Goal: Task Accomplishment & Management: Use online tool/utility

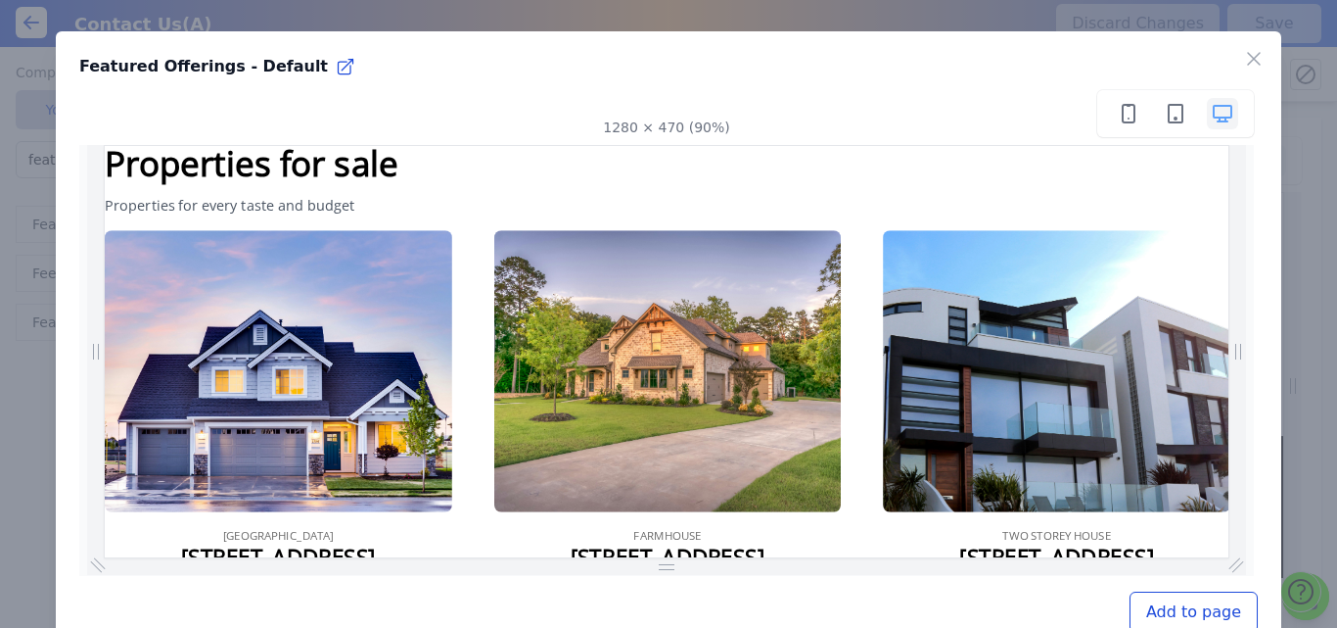
scroll to position [89, 0]
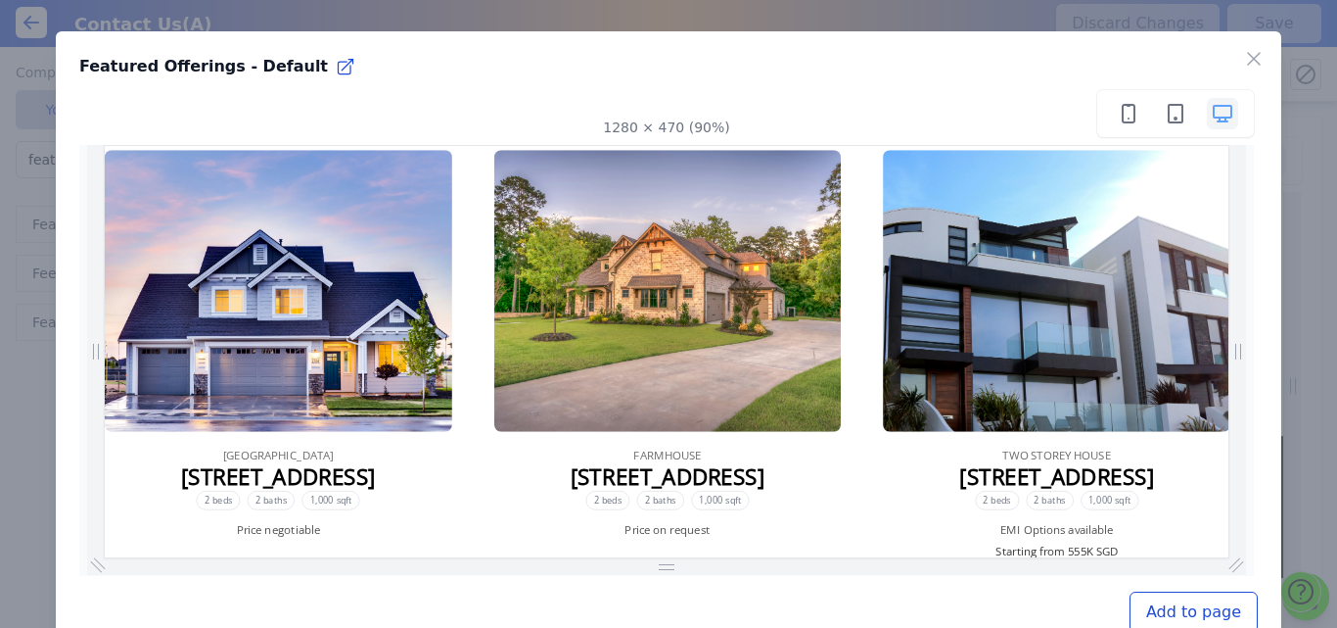
click at [316, 507] on p "123 Main Street, Any town, SG" at bounding box center [298, 513] width 216 height 20
click at [288, 484] on p "VILLA HOUSE" at bounding box center [297, 490] width 123 height 20
drag, startPoint x: 1350, startPoint y: 490, endPoint x: 1302, endPoint y: 758, distance: 271.5
click at [654, 536] on span "2 beds" at bounding box center [664, 541] width 49 height 22
click at [1242, 51] on icon "button" at bounding box center [1253, 58] width 23 height 23
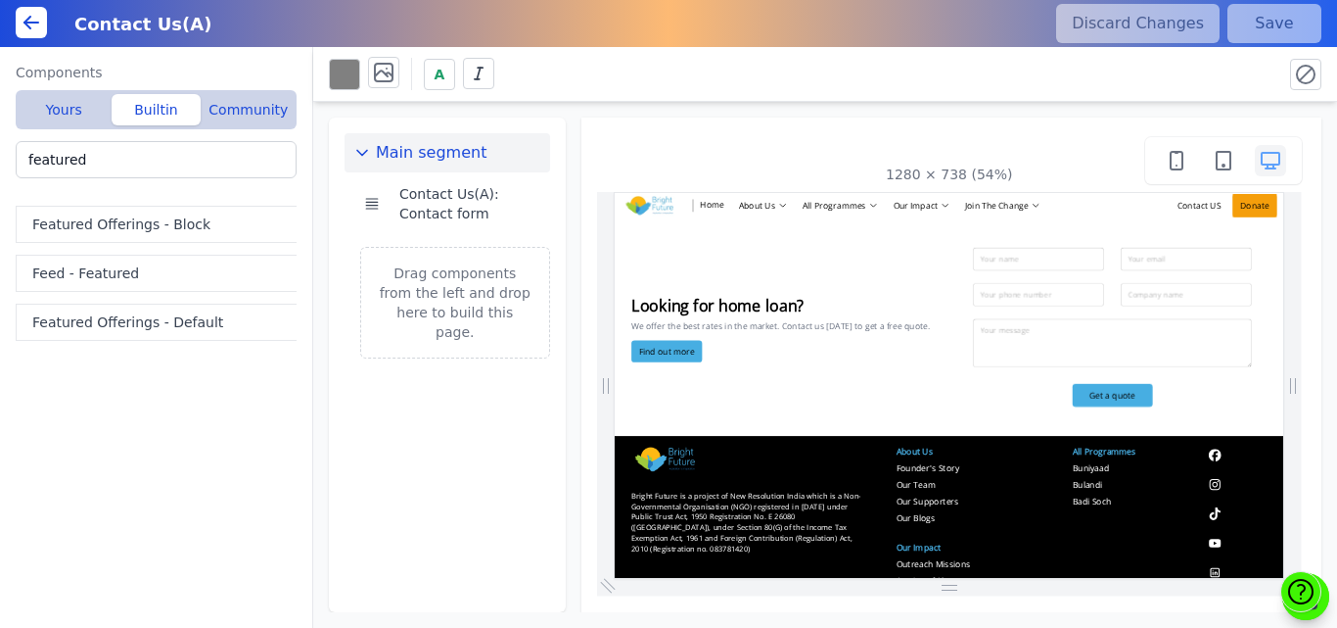
click at [1239, 60] on div "A" at bounding box center [798, 74] width 938 height 34
click at [110, 160] on input "featured" at bounding box center [156, 159] width 281 height 37
click at [86, 274] on button "Feed - Featured" at bounding box center [160, 273] width 289 height 37
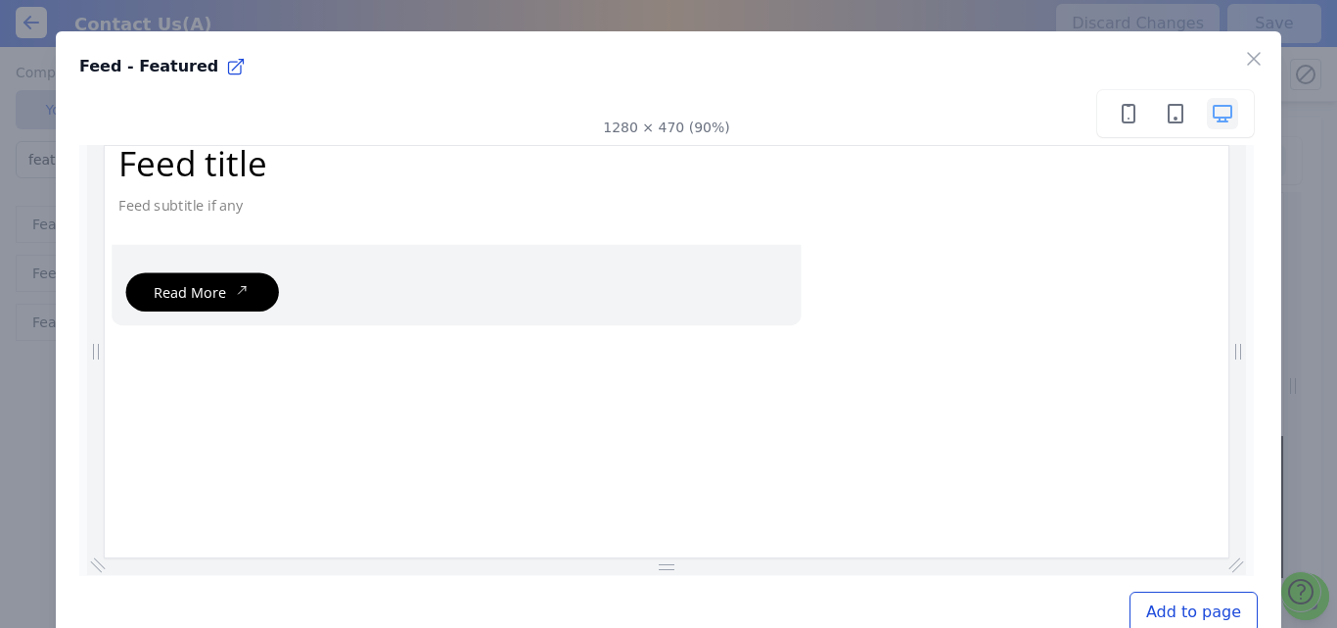
scroll to position [0, 0]
click at [1248, 55] on icon "button" at bounding box center [1254, 59] width 12 height 12
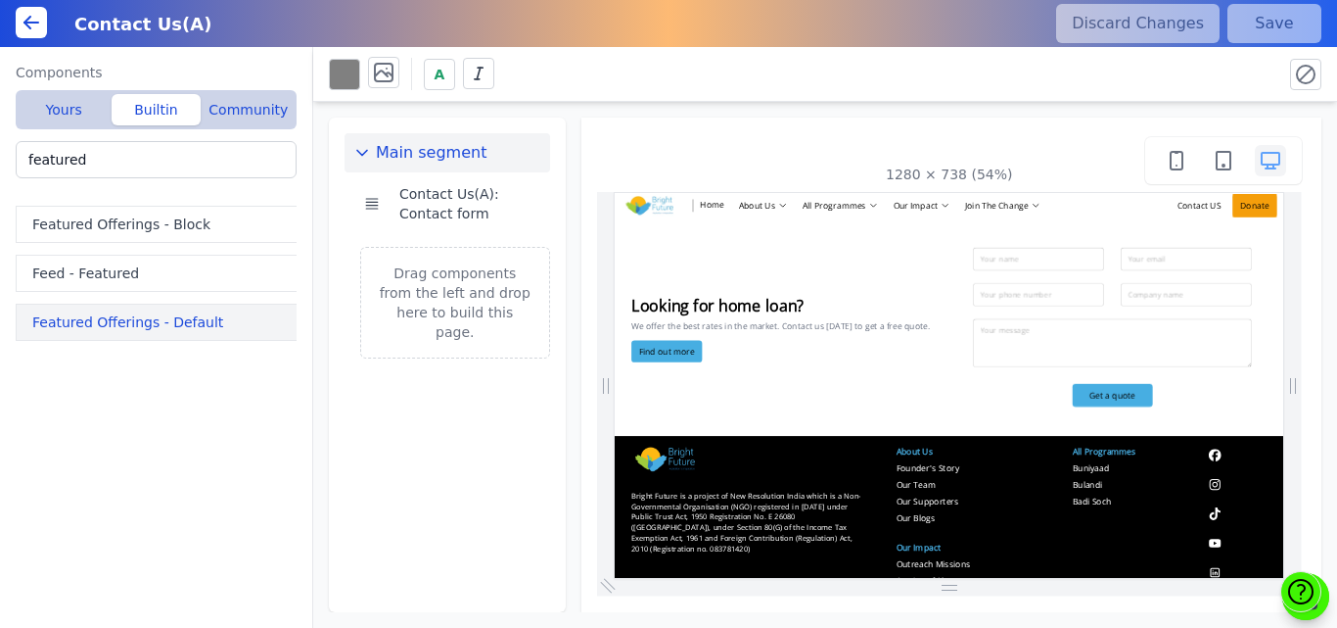
click at [90, 322] on button "Featured Offerings - Default" at bounding box center [160, 321] width 289 height 37
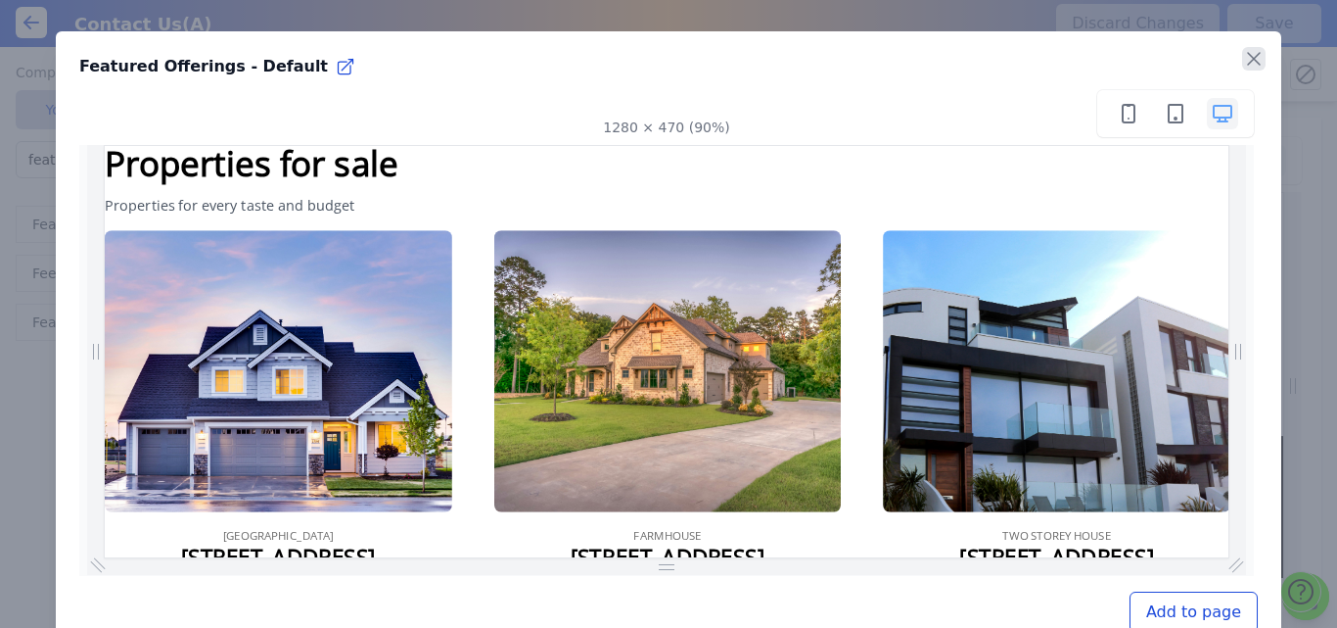
click at [1248, 63] on icon "button" at bounding box center [1254, 59] width 12 height 12
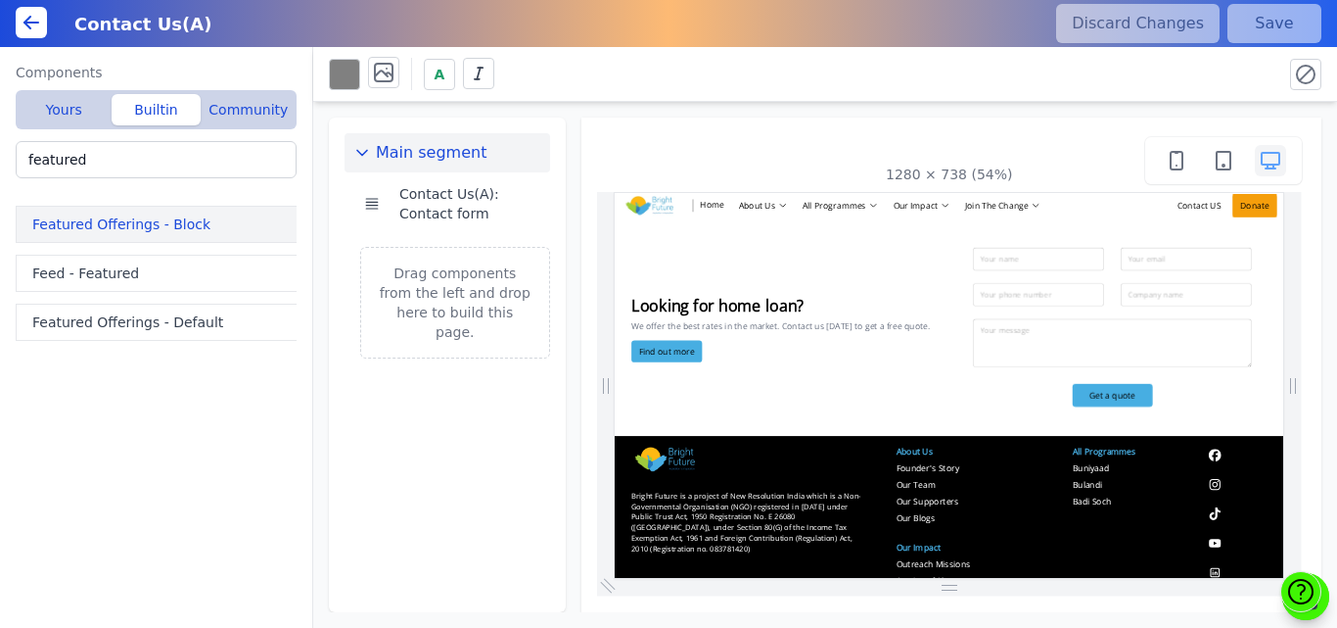
click at [178, 221] on button "Featured Offerings - Block" at bounding box center [160, 224] width 289 height 37
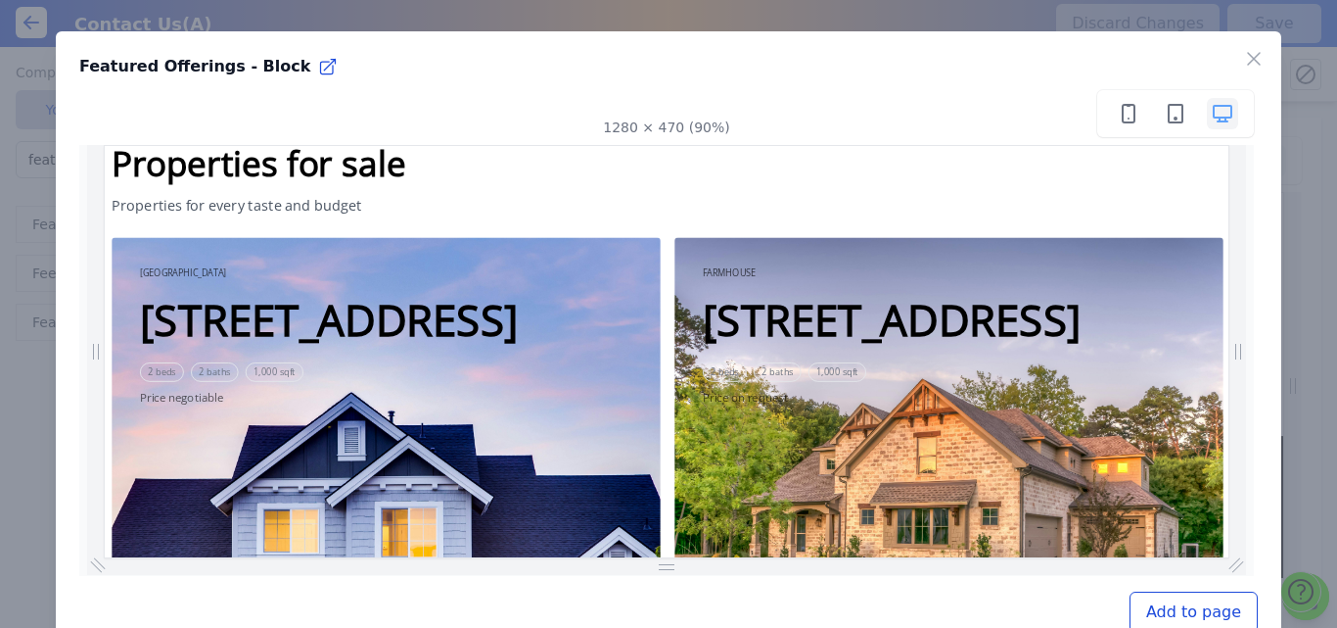
click at [1336, 456] on div "FARMHOUSE 123 Main Street, Any town, SG 2 beds 2 baths 1,000 sqft Price on requ…" at bounding box center [1044, 553] width 627 height 627
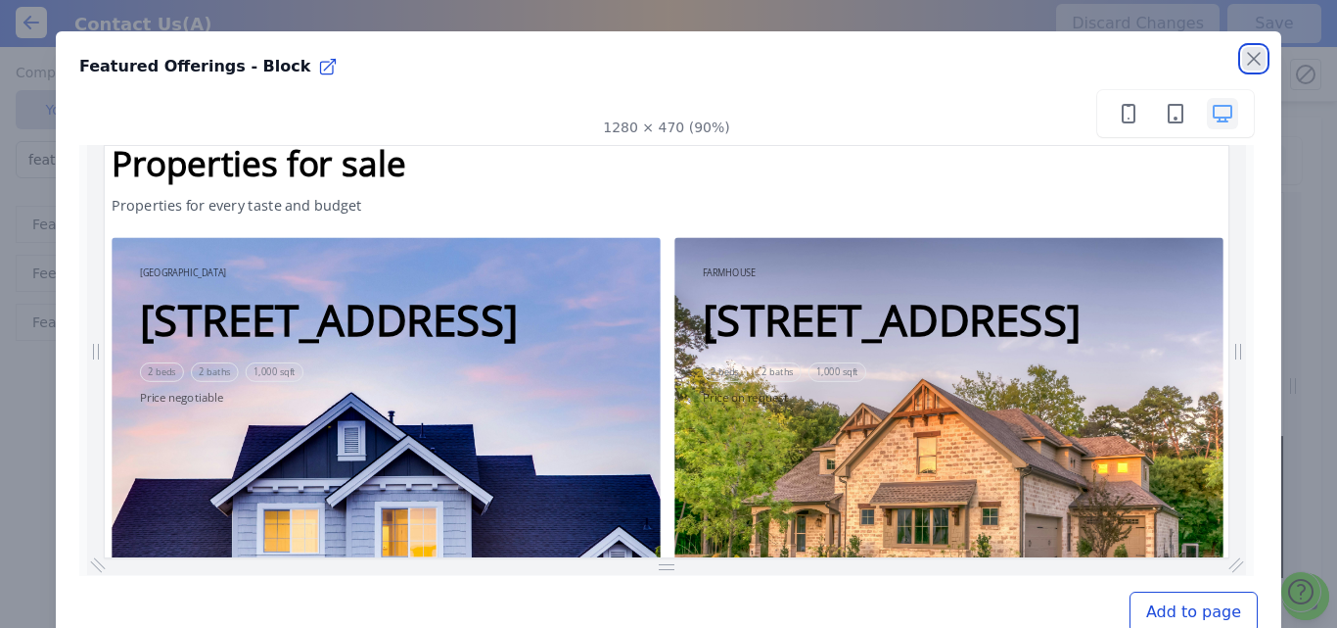
click at [1248, 55] on icon "button" at bounding box center [1254, 59] width 12 height 12
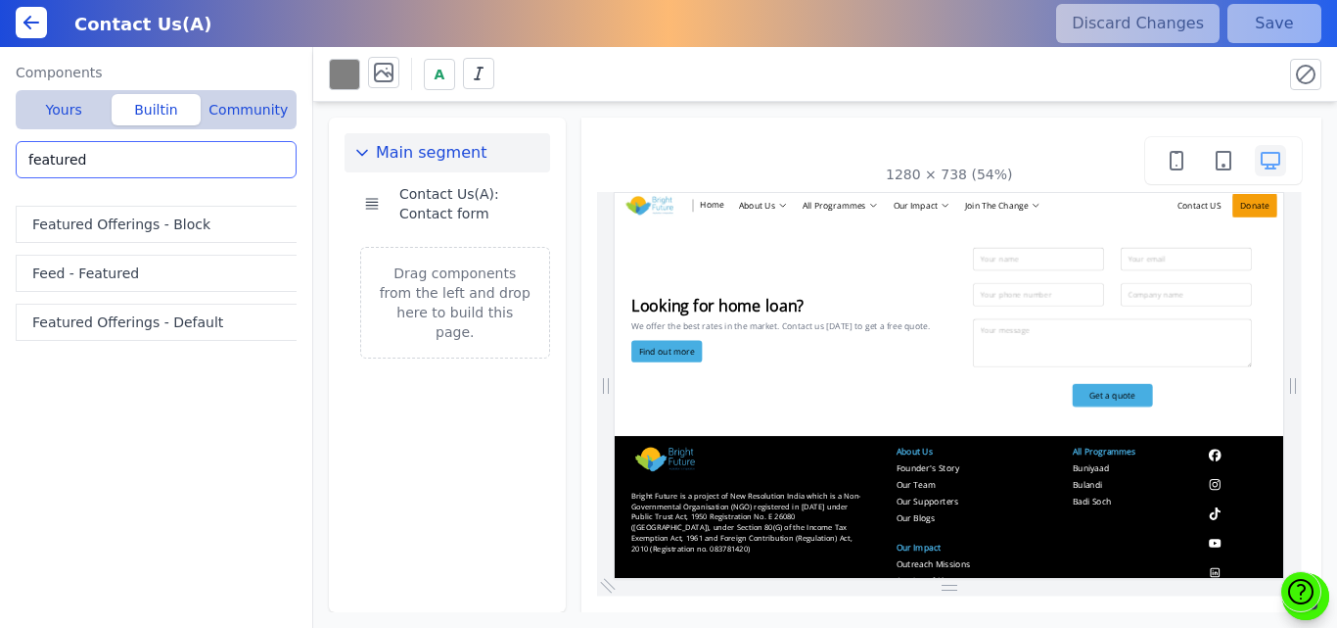
drag, startPoint x: 112, startPoint y: 158, endPoint x: 0, endPoint y: 171, distance: 112.4
click at [0, 171] on div "Components Yours Builtin Community Contact Us(A): Contact form Bright Future > …" at bounding box center [156, 337] width 313 height 581
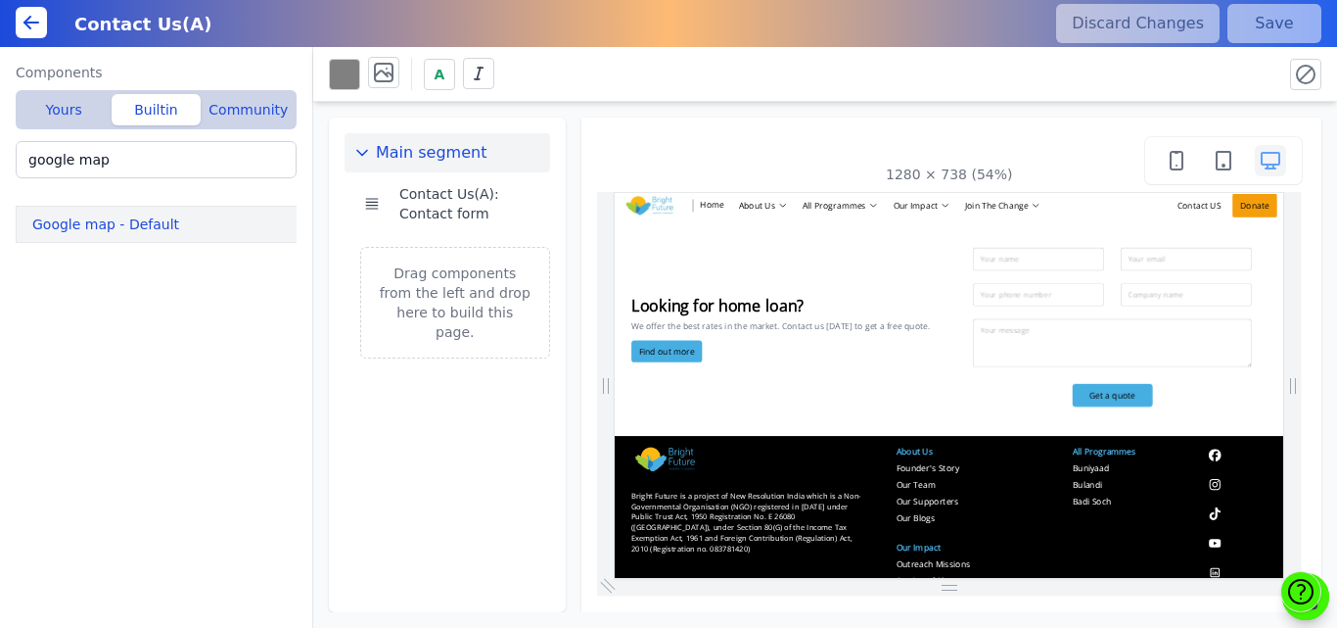
click at [106, 227] on button "Google map - Default" at bounding box center [160, 224] width 289 height 37
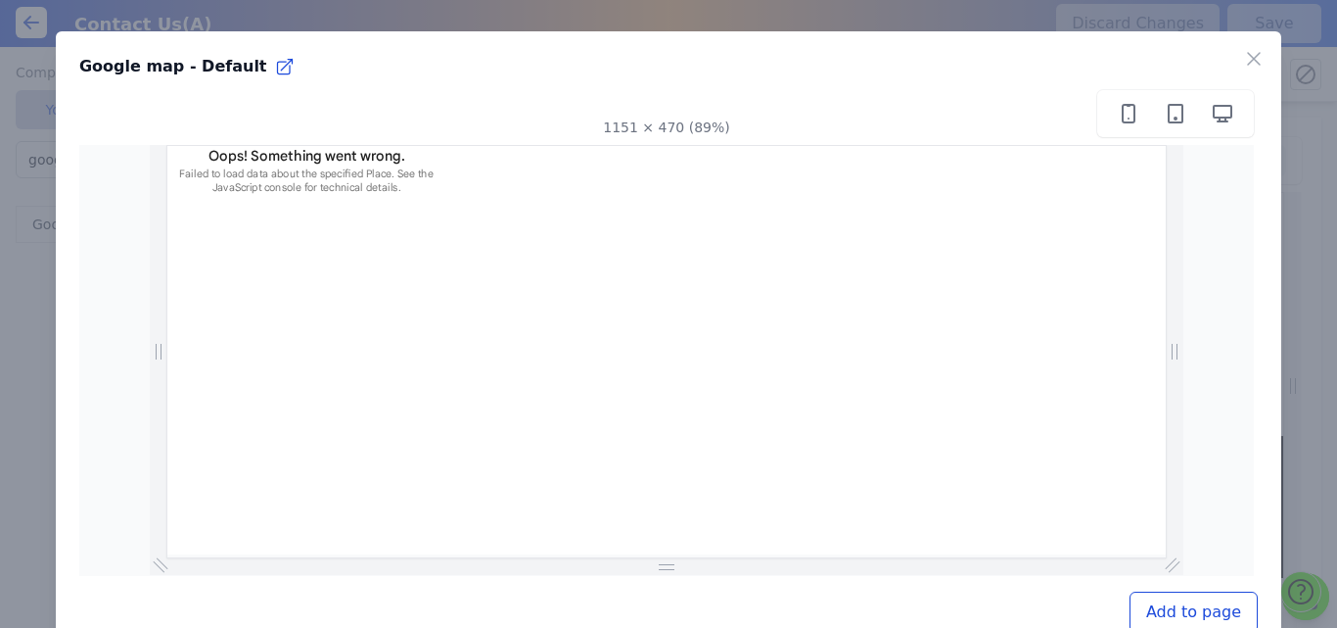
drag, startPoint x: 1230, startPoint y: 302, endPoint x: 1079, endPoint y: 210, distance: 176.1
click at [290, 188] on div "Failed to load data about the specified Place. See the JavaScript console for t…" at bounding box center [323, 184] width 313 height 31
click at [1164, 111] on icon at bounding box center [1175, 113] width 23 height 23
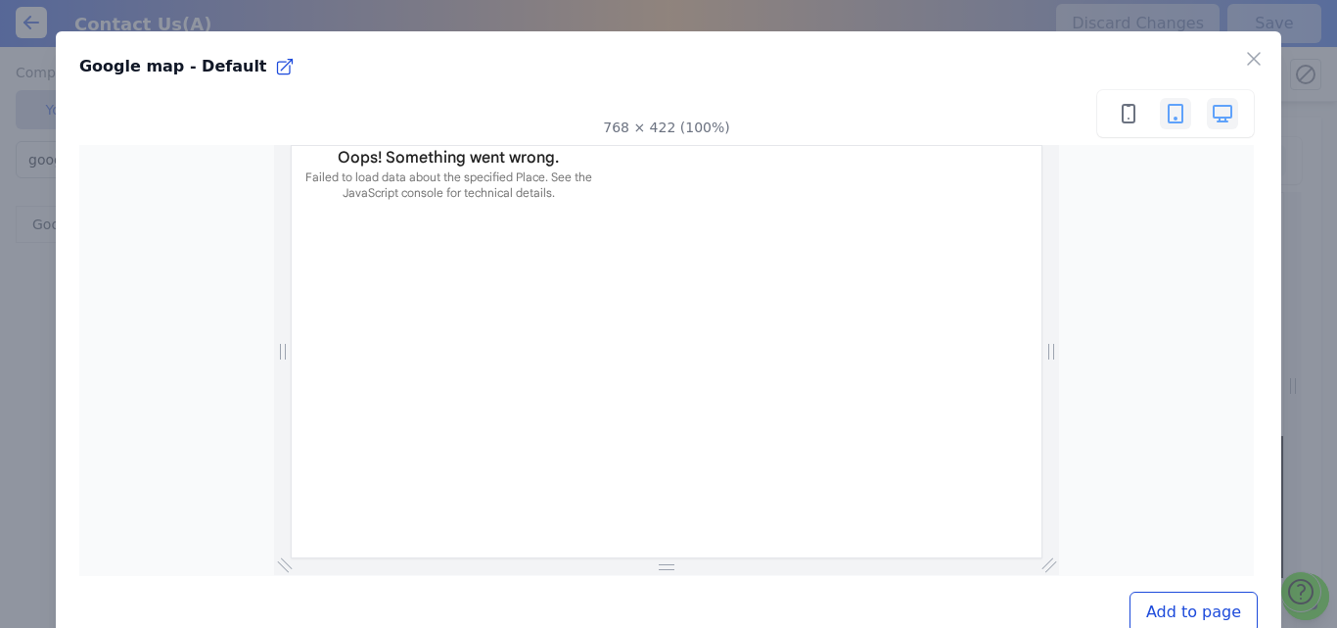
click at [1211, 115] on icon at bounding box center [1222, 113] width 23 height 23
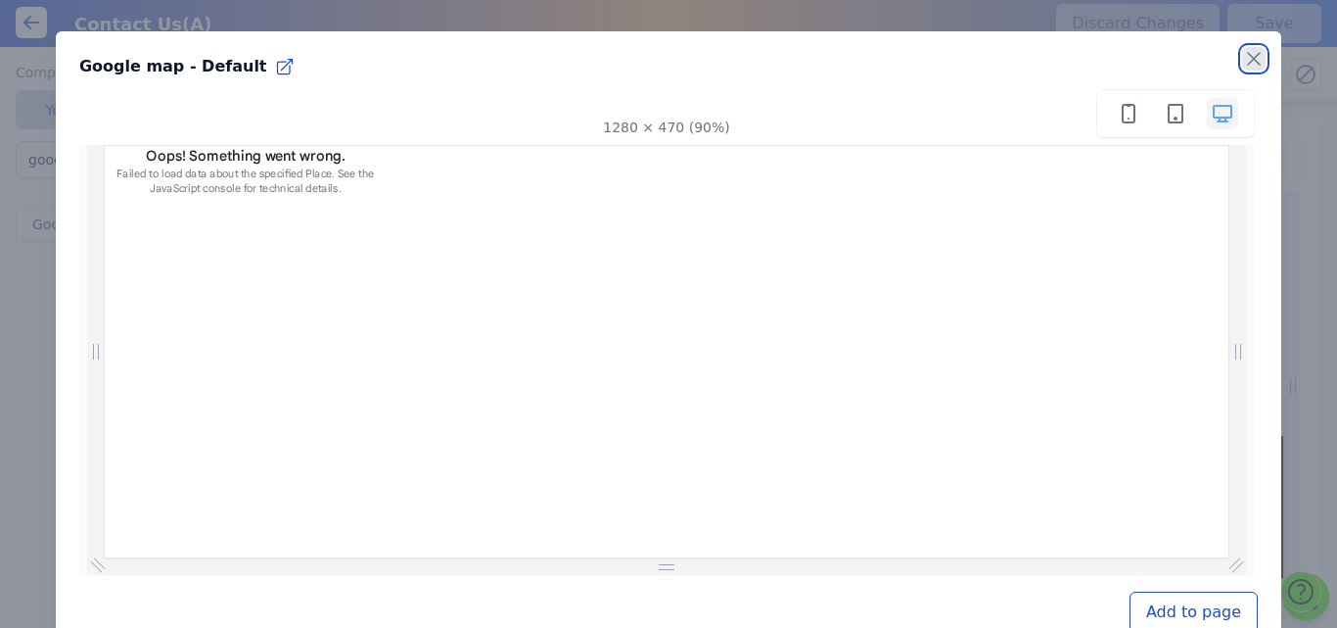
click at [1243, 59] on icon "button" at bounding box center [1253, 58] width 23 height 23
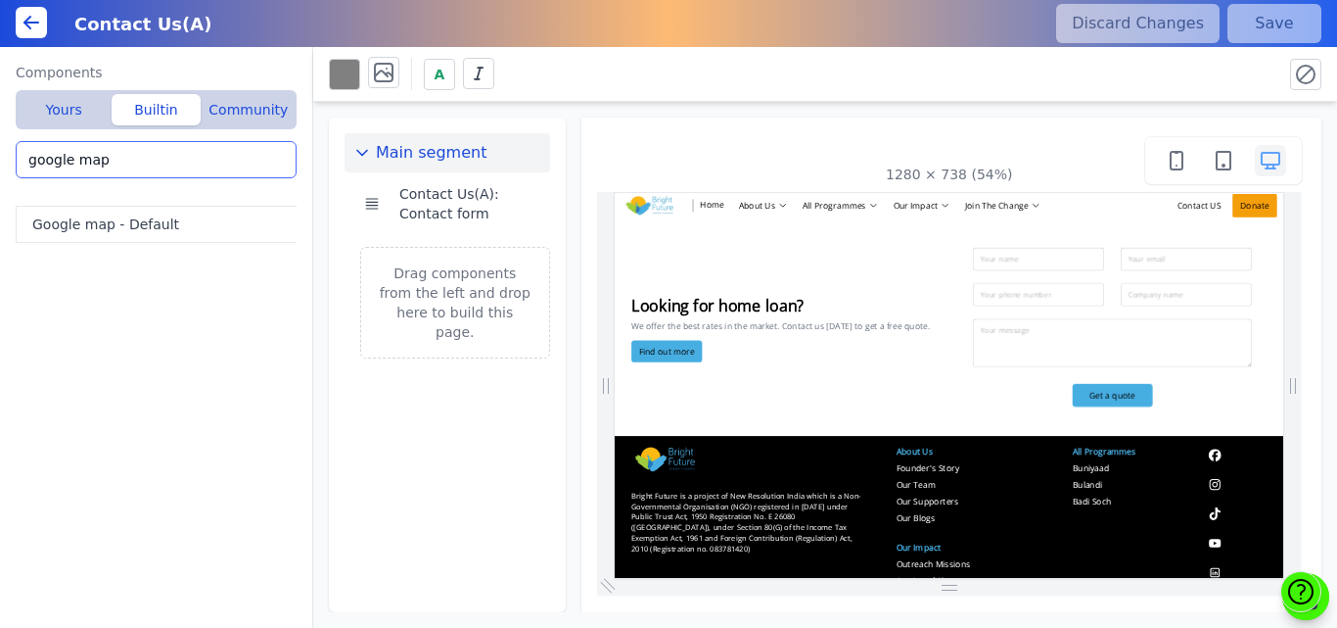
click at [107, 164] on input "google map" at bounding box center [156, 159] width 281 height 37
drag, startPoint x: 70, startPoint y: 162, endPoint x: 0, endPoint y: 164, distance: 70.5
click at [0, 164] on div "Components Yours Builtin Community Contact Us(A): Contact form Bright Future > …" at bounding box center [156, 337] width 313 height 581
type input "map"
drag, startPoint x: 70, startPoint y: 165, endPoint x: 0, endPoint y: 156, distance: 71.2
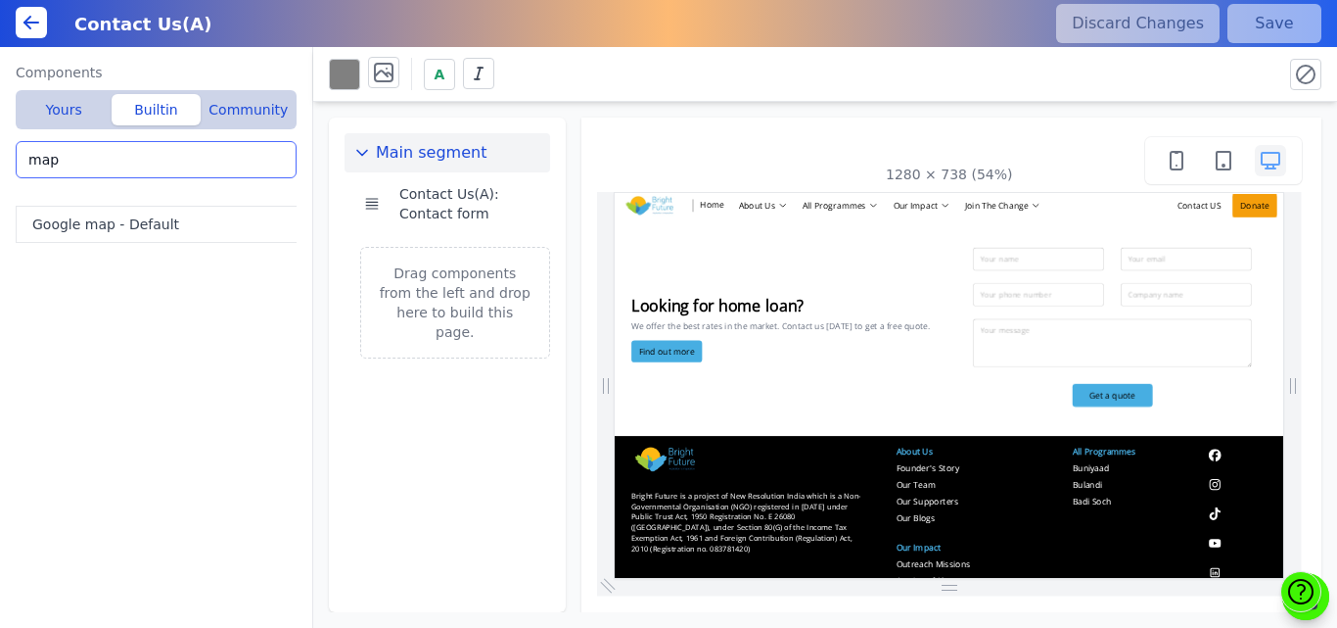
click at [0, 156] on div "Components Yours Builtin Community Contact Us(A): Contact form Bright Future > …" at bounding box center [156, 337] width 313 height 581
type input "a"
click at [304, 301] on div "Components Yours Builtin Community Contact Us(A): Contact form Bright Future > …" at bounding box center [156, 337] width 313 height 581
click at [572, 168] on div "Main segment Contact Us(A): Contact form Drag components from the left and drop…" at bounding box center [825, 357] width 1024 height 510
click at [99, 150] on input "a" at bounding box center [156, 159] width 281 height 37
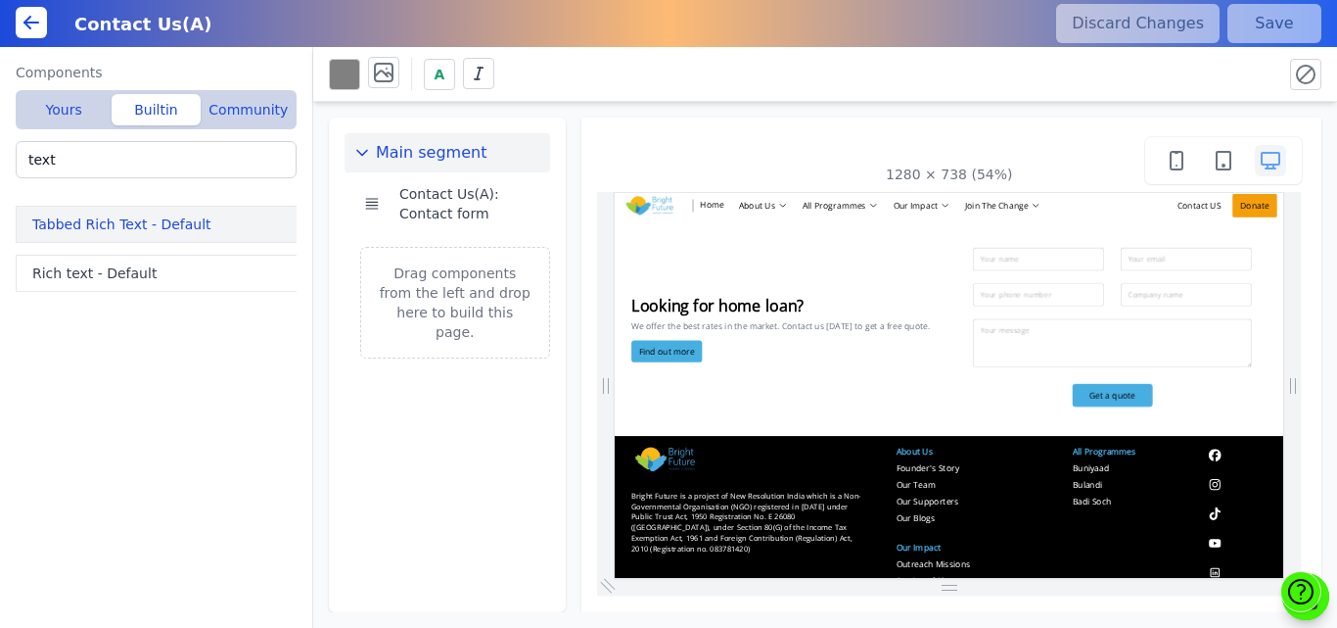
click at [74, 231] on button "Tabbed Rich Text - Default" at bounding box center [160, 224] width 289 height 37
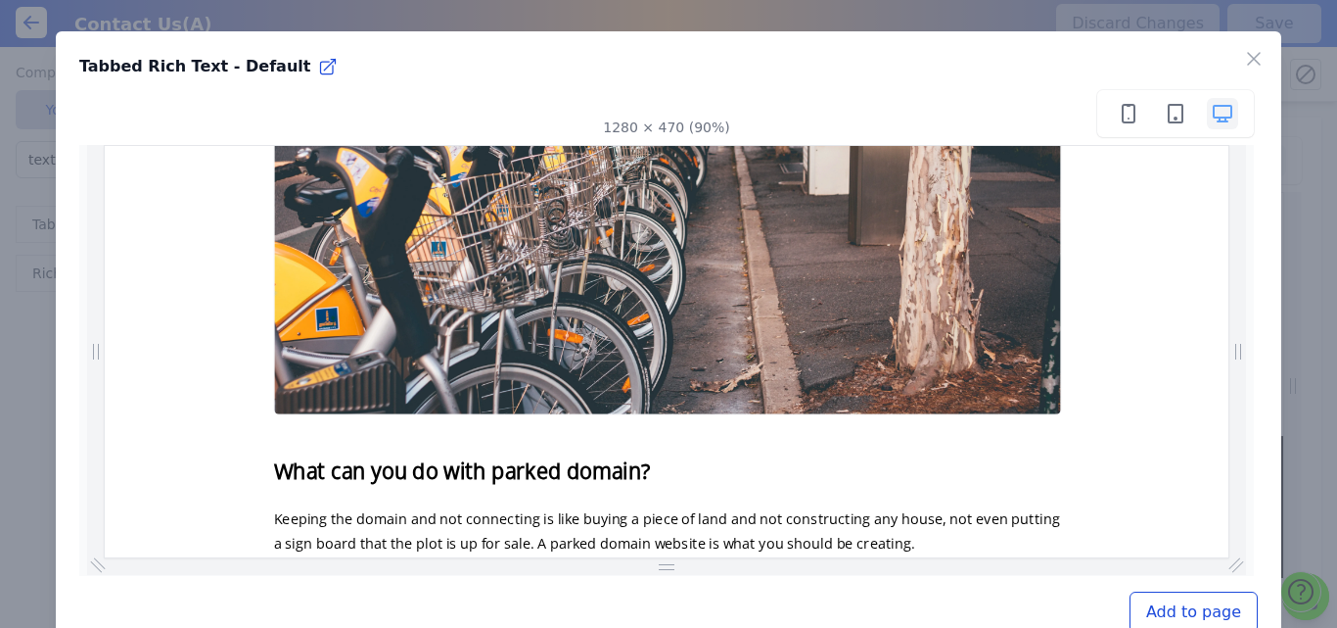
scroll to position [552, 0]
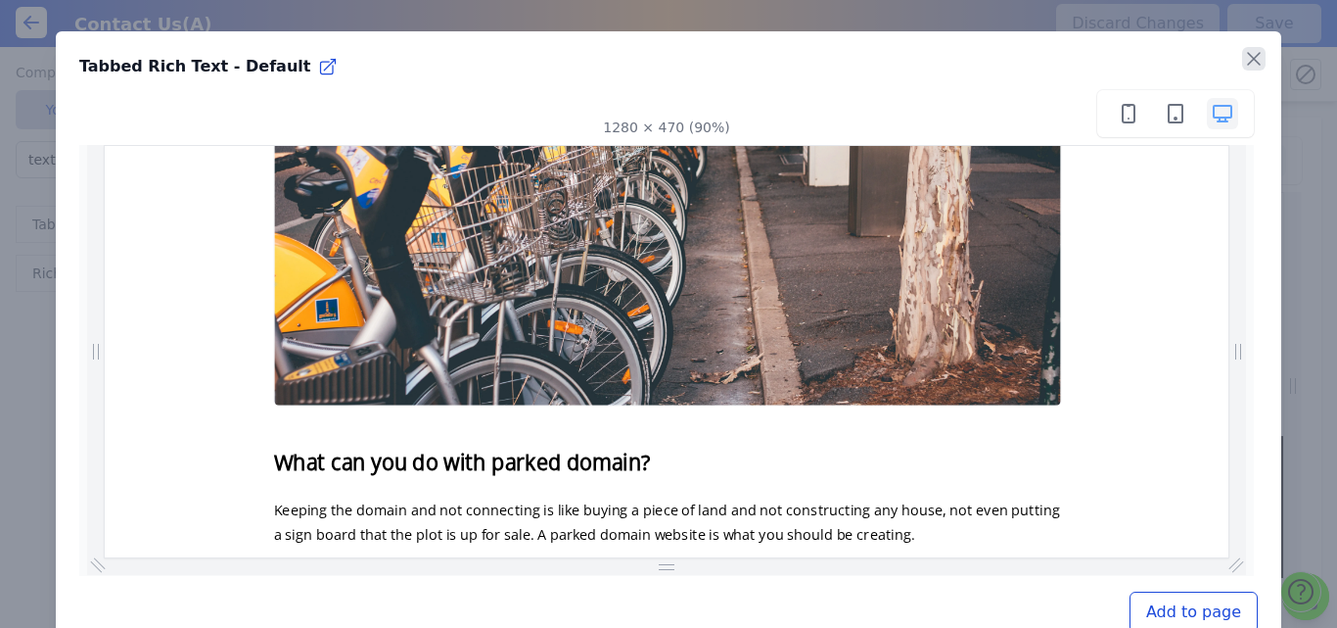
click at [1242, 55] on icon "button" at bounding box center [1253, 58] width 23 height 23
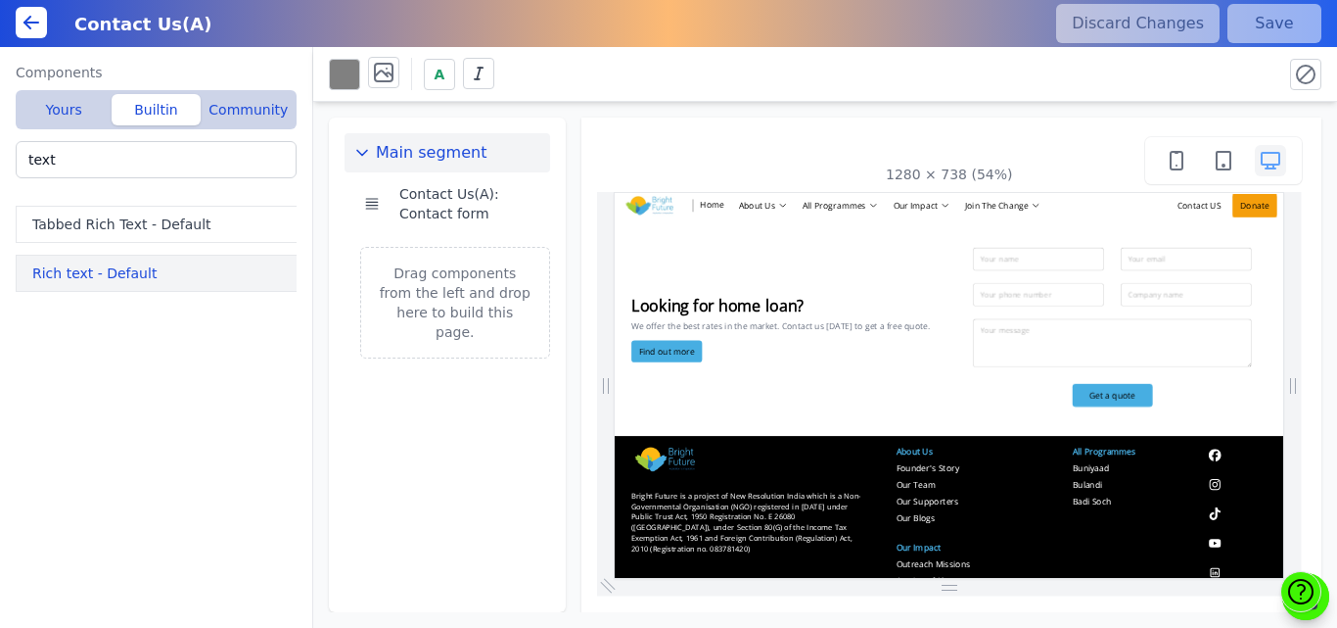
click at [134, 278] on button "Rich text - Default" at bounding box center [160, 273] width 289 height 37
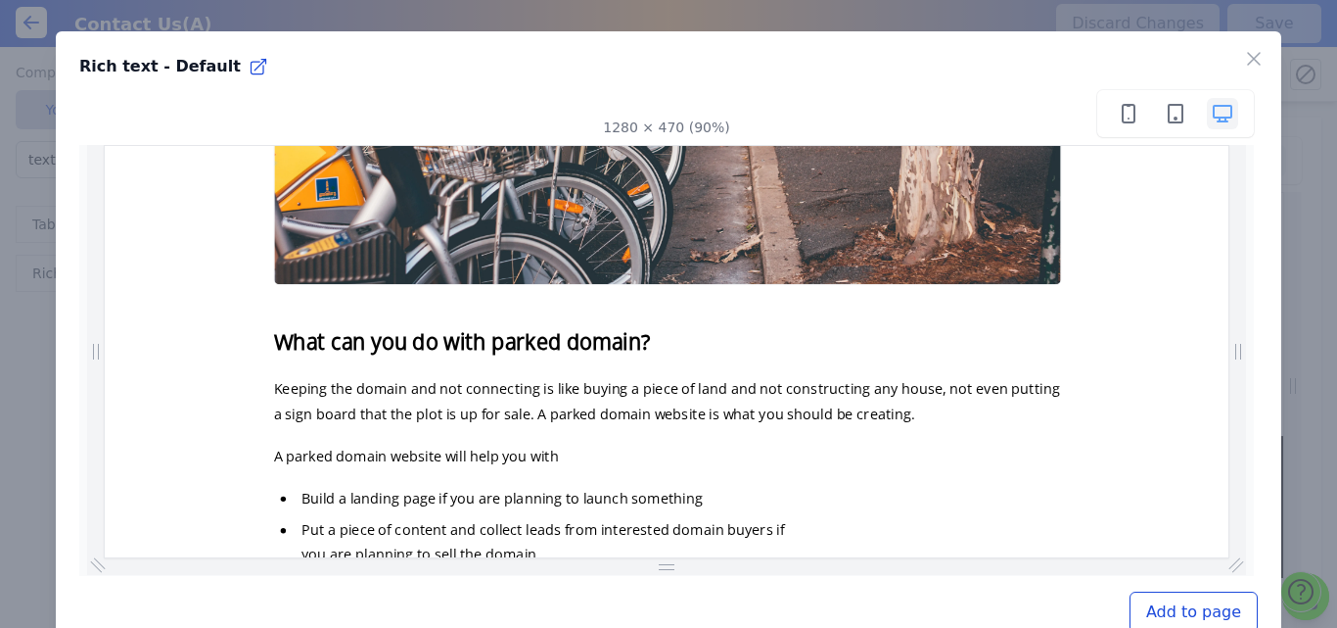
scroll to position [0, 0]
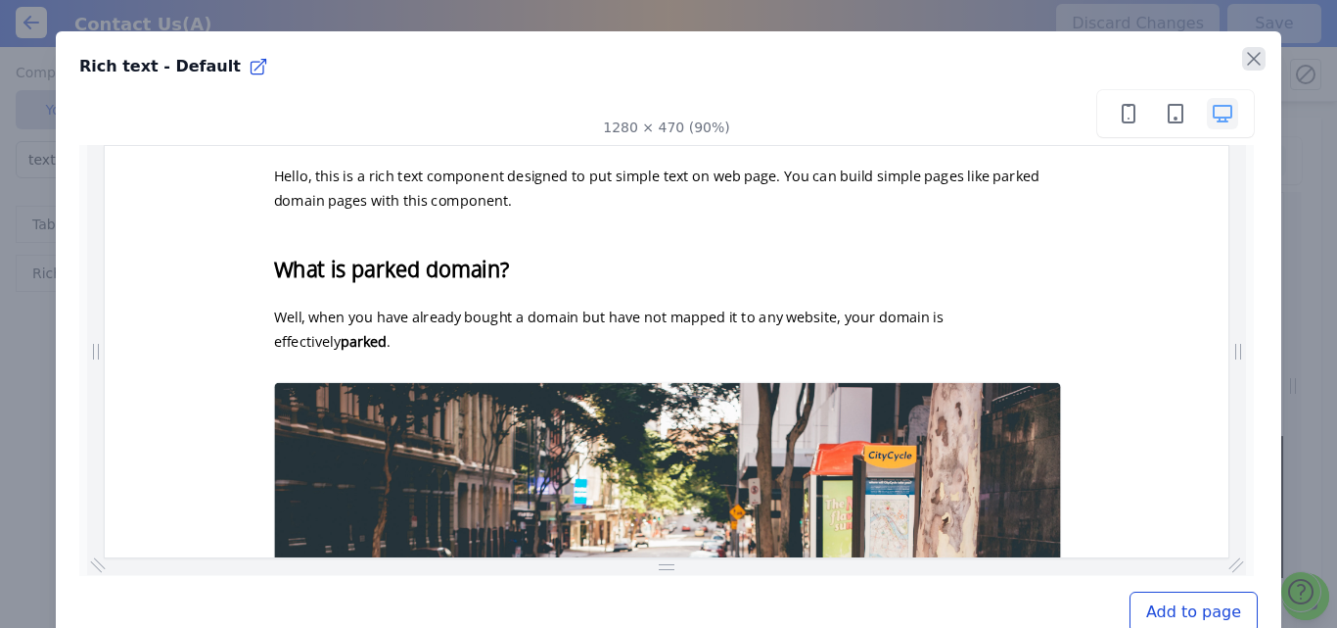
click at [1242, 50] on icon "button" at bounding box center [1253, 58] width 23 height 23
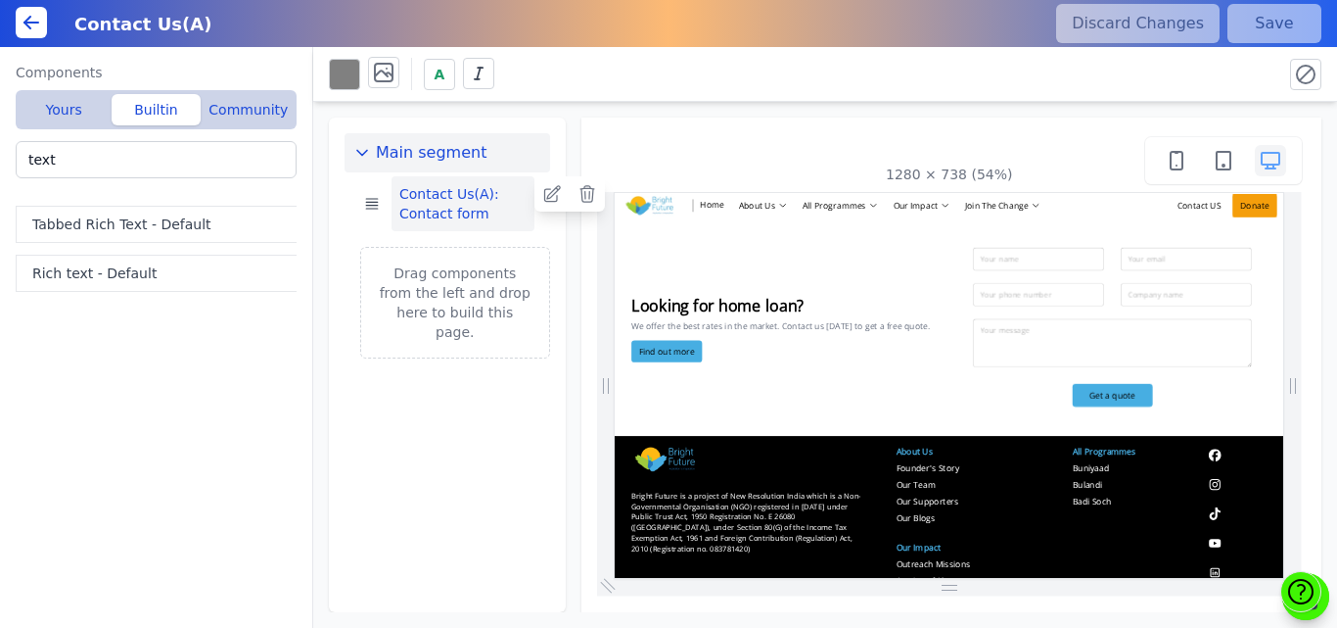
click at [523, 202] on button "Contact Us(A): Contact form" at bounding box center [463, 203] width 143 height 55
click at [552, 197] on icon at bounding box center [552, 194] width 20 height 20
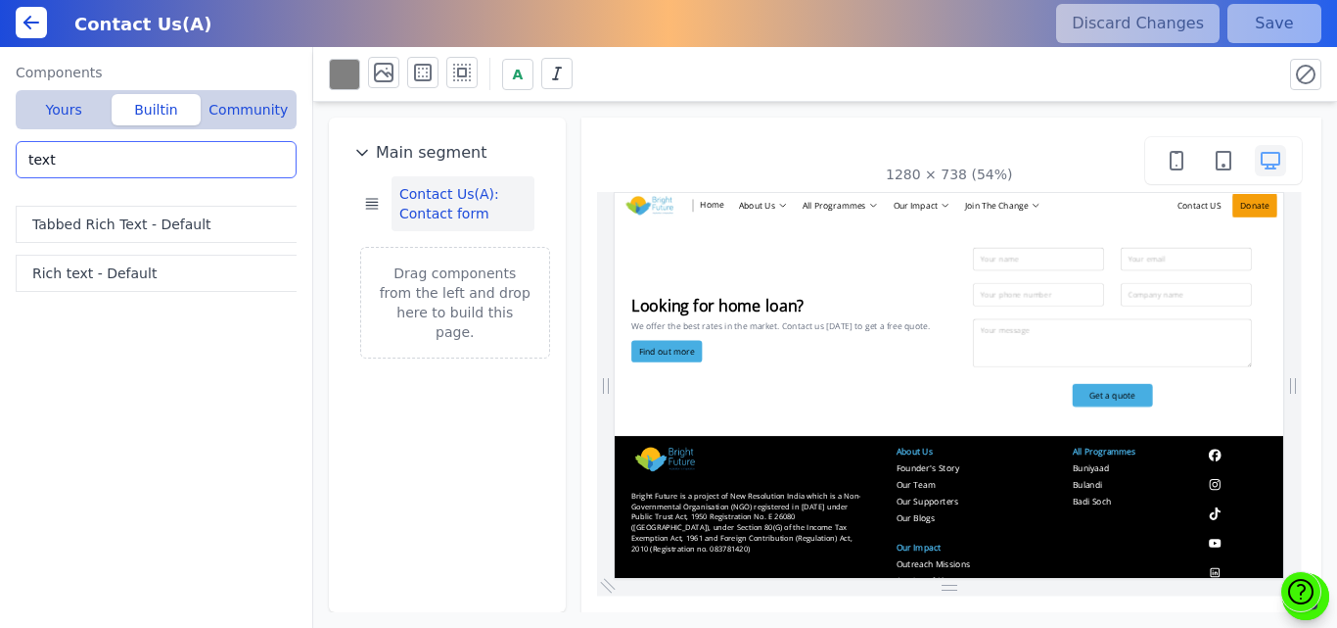
drag, startPoint x: 123, startPoint y: 154, endPoint x: 0, endPoint y: 181, distance: 126.4
click at [0, 181] on div "Components Yours Builtin Community Contact Us(A): Contact form Bright Future > …" at bounding box center [156, 337] width 313 height 581
paste input "Insights for Every Investor"
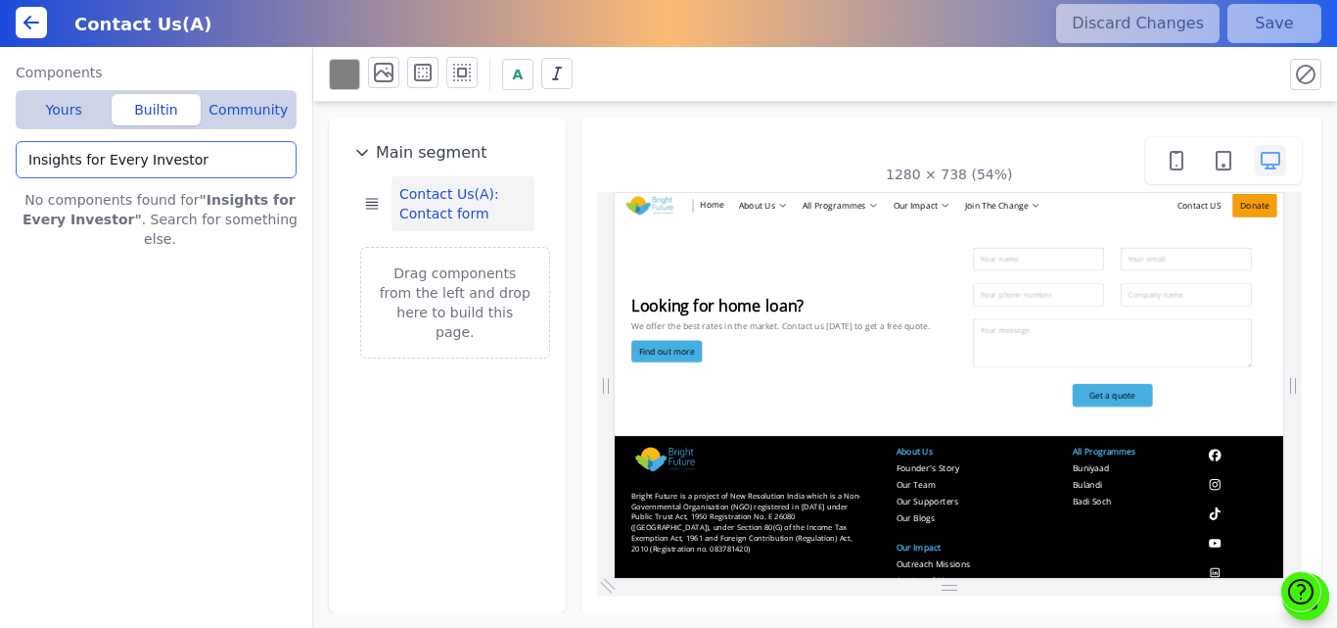
drag, startPoint x: 94, startPoint y: 159, endPoint x: 0, endPoint y: 169, distance: 94.6
click at [0, 169] on div "Components Yours Builtin Community Contact Us(A): Contact form Bright Future > …" at bounding box center [156, 337] width 313 height 581
click at [118, 161] on input "Every Investor" at bounding box center [156, 159] width 281 height 37
type input "E"
drag, startPoint x: 106, startPoint y: 164, endPoint x: 0, endPoint y: 156, distance: 106.1
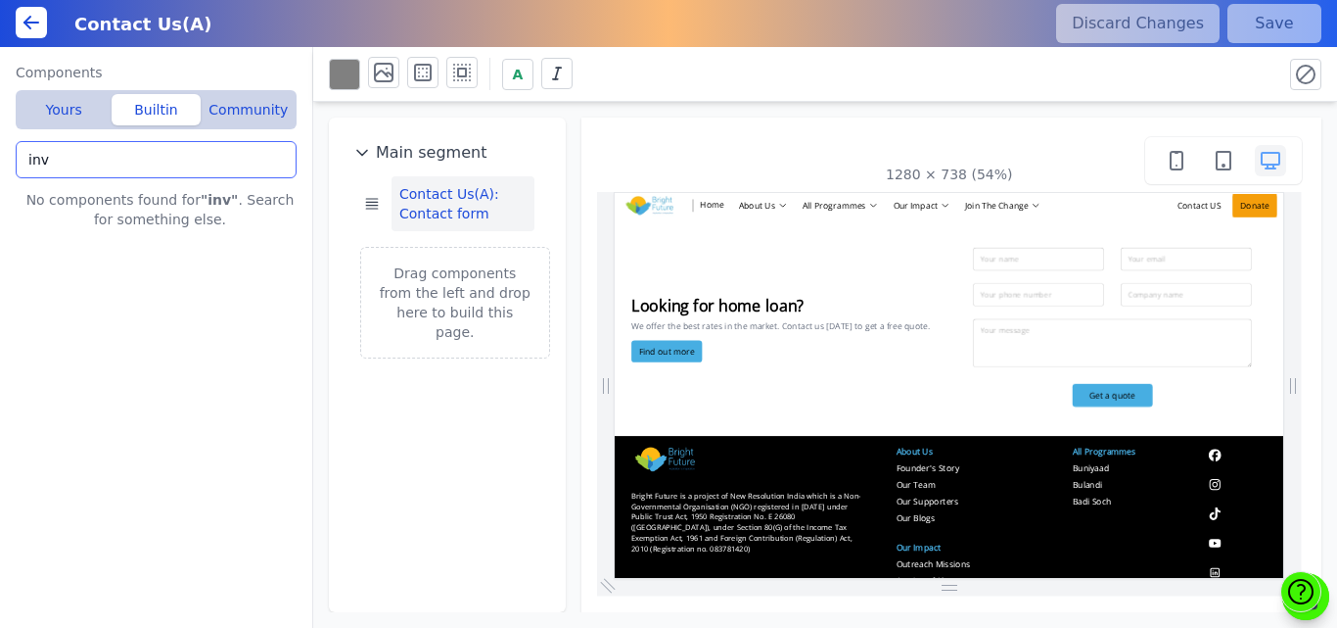
click at [0, 156] on div "Components Yours Builtin Community Contact Us(A): Contact form Bright Future > …" at bounding box center [156, 337] width 313 height 581
paste input "Investor"
type input "Investor"
click at [135, 181] on div "Investor No components found for "Investor" . Search for something else." at bounding box center [156, 384] width 281 height 487
click at [59, 109] on button "Yours" at bounding box center [64, 109] width 88 height 31
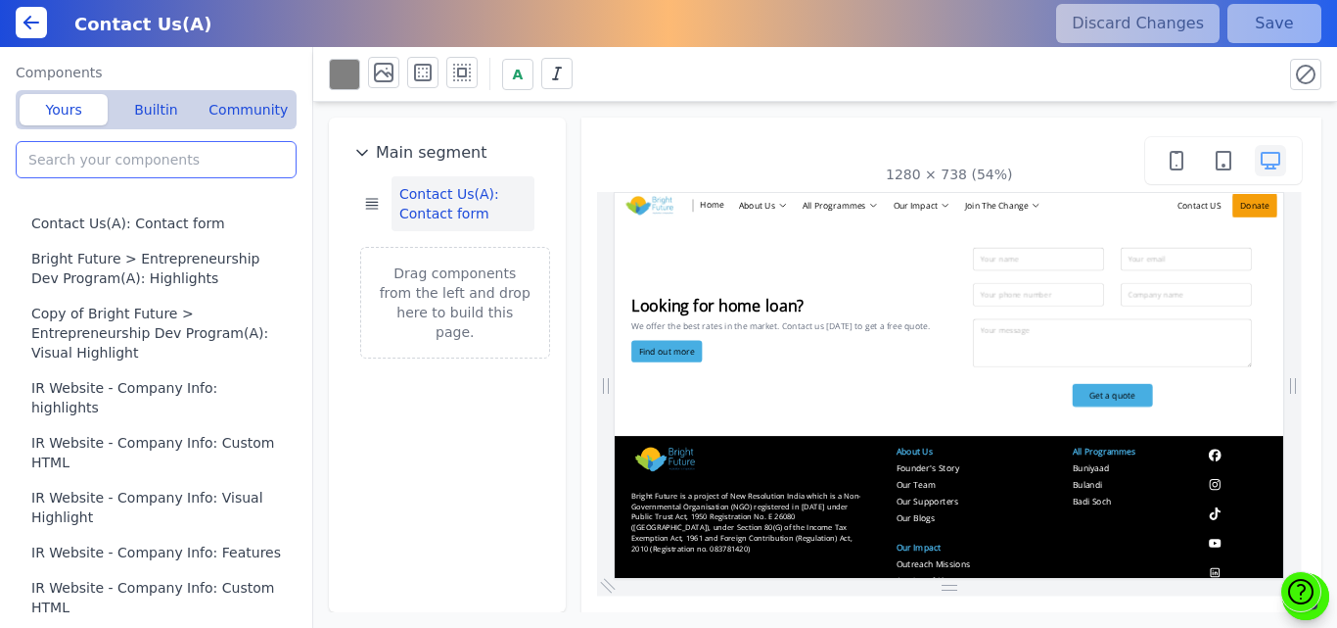
click at [75, 162] on input "search" at bounding box center [156, 159] width 281 height 37
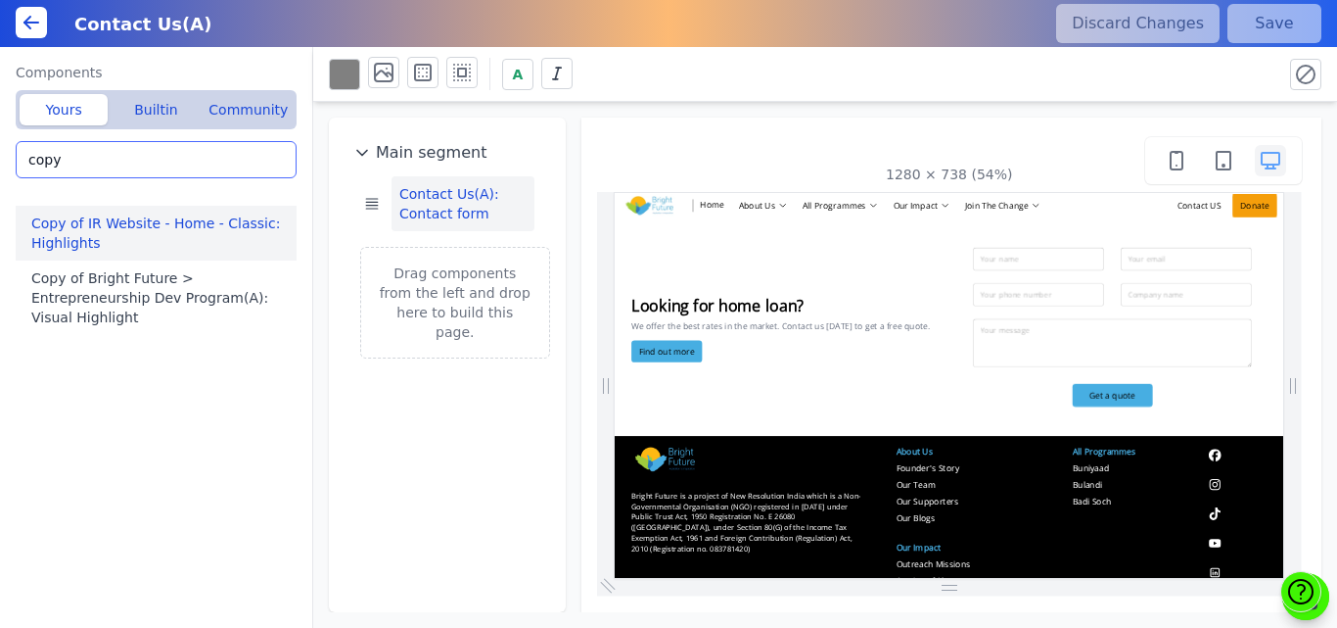
type input "copy"
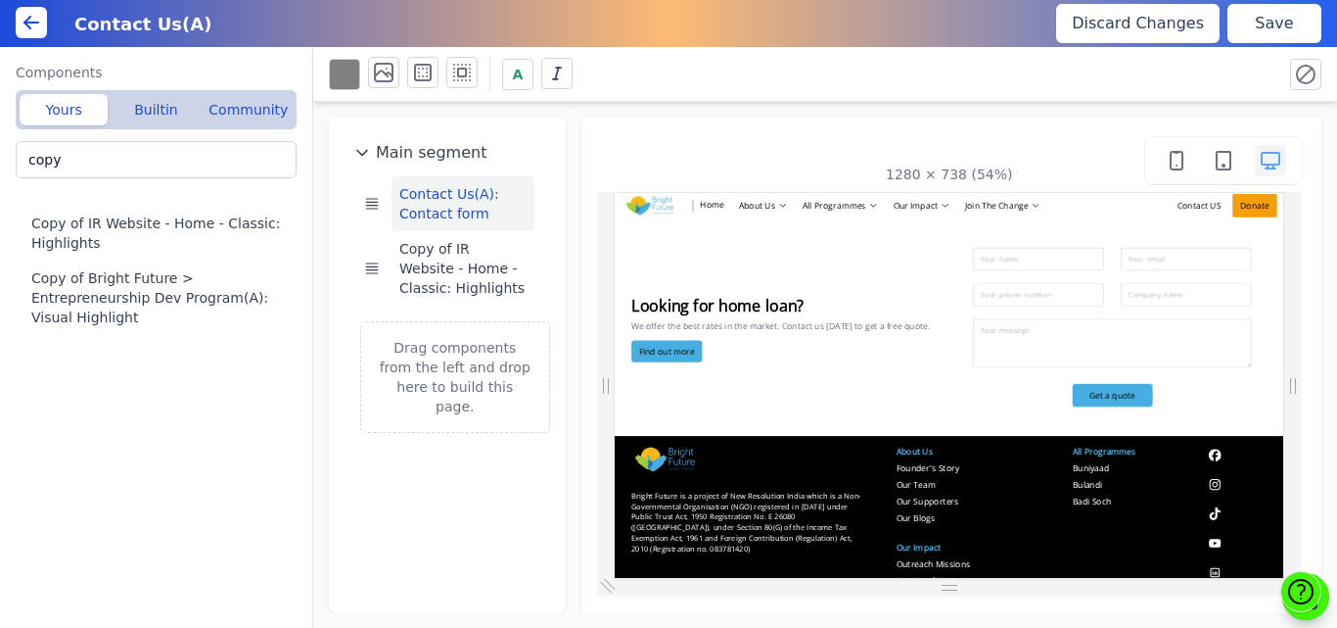
click at [1257, 25] on button "Save" at bounding box center [1275, 23] width 94 height 39
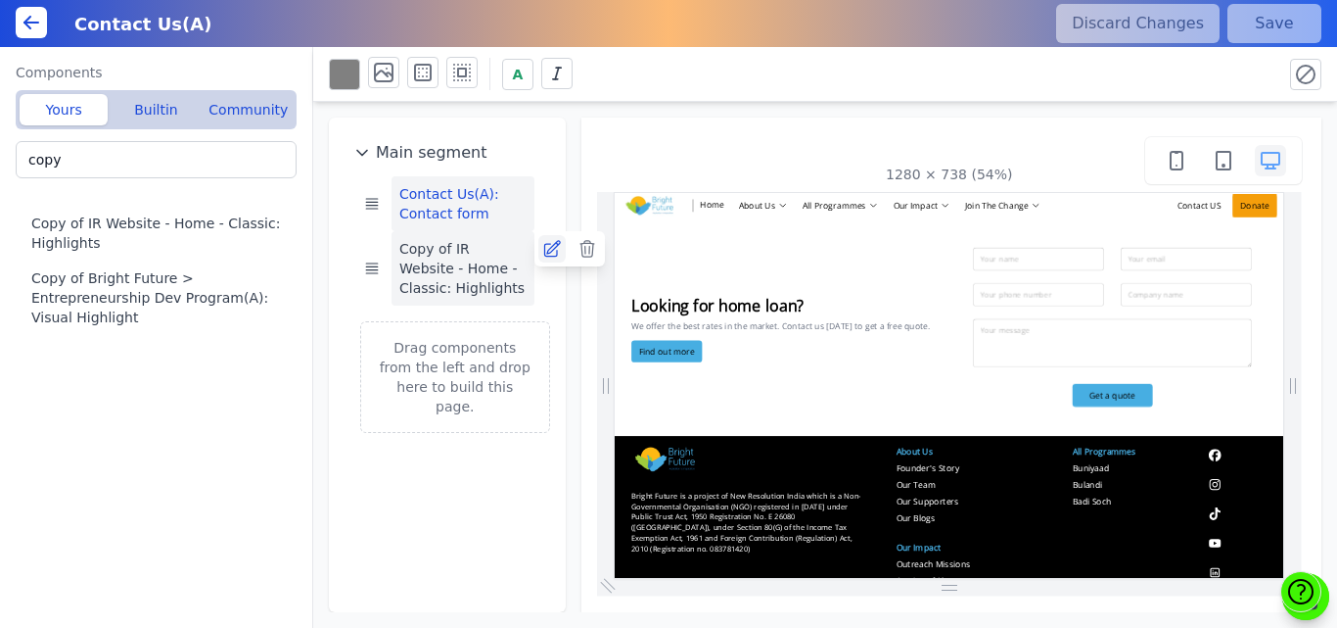
click at [552, 244] on icon at bounding box center [552, 249] width 20 height 20
click at [1140, 64] on div "A" at bounding box center [798, 74] width 938 height 34
click at [1215, 62] on div "A" at bounding box center [798, 74] width 938 height 34
click at [429, 280] on button "Copy of IR Website - Home - Classic: Highlights" at bounding box center [463, 268] width 143 height 74
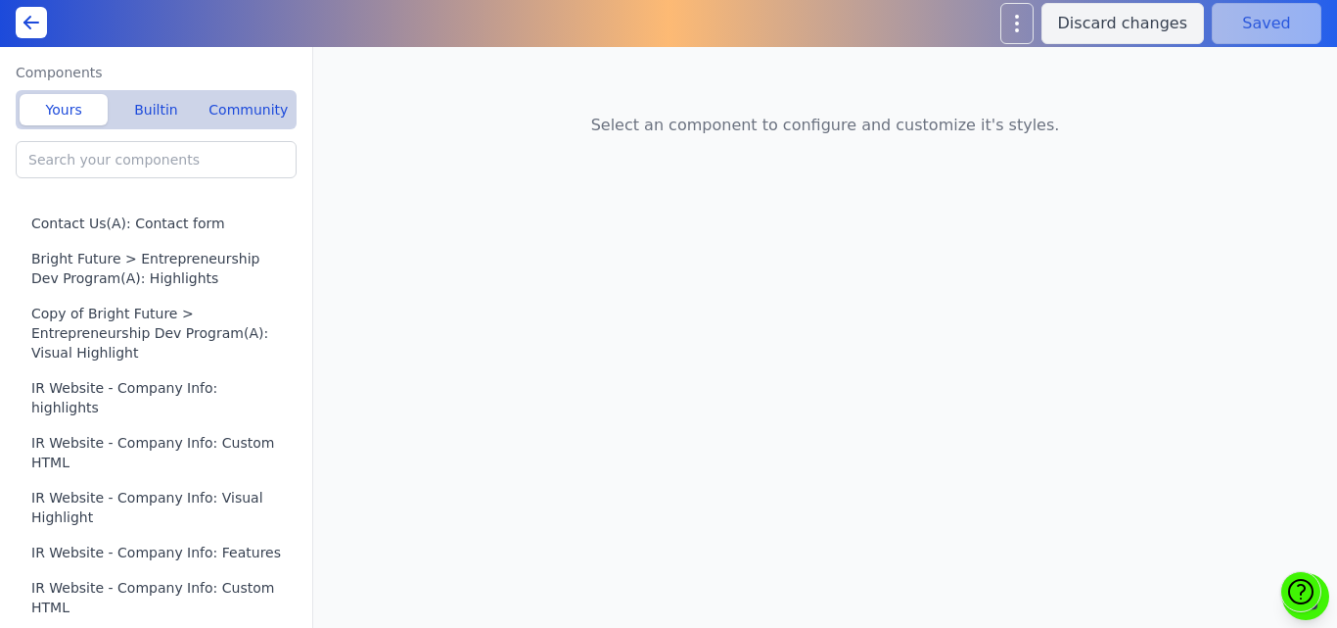
type input "Home(A): Featured Offerings"
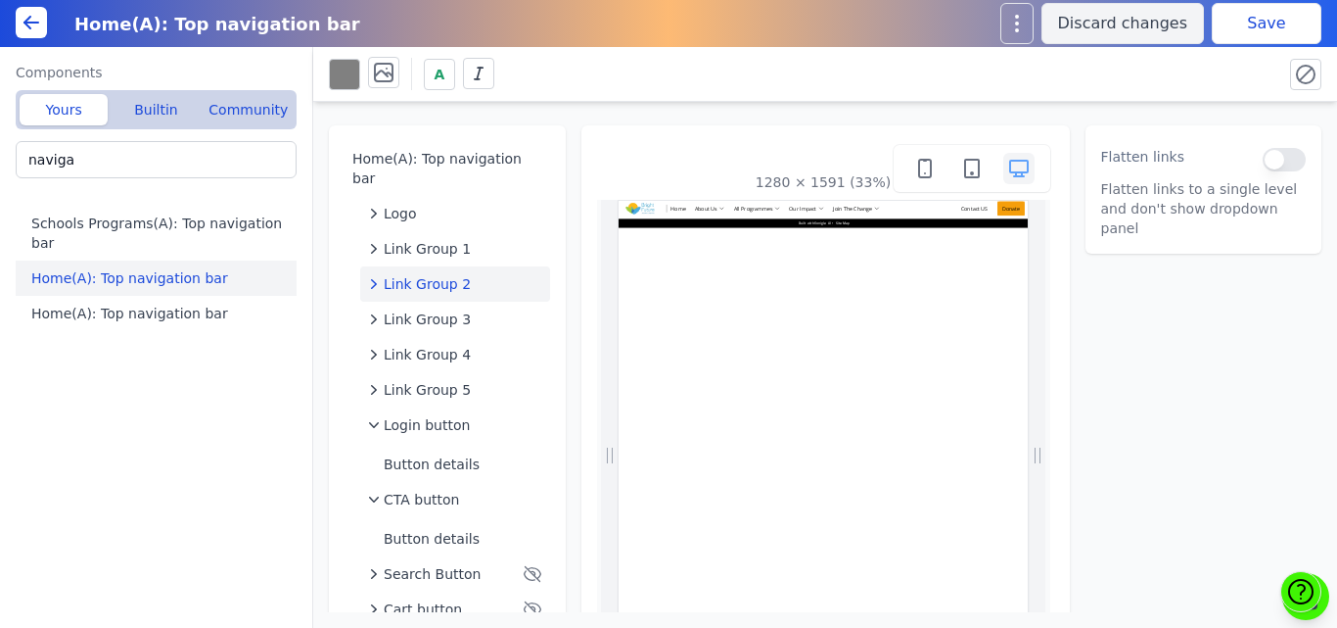
click at [579, 93] on div "A" at bounding box center [825, 74] width 1024 height 55
click at [134, 122] on button "Builtin" at bounding box center [156, 109] width 88 height 31
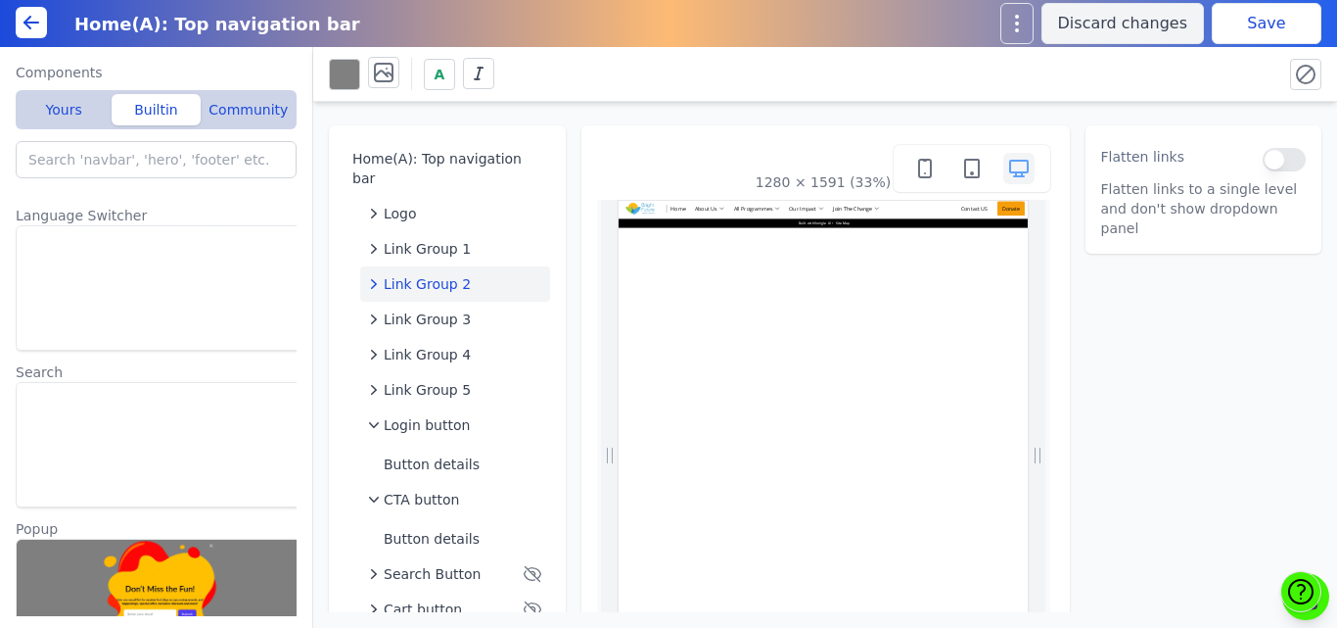
click at [621, 107] on div "Home(A): Top navigation bar Logo Link Group 1 Link Group 2 Link Group 3 Link Gr…" at bounding box center [825, 357] width 1024 height 510
click at [581, 116] on div "Home(A): Top navigation bar Logo Link Group 1 Link Group 2 Link Group 3 Link Gr…" at bounding box center [825, 357] width 1024 height 510
click at [581, 114] on div "Home(A): Top navigation bar Logo Link Group 1 Link Group 2 Link Group 3 Link Gr…" at bounding box center [825, 357] width 1024 height 510
click at [105, 151] on input "search" at bounding box center [156, 159] width 281 height 37
click at [554, 114] on div "Home(A): Top navigation bar Logo Link Group 1 Link Group 2 Link Group 3 Link Gr…" at bounding box center [825, 357] width 1024 height 510
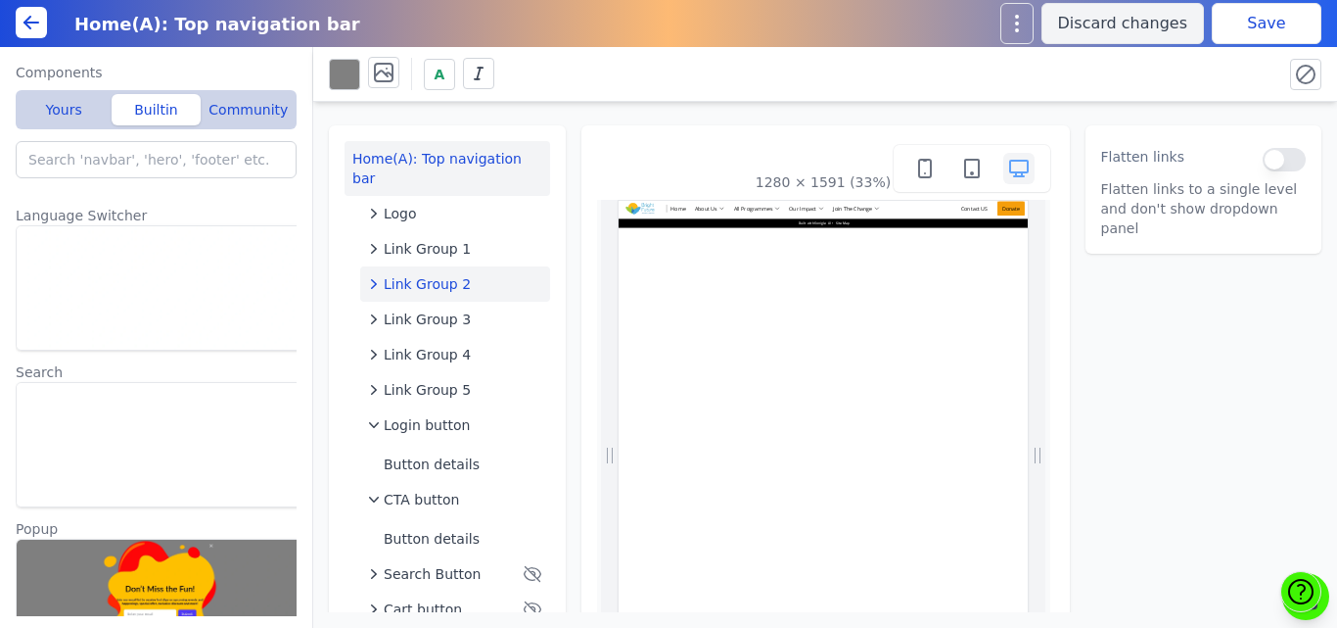
drag, startPoint x: 554, startPoint y: 114, endPoint x: 524, endPoint y: 147, distance: 45.0
click at [524, 147] on div "Home(A): Top navigation bar Logo Link Group 1 Link Group 2 Link Group 3 Link Gr…" at bounding box center [825, 357] width 1024 height 510
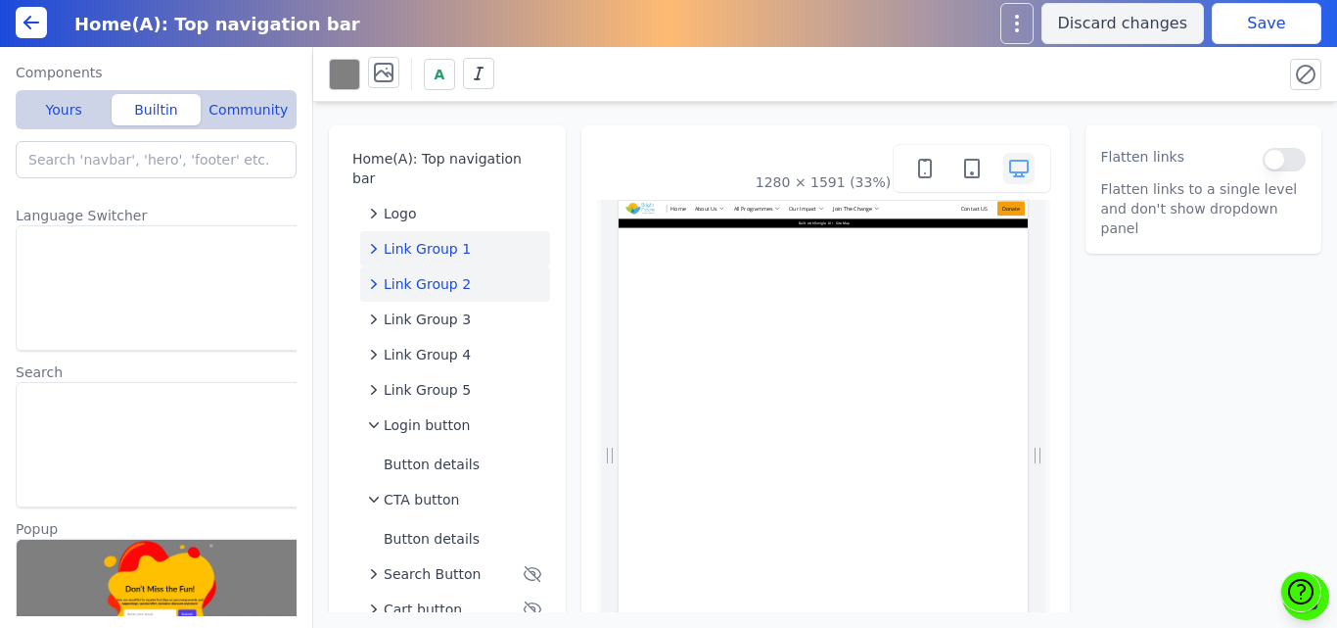
drag, startPoint x: 524, startPoint y: 147, endPoint x: 543, endPoint y: 211, distance: 67.5
click at [543, 211] on nav "Home(A): Top navigation bar Logo Link Group 1 Link Group 2 Link Group 3 Link Gr…" at bounding box center [448, 384] width 206 height 486
click at [582, 210] on div "1280 × 1591 (33%)" at bounding box center [826, 434] width 489 height 618
click at [566, 133] on div "Home(A): Top navigation bar Logo Link Group 1 Link Group 2 Link Group 3 Link Gr…" at bounding box center [825, 357] width 1024 height 510
click at [582, 138] on div "1280 × 1591 (33%)" at bounding box center [826, 434] width 489 height 618
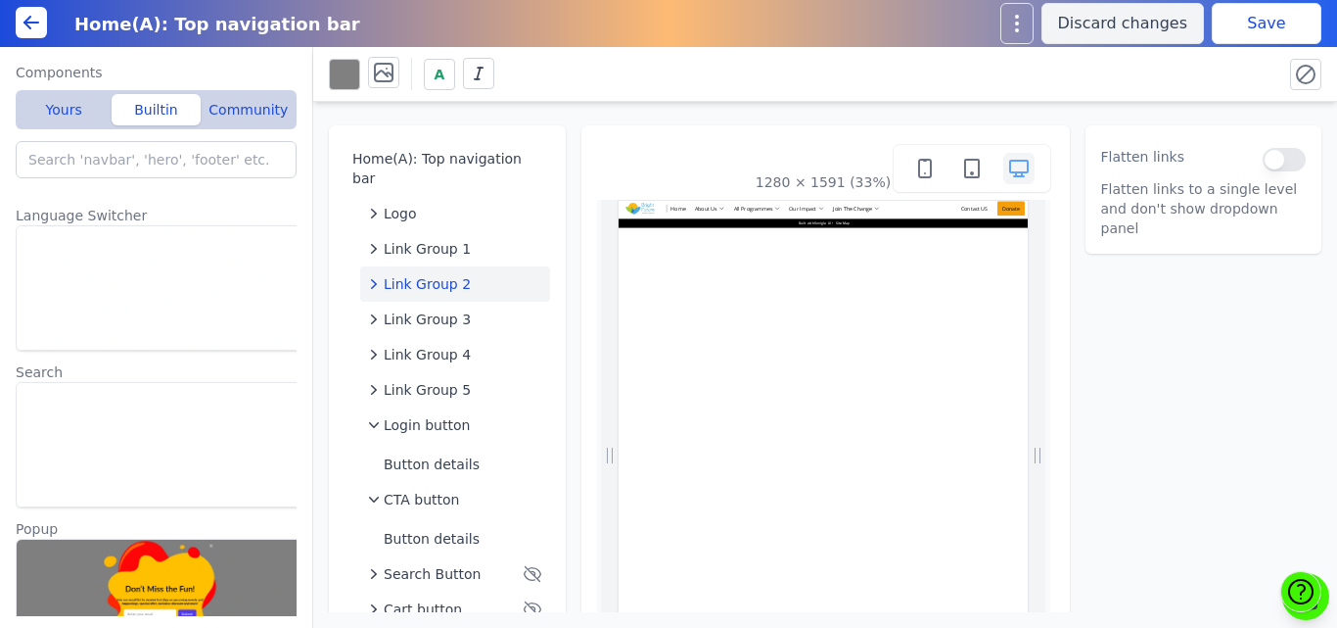
click at [582, 138] on div "1280 × 1591 (33%)" at bounding box center [826, 434] width 489 height 618
click at [39, 22] on icon at bounding box center [31, 22] width 23 height 23
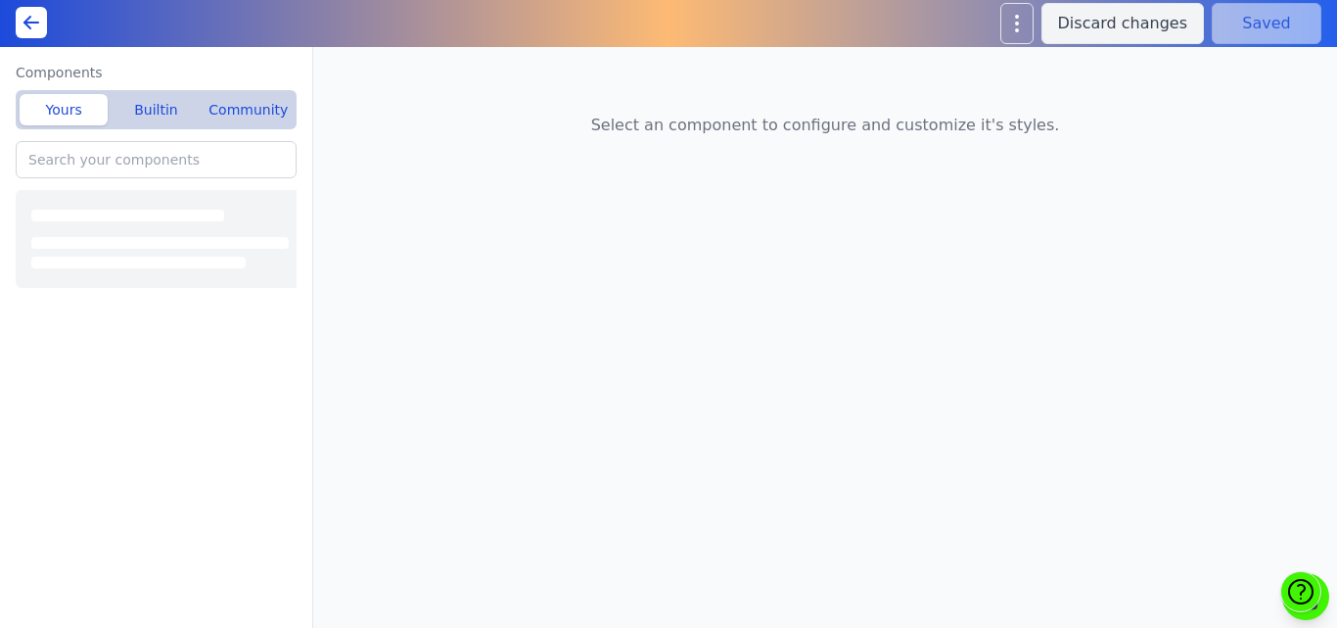
type input "Contact Us(A): Contact form"
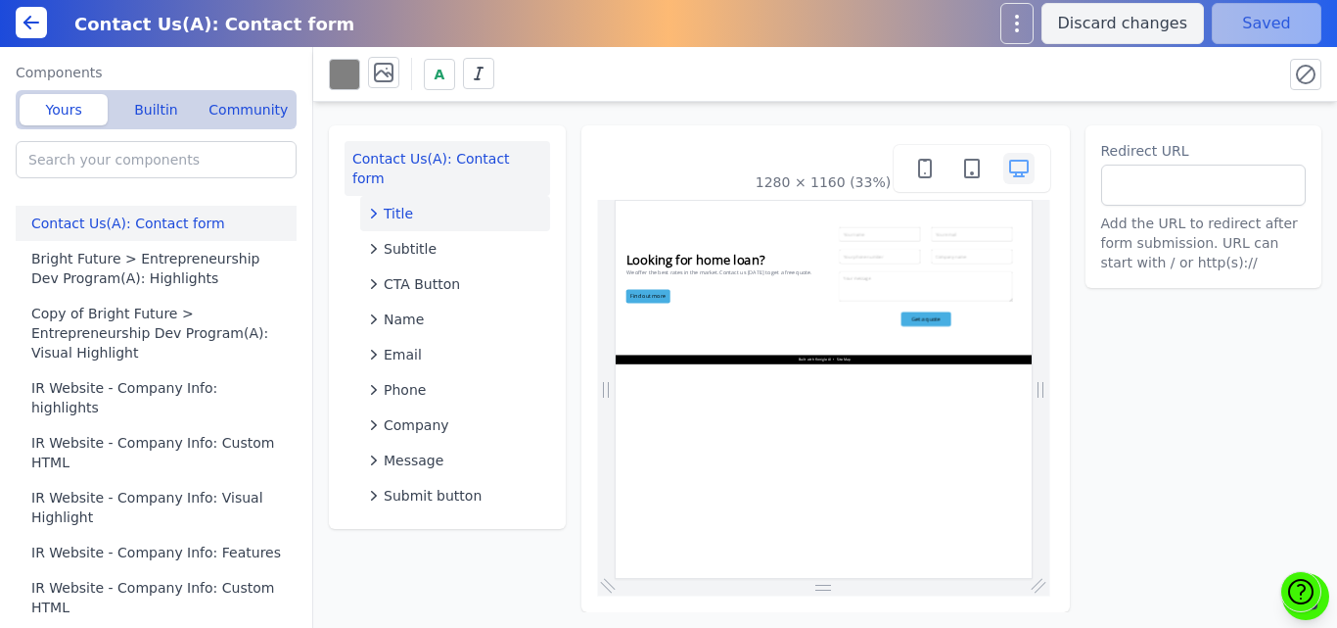
click at [457, 196] on button "Title" at bounding box center [455, 213] width 190 height 35
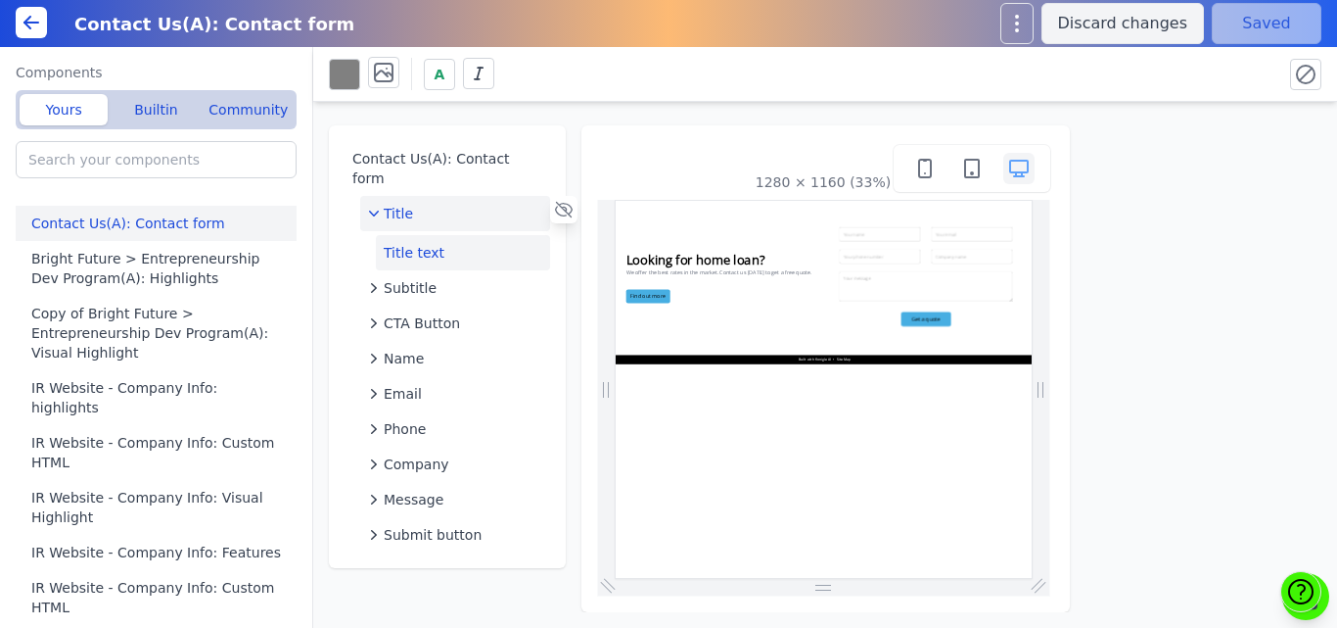
click at [435, 240] on button "Title text" at bounding box center [463, 252] width 174 height 35
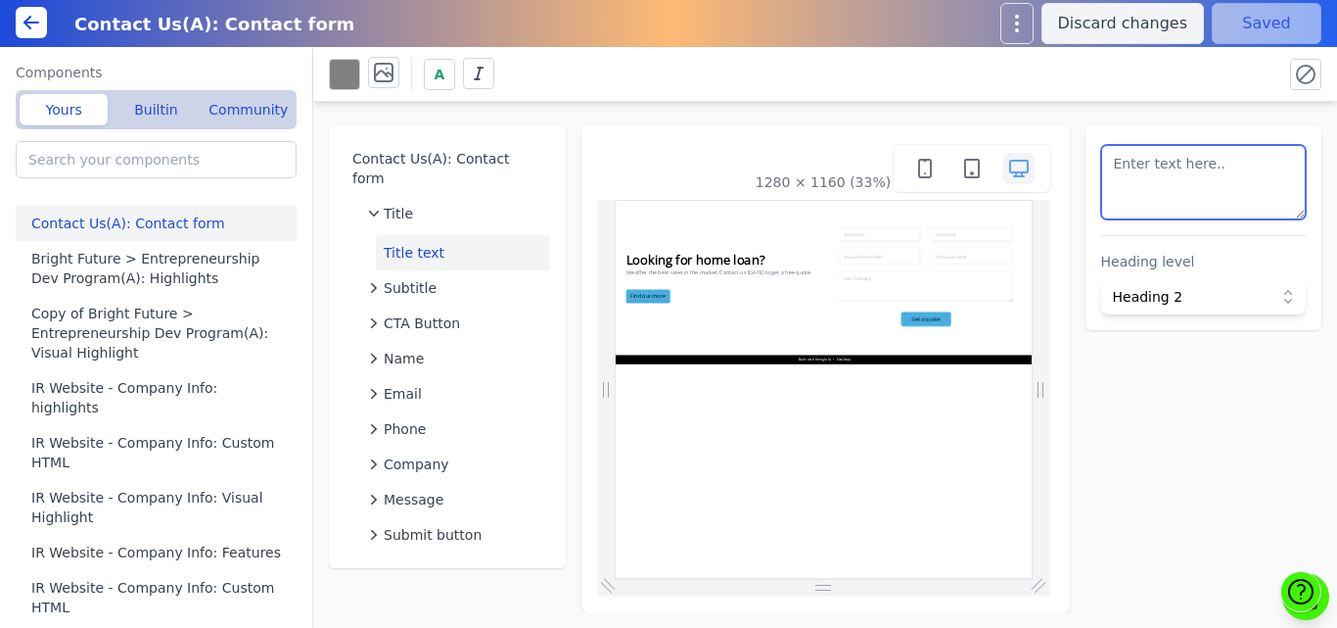
click at [1202, 184] on textarea at bounding box center [1204, 182] width 206 height 74
type textarea "Get in Touch"
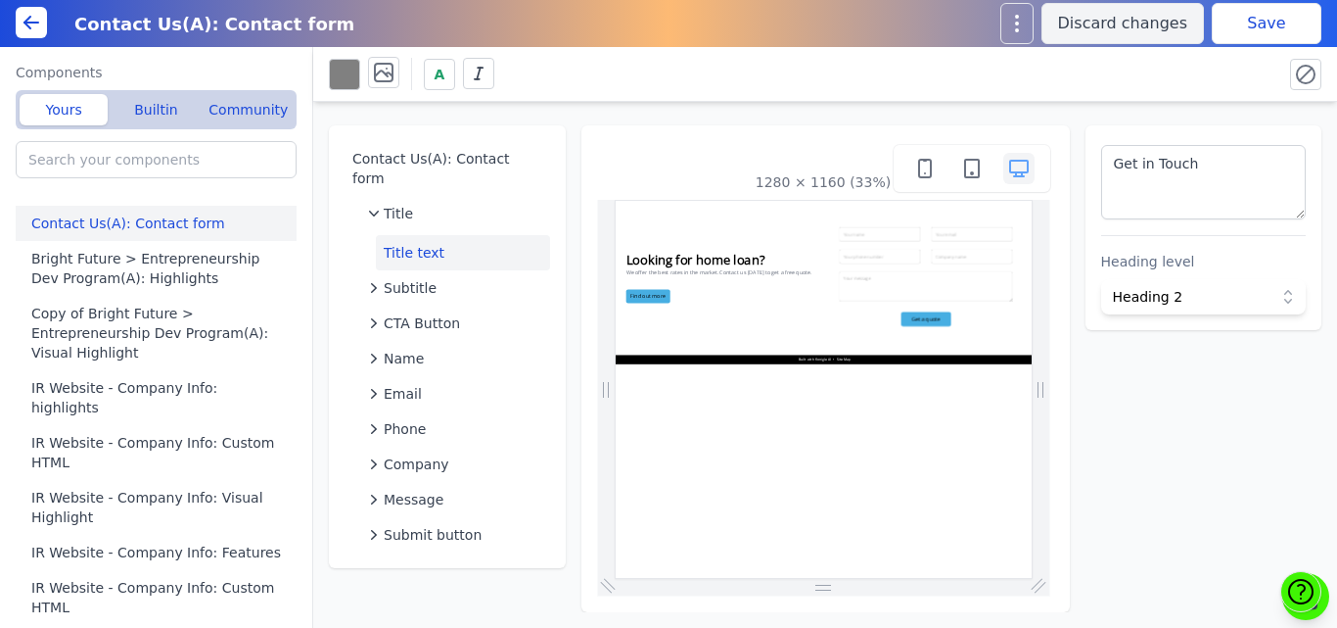
click at [1162, 105] on div "Contact Us(A): Contact form Title Title text Subtitle CTA Button Name Email Pho…" at bounding box center [825, 357] width 1024 height 510
click at [1243, 30] on button "Save" at bounding box center [1267, 23] width 110 height 41
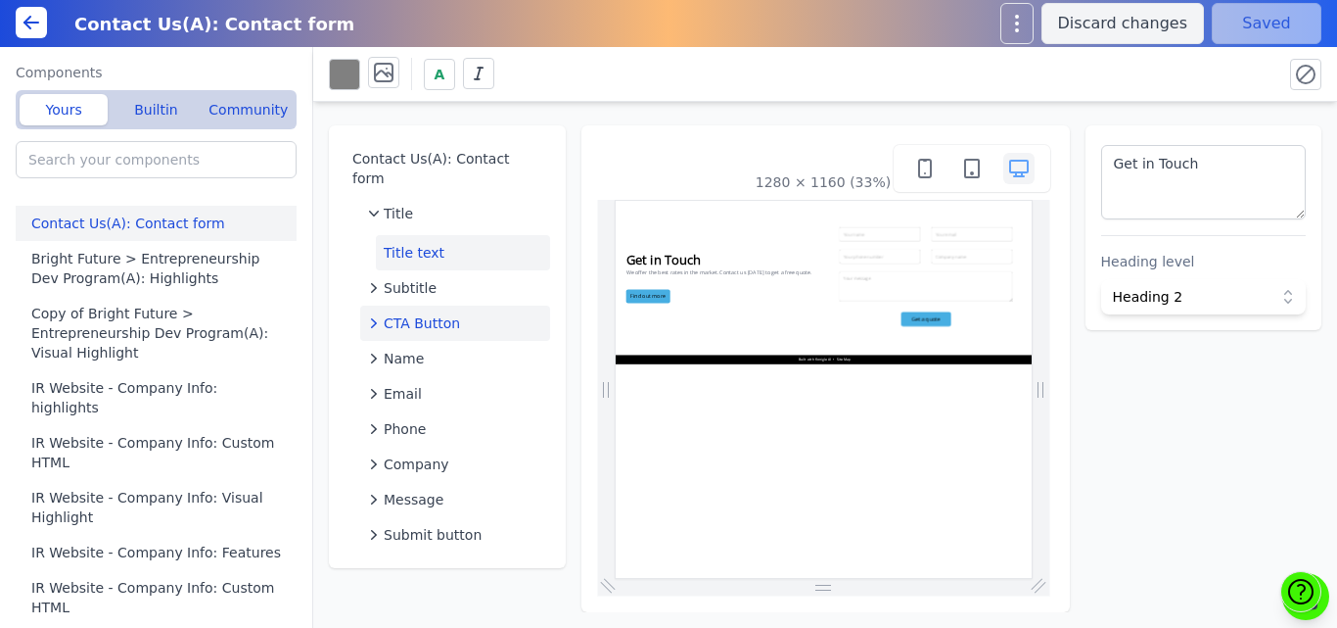
click at [426, 313] on span "CTA Button" at bounding box center [422, 323] width 76 height 20
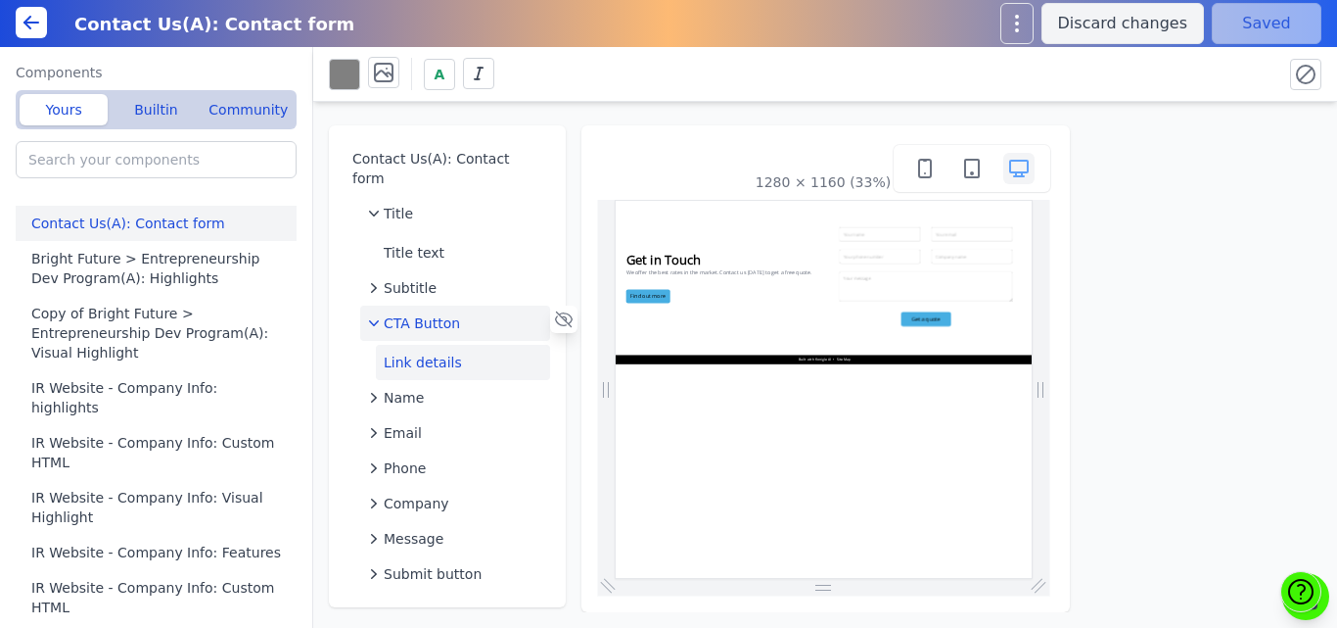
click at [426, 345] on button "Link details" at bounding box center [463, 362] width 174 height 35
select select
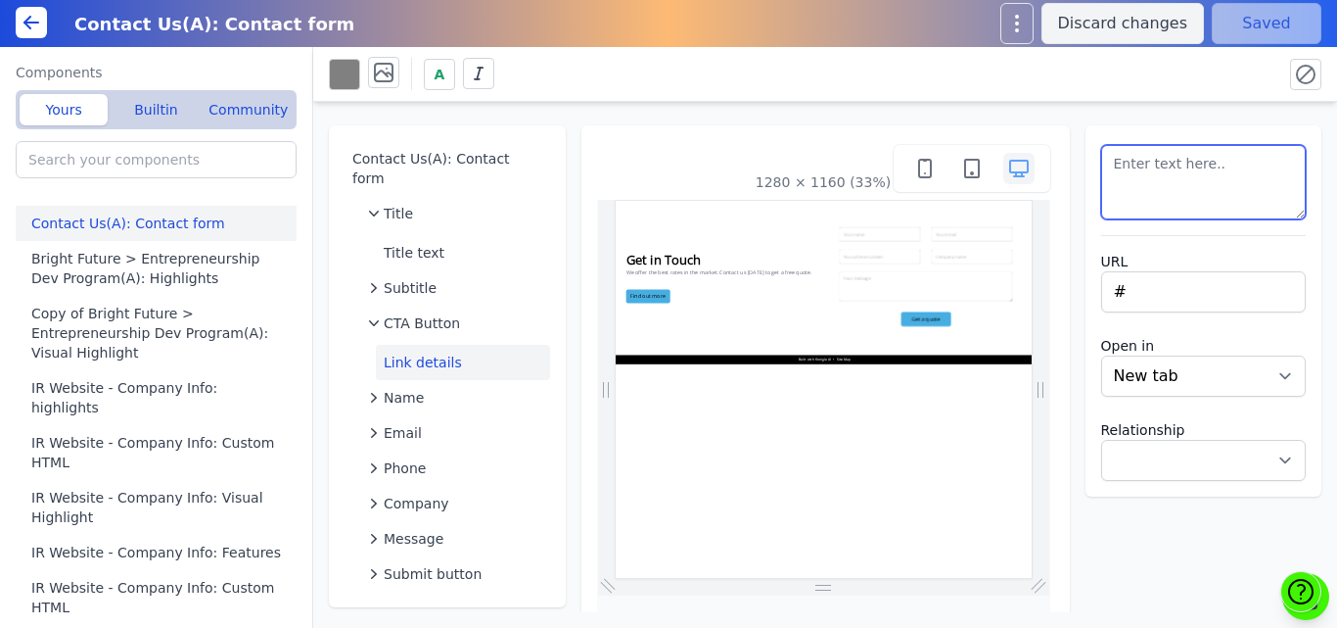
click at [1190, 201] on textarea at bounding box center [1204, 182] width 206 height 74
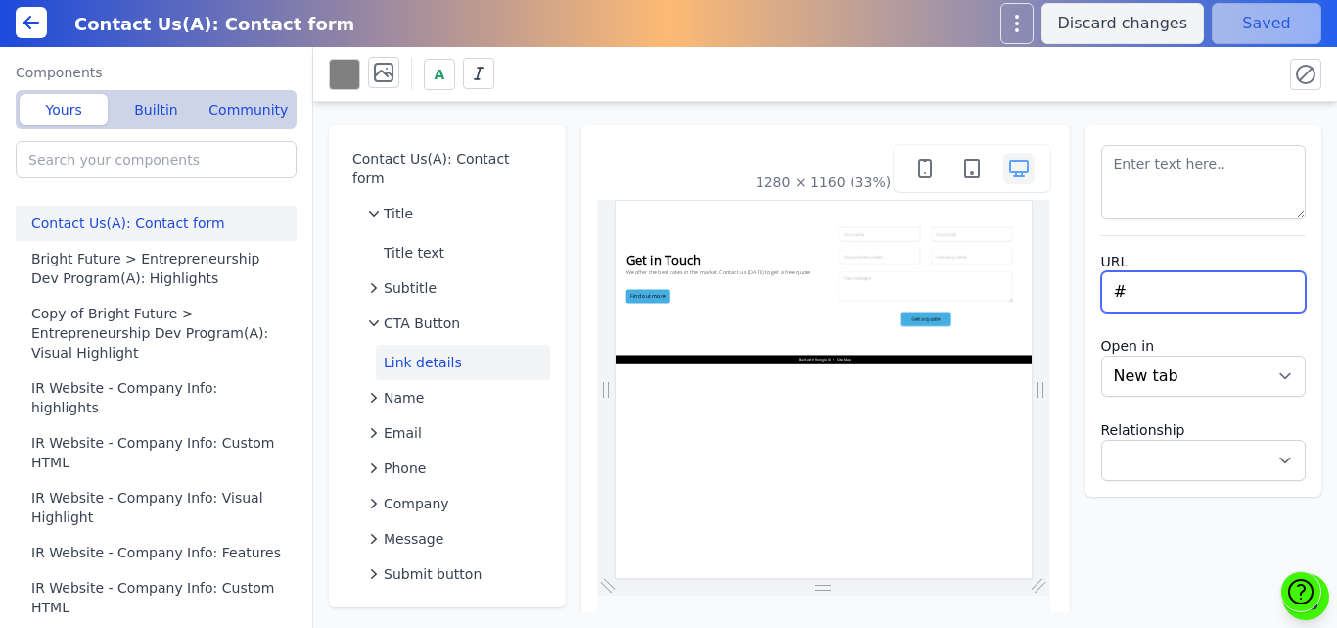
drag, startPoint x: 1128, startPoint y: 284, endPoint x: 1099, endPoint y: 284, distance: 28.4
click at [1101, 284] on input "#" at bounding box center [1204, 291] width 206 height 41
type input "/about-us"
select select
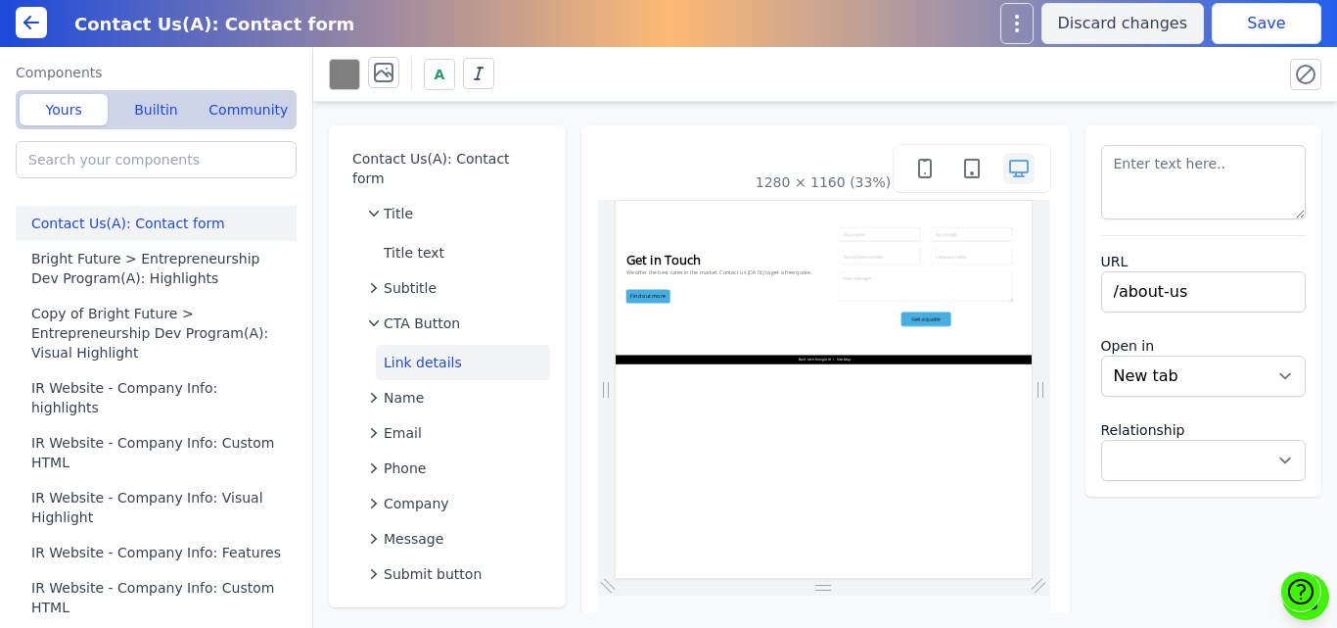
click at [1202, 125] on div "URL /about-us Open in New tab Same tab Relationship Noopener Noreferrer Nofollow" at bounding box center [1204, 310] width 237 height 371
click at [1240, 31] on button "Save" at bounding box center [1267, 23] width 110 height 41
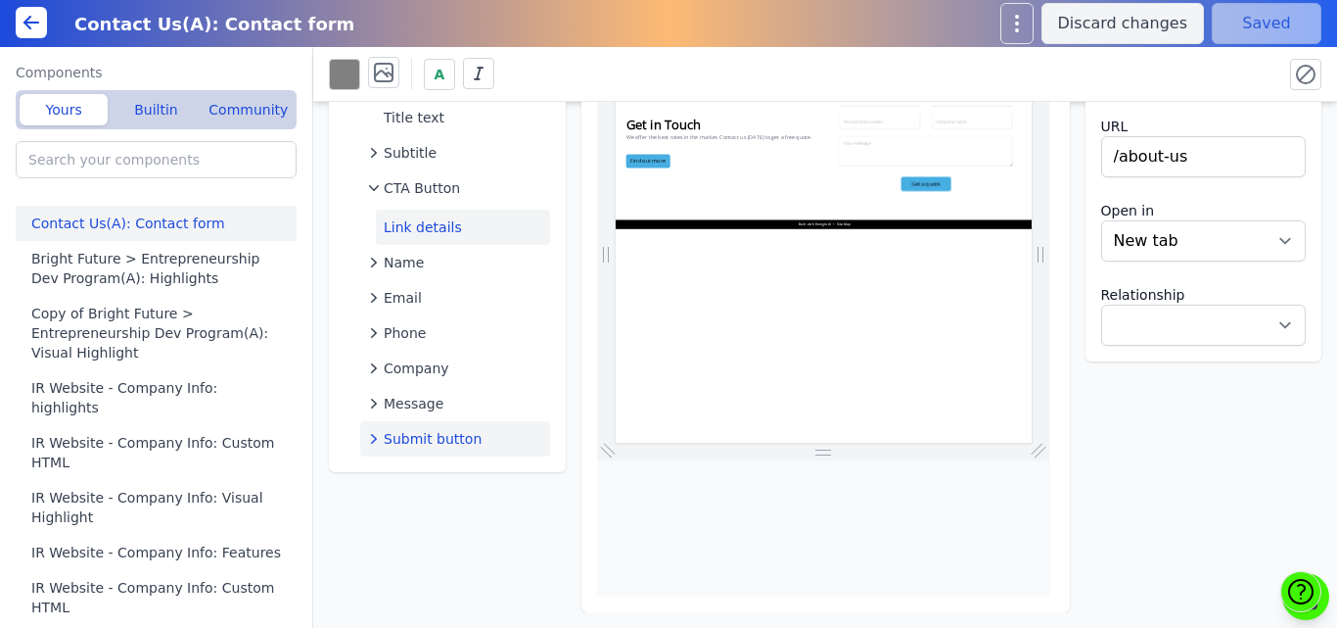
click at [414, 429] on span "Submit button" at bounding box center [433, 439] width 98 height 20
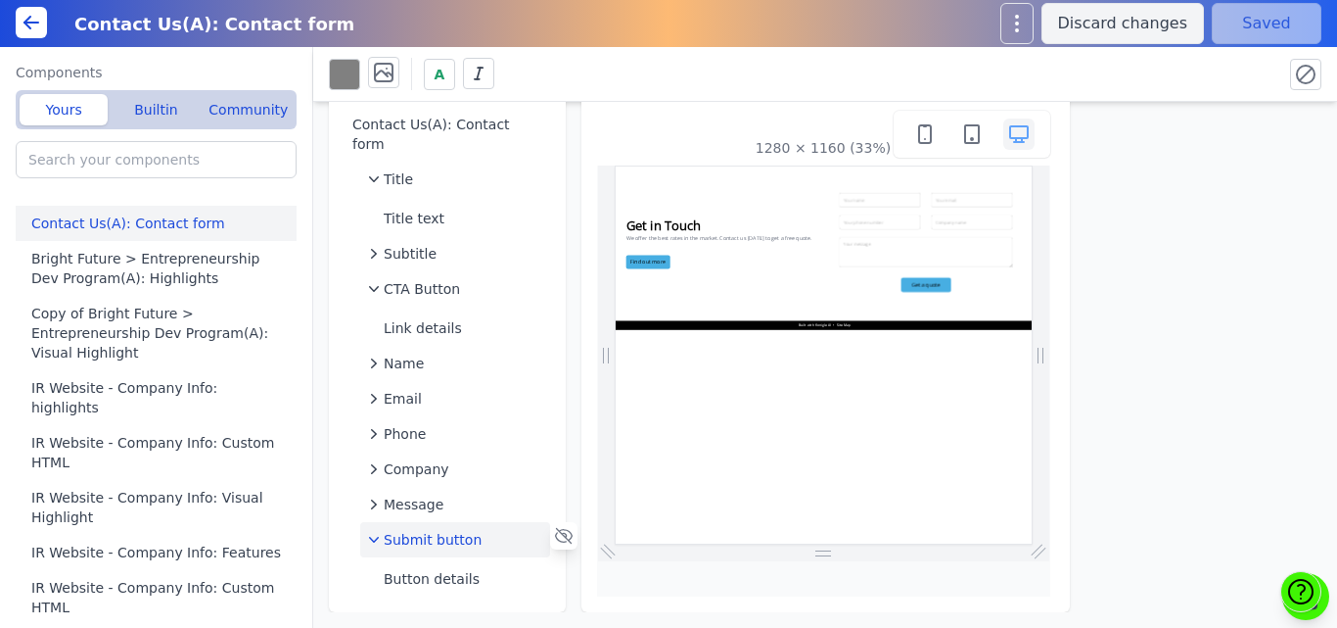
scroll to position [15, 0]
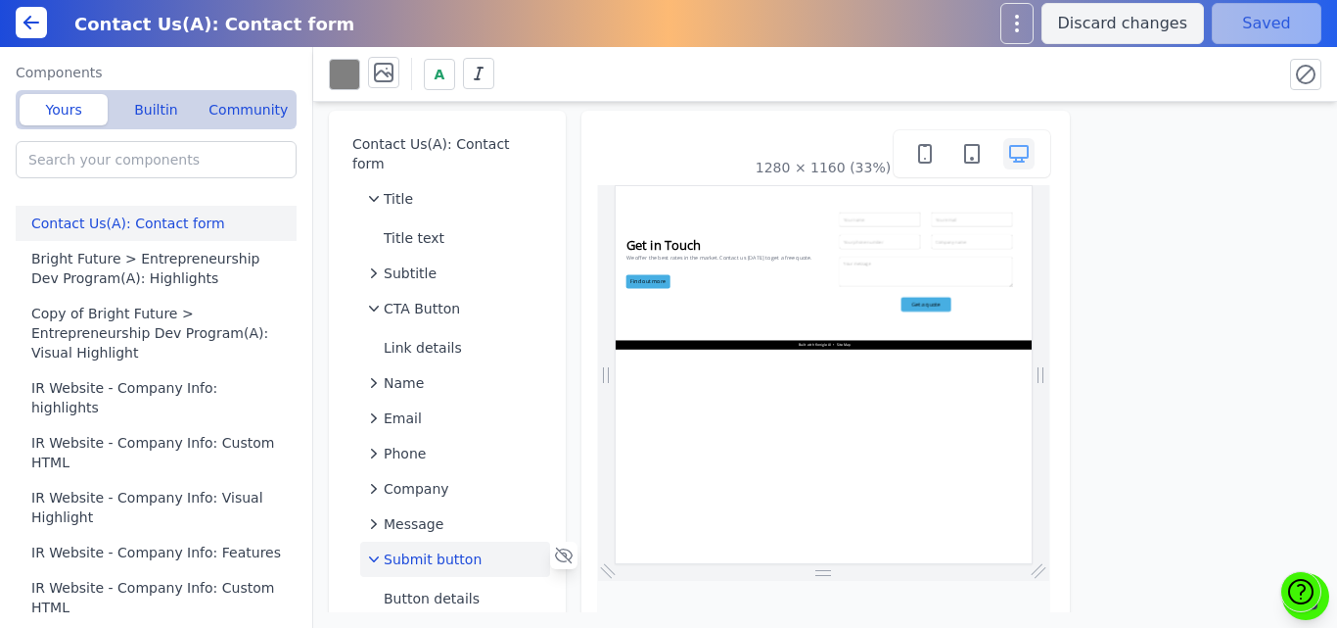
click at [398, 549] on span "Submit button" at bounding box center [433, 559] width 98 height 20
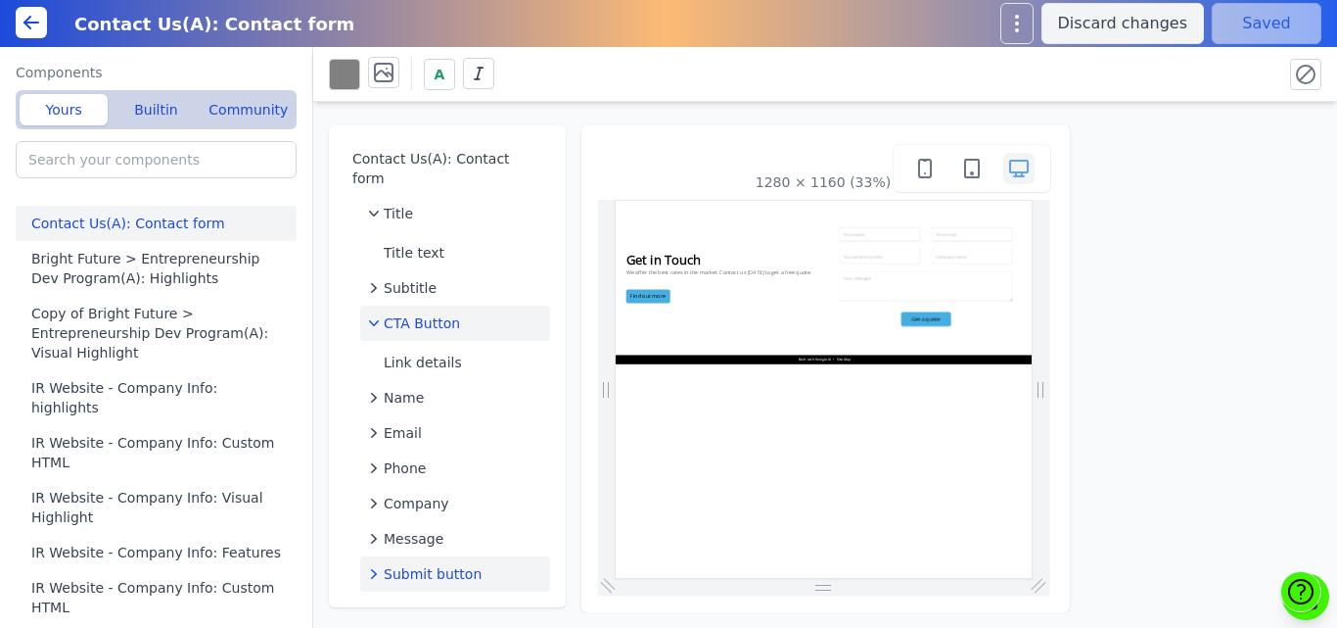
click at [398, 313] on span "CTA Button" at bounding box center [422, 323] width 76 height 20
click at [410, 349] on span "Name" at bounding box center [404, 359] width 40 height 20
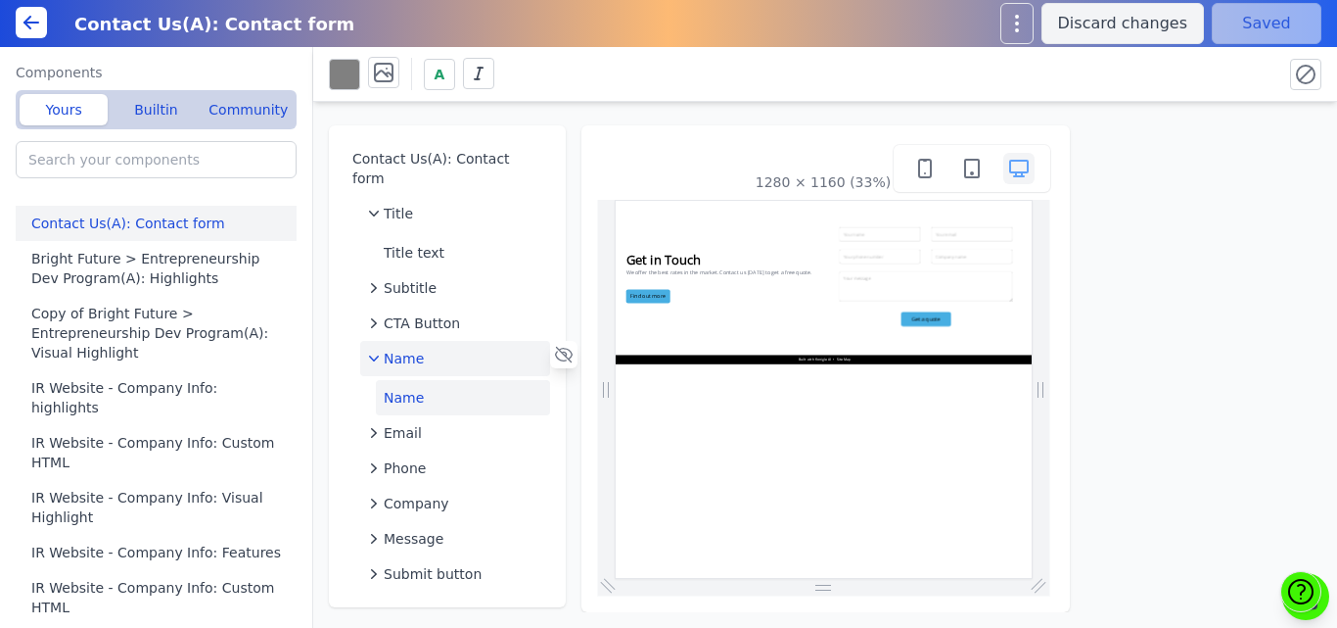
click at [410, 380] on button "Name" at bounding box center [463, 397] width 174 height 35
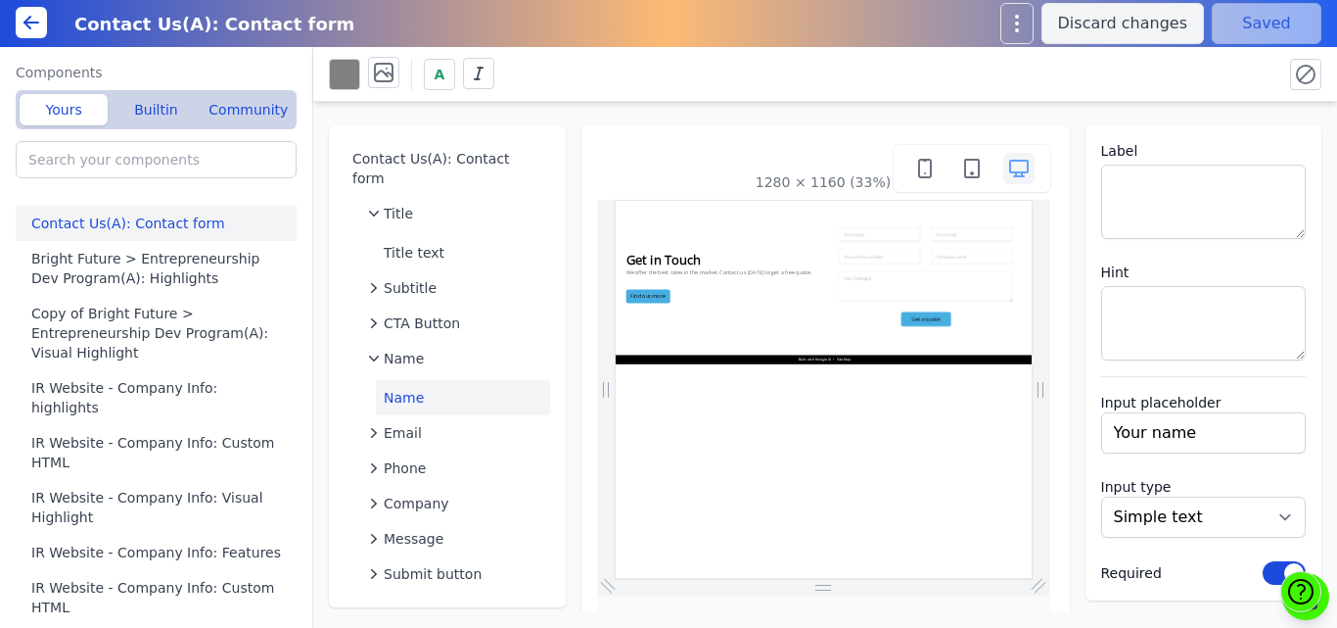
click at [627, 113] on div "Contact Us(A): Contact form Title Title text Subtitle CTA Button Name Name Emai…" at bounding box center [825, 357] width 1024 height 510
click at [23, 24] on icon at bounding box center [31, 22] width 23 height 23
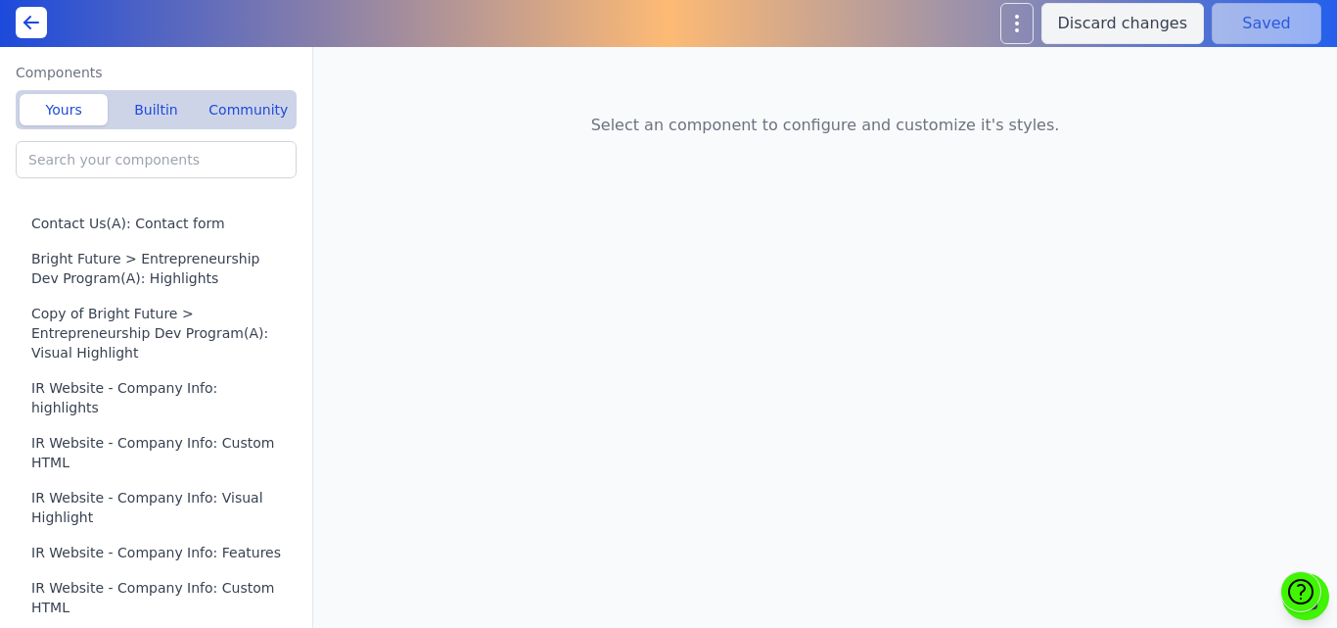
type input "Home(A): Featured Offerings"
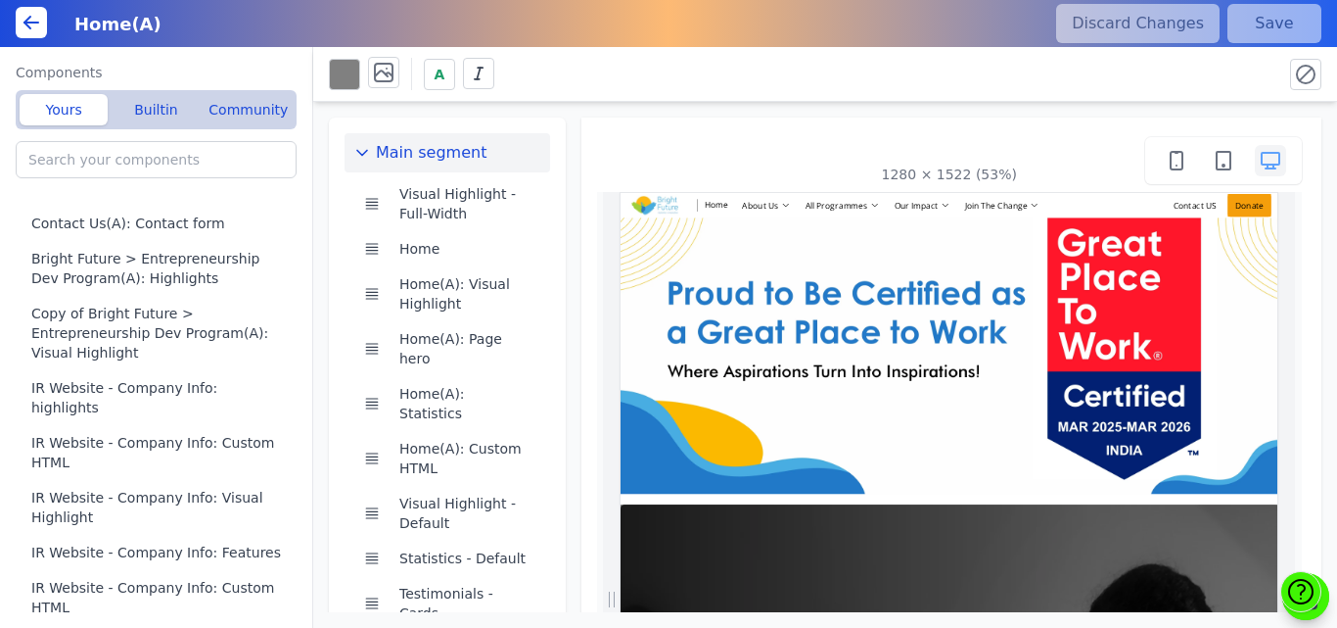
scroll to position [0, 76]
click at [28, 28] on icon at bounding box center [31, 22] width 23 height 23
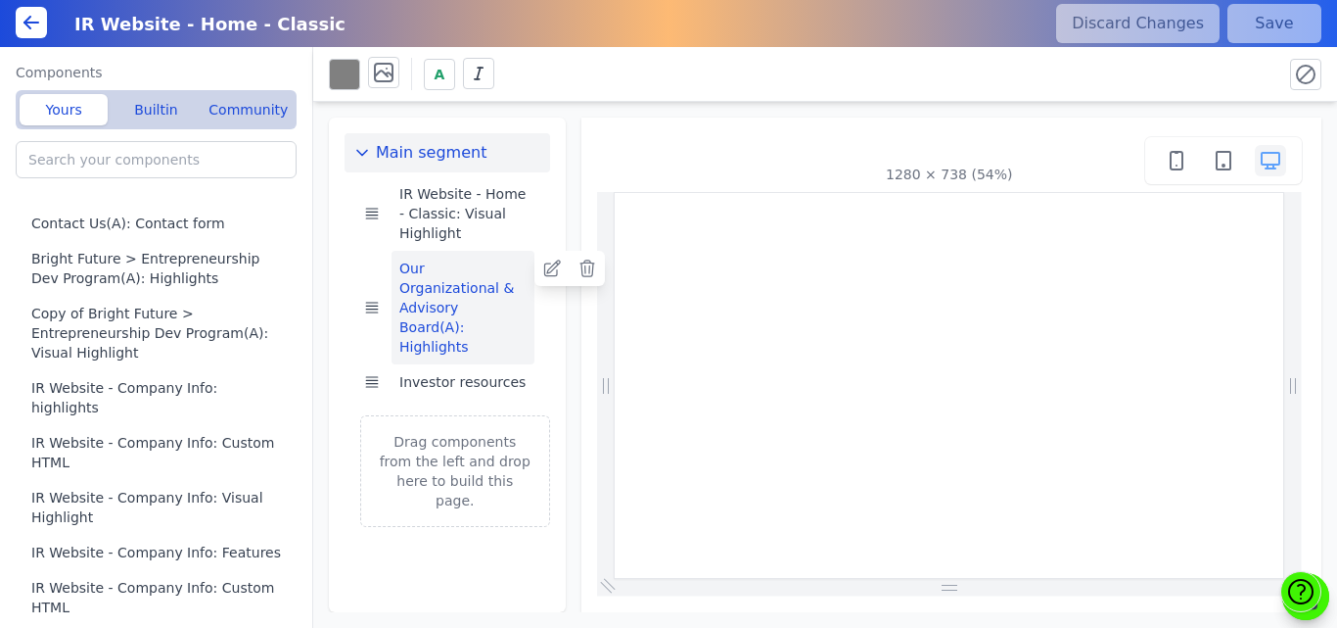
click at [450, 289] on button "Our Organizational & Advisory Board(A): Highlights" at bounding box center [463, 308] width 143 height 114
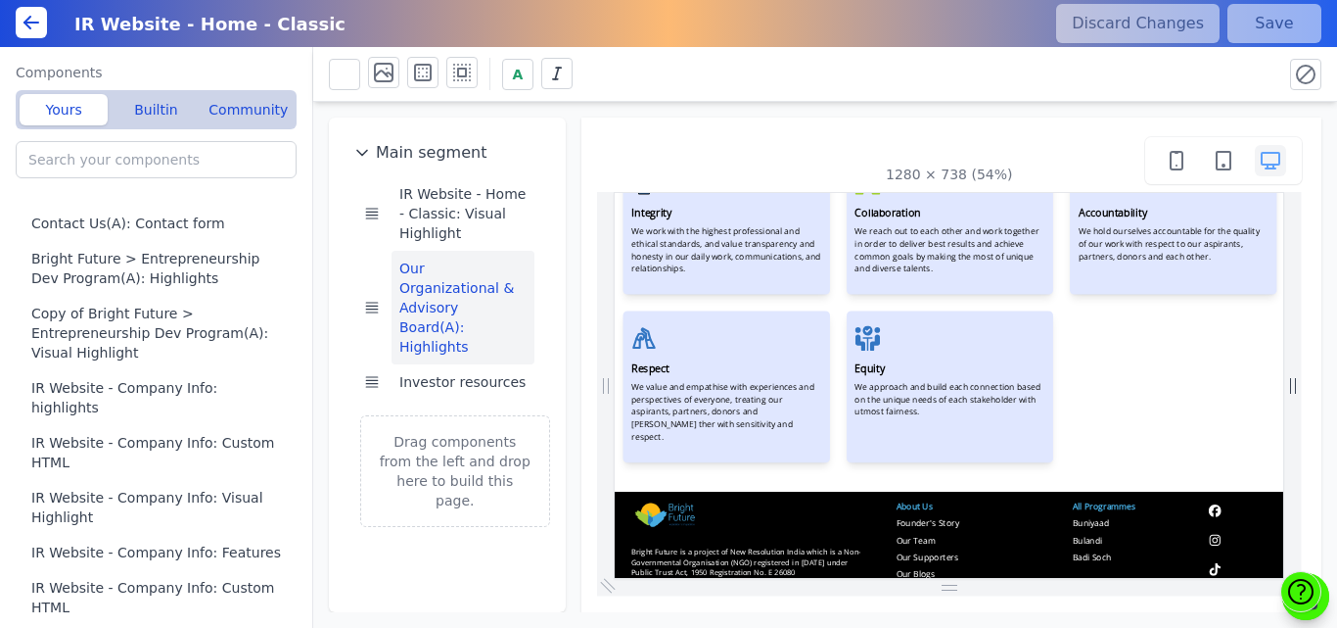
scroll to position [1025, 0]
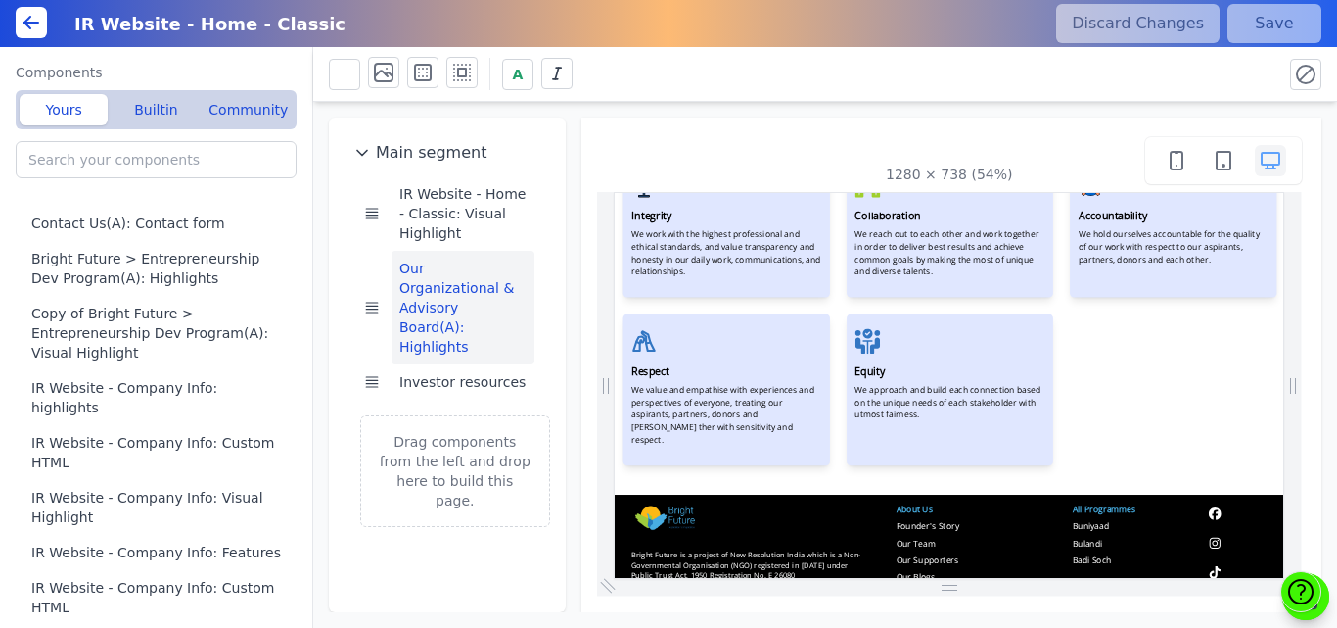
click at [850, 357] on div "We work with the highest professional and ethical standards, and value transpar…" at bounding box center [823, 311] width 355 height 106
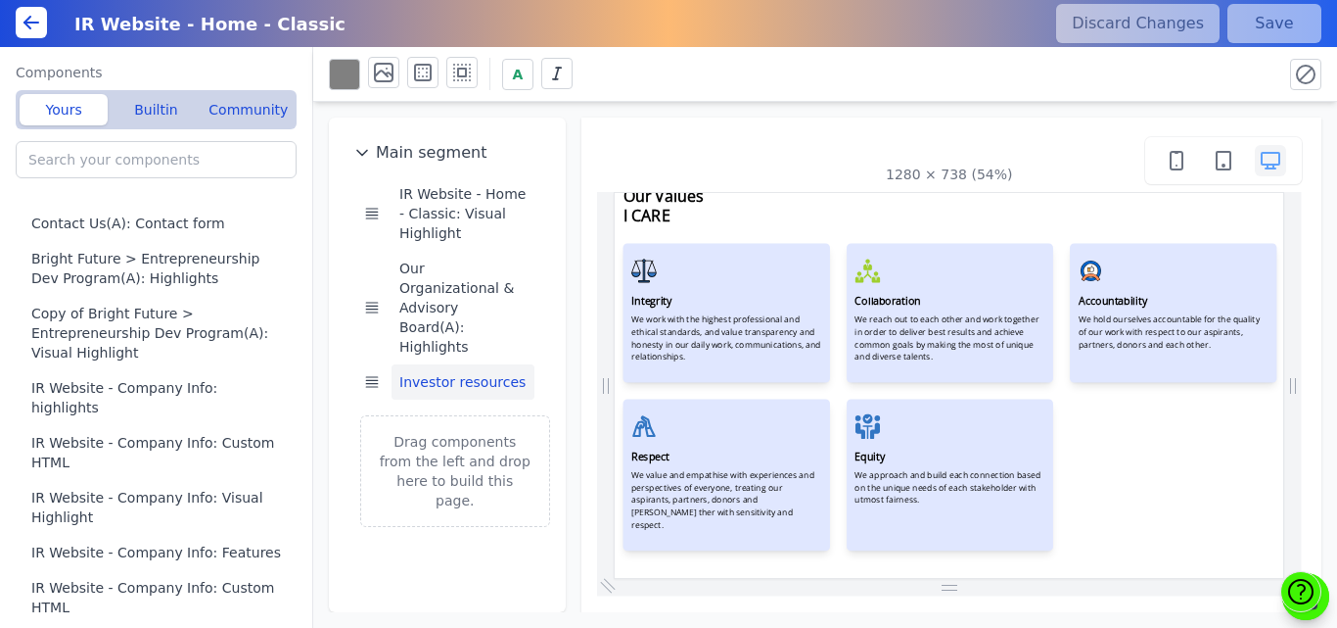
scroll to position [841, 0]
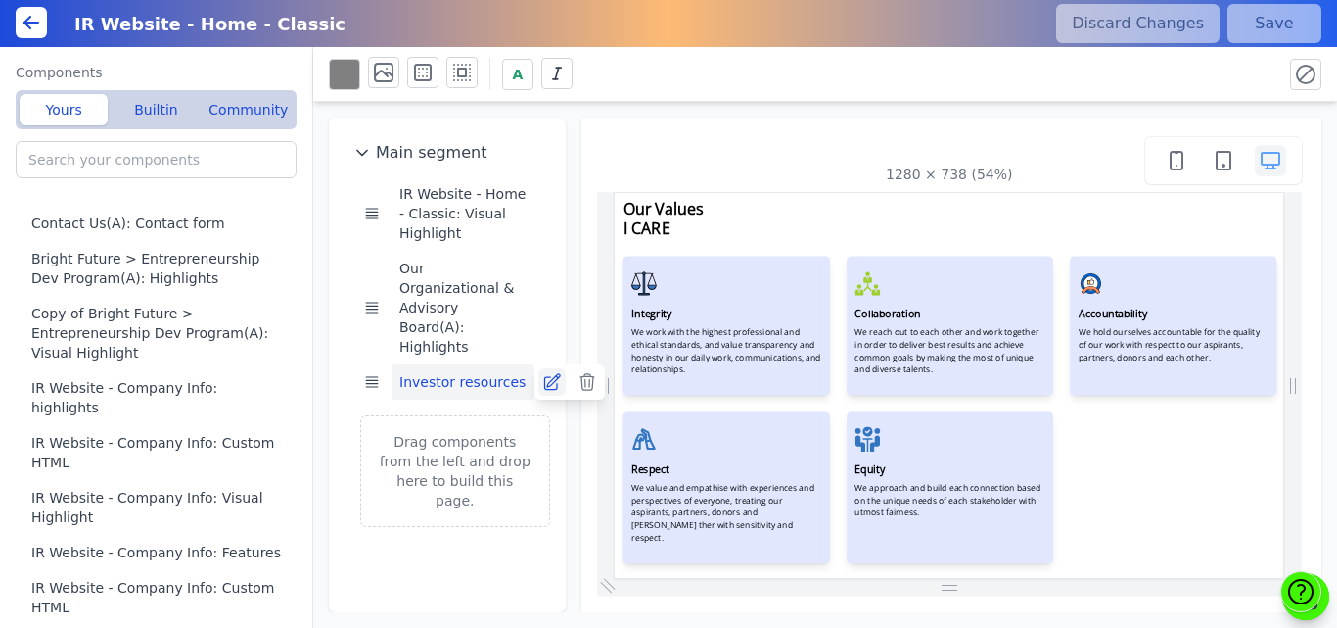
click at [550, 372] on icon at bounding box center [552, 382] width 20 height 20
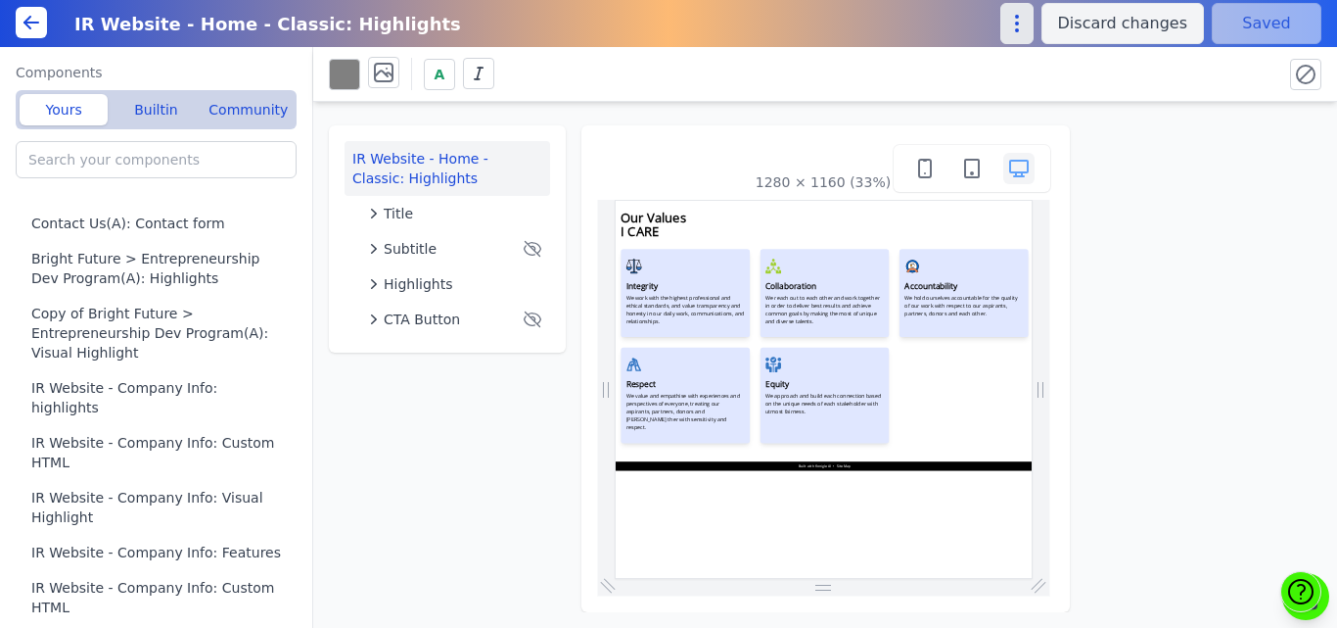
click at [1029, 29] on icon "button" at bounding box center [1016, 23] width 23 height 23
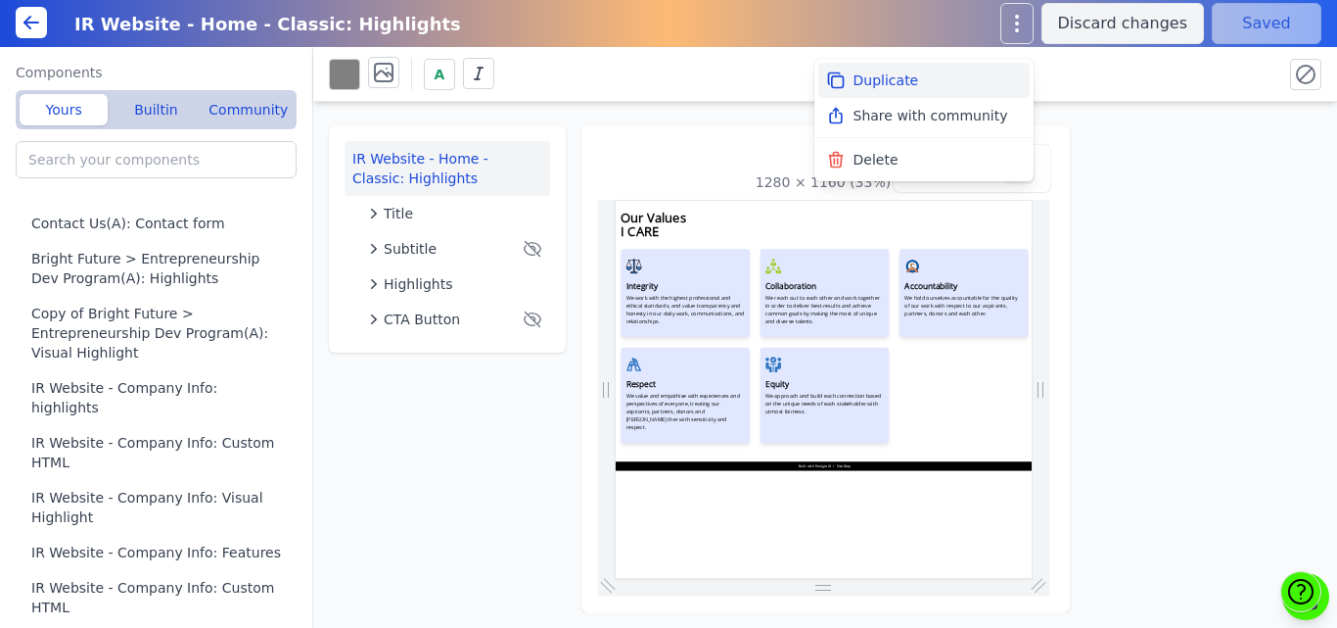
click at [889, 83] on button "Duplicate" at bounding box center [923, 80] width 211 height 35
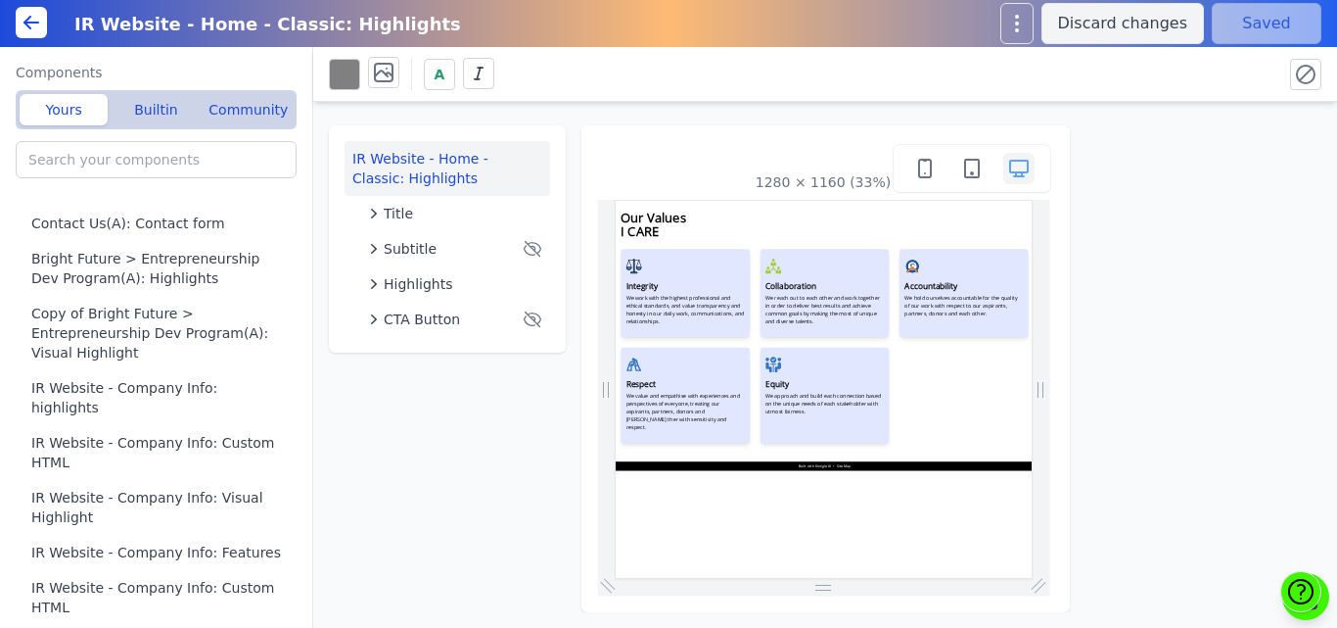
type input "Copy of IR Website - Home - Classic: Highlights"
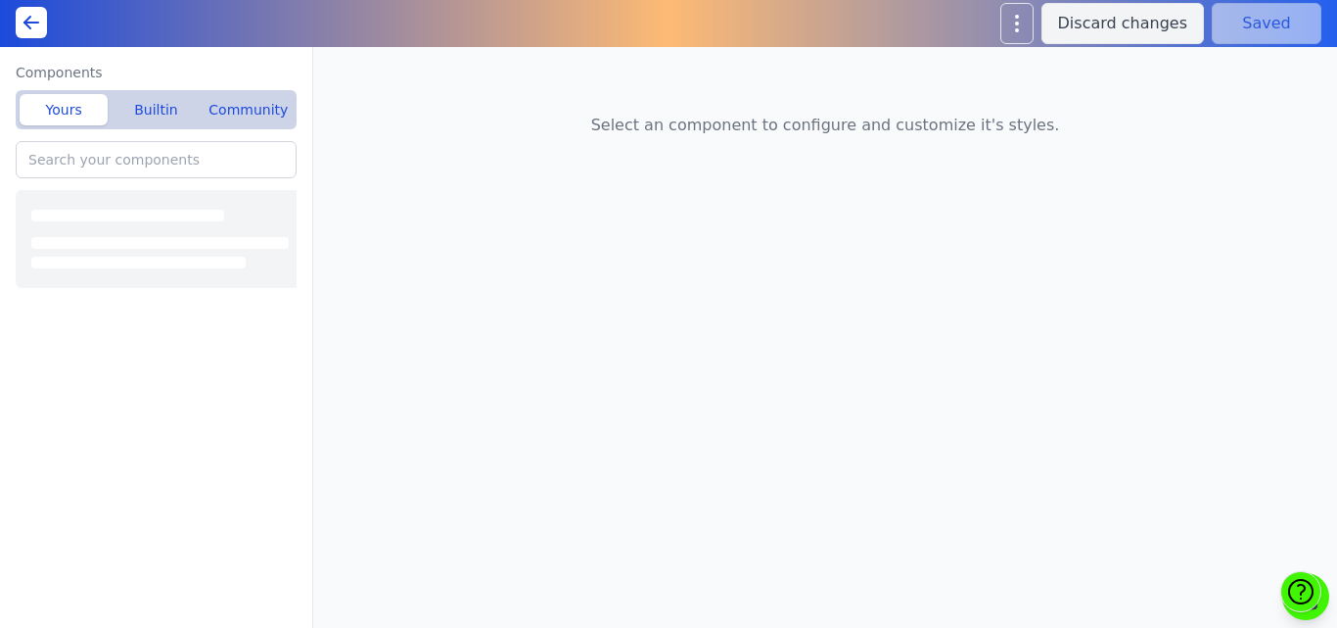
type input "Copy of IR Website - Home - Classic: Highlights"
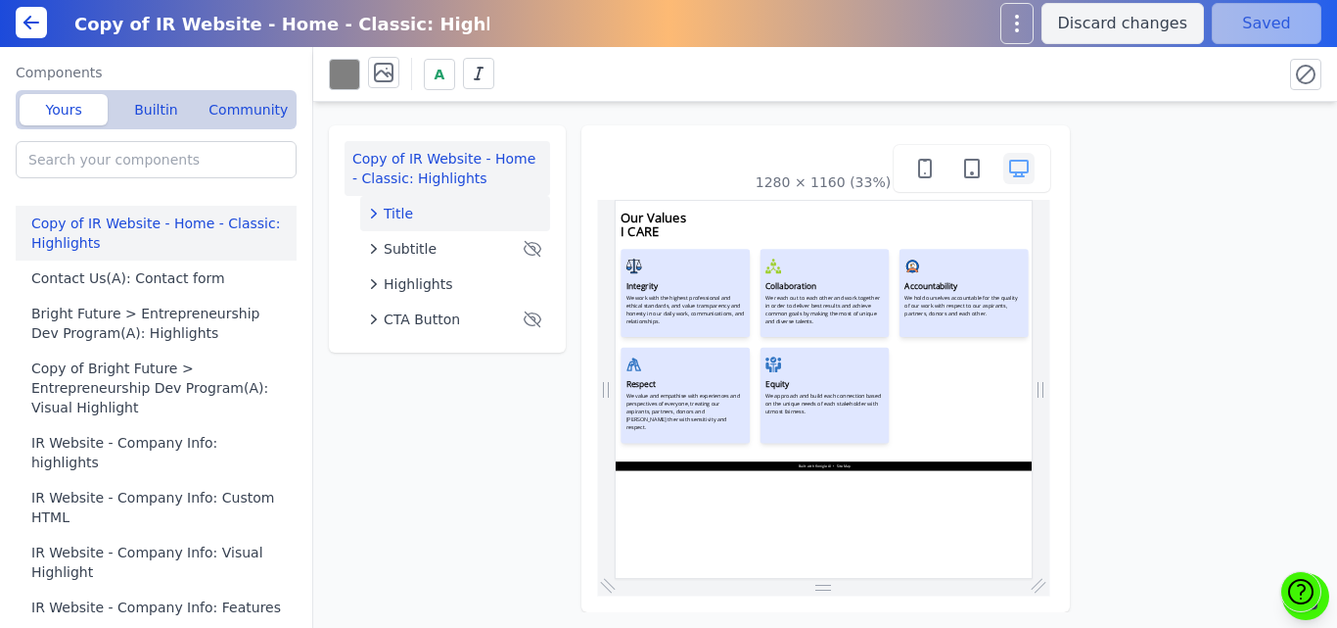
click at [411, 210] on div "Title" at bounding box center [455, 214] width 174 height 20
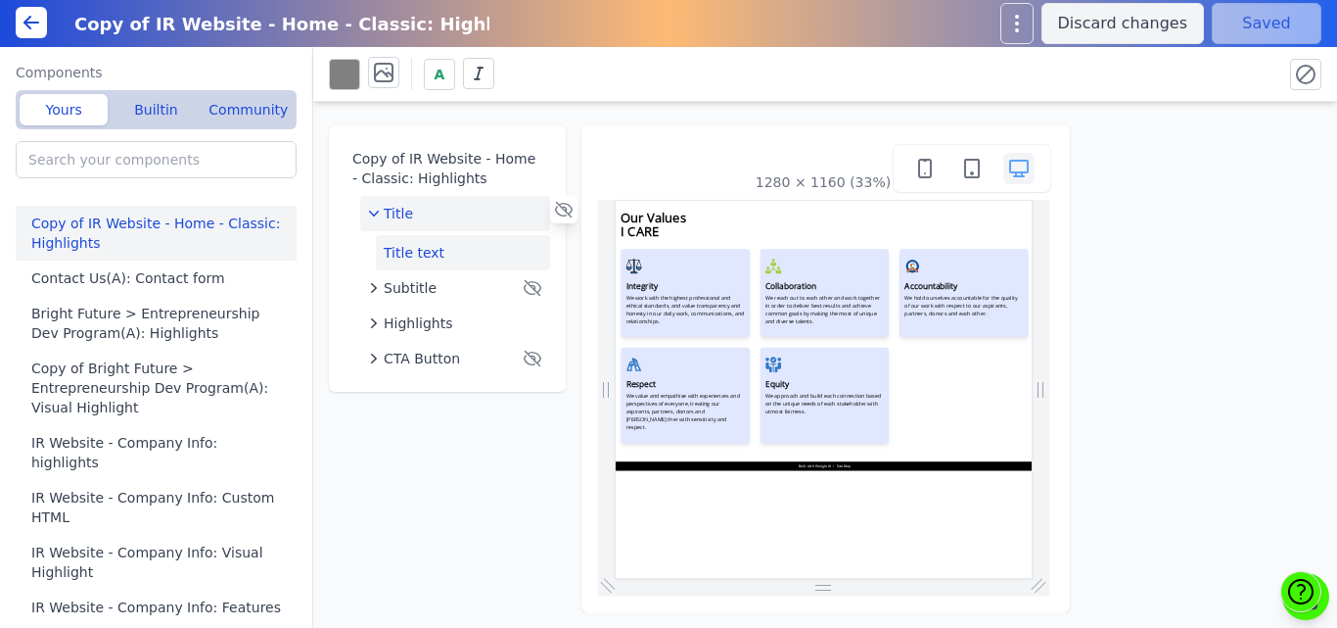
click at [412, 256] on button "Title text" at bounding box center [463, 252] width 174 height 35
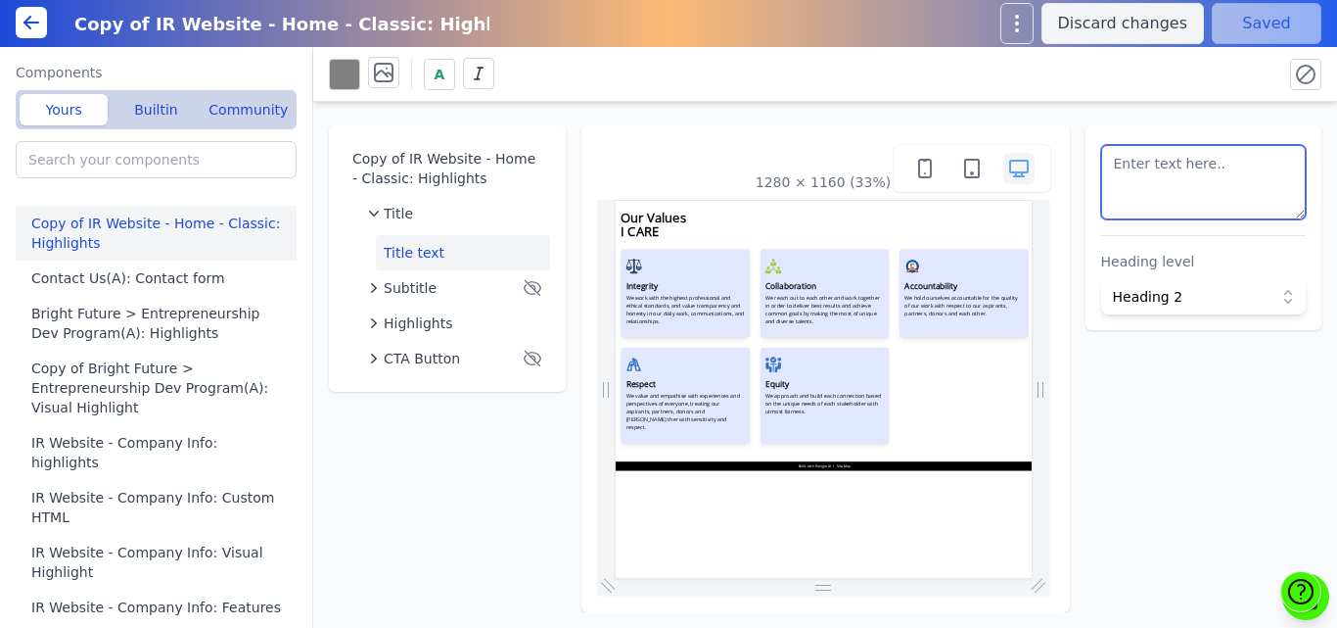
drag, startPoint x: 1170, startPoint y: 175, endPoint x: 1103, endPoint y: 160, distance: 68.4
click at [1103, 160] on textarea at bounding box center [1204, 182] width 206 height 74
type textarea "Bright Future Center"
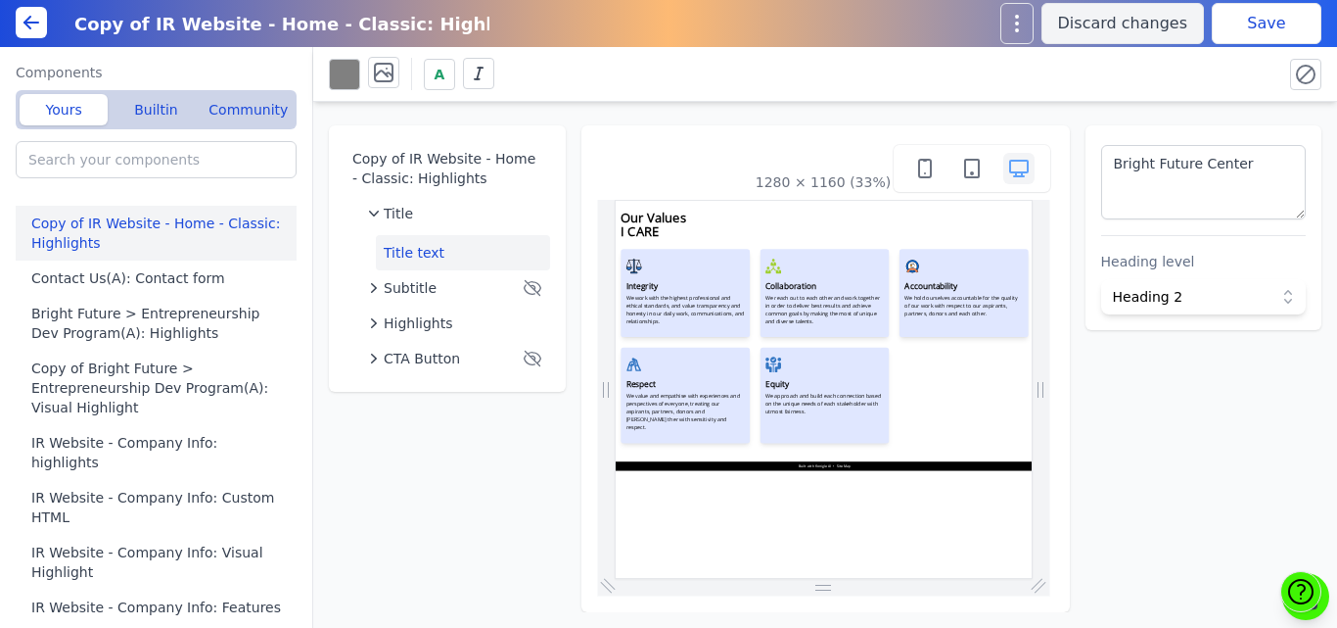
click at [1223, 39] on button "Save" at bounding box center [1267, 23] width 110 height 41
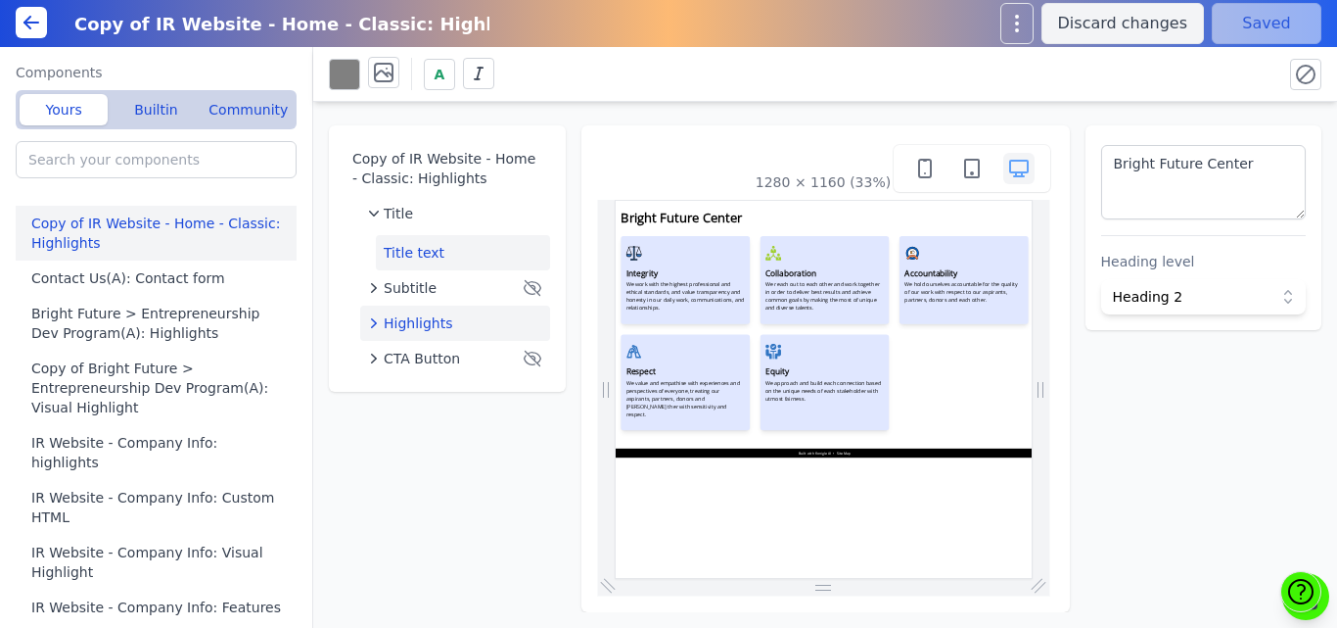
click at [425, 323] on span "Highlights" at bounding box center [419, 323] width 70 height 20
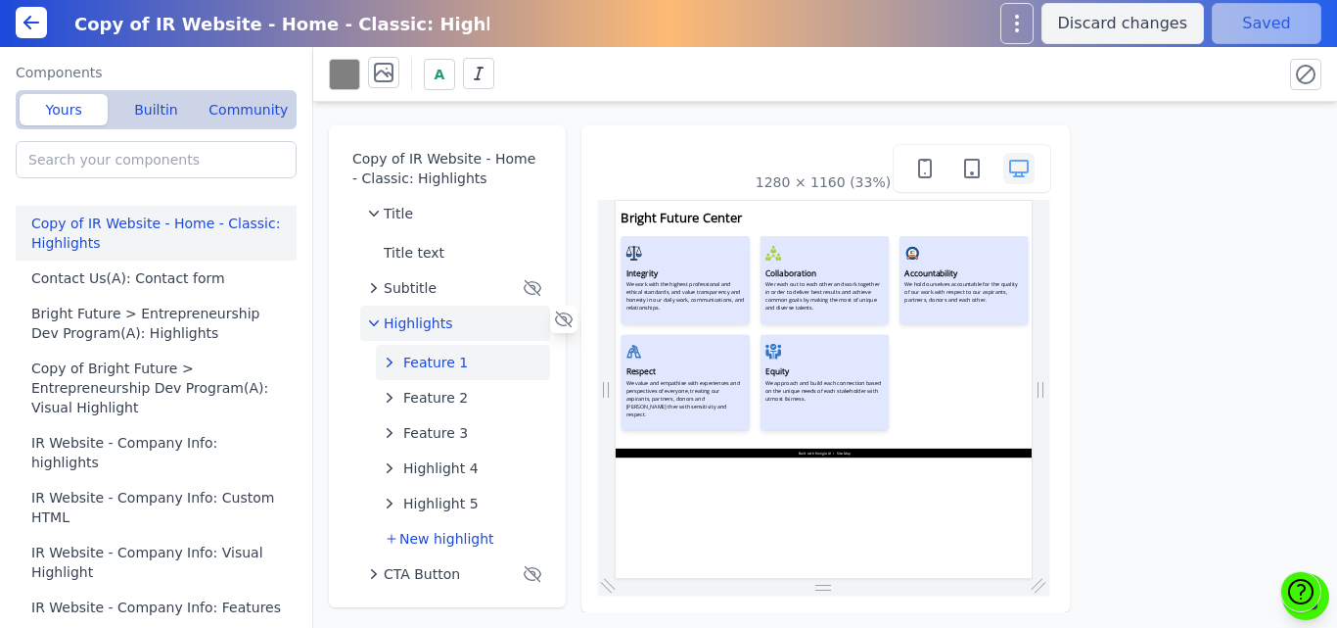
click at [430, 362] on span "Feature 1" at bounding box center [435, 362] width 65 height 20
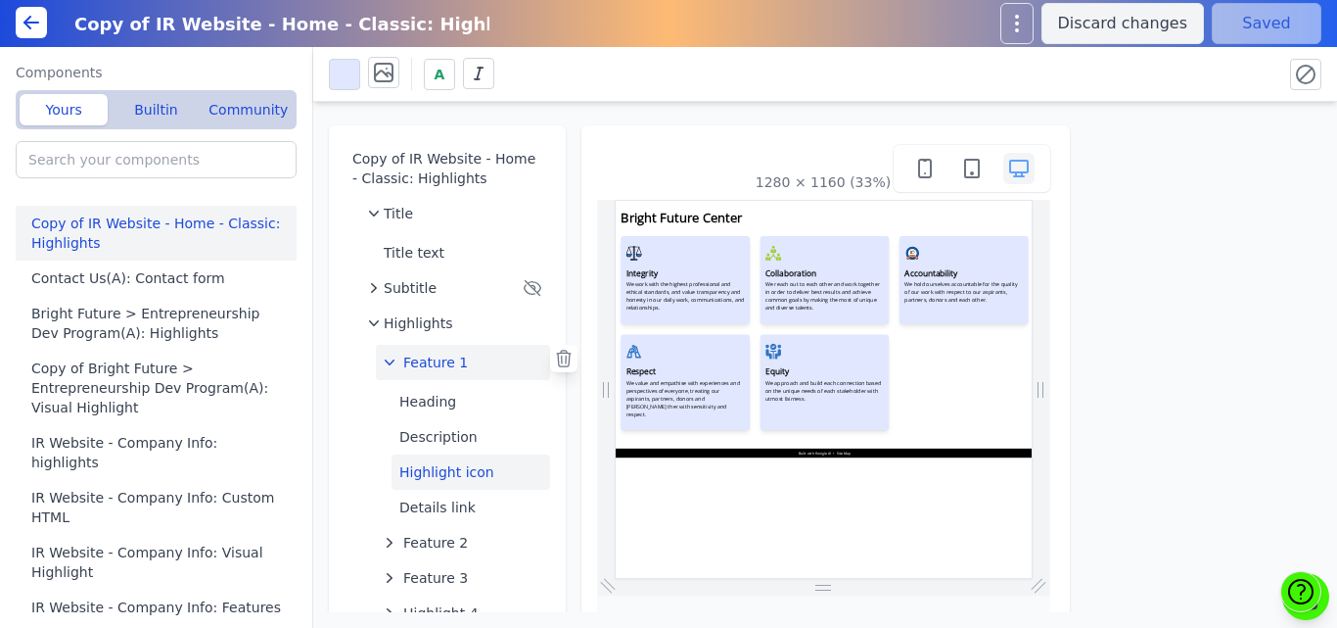
click at [434, 468] on button "Highlight icon" at bounding box center [471, 471] width 159 height 35
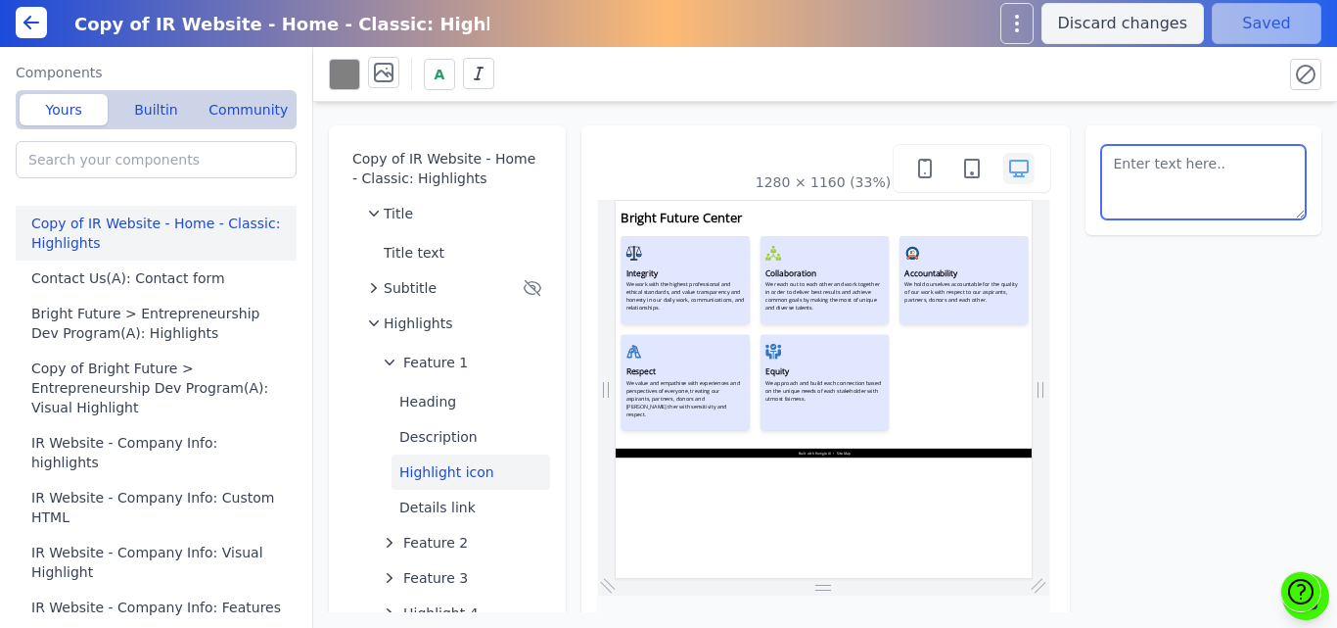
click at [1177, 172] on textarea at bounding box center [1204, 182] width 206 height 74
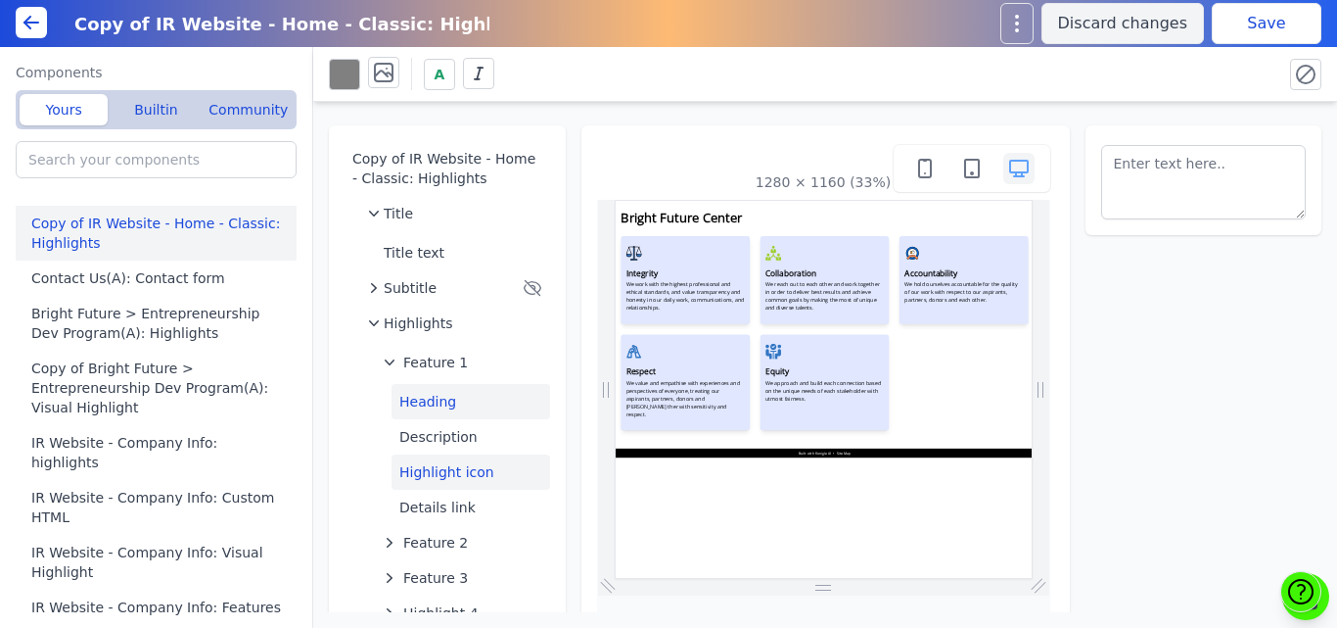
click at [422, 397] on button "Heading" at bounding box center [471, 401] width 159 height 35
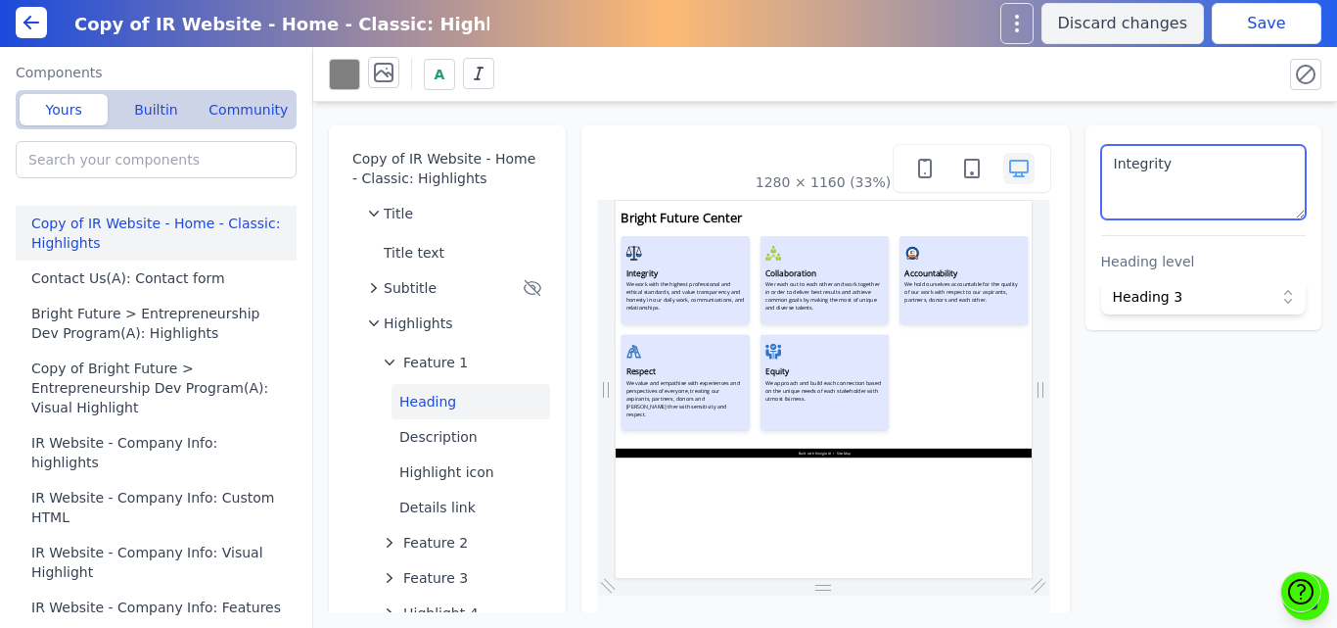
drag, startPoint x: 1197, startPoint y: 178, endPoint x: 1043, endPoint y: 151, distance: 157.1
click at [1043, 151] on div "Copy of IR Website - Home - Classic: Highlights Title Title text Subtitle Highl…" at bounding box center [825, 357] width 1024 height 510
paste textarea "1. HEAD OFFICE ([GEOGRAPHIC_DATA] / [GEOGRAPHIC_DATA])"
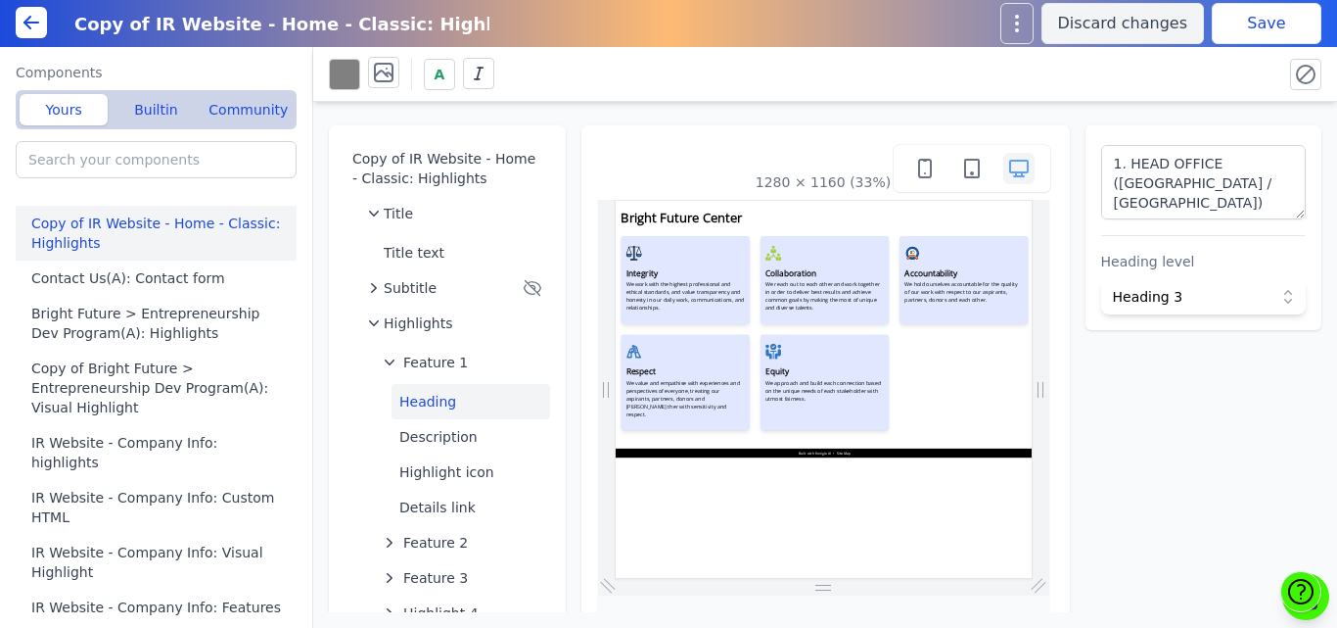
click at [1235, 25] on button "Save" at bounding box center [1267, 23] width 110 height 41
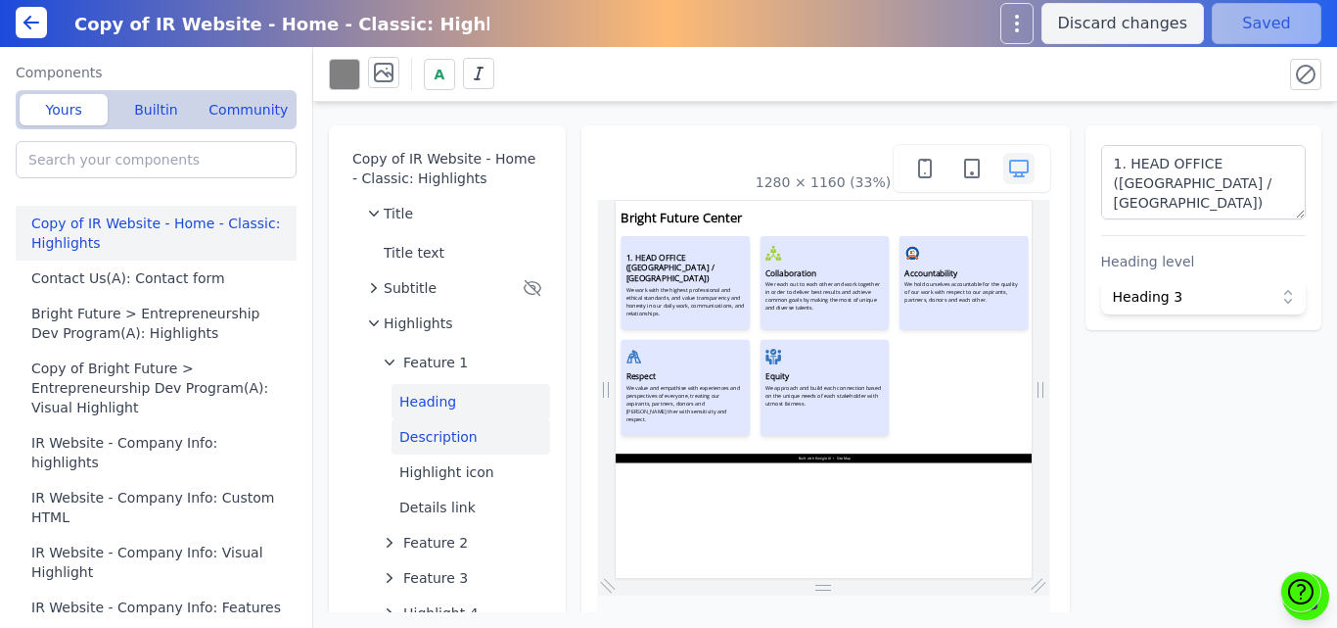
click at [416, 435] on button "Description" at bounding box center [471, 436] width 159 height 35
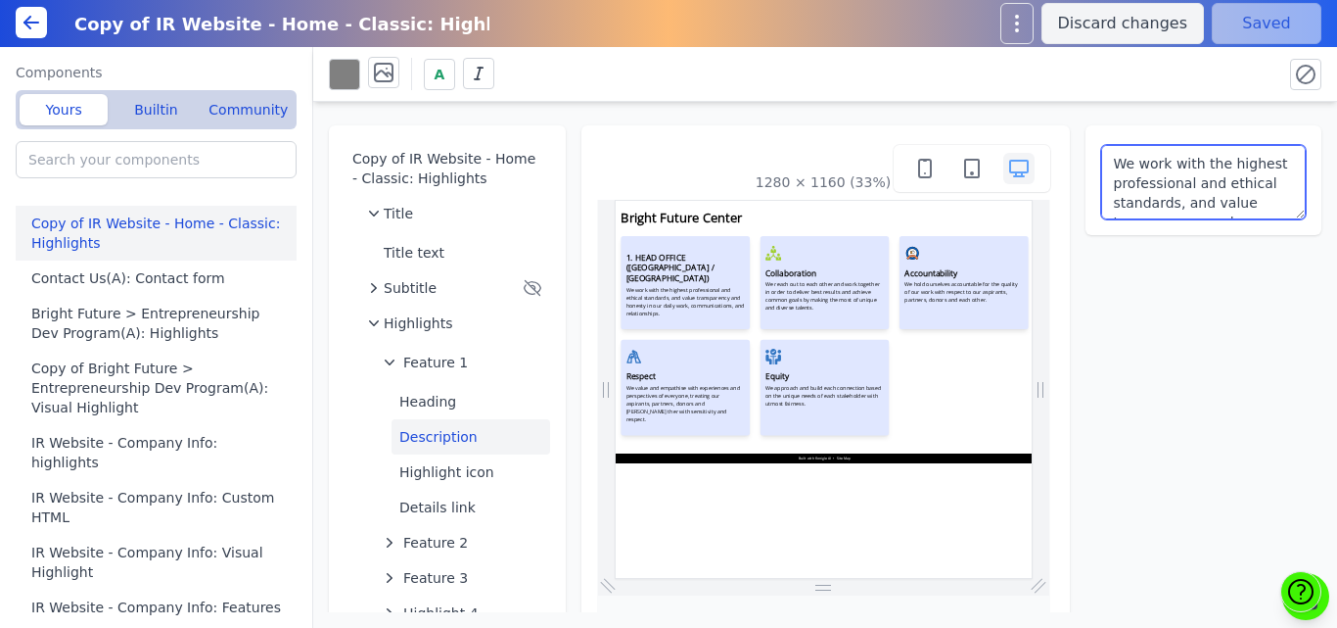
click at [1179, 167] on textarea "We work with the highest professional and ethical standards, and value transpar…" at bounding box center [1204, 182] width 206 height 74
paste textarea "Office No 601 & 602, 6th Floor, Origin 108, Kumbhar Wada Bhakti Bhavan, Sindhi …"
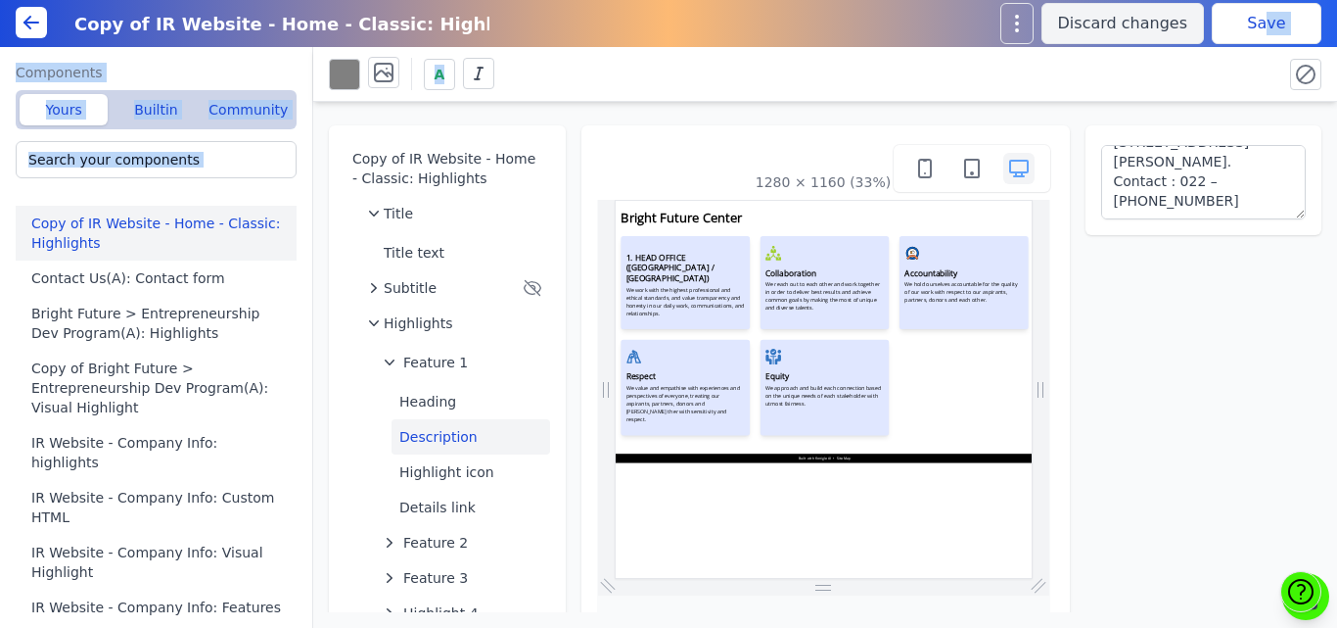
drag, startPoint x: 1201, startPoint y: 66, endPoint x: 1269, endPoint y: 20, distance: 81.7
click at [1269, 20] on div "Copy of IR Website - Home - Classic: Highlights Discard changes Save Components…" at bounding box center [668, 314] width 1337 height 628
click at [1269, 20] on button "Save" at bounding box center [1267, 23] width 110 height 41
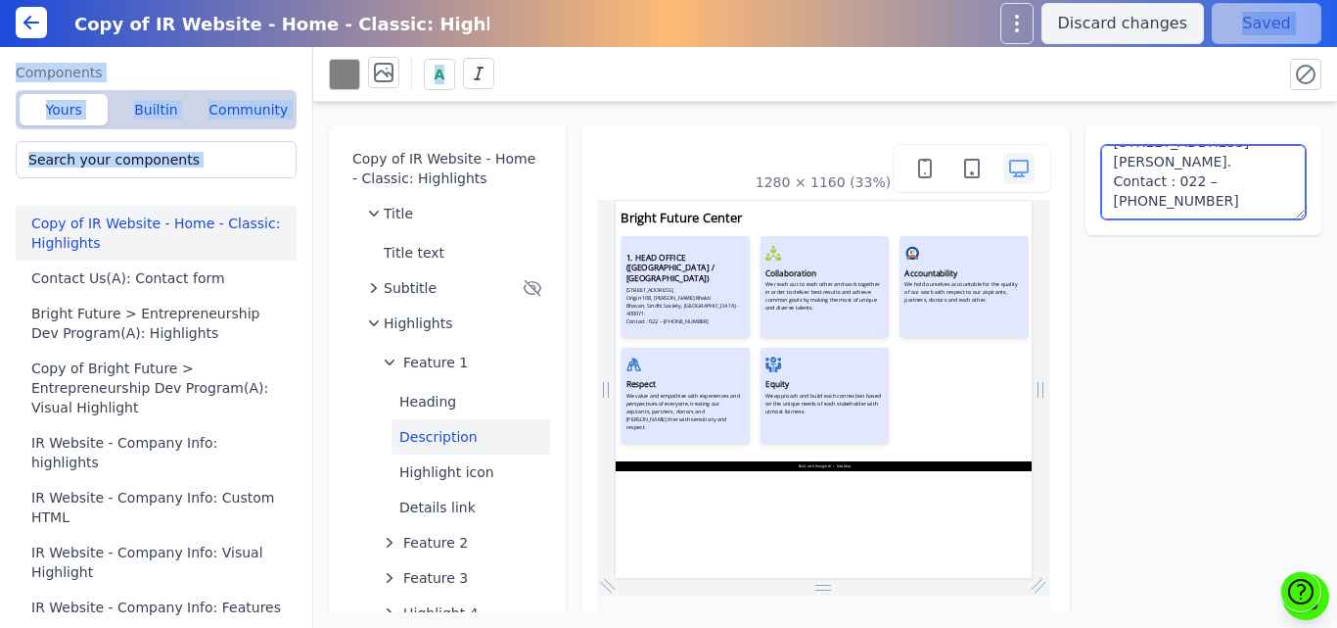
scroll to position [0, 0]
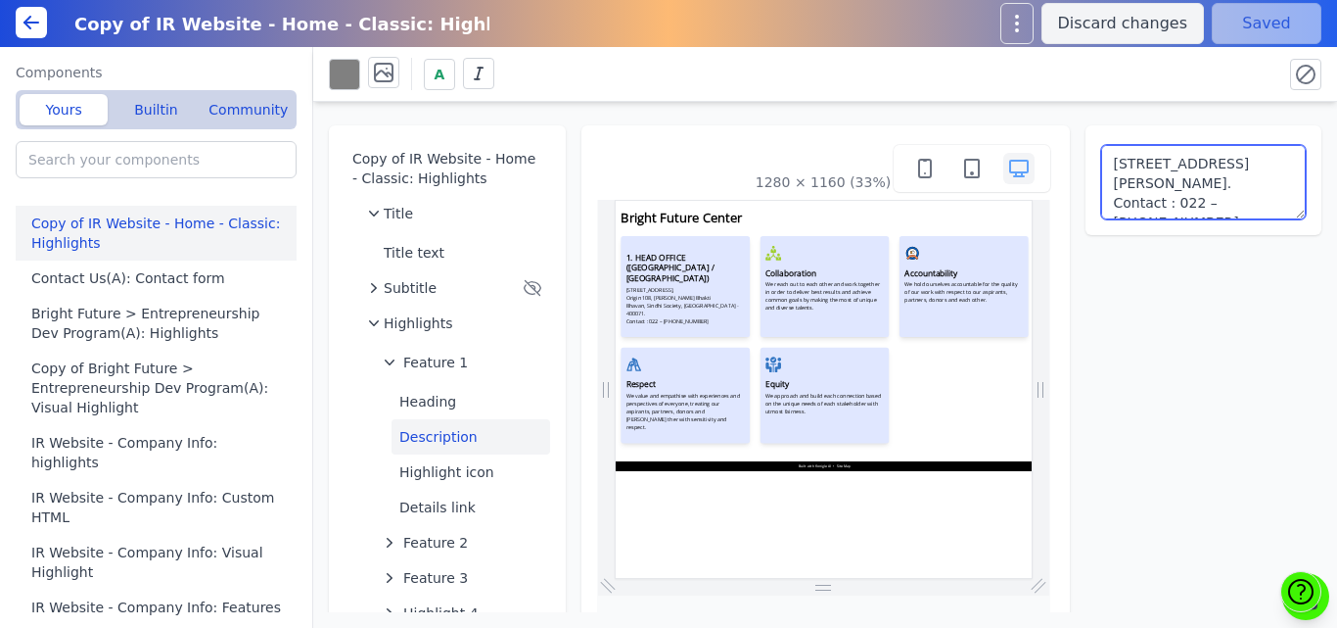
click at [1170, 192] on textarea "Office No 601 & 602, 6th Floor, Origin 108, Kumbhar Wada Bhakti Bhavan, Sindhi …" at bounding box center [1204, 182] width 206 height 74
drag, startPoint x: 1244, startPoint y: 201, endPoint x: 1269, endPoint y: 171, distance: 38.2
click at [1269, 171] on textarea "Office No 601 & 602, 6th Floor, Origin 108, Kumbhar Wada Bhakti Bhavan, Sindhi …" at bounding box center [1204, 182] width 206 height 74
click at [1177, 209] on textarea "Office No 601 & 602, 6th Floor, Origin 108, Kumbhar Wada Bhakti Bhavan, Sindhi …" at bounding box center [1204, 182] width 206 height 74
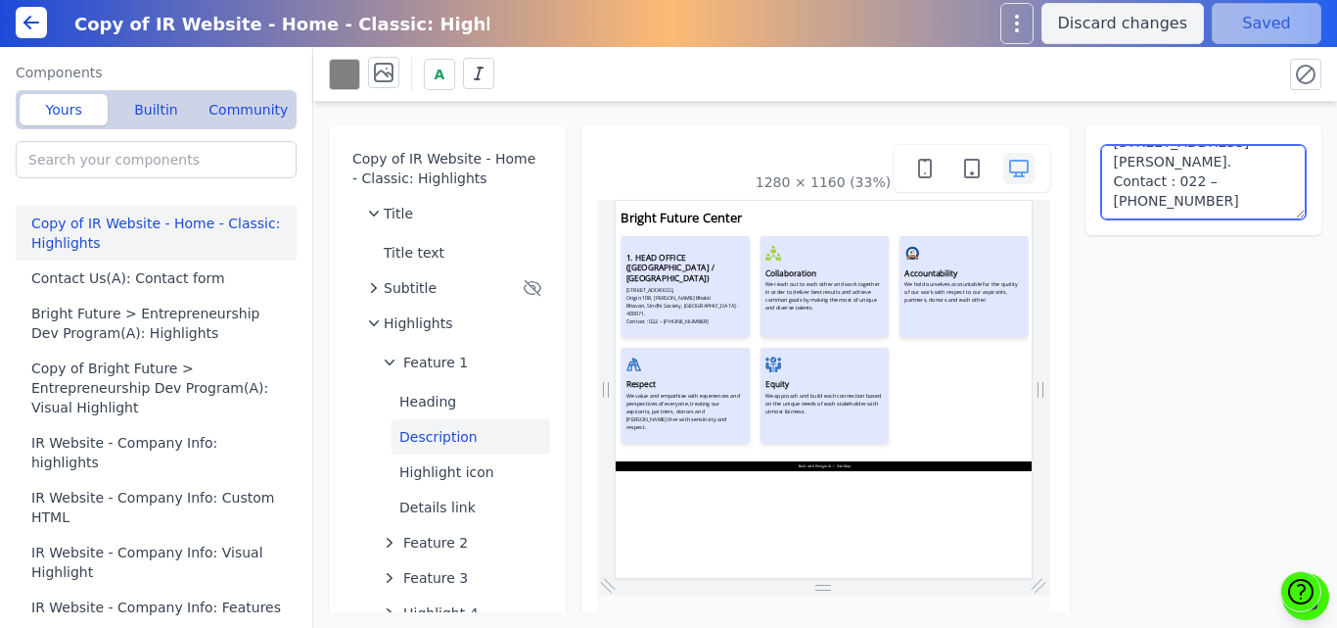
click at [1260, 190] on textarea "Office No 601 & 602, 6th Floor, Origin 108, Kumbhar Wada Bhakti Bhavan, Sindhi …" at bounding box center [1204, 182] width 206 height 74
click at [1255, 163] on textarea "Office No 601 & 602, 6th Floor, Origin 108, Kumbhar Wada Bhakti Bhavan, Sindhi …" at bounding box center [1204, 182] width 206 height 74
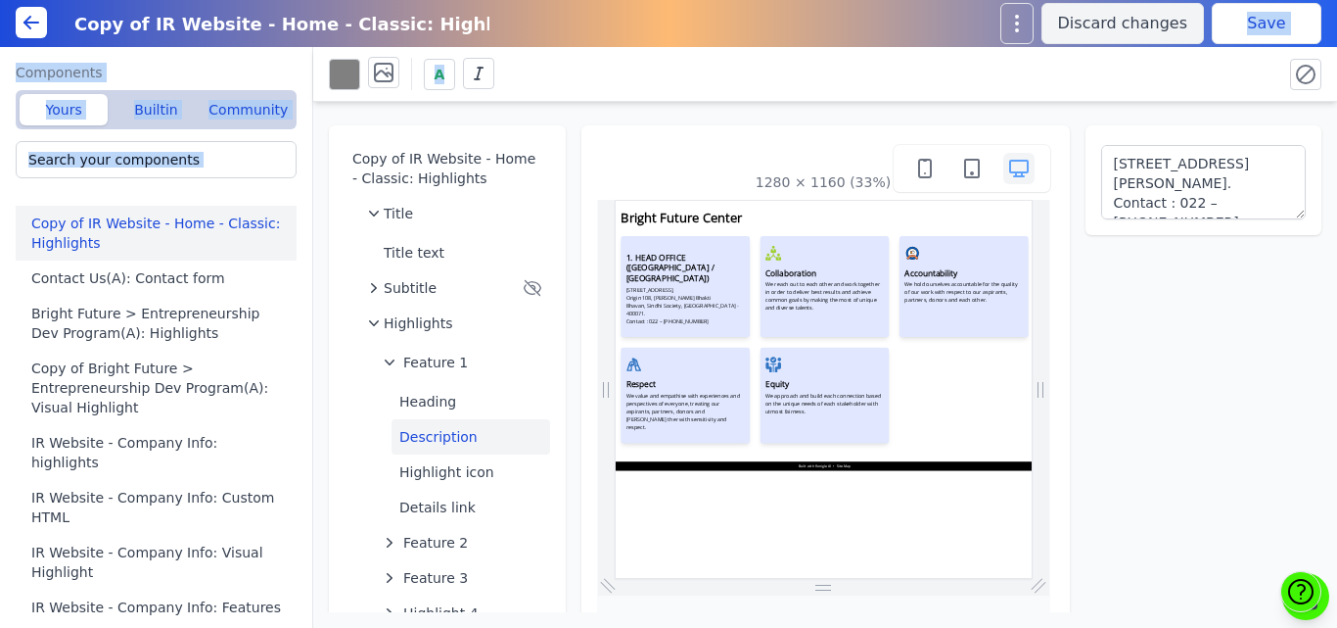
drag, startPoint x: 1229, startPoint y: 60, endPoint x: 1242, endPoint y: 29, distance: 33.3
click at [1242, 29] on div "Copy of IR Website - Home - Classic: Highlights Discard changes Save Components…" at bounding box center [668, 314] width 1337 height 628
click at [1242, 29] on button "Save" at bounding box center [1267, 23] width 110 height 41
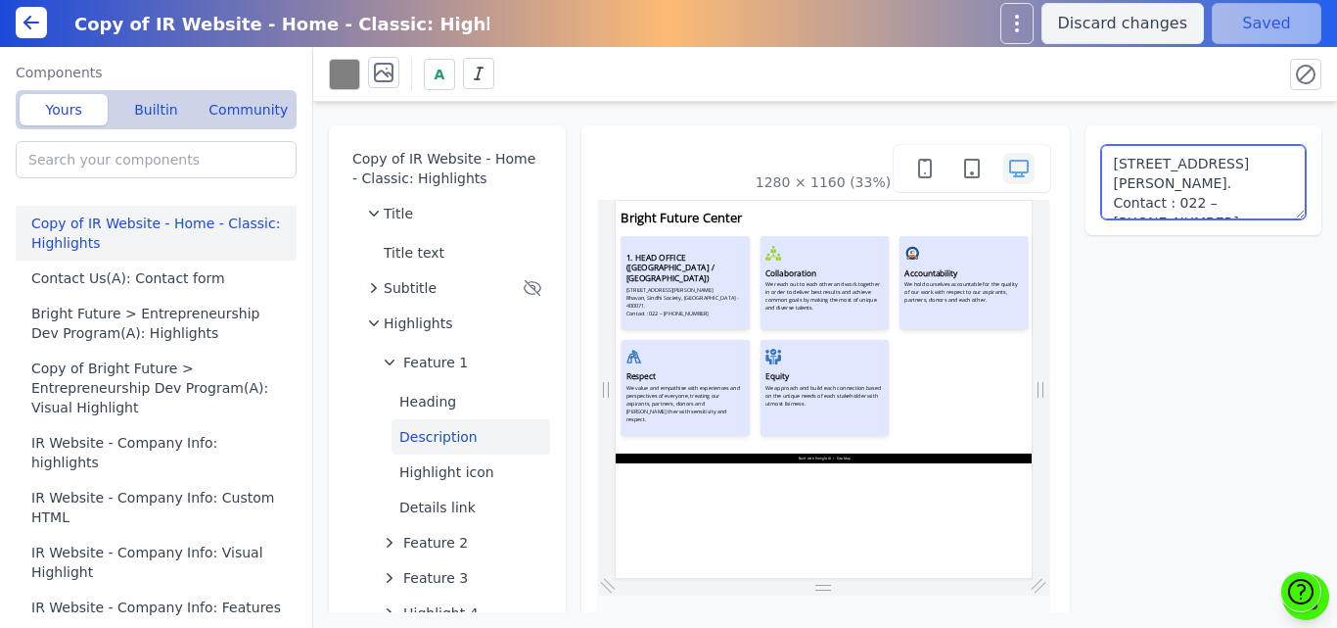
click at [1241, 204] on textarea "Office No 601 & 602, 6th Floor, Origin 108, Kumbhar Wada Bhakti Bhavan, Sindhi …" at bounding box center [1204, 182] width 206 height 74
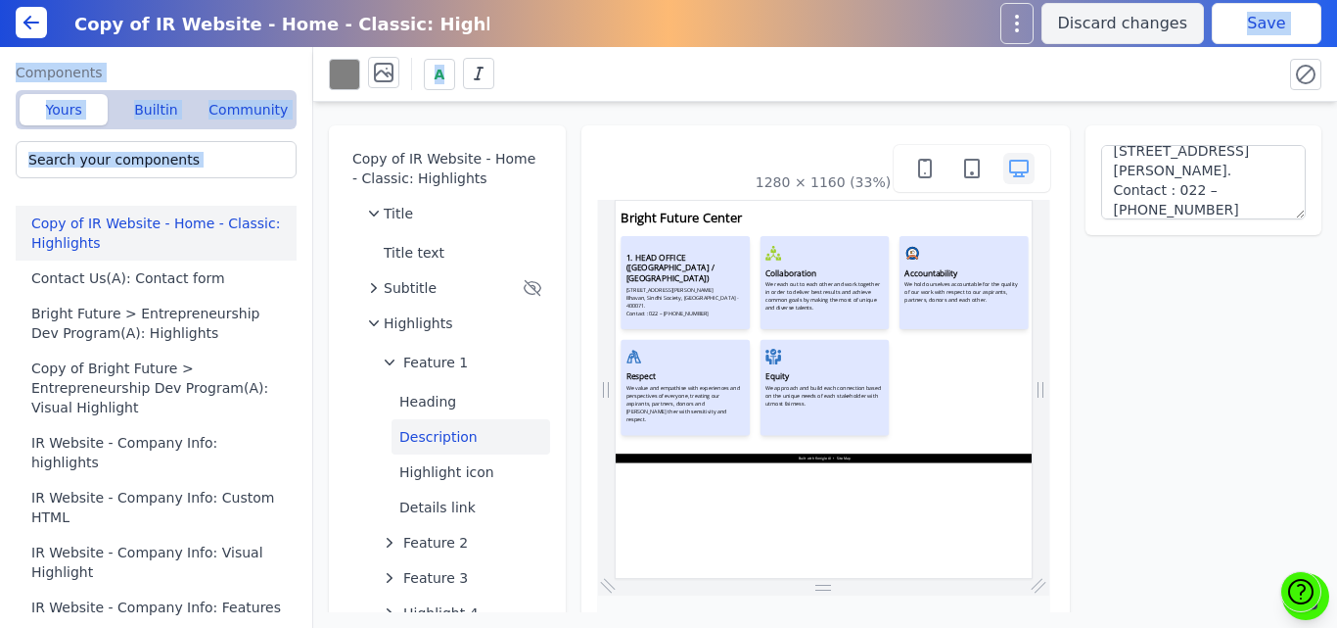
drag, startPoint x: 1223, startPoint y: 59, endPoint x: 1245, endPoint y: 22, distance: 43.5
click at [1245, 22] on div "Copy of IR Website - Home - Classic: Highlights Discard changes Save Components…" at bounding box center [668, 314] width 1337 height 628
click at [1245, 22] on button "Save" at bounding box center [1267, 23] width 110 height 41
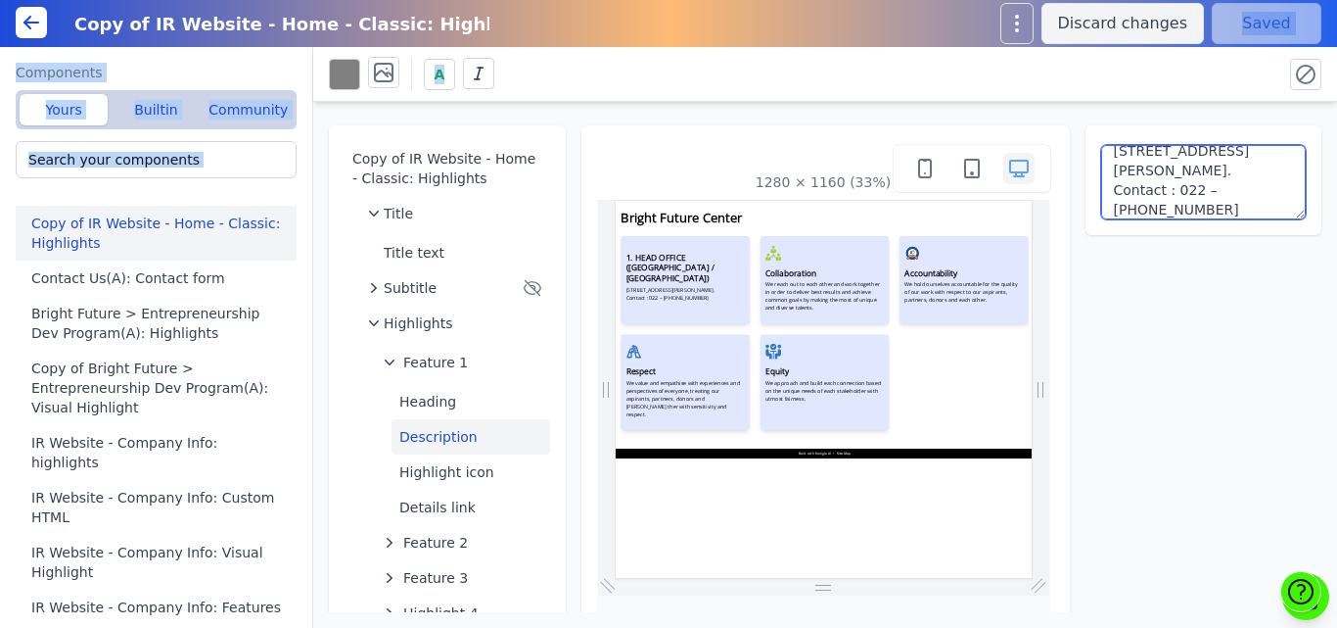
scroll to position [100, 0]
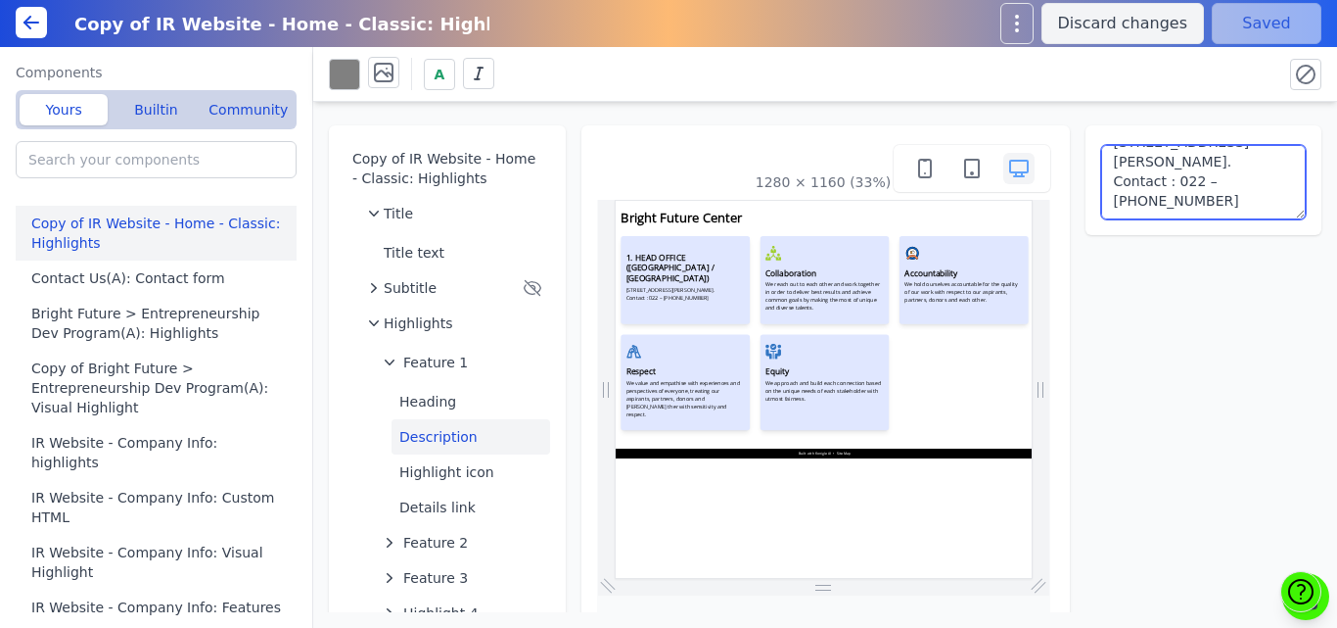
click at [1200, 167] on textarea "Office No 601 & 602, 6th Floor, Origin 108, Kumbhar Wada Bhakti-Bhavan, Sindhi …" at bounding box center [1204, 182] width 206 height 74
type textarea "Office No 601 & 602, 6th Floor, Origin 108, Kumbhar Wada Bhakti-Bhavan, Sindhi …"
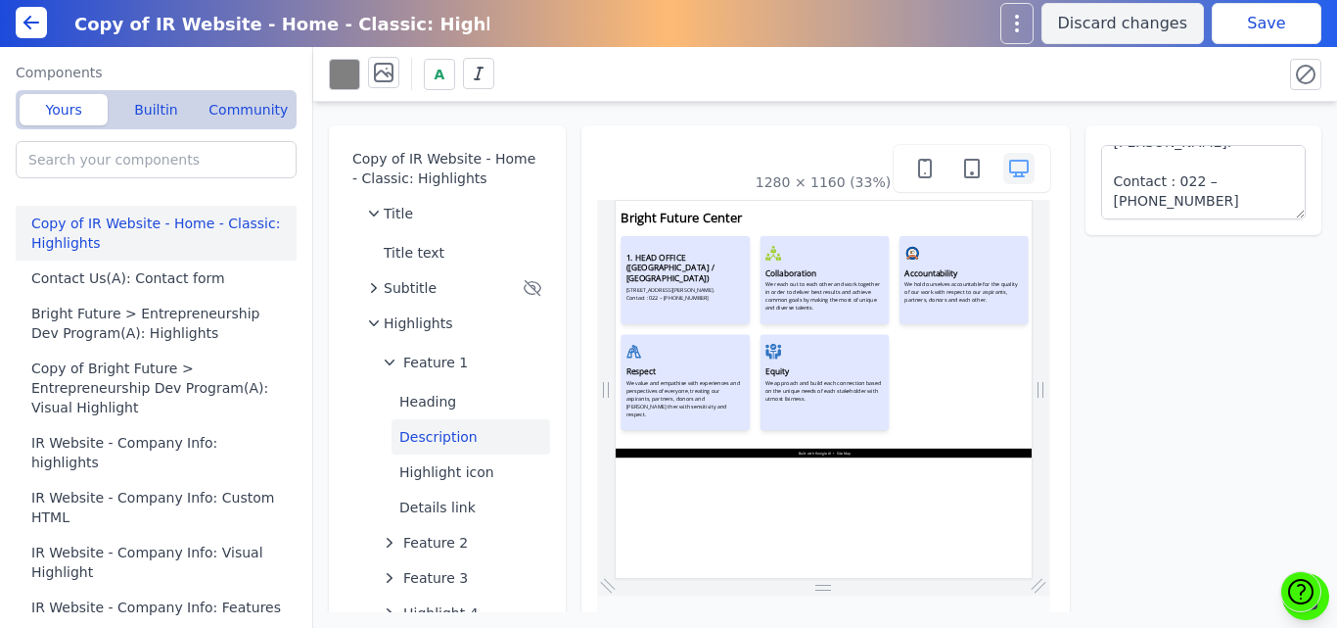
click at [1188, 89] on div "A" at bounding box center [798, 74] width 938 height 34
click at [1247, 13] on button "Save" at bounding box center [1267, 23] width 110 height 41
click at [425, 504] on button "Details link" at bounding box center [471, 507] width 159 height 35
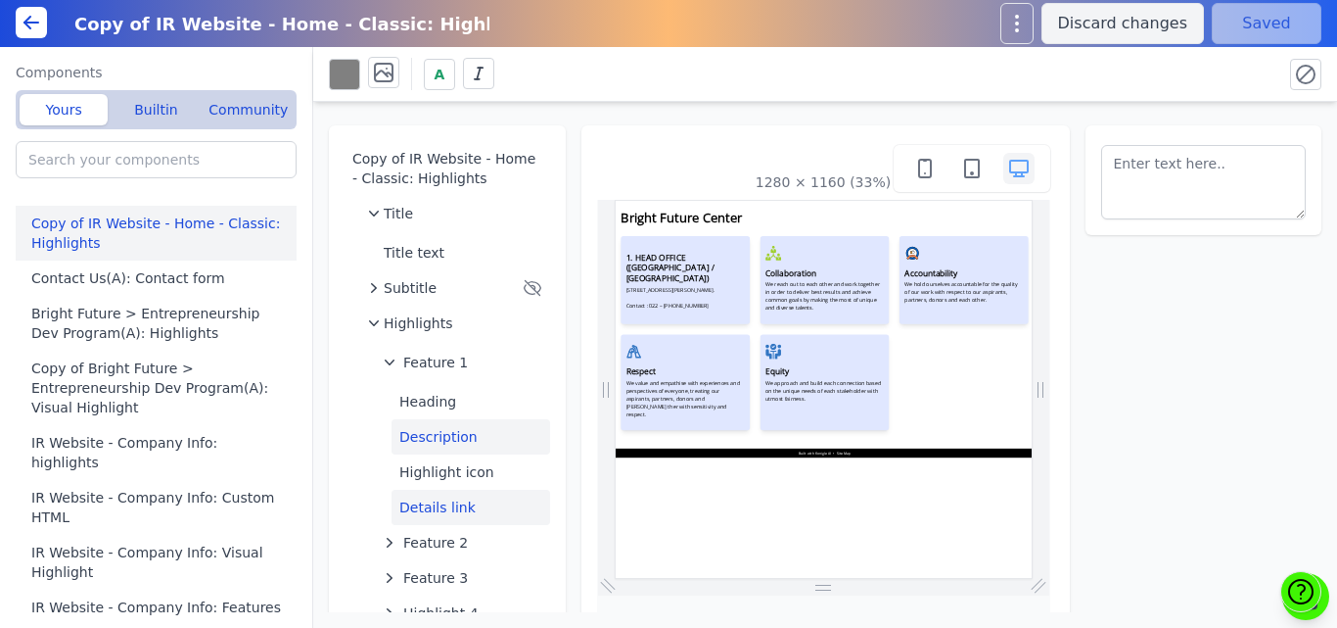
select select "_self"
select select
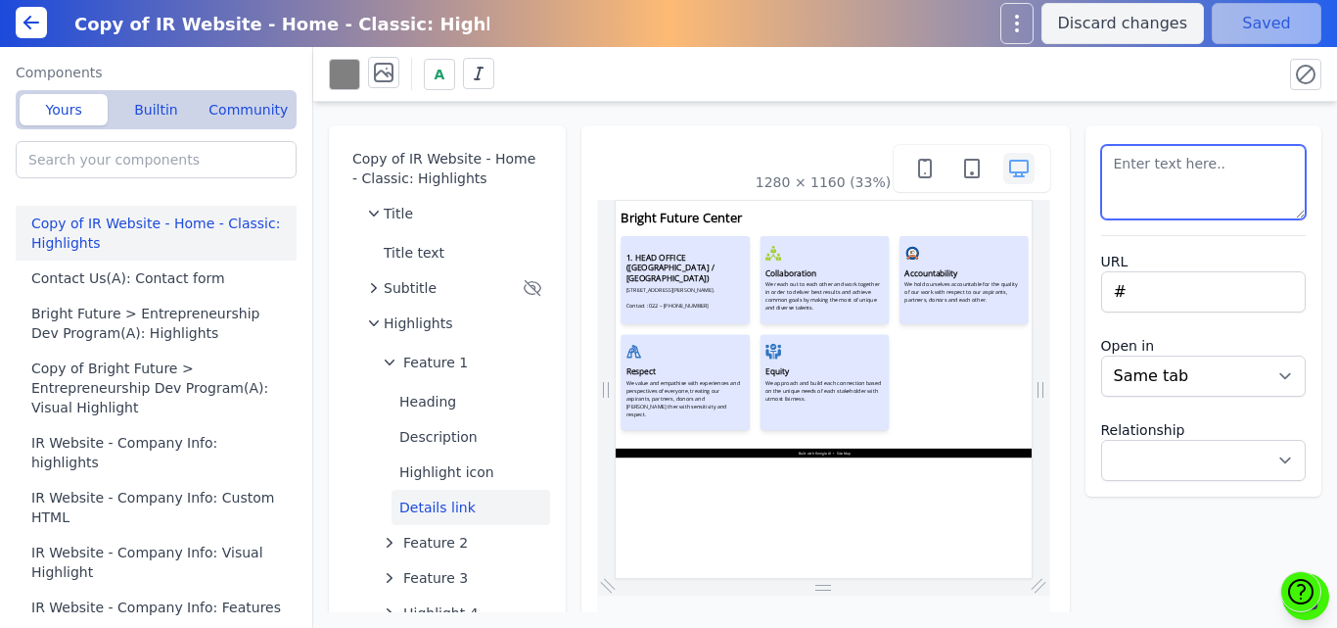
click at [1150, 192] on textarea at bounding box center [1204, 182] width 206 height 74
type textarea "Get Direction"
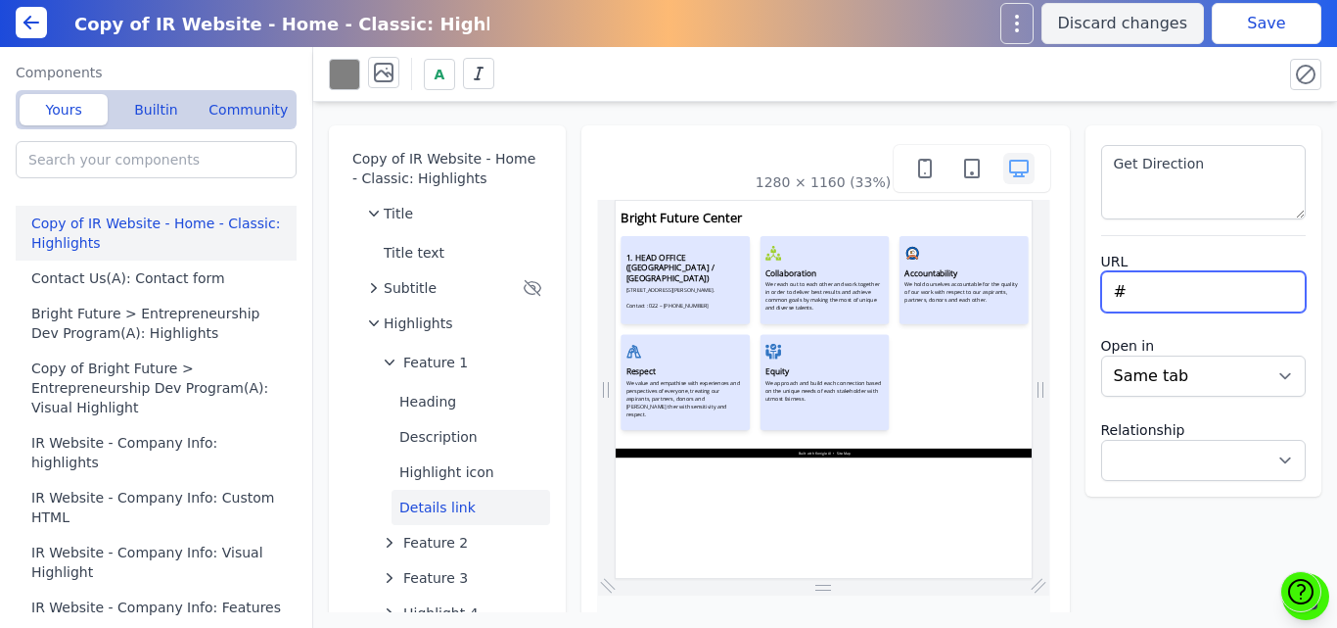
drag, startPoint x: 1117, startPoint y: 293, endPoint x: 1087, endPoint y: 293, distance: 30.3
click at [1087, 293] on div "Get Direction URL # Open in New tab Same tab Relationship Noopener Noreferrer N…" at bounding box center [1204, 310] width 237 height 371
select select
paste input "<iframe src="https://www.google.com/maps/embed?pb=!1m18!1m12!1m3!1d3771.2319781…"
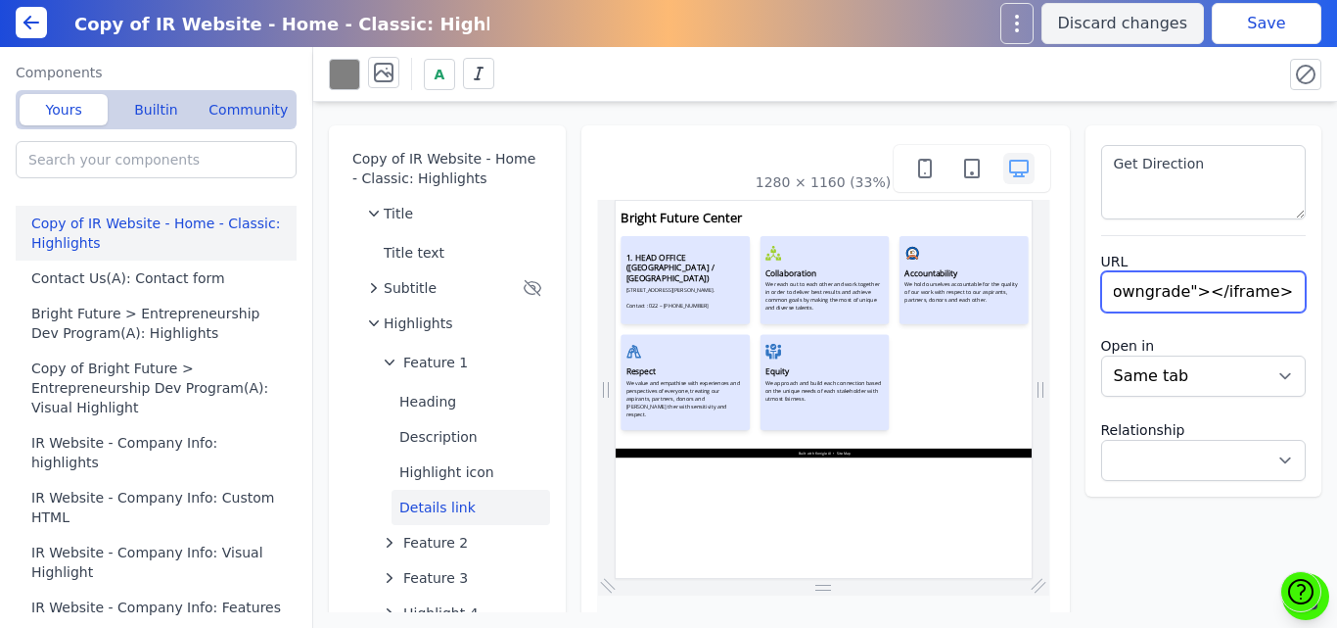
type input "<iframe src="https://www.google.com/maps/embed?pb=!1m18!1m12!1m3!1d3771.2319781…"
select select
click at [1160, 127] on div "Get Direction URL <iframe src="https://www.google.com/maps/embed?pb=!1m18!1m12!…" at bounding box center [1204, 310] width 237 height 371
click at [1255, 14] on button "Save" at bounding box center [1267, 23] width 110 height 41
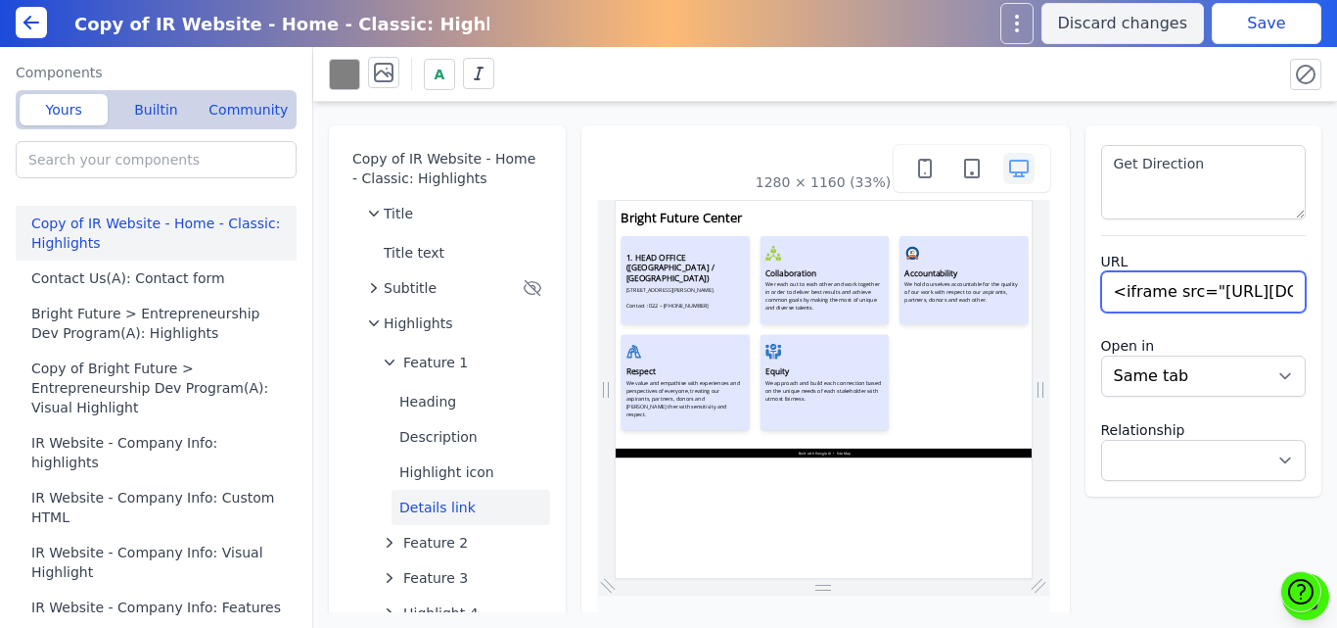
drag, startPoint x: 1809, startPoint y: 493, endPoint x: 1850, endPoint y: 517, distance: 47.4
paste input "https://www.google.com/maps/embed?pb=!1m18!1m12!1m3!1d3771.231978138248!2d72.89…"
type input "https://www.google.com/maps/embed?pb=!1m18!1m12!1m3!1d3771.231978138248!2d72.89…"
select select
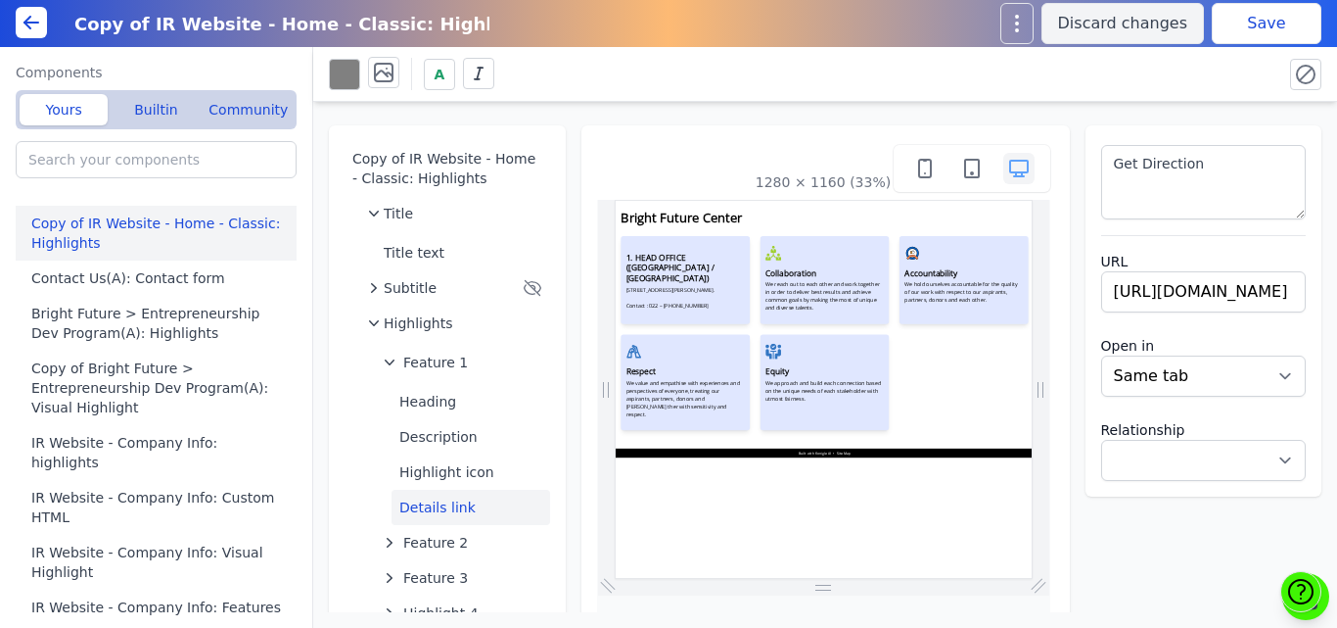
scroll to position [0, 0]
click at [1195, 69] on div "A" at bounding box center [798, 74] width 938 height 34
click at [1233, 31] on button "Save" at bounding box center [1267, 23] width 110 height 41
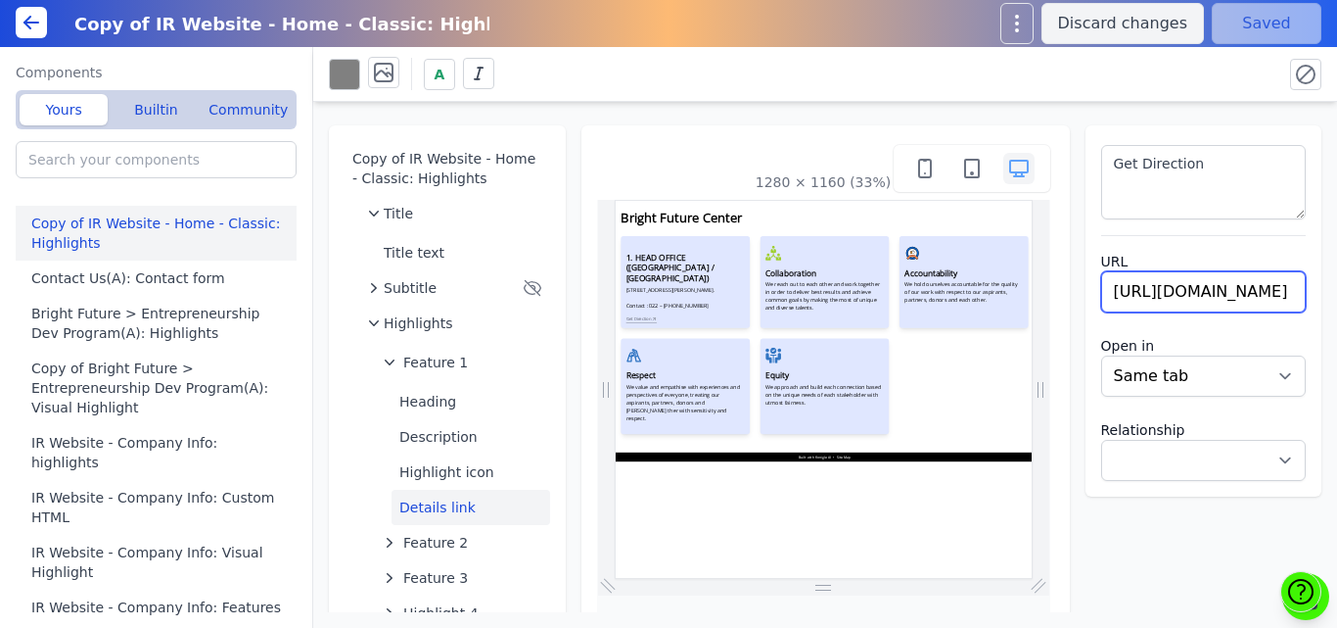
click at [1160, 283] on input "https://www.google.com/maps/embed?pb=!1m18!1m12!1m3!1d3771.231978138248!2d72.89…" at bounding box center [1204, 291] width 206 height 41
paste input "share.google/Ek25EFoxycDPKvH1W"
type input "https://share.google/Ek25EFoxycDPKvH1W"
select select
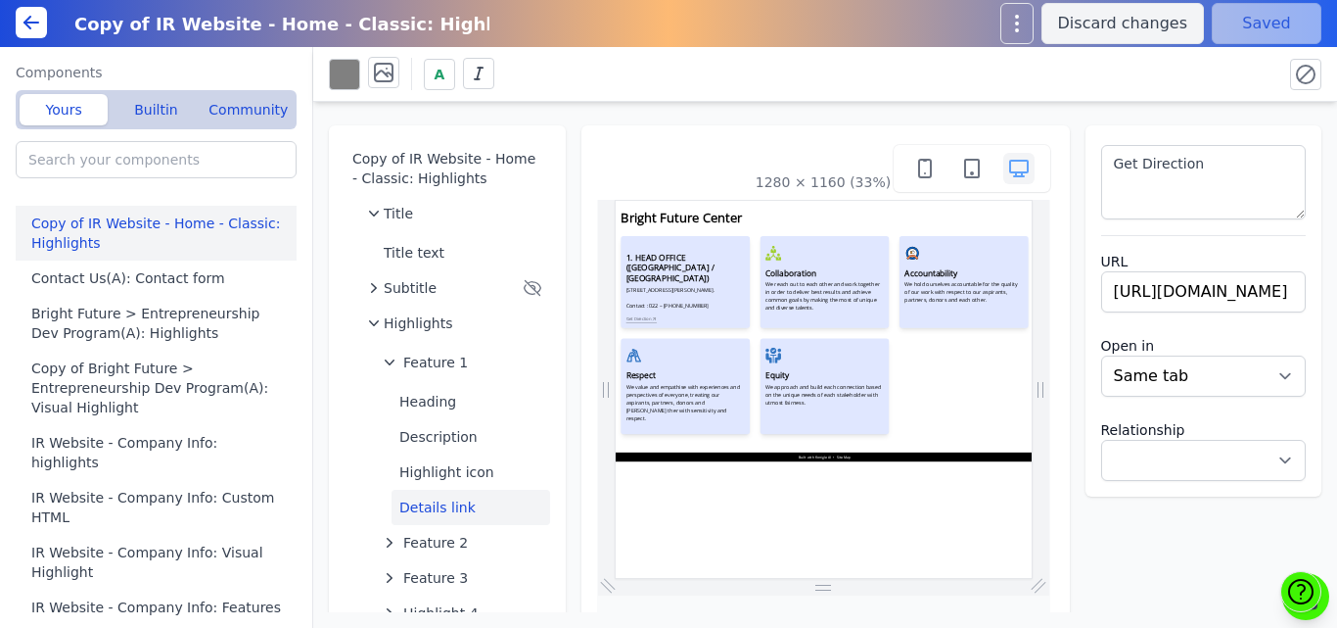
scroll to position [0, 0]
drag, startPoint x: 1195, startPoint y: 78, endPoint x: 1283, endPoint y: 2, distance: 116.6
click at [1196, 76] on div "A" at bounding box center [798, 74] width 938 height 34
click at [1270, 25] on button "Save" at bounding box center [1267, 23] width 110 height 41
click at [1128, 280] on input "https://share.google/Ek25EFoxycDPKvH1W" at bounding box center [1204, 291] width 206 height 41
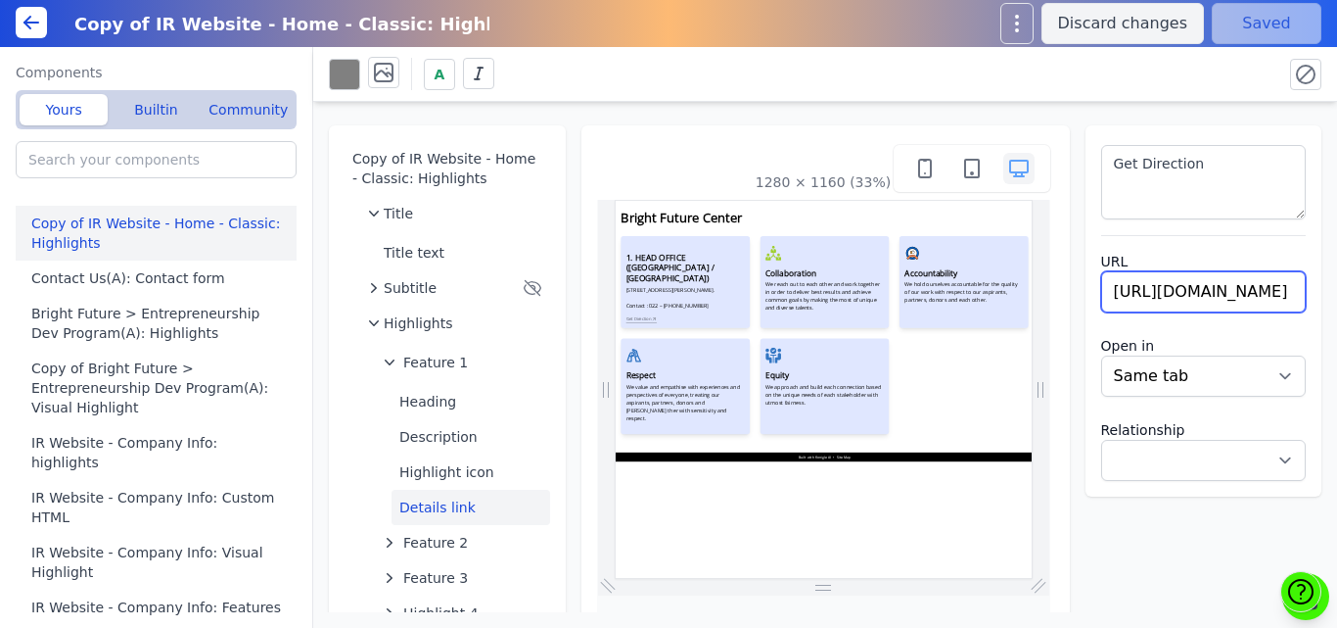
paste input "maps.app.goo.gl/JQvg4jwrexHRqvhw9"
type input "https://maps.app.goo.gl/JQvg4jwrexHRqvhw9"
select select
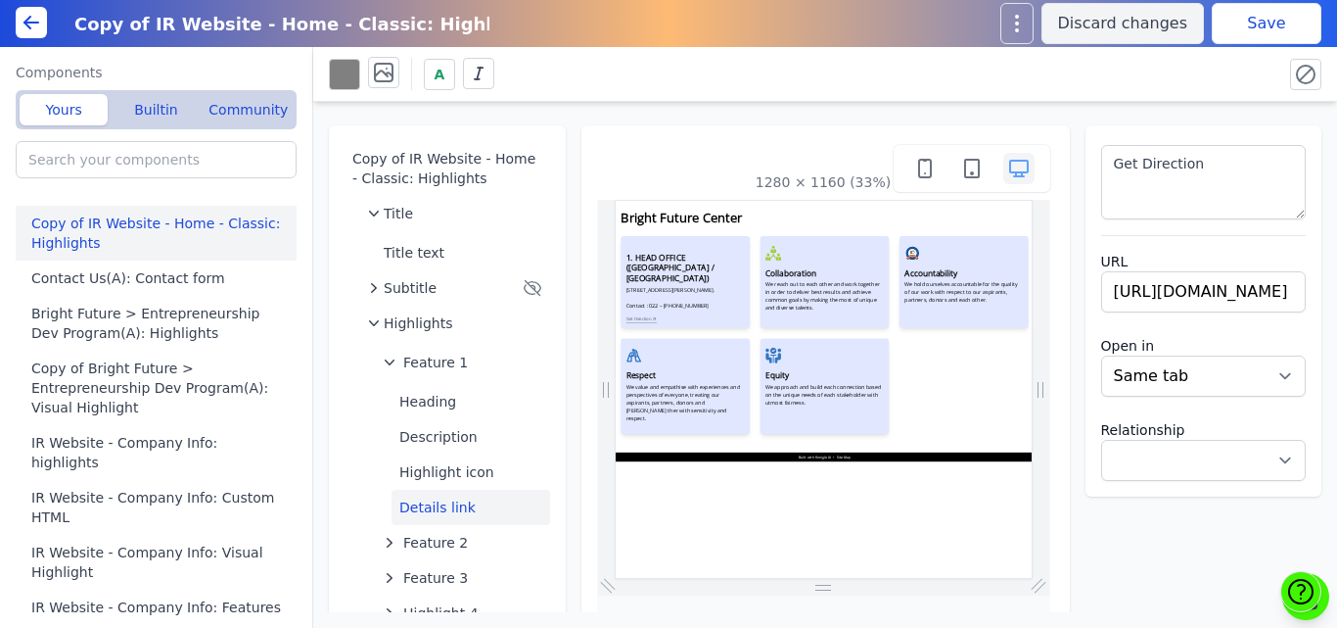
scroll to position [0, 0]
click at [1204, 63] on div "A" at bounding box center [798, 74] width 938 height 34
click at [1238, 25] on button "Save" at bounding box center [1267, 23] width 110 height 41
click at [427, 503] on button "Details link" at bounding box center [471, 507] width 159 height 35
click at [435, 79] on span "A" at bounding box center [440, 75] width 11 height 20
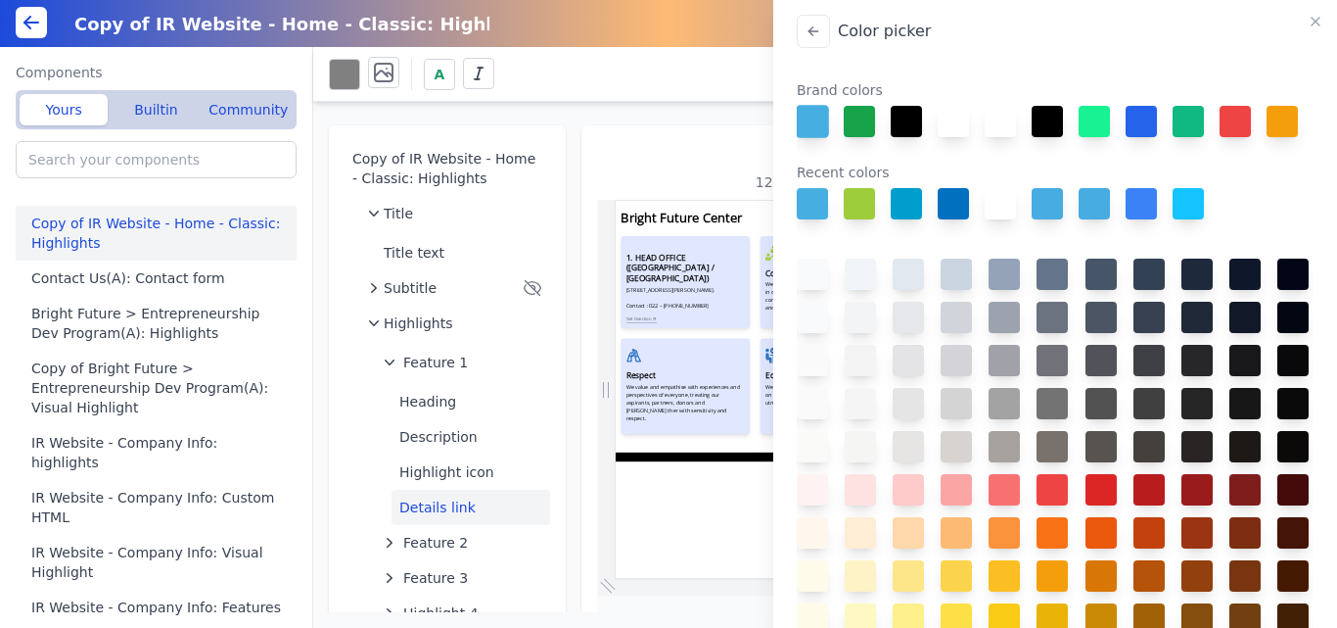
click at [811, 123] on button at bounding box center [812, 121] width 33 height 33
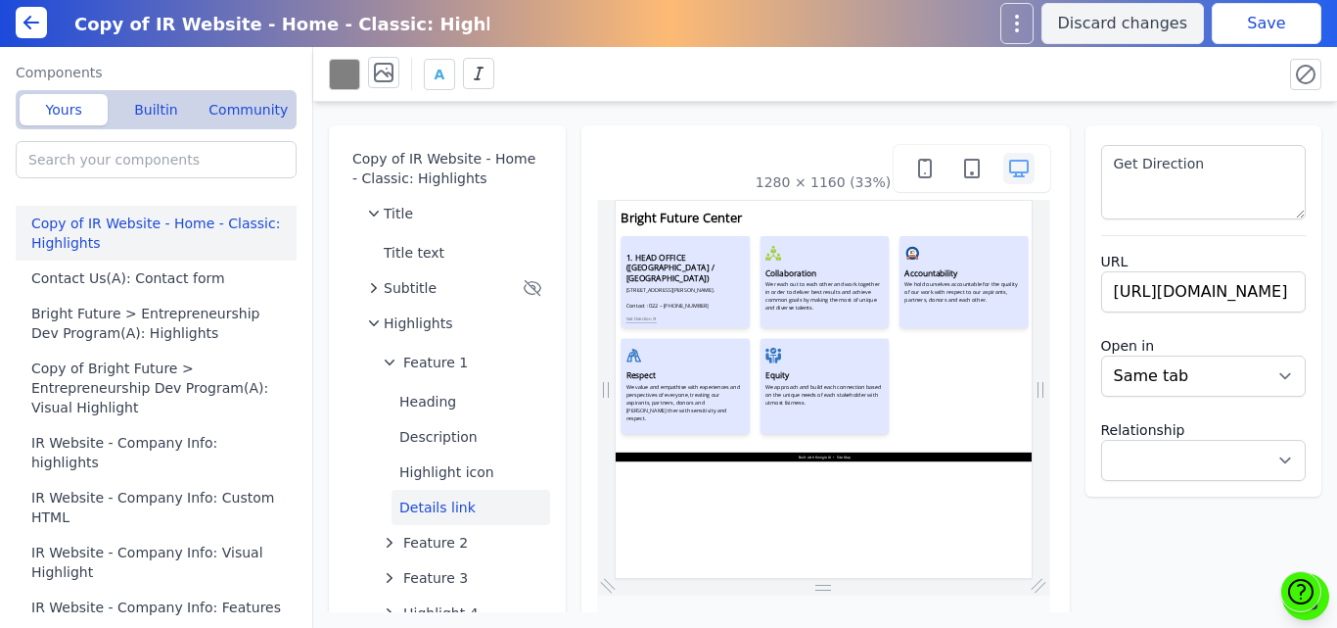
click at [1255, 18] on button "Save" at bounding box center [1267, 23] width 110 height 41
click at [350, 76] on button at bounding box center [344, 74] width 31 height 31
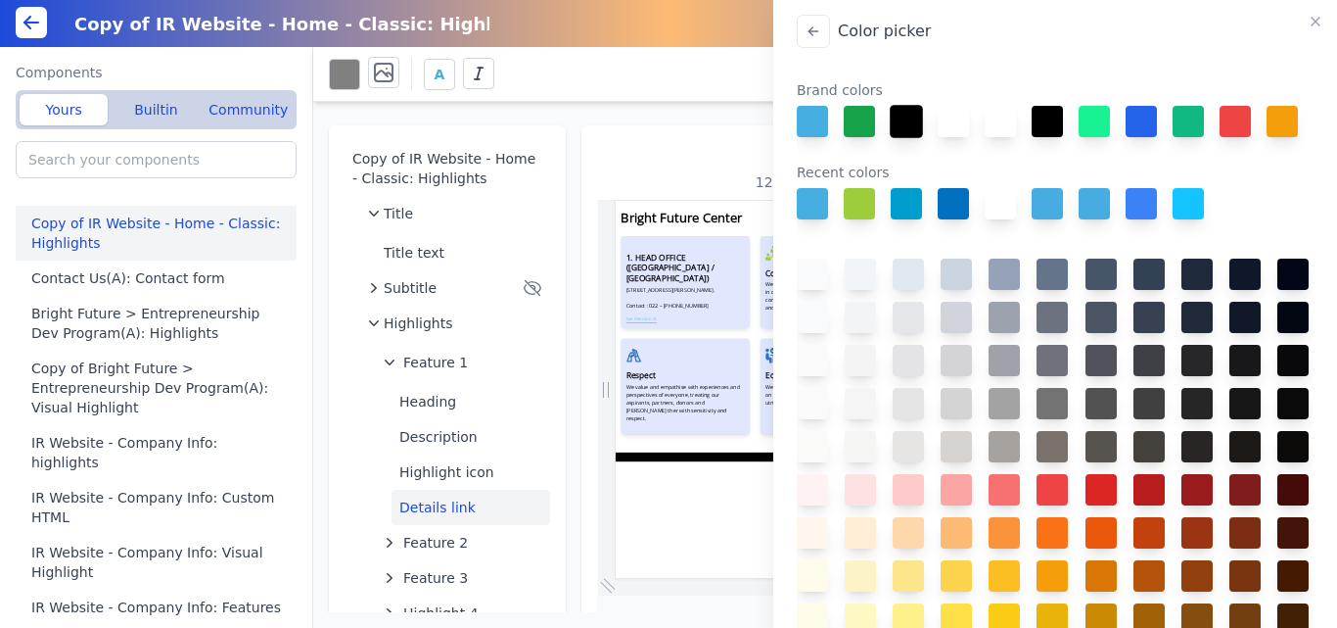
click at [904, 125] on button at bounding box center [906, 121] width 33 height 33
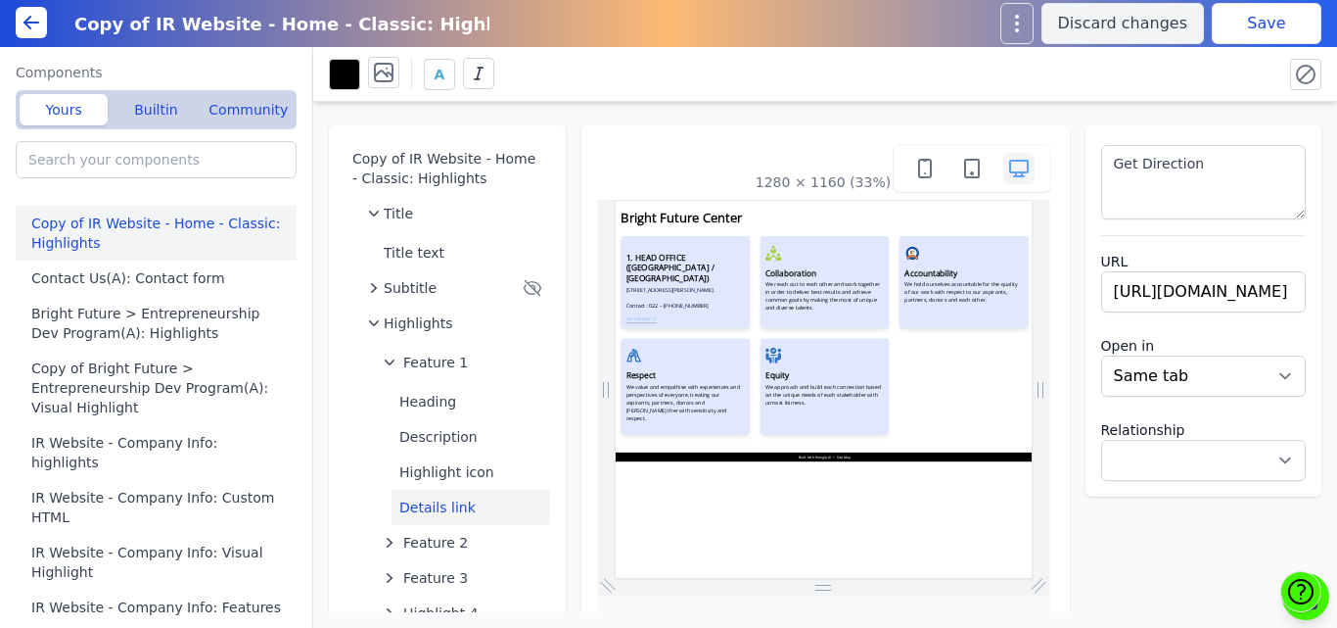
click at [1245, 20] on button "Save" at bounding box center [1267, 23] width 110 height 41
click at [341, 79] on button at bounding box center [344, 74] width 31 height 31
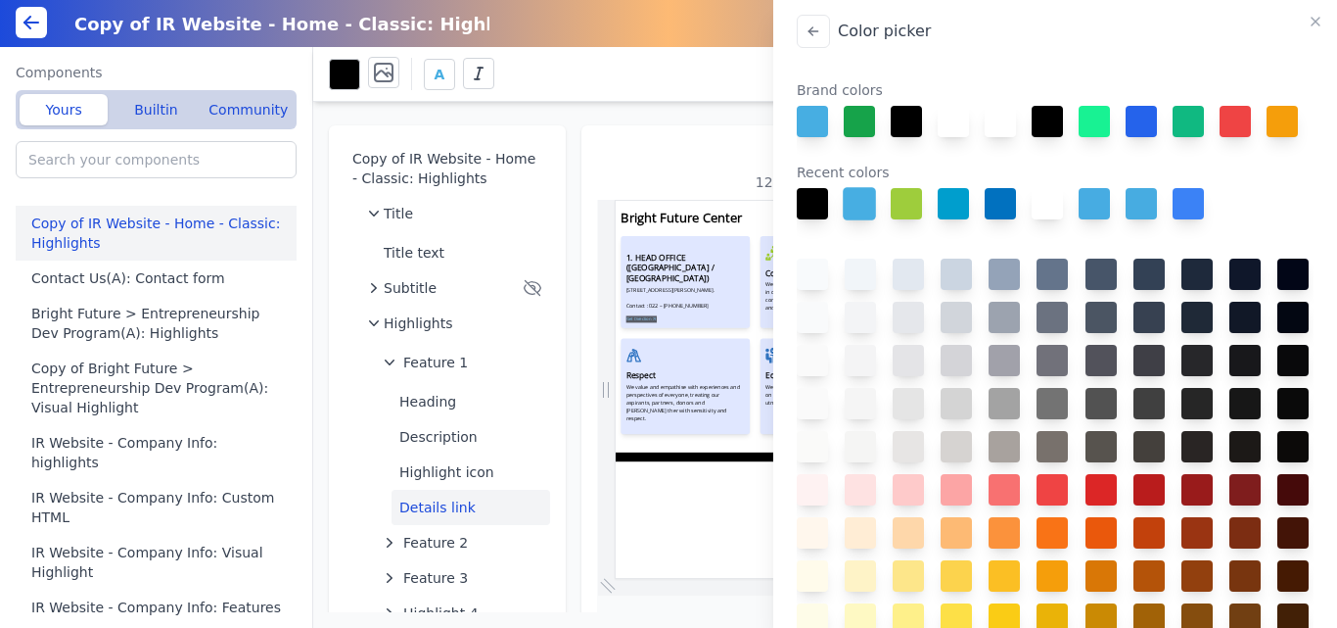
click at [861, 220] on button at bounding box center [859, 203] width 33 height 33
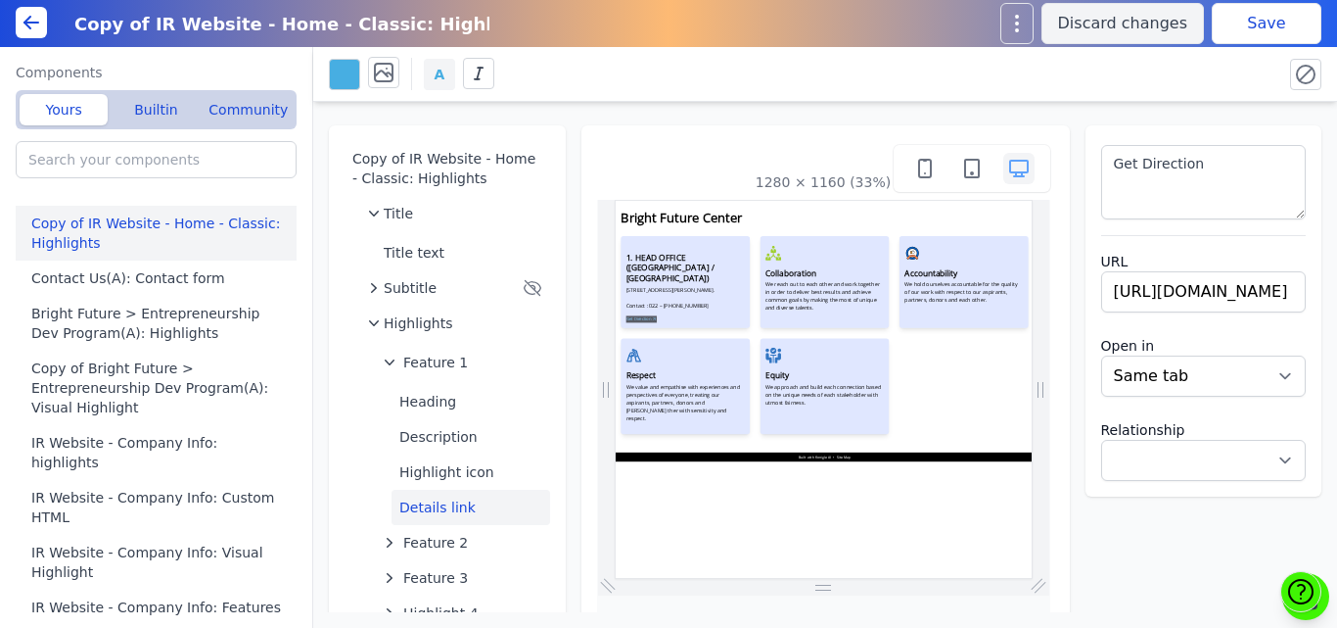
click at [438, 70] on span "A" at bounding box center [440, 75] width 11 height 20
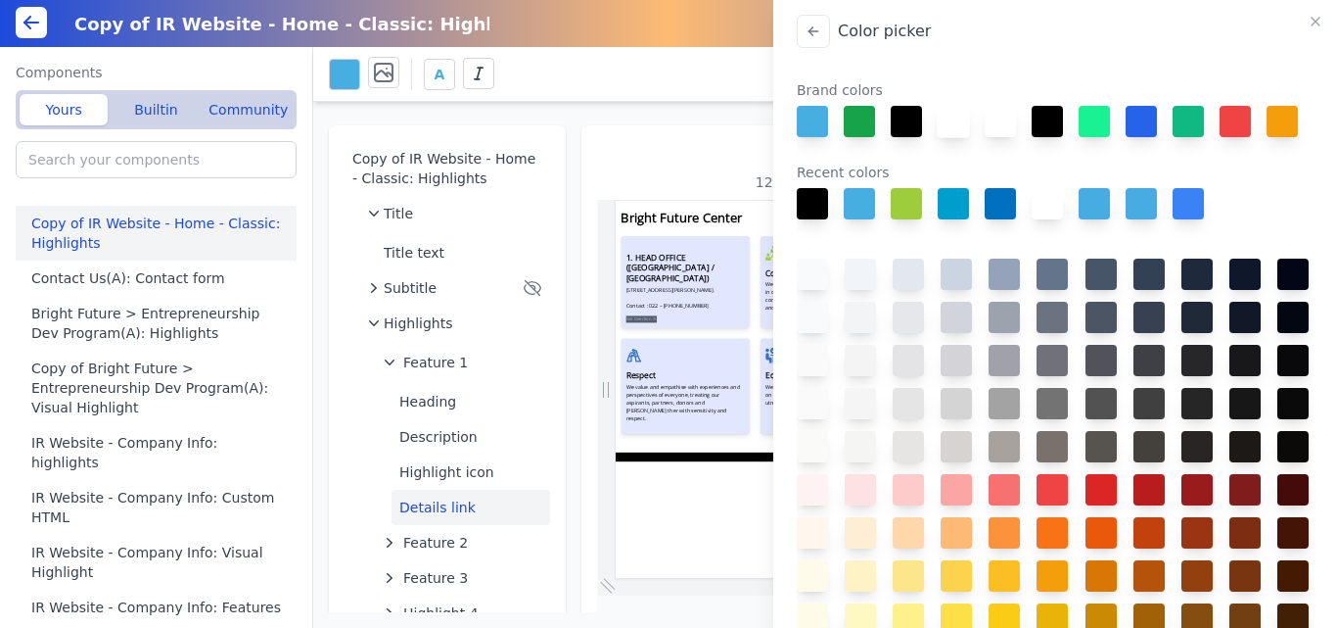
click at [951, 126] on button at bounding box center [953, 121] width 33 height 33
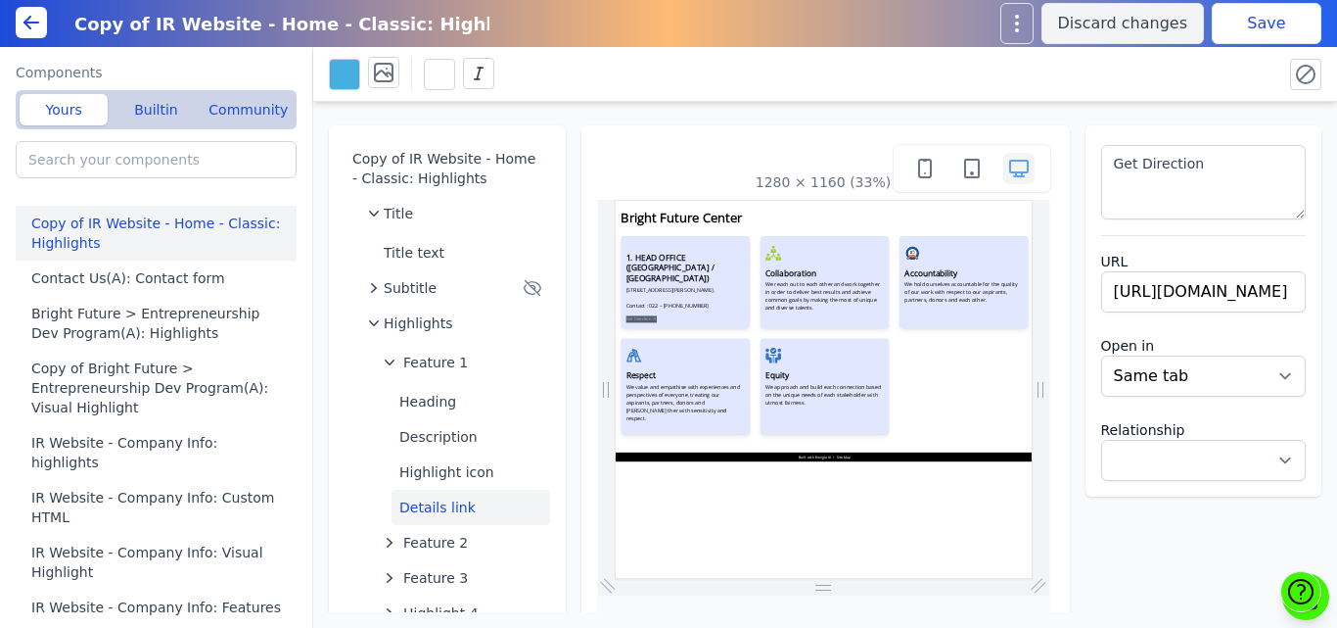
click at [1245, 25] on button "Save" at bounding box center [1267, 23] width 110 height 41
click at [343, 79] on button at bounding box center [344, 74] width 31 height 31
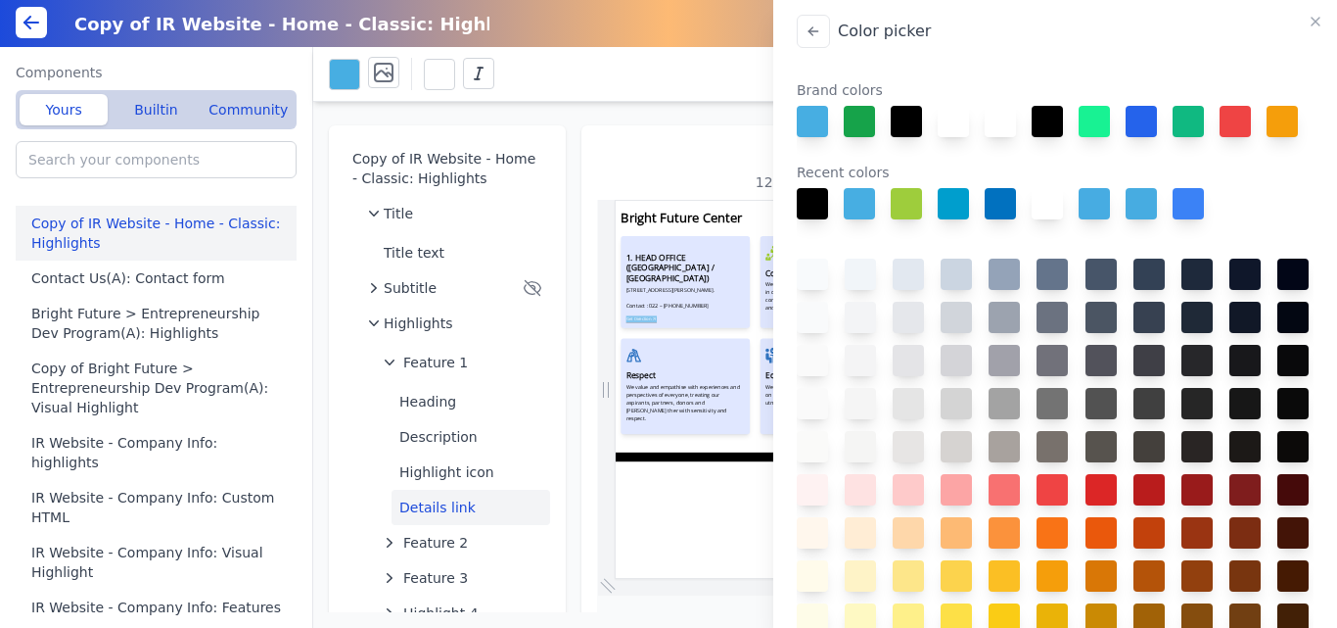
scroll to position [694, 0]
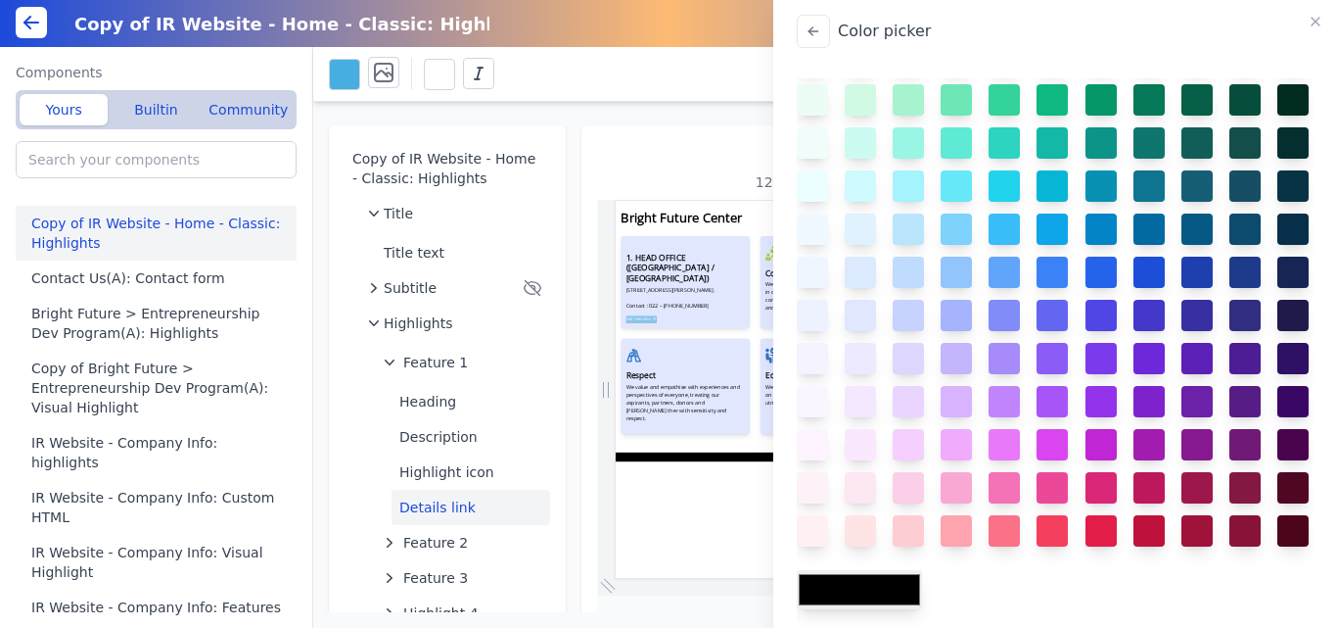
click at [836, 585] on input "#000000" at bounding box center [859, 589] width 125 height 39
click at [1062, 564] on div "Brand colors Recent colors #000000" at bounding box center [1055, 356] width 517 height 557
click at [889, 603] on input "#000000" at bounding box center [859, 589] width 125 height 39
type input "#e0e7ff"
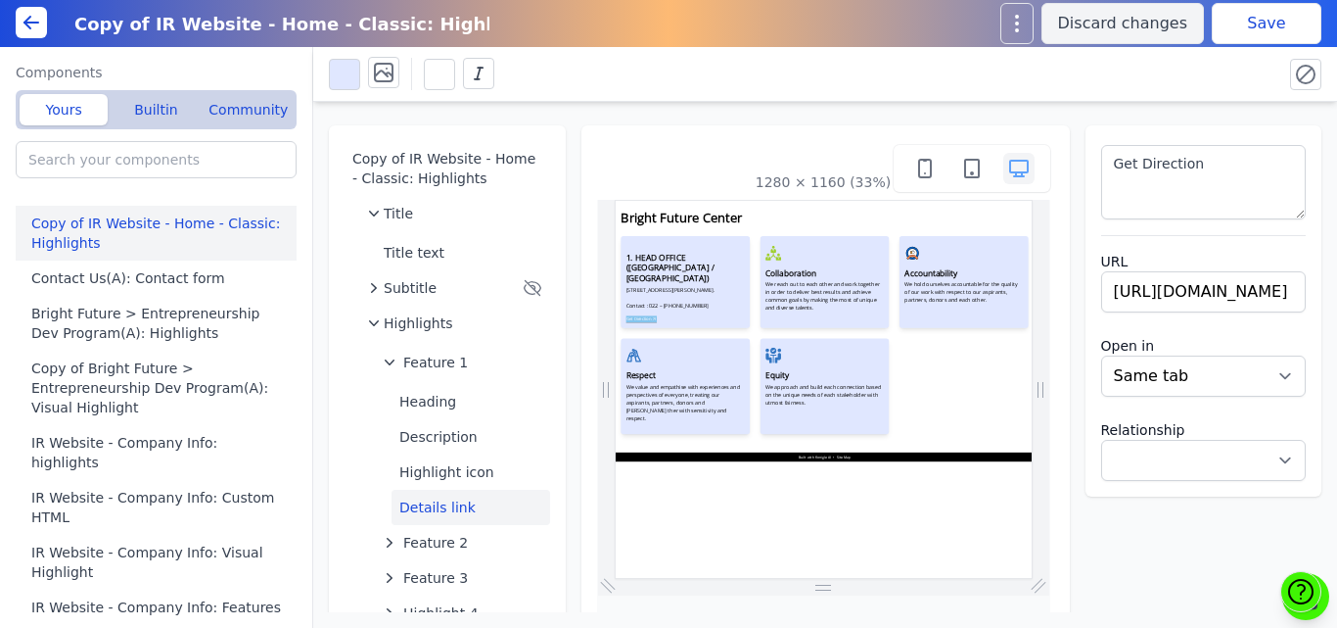
click at [1312, 11] on body "Copy of IR Website - Home - Classic: Highlights Discard changes Save Components…" at bounding box center [668, 314] width 1337 height 628
click at [1263, 24] on button "Save" at bounding box center [1267, 23] width 110 height 41
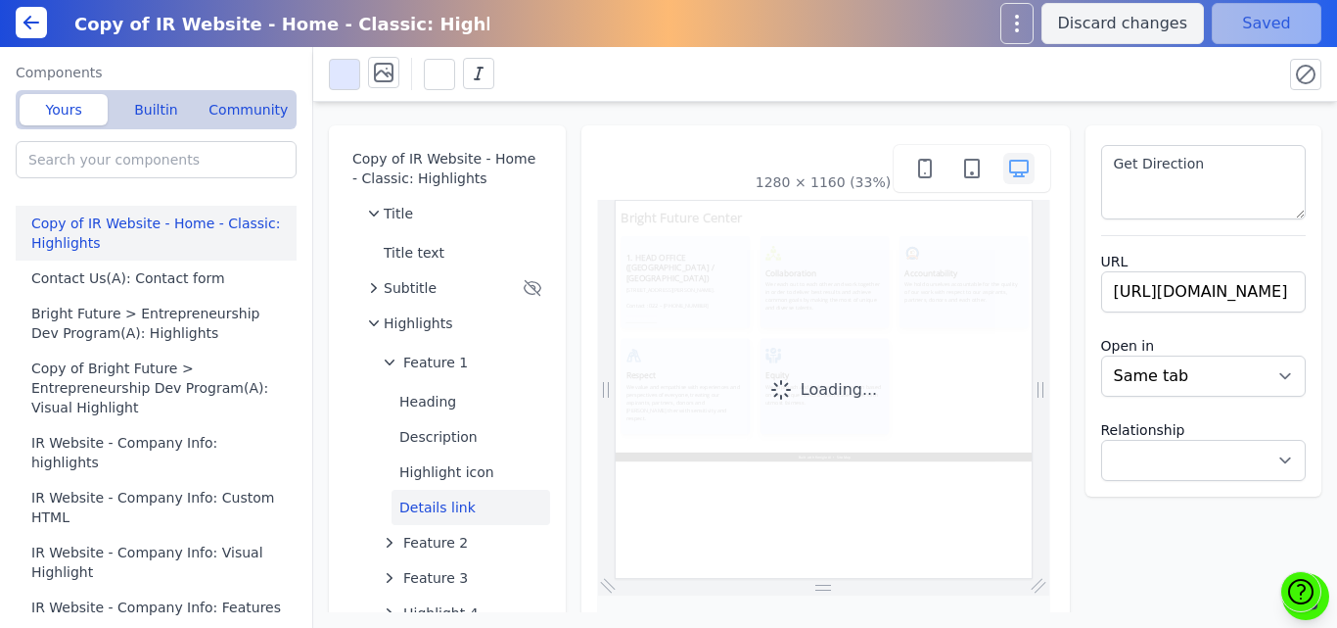
scroll to position [0, 0]
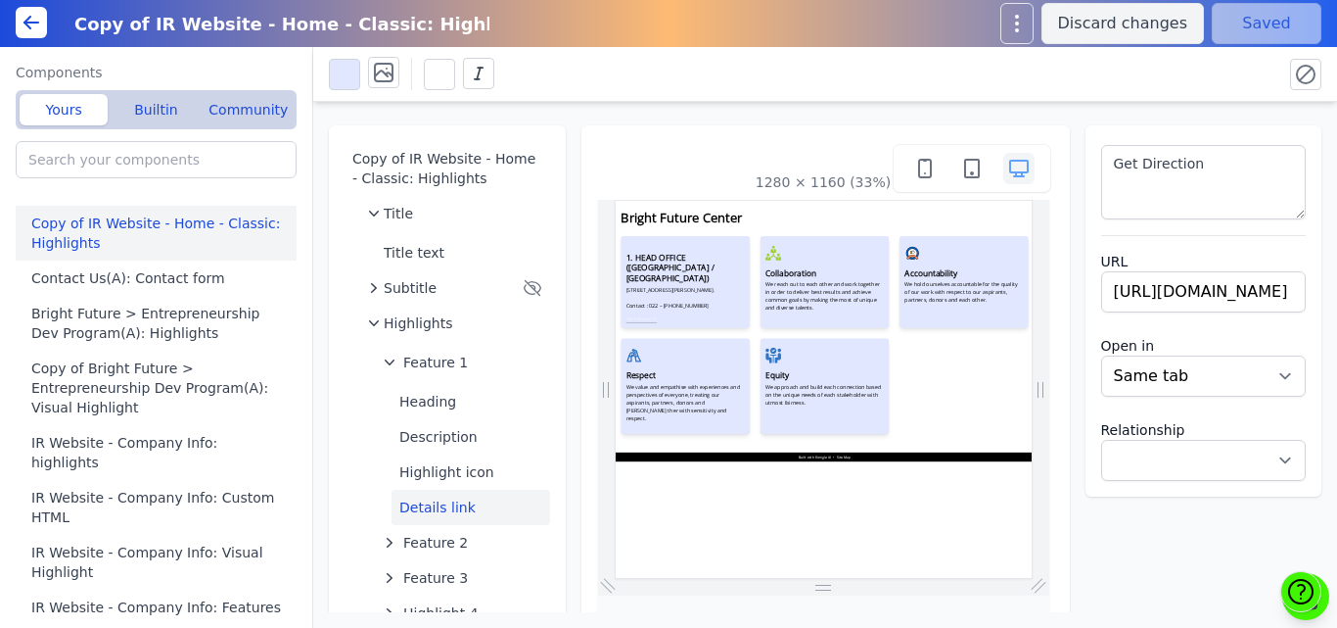
click at [429, 500] on button "Details link" at bounding box center [471, 507] width 159 height 35
click at [440, 68] on span "A" at bounding box center [440, 75] width 11 height 20
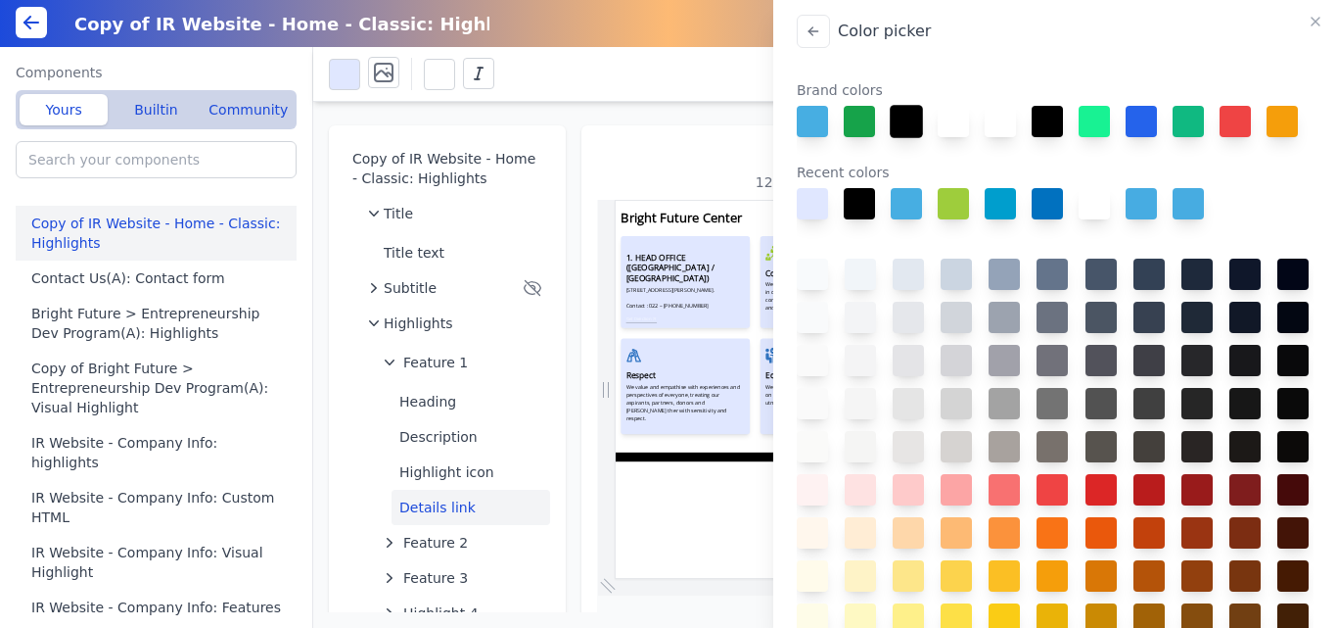
click at [905, 124] on button at bounding box center [906, 121] width 33 height 33
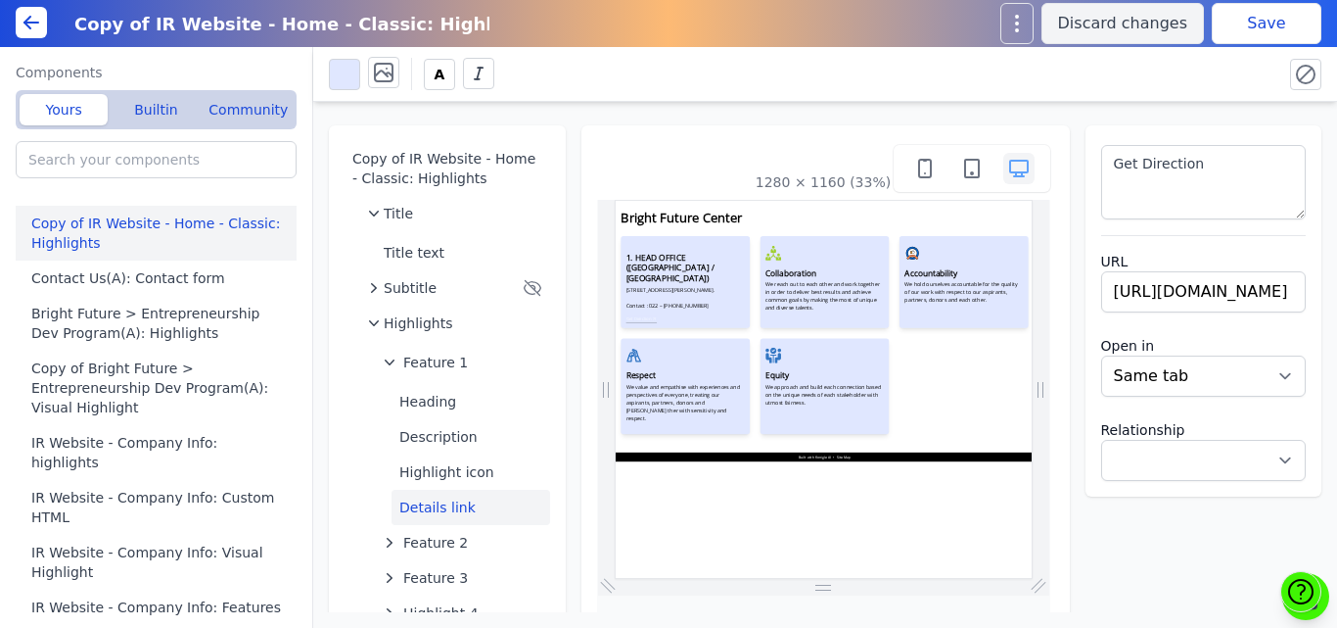
click at [1276, 29] on button "Save" at bounding box center [1267, 23] width 110 height 41
click at [1155, 225] on div "Get Direction URL https://maps.app.goo.gl/JQvg4jwrexHRqvhw9 Open in New tab Sam…" at bounding box center [1204, 310] width 237 height 371
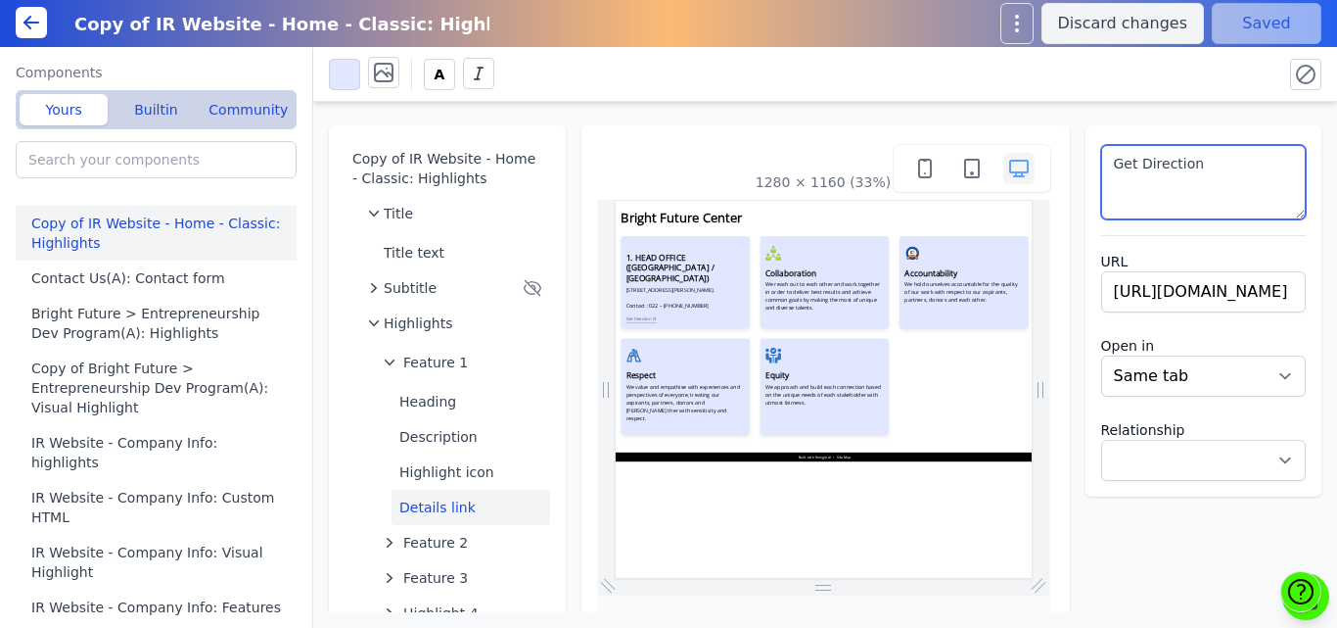
drag, startPoint x: 1133, startPoint y: 198, endPoint x: 412, endPoint y: 77, distance: 730.5
click at [412, 77] on div "A Copy of IR Website - Home - Classic: Highlights Title Title text Subtitle Hig…" at bounding box center [825, 337] width 1024 height 581
click at [441, 78] on span "A" at bounding box center [440, 75] width 11 height 20
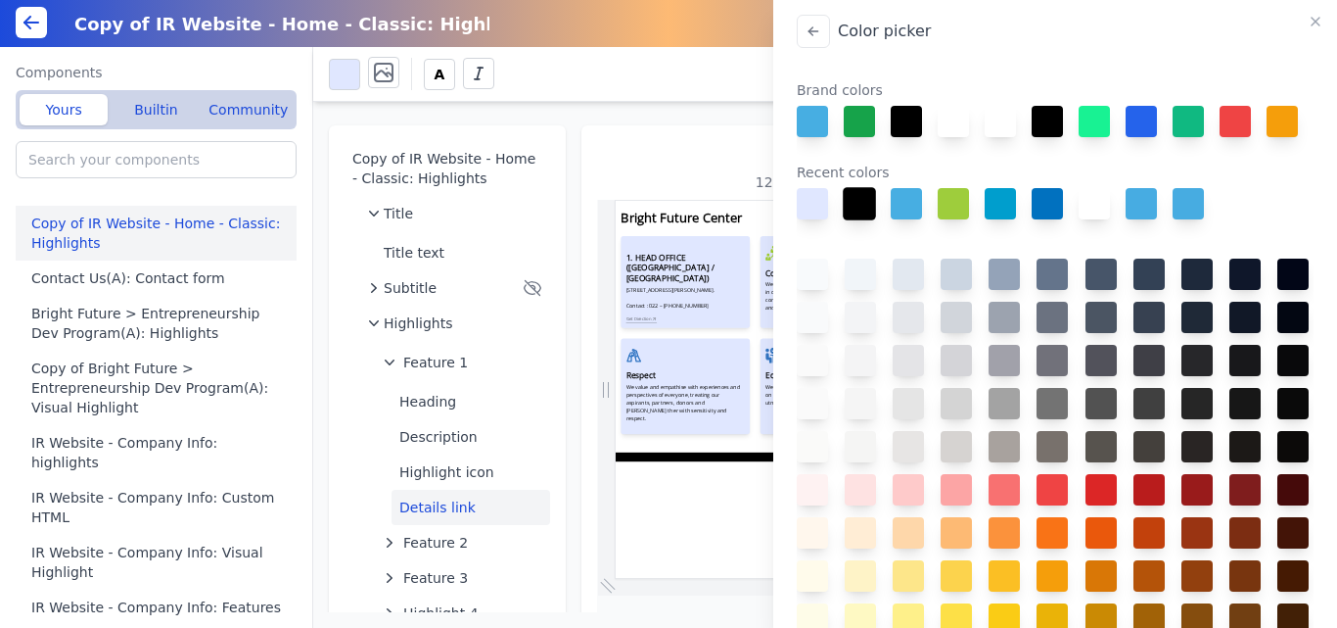
click at [862, 220] on button at bounding box center [859, 203] width 33 height 33
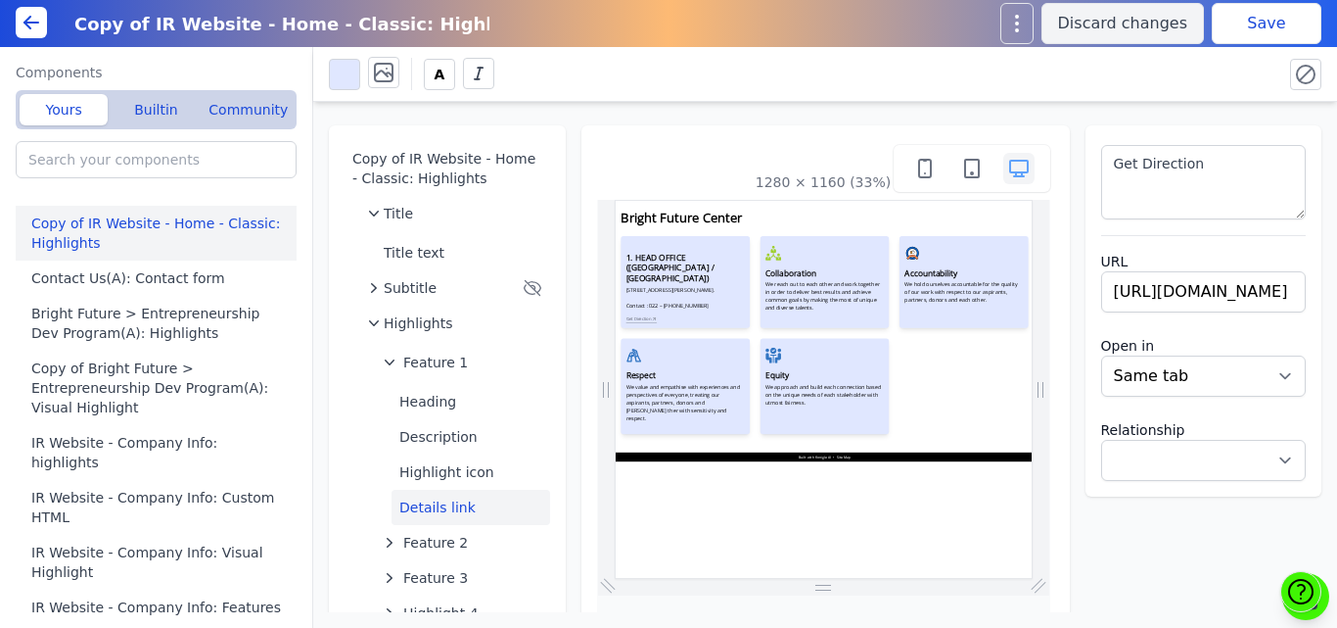
click at [1240, 23] on button "Save" at bounding box center [1267, 23] width 110 height 41
click at [436, 352] on span "Feature 1" at bounding box center [435, 362] width 65 height 20
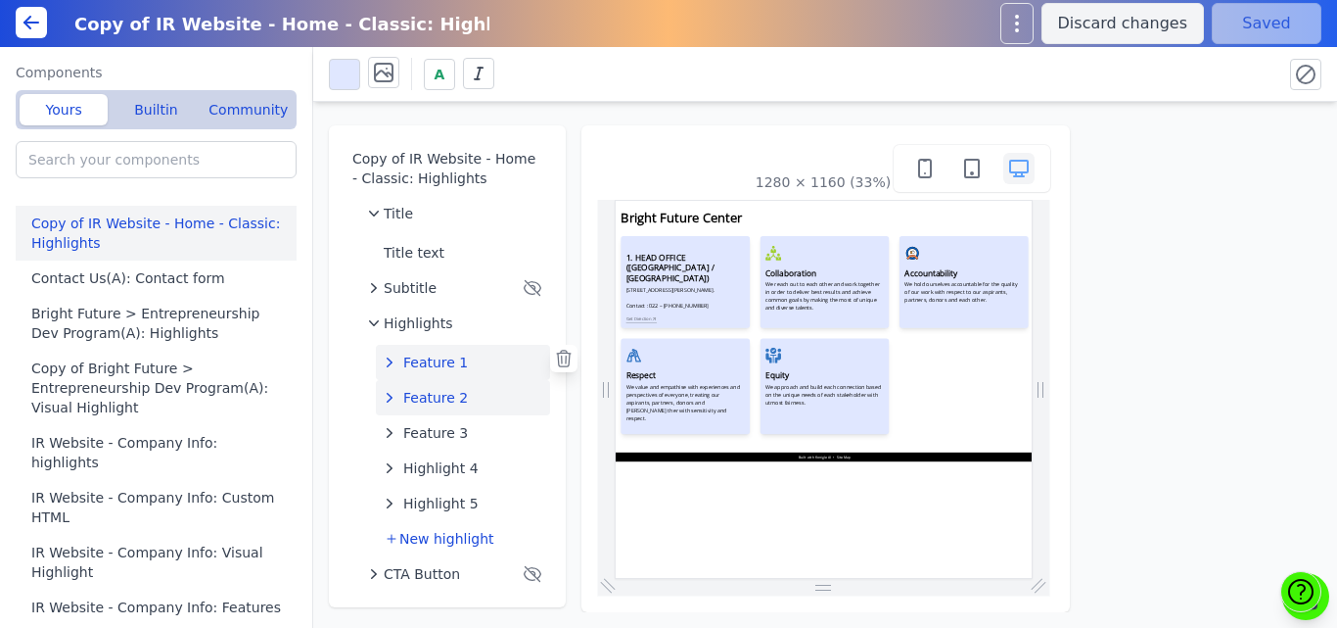
click at [433, 400] on span "Feature 2" at bounding box center [435, 398] width 65 height 20
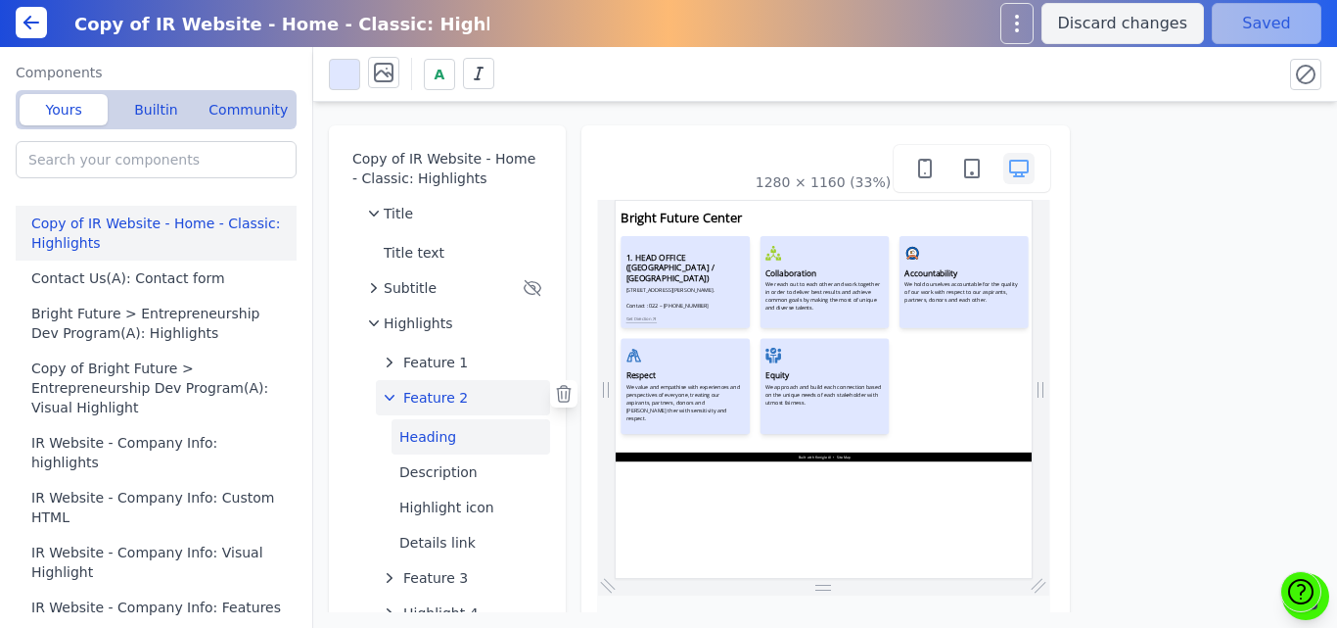
click at [439, 436] on button "Heading" at bounding box center [471, 436] width 159 height 35
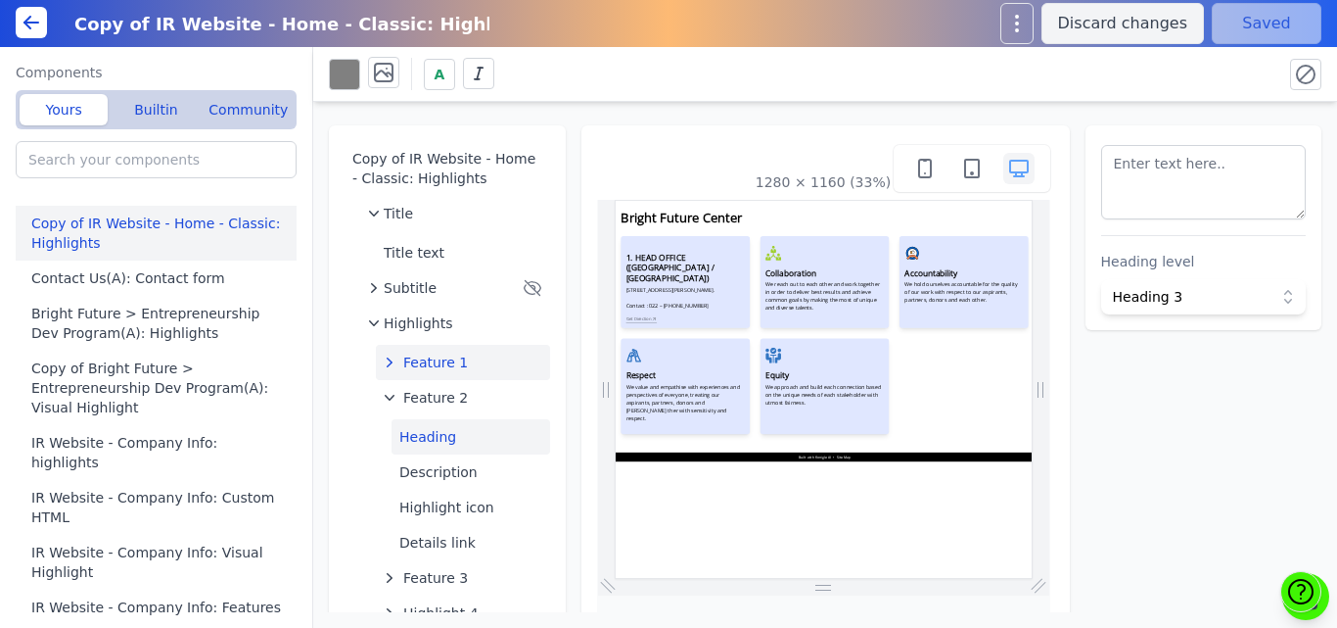
click at [414, 355] on span "Feature 1" at bounding box center [435, 362] width 65 height 20
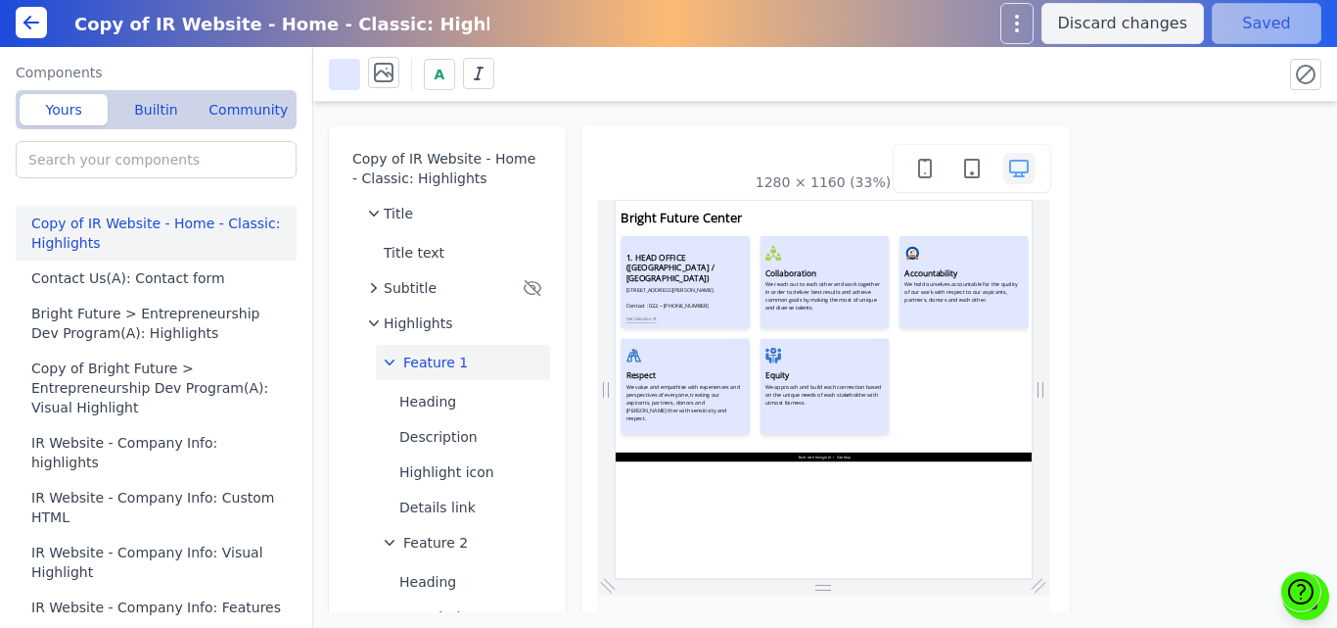
click at [338, 78] on button at bounding box center [344, 74] width 31 height 31
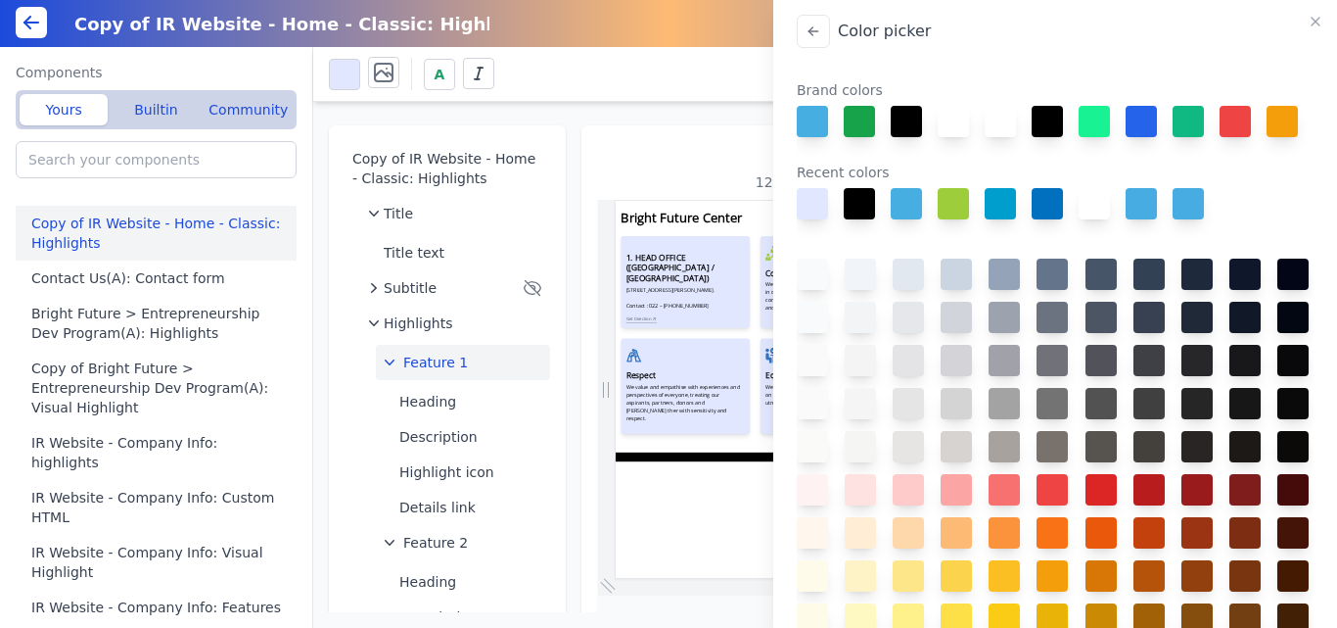
scroll to position [694, 0]
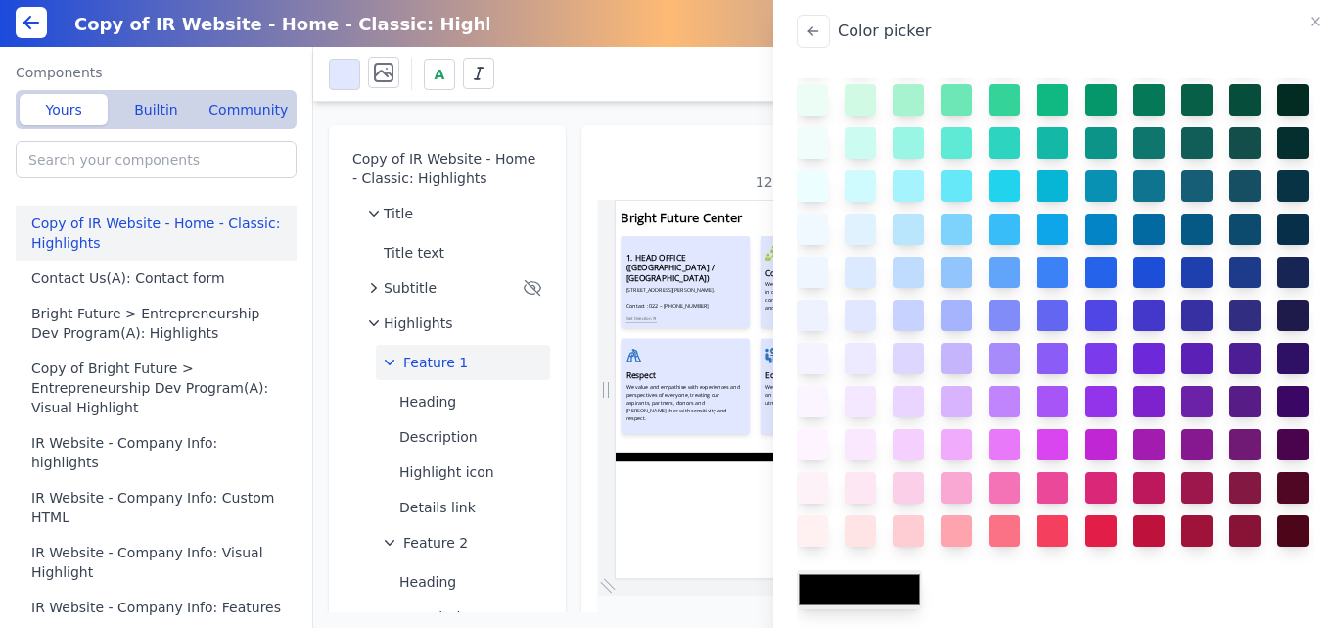
click at [906, 589] on input "#000000" at bounding box center [859, 589] width 125 height 39
type input "#ffec70"
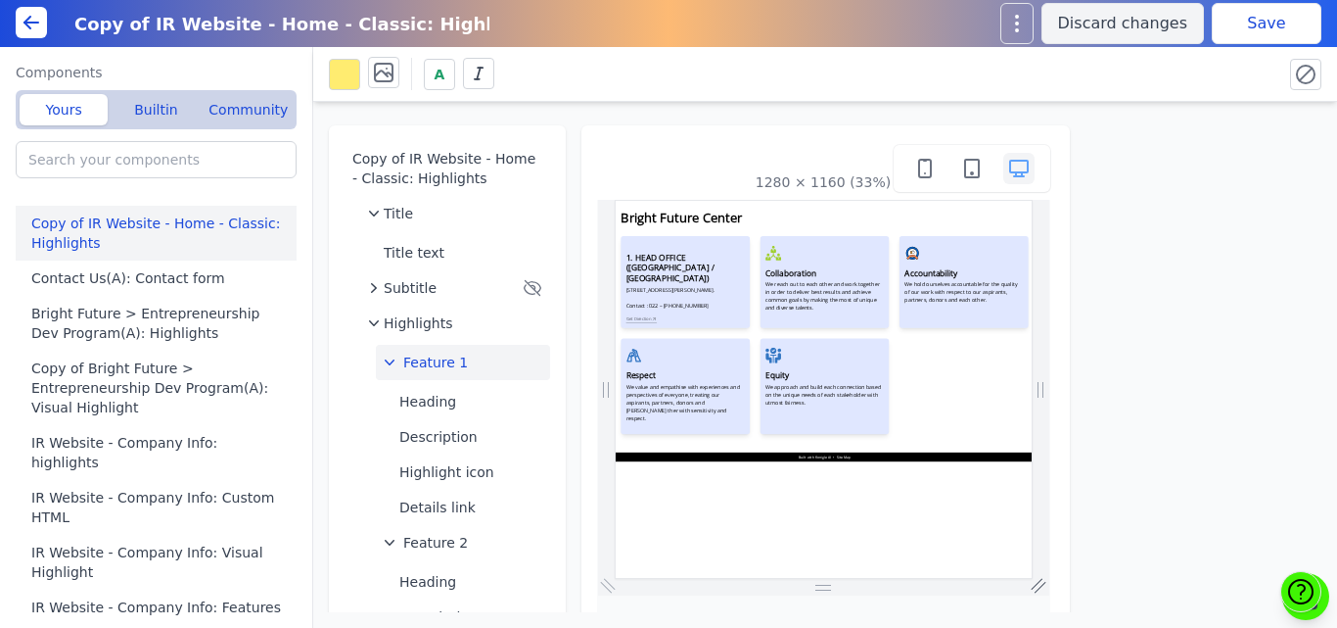
click at [1036, 588] on body "Copy of IR Website - Home - Classic: Highlights Discard changes Save Components…" at bounding box center [668, 314] width 1337 height 628
click at [1254, 25] on button "Save" at bounding box center [1267, 23] width 110 height 41
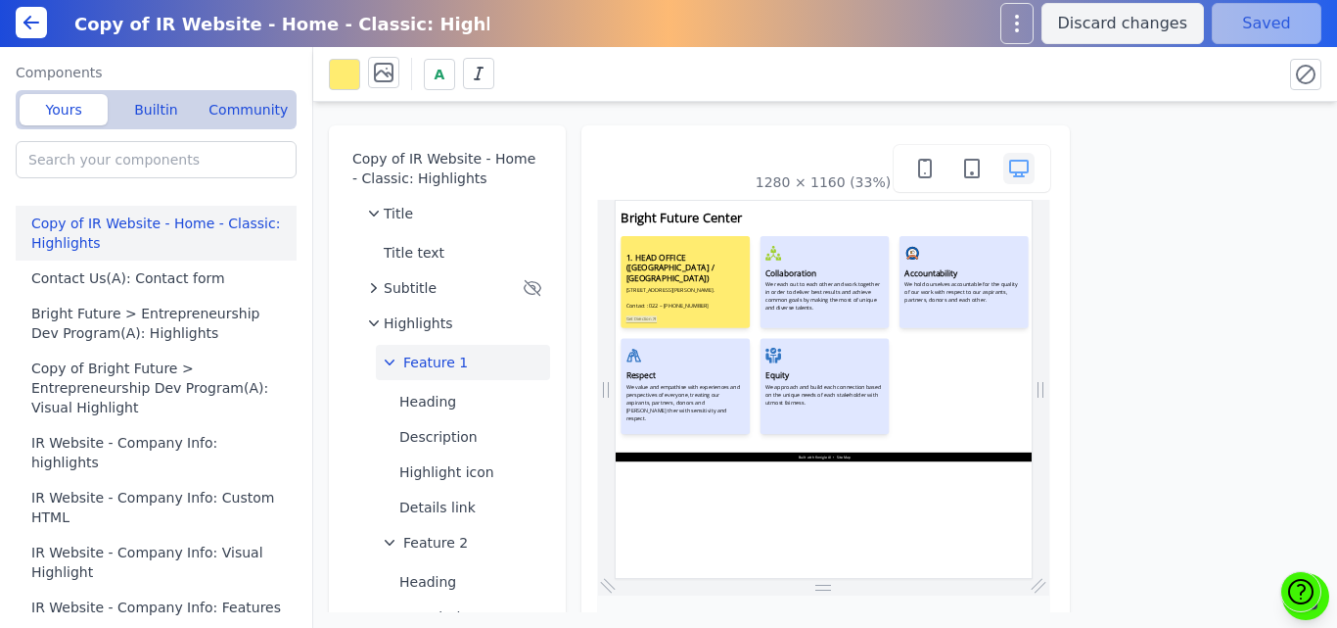
scroll to position [0, 0]
click at [350, 76] on button at bounding box center [344, 74] width 31 height 31
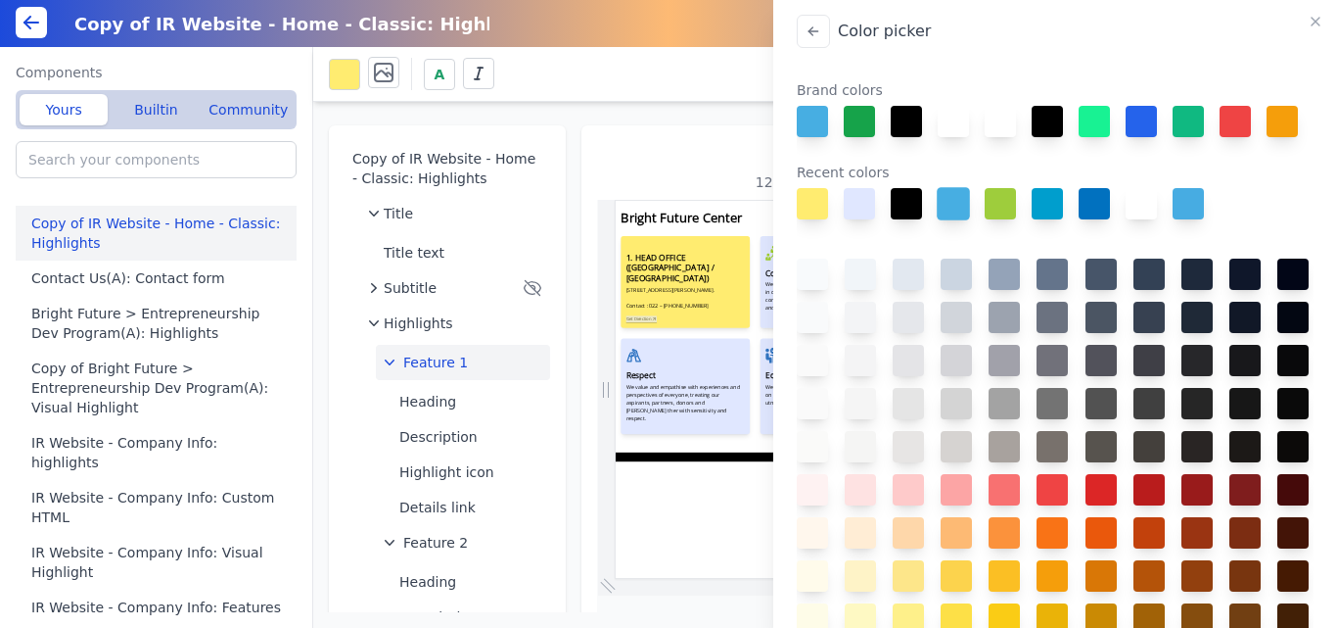
click at [950, 220] on button at bounding box center [953, 203] width 33 height 33
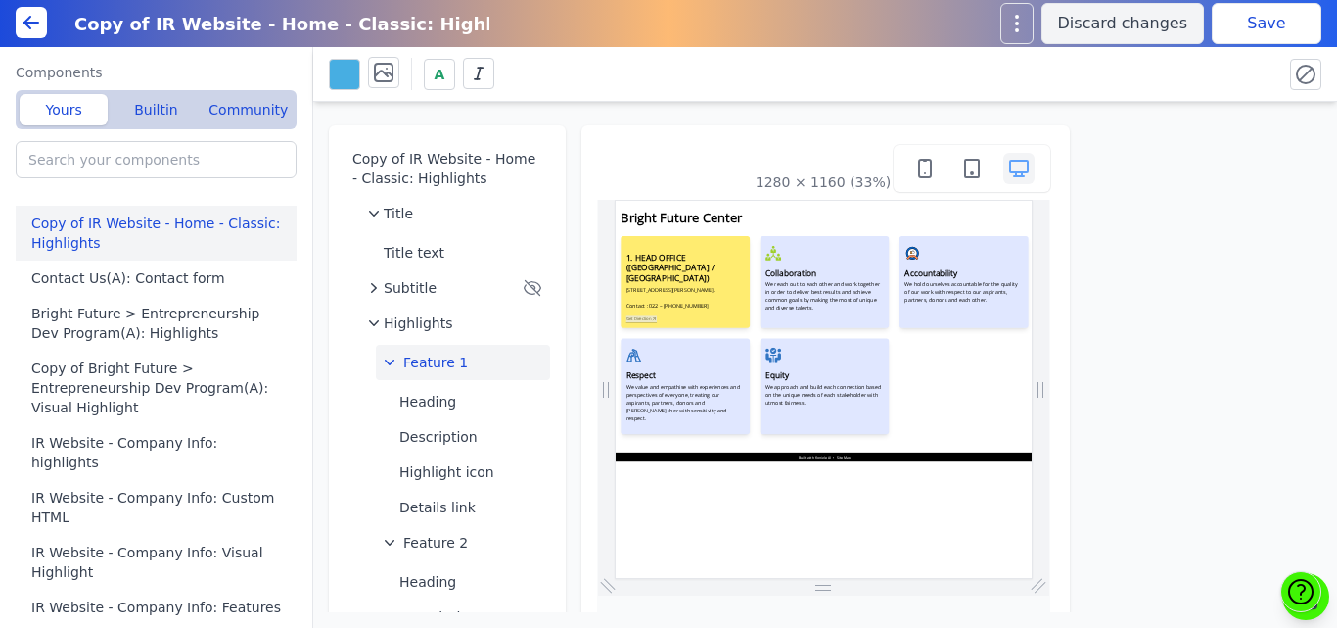
click at [1231, 29] on button "Save" at bounding box center [1267, 23] width 110 height 41
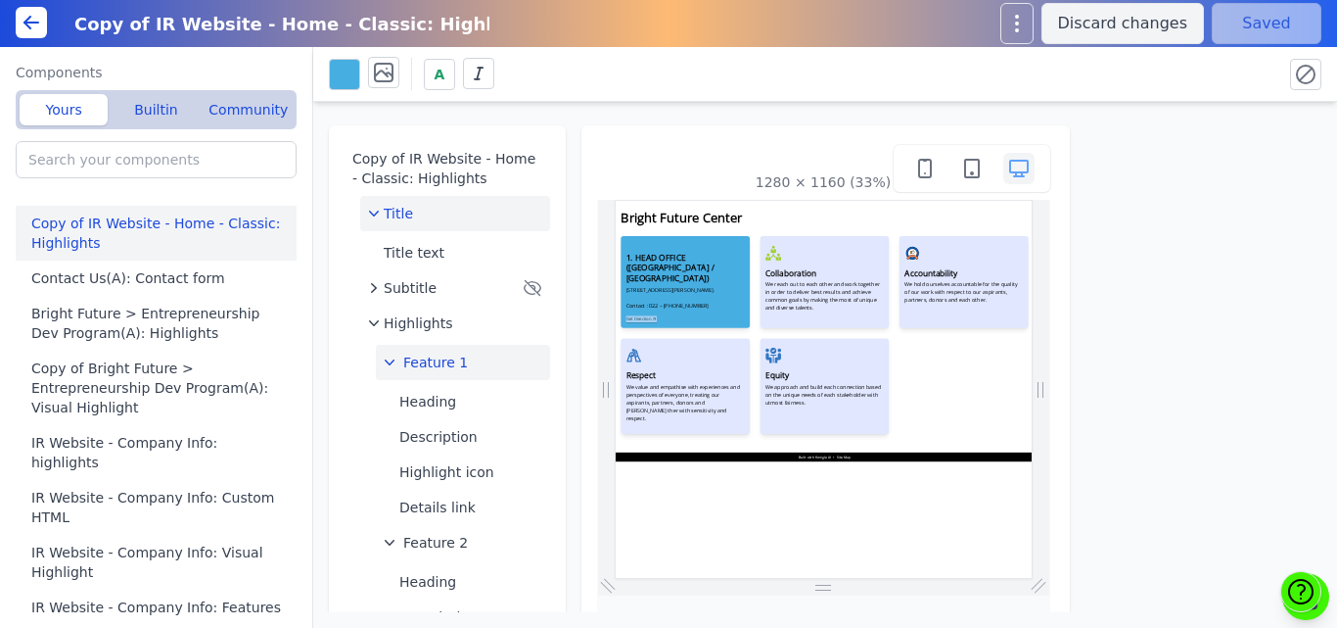
click at [423, 204] on div "Title" at bounding box center [455, 214] width 174 height 20
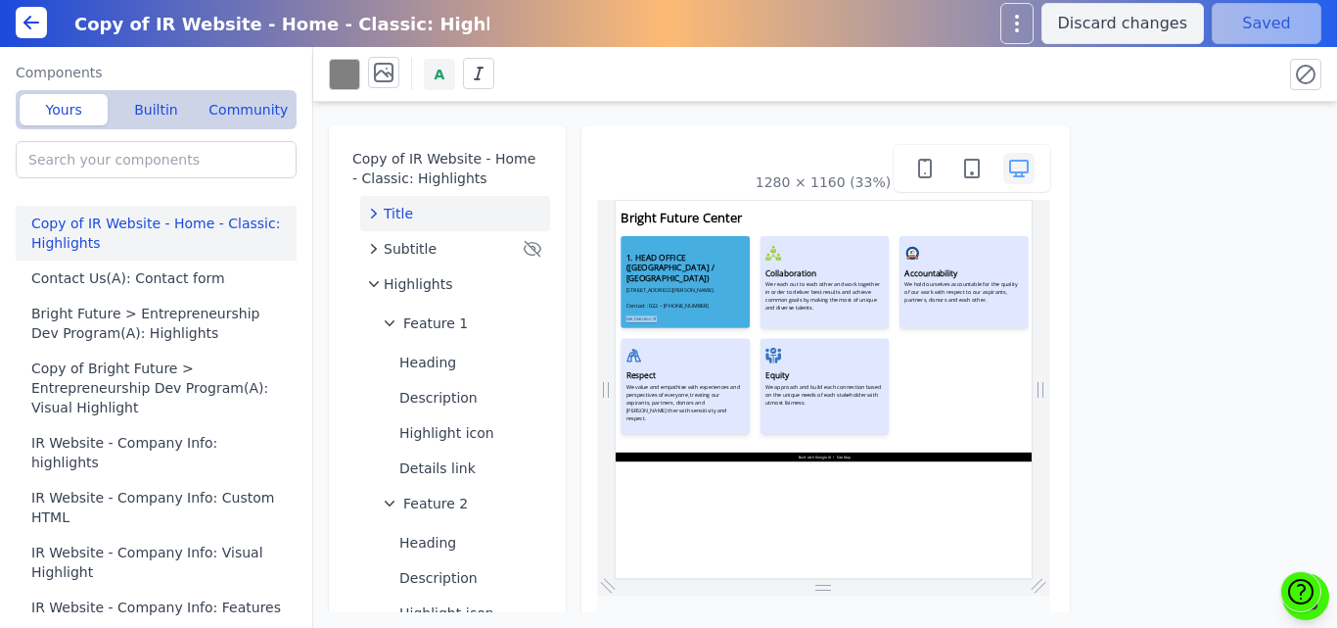
click at [442, 72] on span "A" at bounding box center [440, 75] width 11 height 20
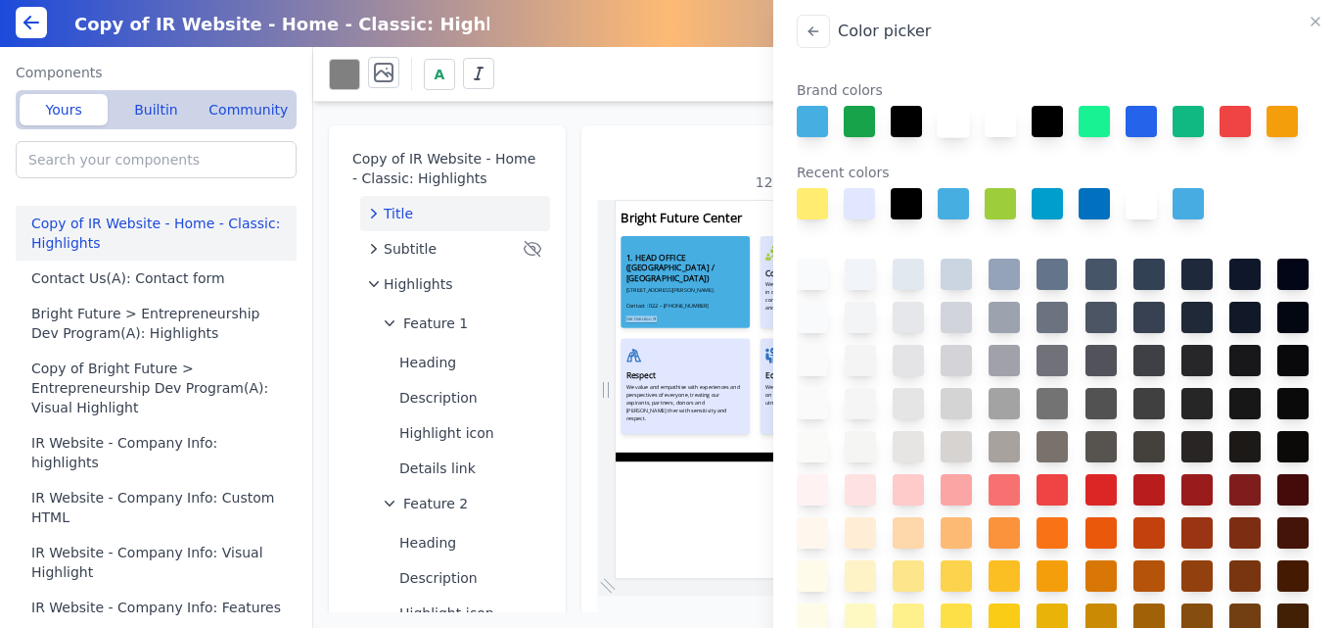
click at [950, 117] on button at bounding box center [953, 121] width 33 height 33
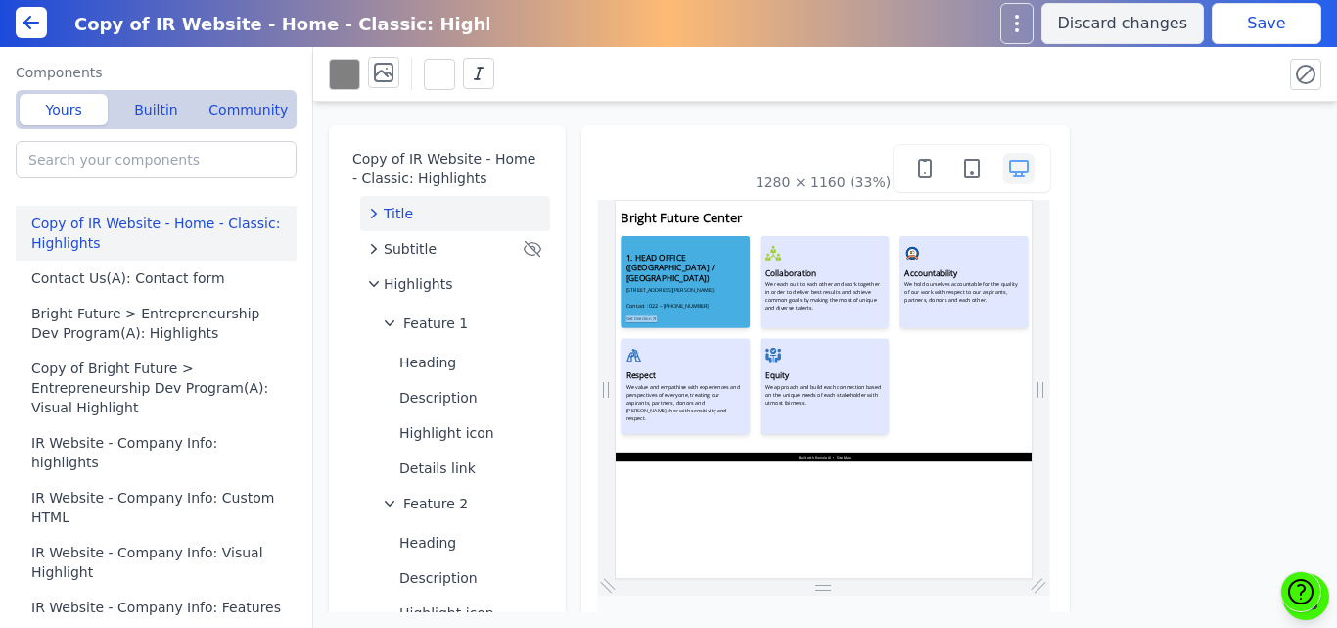
click at [1279, 22] on button "Save" at bounding box center [1267, 23] width 110 height 41
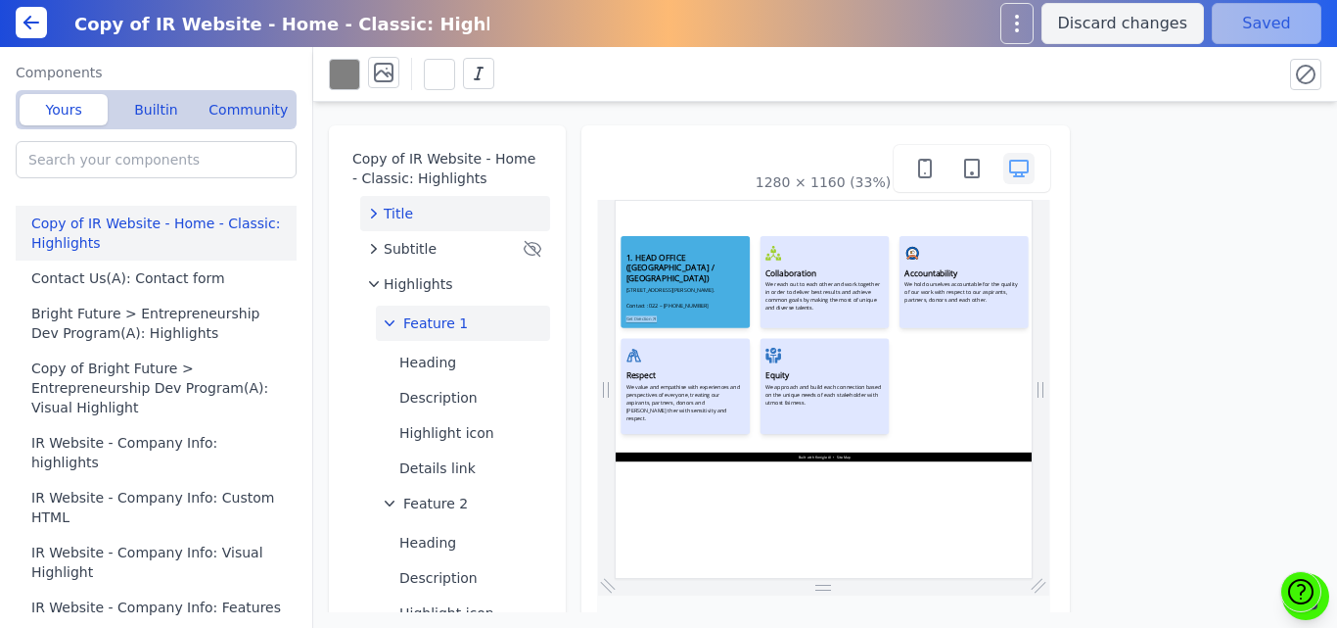
click at [417, 322] on span "Feature 1" at bounding box center [435, 323] width 65 height 20
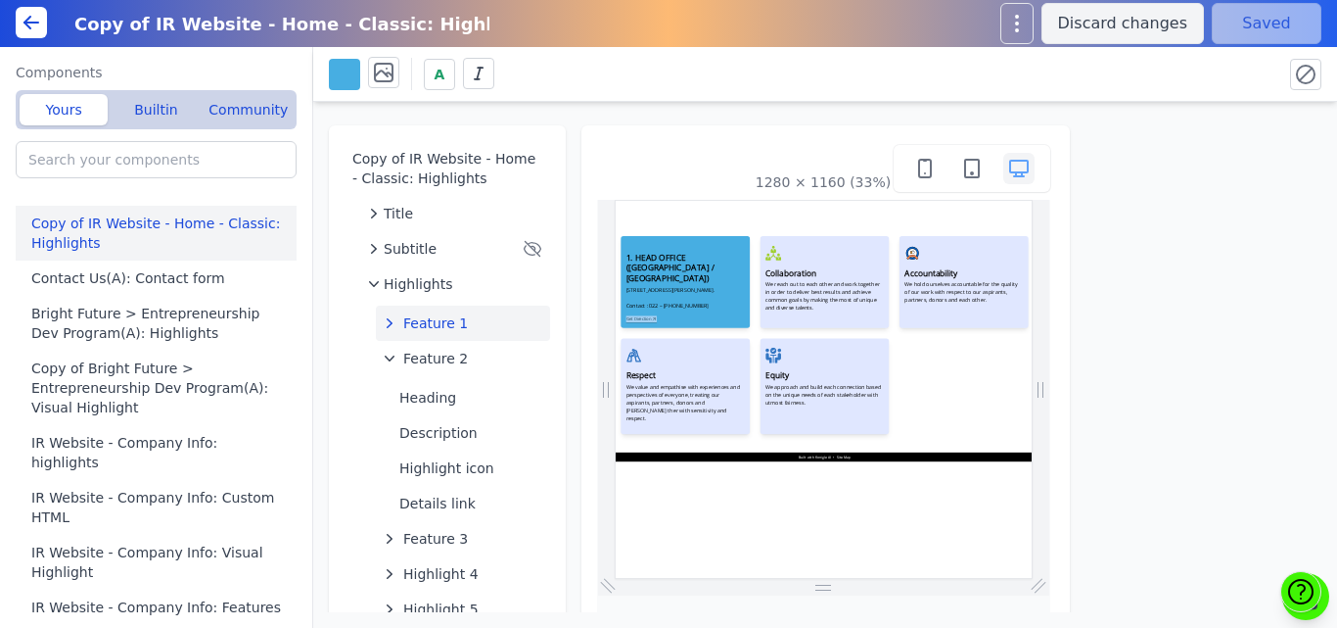
click at [345, 69] on button at bounding box center [344, 74] width 31 height 31
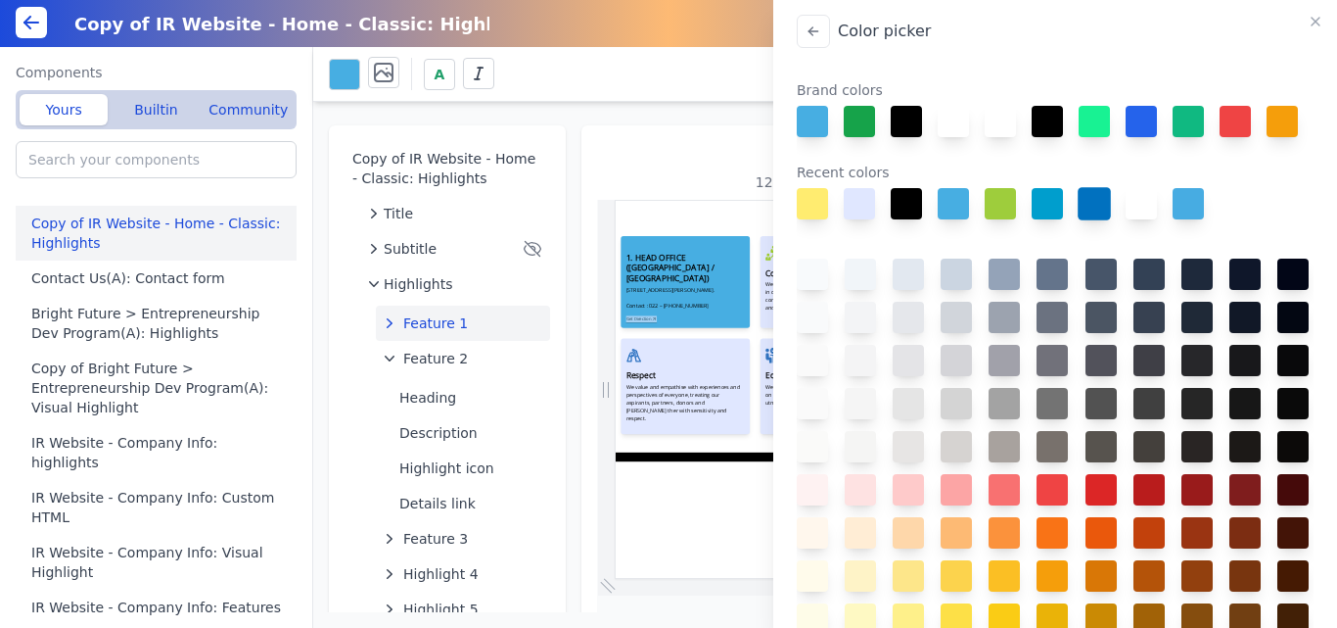
click at [1096, 220] on button at bounding box center [1094, 203] width 33 height 33
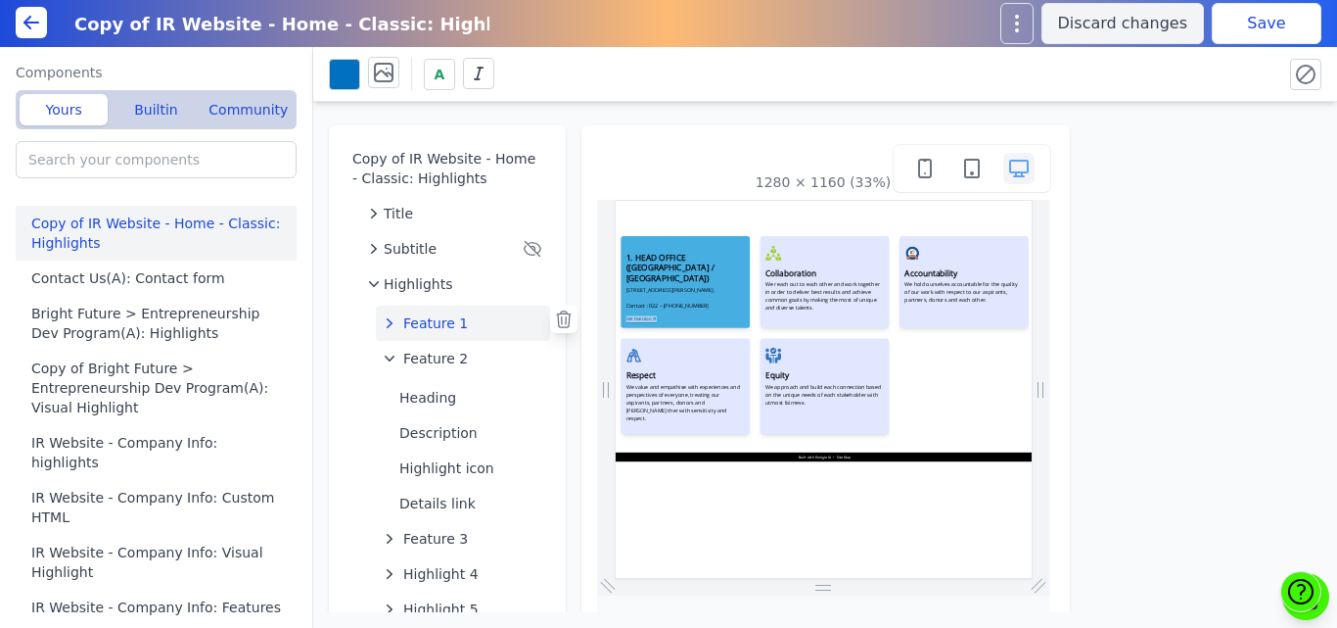
click at [420, 317] on span "Feature 1" at bounding box center [435, 323] width 65 height 20
click at [344, 75] on button at bounding box center [344, 74] width 31 height 31
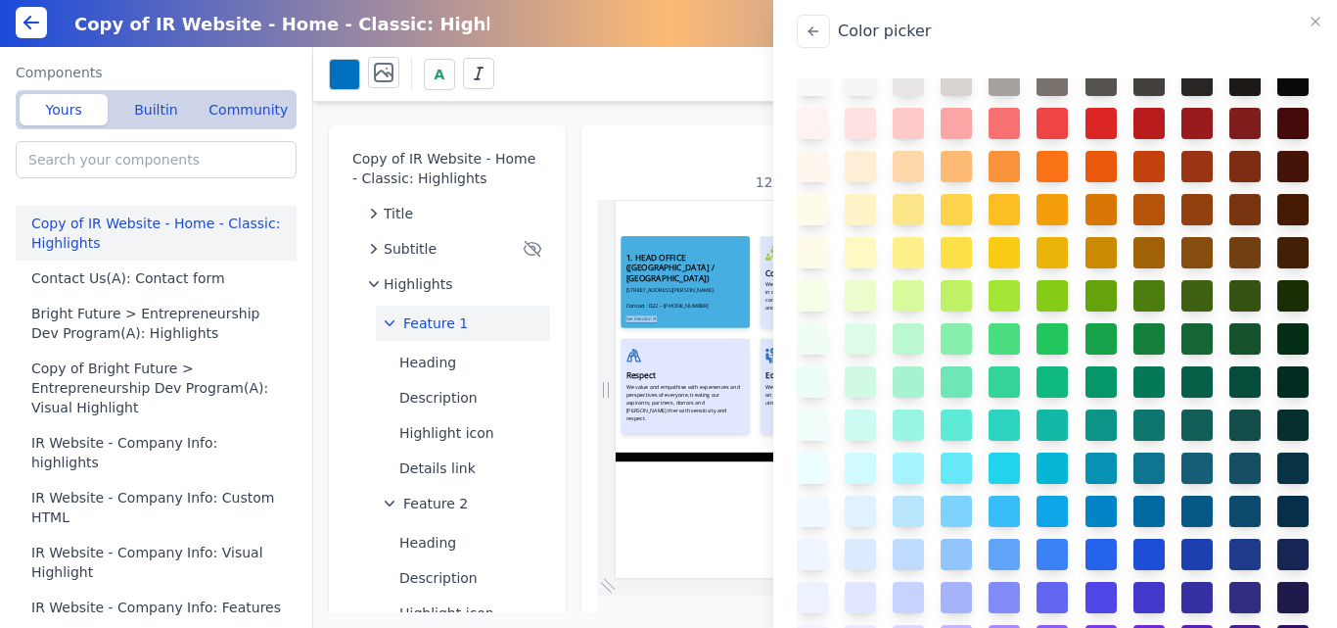
scroll to position [502, 0]
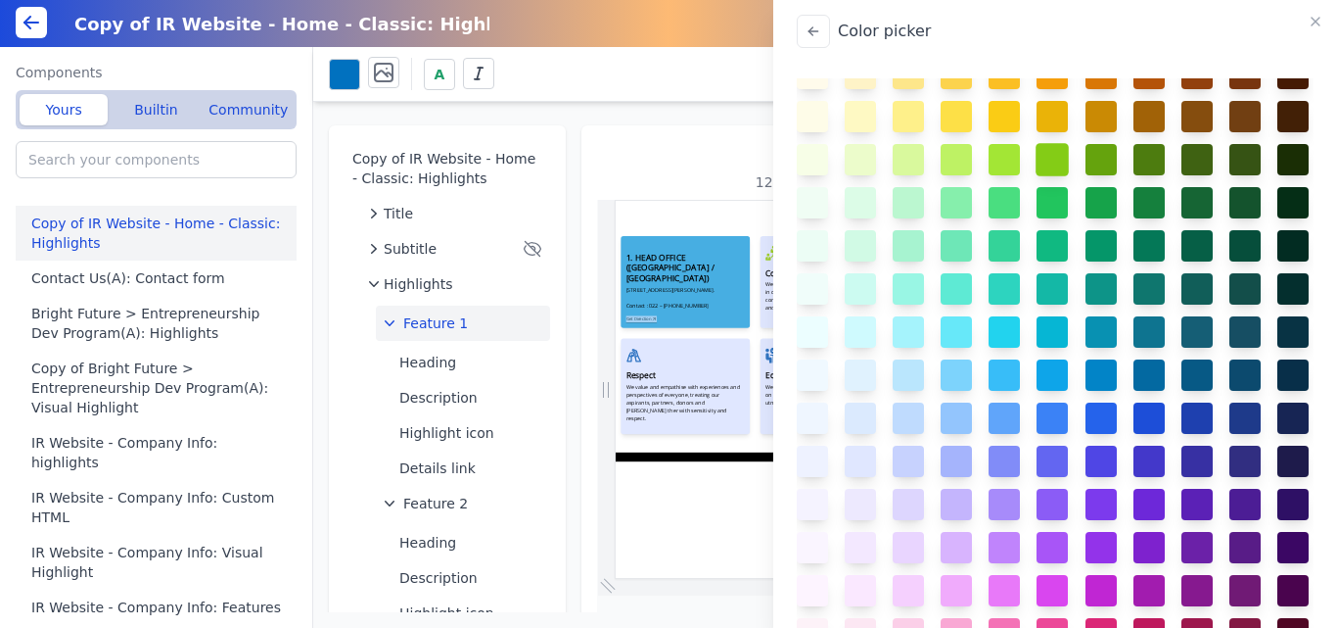
click at [1049, 176] on button at bounding box center [1053, 159] width 33 height 33
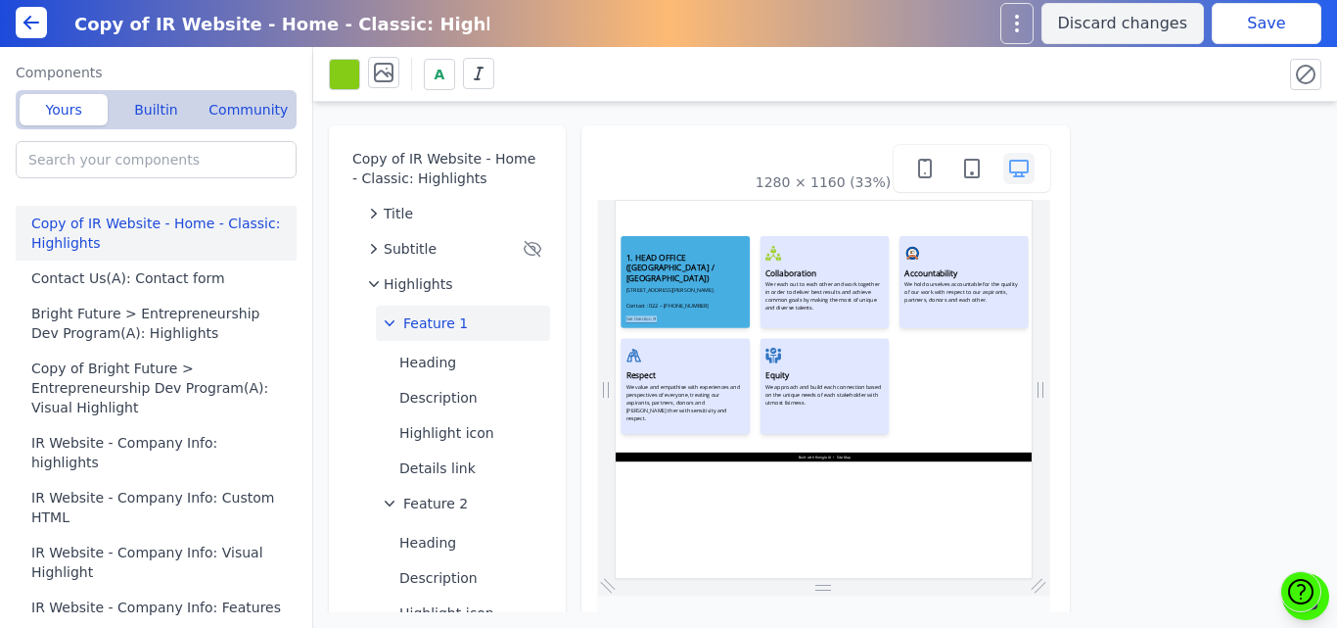
click at [1283, 17] on button "Save" at bounding box center [1267, 23] width 110 height 41
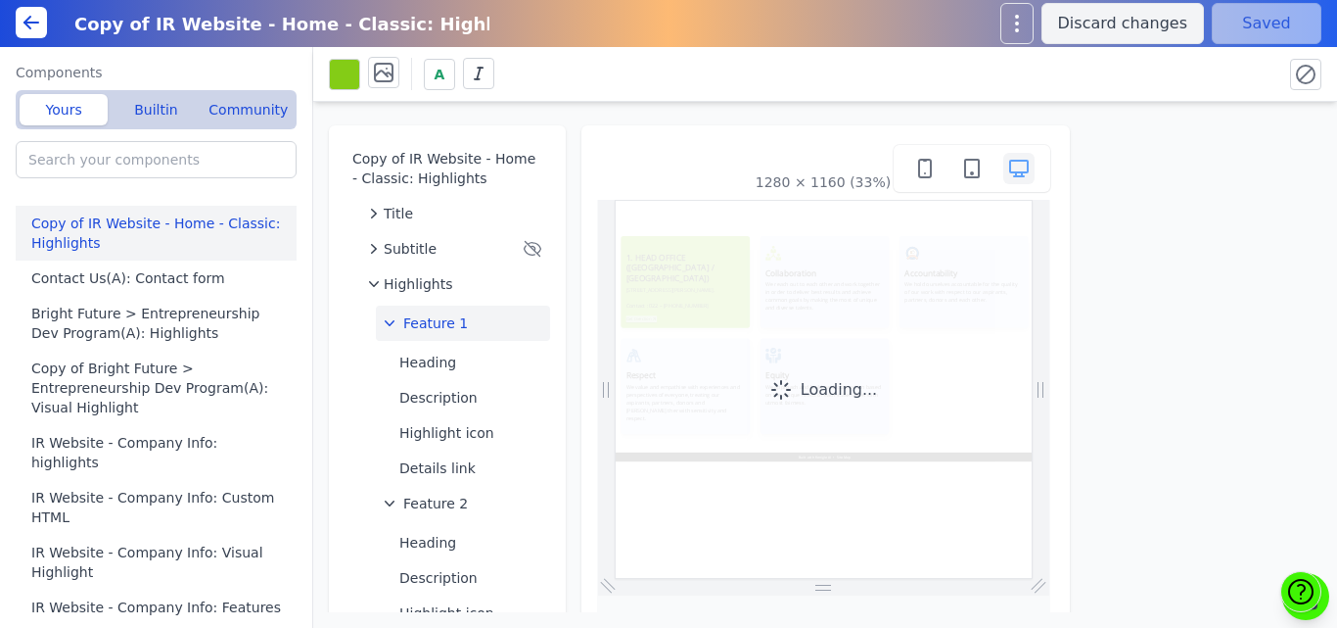
scroll to position [0, 0]
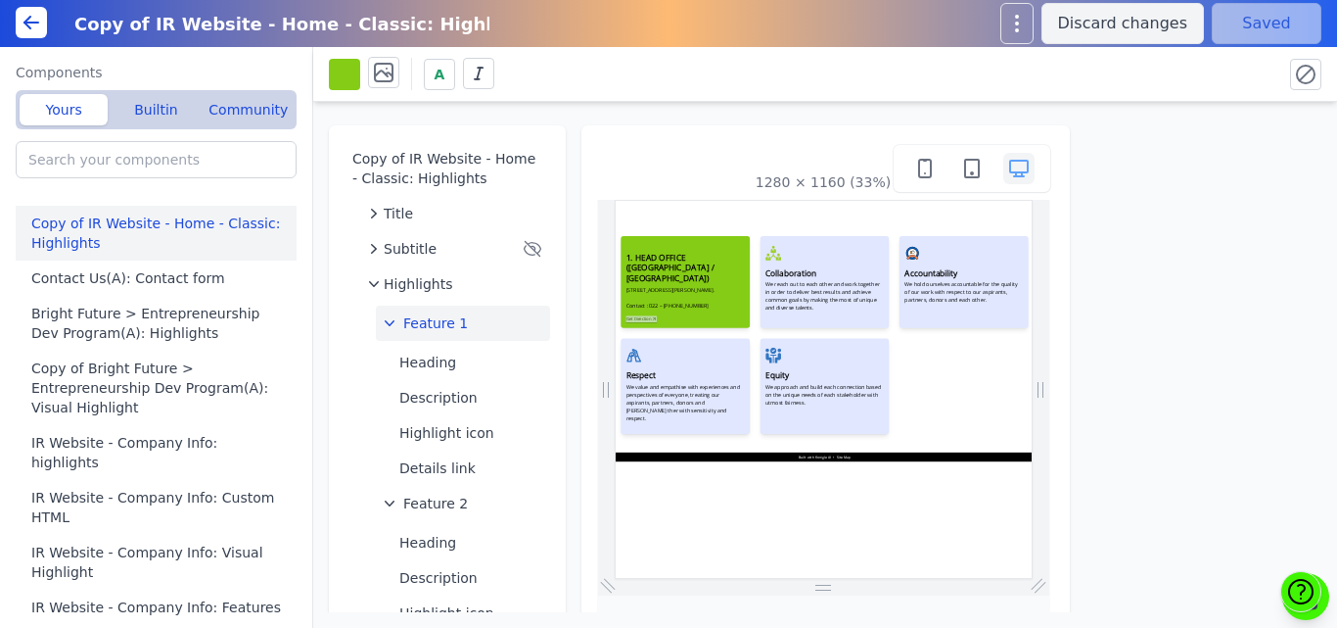
click at [338, 70] on button at bounding box center [344, 74] width 31 height 31
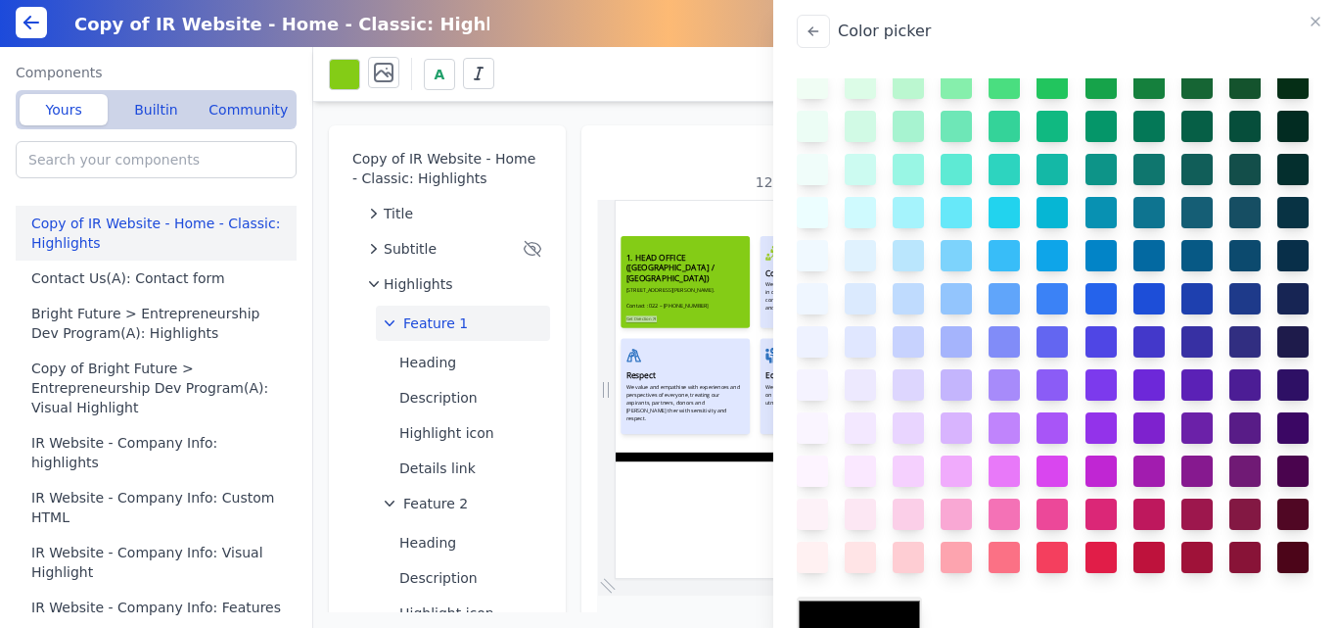
scroll to position [694, 0]
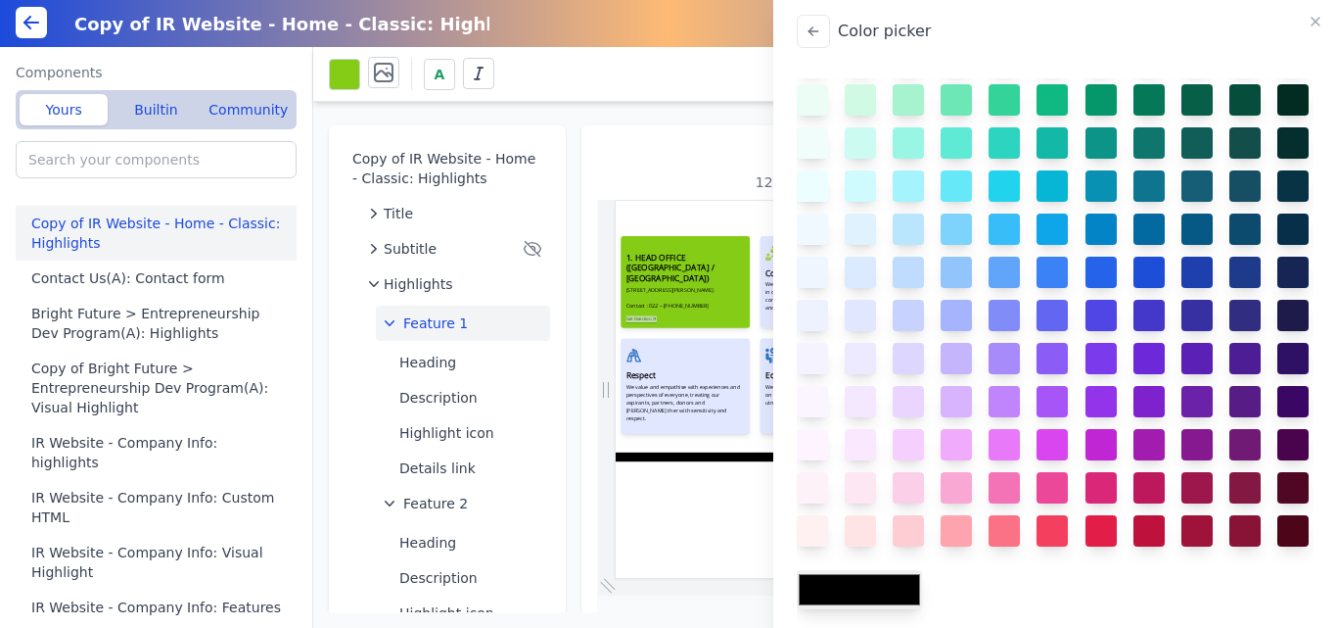
click at [858, 586] on input "#000000" at bounding box center [859, 589] width 125 height 39
click at [862, 597] on input "#000000" at bounding box center [859, 589] width 125 height 39
type input "#9ccc3c"
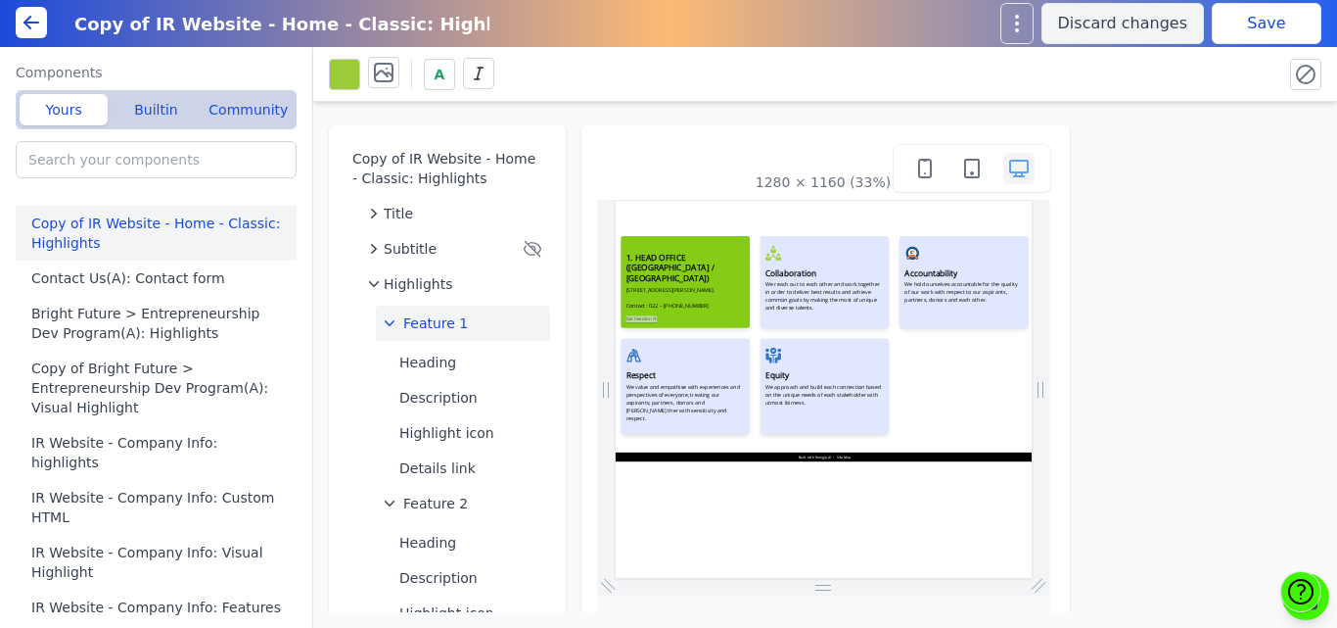
click at [1277, 25] on button "Save" at bounding box center [1267, 23] width 110 height 41
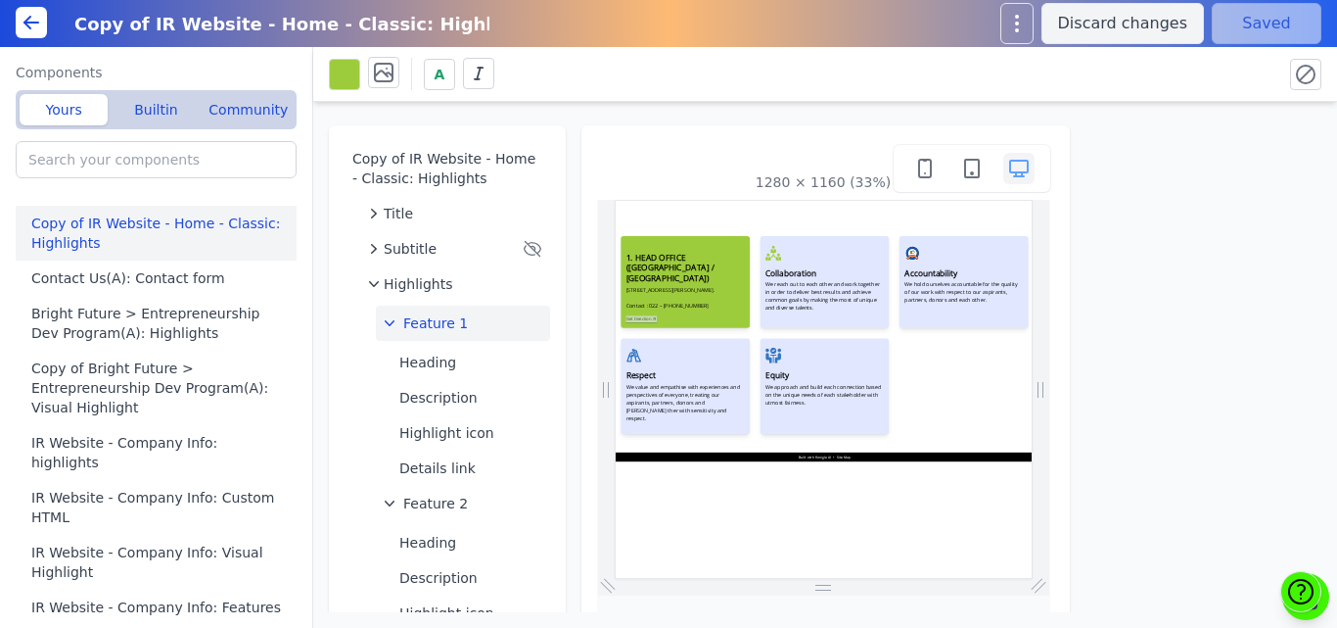
scroll to position [0, 0]
click at [433, 431] on button "Highlight icon" at bounding box center [471, 432] width 159 height 35
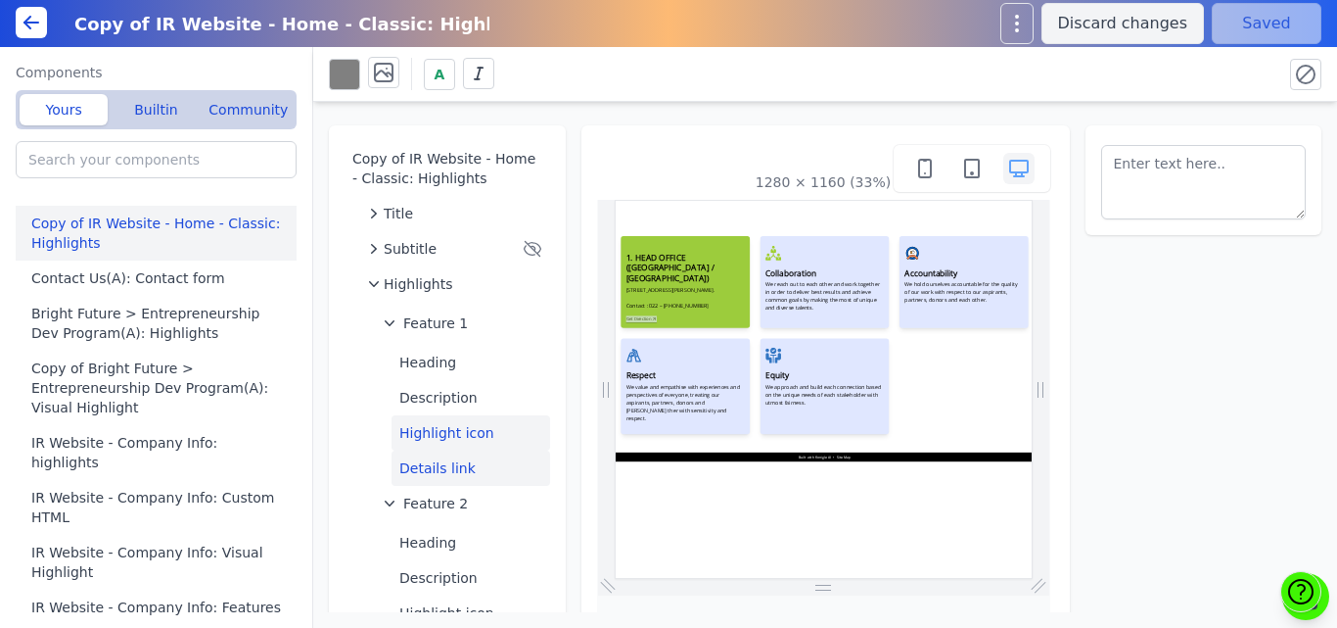
click at [425, 458] on button "Details link" at bounding box center [471, 467] width 159 height 35
type textarea "Get Direction"
select select "_self"
select select
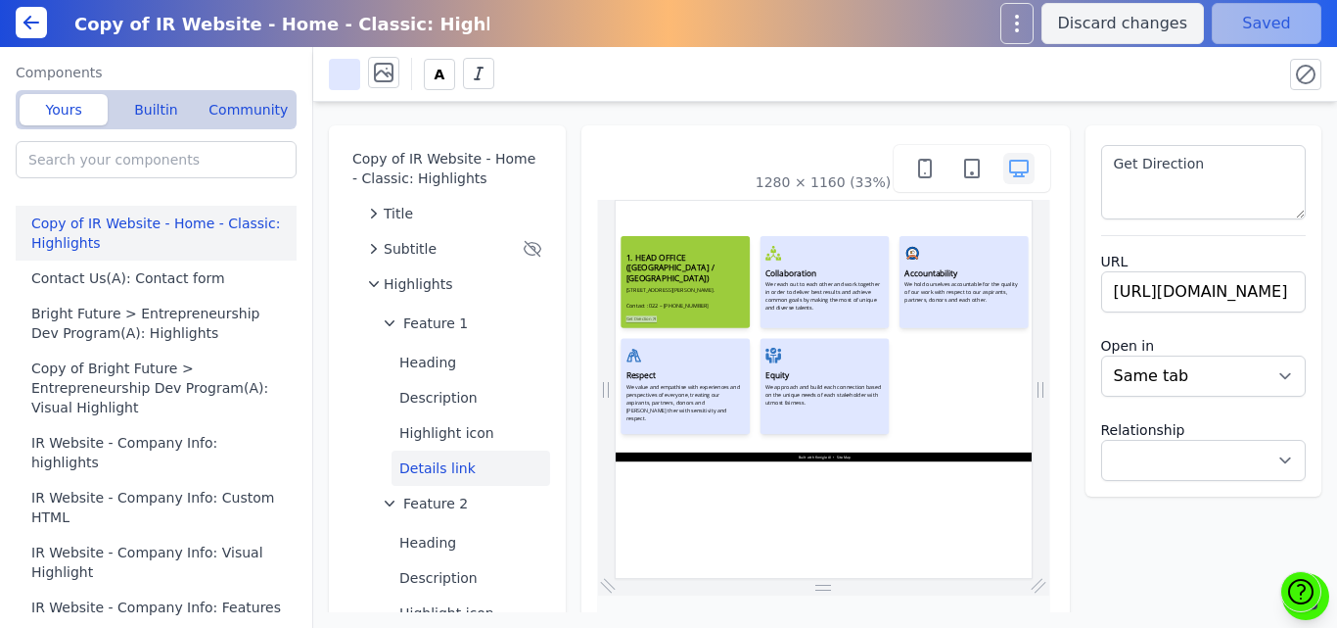
click at [349, 72] on button at bounding box center [344, 74] width 31 height 31
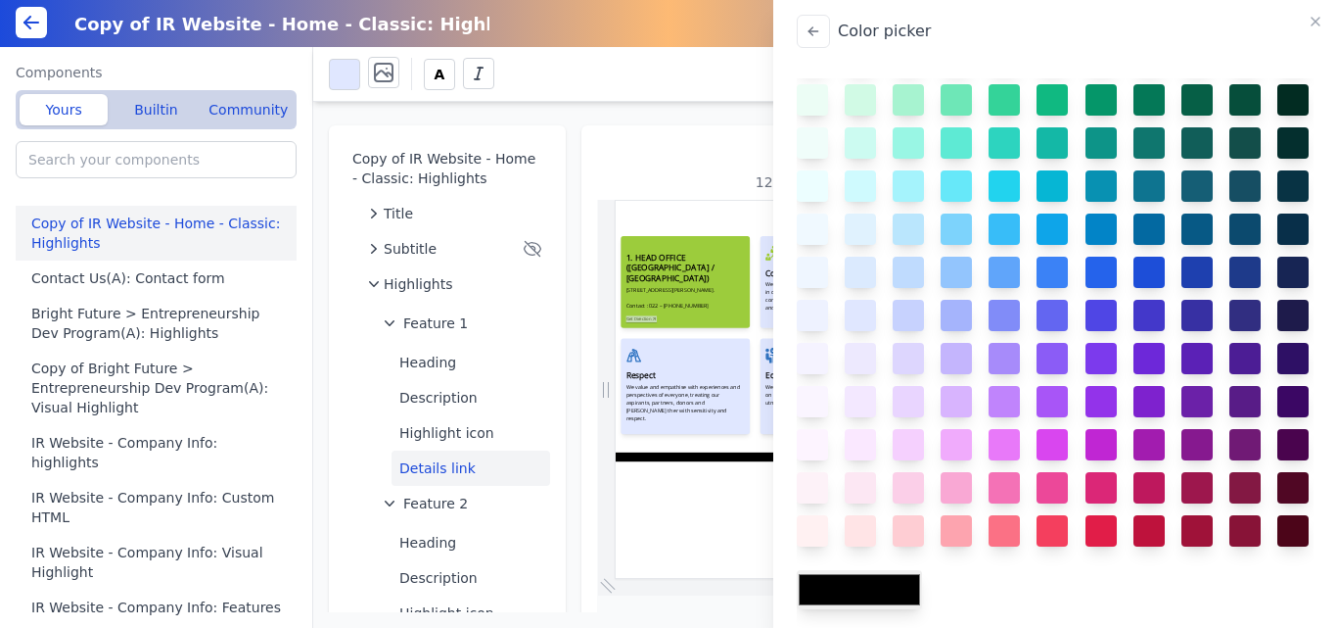
scroll to position [694, 0]
click at [866, 581] on input "#000000" at bounding box center [859, 589] width 125 height 39
type input "#9ccc3c"
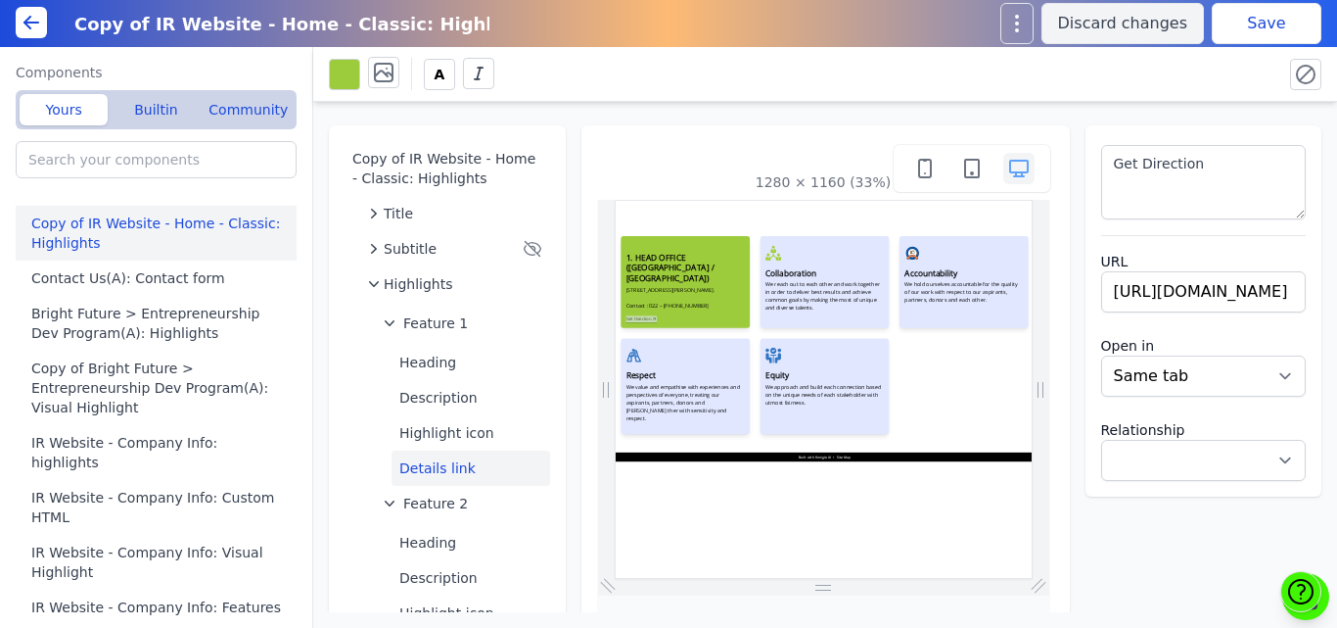
click at [997, 606] on body "Copy of IR Website - Home - Classic: Highlights Discard changes Save Components…" at bounding box center [668, 314] width 1337 height 628
click at [1271, 25] on button "Save" at bounding box center [1267, 23] width 110 height 41
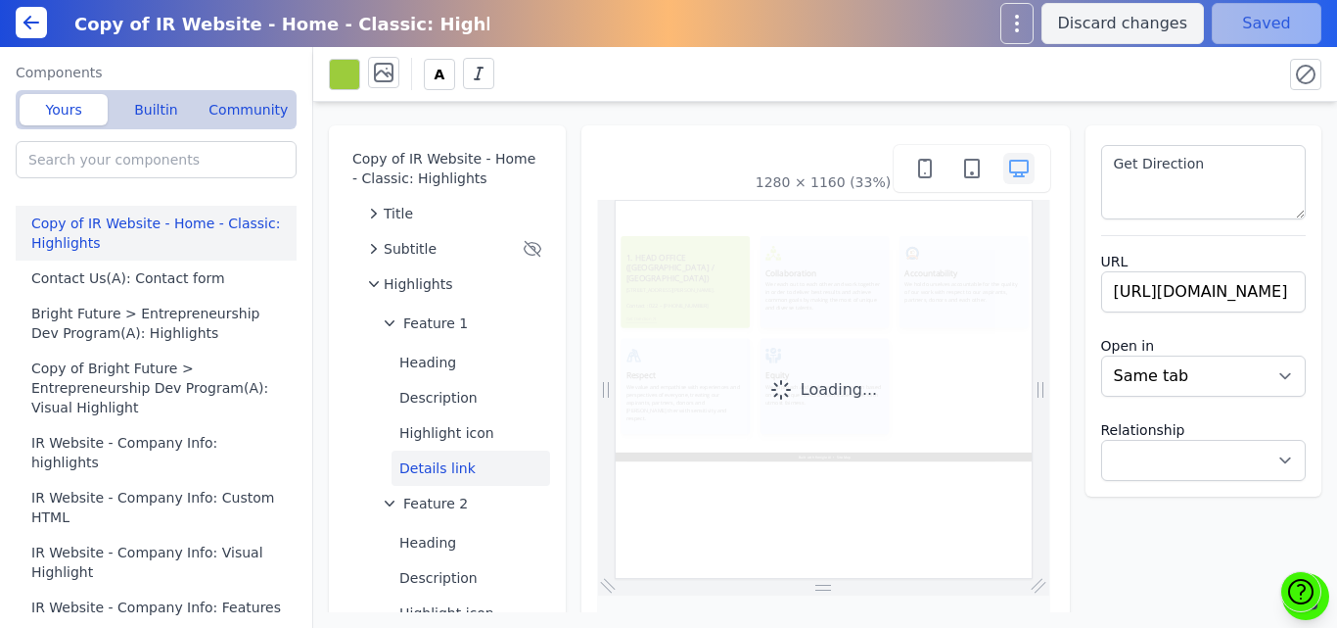
scroll to position [0, 0]
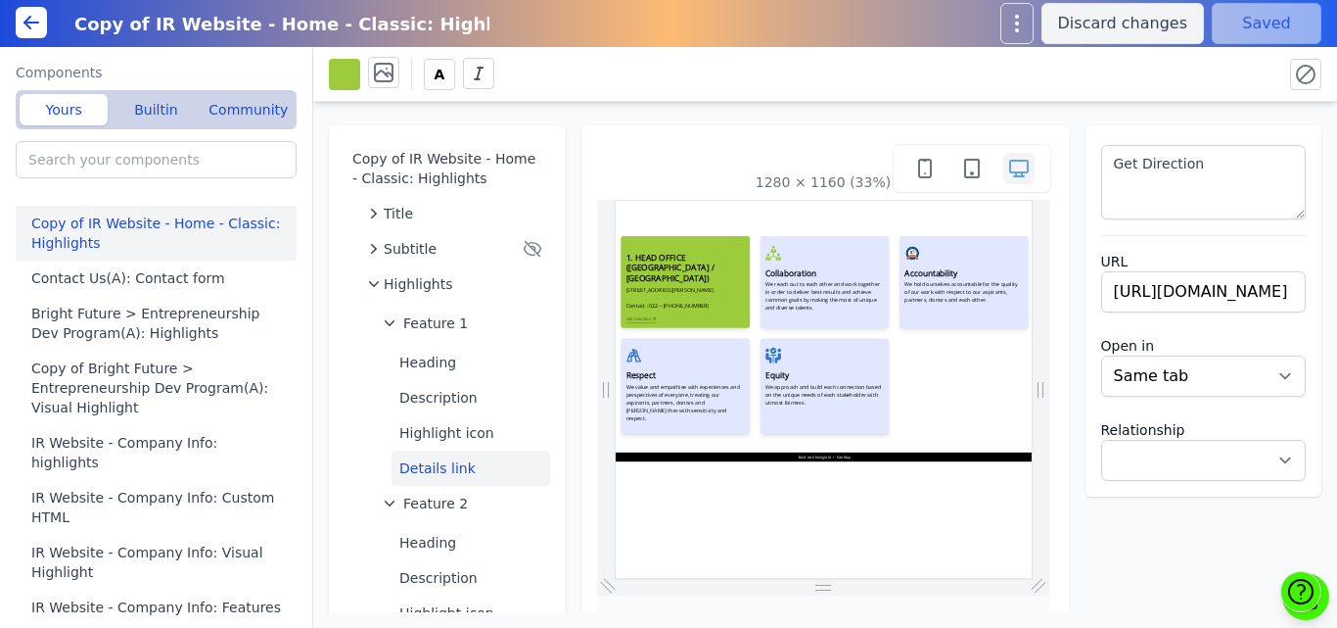
click at [338, 77] on button at bounding box center [344, 74] width 31 height 31
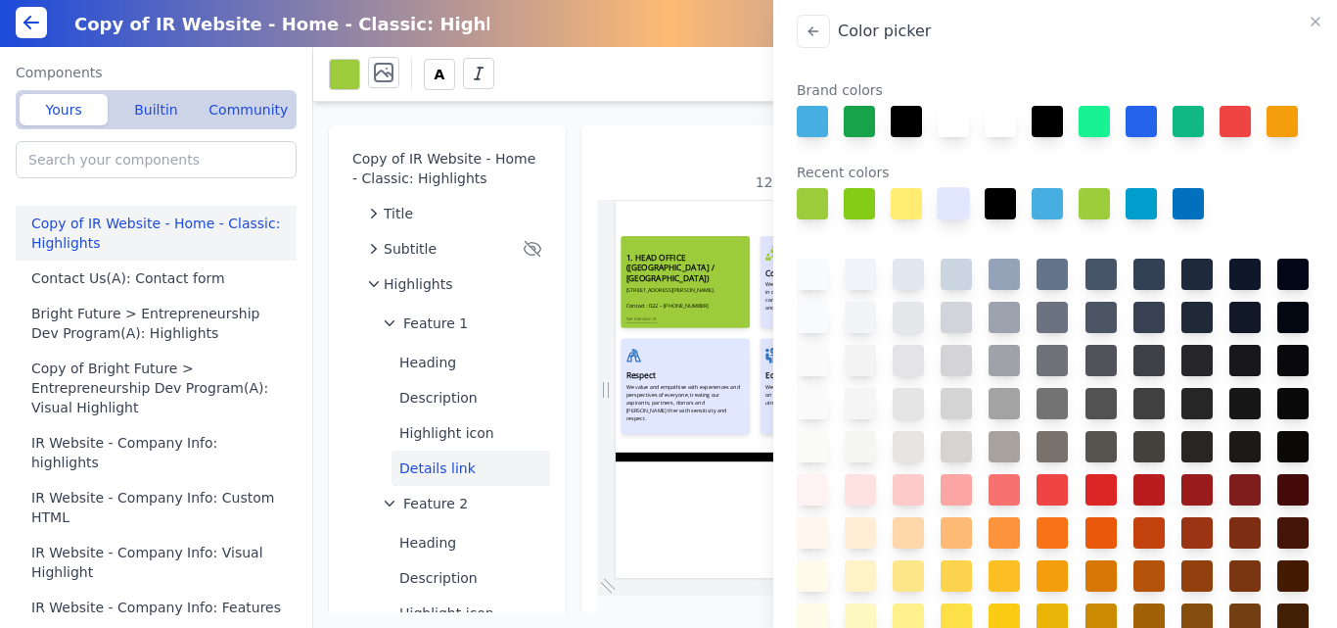
click at [949, 220] on button at bounding box center [953, 203] width 33 height 33
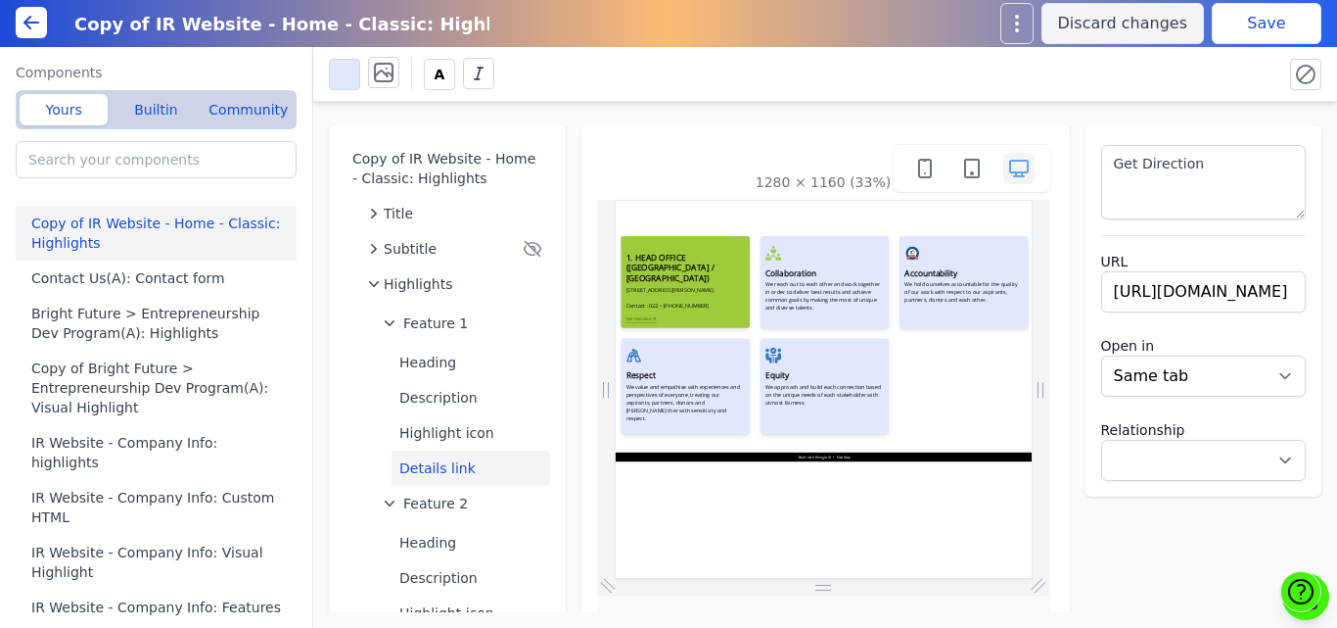
click at [1268, 5] on button "Save" at bounding box center [1267, 23] width 110 height 41
click at [433, 317] on span "Feature 1" at bounding box center [435, 323] width 65 height 20
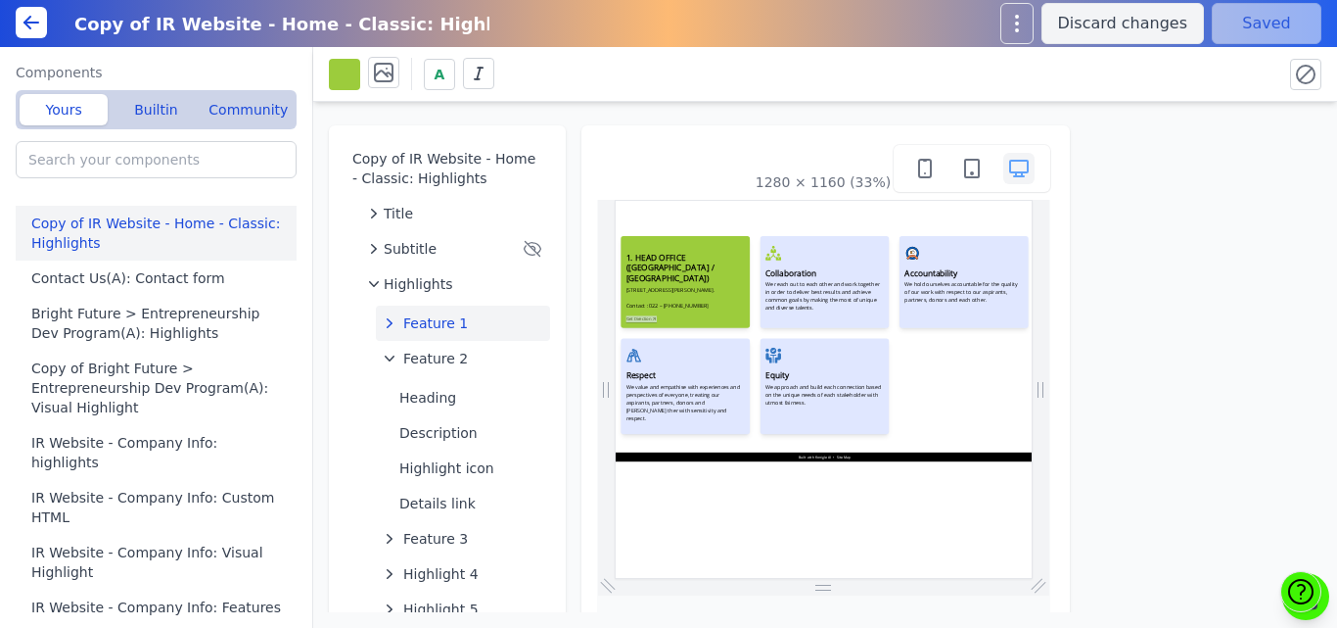
click at [335, 70] on button at bounding box center [344, 74] width 31 height 31
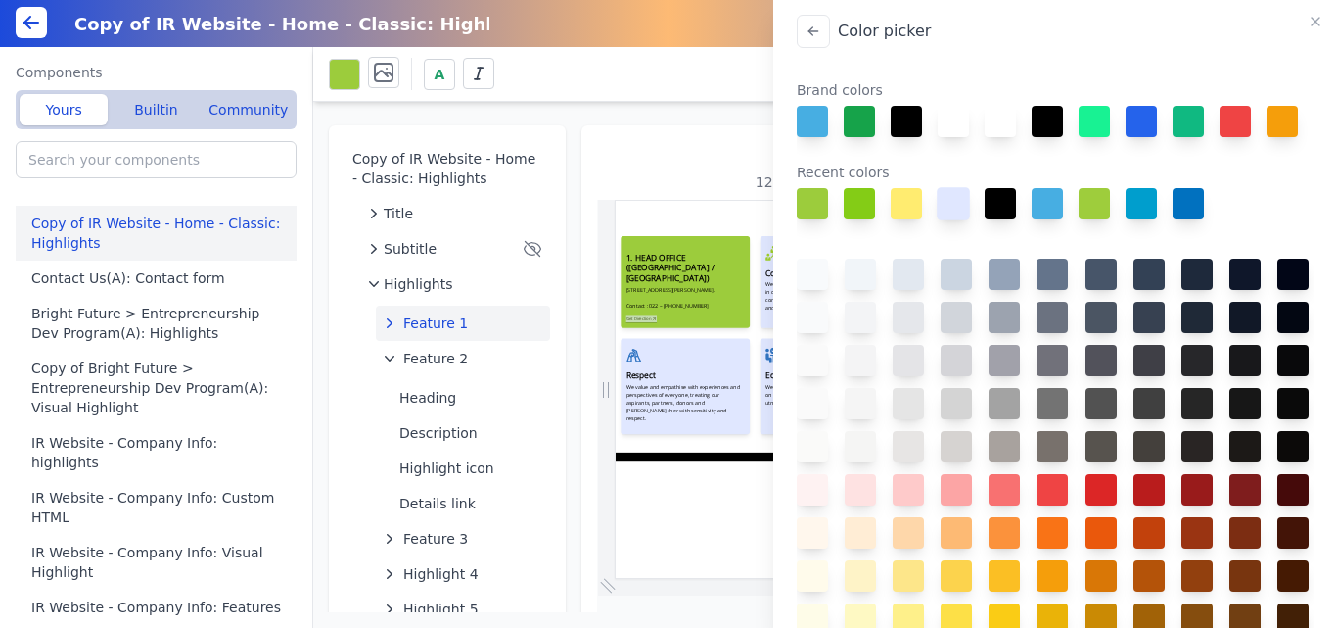
click at [947, 220] on button at bounding box center [953, 203] width 33 height 33
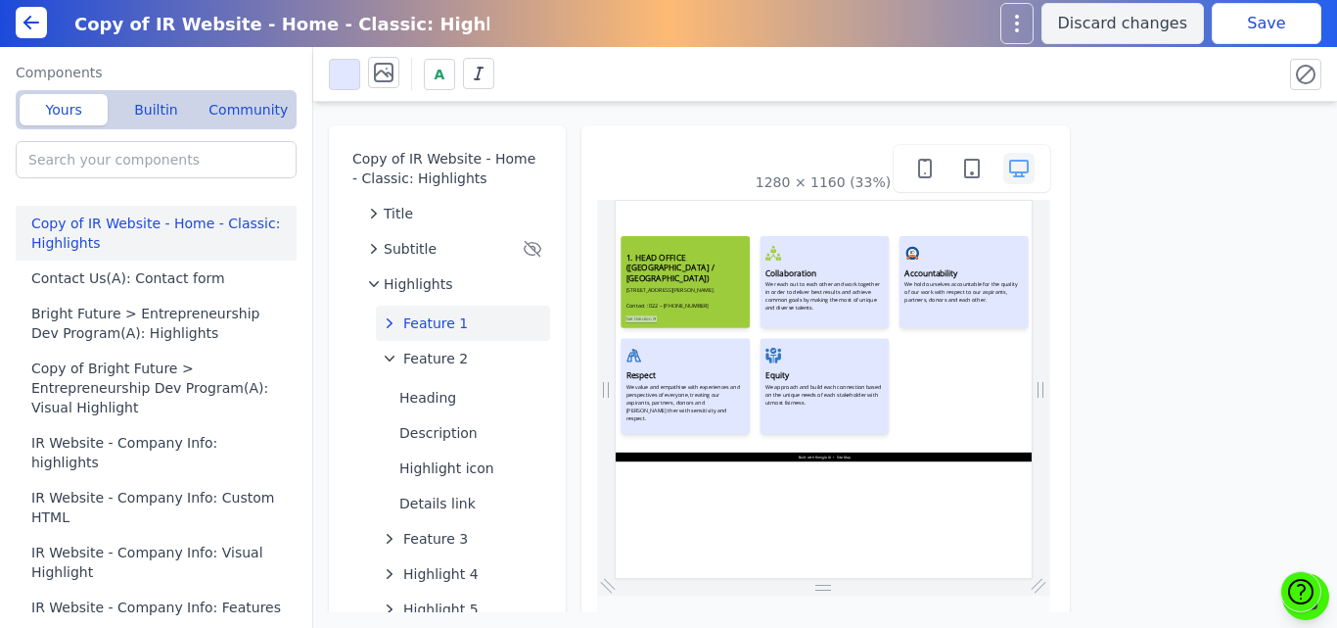
click at [1243, 18] on button "Save" at bounding box center [1267, 23] width 110 height 41
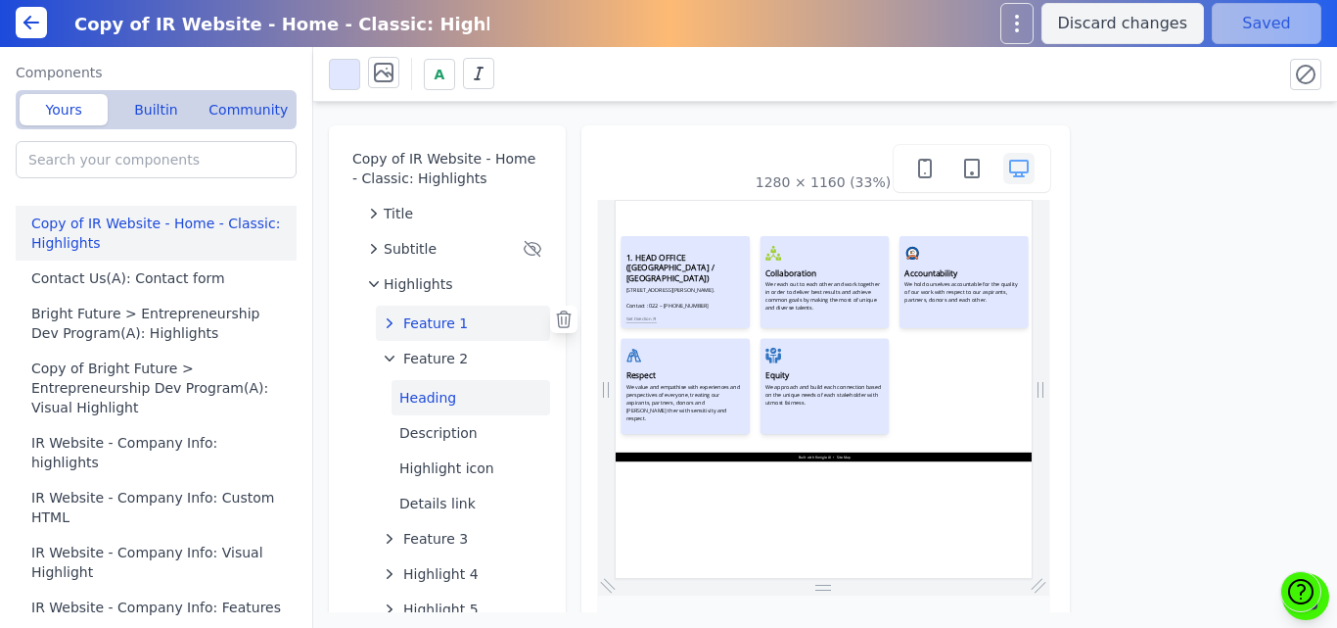
click at [481, 399] on button "Heading" at bounding box center [471, 397] width 159 height 35
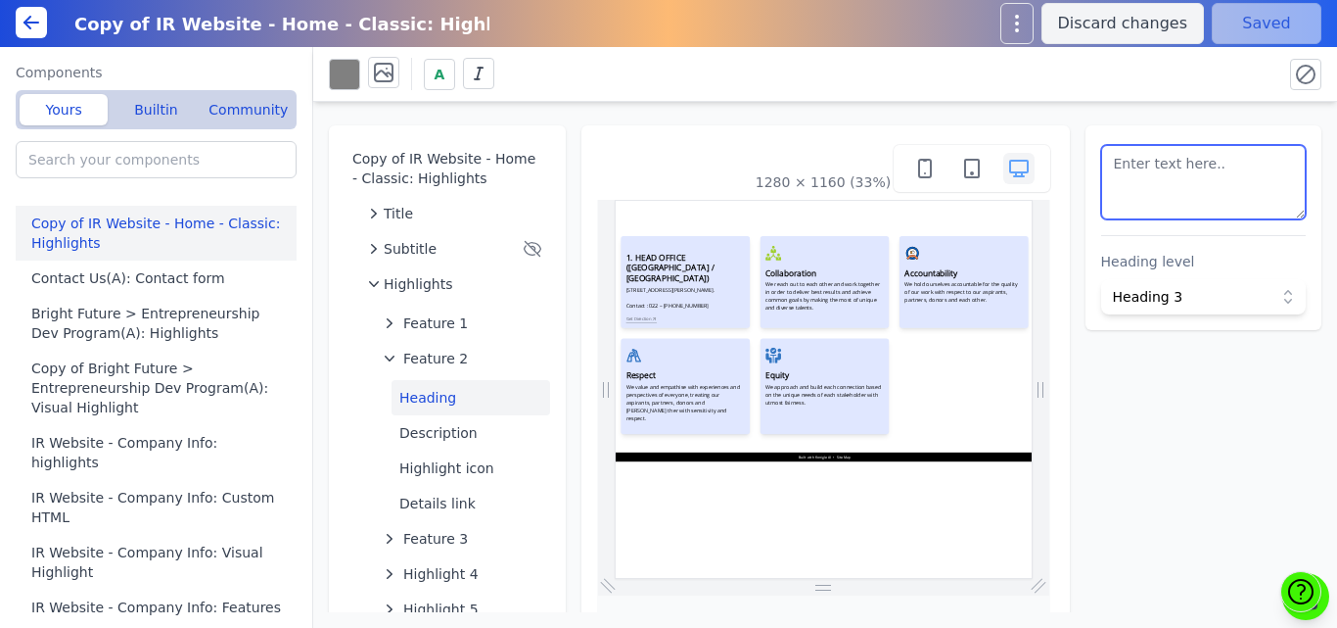
click at [1200, 198] on textarea at bounding box center [1204, 182] width 206 height 74
paste textarea "#9ccc3c"
paste textarea "2. KURLA CENTER (MUMBAI / MAHARASHTRA)"
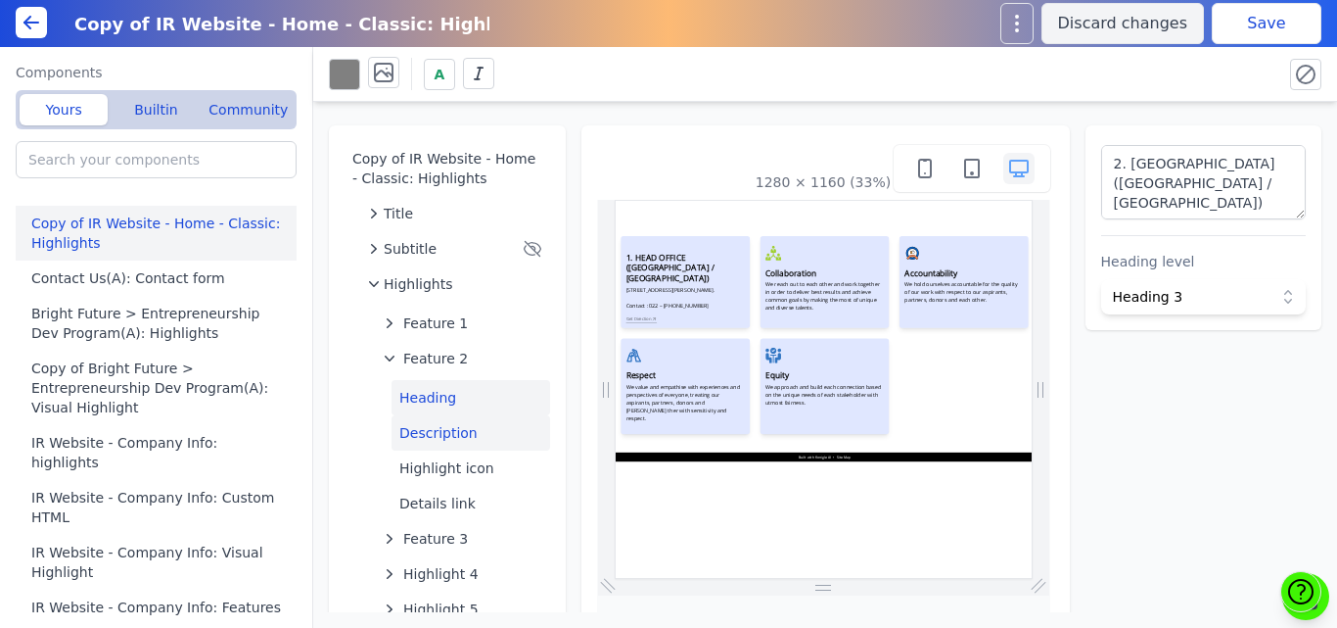
click at [419, 428] on button "Description" at bounding box center [471, 432] width 159 height 35
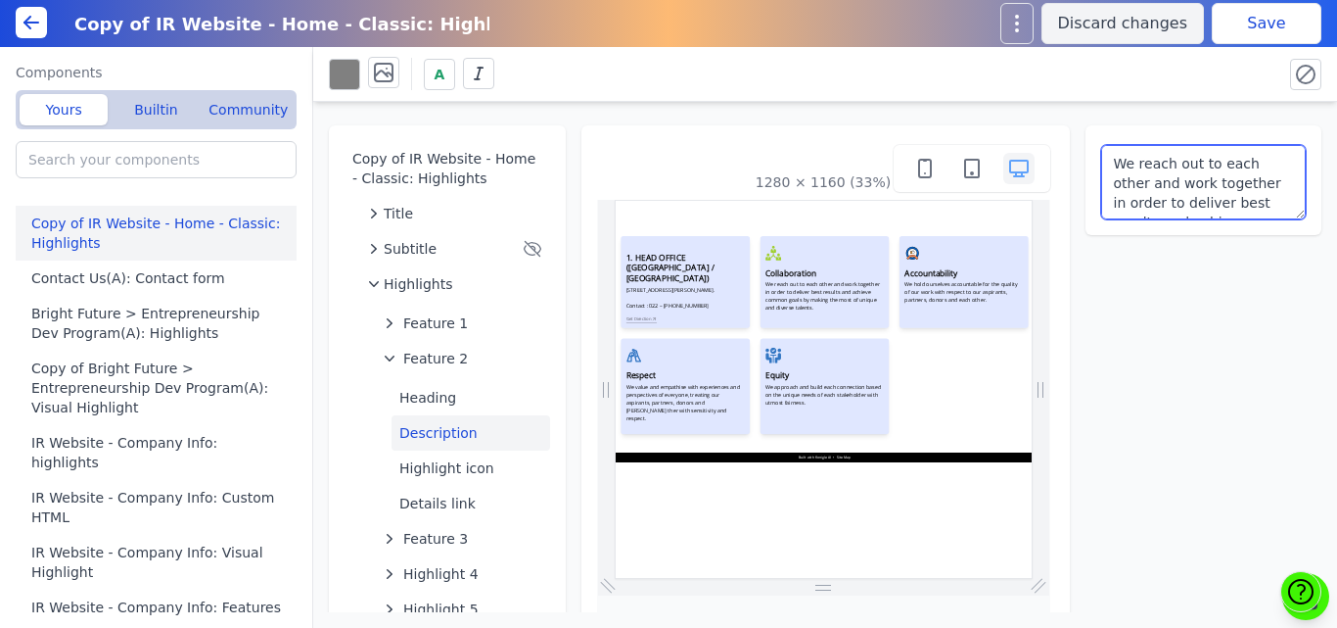
click at [1156, 179] on textarea "We reach out to each other and work together in order to deliver best results a…" at bounding box center [1204, 182] width 206 height 74
paste textarea "35 A, Behind Pandit Clinic, Kamgar Nagar, Kurla East, Mumbai 400024. Contact: 9…"
click at [1211, 172] on textarea "35 A, Behind Pandit Clinic, Kamgar Nagar, Kurla East, Mumbai 400024. Contact: 9…" at bounding box center [1204, 182] width 206 height 74
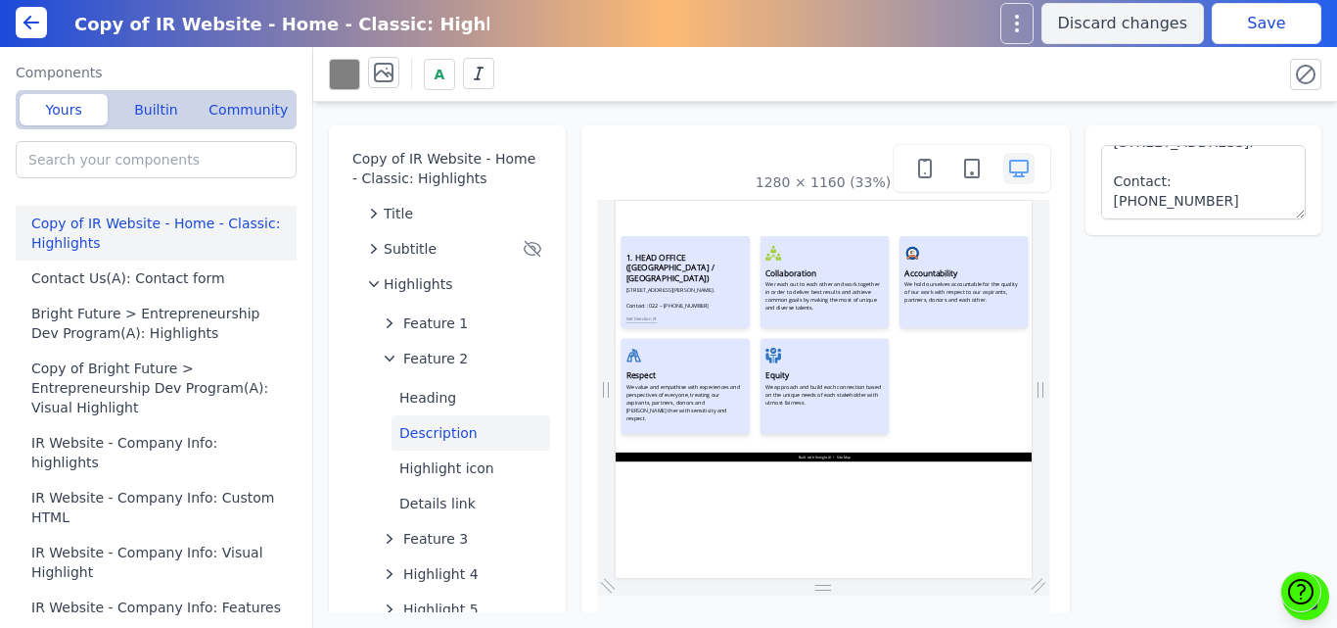
click at [1240, 18] on button "Save" at bounding box center [1267, 23] width 110 height 41
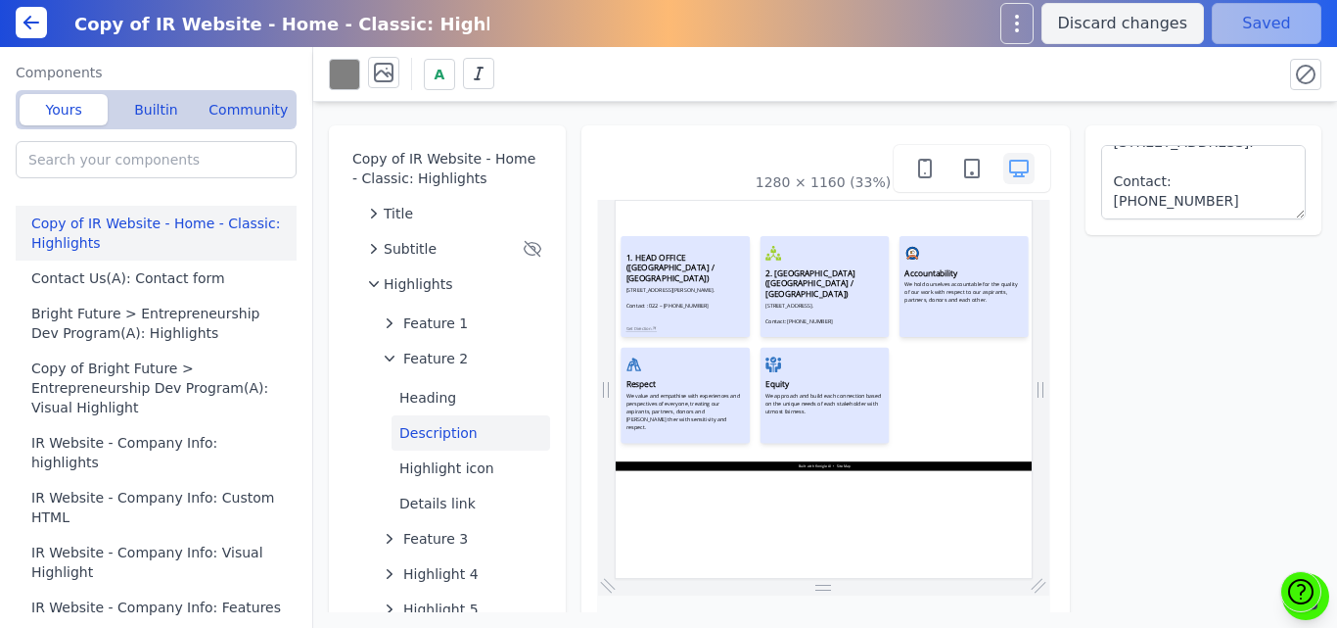
scroll to position [0, 0]
click at [432, 467] on button "Highlight icon" at bounding box center [471, 467] width 159 height 35
type textarea "<svg enable-background="new 0 0 297.23 297.23" fill="#9fcf2d" height="200px" st…"
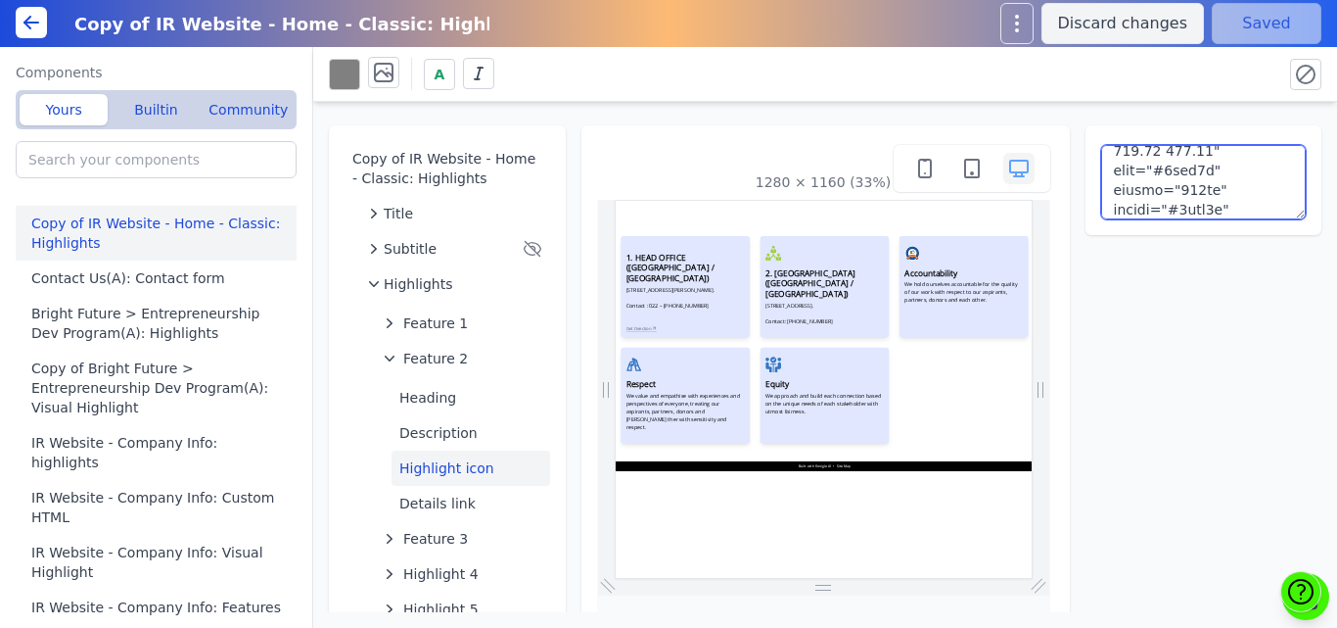
click at [1194, 179] on textarea at bounding box center [1204, 182] width 206 height 74
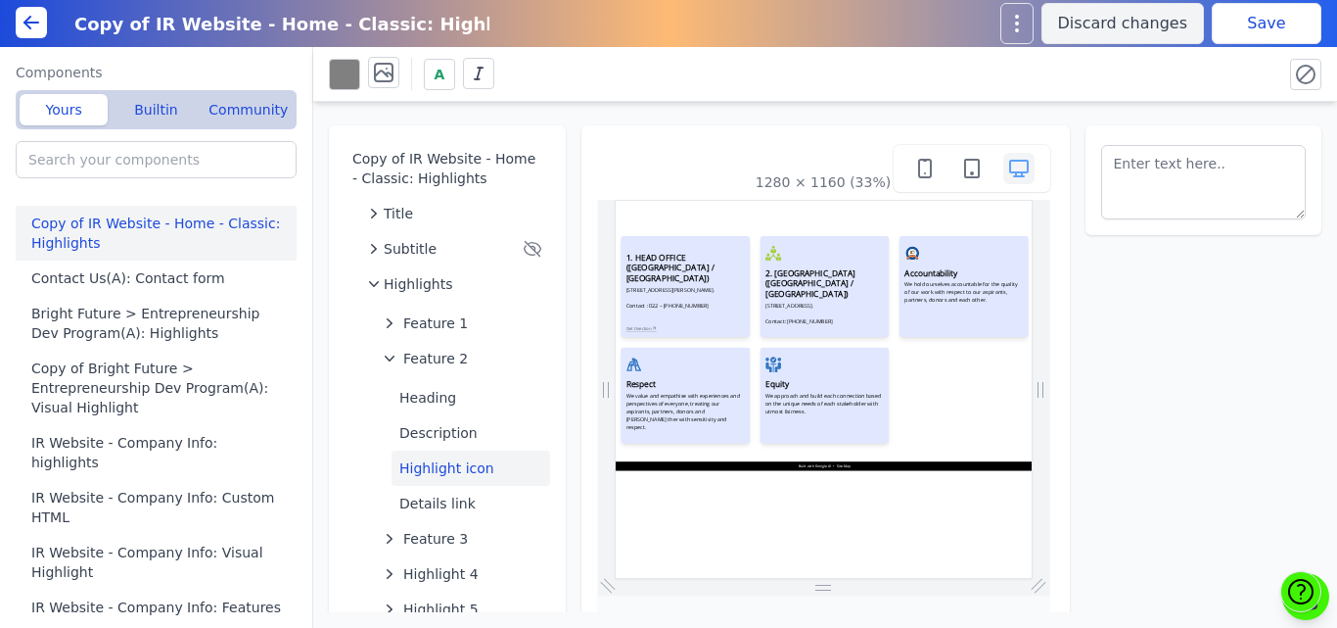
click at [1254, 75] on div "A" at bounding box center [798, 74] width 938 height 34
click at [1247, 29] on button "Save" at bounding box center [1267, 23] width 110 height 41
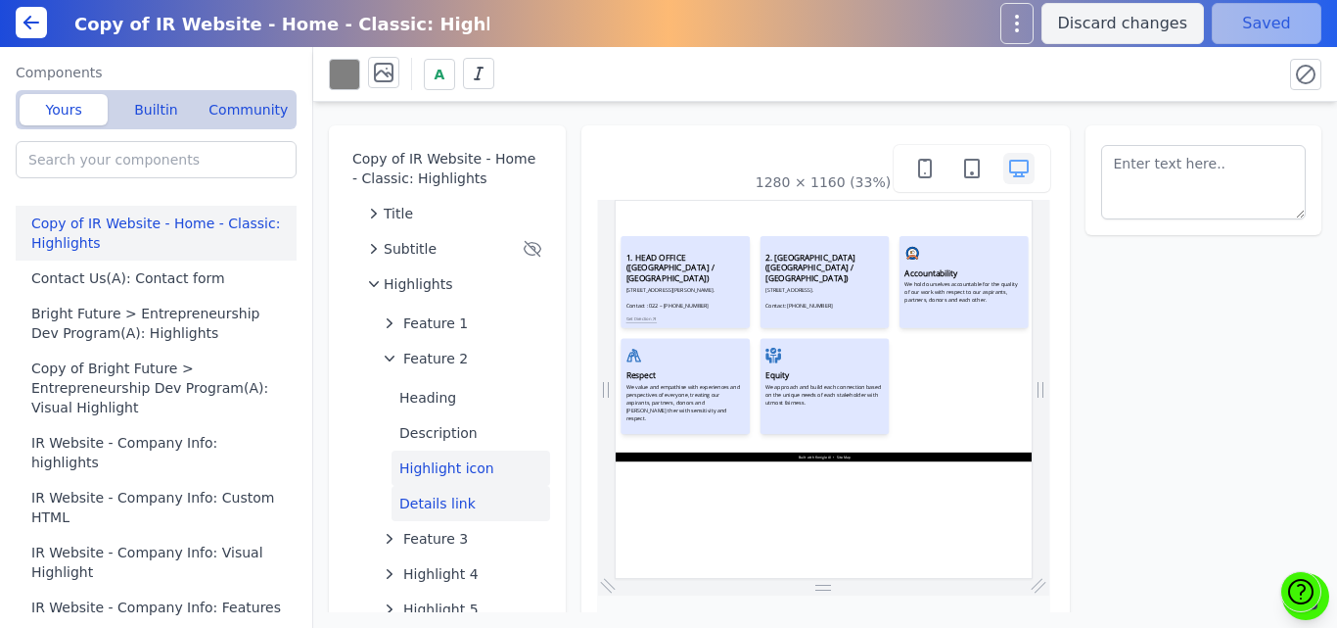
click at [437, 497] on button "Details link" at bounding box center [471, 503] width 159 height 35
select select "_self"
select select
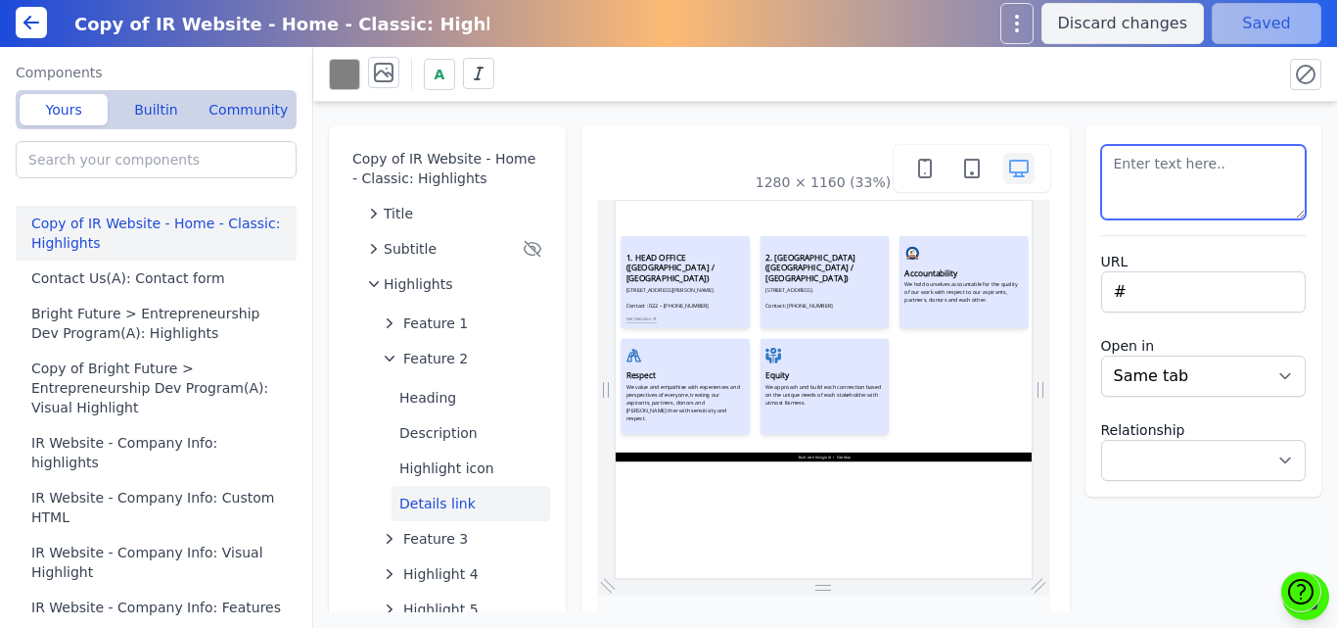
click at [1151, 152] on textarea at bounding box center [1204, 182] width 206 height 74
type textarea "g"
type textarea "Get Direction"
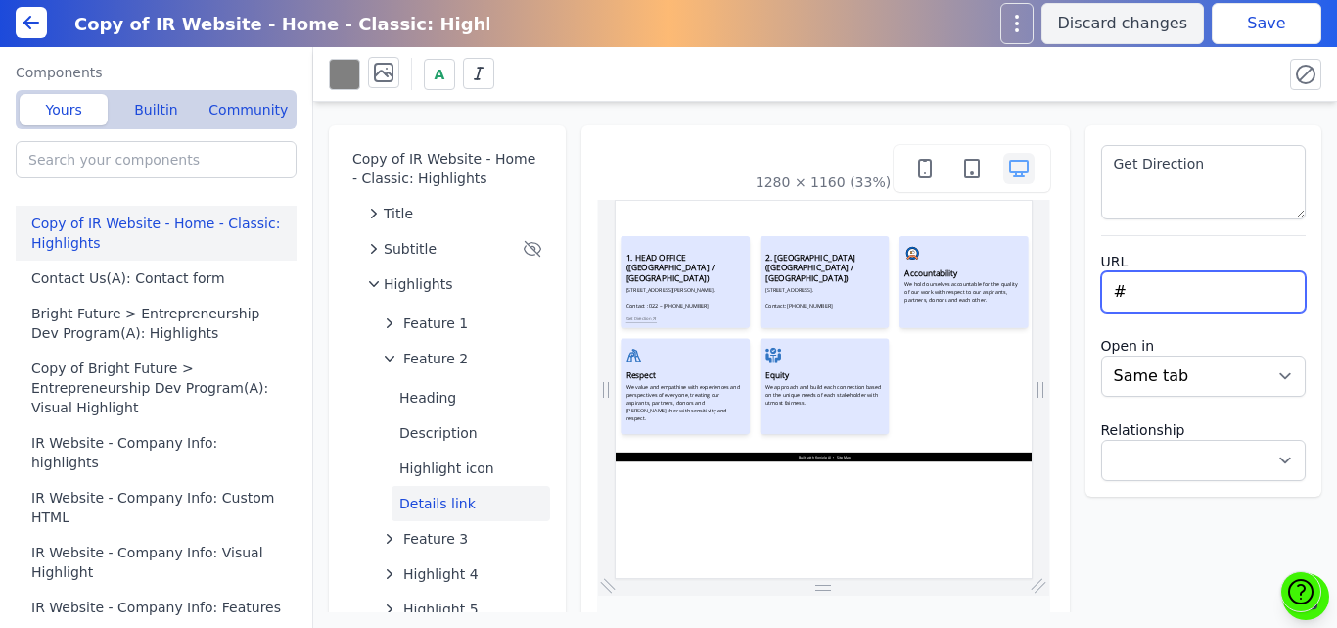
drag, startPoint x: 1136, startPoint y: 291, endPoint x: 1085, endPoint y: 293, distance: 50.9
click at [1086, 293] on div "Get Direction URL # Open in New tab Same tab Relationship Noopener Noreferrer N…" at bounding box center [1204, 310] width 237 height 371
paste input "https://maps.app.goo.gl/V4dEEUiLmMdikKt26"
type input "https://maps.app.goo.gl/V4dEEUiLmMdikKt26"
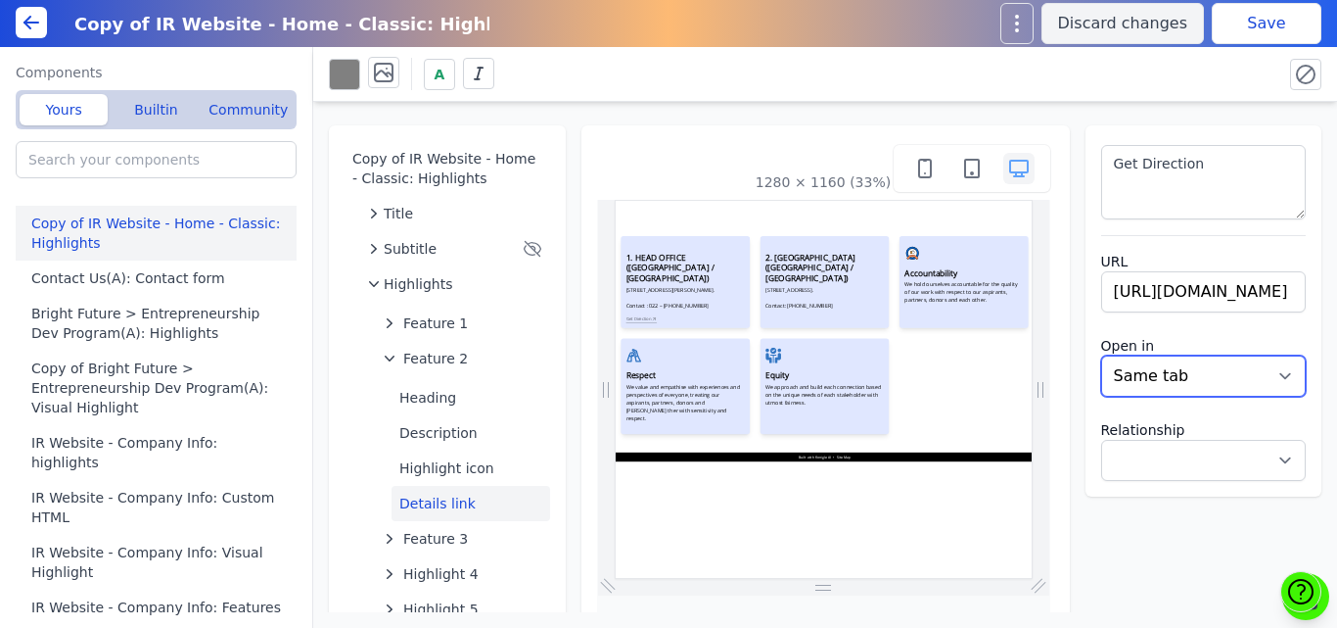
select select
click at [1135, 375] on select "New tab Same tab" at bounding box center [1204, 375] width 206 height 41
select select "_blank"
click at [1101, 355] on select "New tab Same tab" at bounding box center [1204, 375] width 206 height 41
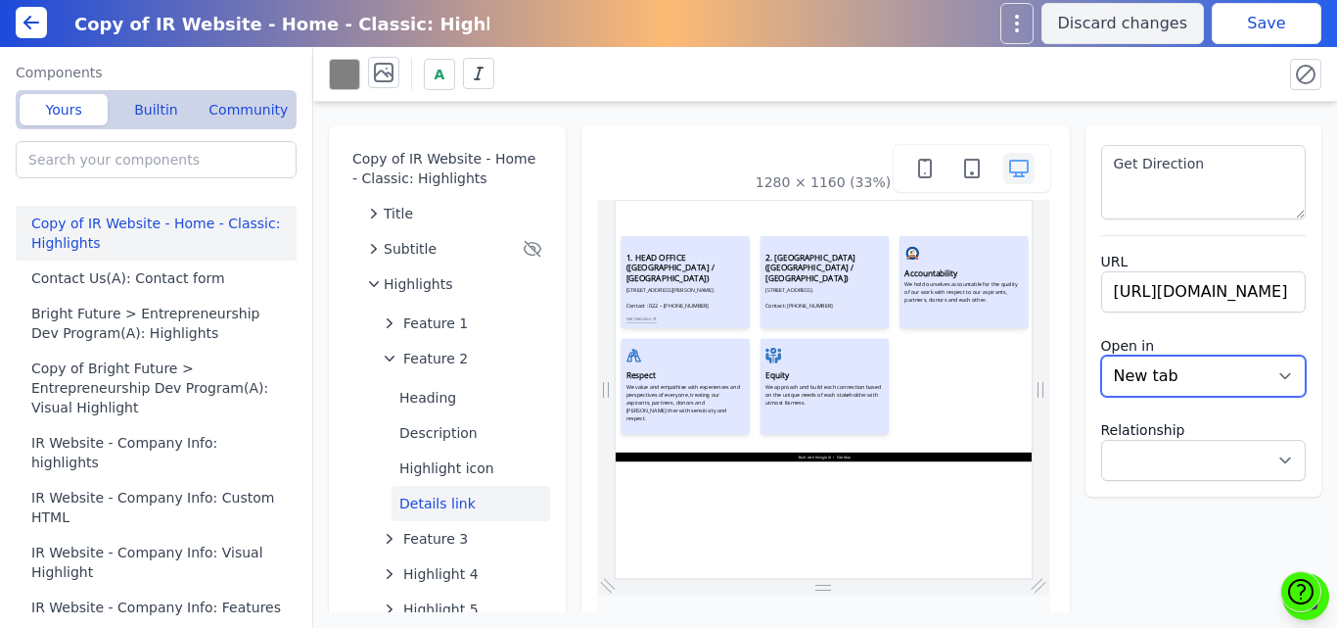
select select
click at [1254, 23] on button "Save" at bounding box center [1267, 23] width 110 height 41
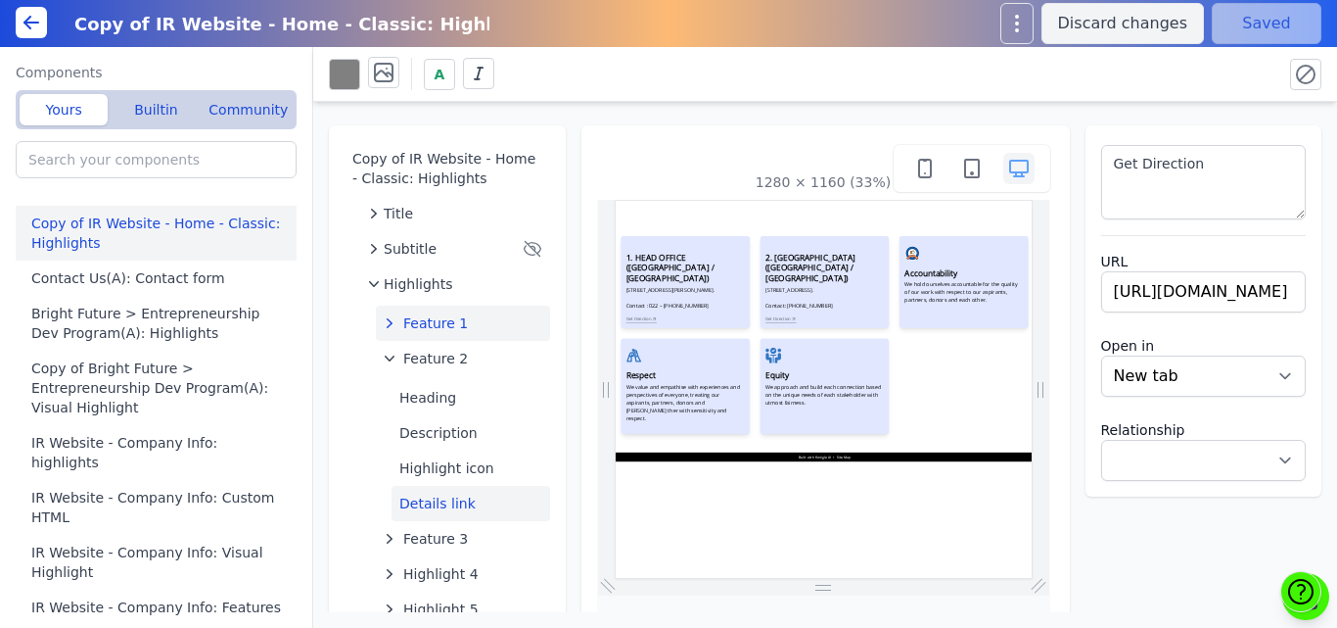
click at [449, 329] on span "Feature 1" at bounding box center [435, 323] width 65 height 20
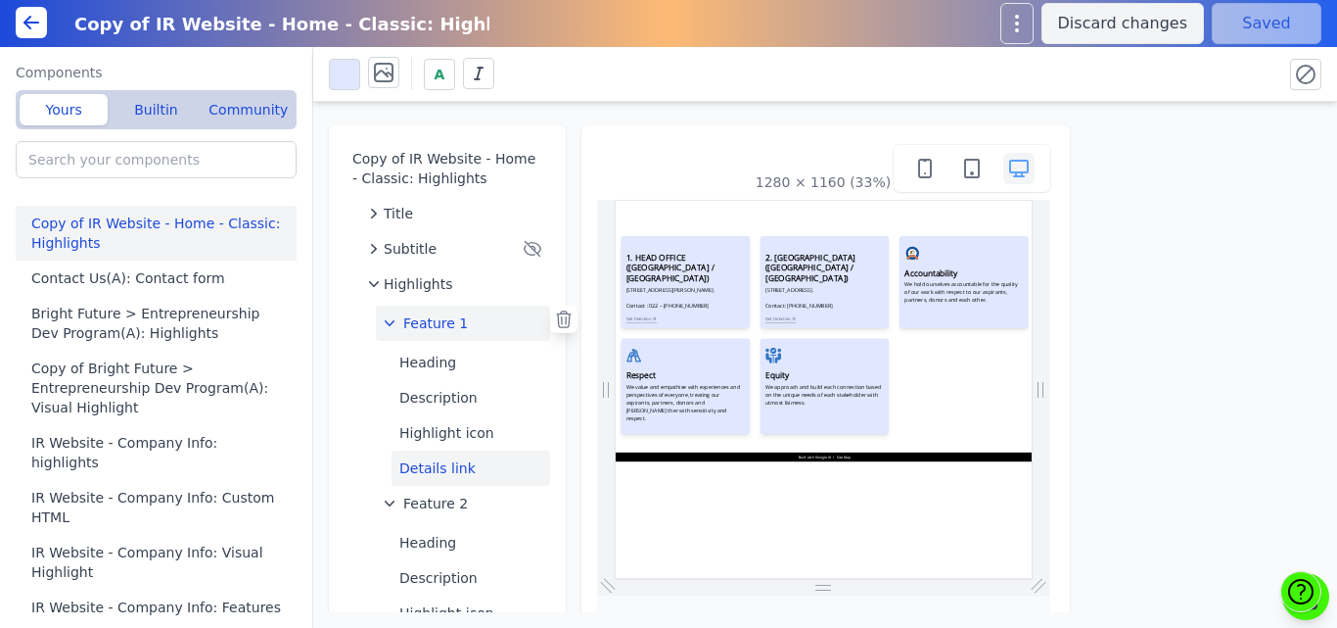
click at [424, 470] on button "Details link" at bounding box center [471, 467] width 159 height 35
select select "_self"
select select
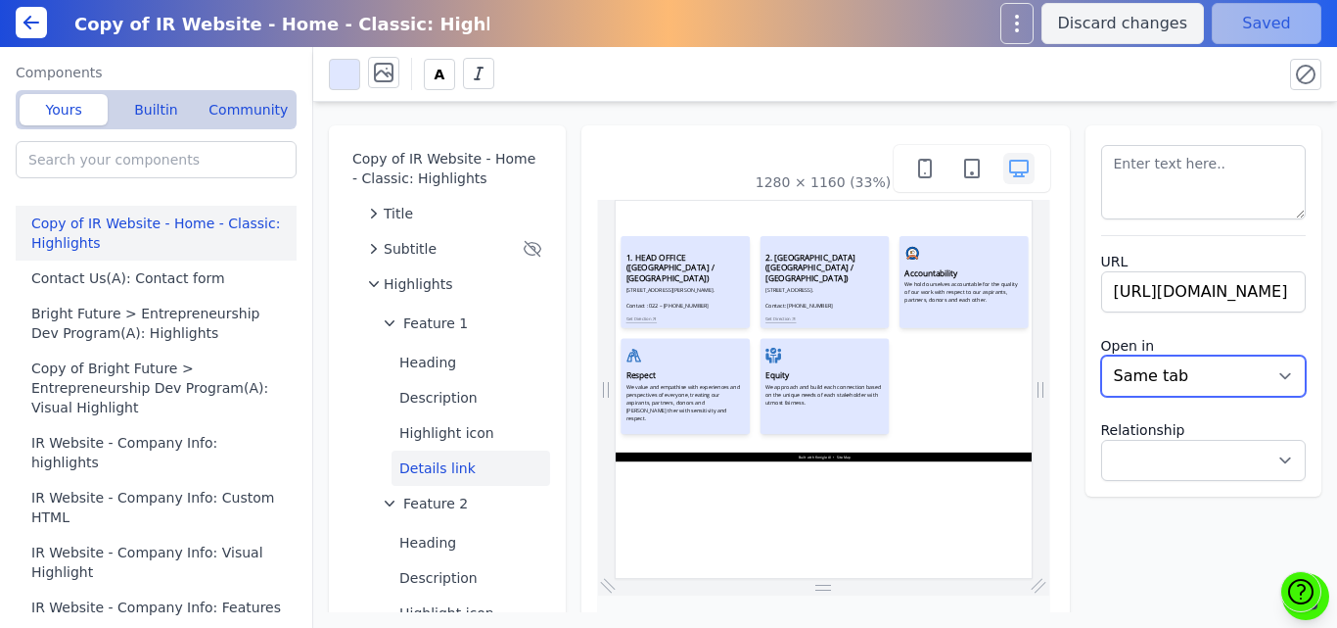
click at [1110, 372] on select "New tab Same tab" at bounding box center [1204, 375] width 206 height 41
select select "_blank"
click at [1101, 355] on select "New tab Same tab" at bounding box center [1204, 375] width 206 height 41
select select
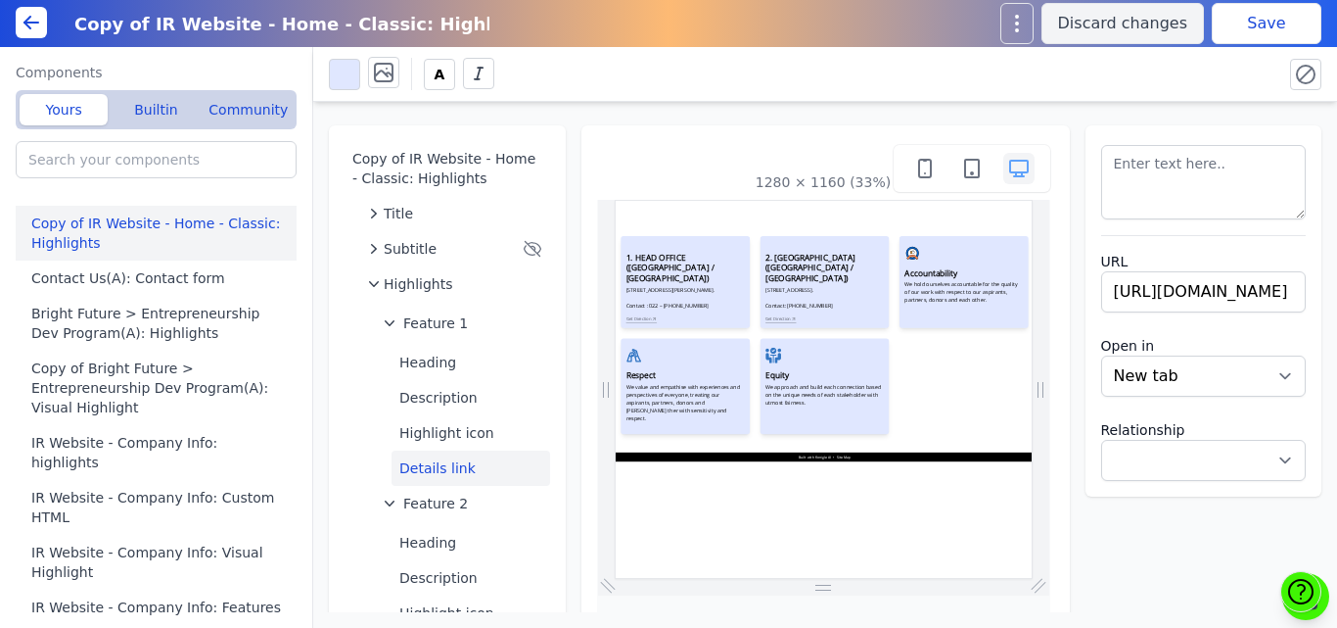
click at [1252, 30] on button "Save" at bounding box center [1267, 23] width 110 height 41
click at [419, 323] on span "Feature 1" at bounding box center [435, 323] width 65 height 20
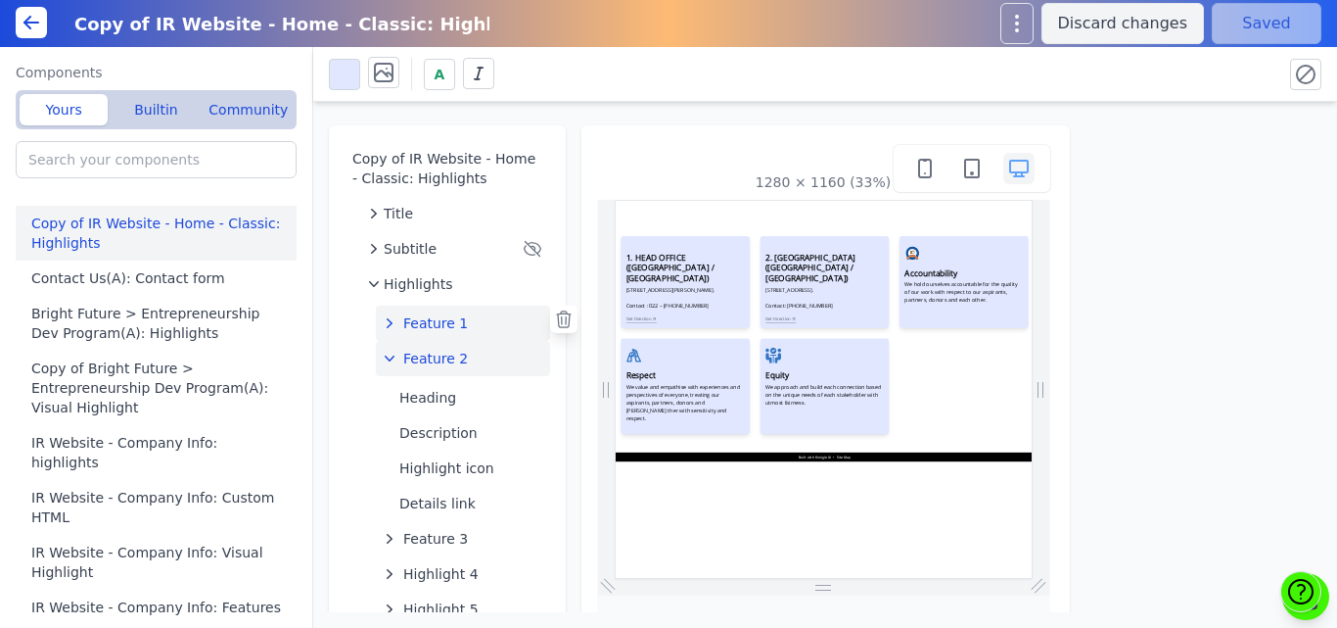
click at [427, 362] on span "Feature 2" at bounding box center [435, 359] width 65 height 20
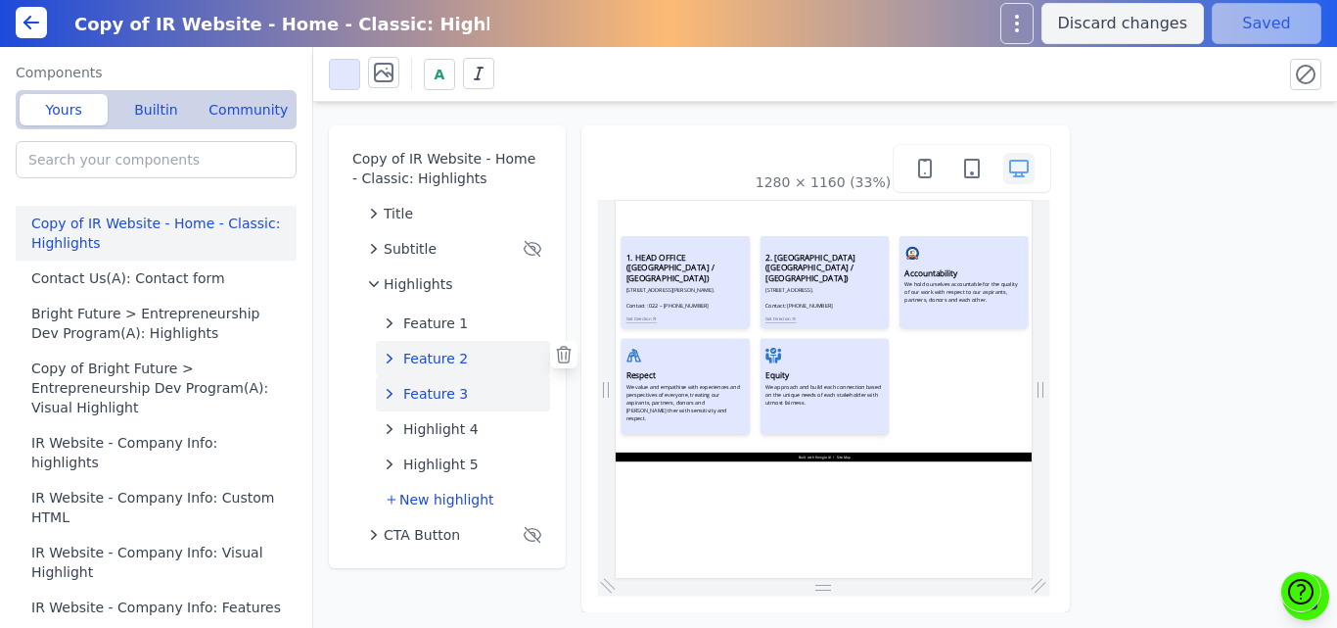
click at [418, 393] on span "Feature 3" at bounding box center [435, 394] width 65 height 20
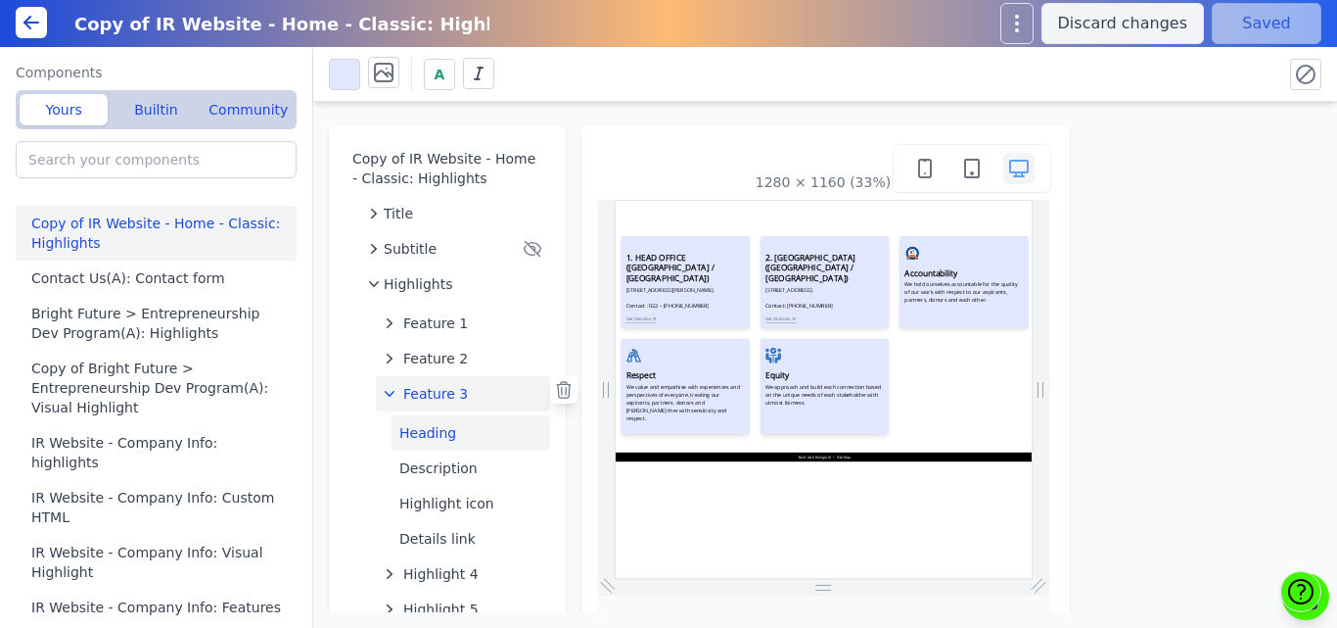
click at [418, 432] on button "Heading" at bounding box center [471, 432] width 159 height 35
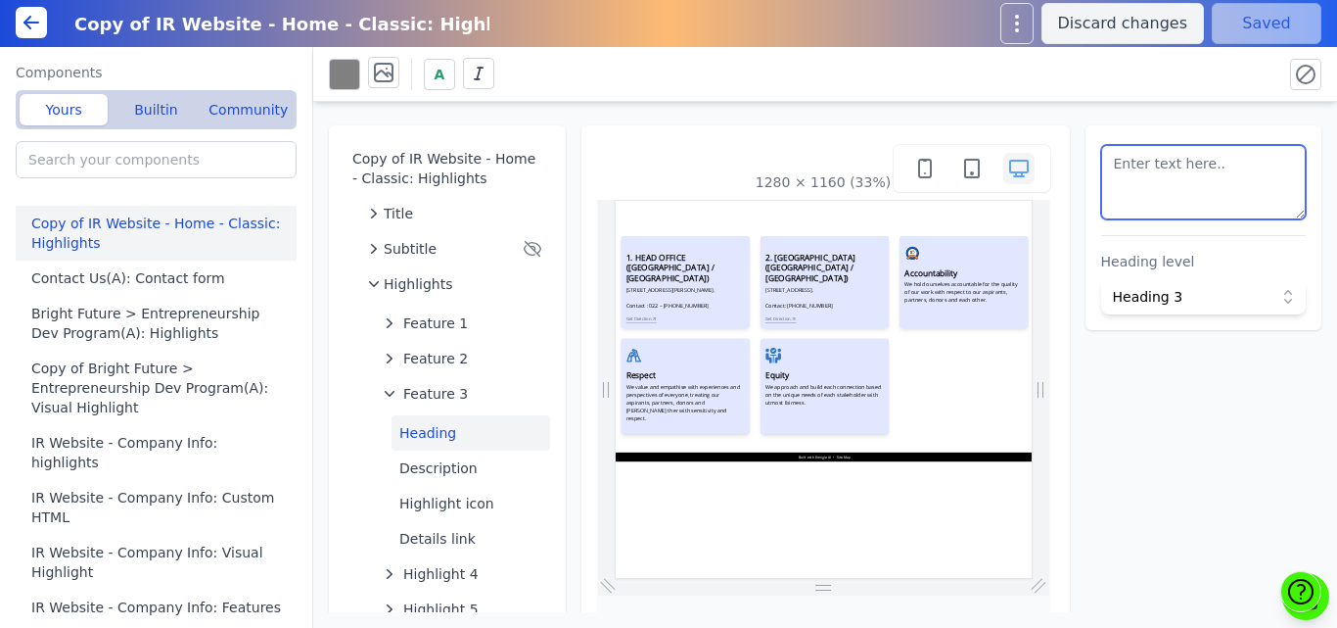
click at [1237, 177] on textarea at bounding box center [1204, 182] width 206 height 74
paste textarea "3. WORLI CENTER (MUMBAI / MAHARASHTRA)"
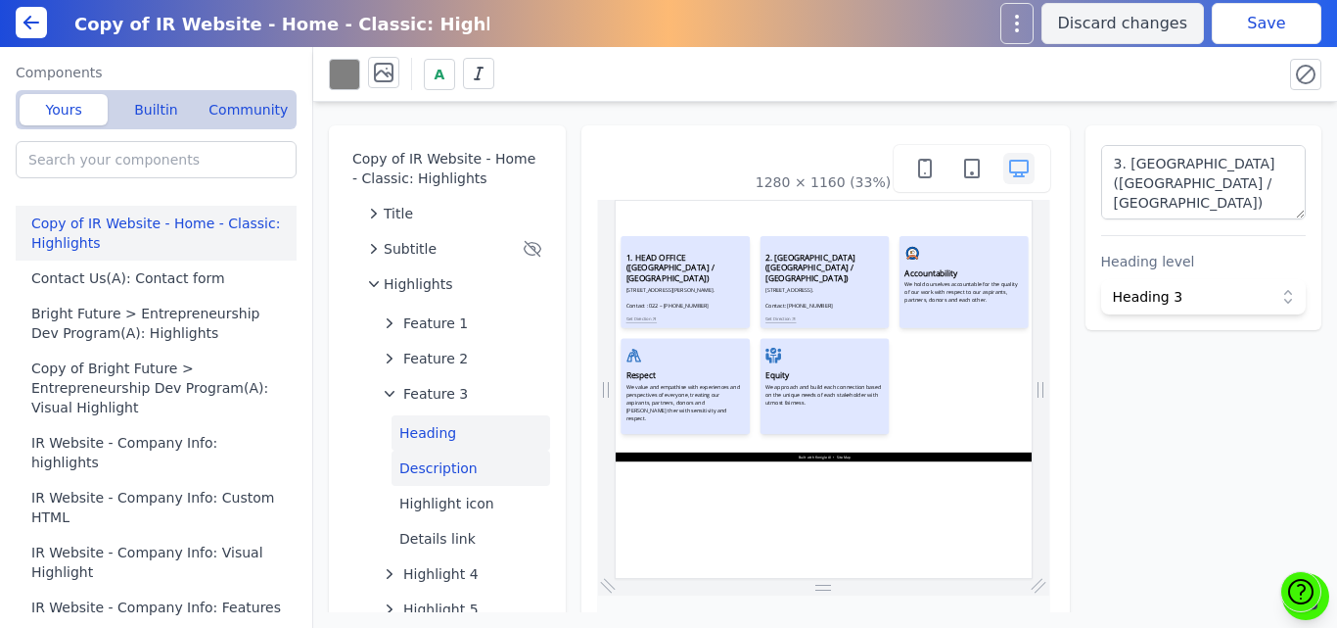
click at [425, 461] on button "Description" at bounding box center [471, 467] width 159 height 35
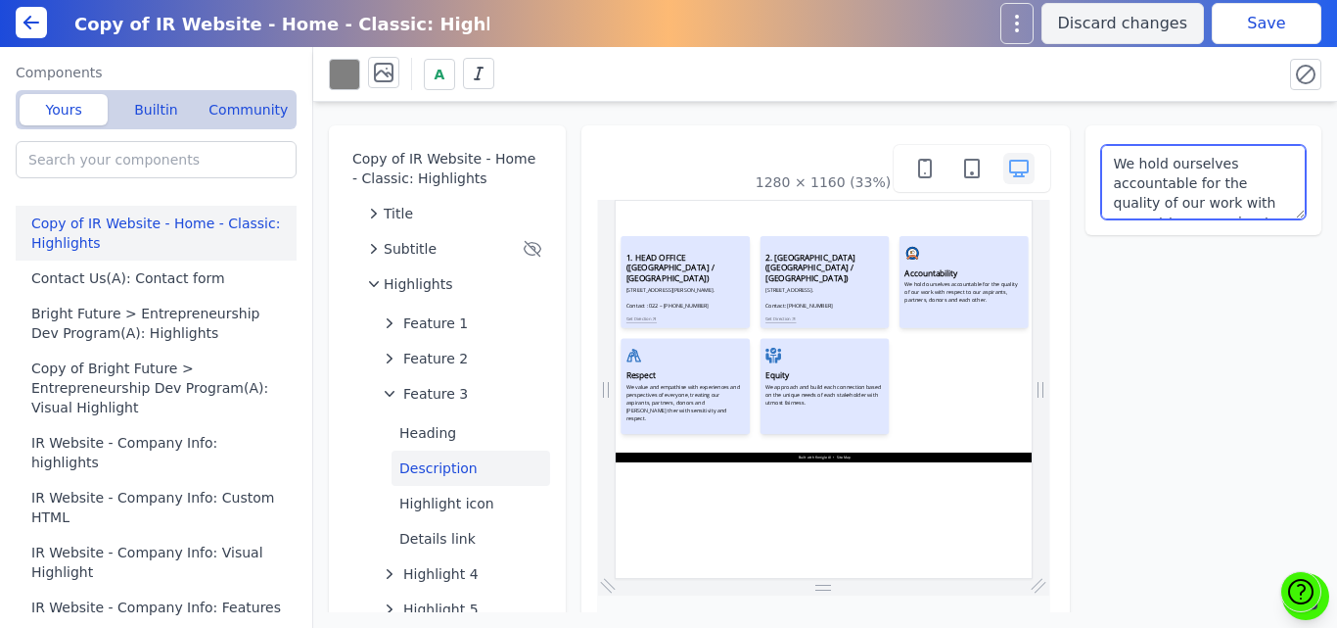
click at [1156, 183] on textarea "We hold ourselves accountable for the quality of our work with respect to our a…" at bounding box center [1204, 182] width 206 height 74
paste textarea "Shop No. 105 / 111, Gala No. 8, Dr. E. Moses Road, Near Four Seasons Hotel, Wor…"
click at [1263, 168] on textarea "Shop No. 105 / 111, Gala No. 8, Dr. E. Moses Road, Near Four Seasons Hotel, Wor…" at bounding box center [1204, 182] width 206 height 74
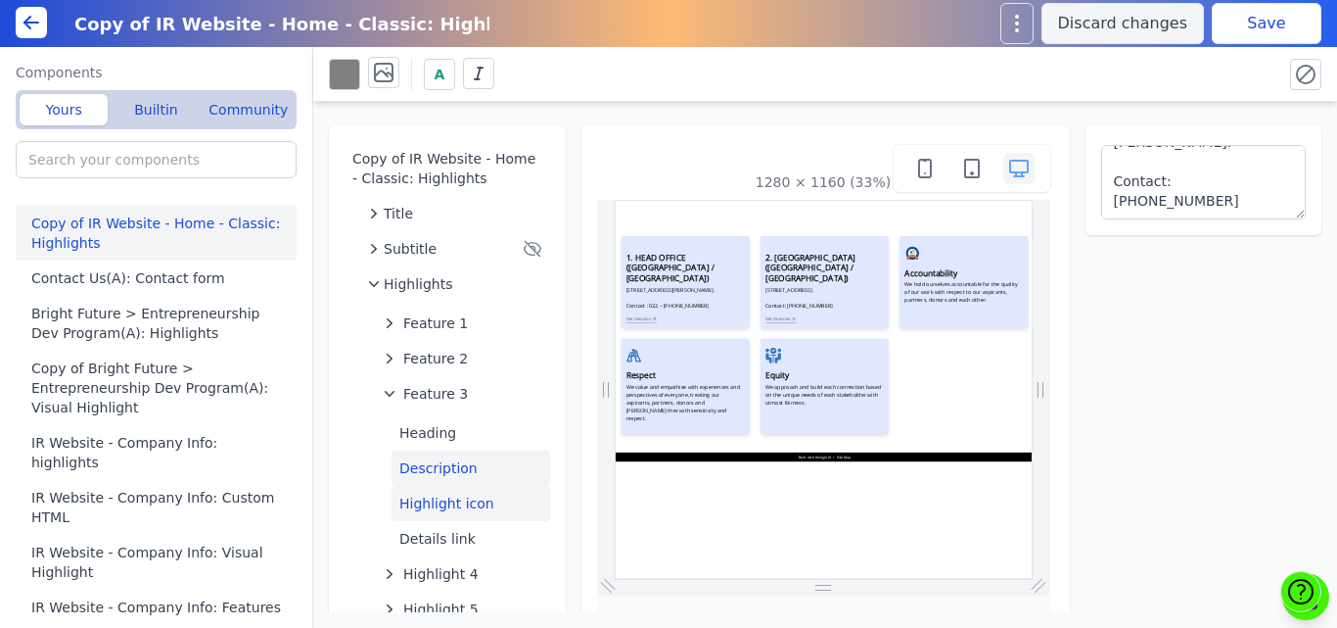
click at [421, 509] on button "Highlight icon" at bounding box center [471, 503] width 159 height 35
type textarea "<svg data-name="Layer 1" fill="#000000" id="Layer_1" viewbox="0 0 50 50" xmlns=…"
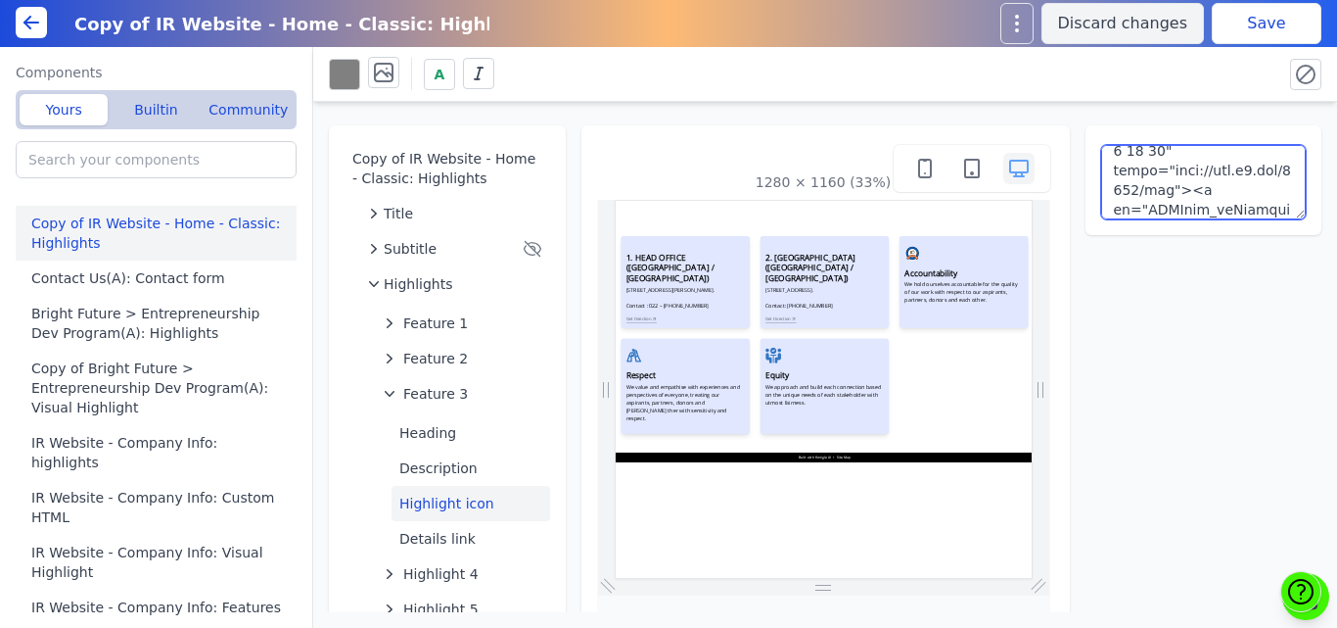
click at [1208, 157] on textarea at bounding box center [1204, 182] width 206 height 74
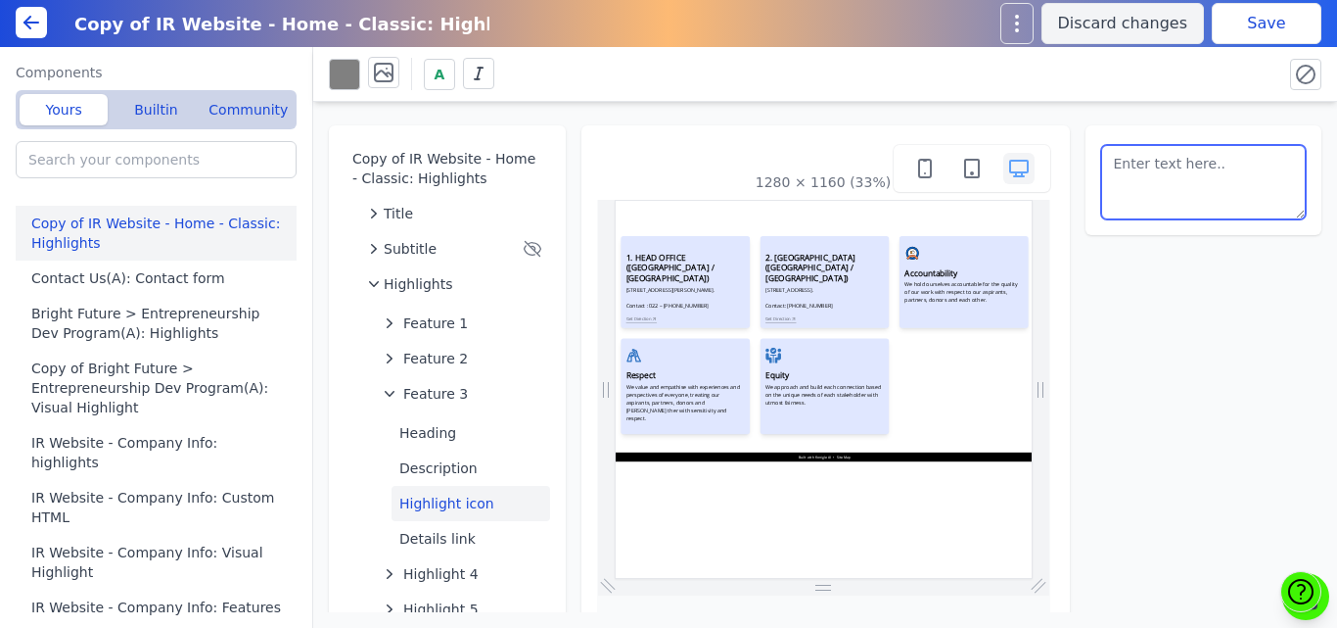
scroll to position [0, 0]
click at [415, 531] on button "Details link" at bounding box center [471, 538] width 159 height 35
select select "_self"
select select
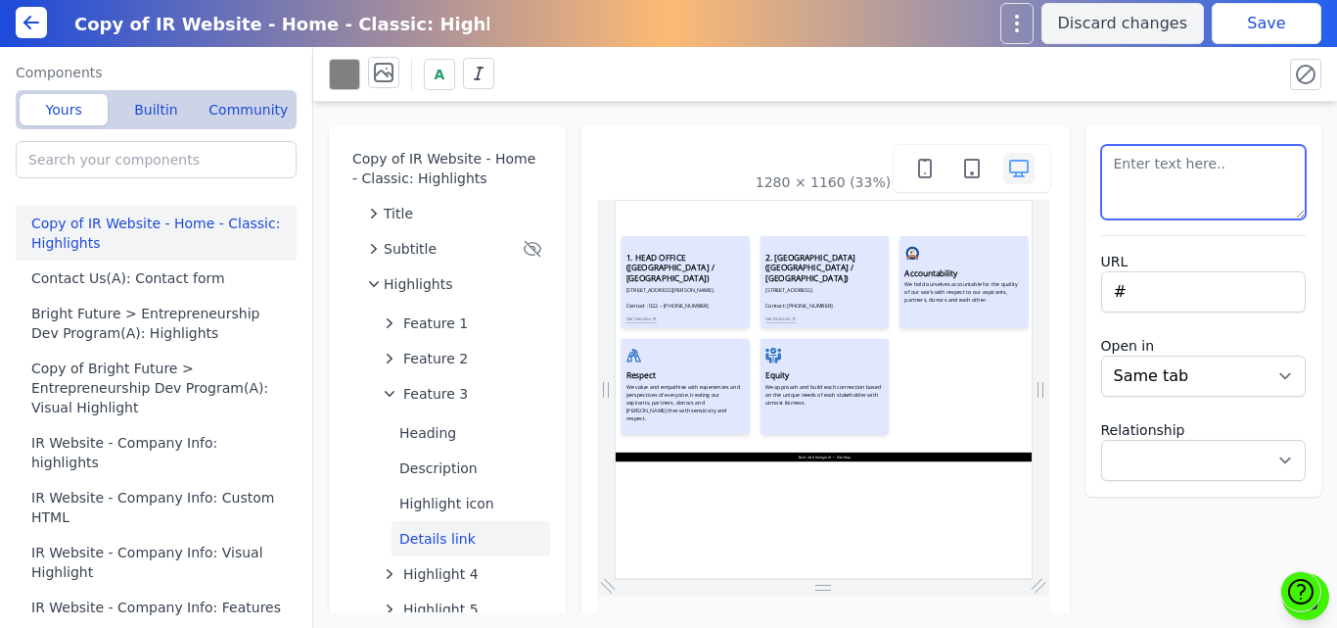
click at [1261, 153] on textarea at bounding box center [1204, 182] width 206 height 74
paste textarea "https://maps.app.goo.gl/CfRwF4Cp3rQwGPWC7"
type textarea "https://maps.app.goo.gl/CfRwF4Cp3rQwGPWC7"
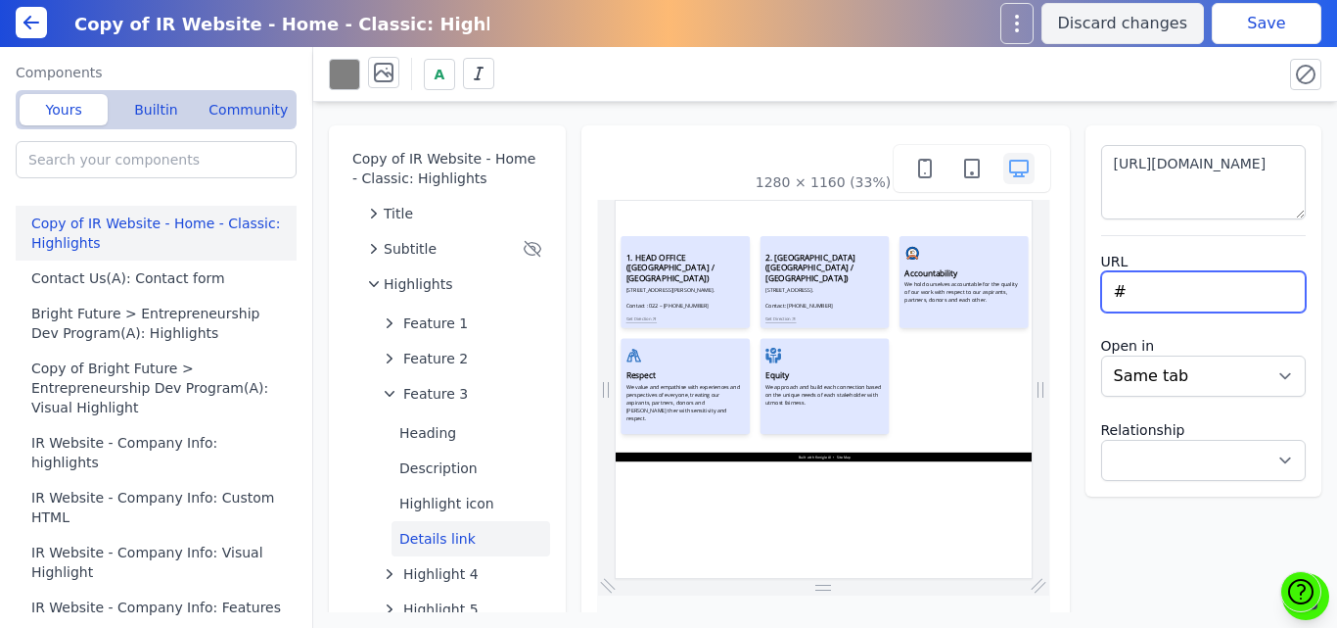
drag, startPoint x: 1133, startPoint y: 291, endPoint x: 1063, endPoint y: 293, distance: 69.5
click at [1063, 293] on div "Copy of IR Website - Home - Classic: Highlights Title Subtitle Highlights Featu…" at bounding box center [825, 357] width 1024 height 510
paste input "https://maps.app.goo.gl/CfRwF4Cp3rQwGPWC7"
type input "https://maps.app.goo.gl/CfRwF4Cp3rQwGPWC7"
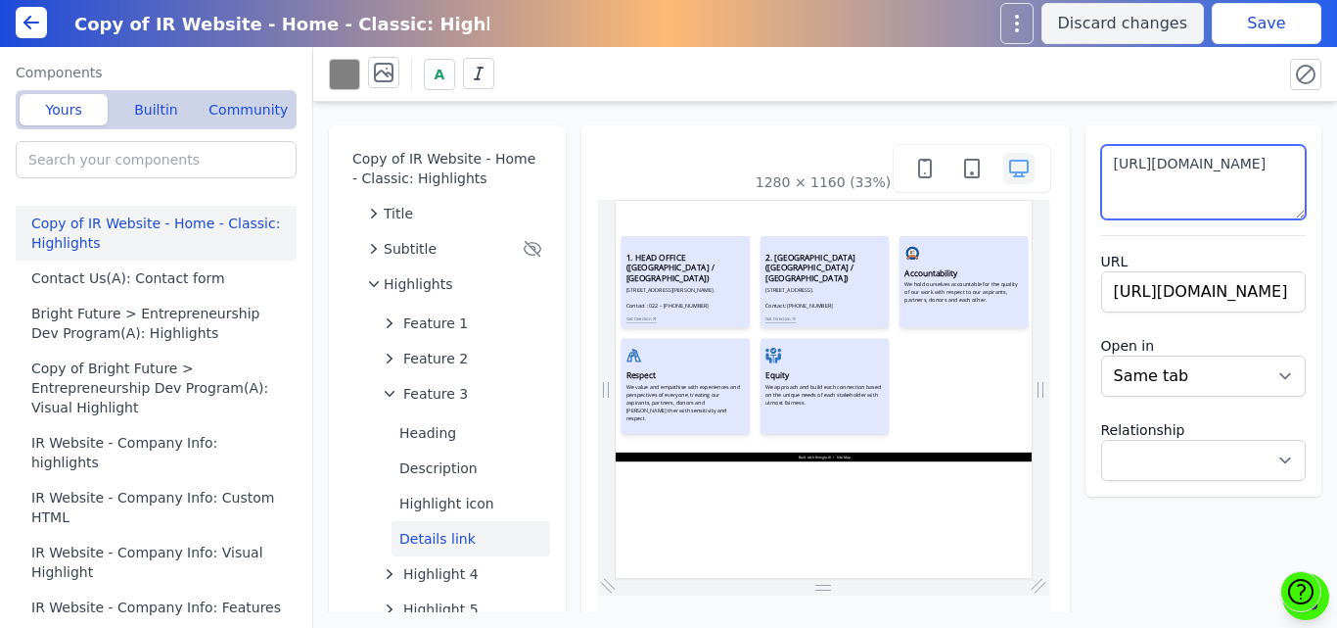
select select
click at [1230, 188] on textarea "https://maps.app.goo.gl/CfRwF4Cp3rQwGPWC7" at bounding box center [1204, 182] width 206 height 74
type textarea "Get Direction"
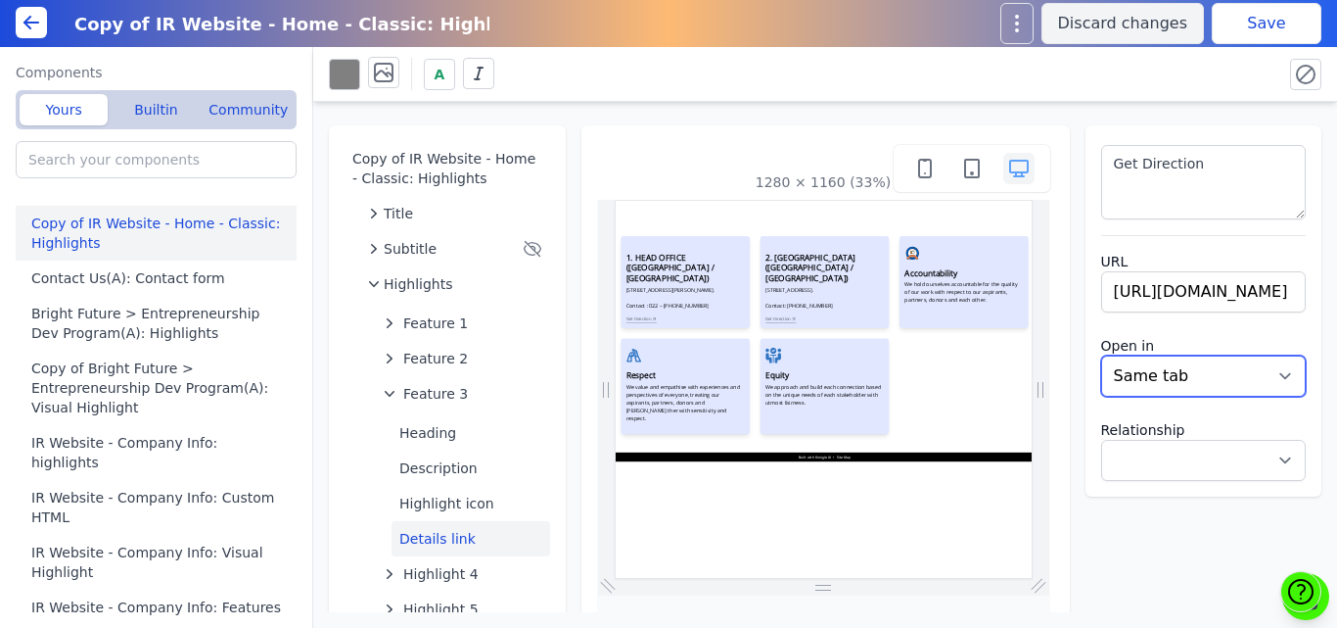
click at [1135, 374] on select "New tab Same tab" at bounding box center [1204, 375] width 206 height 41
select select "_blank"
click at [1101, 355] on select "New tab Same tab" at bounding box center [1204, 375] width 206 height 41
select select
click at [1254, 31] on button "Save" at bounding box center [1267, 23] width 110 height 41
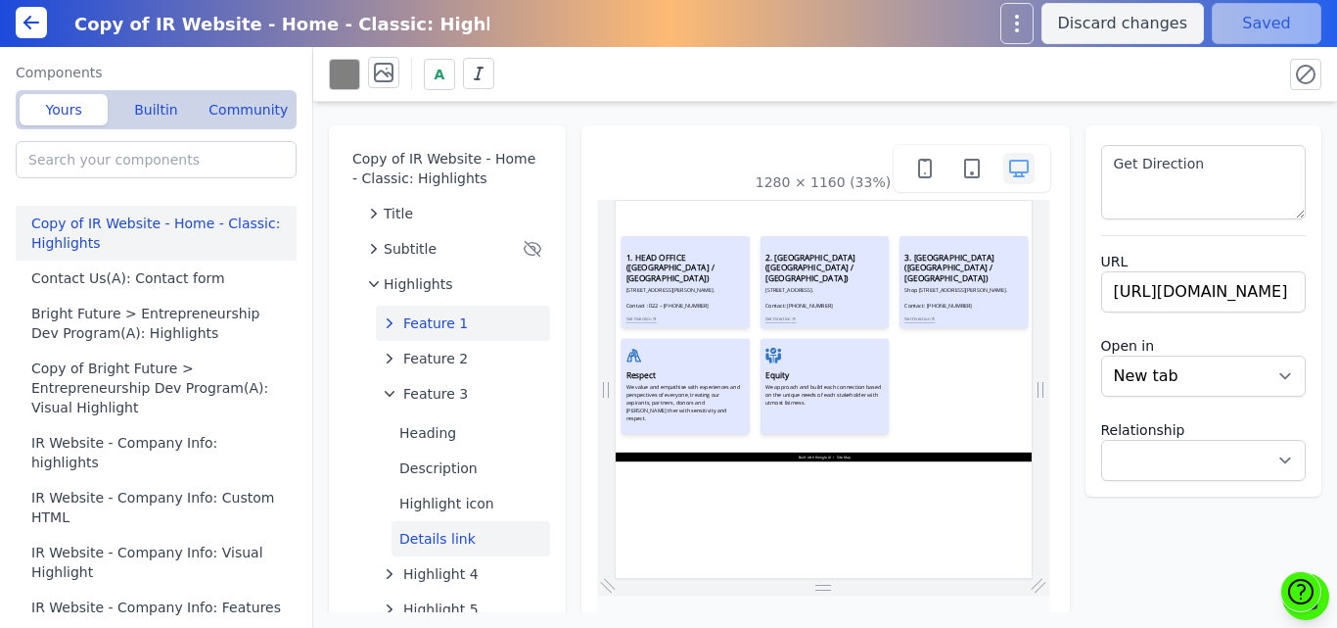
click at [417, 311] on button "Feature 1" at bounding box center [463, 322] width 174 height 35
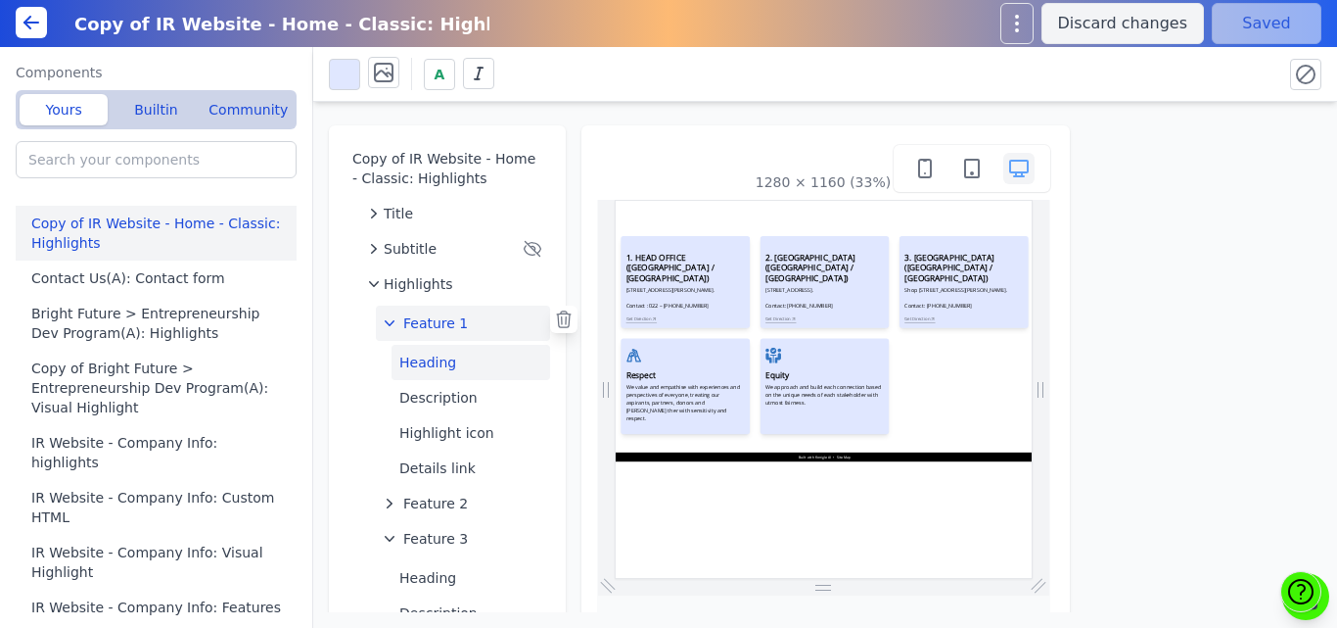
click at [430, 369] on button "Heading" at bounding box center [471, 362] width 159 height 35
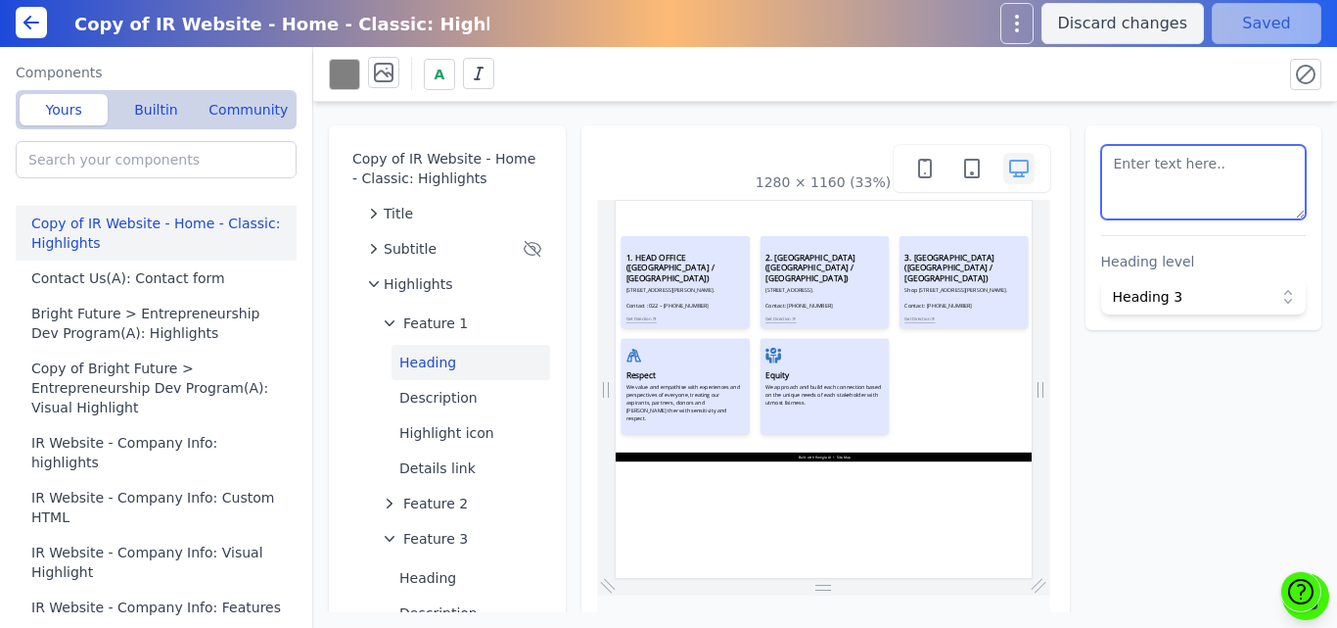
click at [1136, 178] on textarea at bounding box center [1204, 182] width 206 height 74
paste textarea "<h3 style=" font-size: 18px; font-weight: bold;"> 1. HEAD OFFICE (MUMBAI / MAHA…"
type textarea "<h3 style=" font-size: 18px; font-weight: bold;"> 1. HEAD OFFICE (MUMBAI / MAHA…"
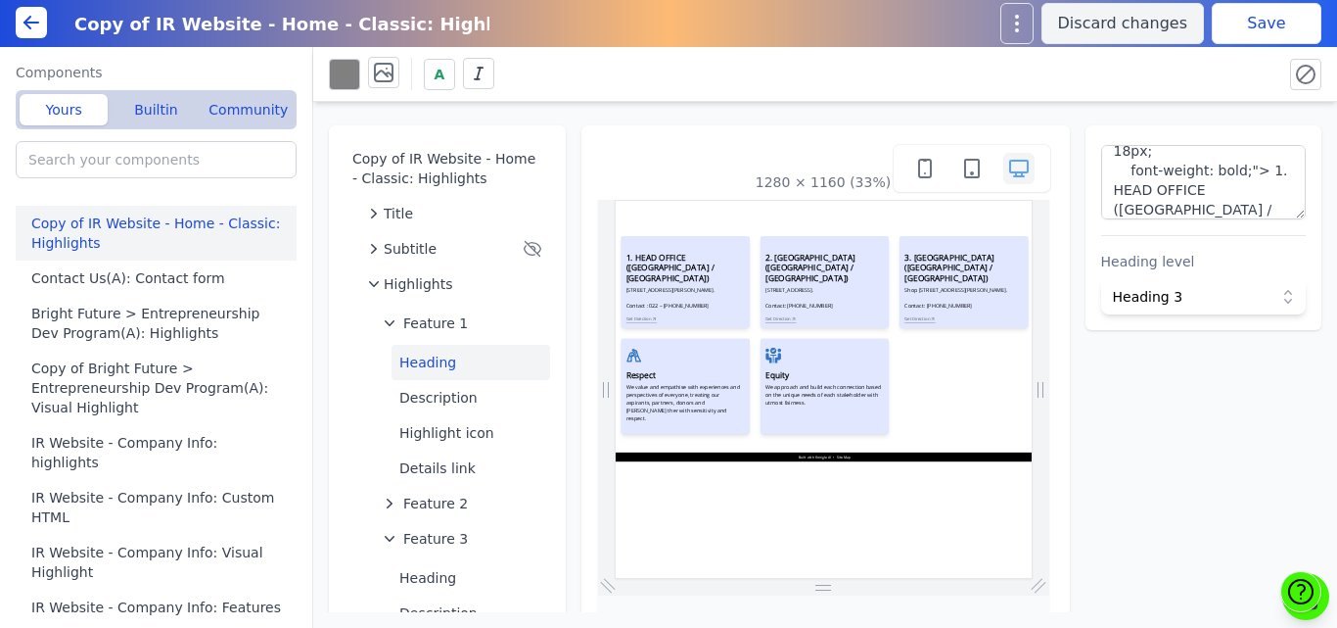
click at [1145, 87] on div "A" at bounding box center [798, 74] width 938 height 34
click at [1299, 18] on button "Save" at bounding box center [1267, 23] width 110 height 41
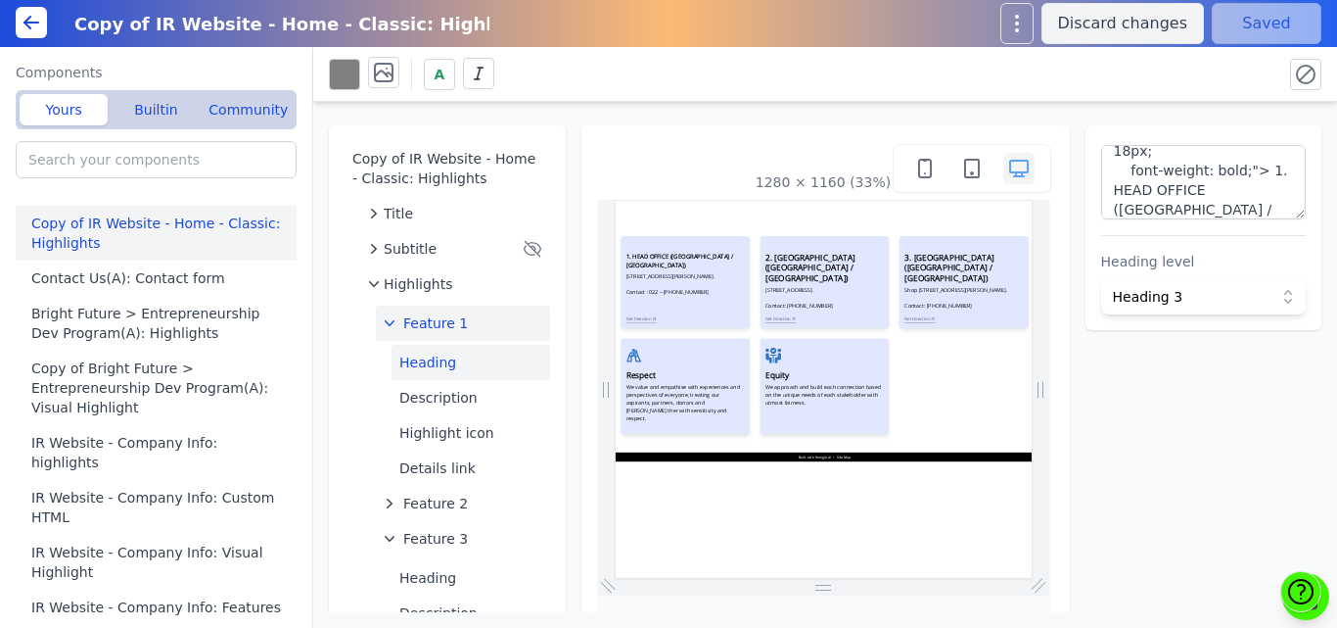
click at [423, 327] on span "Feature 1" at bounding box center [435, 323] width 65 height 20
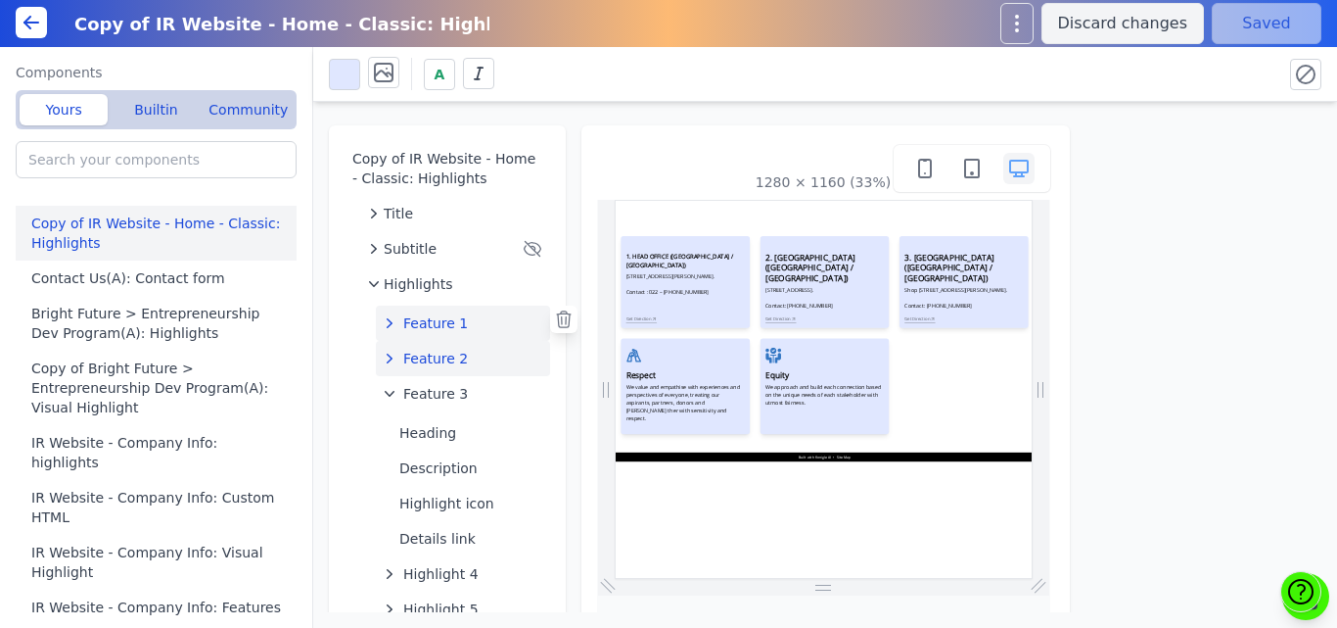
click at [431, 362] on span "Feature 2" at bounding box center [435, 359] width 65 height 20
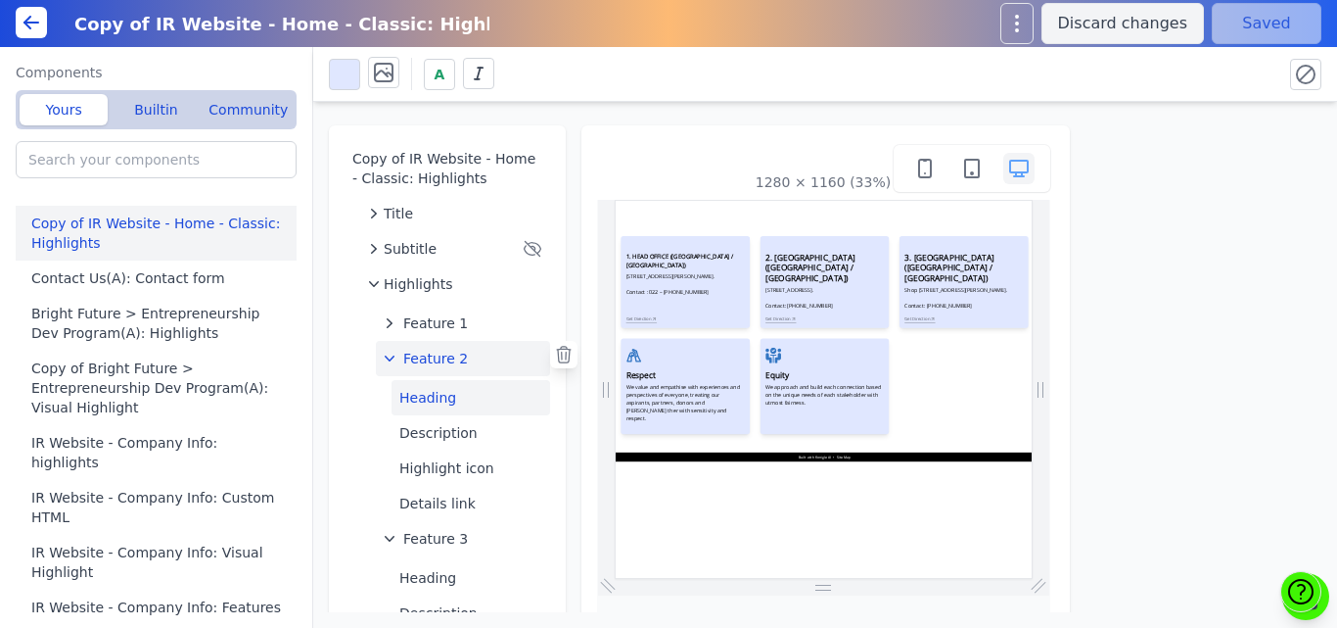
click at [417, 400] on button "Heading" at bounding box center [471, 397] width 159 height 35
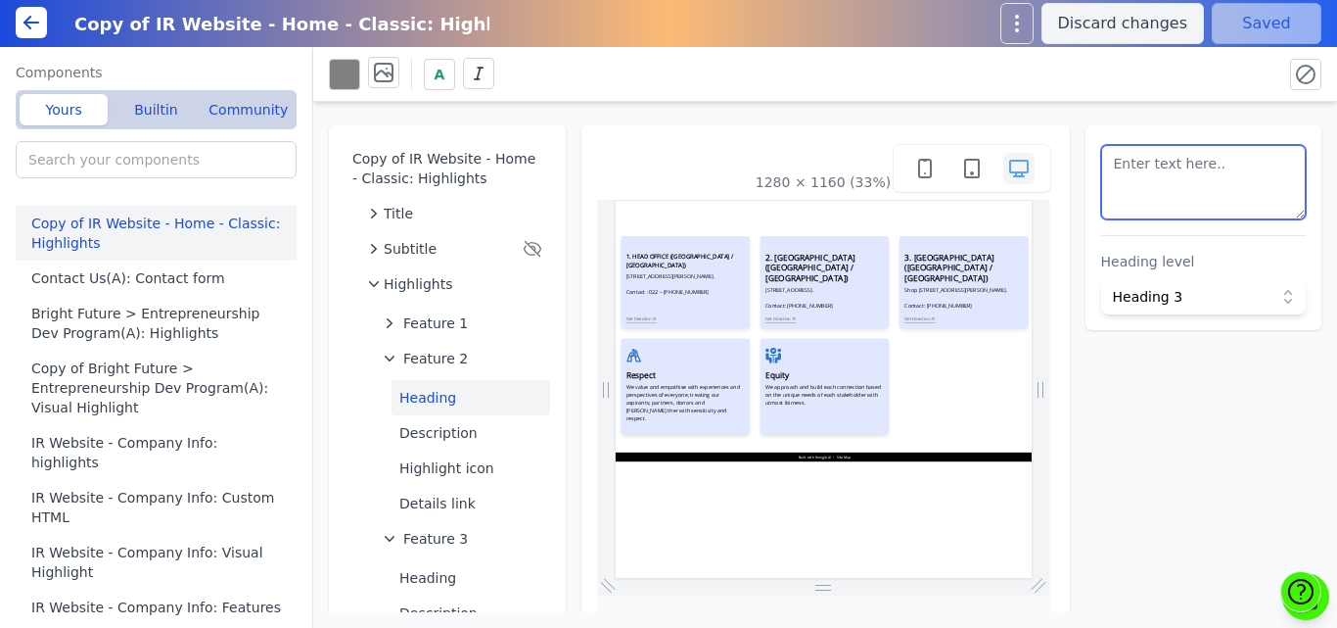
click at [1170, 163] on textarea at bounding box center [1204, 182] width 206 height 74
paste textarea "<h3 style=" font-size: 18px; font-weight: bold;">2. KURLA CENTER (MUMBAI / MAHA…"
type textarea "<h3 style=" font-size: 18px; font-weight: bold;">2. KURLA CENTER (MUMBAI / MAHA…"
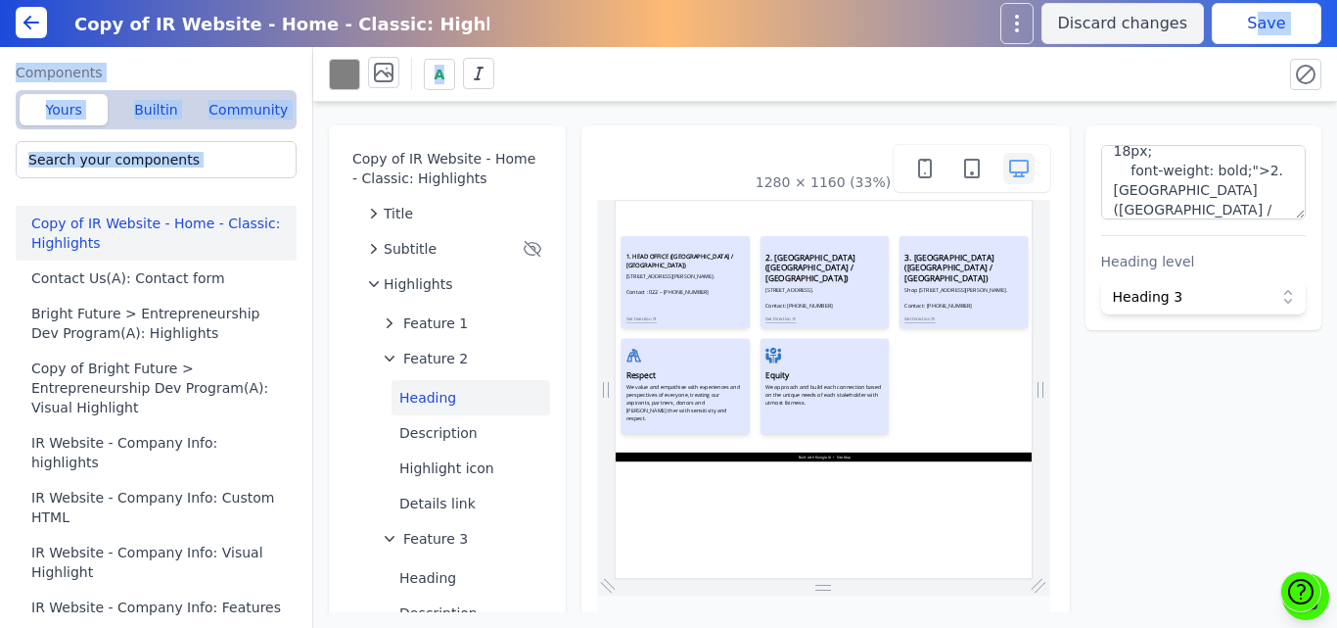
drag, startPoint x: 1198, startPoint y: 62, endPoint x: 1262, endPoint y: 20, distance: 76.3
click at [1262, 20] on div "Copy of IR Website - Home - Classic: Highlights Discard changes Save Components…" at bounding box center [668, 314] width 1337 height 628
click at [1262, 20] on button "Save" at bounding box center [1267, 23] width 110 height 41
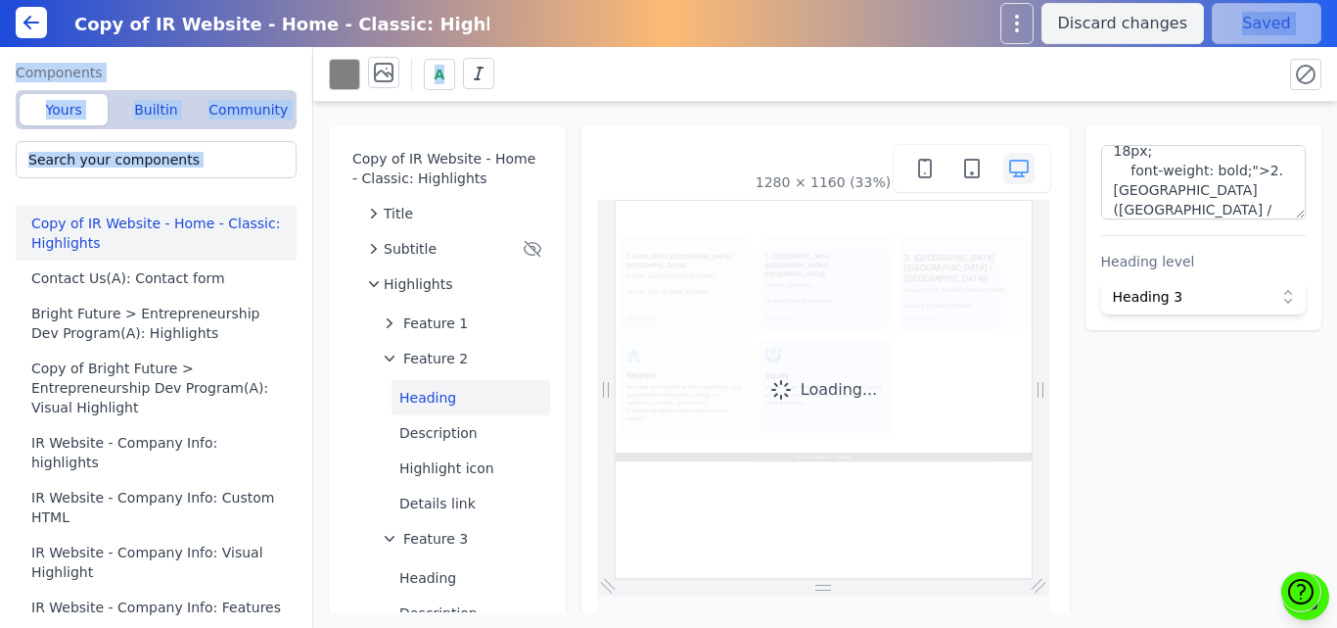
scroll to position [0, 0]
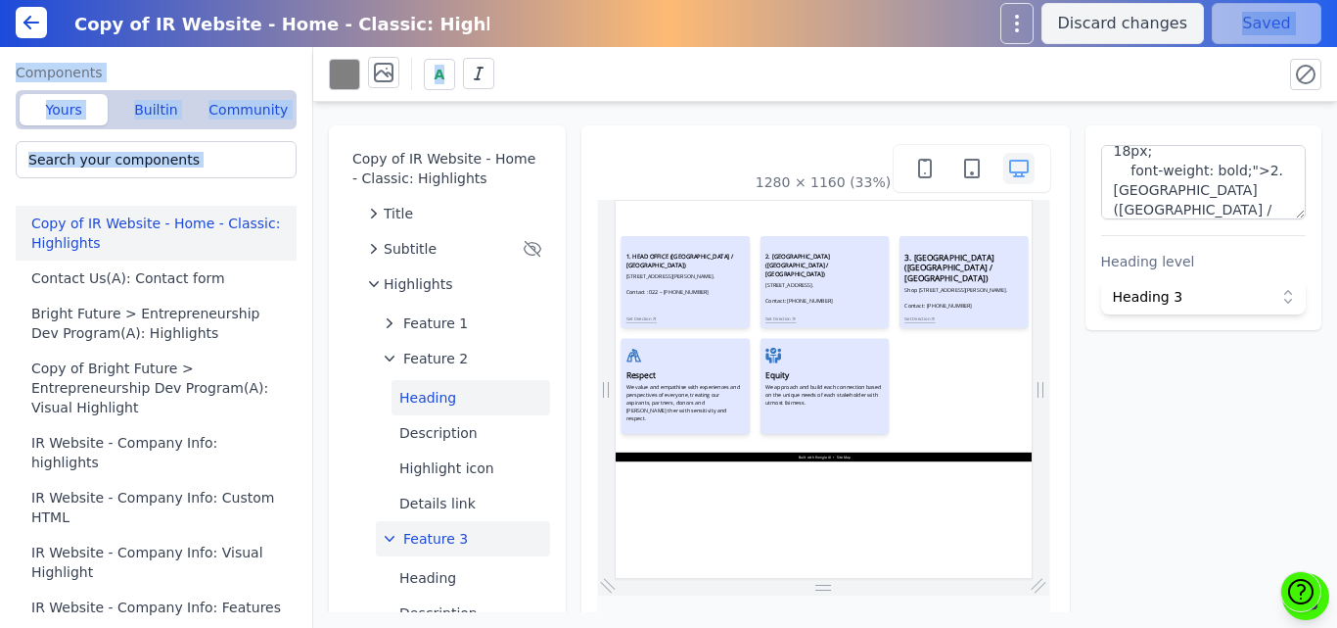
click at [420, 532] on span "Feature 3" at bounding box center [435, 539] width 65 height 20
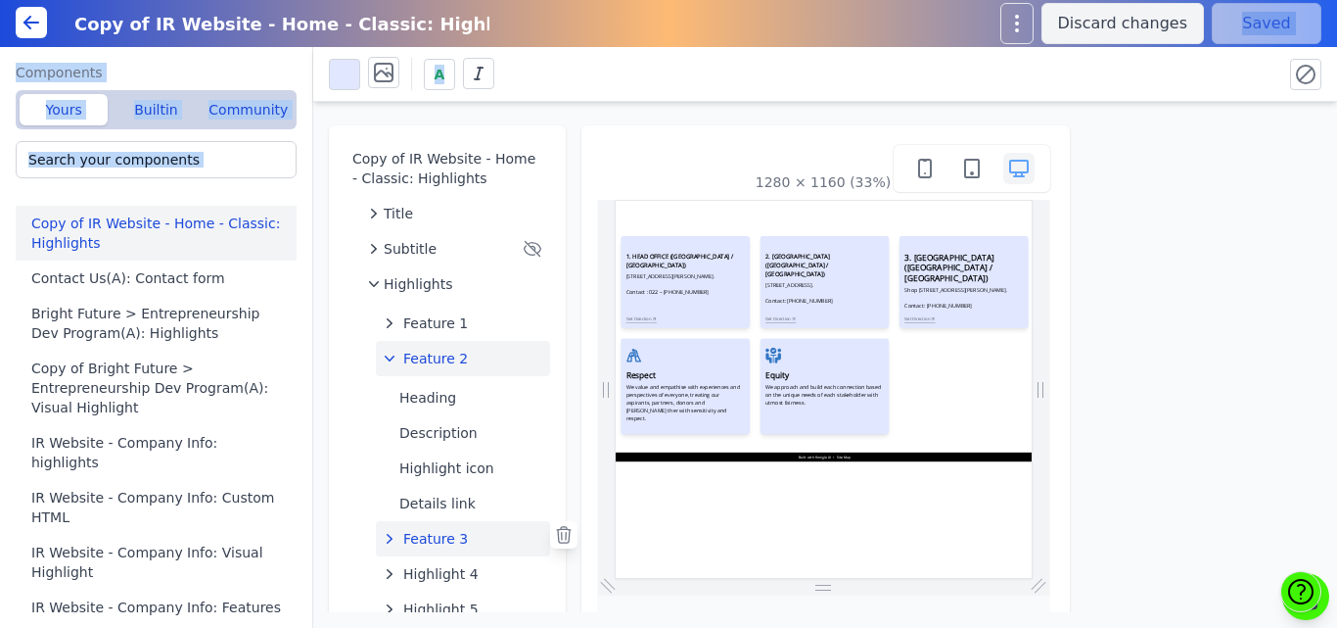
click at [416, 355] on span "Feature 2" at bounding box center [435, 359] width 65 height 20
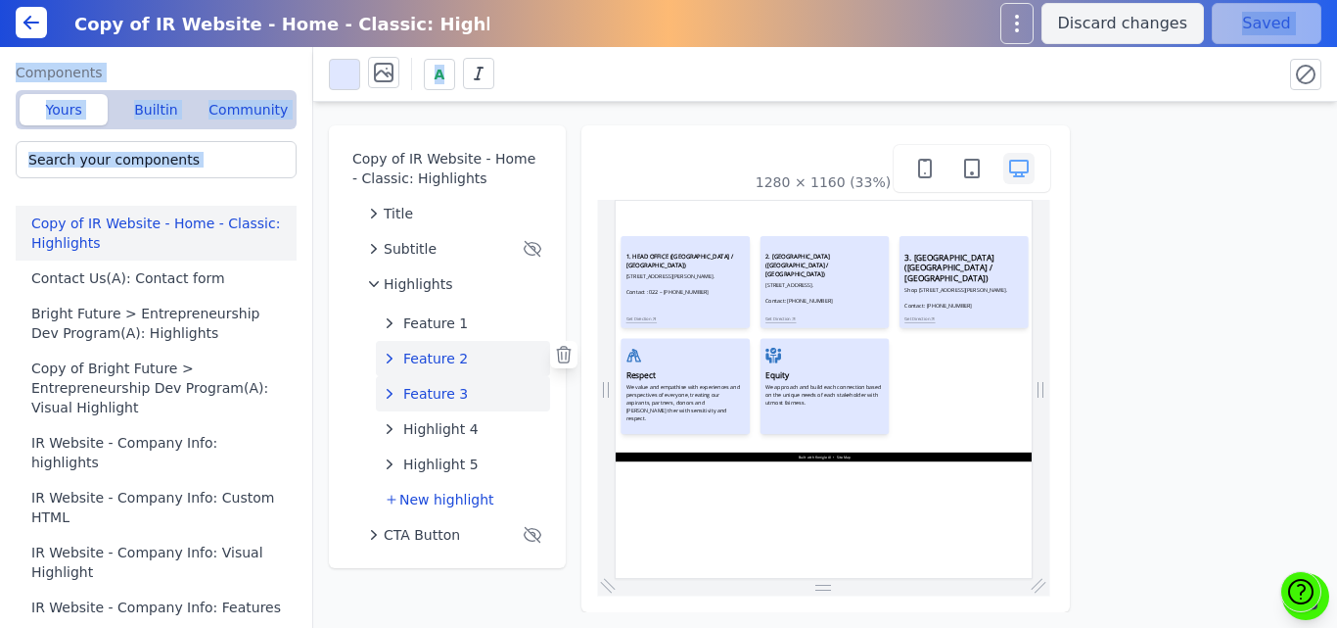
click at [420, 395] on span "Feature 3" at bounding box center [435, 394] width 65 height 20
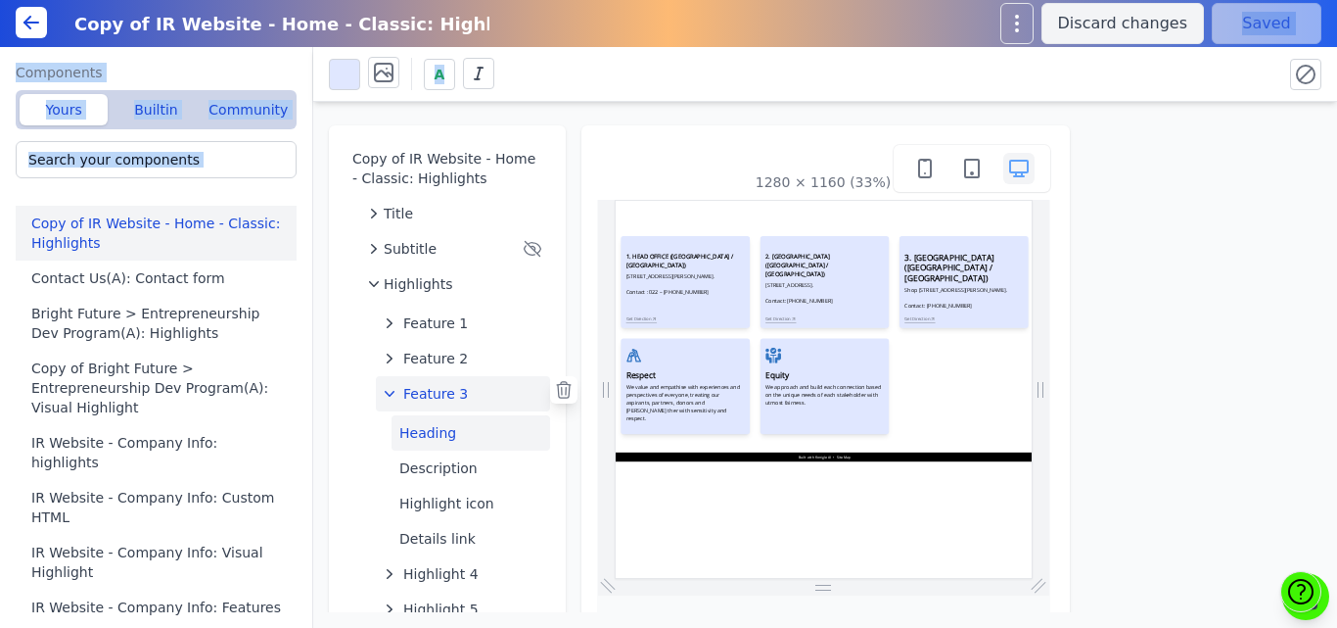
click at [419, 440] on button "Heading" at bounding box center [471, 432] width 159 height 35
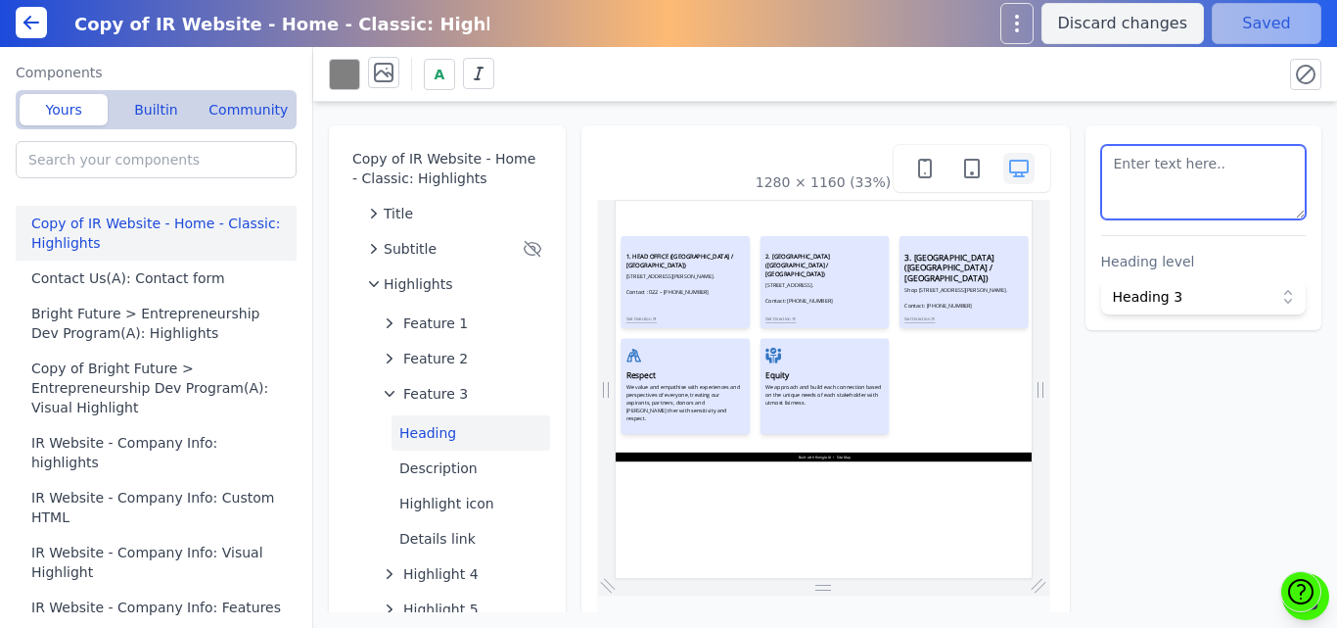
drag, startPoint x: 1237, startPoint y: 187, endPoint x: 1080, endPoint y: 149, distance: 162.2
click at [1086, 149] on div "Heading level Heading 3" at bounding box center [1204, 227] width 237 height 205
click at [1147, 212] on textarea at bounding box center [1204, 182] width 206 height 74
click at [667, 117] on div "Copy of IR Website - Home - Classic: Highlights Title Subtitle Highlights Featu…" at bounding box center [825, 357] width 1024 height 510
click at [1203, 196] on textarea at bounding box center [1204, 182] width 206 height 74
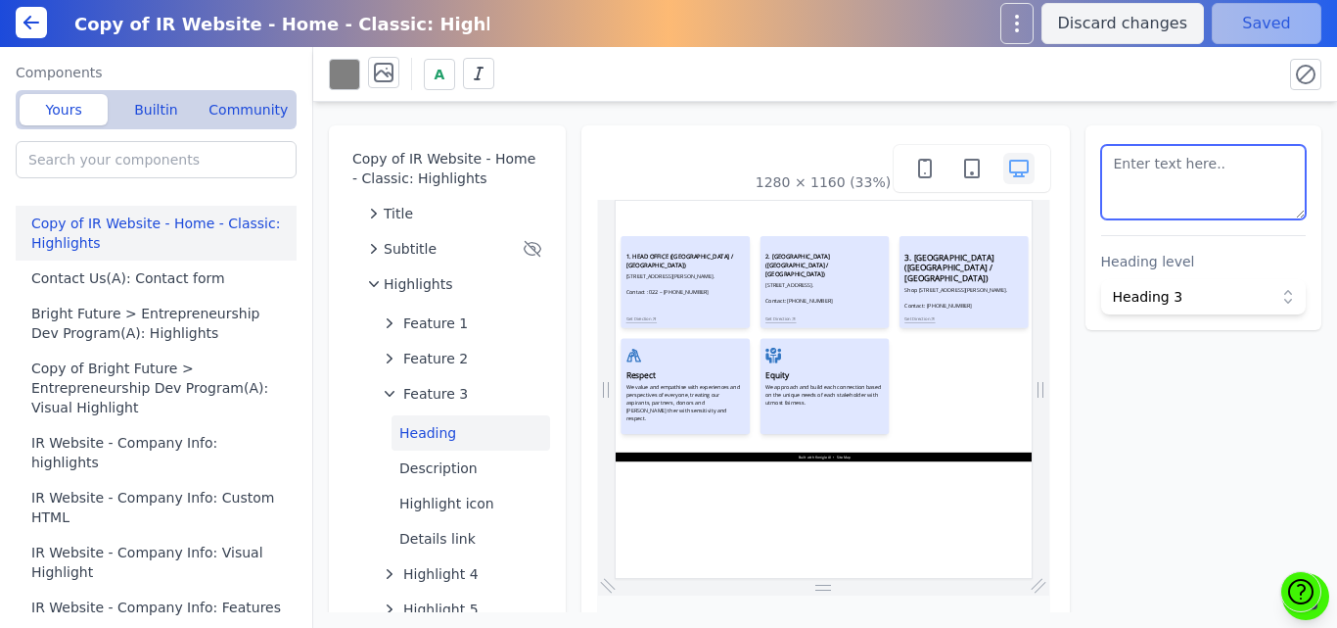
paste textarea "<h3 style=" font-size: 18px; font-weight: bold;">3. WORLI CENTER (MUMBAI / MAHA…"
type textarea "<h3 style=" font-size: 18px; font-weight: bold;">3. WORLI CENTER (MUMBAI / MAHA…"
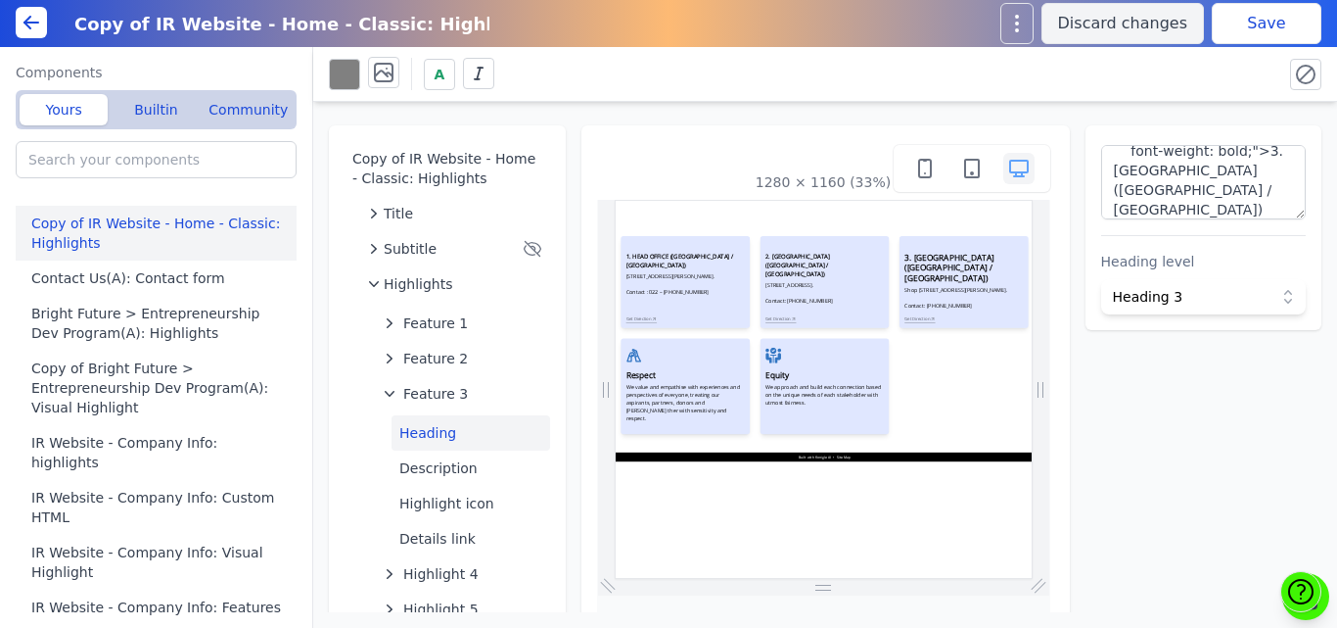
click at [1187, 85] on div "A" at bounding box center [798, 74] width 938 height 34
click at [1237, 29] on button "Save" at bounding box center [1267, 23] width 110 height 41
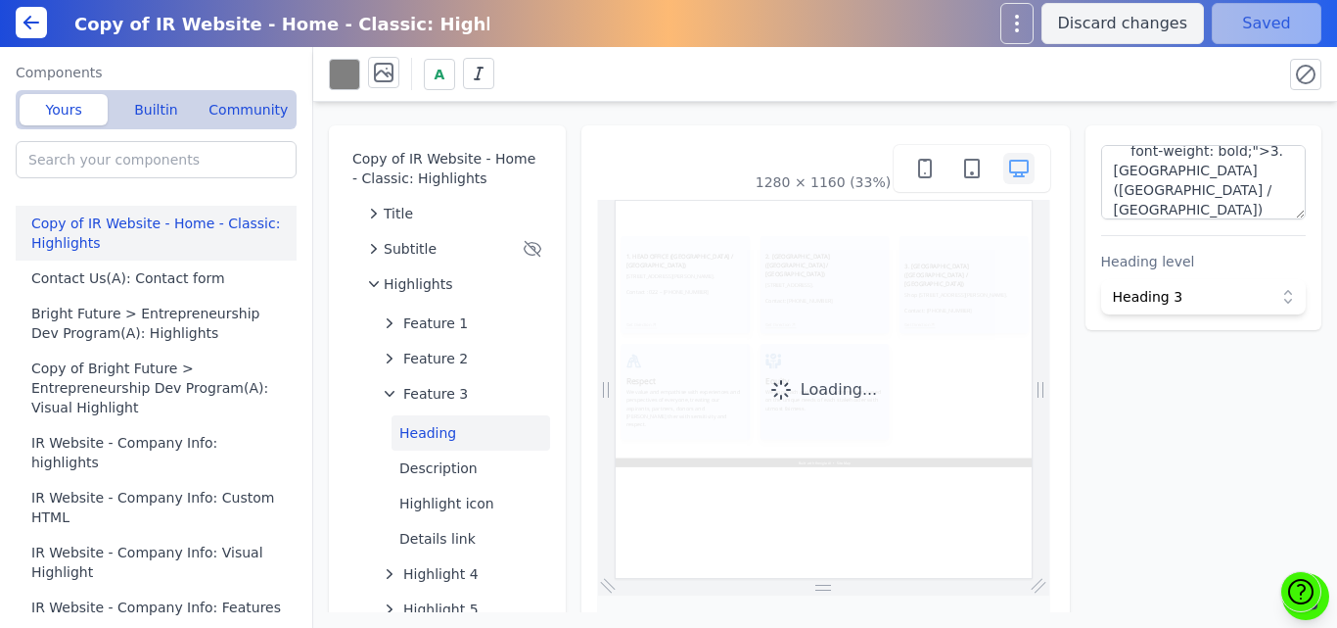
scroll to position [0, 0]
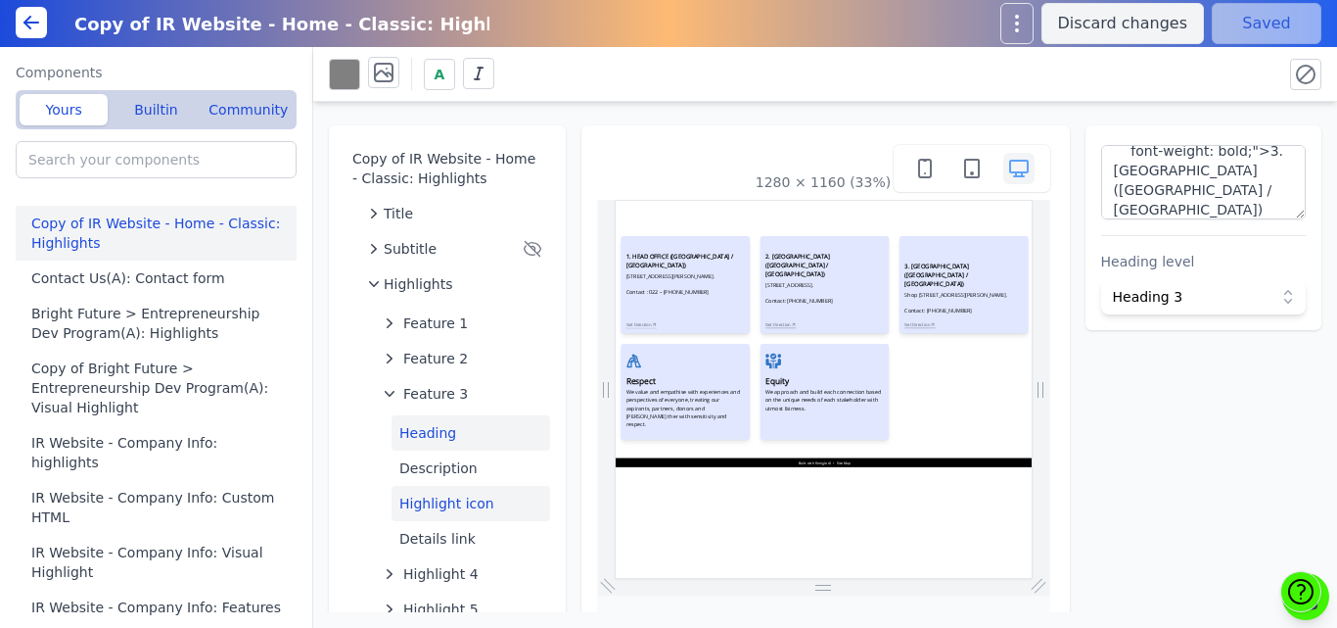
click at [458, 494] on button "Highlight icon" at bounding box center [471, 503] width 159 height 35
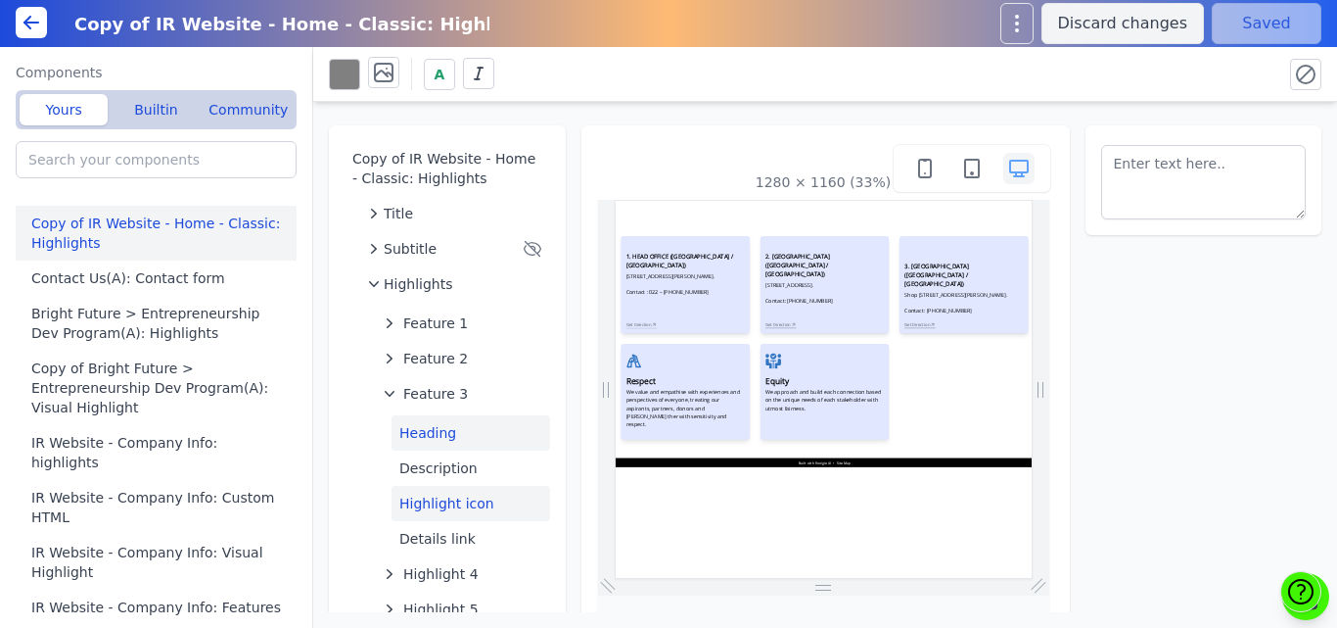
click at [398, 427] on button "Heading" at bounding box center [471, 432] width 159 height 35
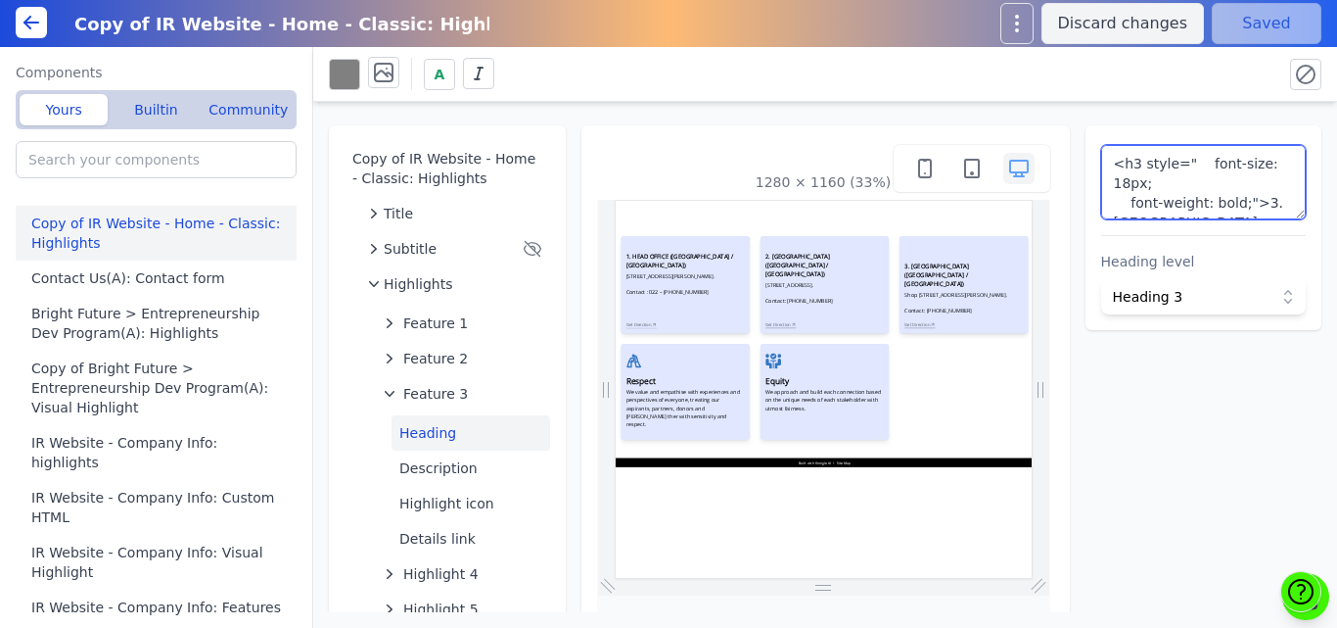
click at [1143, 164] on textarea "<h3 style=" font-size: 18px; font-weight: bold;">3. WORLI CENTER (MUMBAI / MAHA…" at bounding box center [1204, 182] width 206 height 74
type textarea "<h3 style=" font-size: 18px; font-weight: bold;">3. WORLI CENTER (MUMBAI / MAHA…"
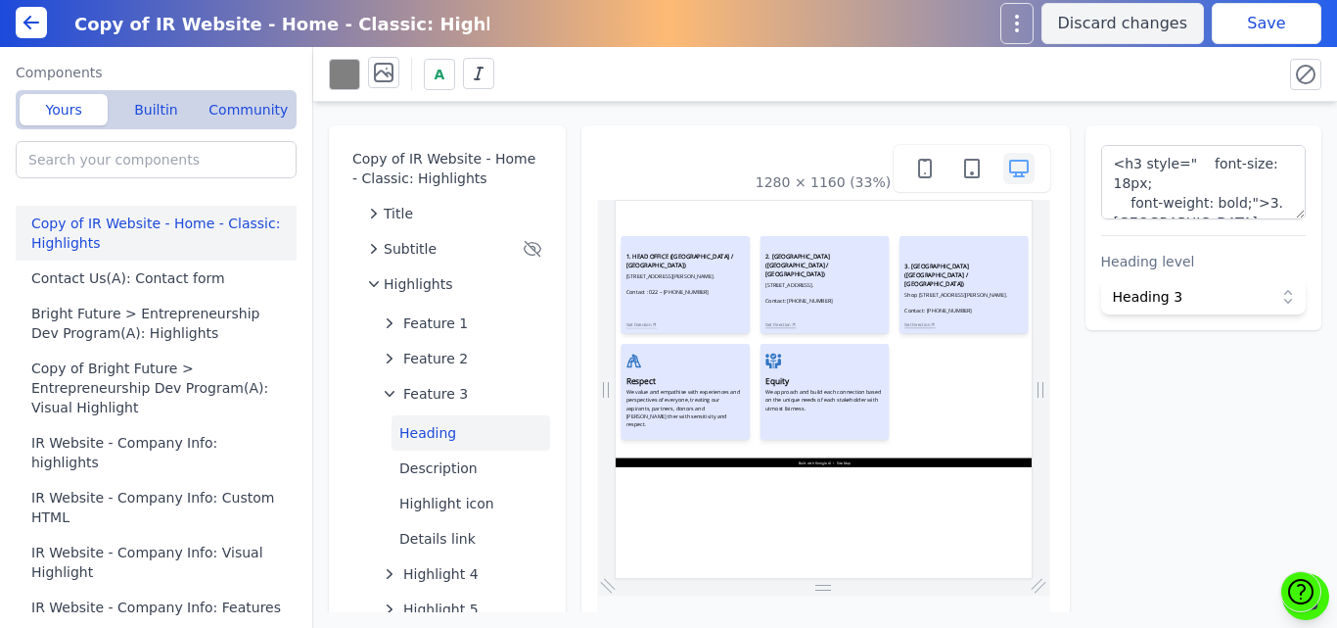
click at [1235, 63] on div "A" at bounding box center [798, 74] width 938 height 34
click at [1254, 14] on button "Save" at bounding box center [1267, 23] width 110 height 41
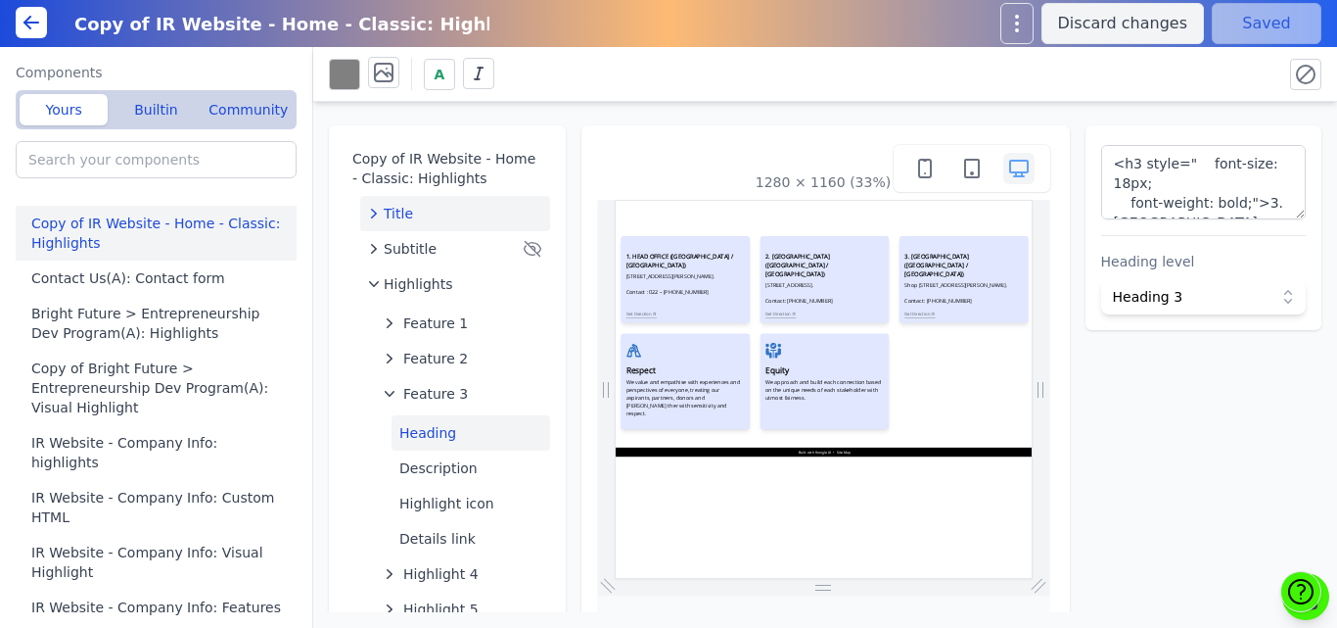
click at [396, 209] on span "Title" at bounding box center [398, 214] width 29 height 20
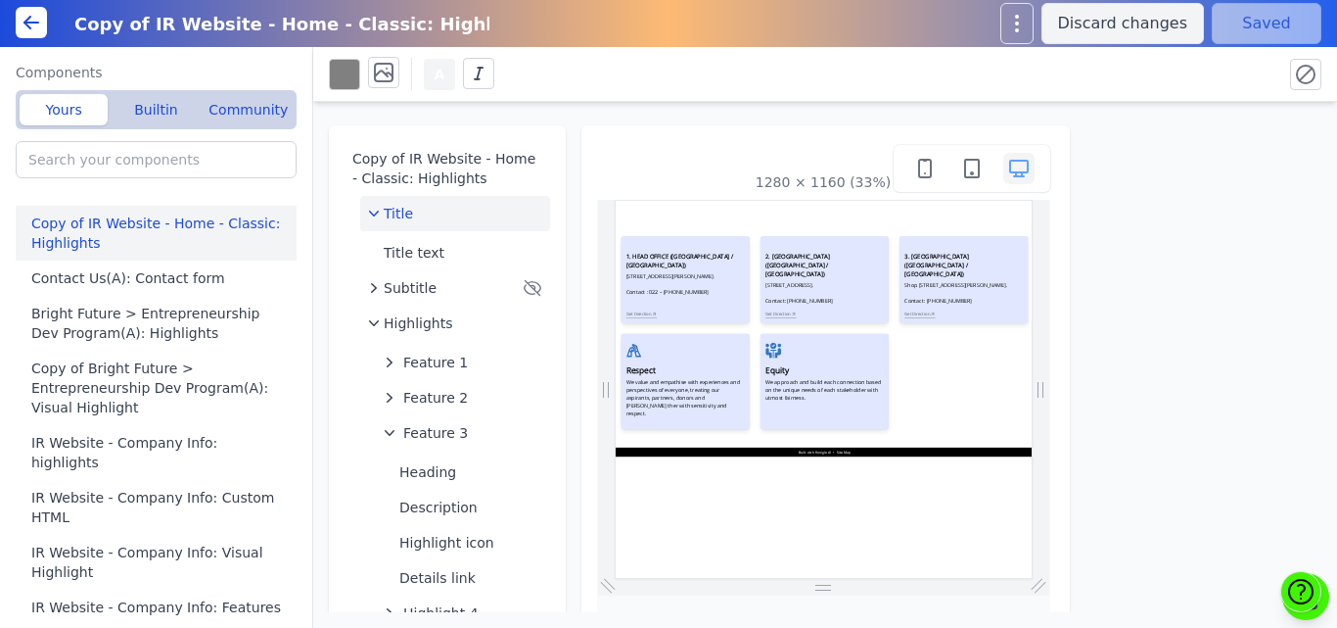
click at [437, 81] on span "A" at bounding box center [440, 75] width 11 height 20
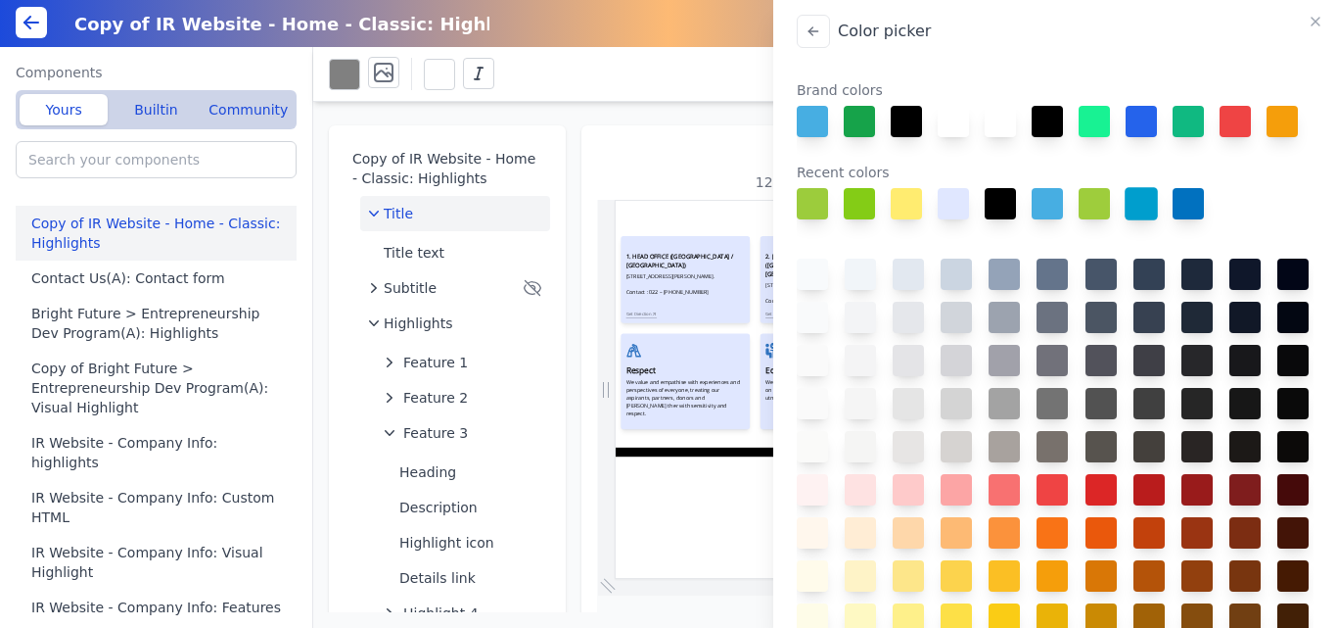
click at [1142, 220] on button at bounding box center [1141, 203] width 33 height 33
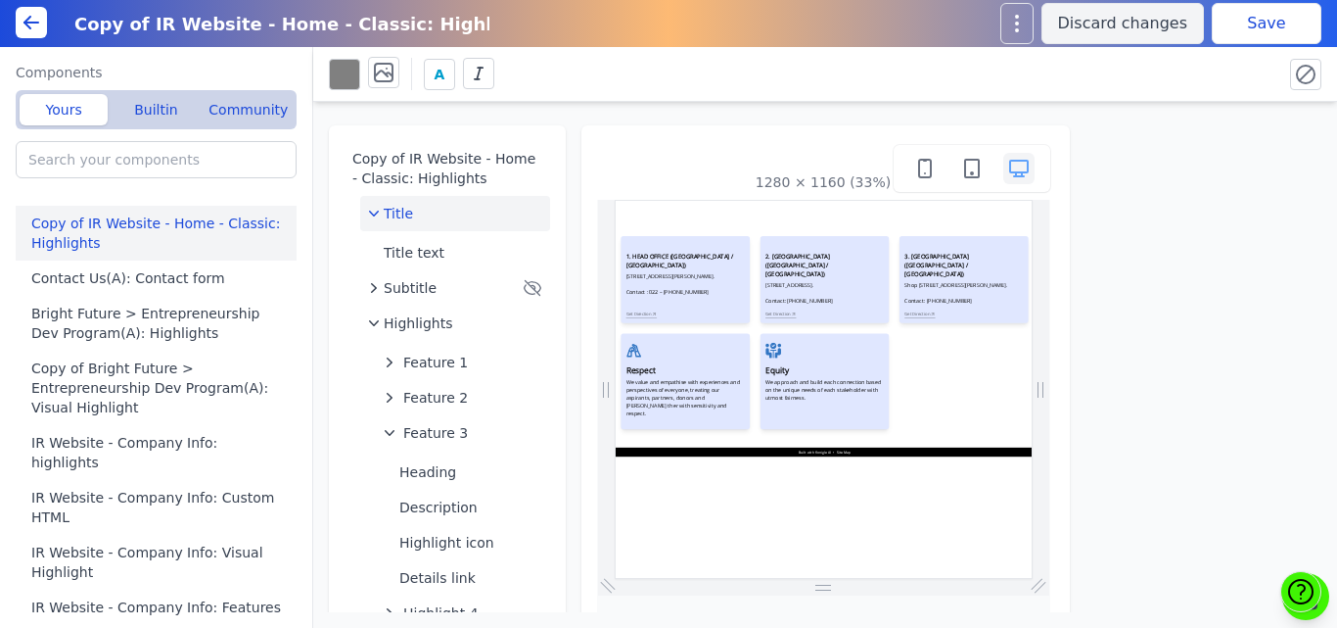
click at [1228, 22] on button "Save" at bounding box center [1267, 23] width 110 height 41
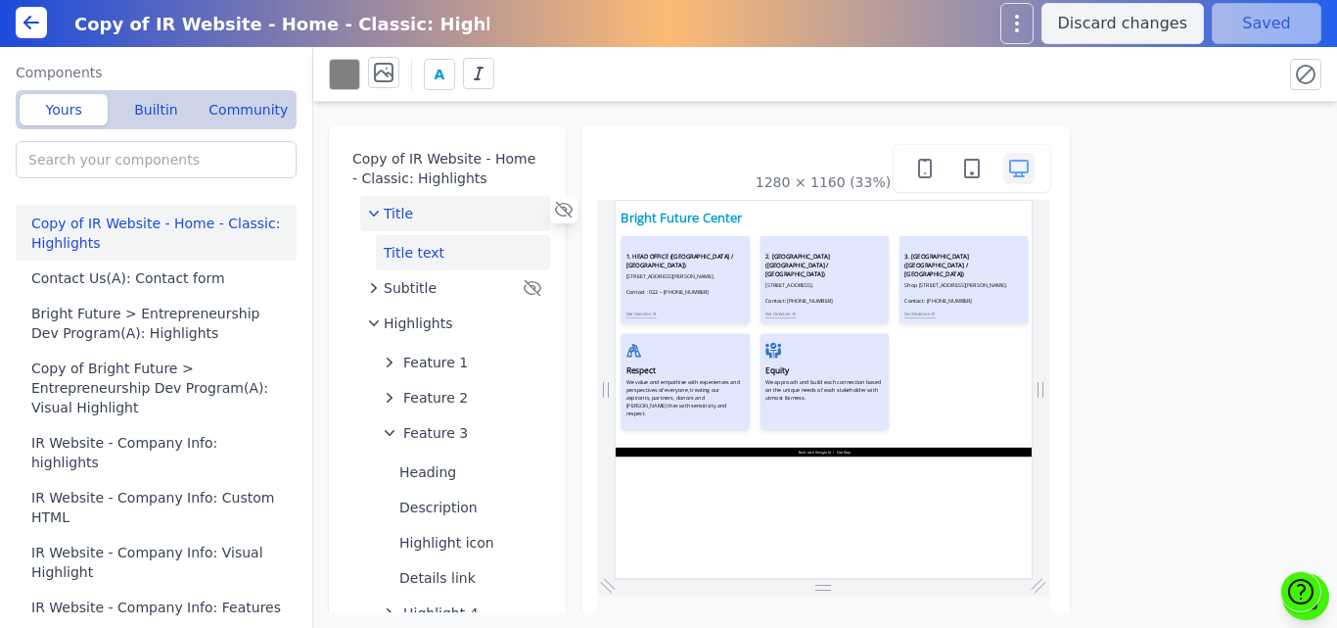
click at [420, 249] on button "Title text" at bounding box center [463, 252] width 174 height 35
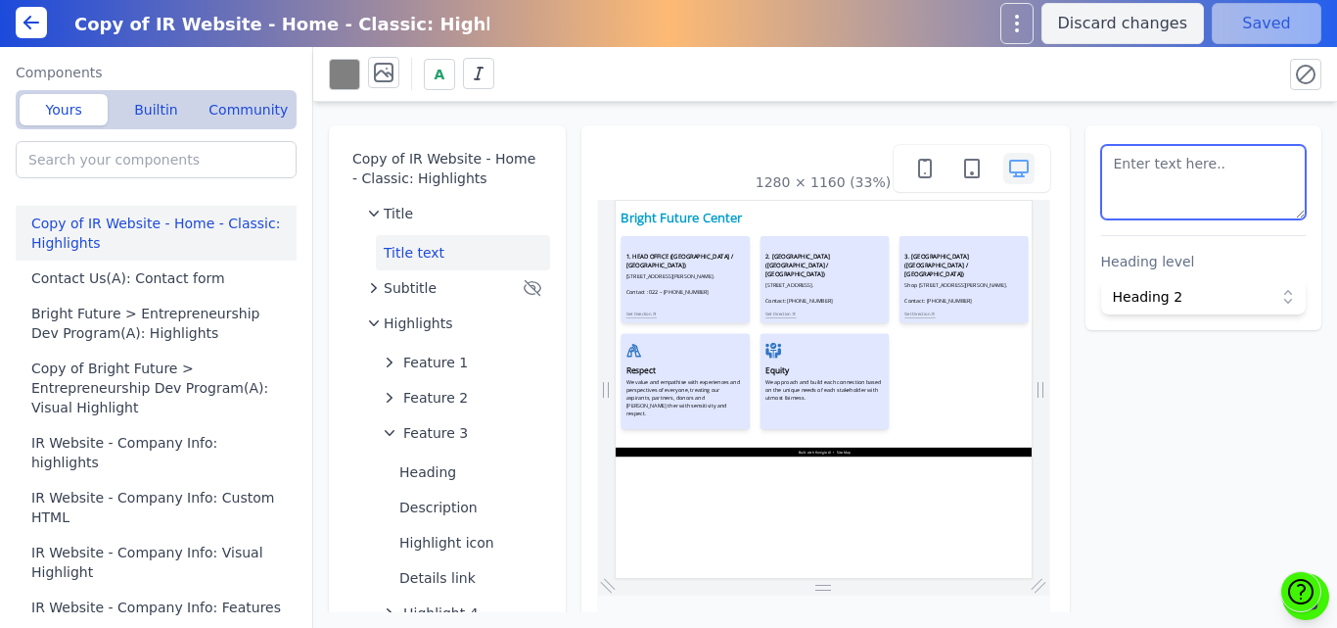
click at [1173, 200] on textarea at bounding box center [1204, 182] width 206 height 74
click at [645, 126] on div "1280 × 1160 (33%)" at bounding box center [826, 420] width 489 height 591
click at [1234, 187] on textarea at bounding box center [1204, 182] width 206 height 74
paste textarea "<h3 style=" font-size: 22px; font-weight: bold; text-align:center;">Bright Futu…"
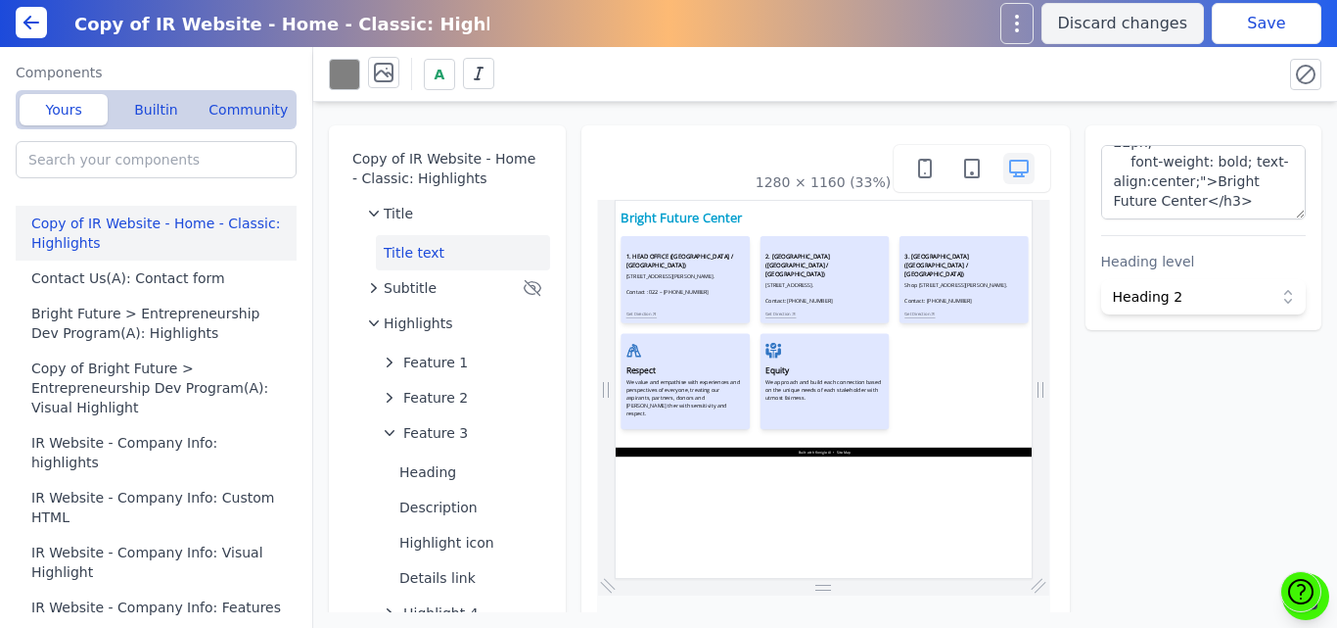
click at [1195, 51] on div "A" at bounding box center [825, 74] width 1024 height 55
click at [1238, 35] on button "Save" at bounding box center [1267, 23] width 110 height 41
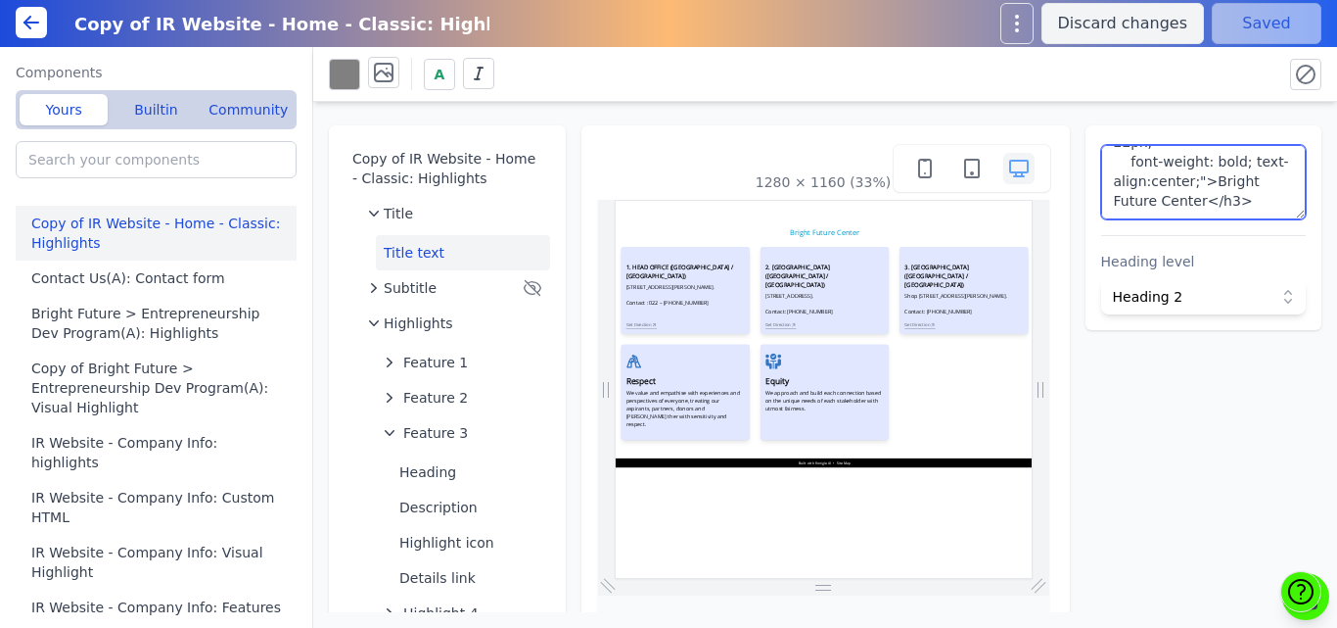
scroll to position [0, 0]
drag, startPoint x: 1192, startPoint y: 186, endPoint x: 1088, endPoint y: 136, distance: 116.0
click at [1088, 136] on div "<h3 style=" font-size: 22px; font-weight: bold; text-align:center;">Bright Futu…" at bounding box center [1204, 227] width 237 height 205
click at [1279, 167] on textarea "Bright Future Center</h3>" at bounding box center [1204, 182] width 206 height 74
type textarea "Bright Future Center"
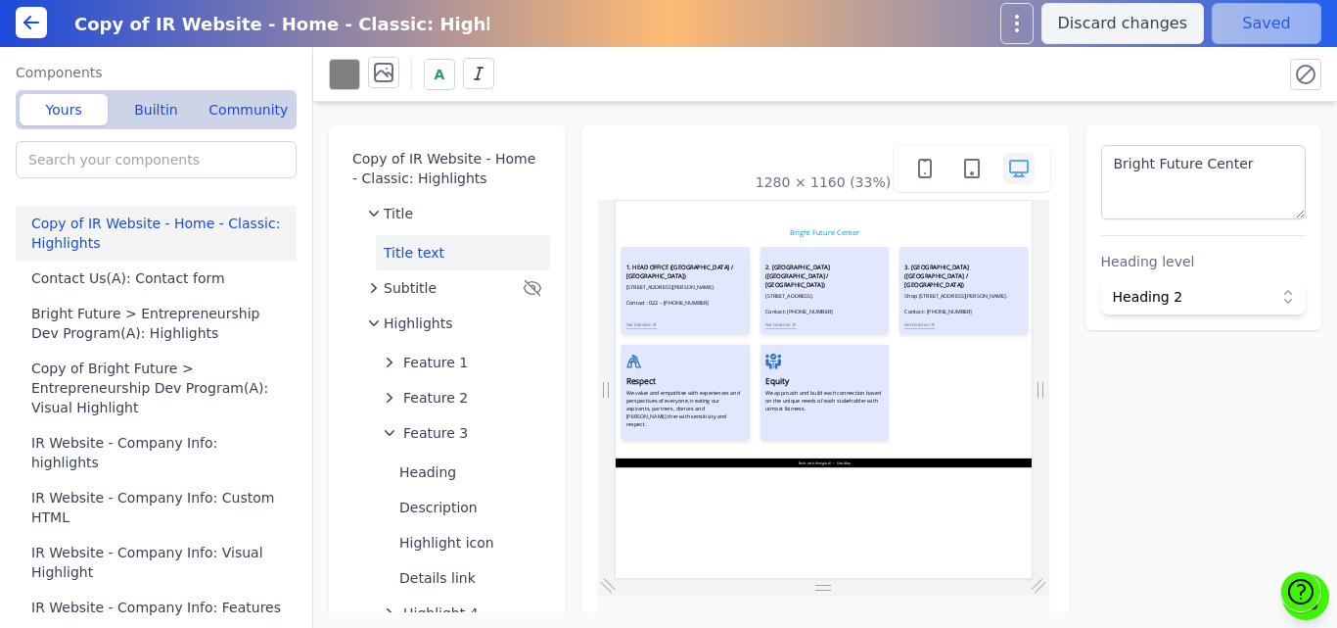
click at [1167, 79] on div "A" at bounding box center [798, 74] width 938 height 34
click at [1255, 19] on button "Save" at bounding box center [1267, 23] width 110 height 41
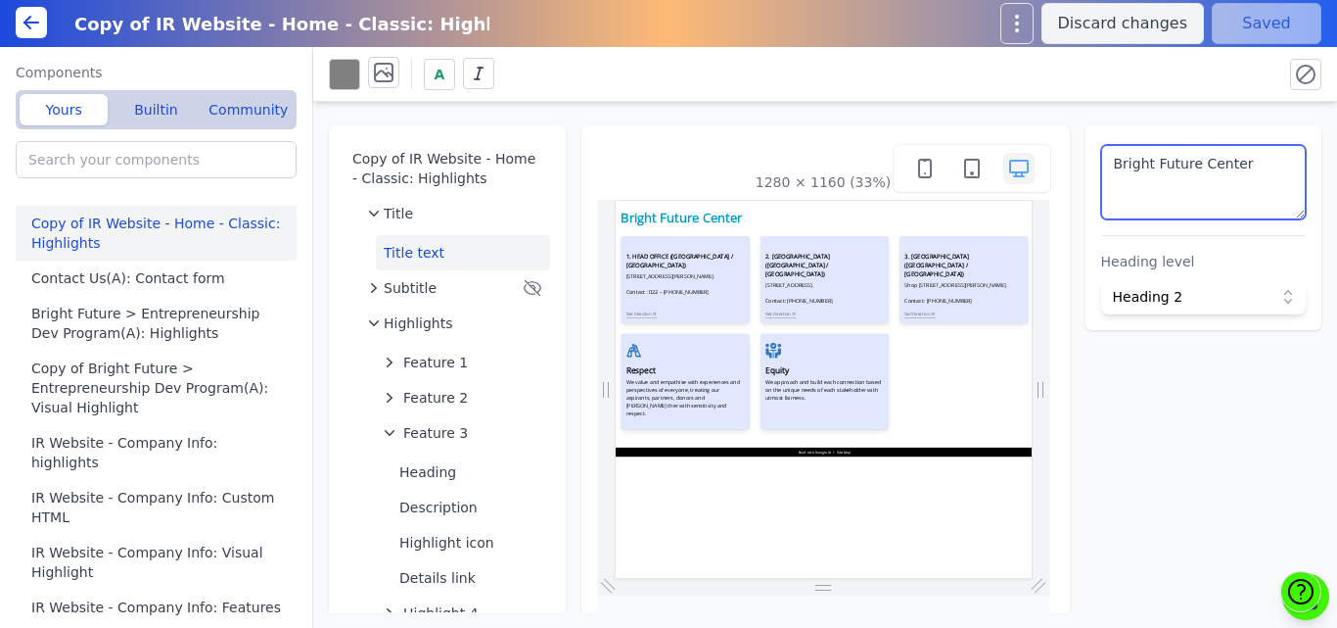
drag, startPoint x: 1196, startPoint y: 191, endPoint x: 1064, endPoint y: 155, distance: 137.0
click at [1064, 155] on div "Copy of IR Website - Home - Classic: Highlights Title Title text Subtitle Highl…" at bounding box center [825, 357] width 1024 height 510
click at [481, 72] on icon at bounding box center [479, 74] width 20 height 20
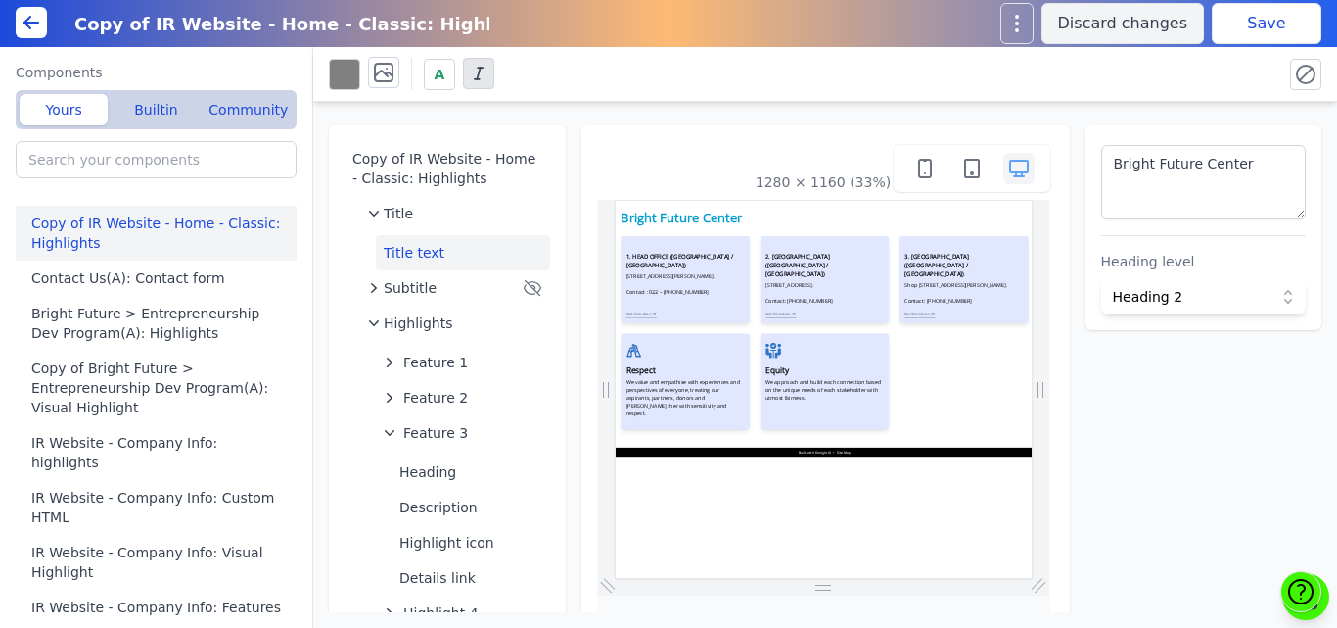
click at [1293, 20] on button "Save" at bounding box center [1267, 23] width 110 height 41
click at [479, 68] on icon at bounding box center [480, 68] width 5 height 0
click at [1283, 13] on button "Save" at bounding box center [1267, 23] width 110 height 41
click at [440, 437] on span "Feature 3" at bounding box center [435, 433] width 65 height 20
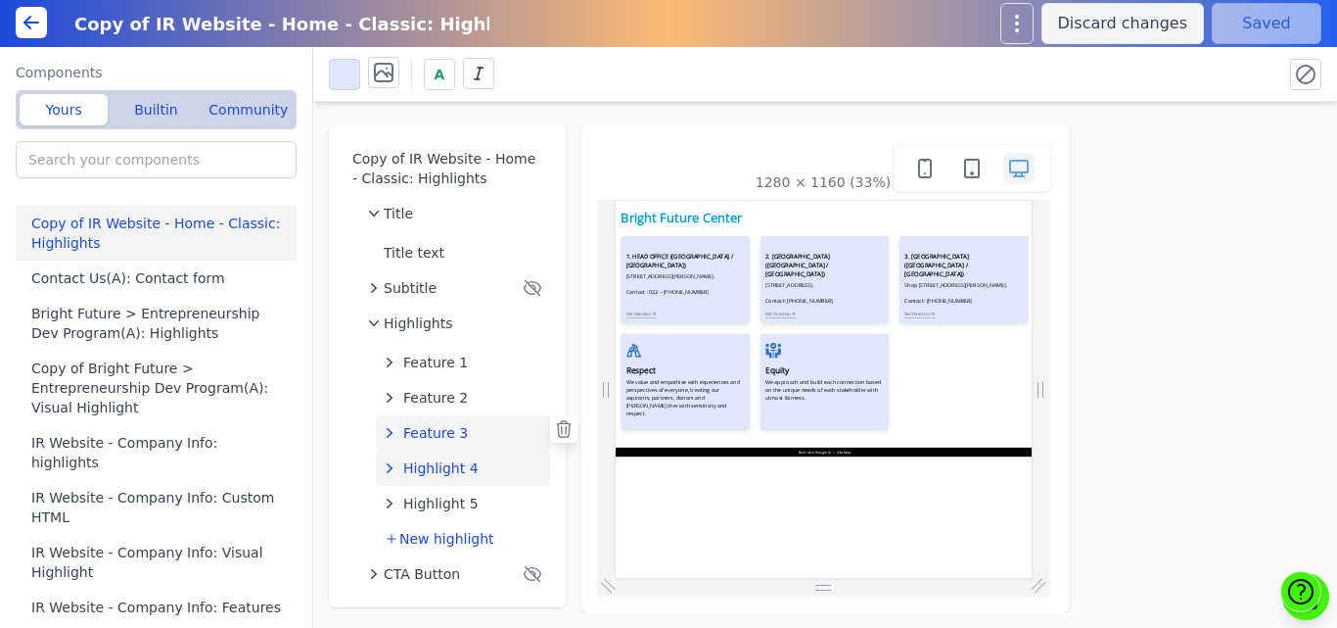
click at [440, 462] on span "Highlight 4" at bounding box center [440, 468] width 75 height 20
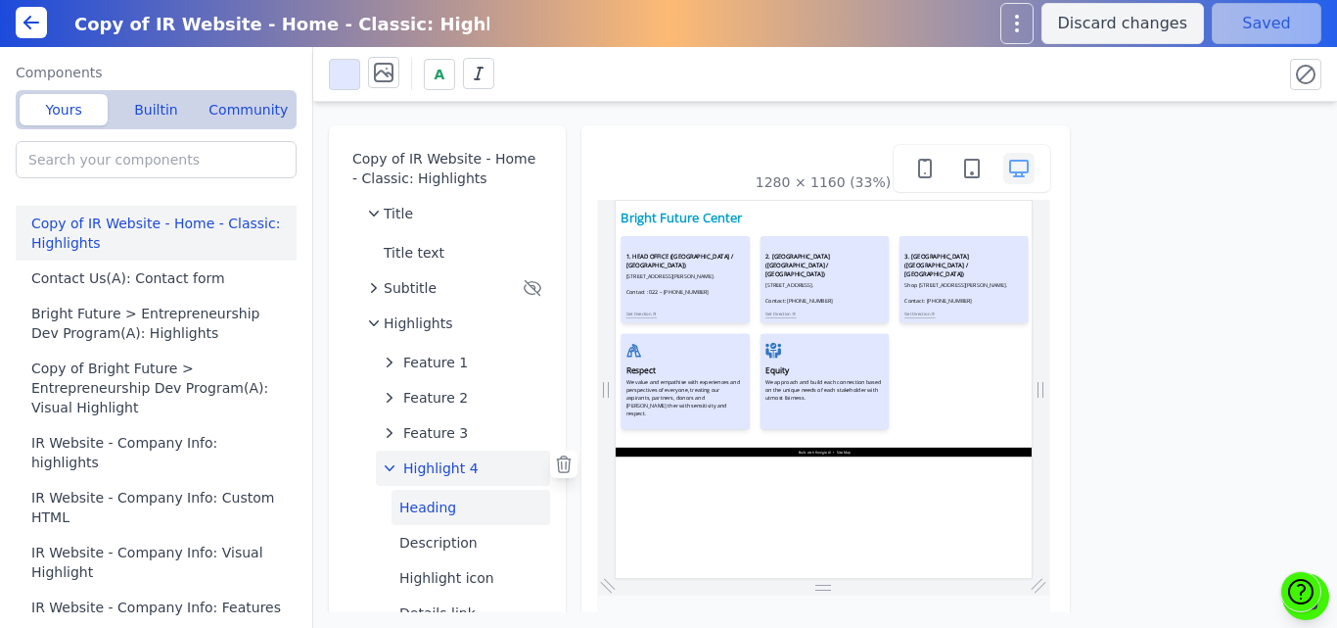
click at [437, 505] on button "Heading" at bounding box center [471, 507] width 159 height 35
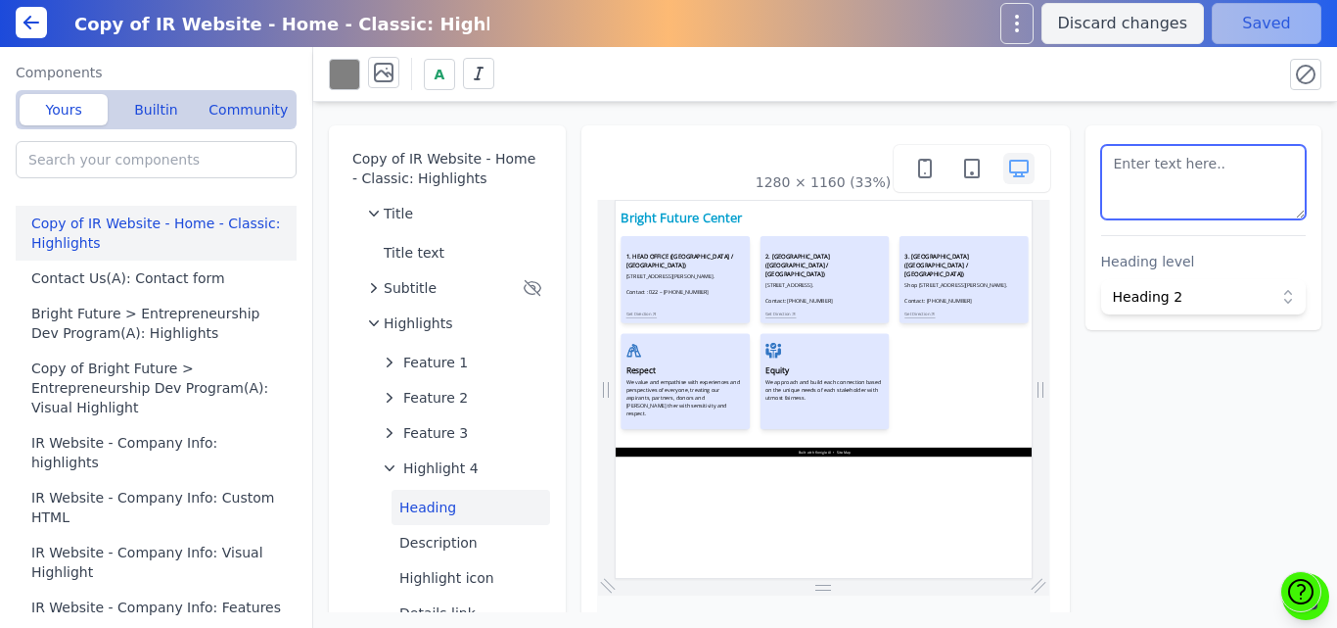
click at [1104, 192] on textarea at bounding box center [1204, 182] width 206 height 74
paste textarea "<h3 style=" font-size: 18px; font-weight: bold;">4. BHANDUP CENTER (MUMBAI / MA…"
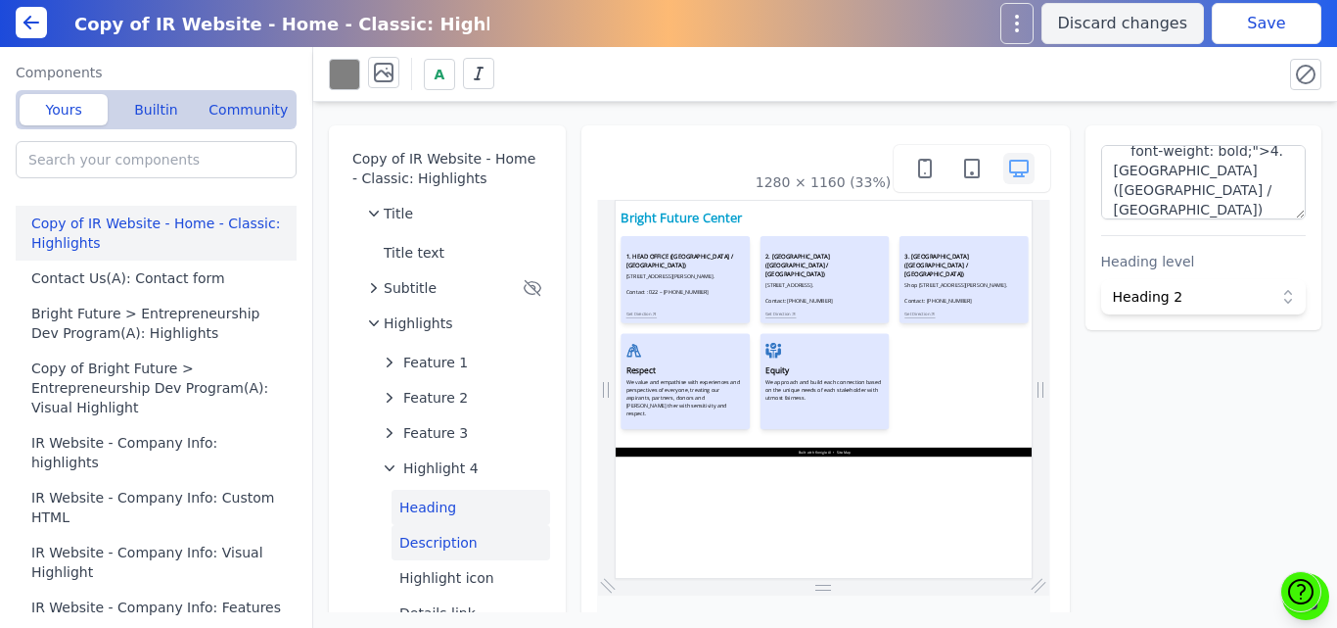
click at [426, 542] on button "Description" at bounding box center [471, 542] width 159 height 35
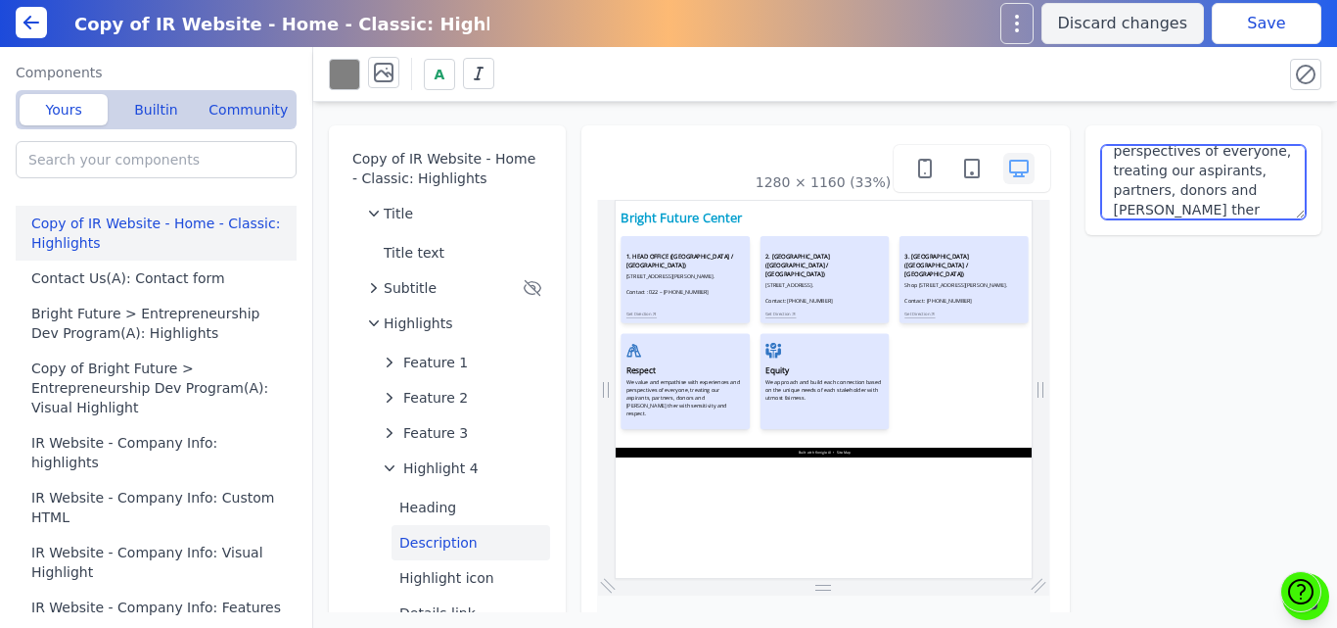
click at [1173, 199] on textarea "We value and empathise with experiences and perspectives of everyone, treating …" at bounding box center [1204, 182] width 206 height 74
paste textarea "Shashi Bhuvan, Flat No.2, Jangal-Mangal Road, Near Saaz Cinema, Bhandup West, M…"
click at [1268, 174] on textarea "Shashi Bhuvan, Flat No.2, Jangal-Mangal Road, Near Saaz Cinema, Bhandup West, M…" at bounding box center [1204, 182] width 206 height 74
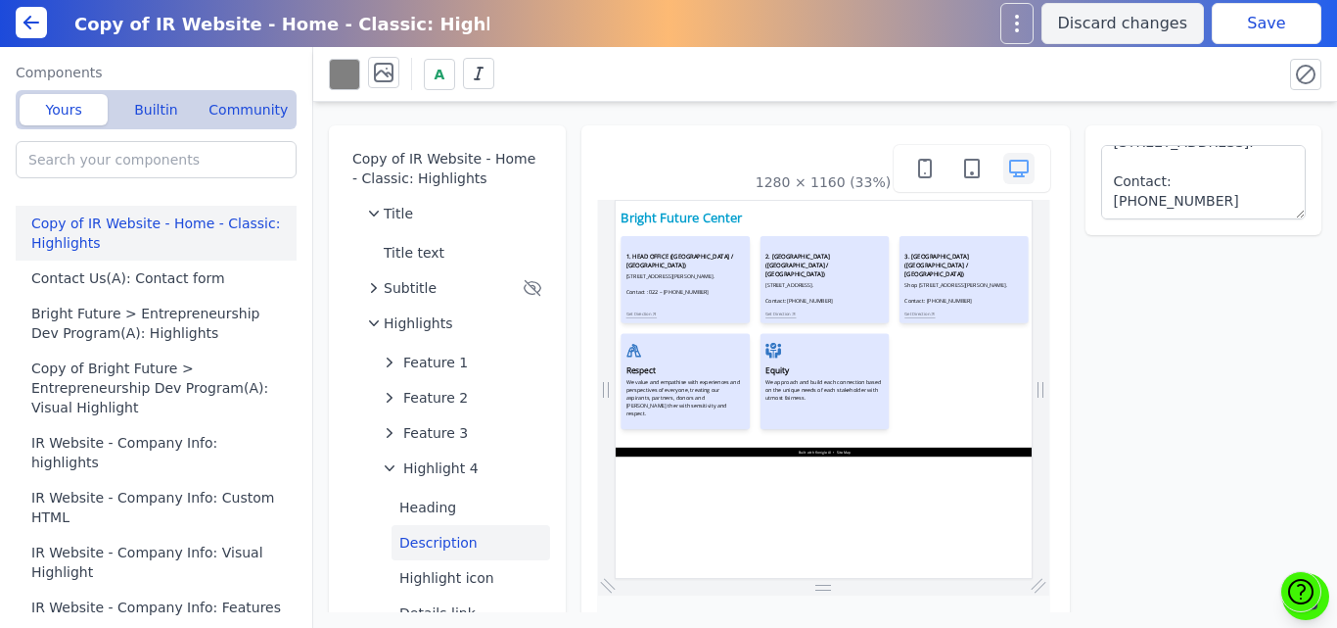
click at [1234, 21] on button "Save" at bounding box center [1267, 23] width 110 height 41
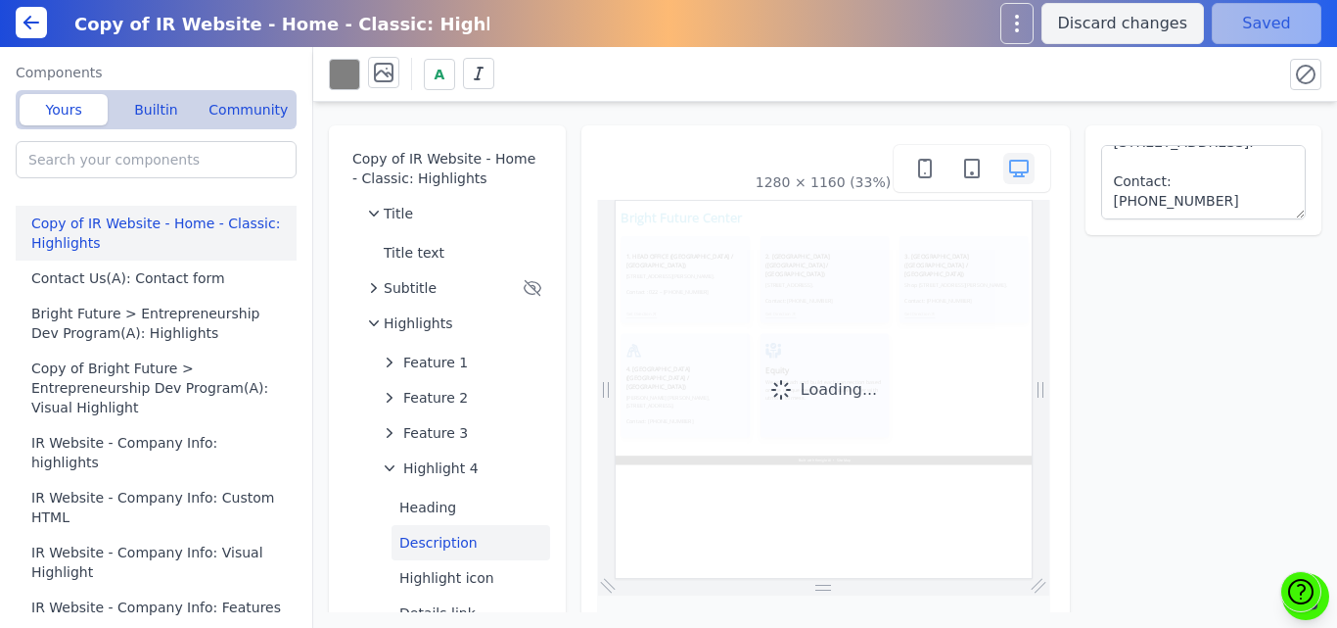
scroll to position [0, 0]
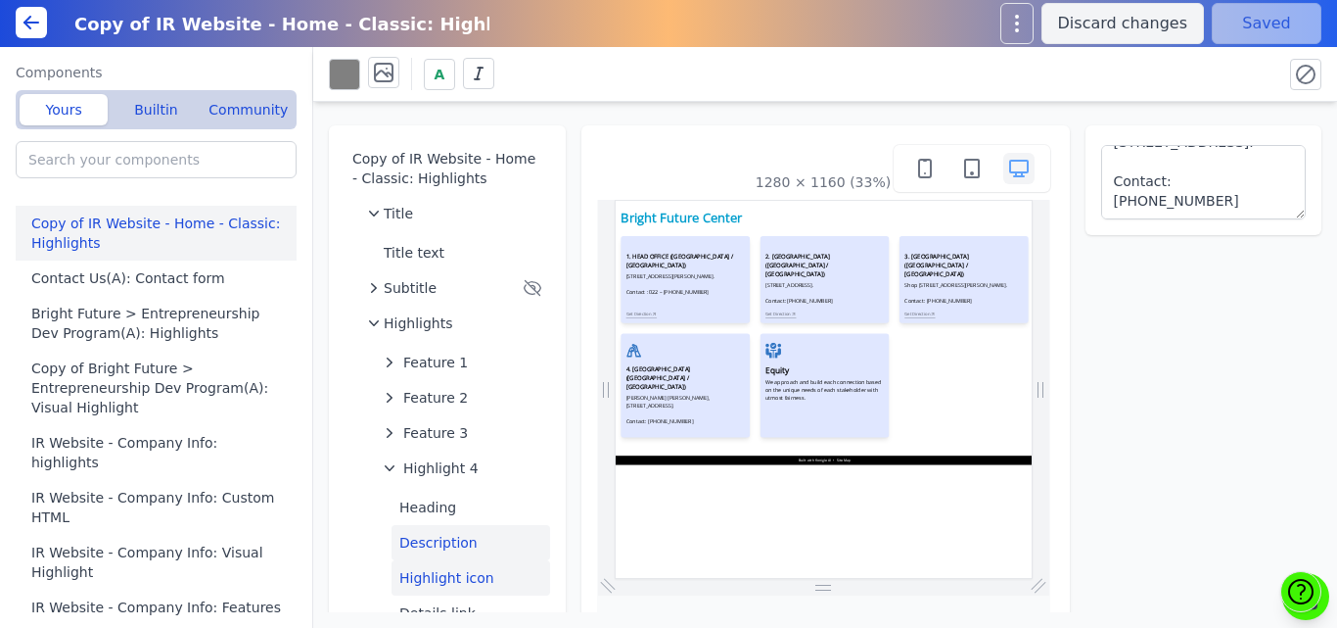
click at [428, 580] on button "Highlight icon" at bounding box center [471, 577] width 159 height 35
type textarea "<svg fill="none" viewbox="0 0 48 48" xmlns="http://www.w3.org/2000/svg"><g id="…"
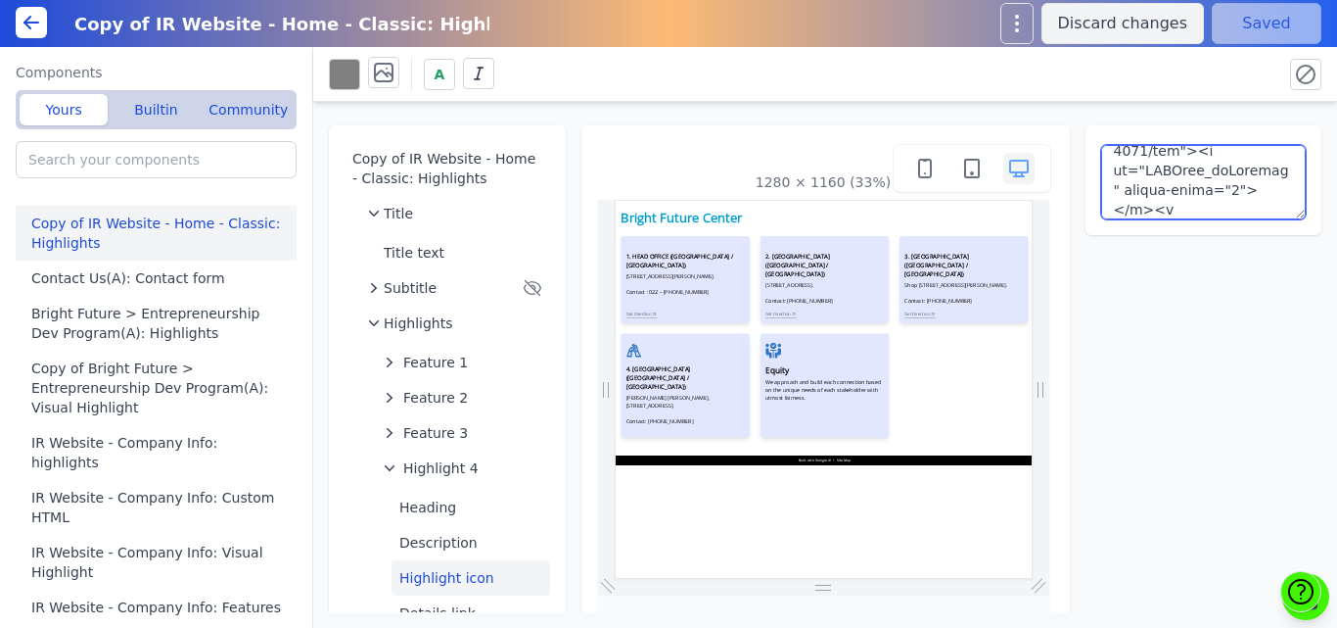
click at [1203, 169] on textarea at bounding box center [1204, 182] width 206 height 74
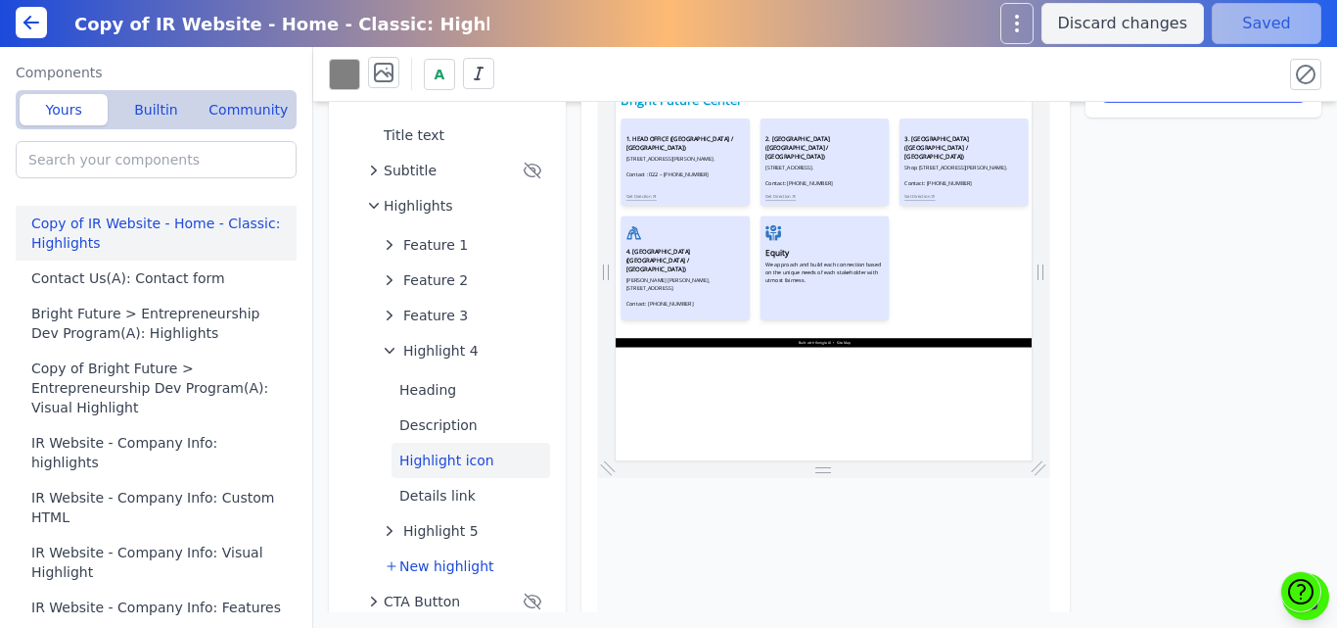
scroll to position [121, 0]
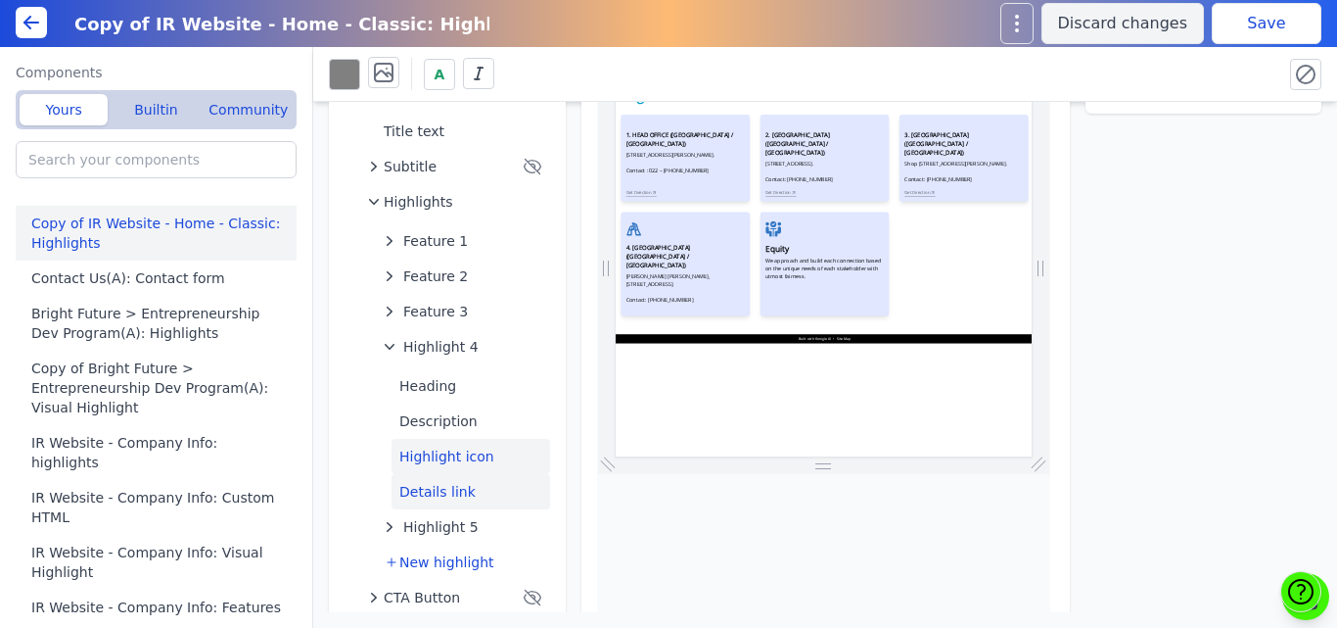
click at [443, 493] on button "Details link" at bounding box center [471, 491] width 159 height 35
select select "_self"
select select
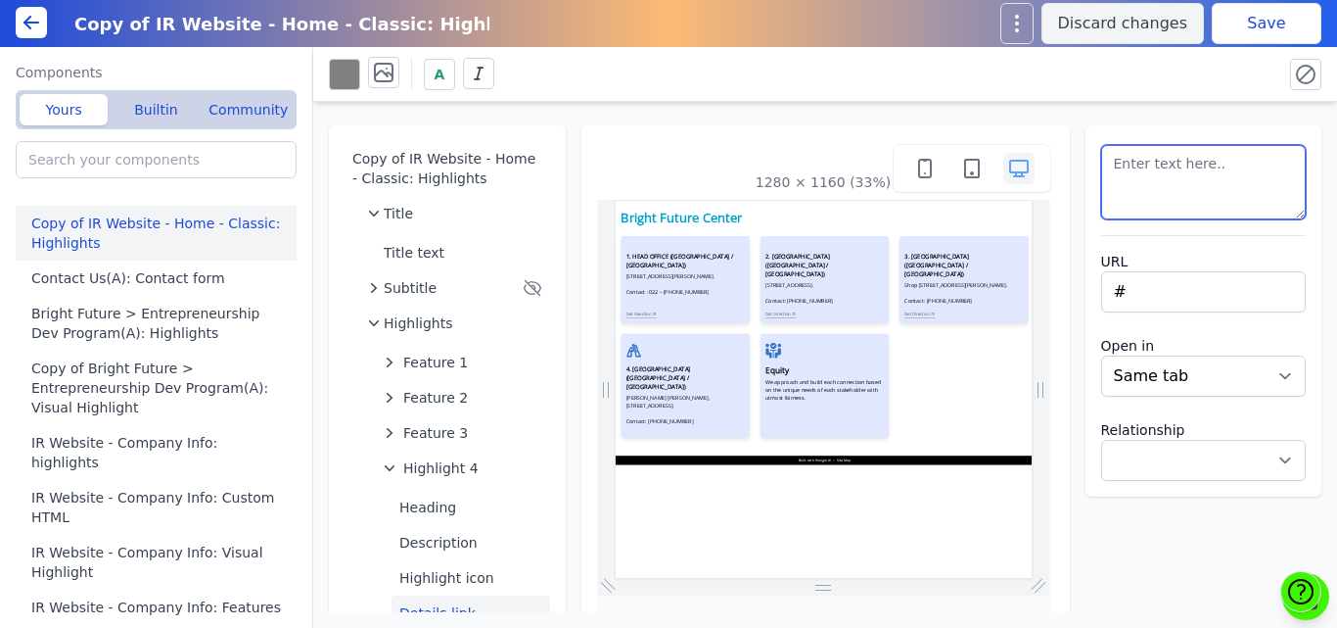
click at [1123, 183] on textarea at bounding box center [1204, 182] width 206 height 74
type textarea "Get Direction"
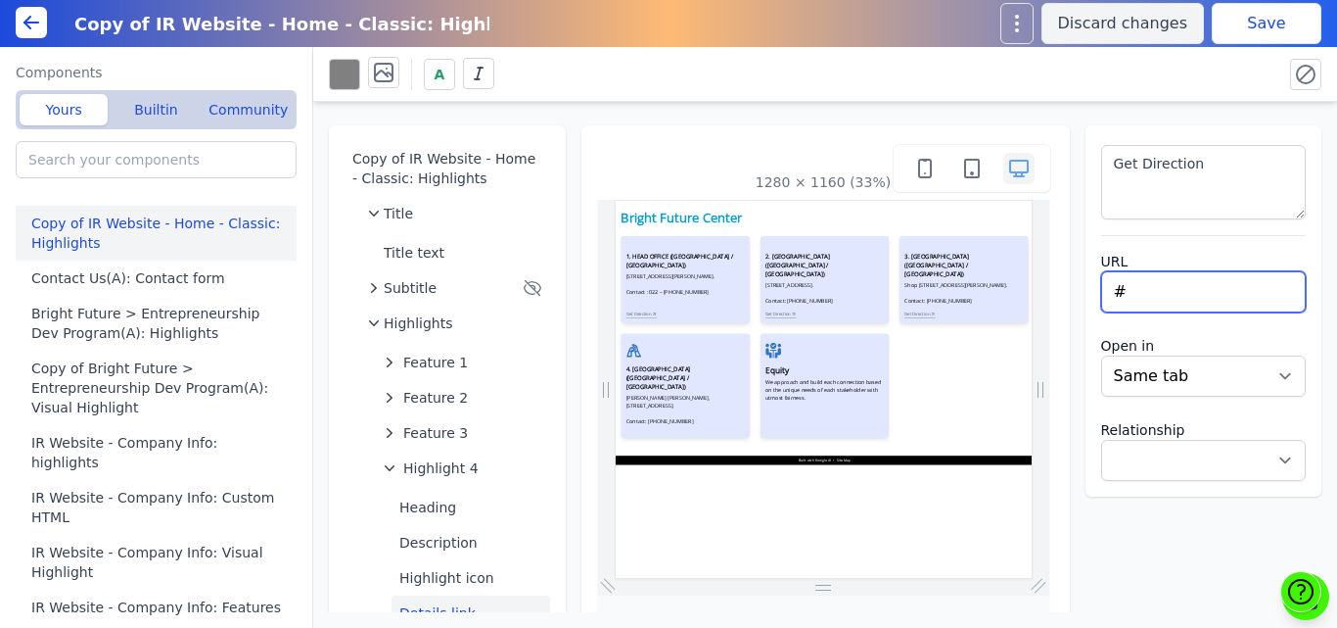
click at [1123, 287] on input "#" at bounding box center [1204, 291] width 206 height 41
drag, startPoint x: 1123, startPoint y: 287, endPoint x: 1086, endPoint y: 293, distance: 37.7
click at [1086, 293] on div "Get Direction URL # Open in New tab Same tab Relationship Noopener Noreferrer N…" at bounding box center [1204, 310] width 237 height 371
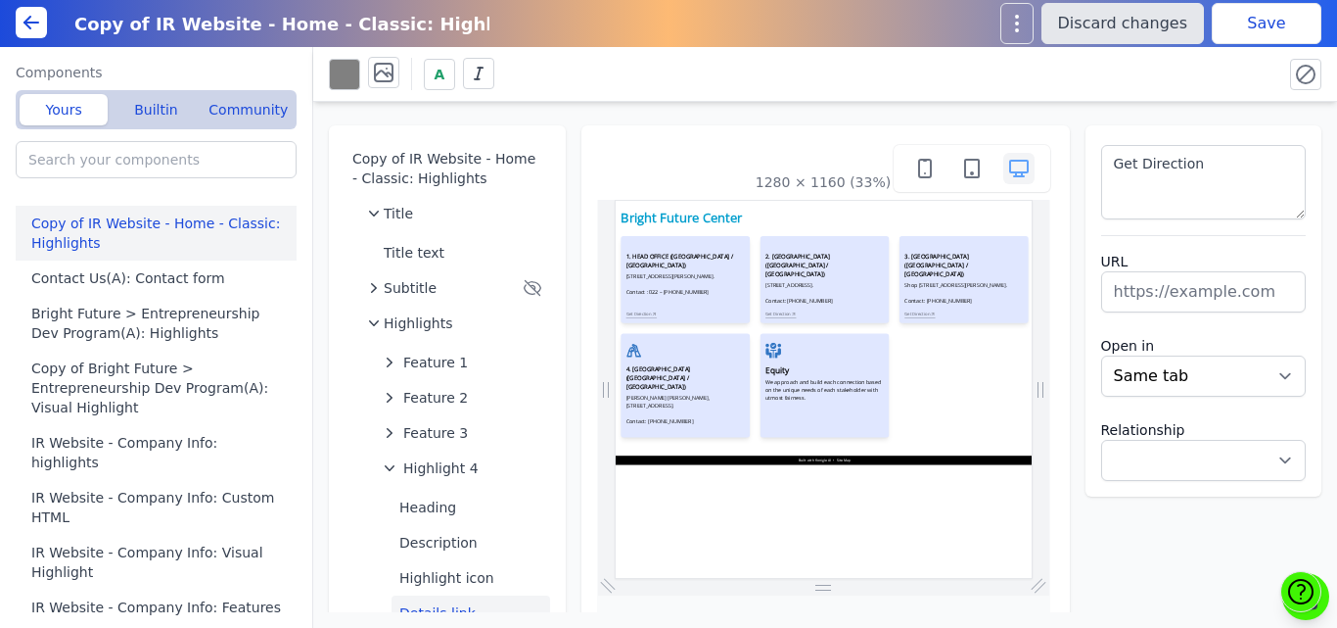
select select
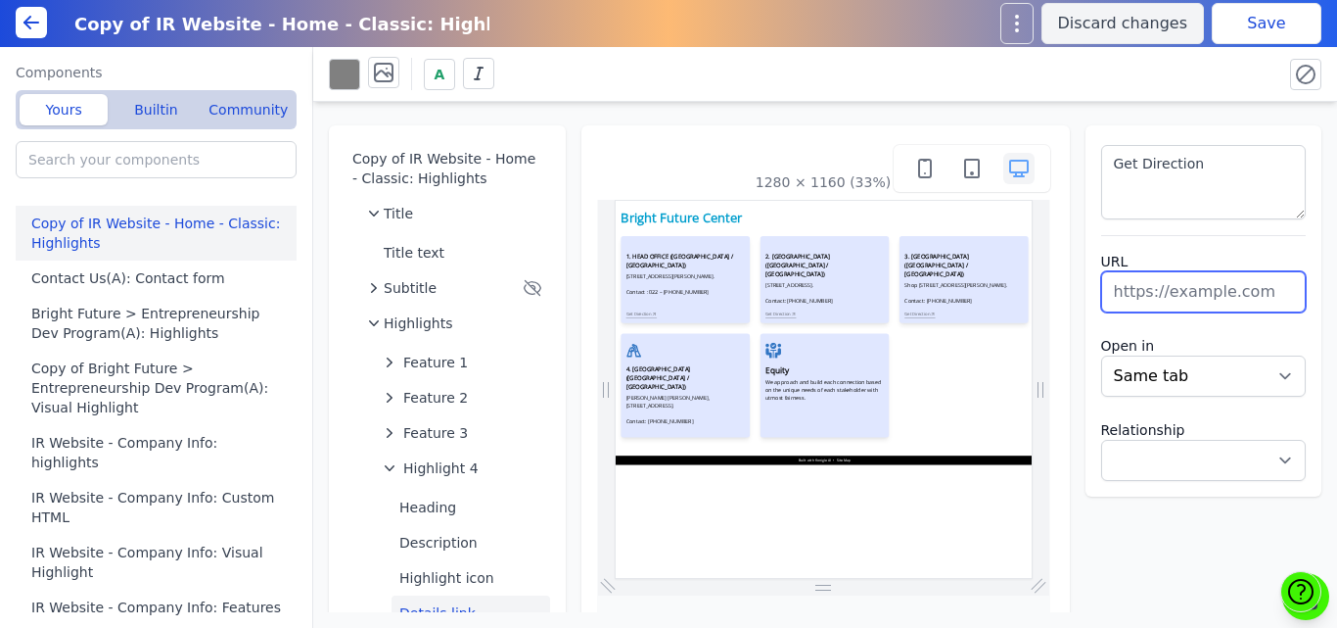
paste input "https://maps.app.goo.gl/9m1uQg7cAtYXuhvMA"
type input "https://maps.app.goo.gl/9m1uQg7cAtYXuhvMA"
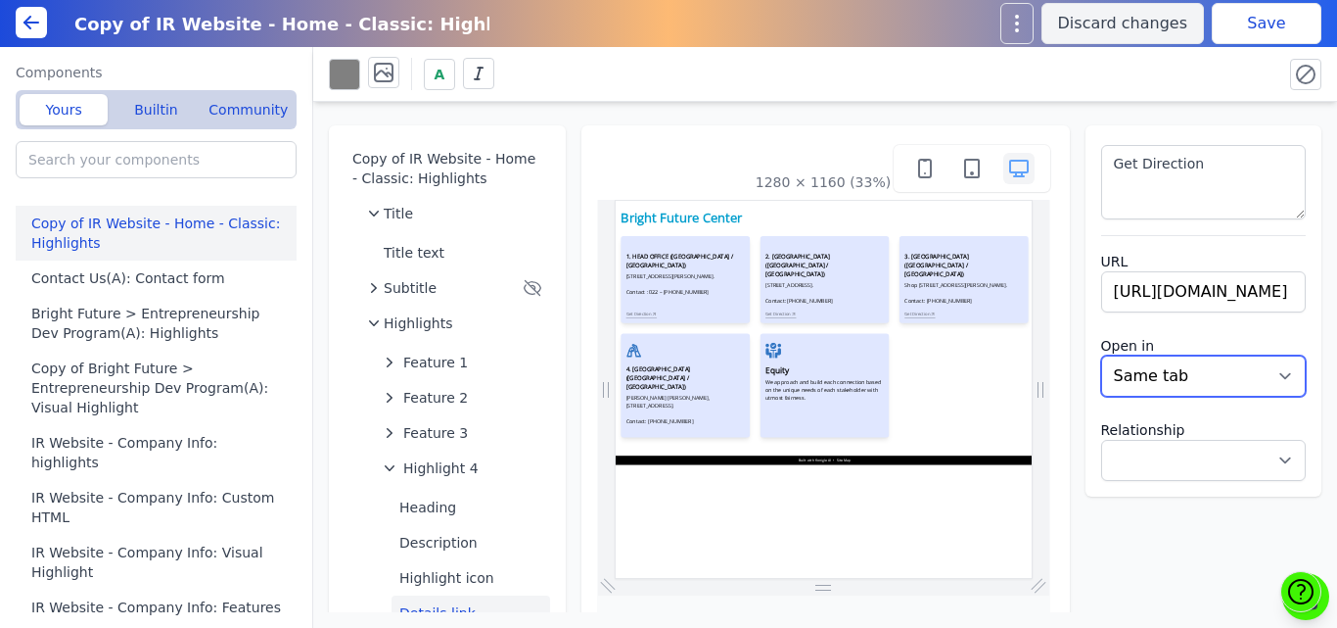
select select
click at [1198, 375] on select "New tab Same tab" at bounding box center [1204, 375] width 206 height 41
select select "_blank"
click at [1101, 355] on select "New tab Same tab" at bounding box center [1204, 375] width 206 height 41
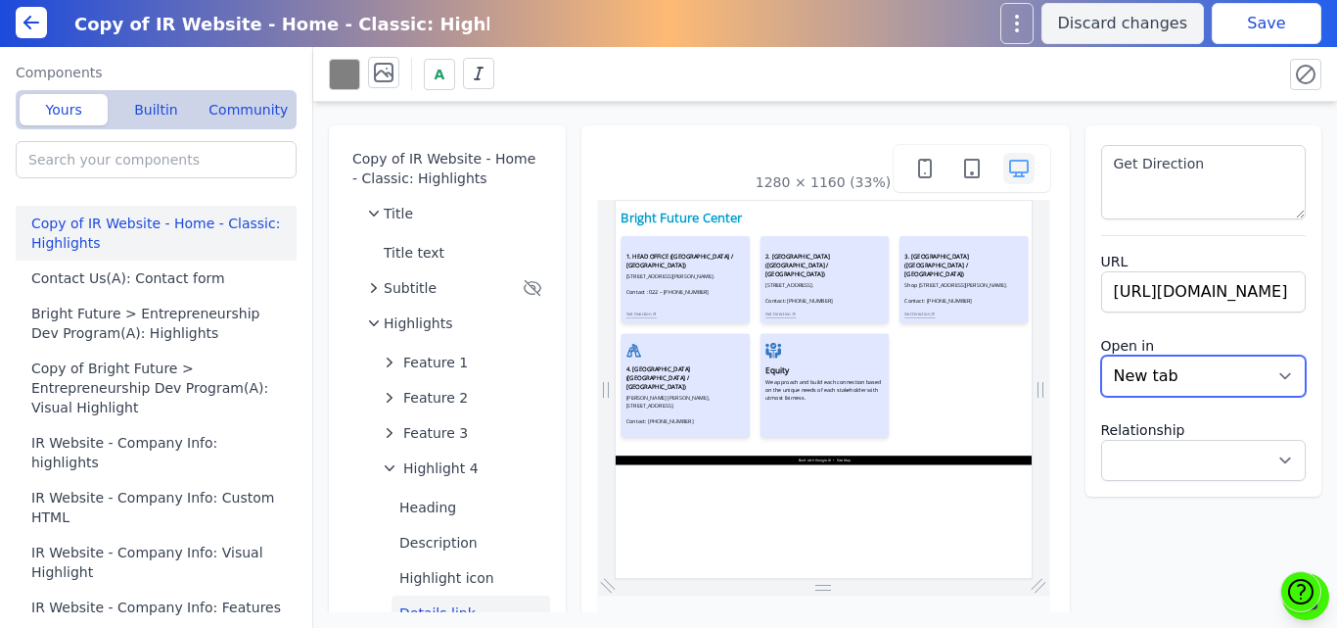
select select
click at [1250, 18] on button "Save" at bounding box center [1267, 23] width 110 height 41
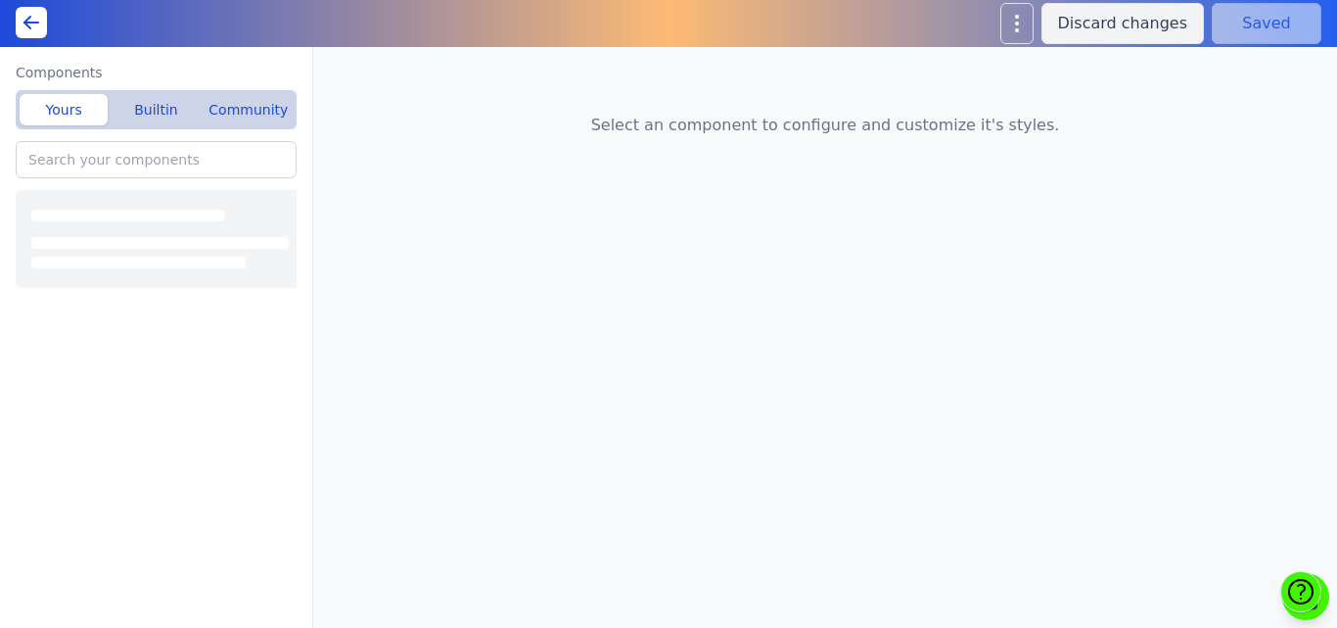
type input "Copy of IR Website - Home - Classic: Highlights"
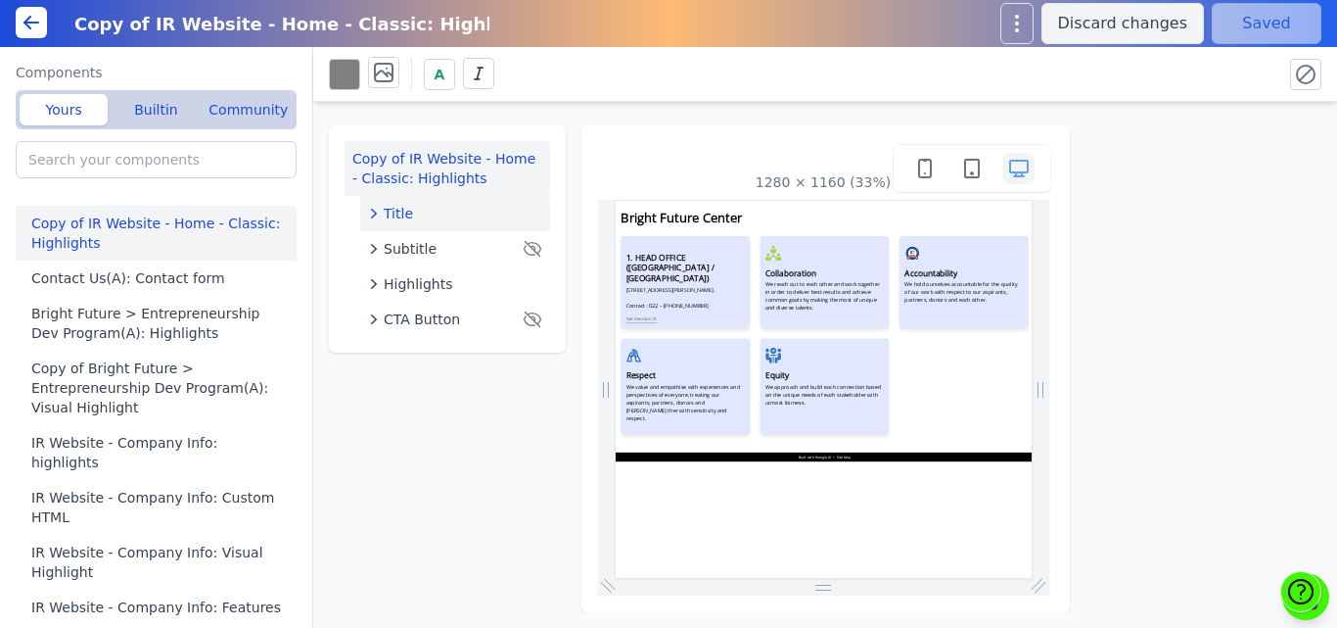
click at [422, 219] on div "Title" at bounding box center [455, 214] width 174 height 20
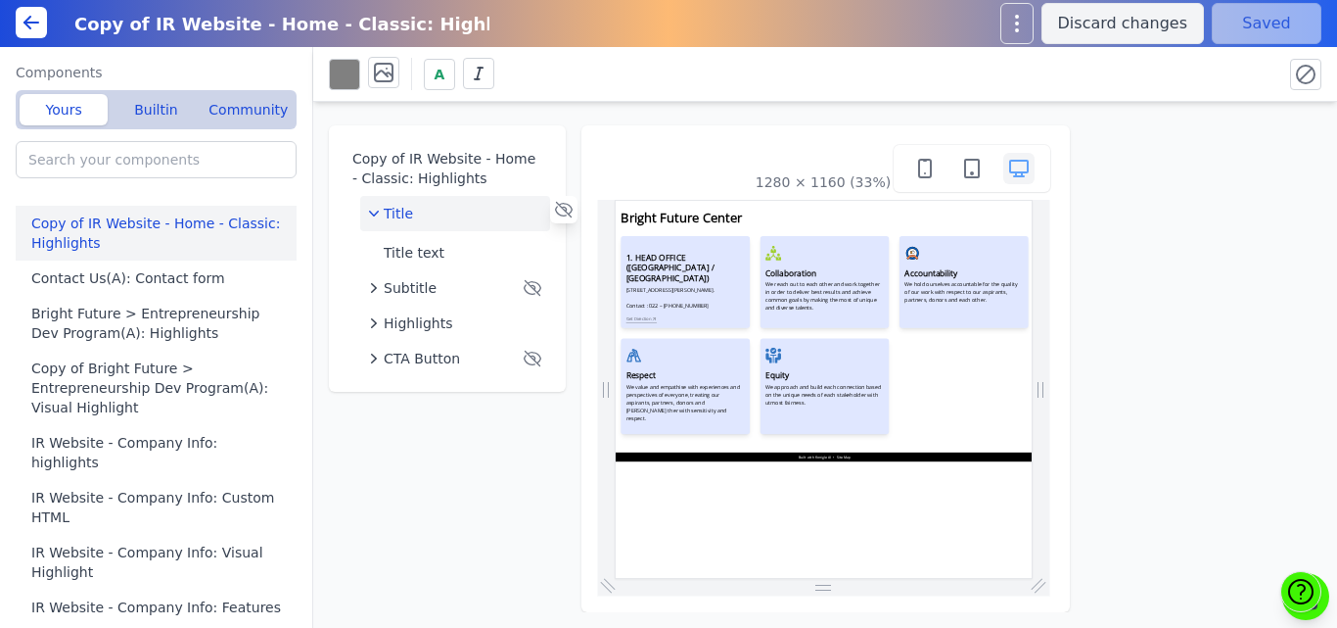
click at [411, 206] on div "Title" at bounding box center [455, 214] width 174 height 20
click at [413, 325] on span "CTA Button" at bounding box center [422, 319] width 76 height 20
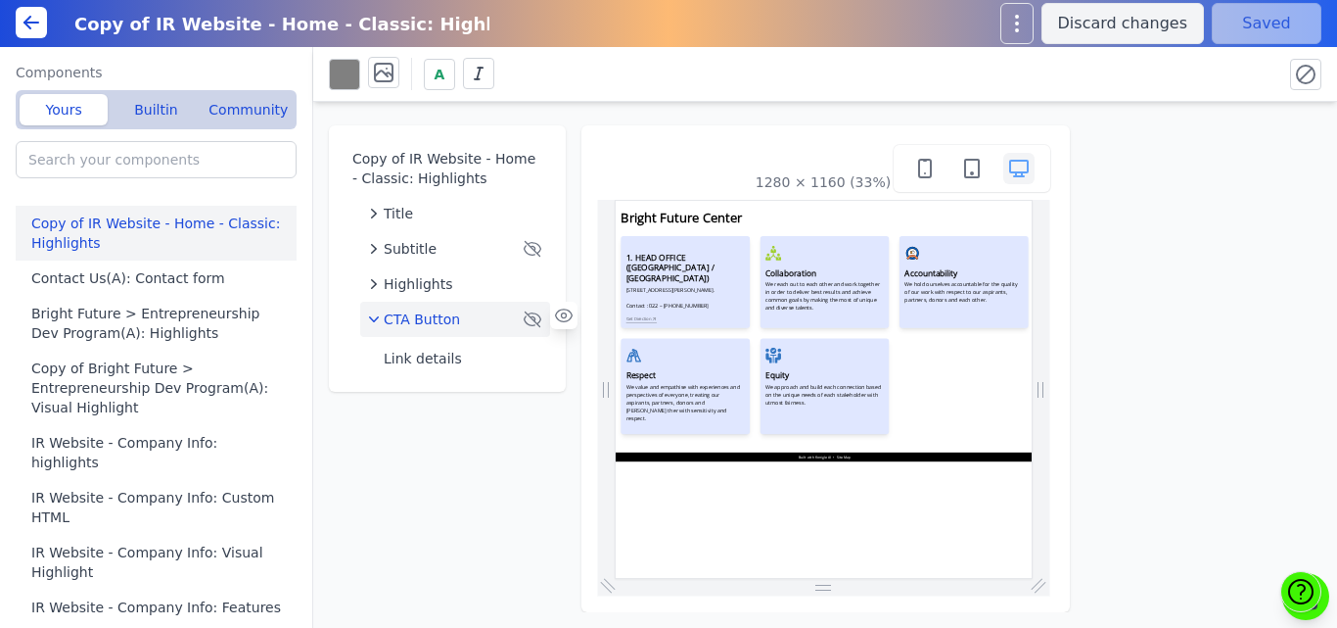
click at [413, 325] on span "CTA Button" at bounding box center [422, 319] width 76 height 20
click at [399, 279] on span "Highlights" at bounding box center [419, 284] width 70 height 20
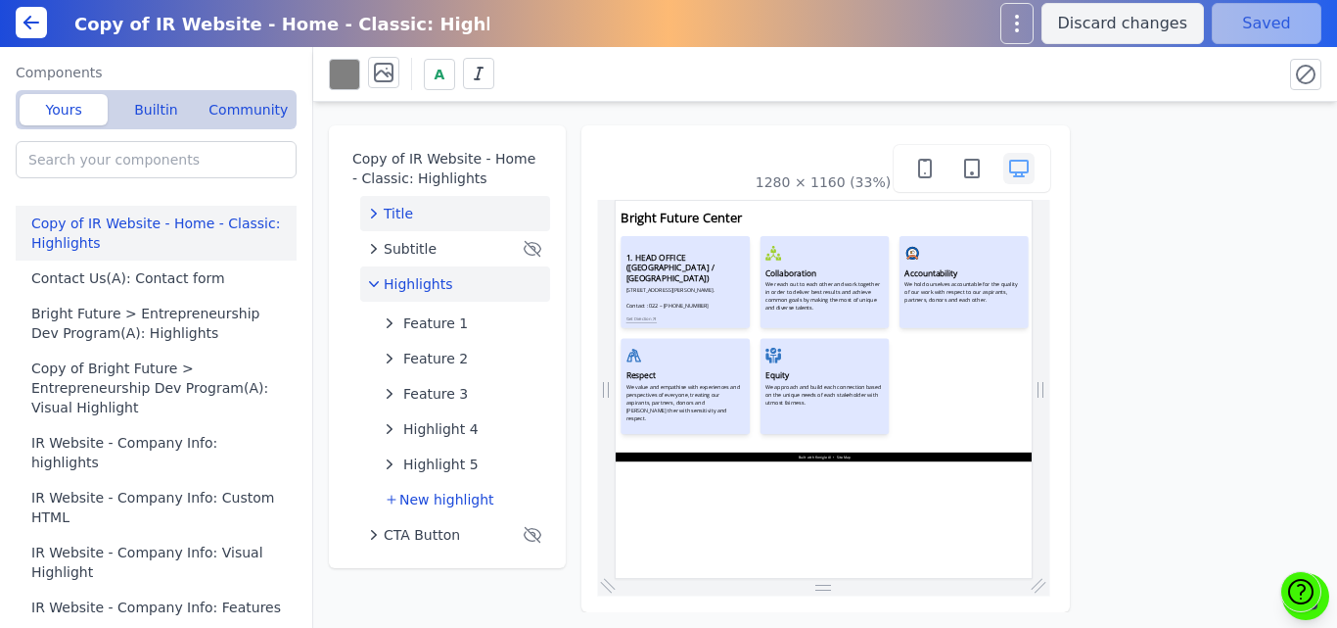
click at [399, 216] on span "Title" at bounding box center [398, 214] width 29 height 20
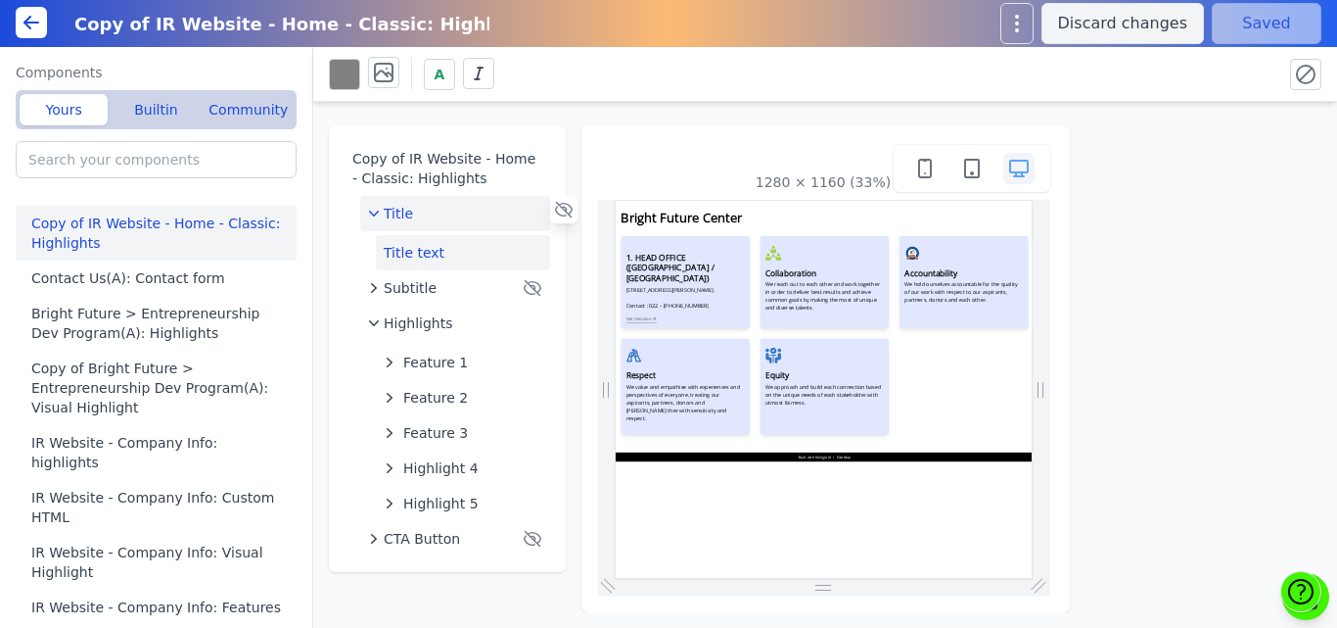
click at [405, 253] on button "Title text" at bounding box center [463, 252] width 174 height 35
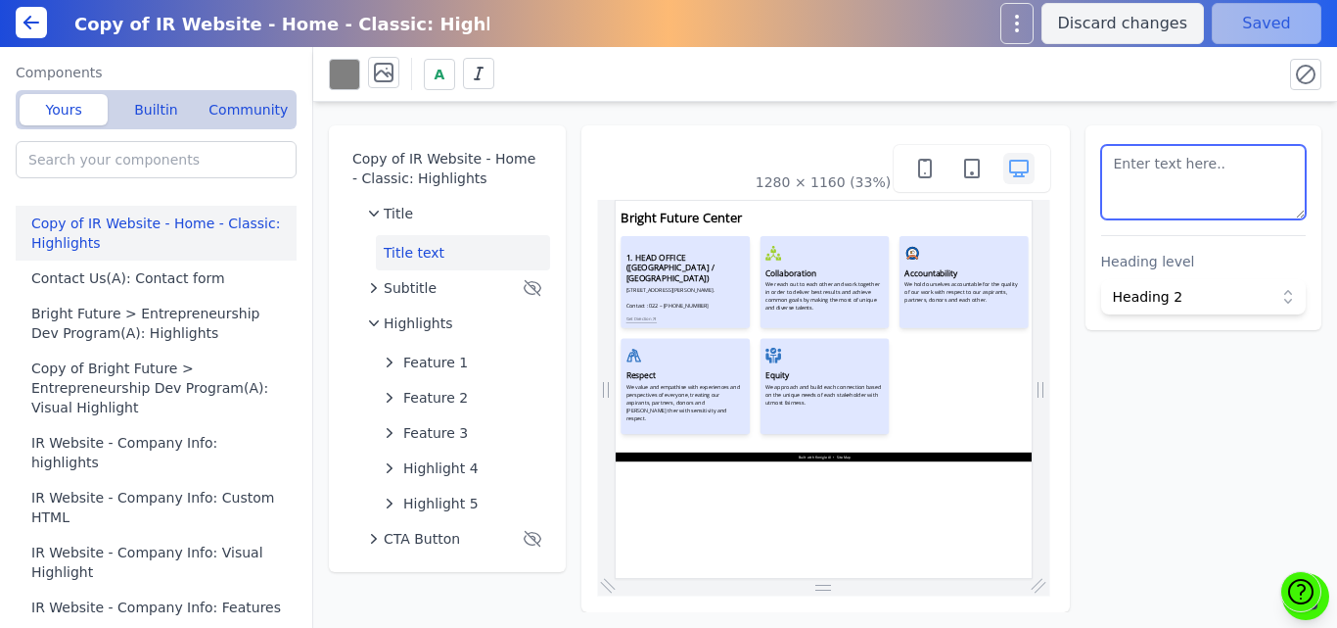
click at [1248, 176] on textarea at bounding box center [1204, 182] width 206 height 74
click at [1166, 297] on span "Heading 2" at bounding box center [1190, 297] width 155 height 20
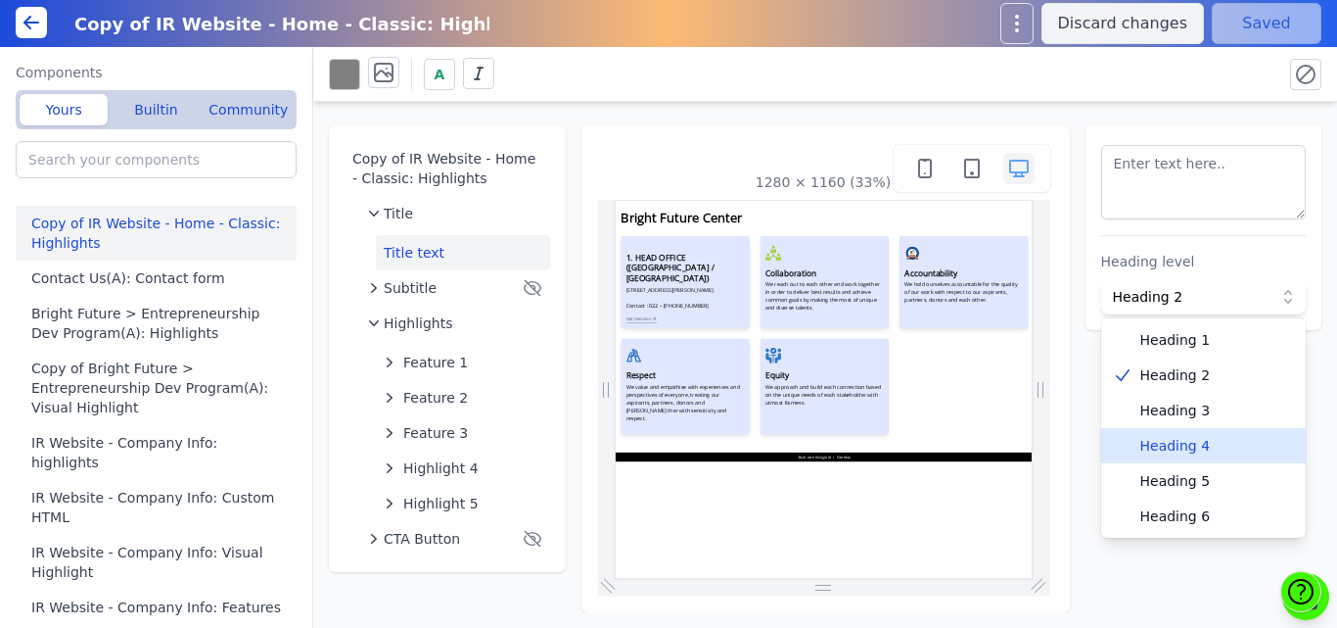
click at [1157, 449] on span "Heading 4" at bounding box center [1216, 446] width 151 height 20
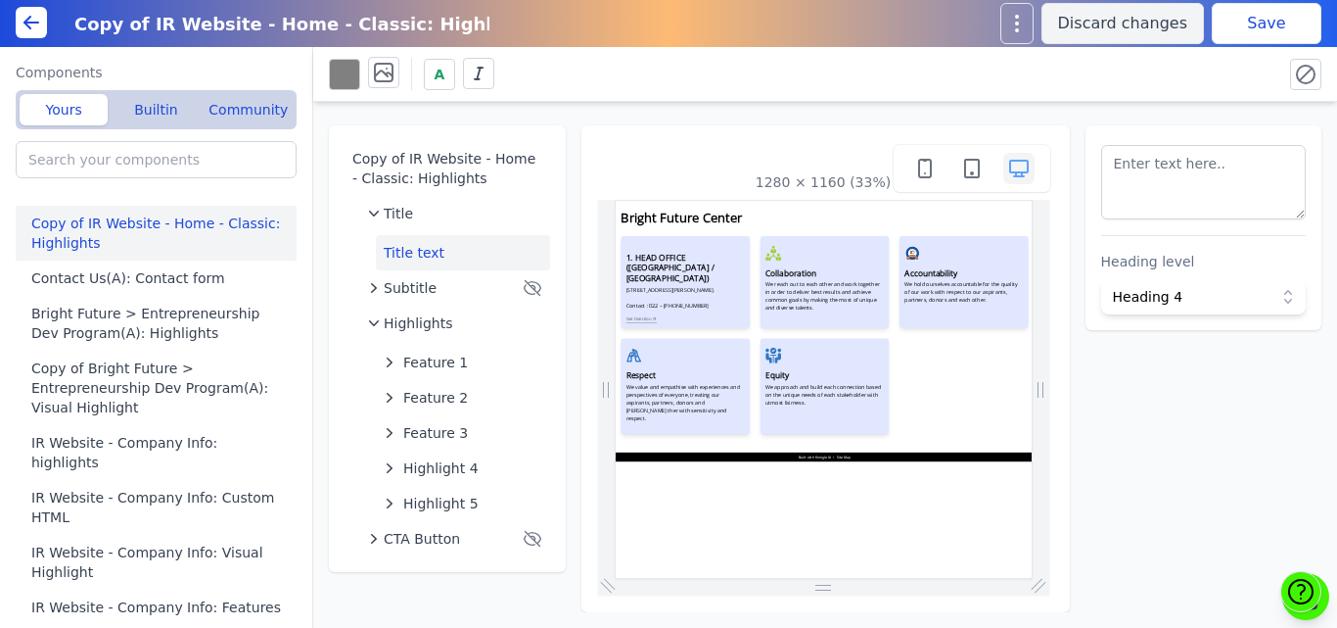
click at [1232, 23] on button "Save" at bounding box center [1267, 23] width 110 height 41
click at [710, 97] on div "A" at bounding box center [825, 74] width 1024 height 55
click at [416, 394] on span "Feature 2" at bounding box center [435, 398] width 65 height 20
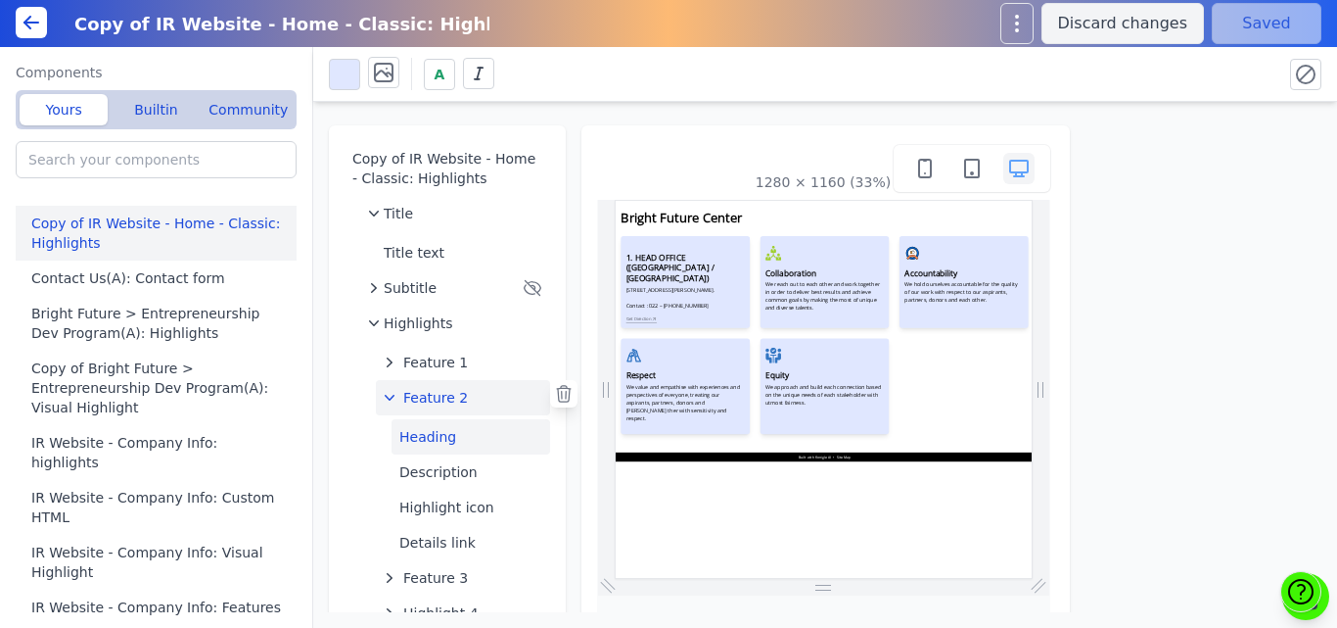
click at [427, 431] on button "Heading" at bounding box center [471, 436] width 159 height 35
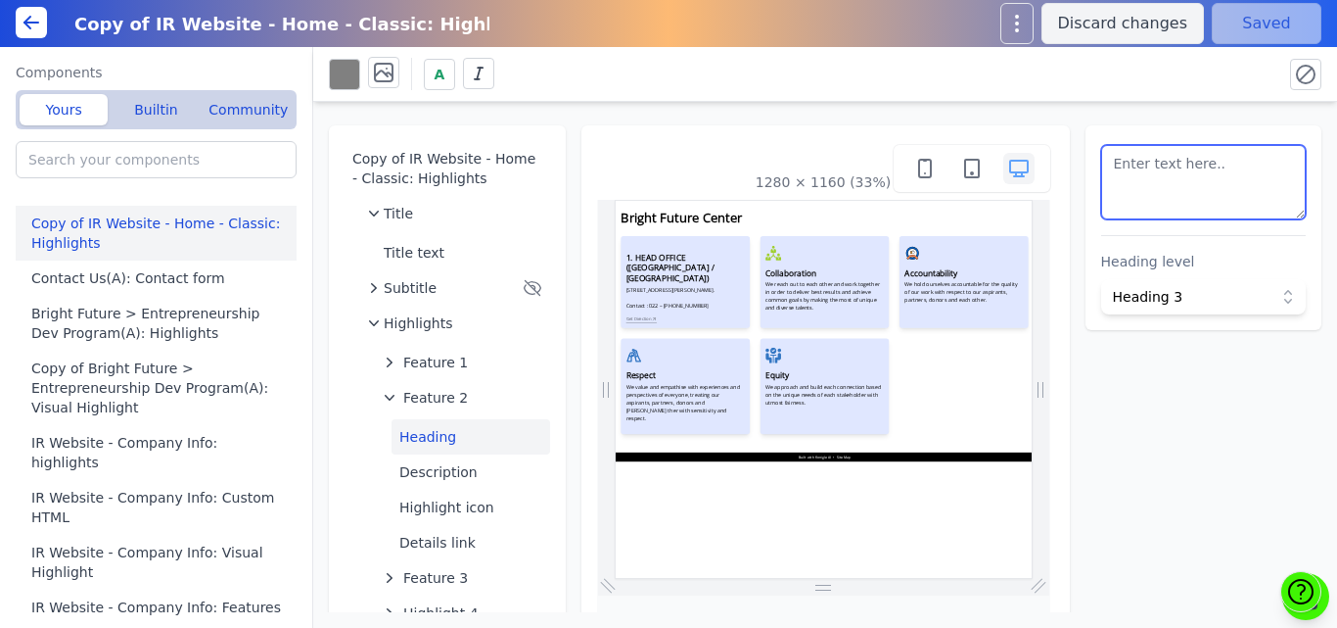
drag, startPoint x: 1213, startPoint y: 201, endPoint x: 1128, endPoint y: 183, distance: 87.0
click at [1128, 183] on textarea at bounding box center [1204, 182] width 206 height 74
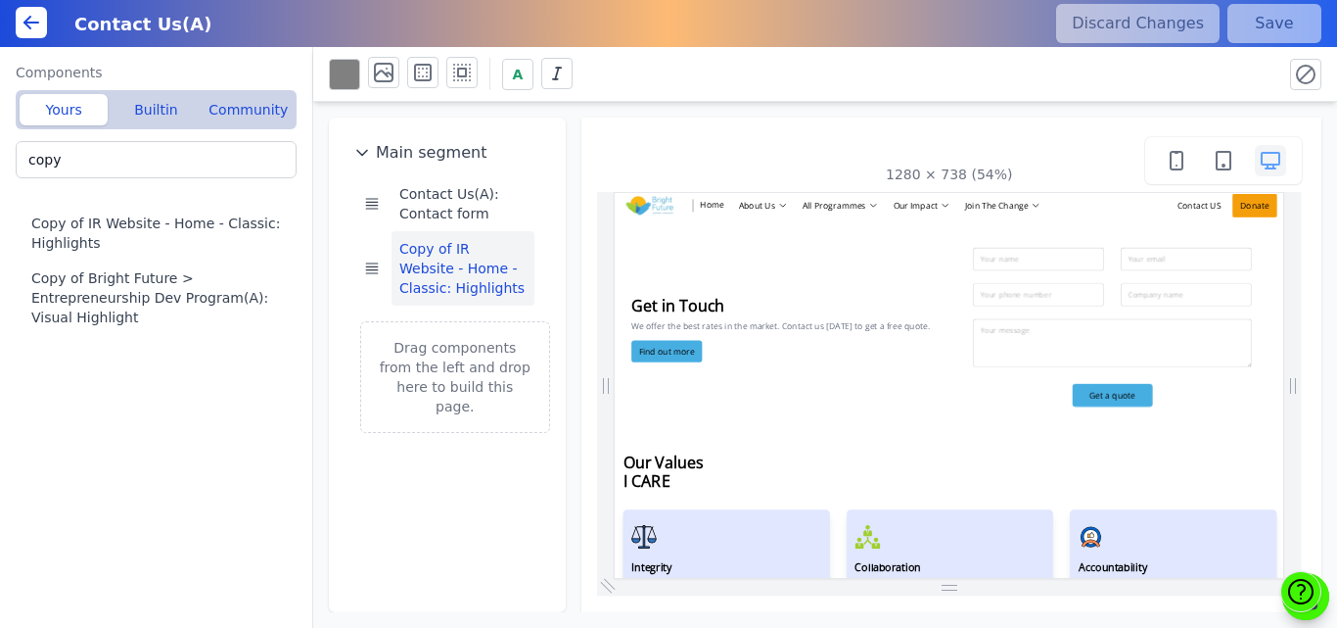
scroll to position [454, 0]
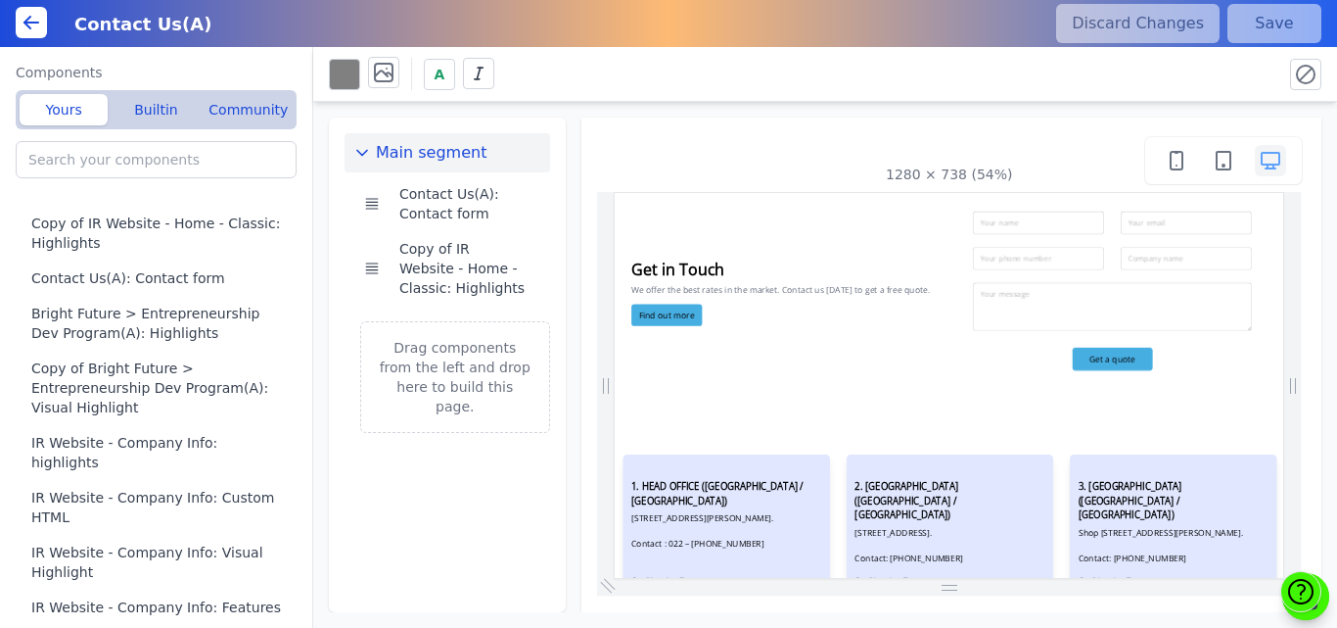
drag, startPoint x: 1860, startPoint y: 385, endPoint x: 1902, endPoint y: 500, distance: 123.0
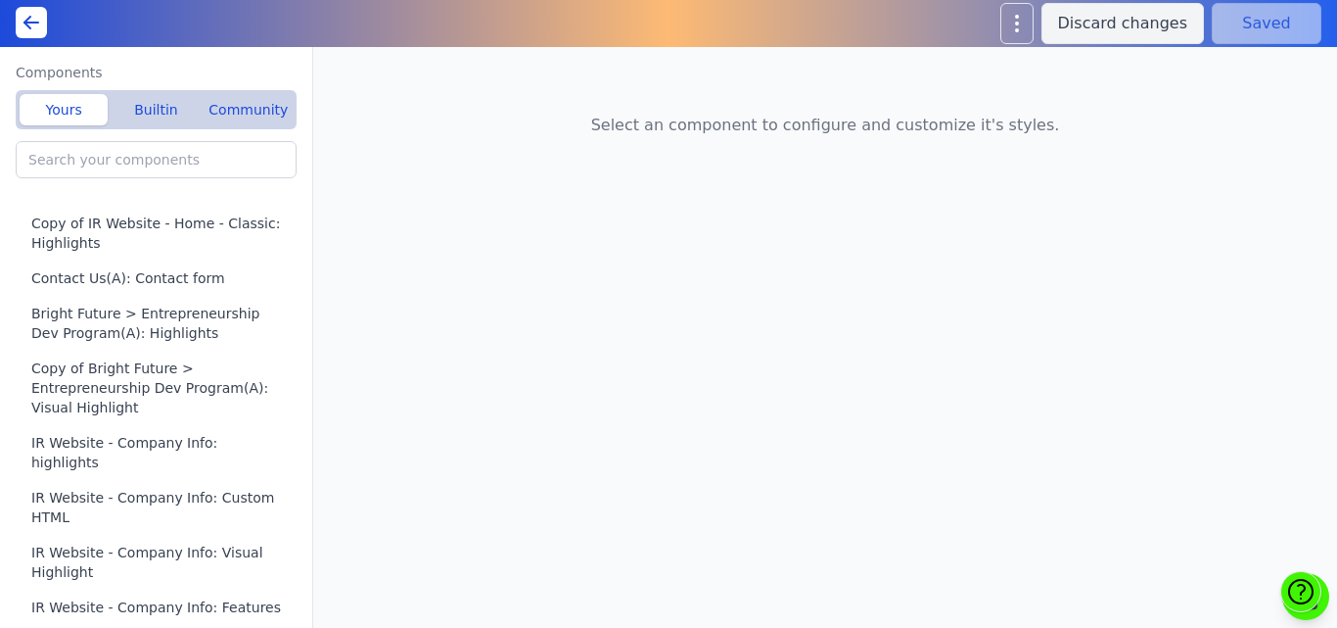
type input "Home(A): Featured Offerings"
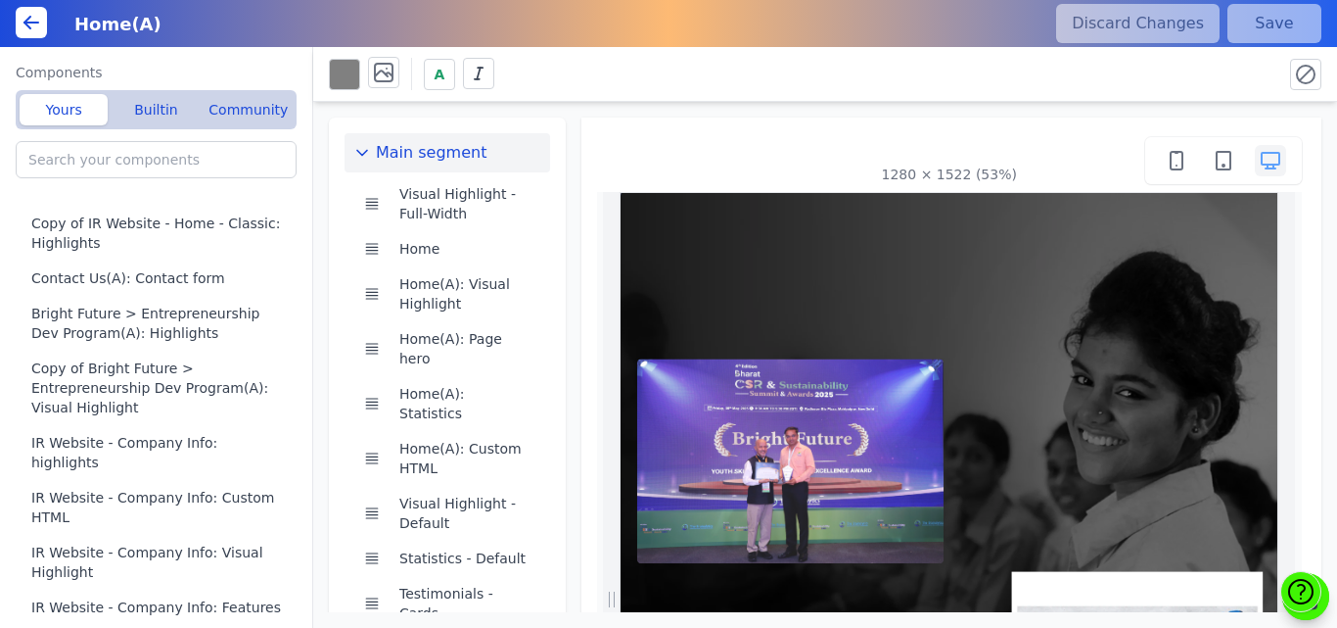
scroll to position [0, 229]
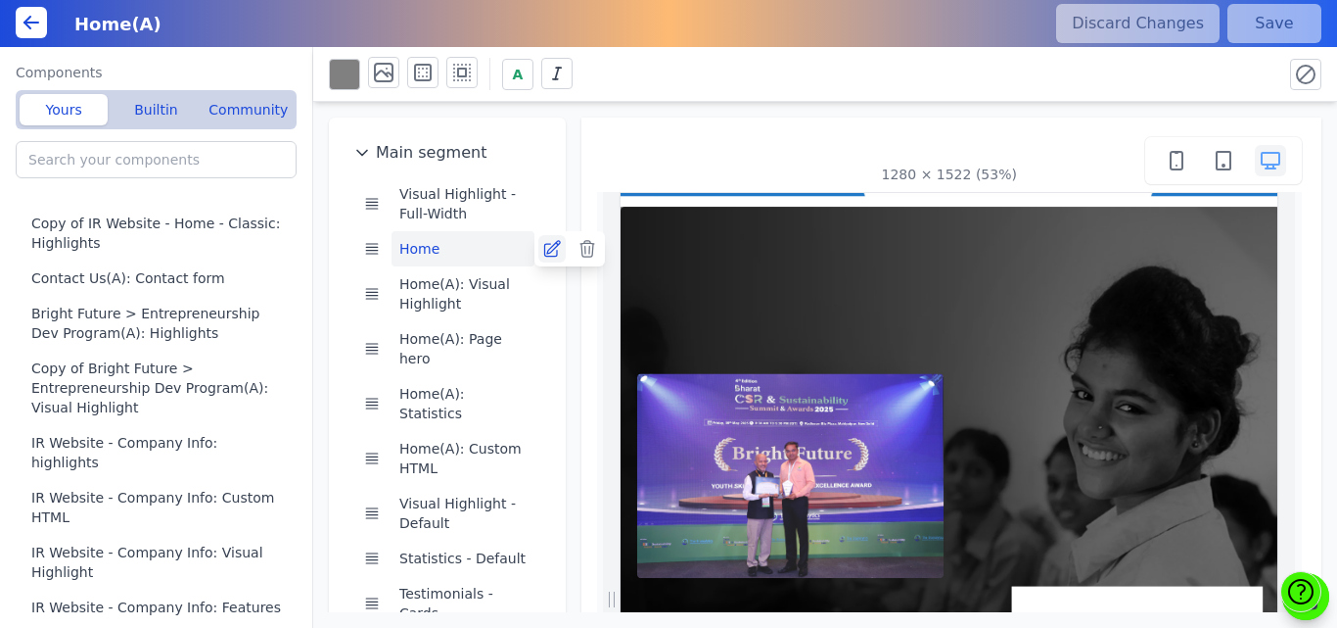
scroll to position [0, 456]
click at [543, 250] on icon at bounding box center [552, 249] width 20 height 20
click at [465, 431] on button "Home(A): Custom HTML" at bounding box center [463, 458] width 143 height 55
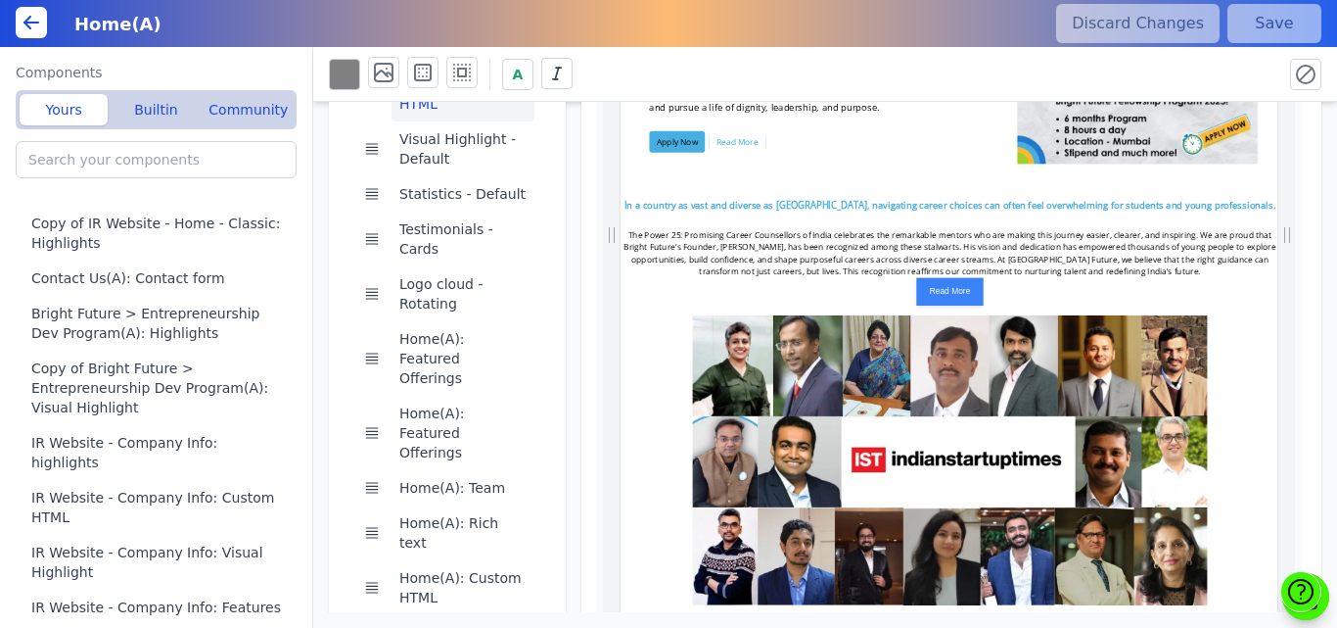
scroll to position [0, 1361]
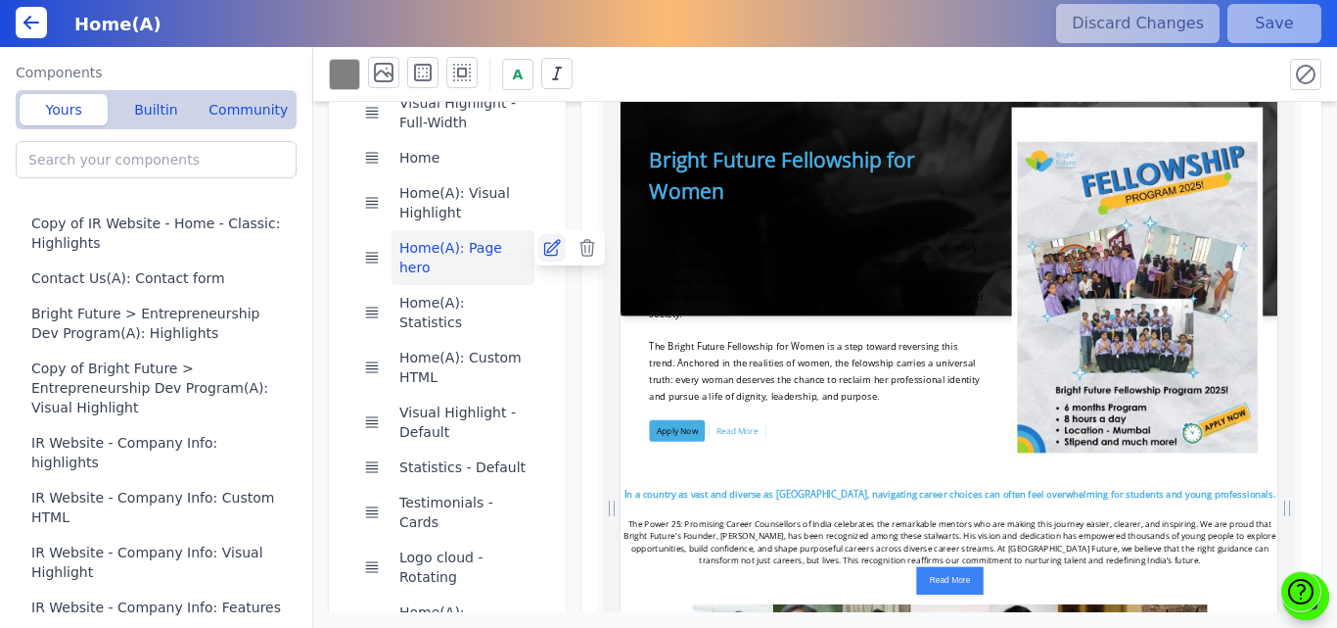
scroll to position [0, 63]
click at [545, 246] on icon at bounding box center [552, 248] width 20 height 20
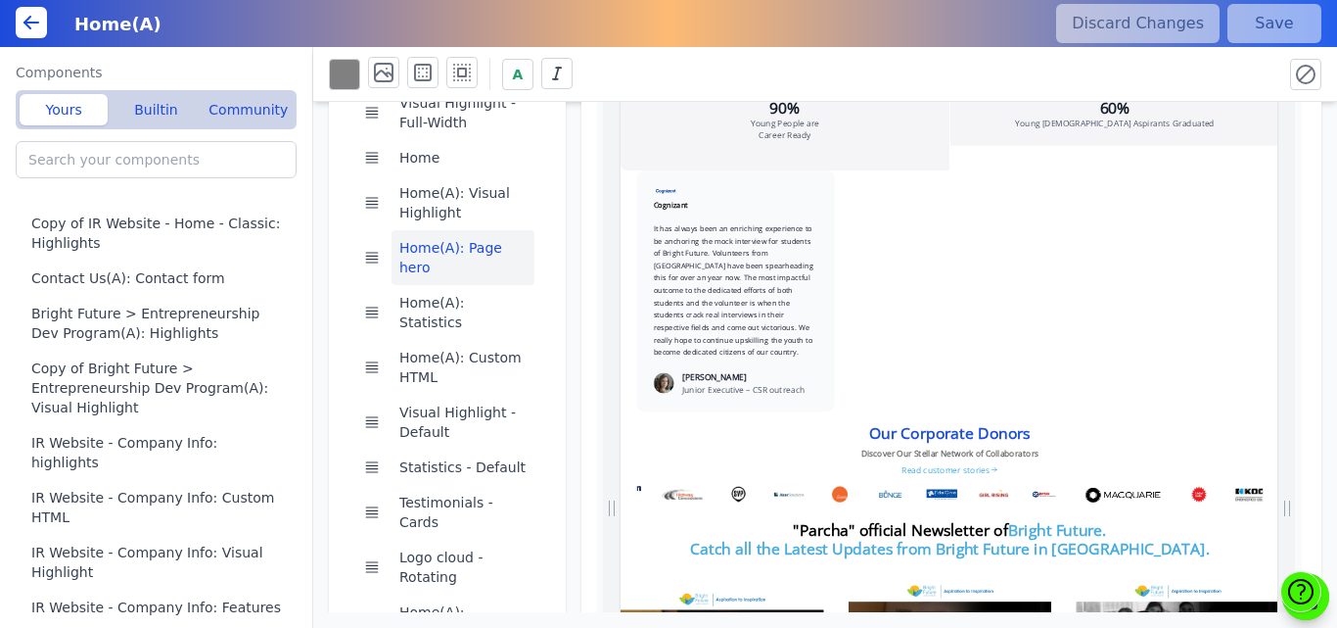
scroll to position [3753, 0]
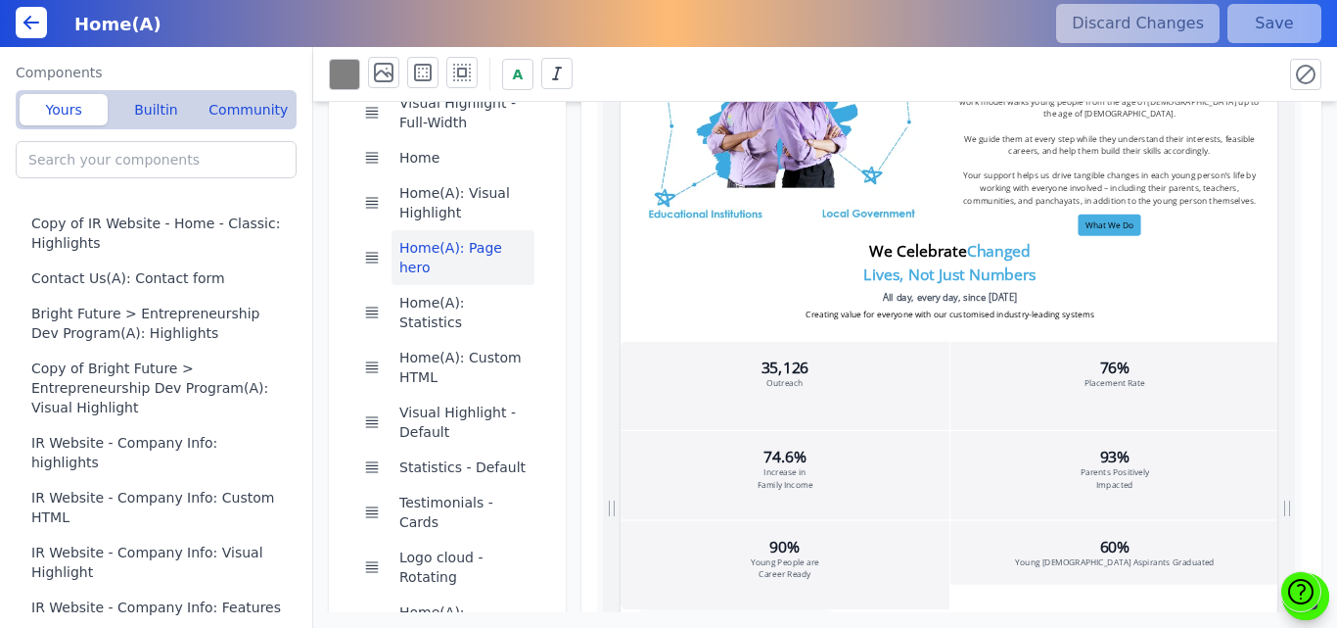
drag, startPoint x: 1859, startPoint y: 656, endPoint x: 1890, endPoint y: 629, distance: 41.0
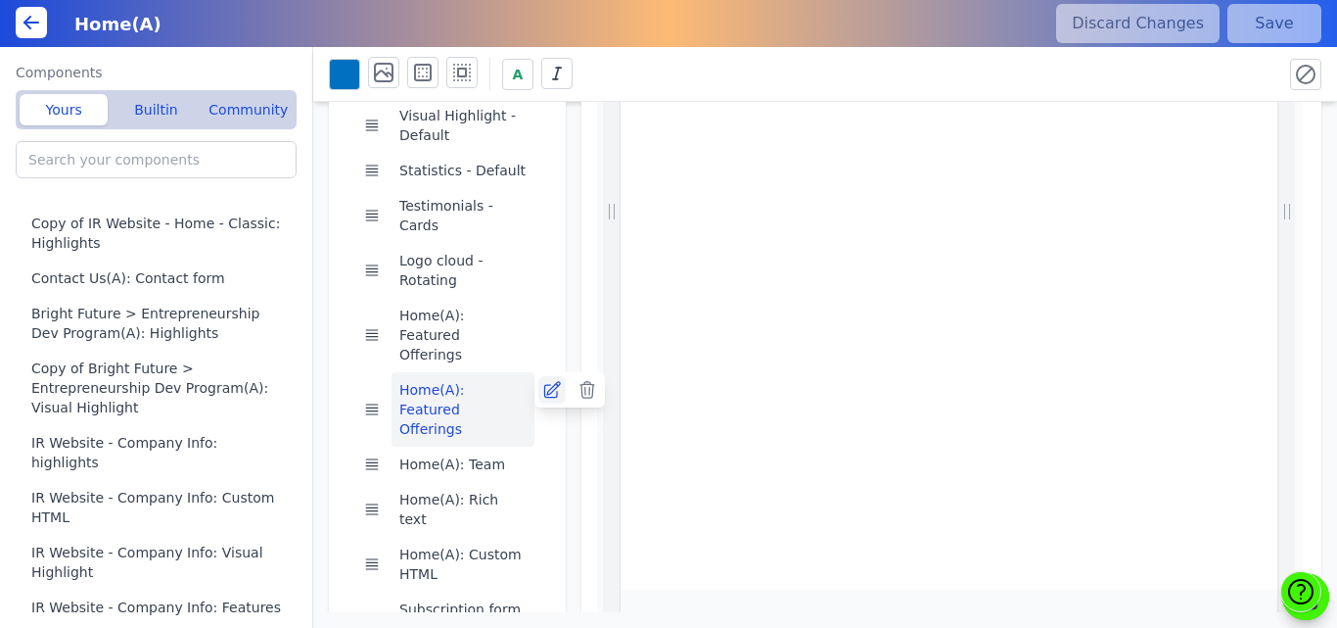
click at [549, 310] on div "Main segment Visual Highlight - Full-Width Home Home(A): Visual Highlight Home(…" at bounding box center [447, 259] width 237 height 1059
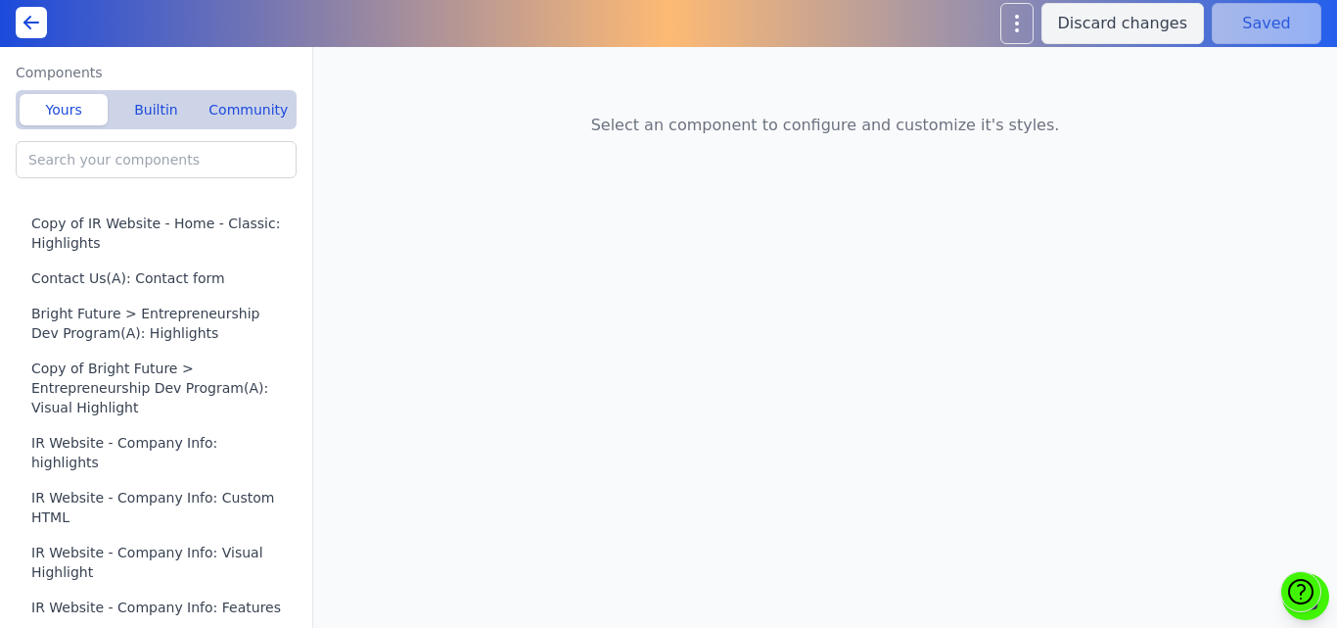
type input "Home"
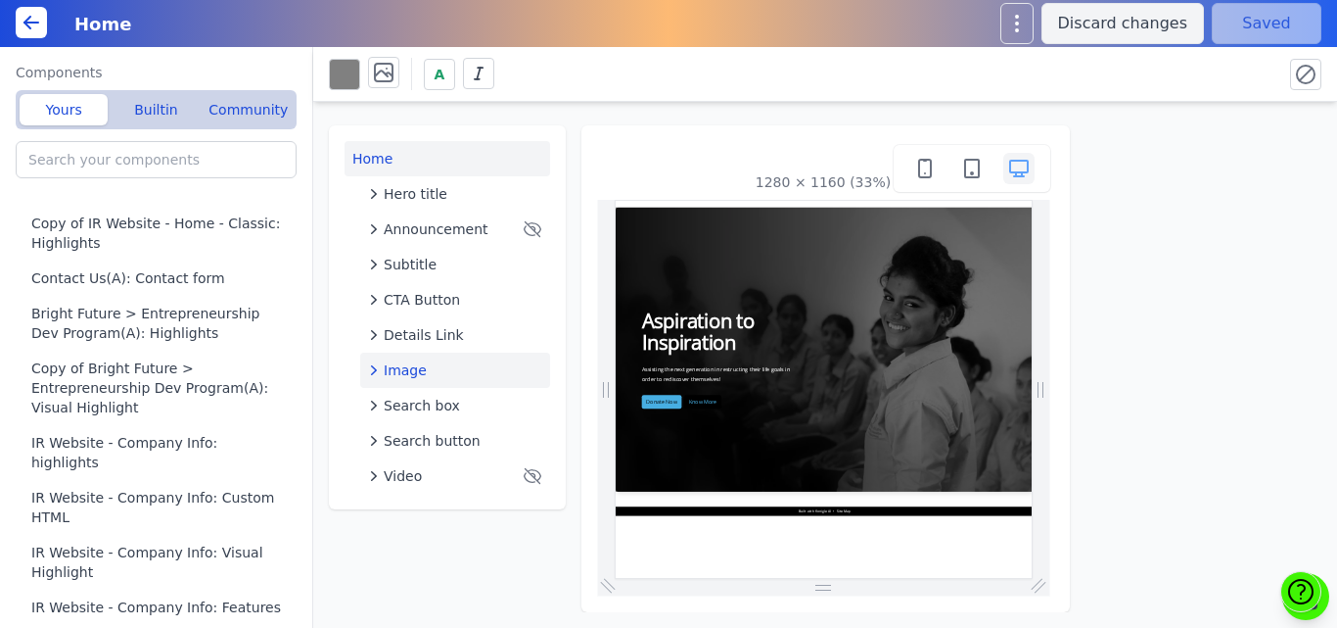
click at [399, 368] on span "Image" at bounding box center [405, 370] width 43 height 20
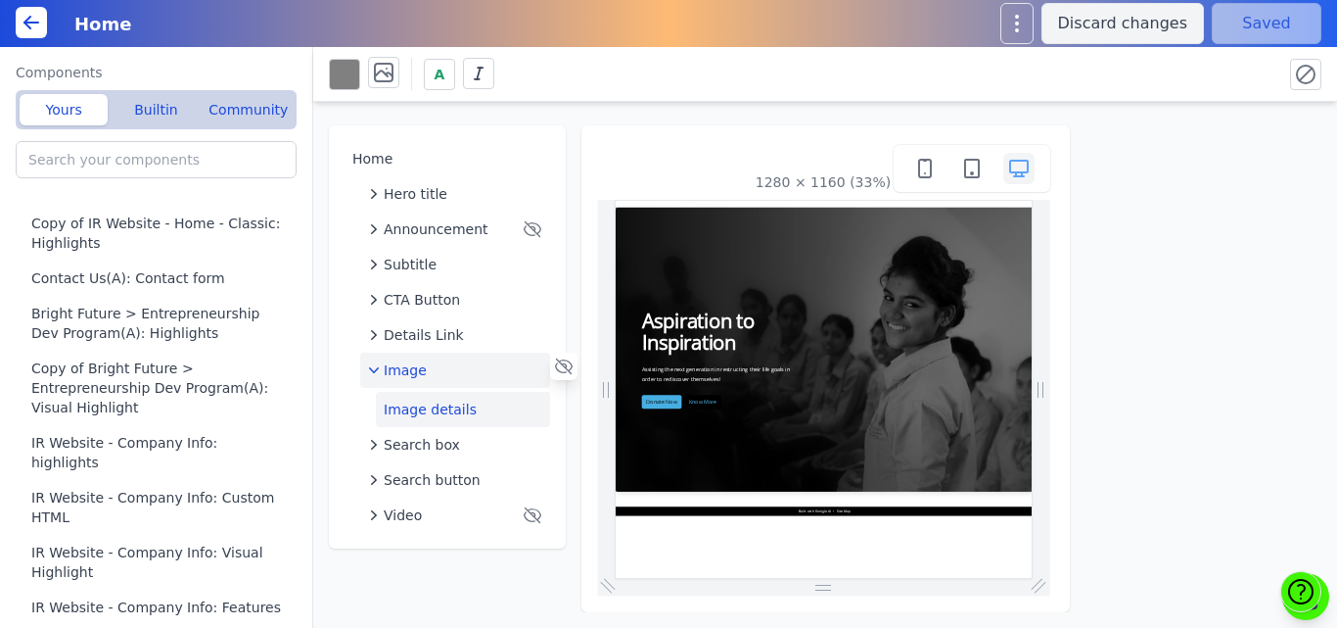
click at [425, 407] on button "Image details" at bounding box center [463, 409] width 174 height 35
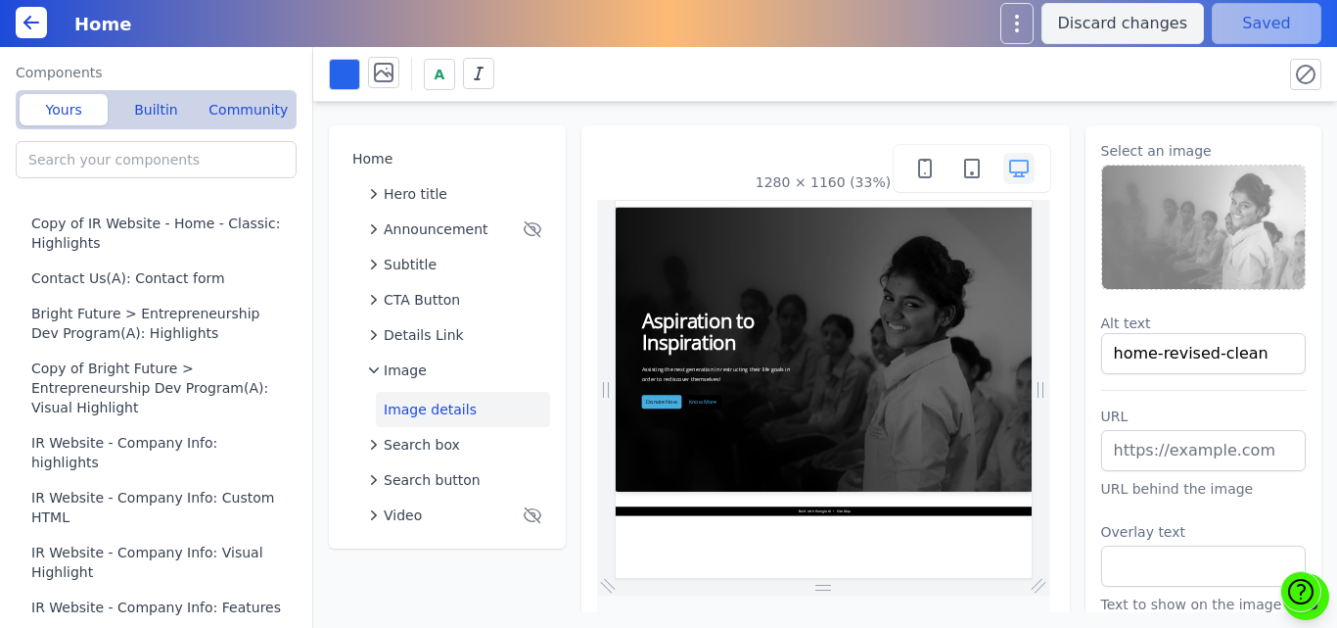
click at [1184, 222] on img at bounding box center [1204, 226] width 204 height 123
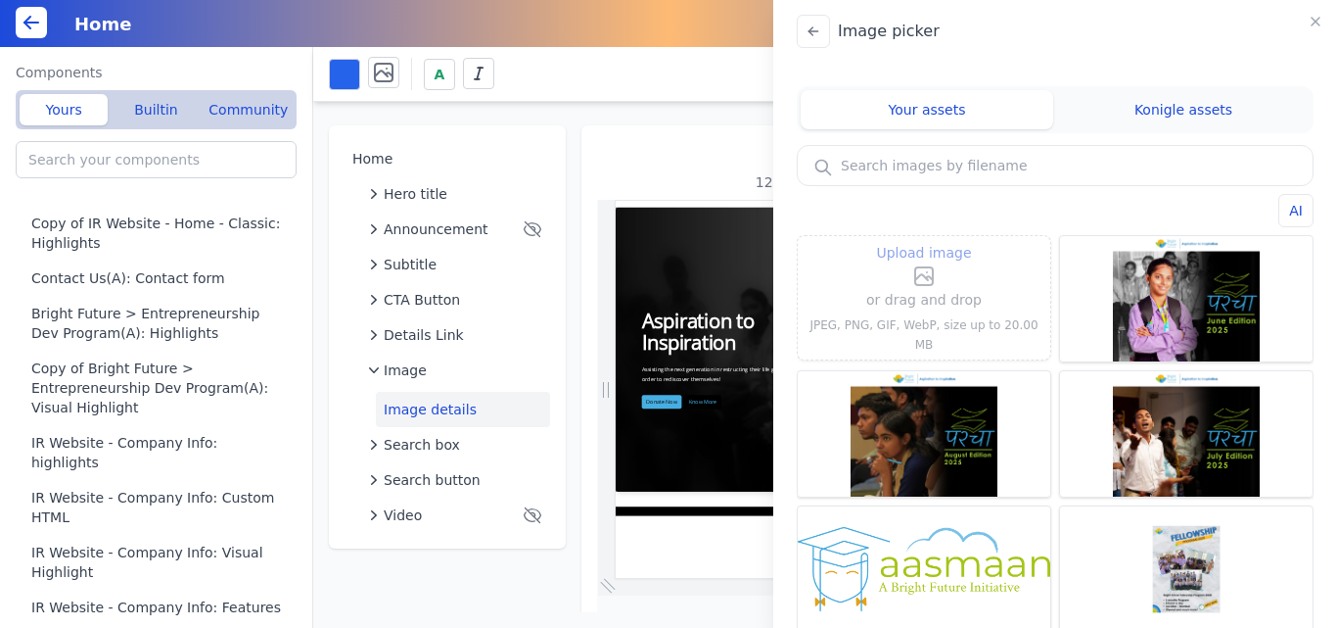
click at [930, 264] on span "Upload image" at bounding box center [923, 252] width 95 height 23
click at [925, 241] on input "Upload image" at bounding box center [924, 240] width 1 height 1
click at [961, 281] on label "Upload image" at bounding box center [924, 264] width 116 height 47
click at [925, 241] on input "Upload image" at bounding box center [924, 240] width 1 height 1
type input "C:\fakepath\home-banner.png"
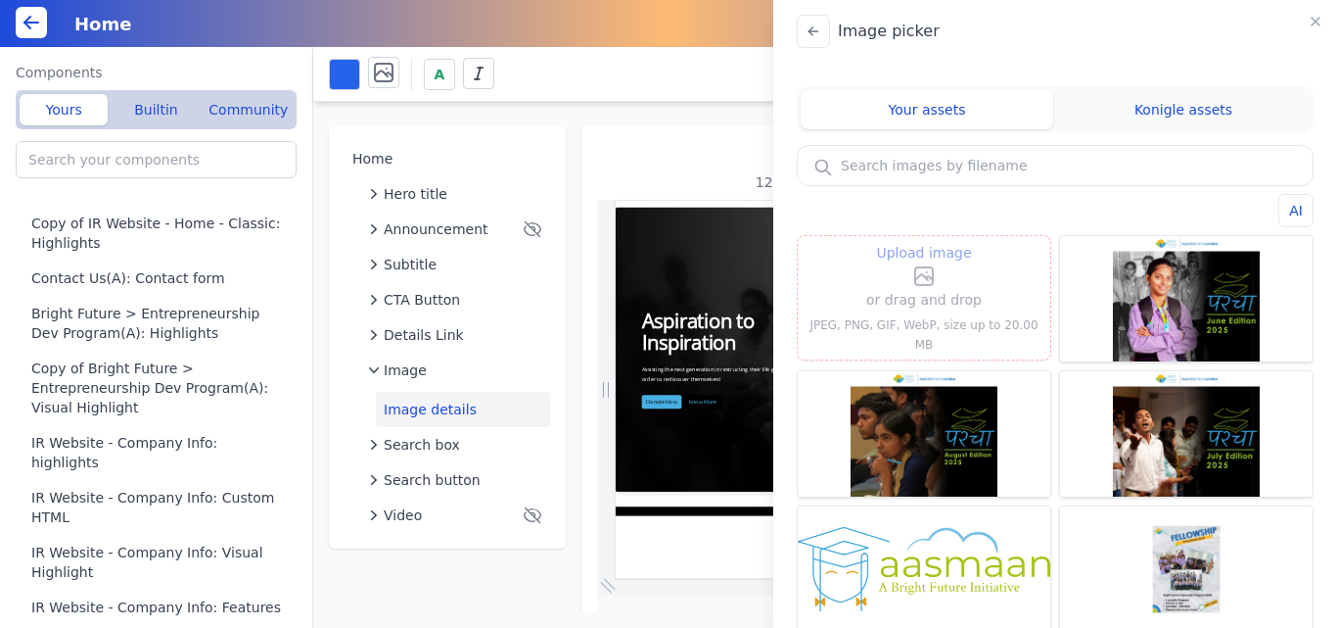
click at [921, 260] on span "Upload image" at bounding box center [923, 252] width 95 height 23
click at [924, 241] on input "Upload image" at bounding box center [924, 240] width 1 height 1
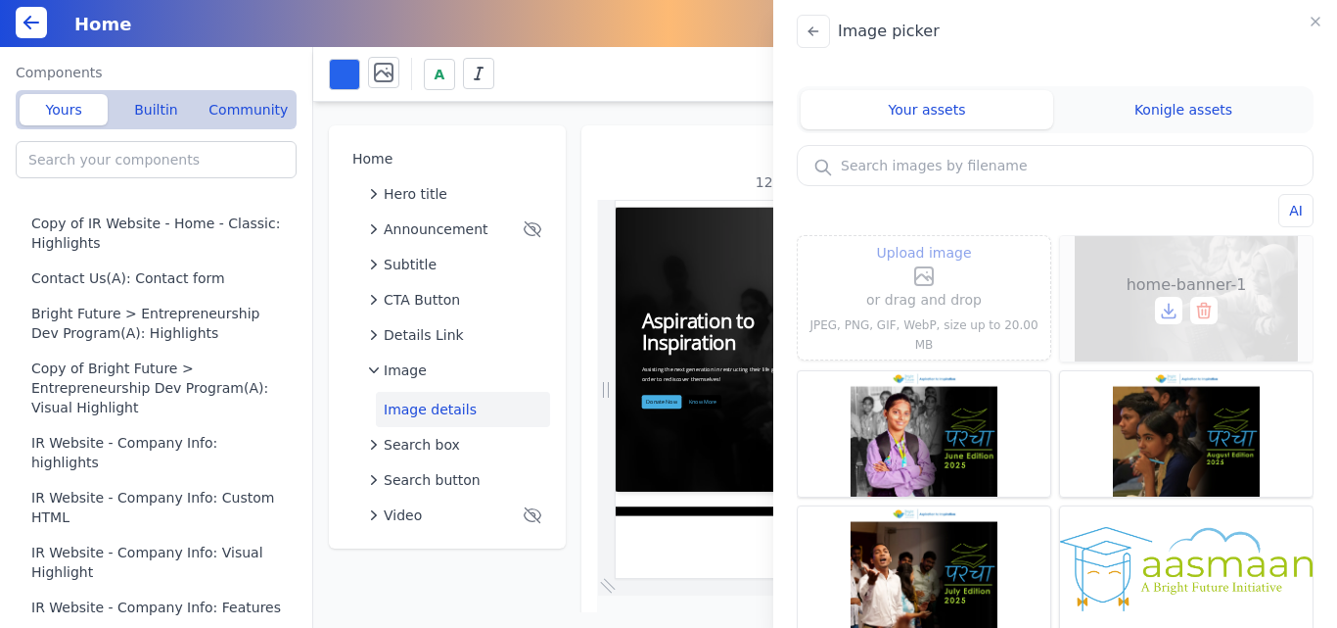
click at [1228, 256] on div "home-banner-1" at bounding box center [1186, 298] width 253 height 125
type input "home-banner-1"
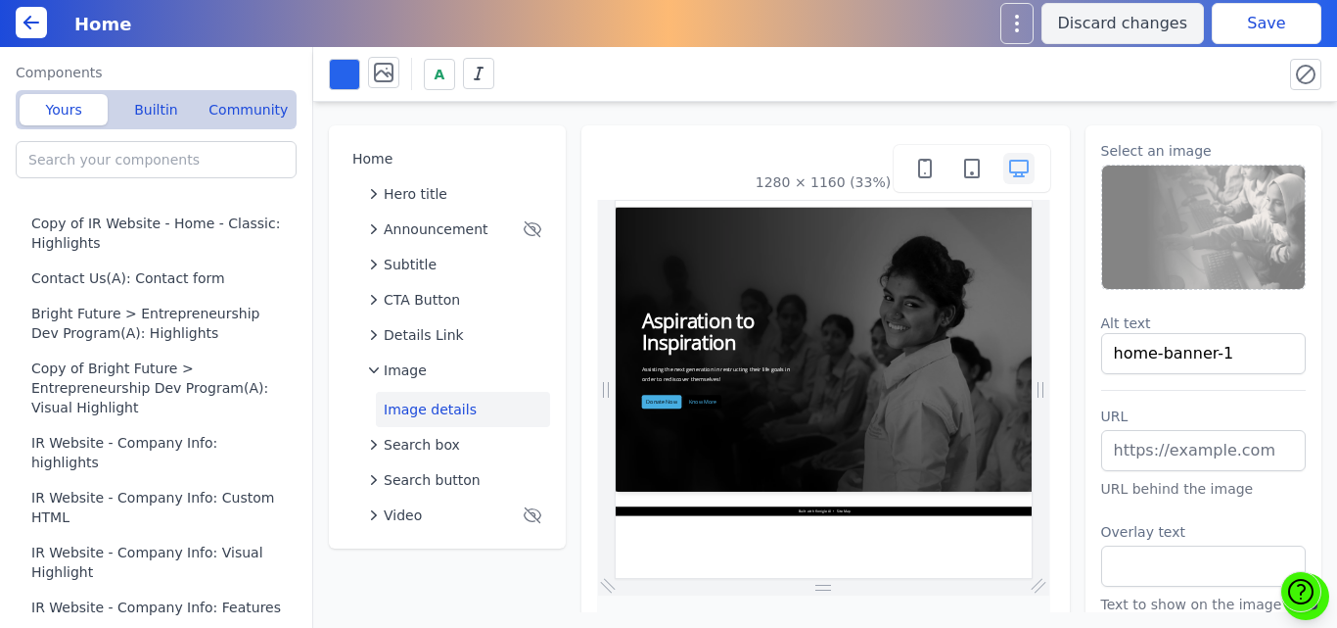
click at [1233, 31] on button "Save" at bounding box center [1267, 23] width 110 height 41
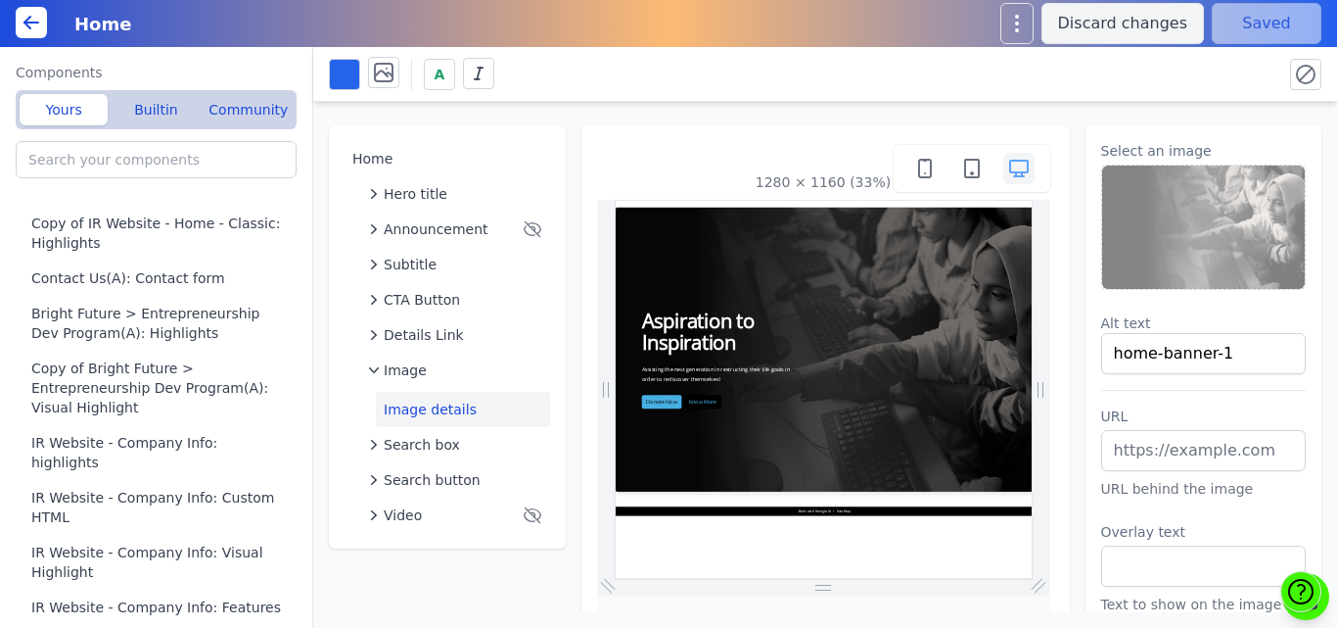
click at [658, 128] on div "1280 × 1160 (33%)" at bounding box center [826, 512] width 489 height 774
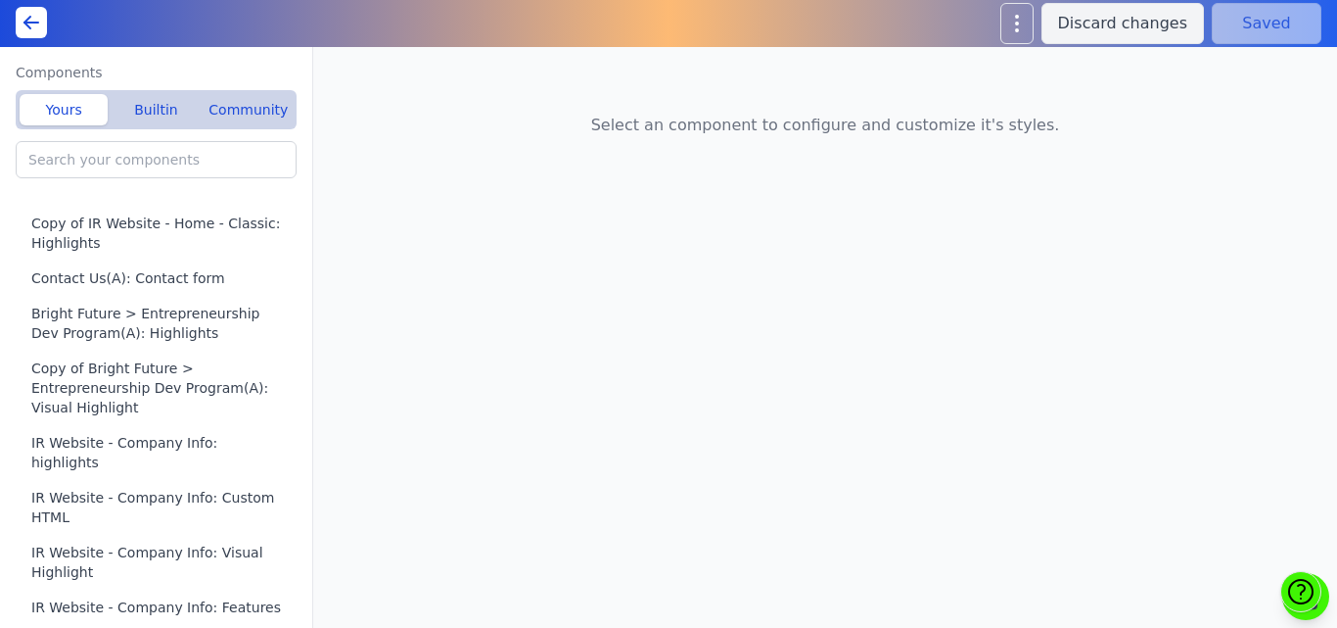
type input "Home(A): Page hero"
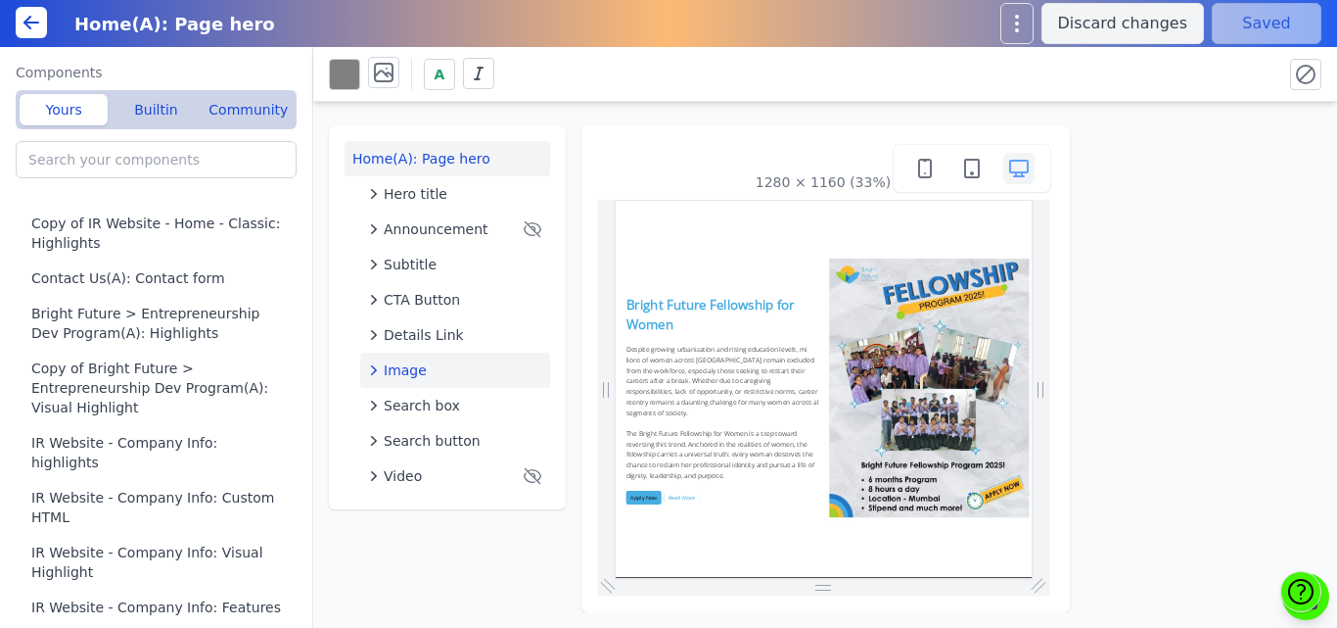
click at [423, 372] on div "Image" at bounding box center [455, 370] width 174 height 20
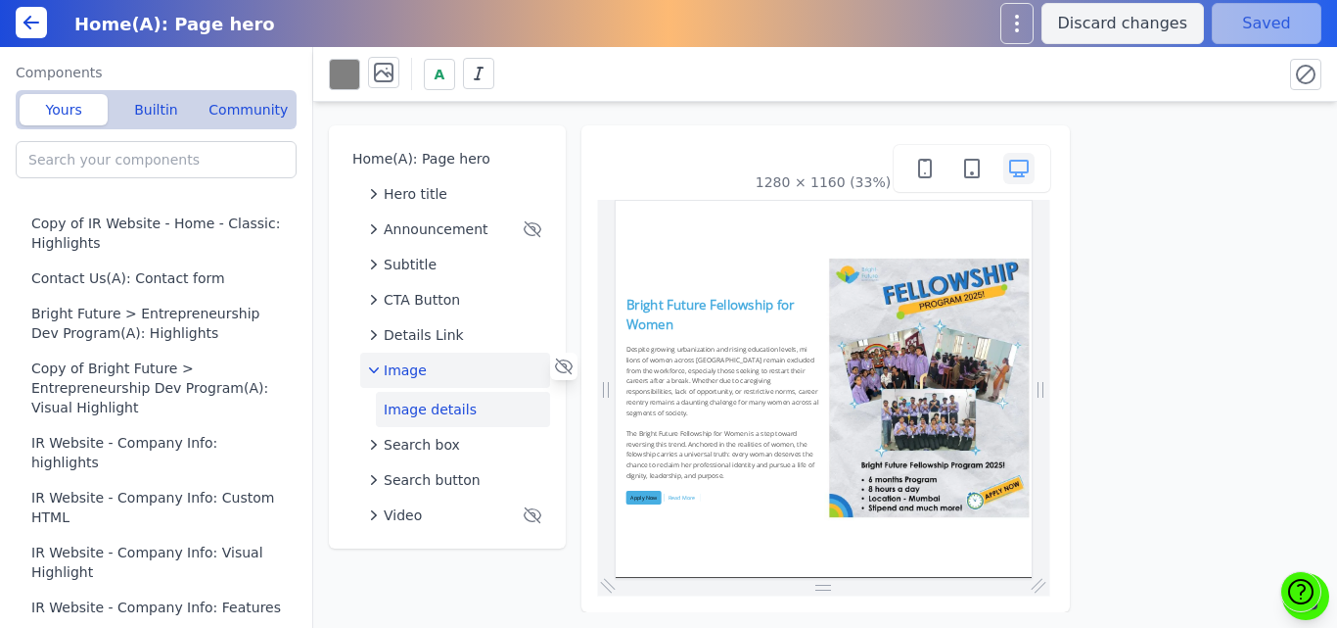
click at [431, 399] on button "Image details" at bounding box center [463, 409] width 174 height 35
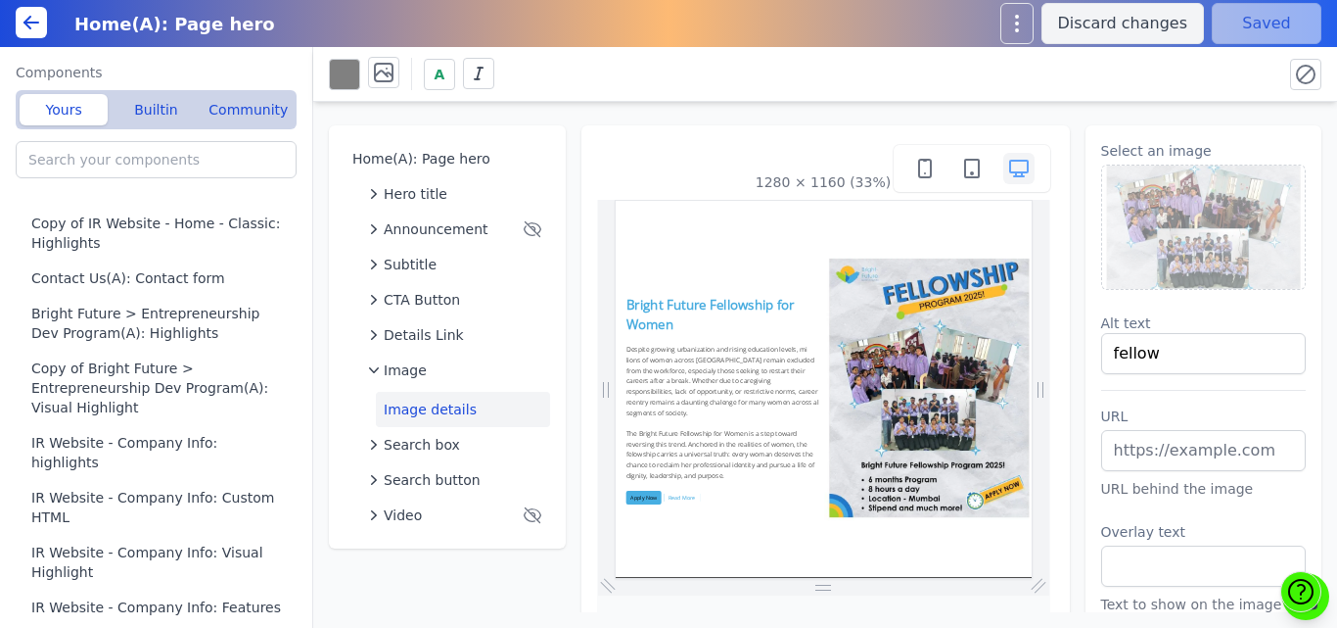
click at [1155, 228] on img at bounding box center [1204, 226] width 204 height 123
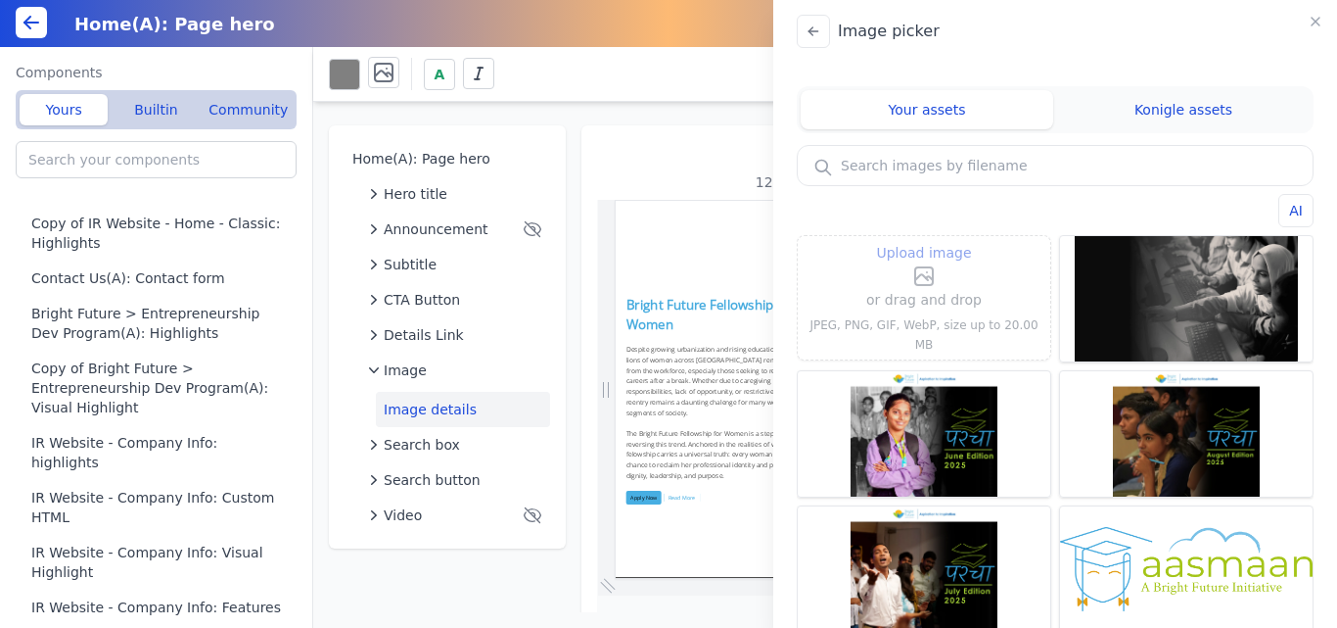
click at [929, 261] on span "Upload image" at bounding box center [923, 252] width 95 height 23
click at [925, 241] on input "Upload image" at bounding box center [924, 240] width 1 height 1
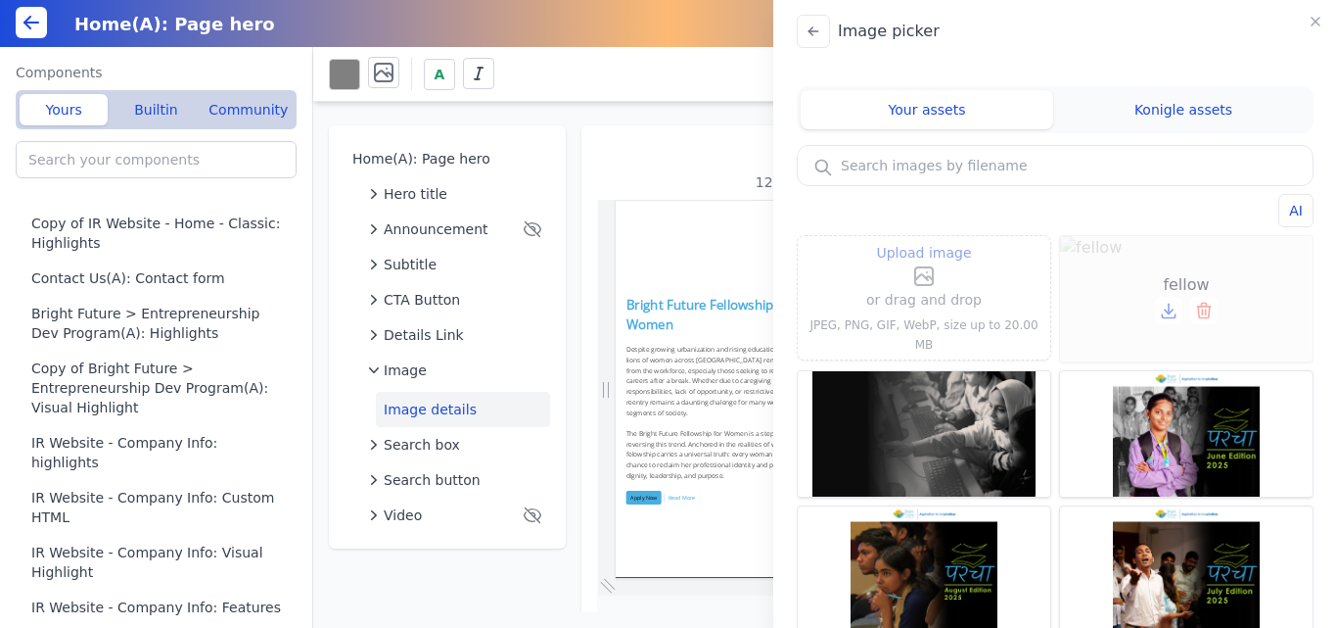
click at [1217, 258] on div "fellow" at bounding box center [1186, 298] width 253 height 125
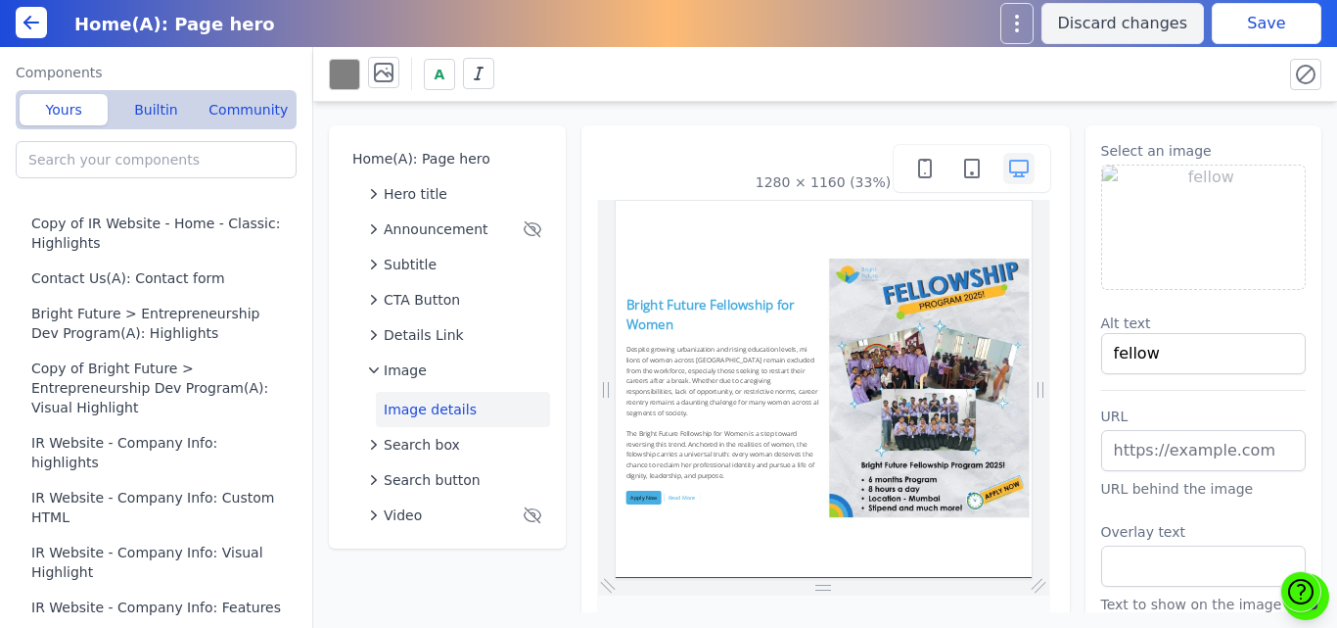
click at [1272, 19] on button "Save" at bounding box center [1267, 23] width 110 height 41
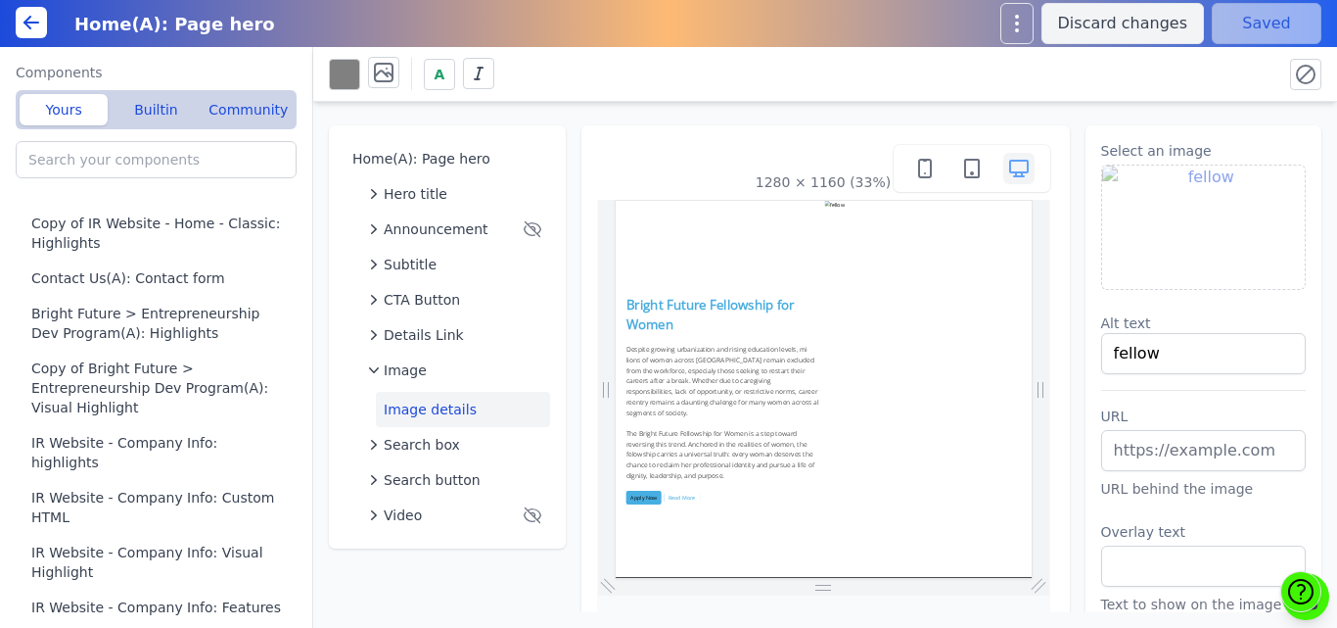
click at [1130, 177] on img at bounding box center [1204, 226] width 204 height 123
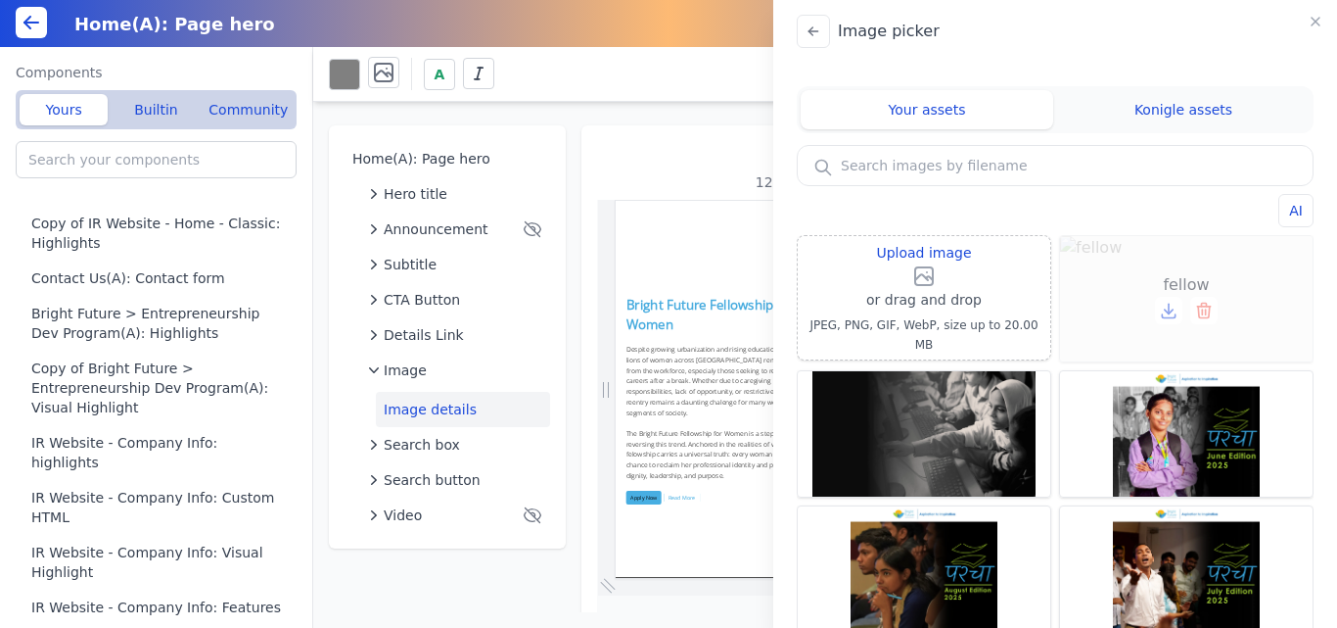
click at [1194, 309] on icon at bounding box center [1204, 311] width 20 height 20
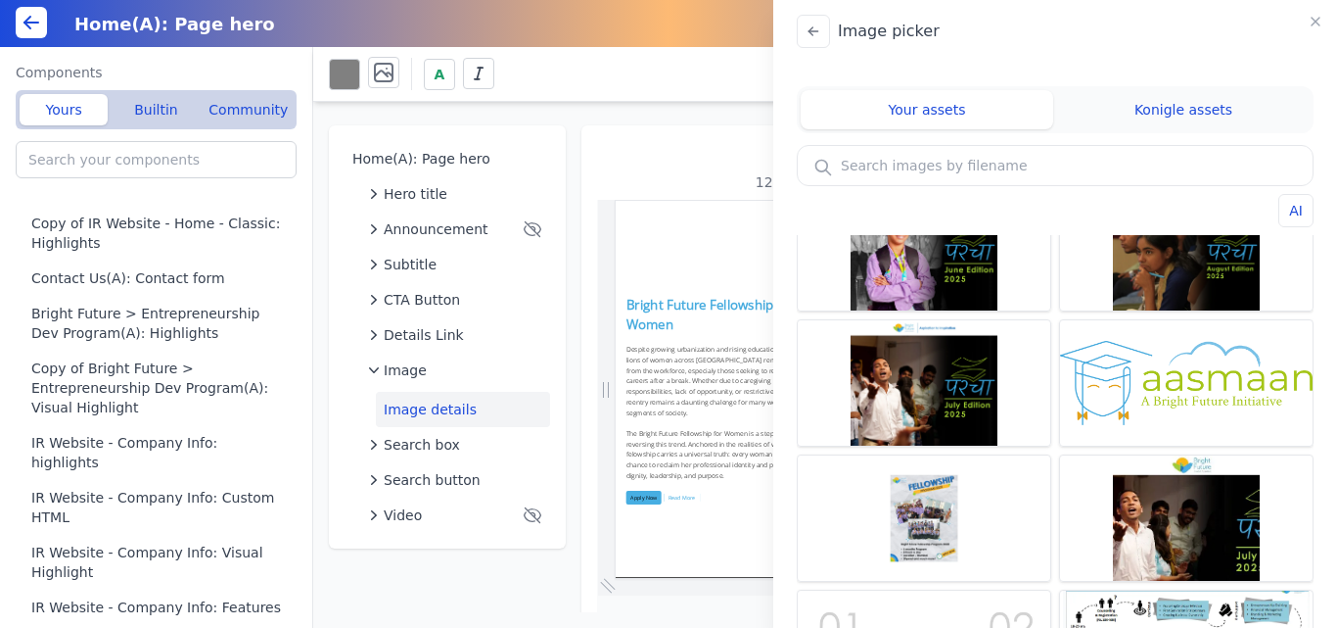
scroll to position [211, 0]
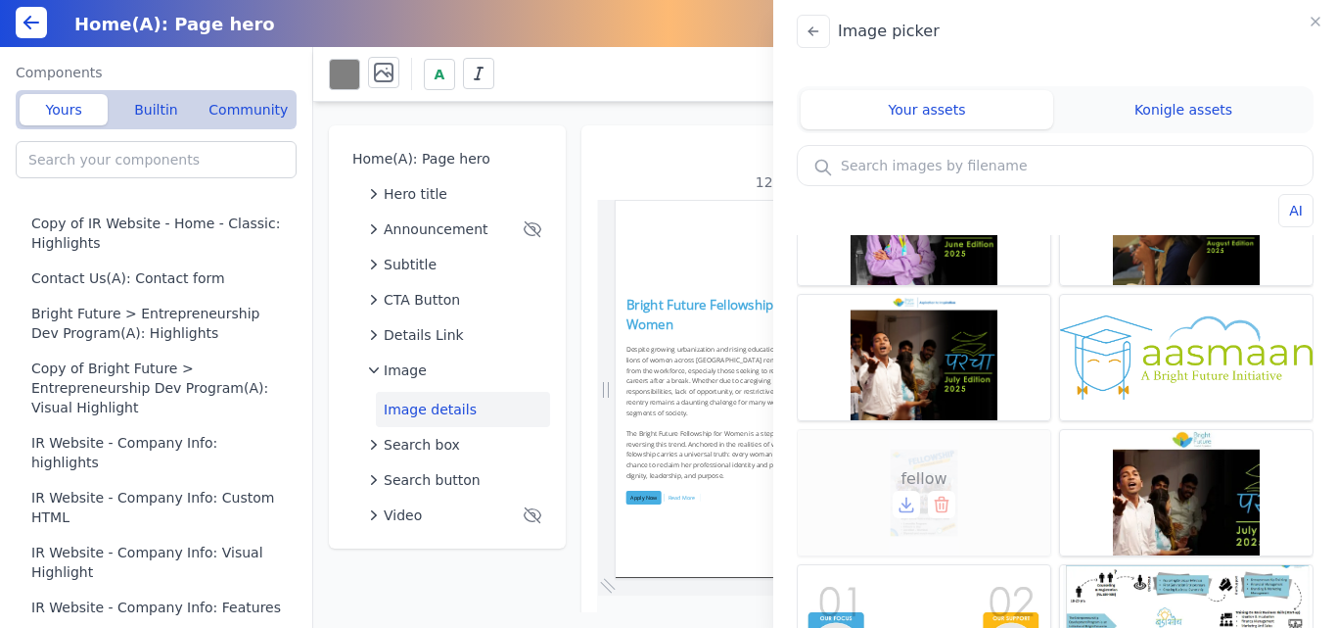
click at [902, 489] on span "fellow" at bounding box center [924, 478] width 46 height 23
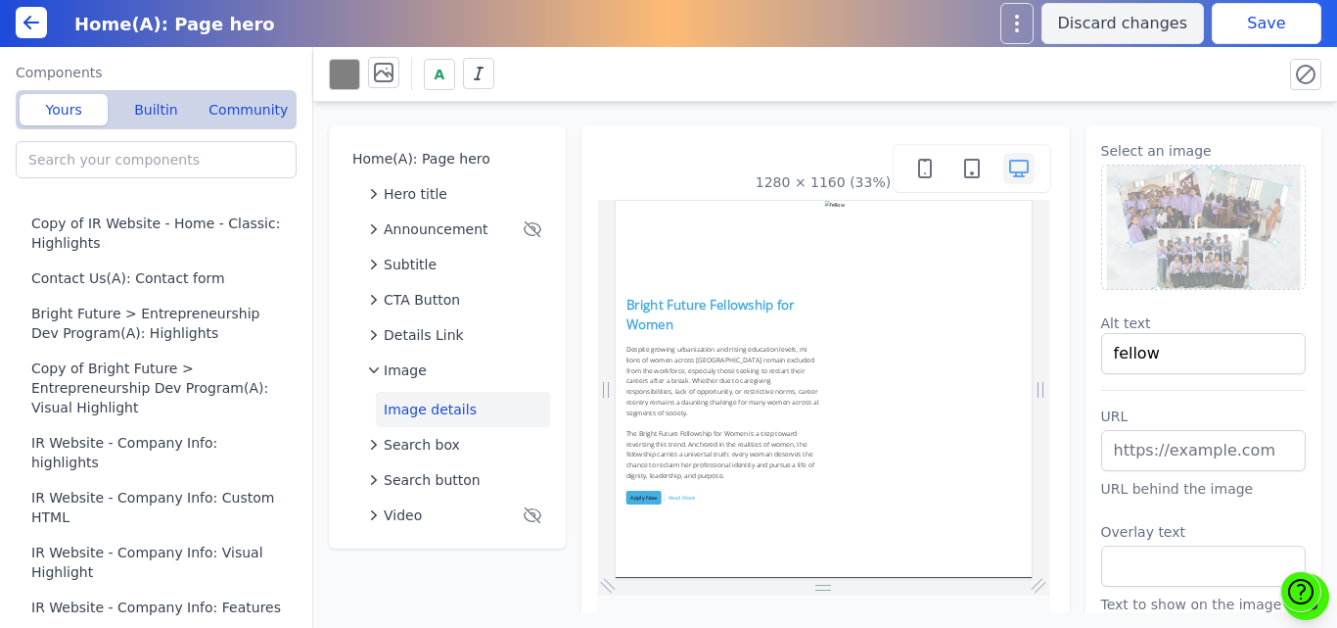
click at [1236, 33] on button "Save" at bounding box center [1267, 23] width 110 height 41
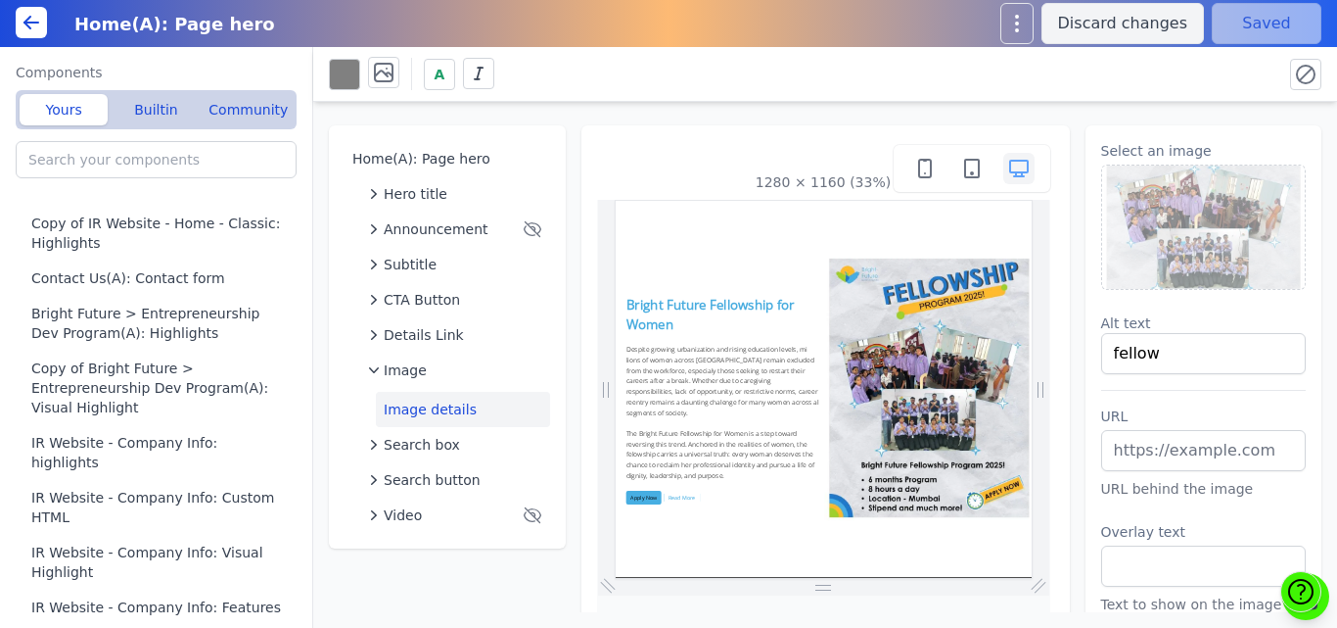
scroll to position [0, 0]
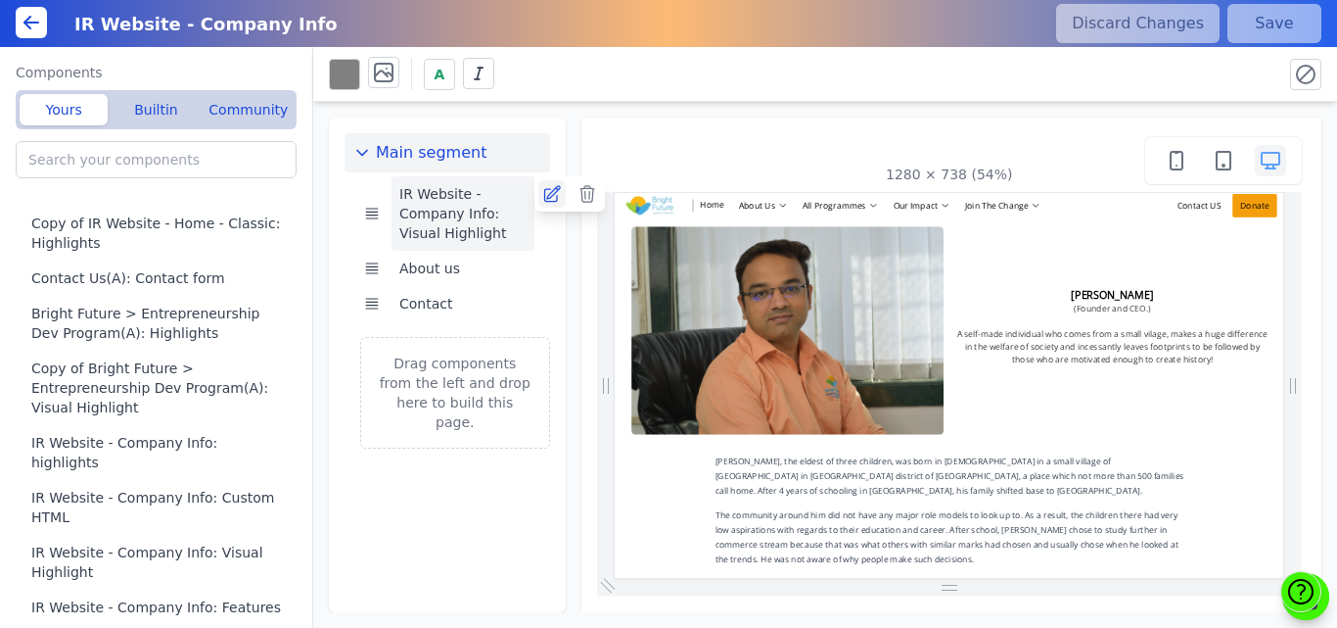
click at [550, 192] on icon at bounding box center [552, 194] width 20 height 20
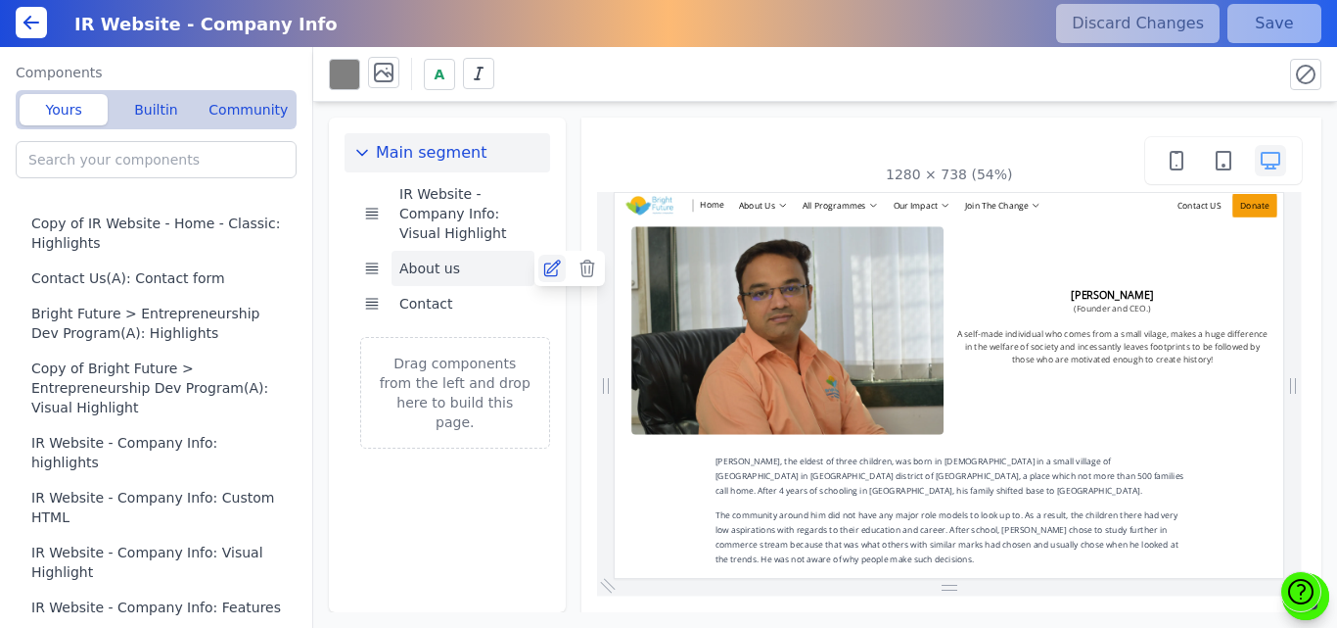
click at [550, 268] on icon at bounding box center [552, 268] width 16 height 16
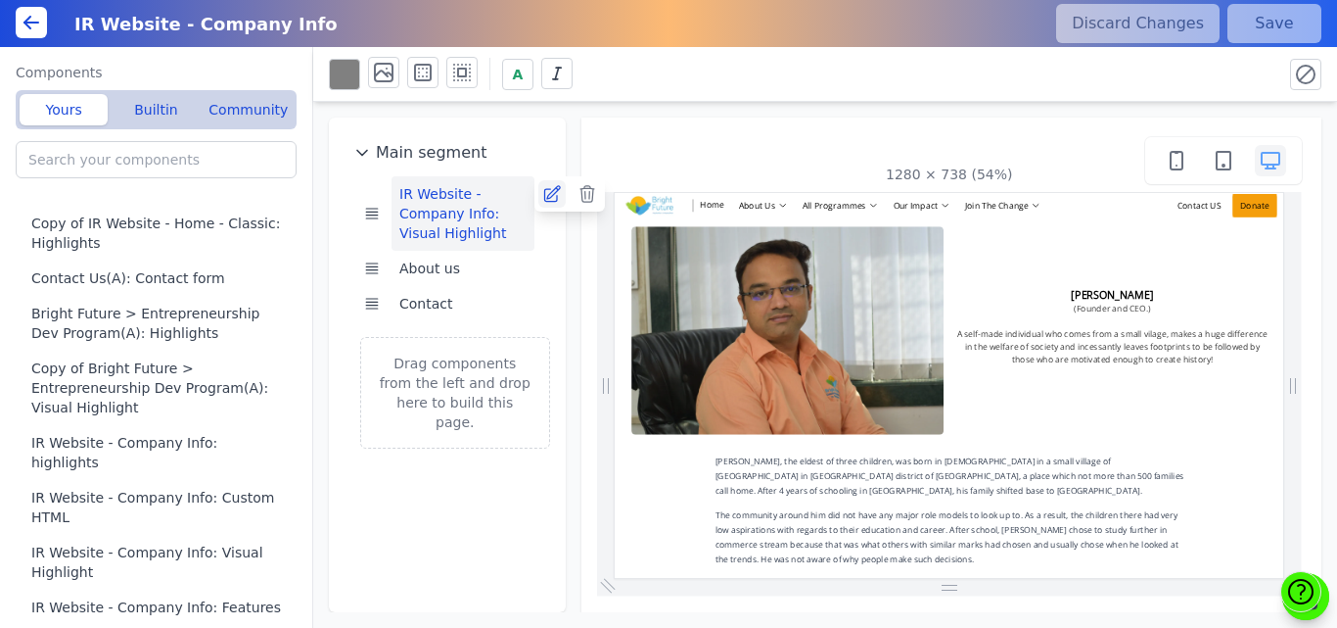
click at [556, 196] on icon at bounding box center [552, 194] width 16 height 16
click at [545, 307] on icon at bounding box center [552, 304] width 20 height 20
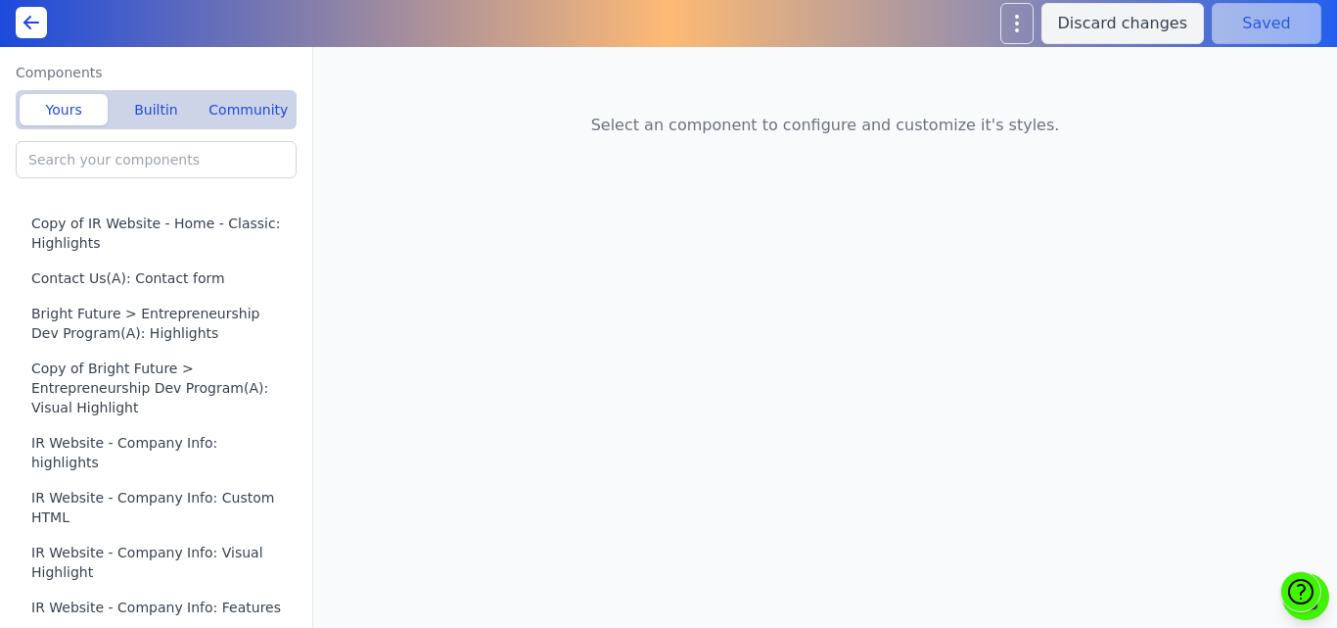
type input "IR Website - Company Info: Visual Highlight"
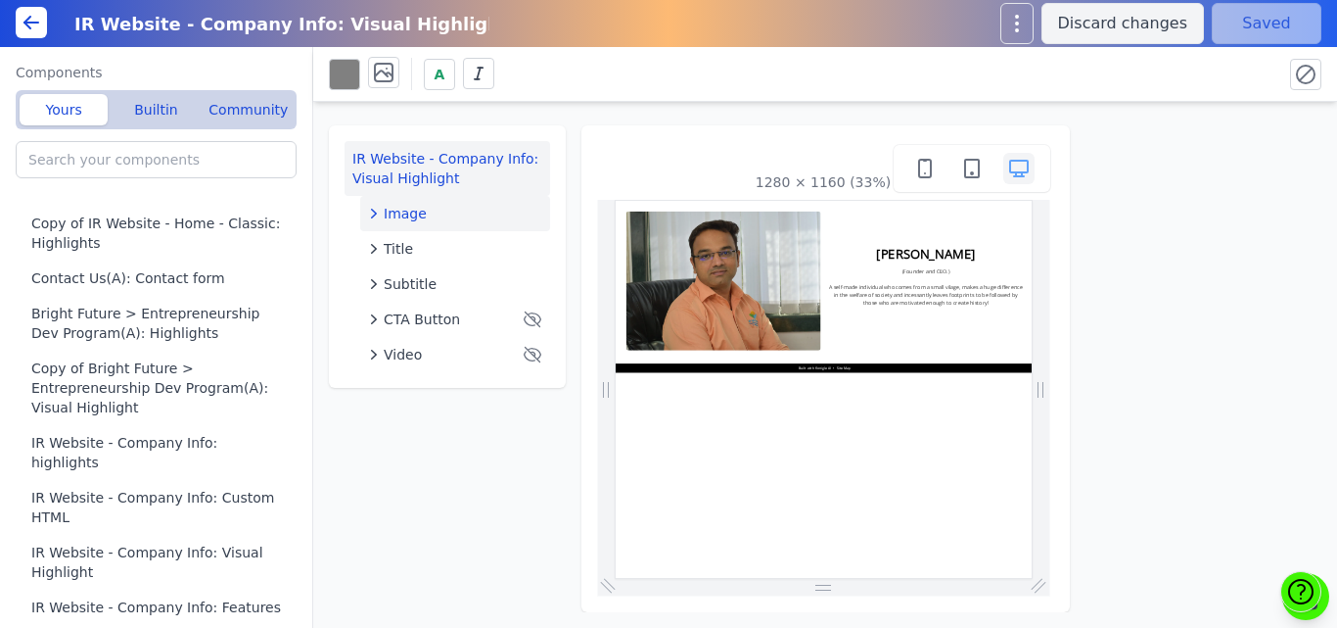
click at [439, 208] on div "Image" at bounding box center [455, 214] width 174 height 20
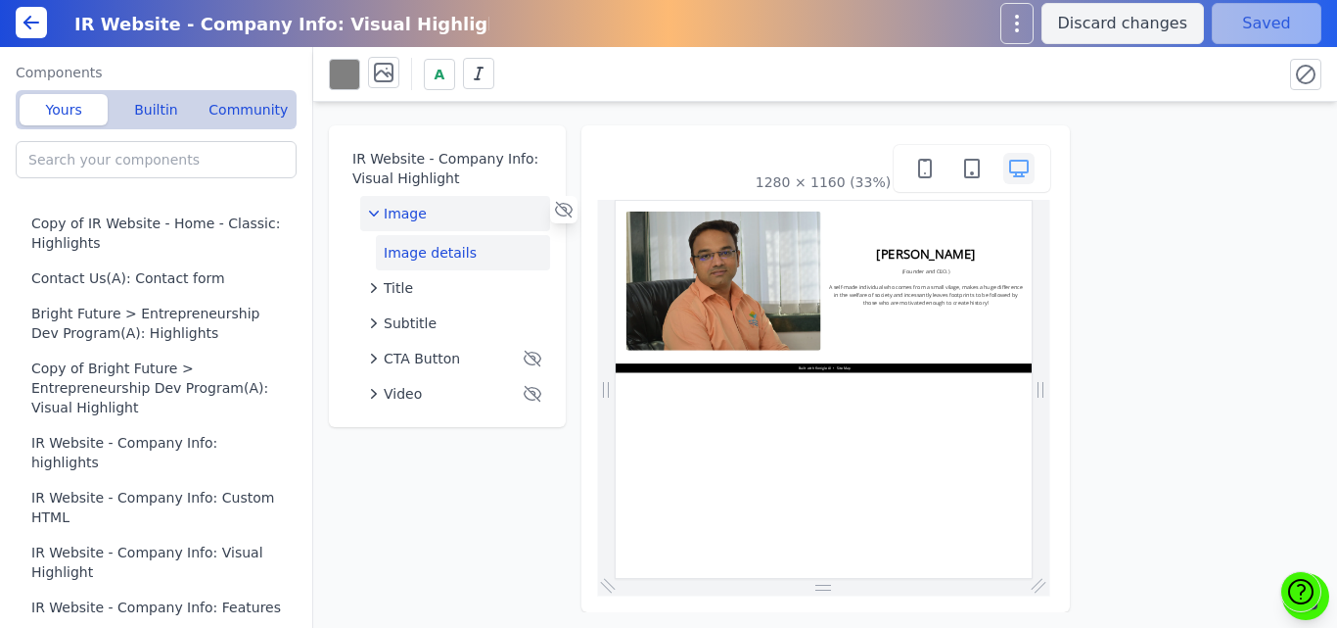
click at [425, 255] on button "Image details" at bounding box center [463, 252] width 174 height 35
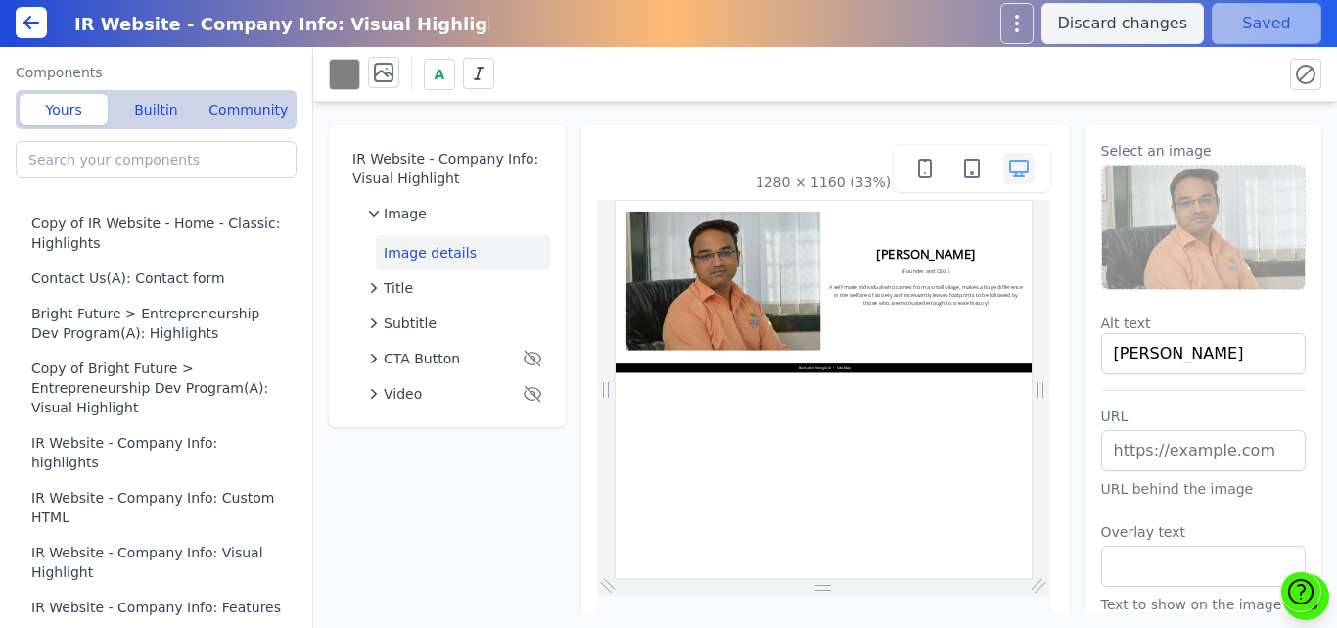
click at [1133, 235] on img at bounding box center [1204, 226] width 204 height 123
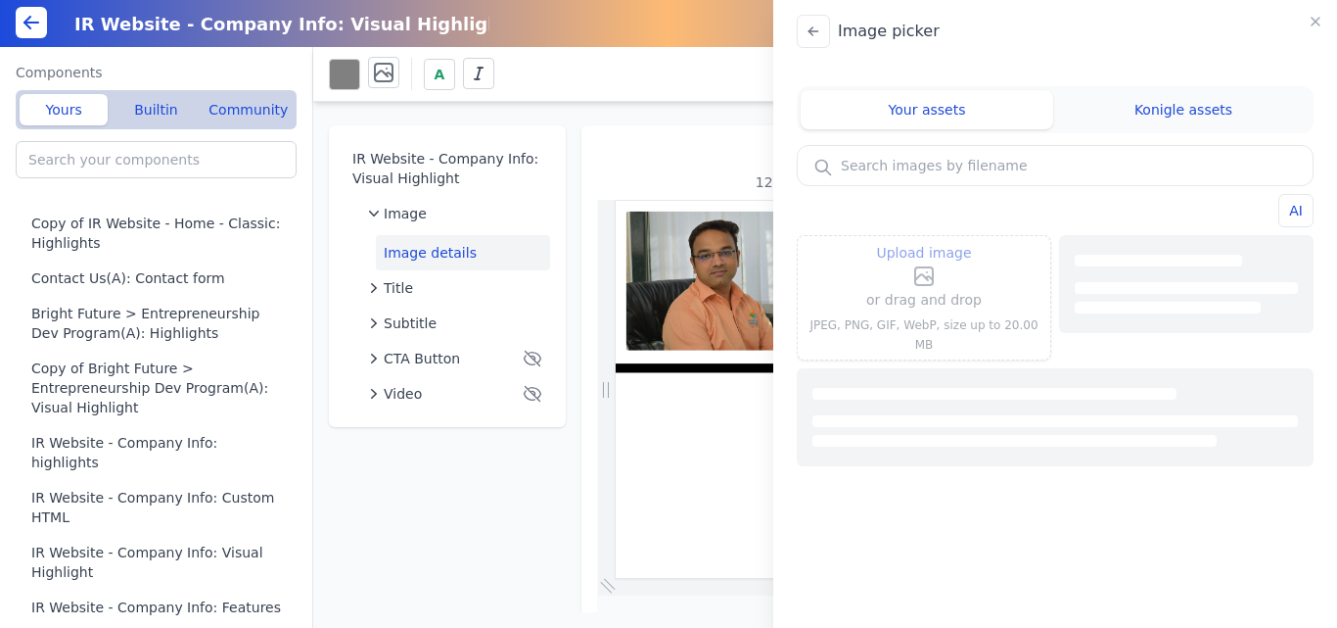
click at [945, 282] on label "Upload image" at bounding box center [924, 264] width 116 height 47
click at [925, 241] on input "Upload image" at bounding box center [924, 240] width 1 height 1
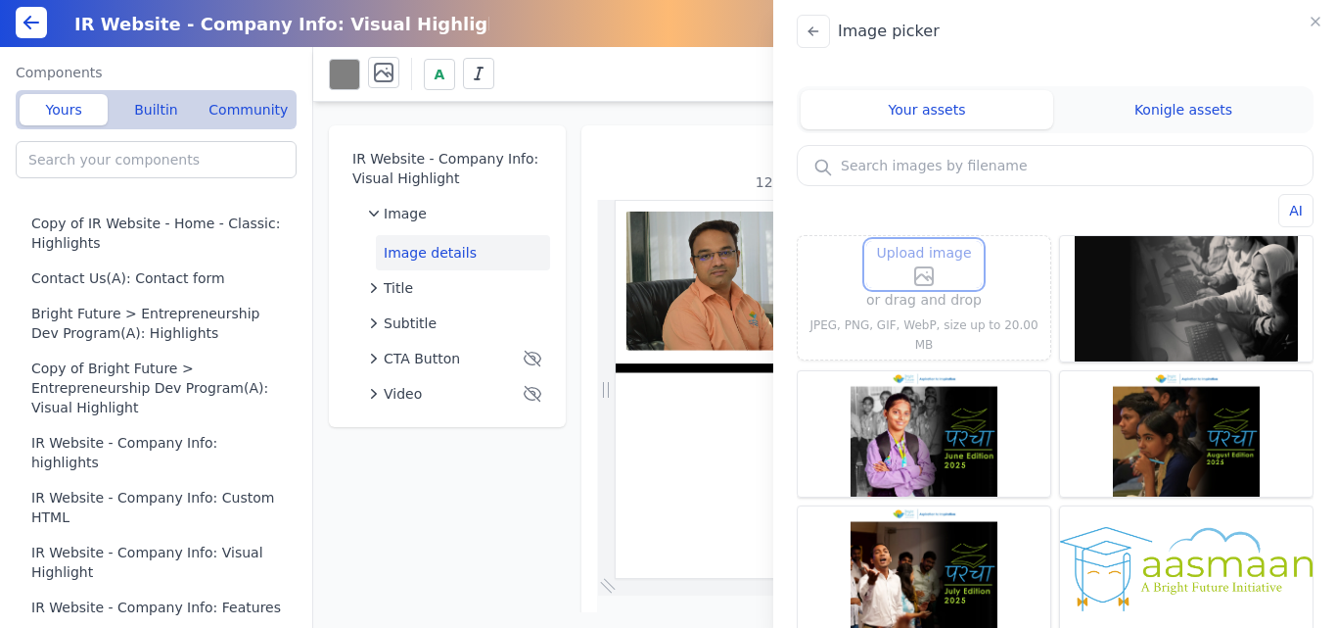
type input "C:\fakepath\kishor-sir.PNG"
click at [908, 264] on span "Upload image" at bounding box center [923, 252] width 95 height 23
click at [924, 241] on input "Upload image" at bounding box center [924, 240] width 1 height 1
click at [920, 280] on icon at bounding box center [921, 277] width 13 height 6
click at [924, 241] on input "Upload image" at bounding box center [924, 240] width 1 height 1
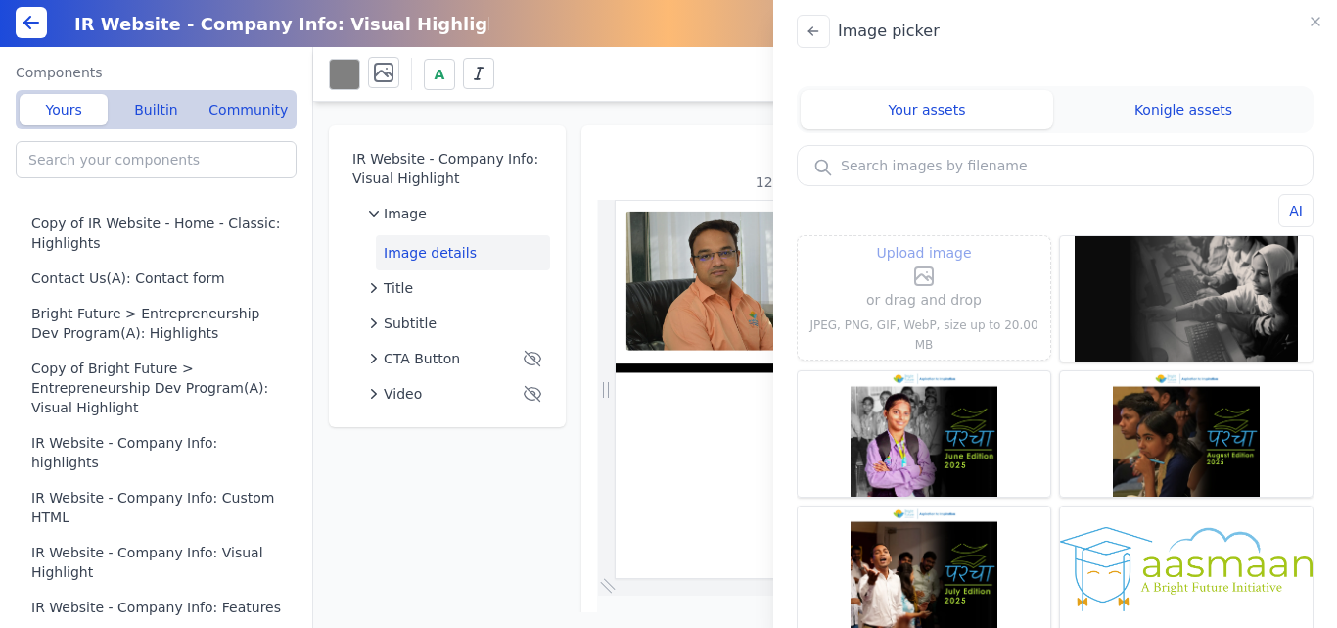
click at [954, 264] on span "Upload image" at bounding box center [923, 252] width 95 height 23
click at [925, 241] on input "Upload image" at bounding box center [924, 240] width 1 height 1
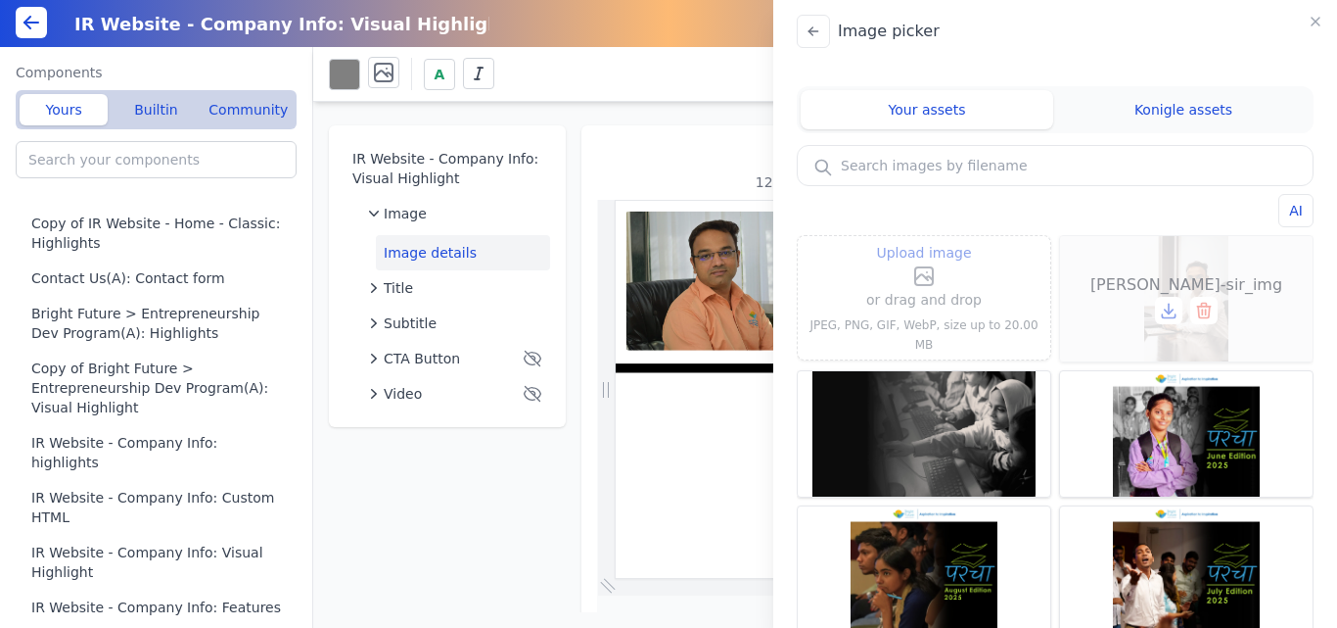
click at [1198, 268] on div "kishor-sir_img" at bounding box center [1186, 298] width 253 height 125
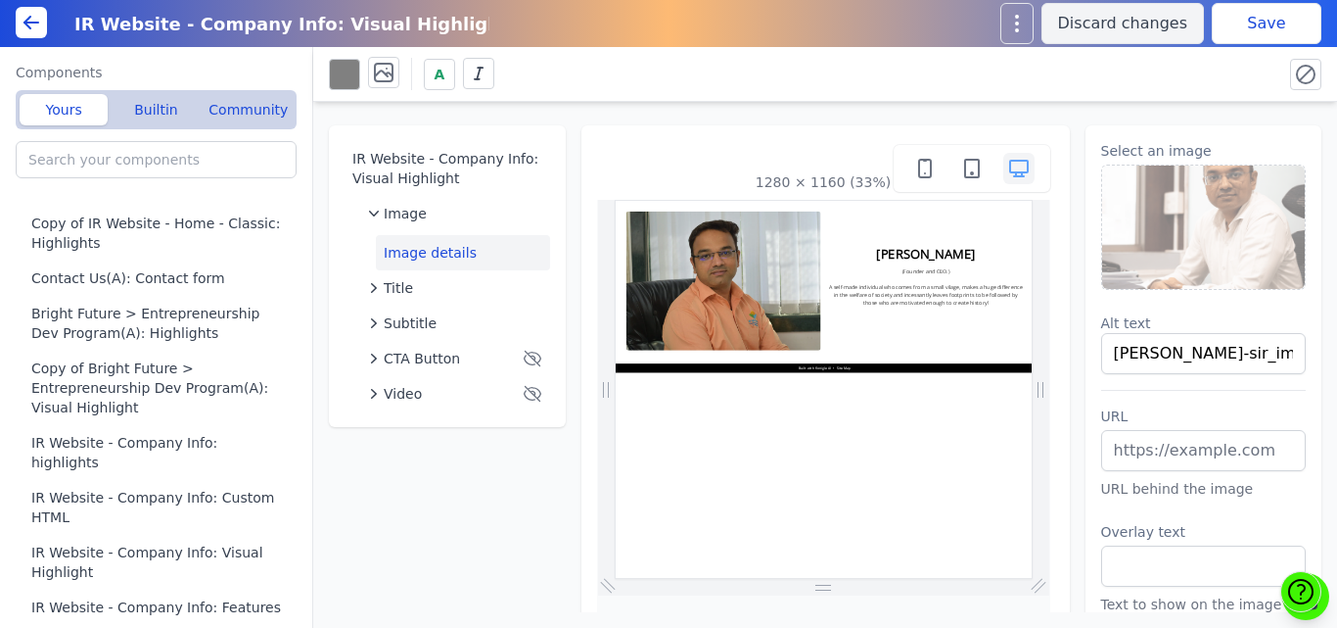
click at [1231, 35] on button "Save" at bounding box center [1267, 23] width 110 height 41
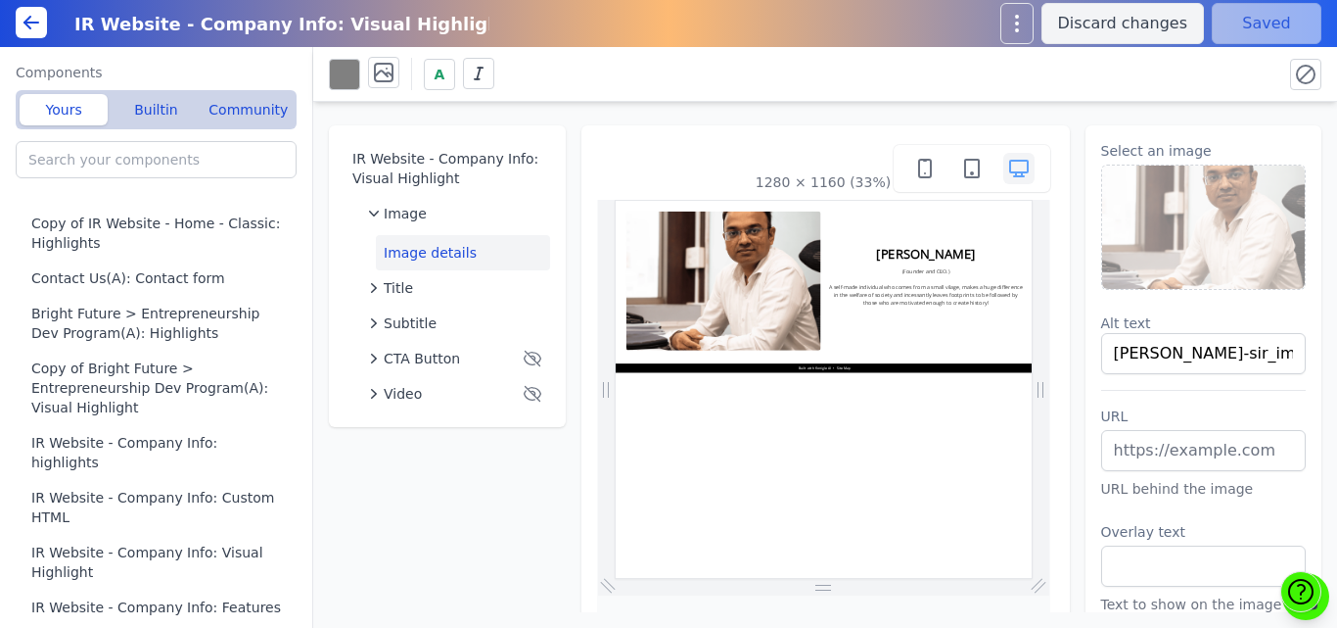
click at [1136, 223] on img at bounding box center [1204, 226] width 204 height 123
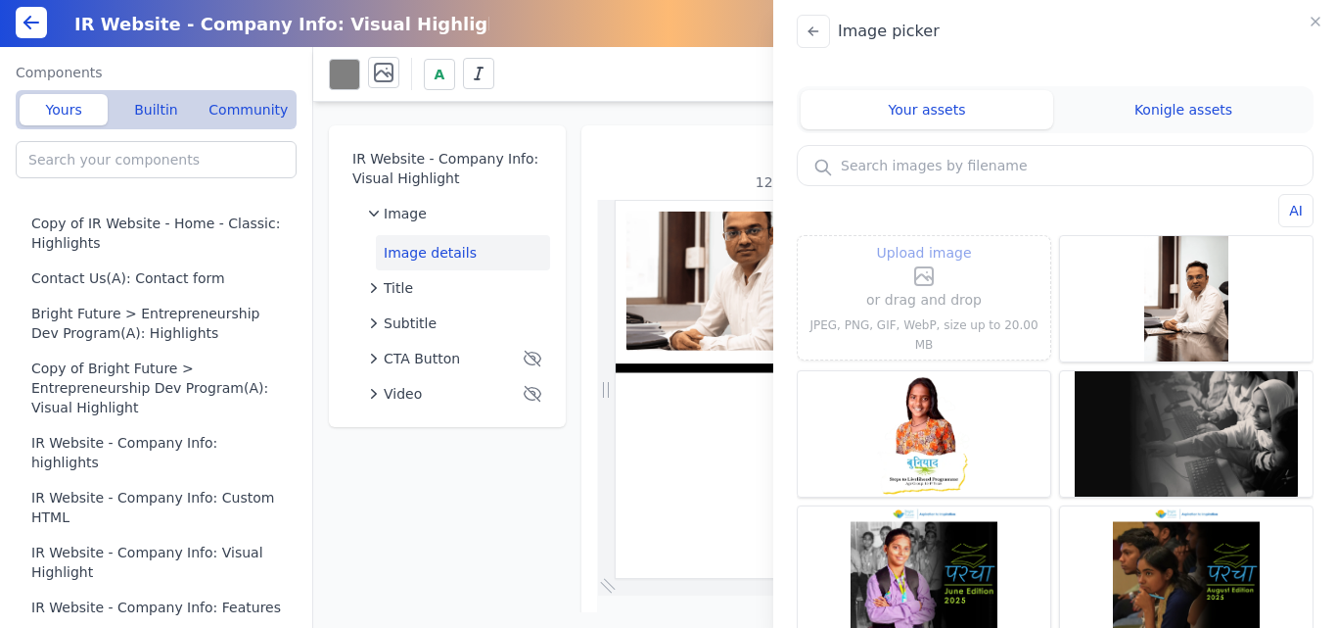
click at [937, 282] on label "Upload image" at bounding box center [924, 264] width 116 height 47
click at [925, 241] on input "Upload image" at bounding box center [924, 240] width 1 height 1
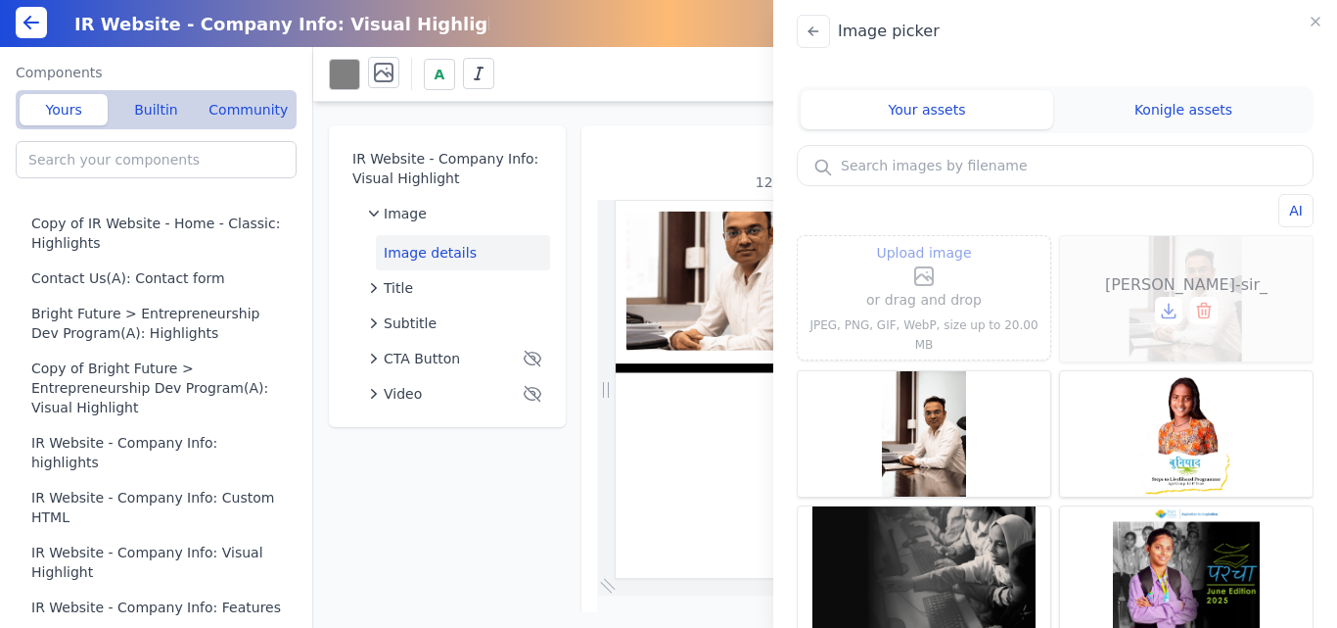
click at [1168, 258] on div "kishor-sir_" at bounding box center [1186, 298] width 253 height 125
type input "kishor-sir_"
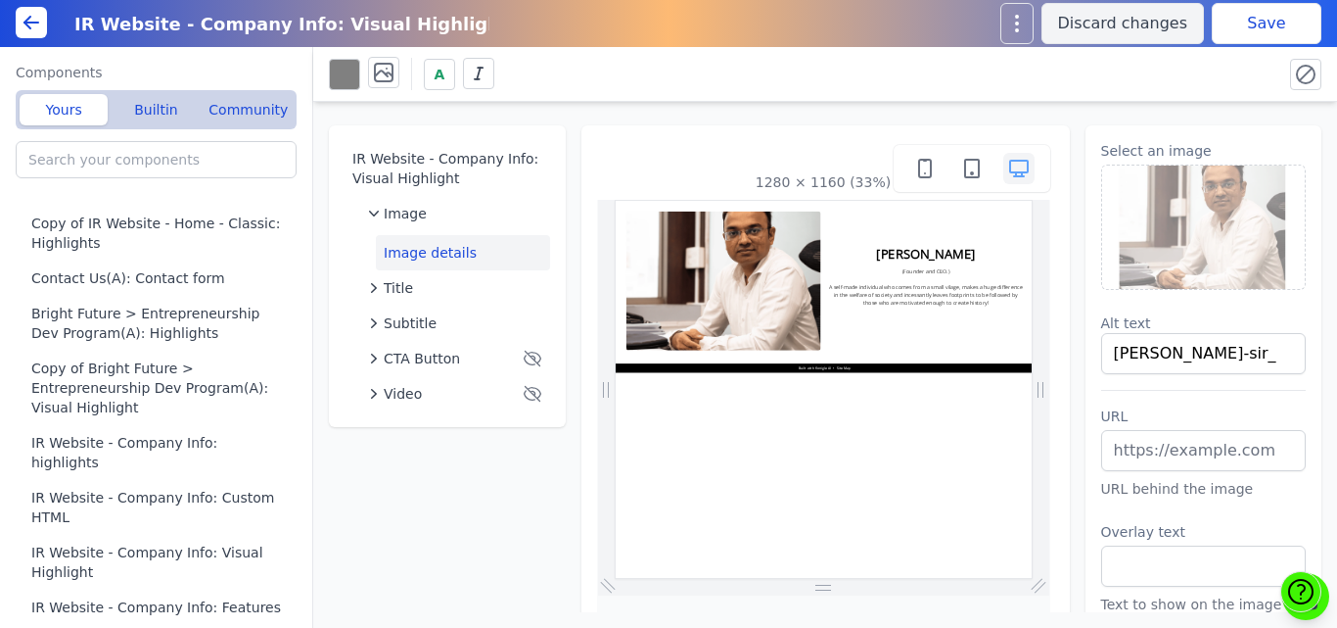
click at [1244, 32] on button "Save" at bounding box center [1267, 23] width 110 height 41
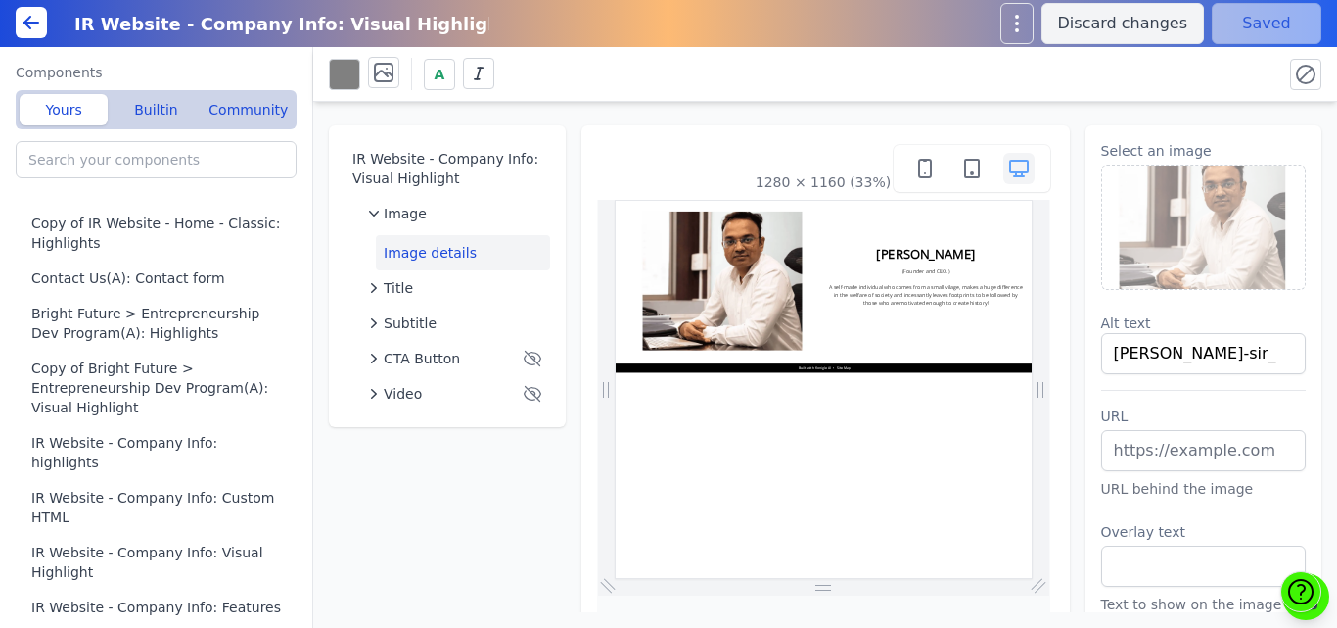
click at [1177, 225] on img at bounding box center [1204, 226] width 204 height 123
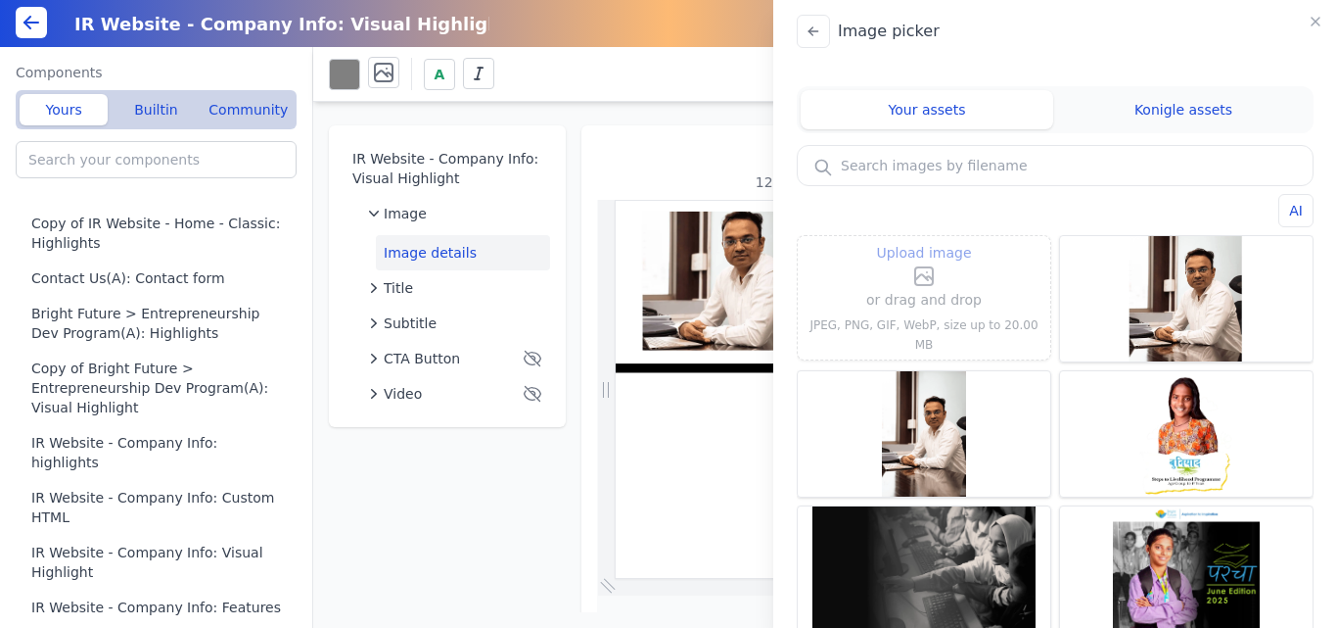
click at [950, 278] on label "Upload image" at bounding box center [924, 264] width 116 height 47
click at [925, 241] on input "Upload image" at bounding box center [924, 240] width 1 height 1
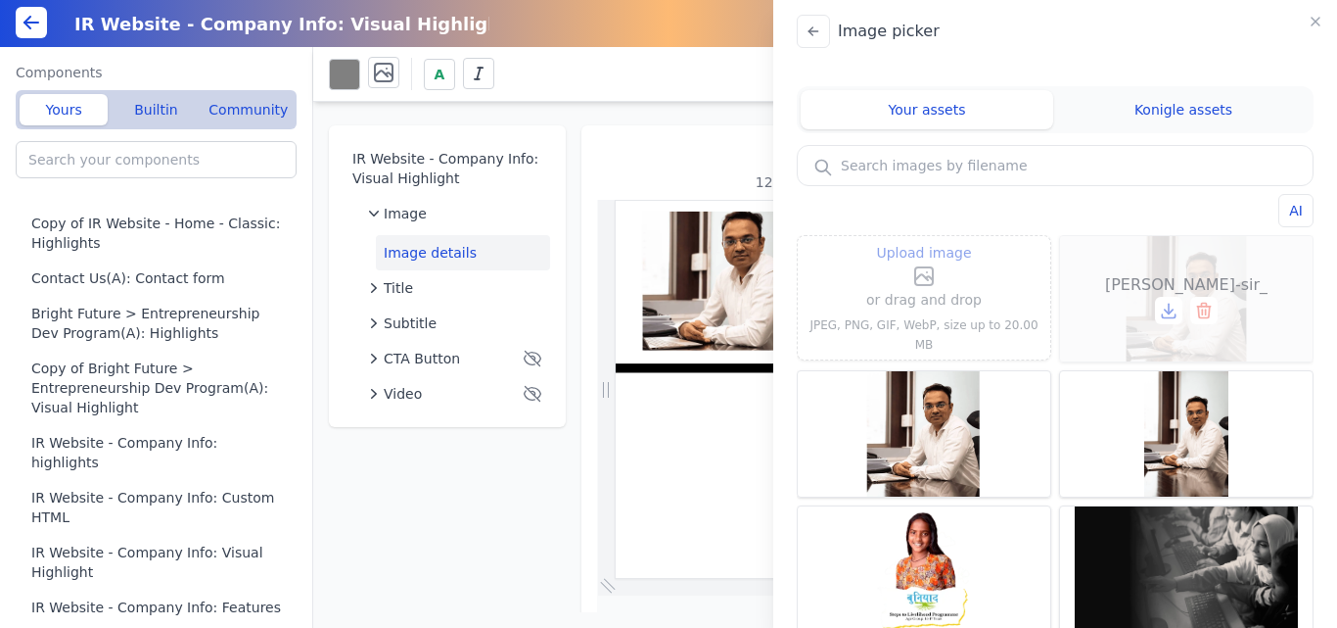
click at [1209, 259] on div "kishor-sir_" at bounding box center [1186, 298] width 253 height 125
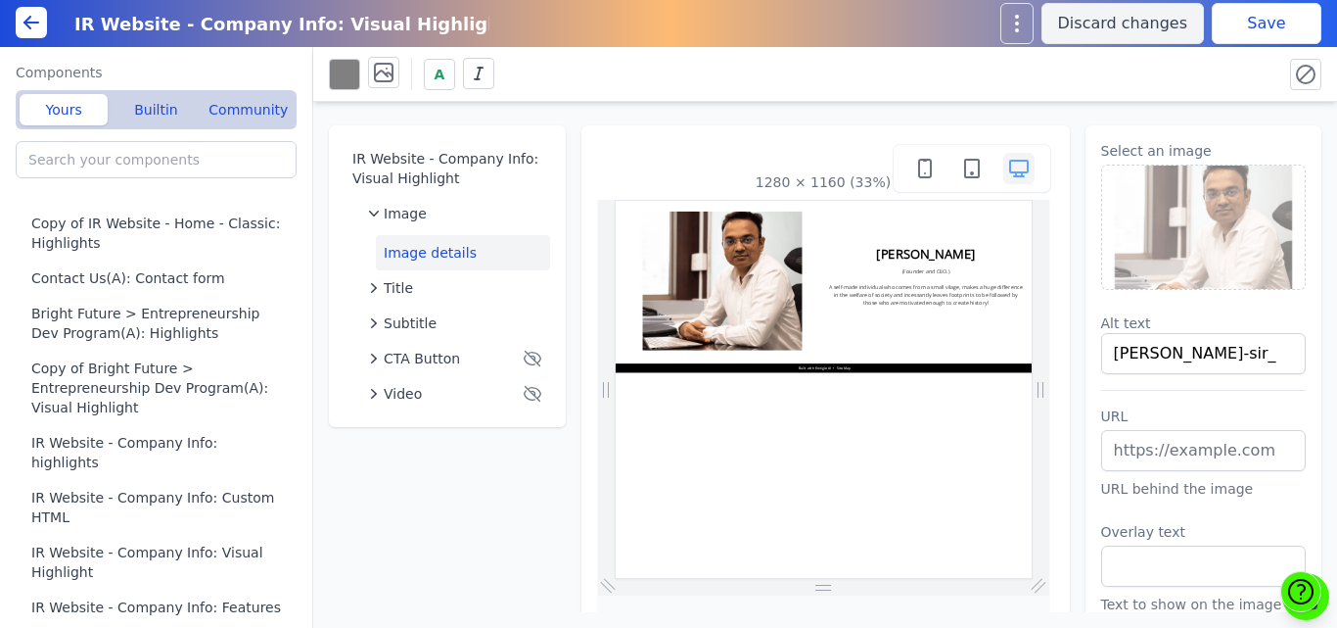
click at [1244, 27] on button "Save" at bounding box center [1267, 23] width 110 height 41
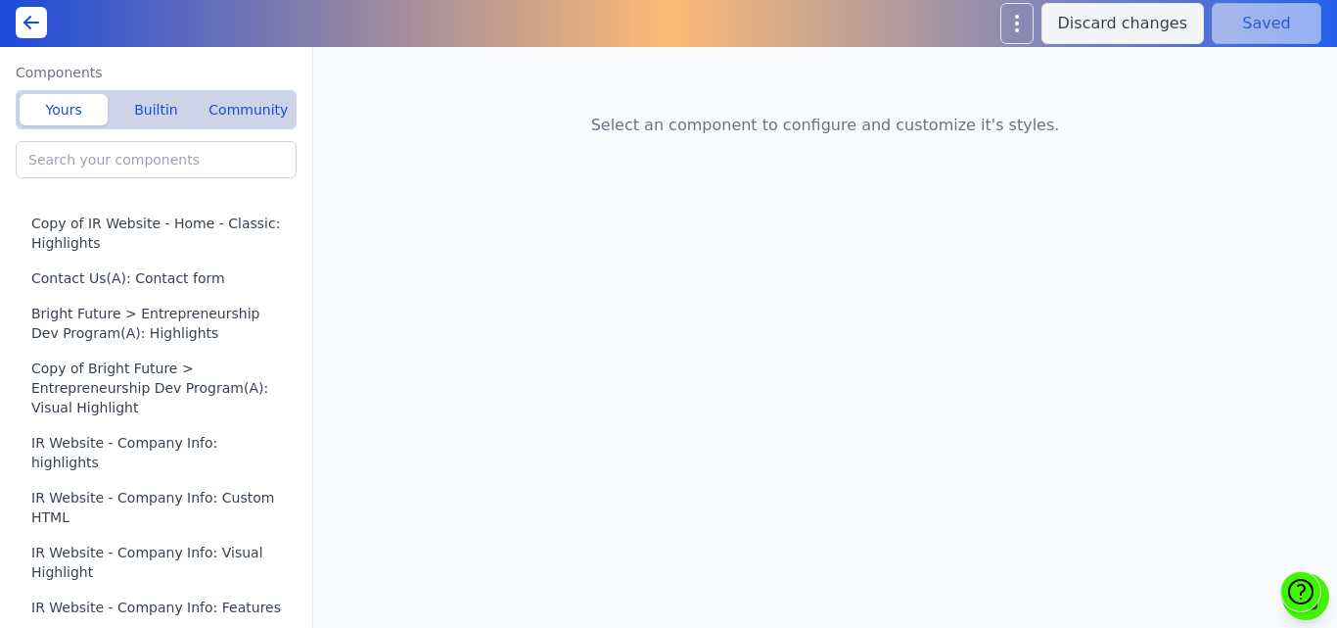
type input "Home(A): Featured Offerings"
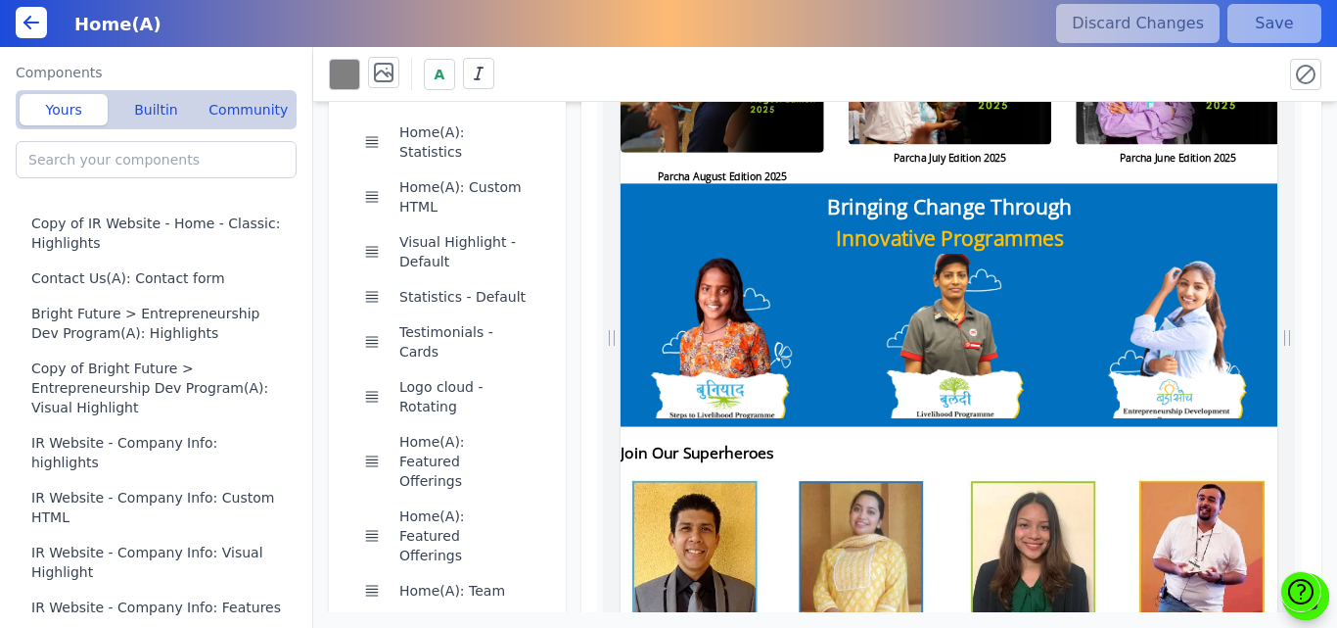
click at [1267, 426] on h2 "Bringing Change Through Innovative Programmes" at bounding box center [1247, 484] width 1253 height 117
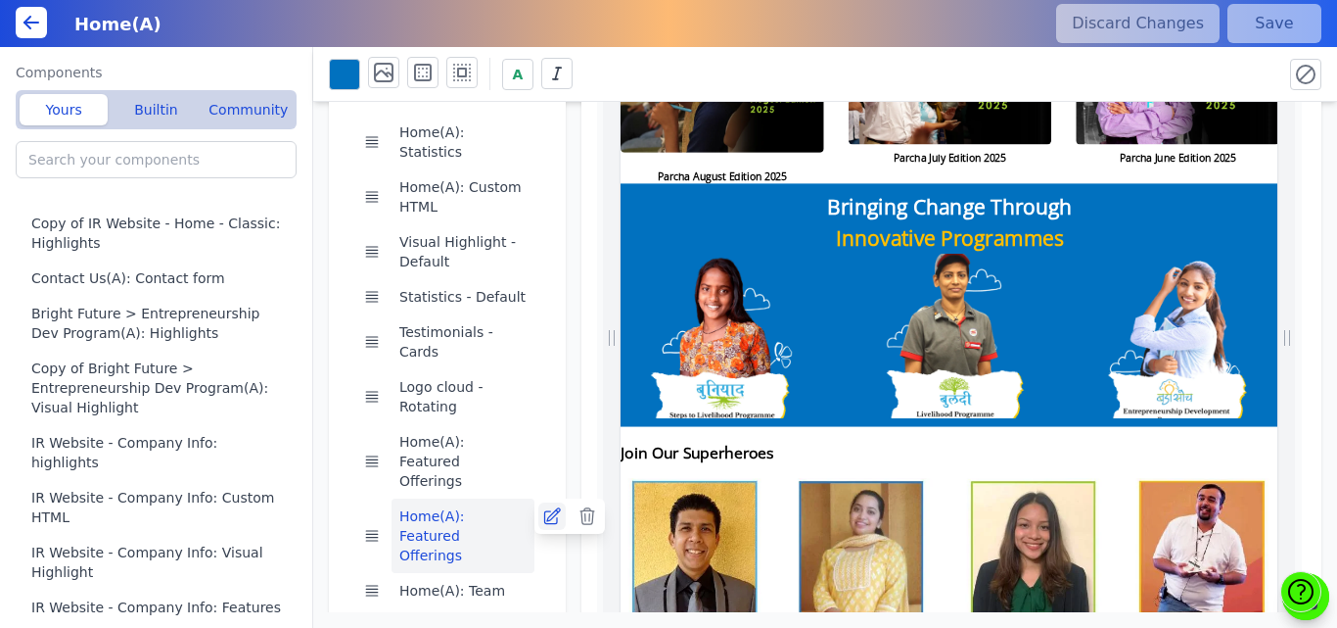
click at [549, 506] on icon at bounding box center [552, 516] width 20 height 20
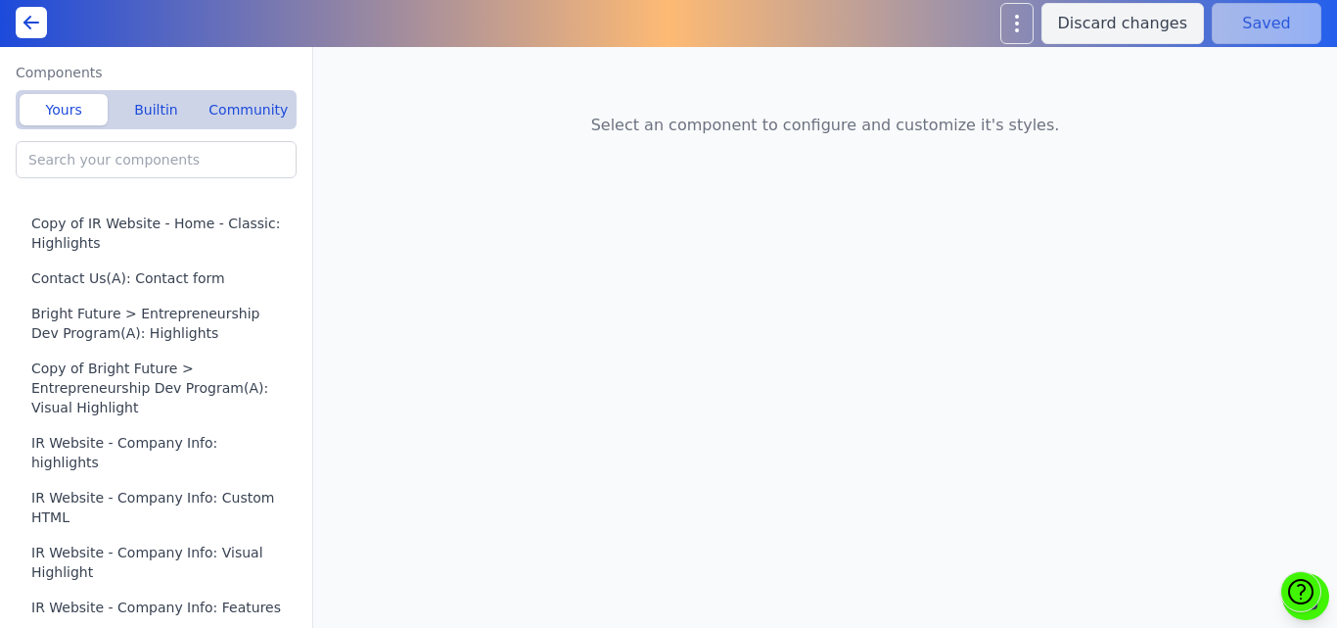
type input "Home(A): Featured Offerings"
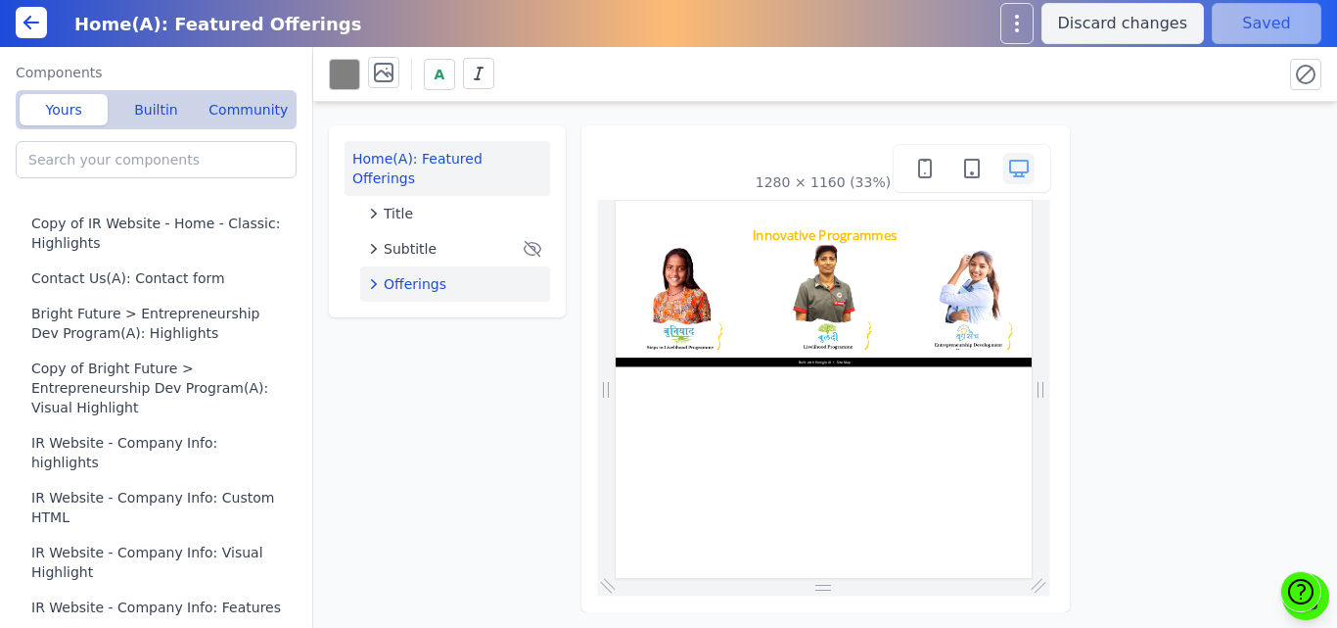
click at [453, 266] on button "Offerings" at bounding box center [455, 283] width 190 height 35
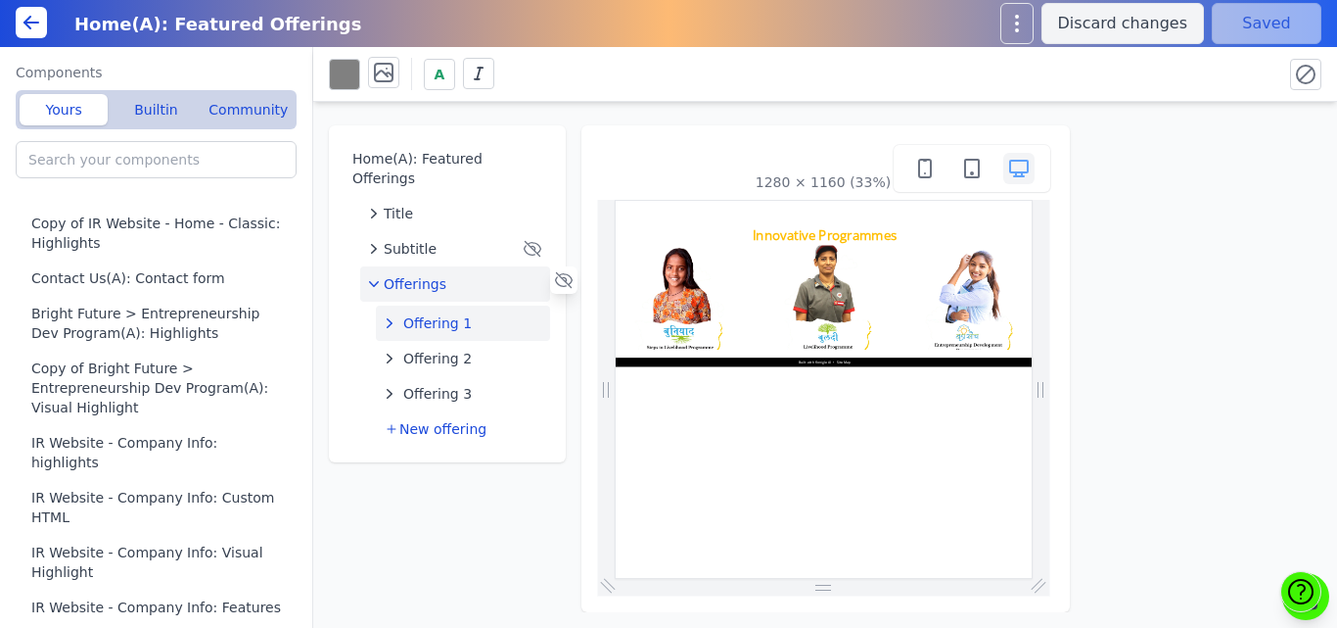
click at [451, 313] on span "Offering 1" at bounding box center [437, 323] width 69 height 20
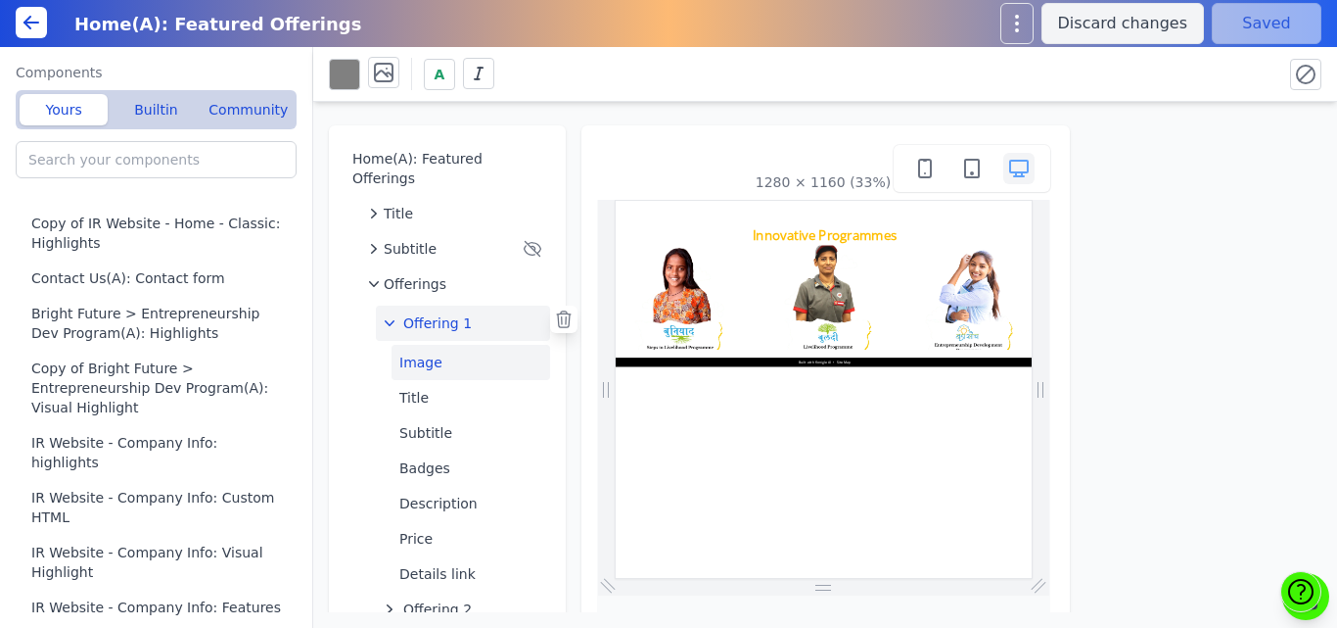
click at [459, 345] on button "Image" at bounding box center [471, 362] width 159 height 35
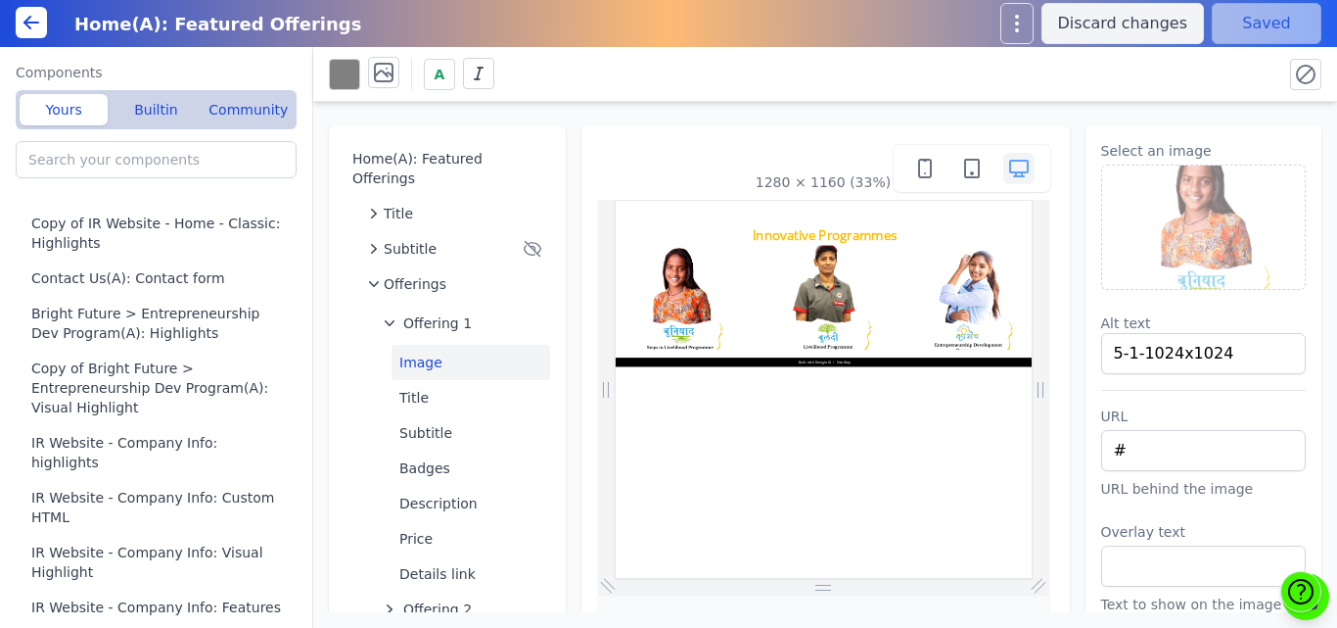
click at [1232, 223] on img at bounding box center [1204, 226] width 204 height 123
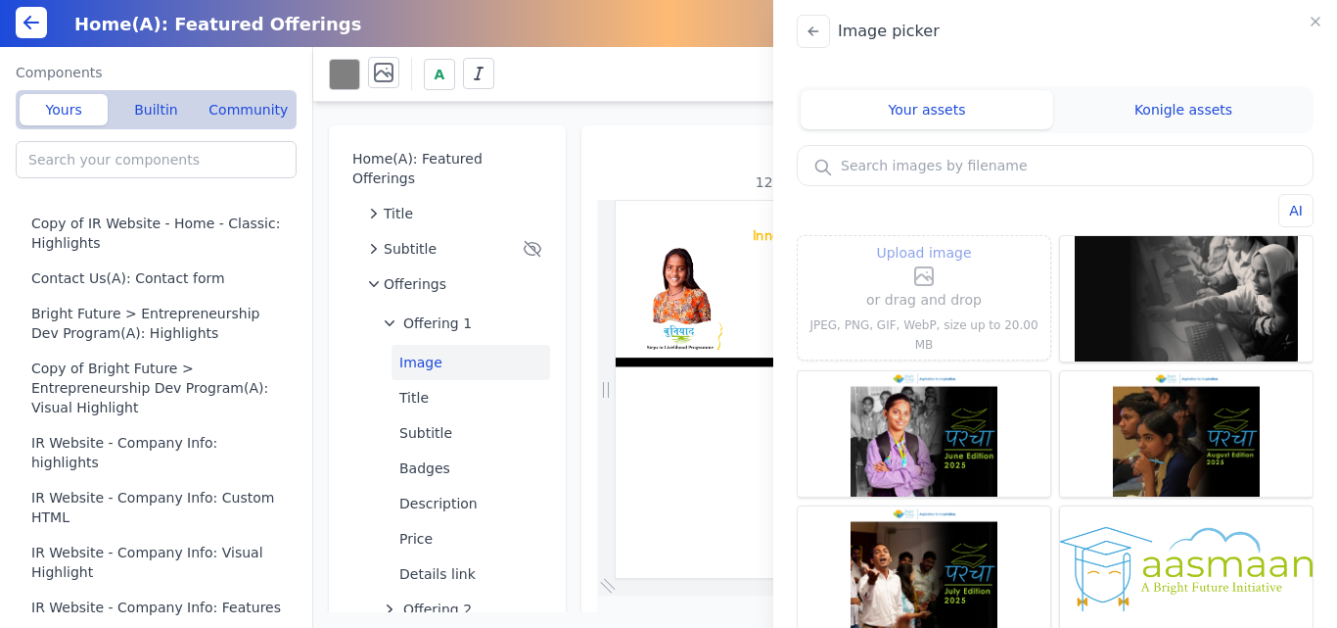
click at [868, 311] on p "or drag and drop" at bounding box center [924, 299] width 116 height 23
click at [912, 299] on p "or drag and drop" at bounding box center [924, 299] width 116 height 23
click at [926, 280] on icon at bounding box center [929, 278] width 7 height 4
click at [924, 241] on input "Upload image" at bounding box center [924, 240] width 1 height 1
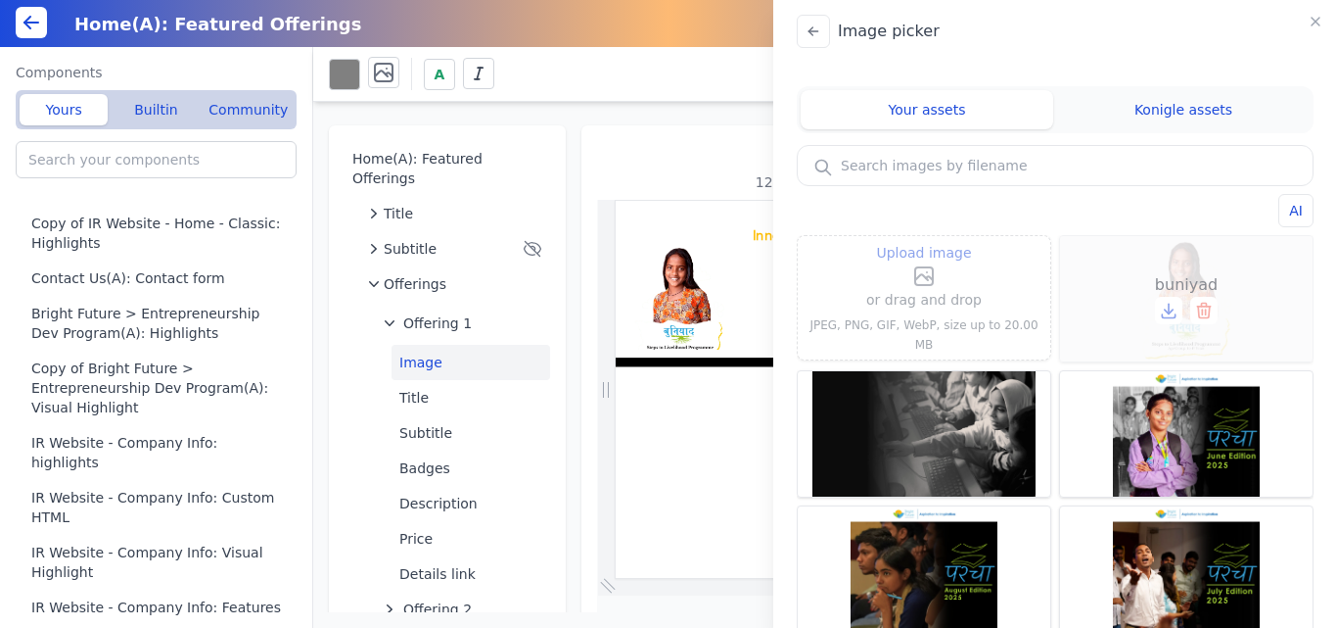
click at [1215, 245] on div "buniyad" at bounding box center [1186, 298] width 253 height 125
type input "buniyad"
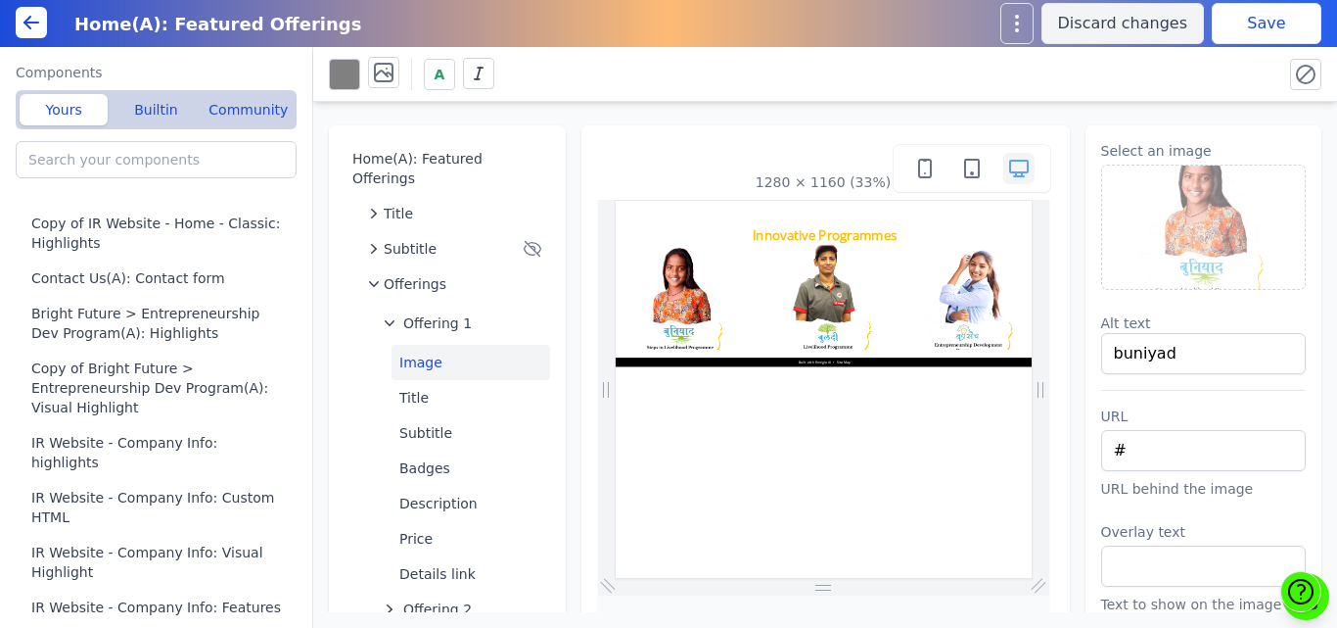
click at [1237, 36] on button "Save" at bounding box center [1267, 23] width 110 height 41
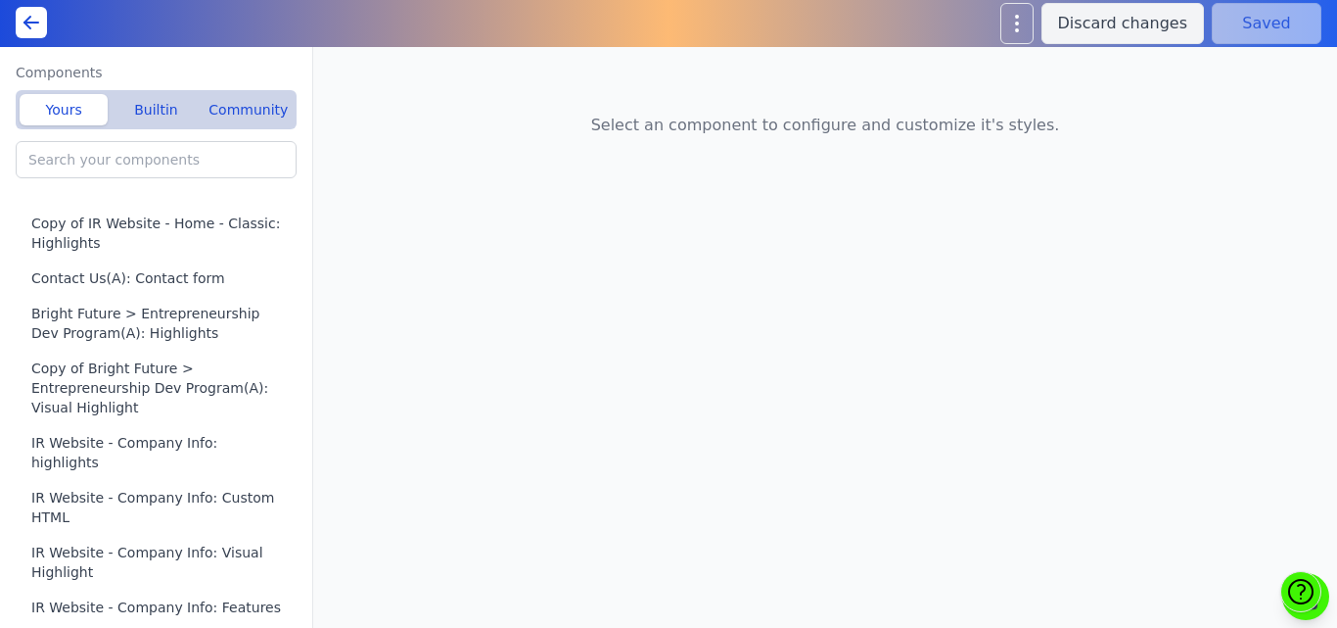
type input "IR Website - Company Info: Rich text"
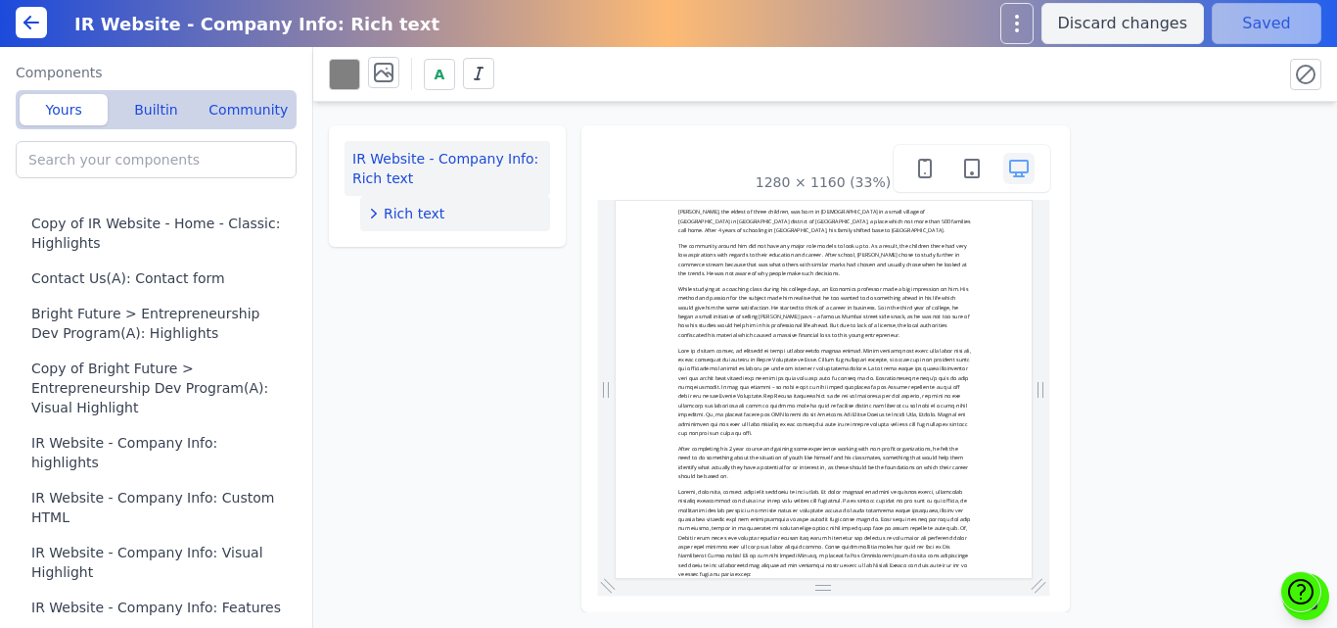
click at [452, 214] on div "Rich text" at bounding box center [455, 214] width 174 height 20
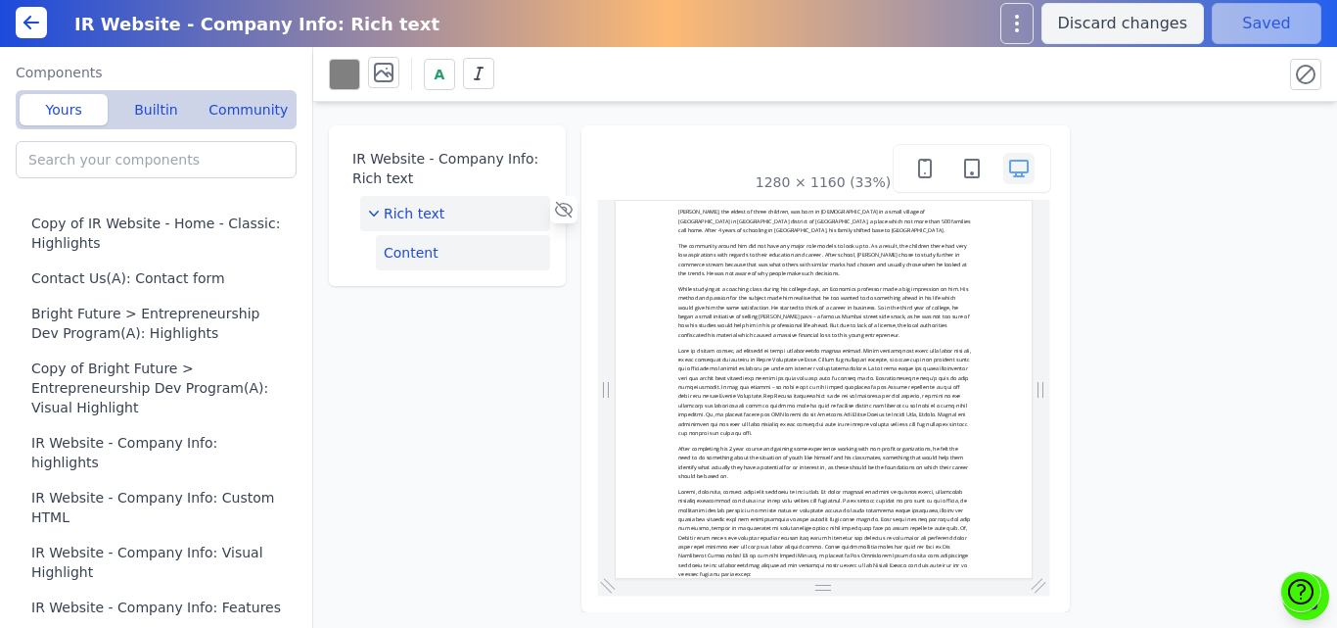
click at [499, 253] on button "Content" at bounding box center [463, 252] width 174 height 35
click at [1146, 152] on button "Edit content" at bounding box center [1204, 160] width 206 height 39
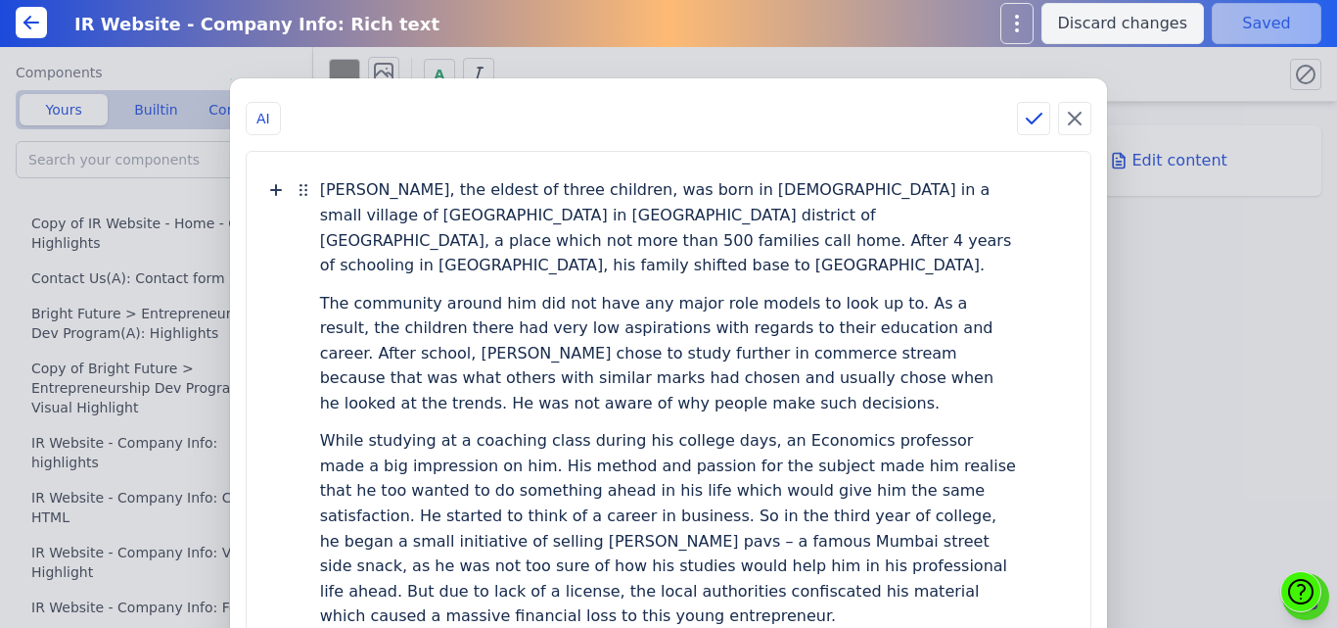
click at [670, 281] on div "Kishor Palve, the eldest of three children, was born in 1984 in a small village…" at bounding box center [669, 227] width 698 height 113
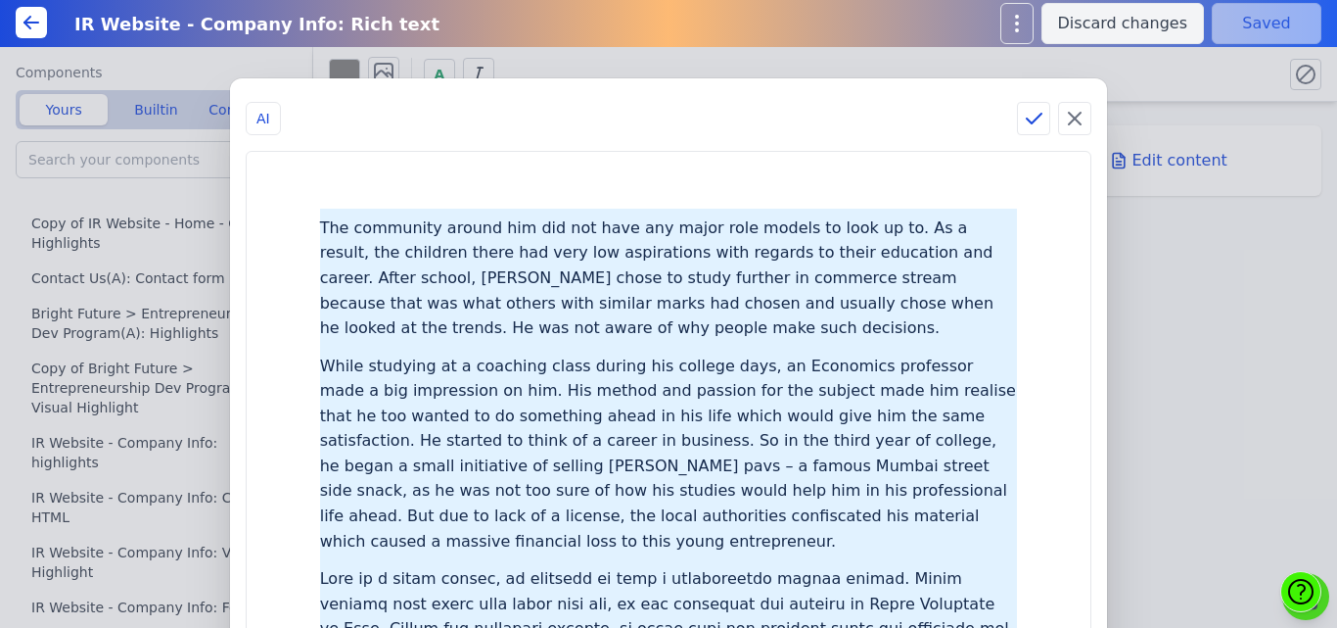
drag, startPoint x: 371, startPoint y: 225, endPoint x: 735, endPoint y: 599, distance: 522.0
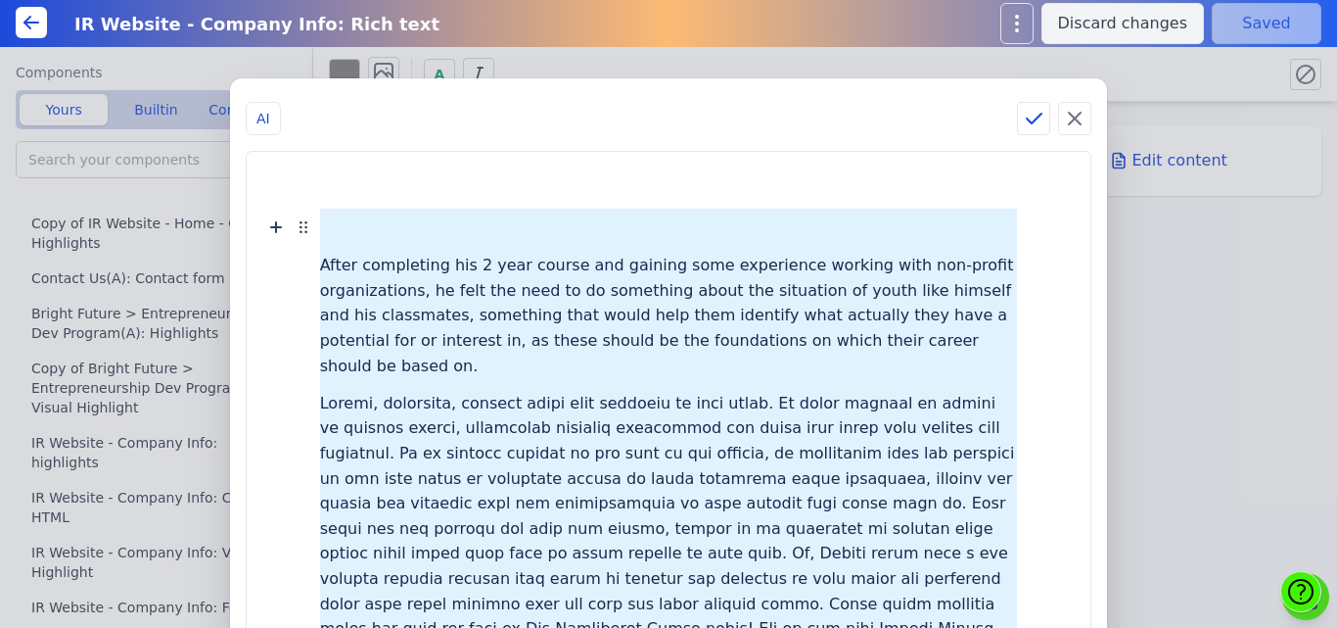
drag, startPoint x: 407, startPoint y: 237, endPoint x: 577, endPoint y: 584, distance: 386.6
click at [577, 584] on div "After completing his 2 year course and gaining some experience working with non…" at bounding box center [668, 612] width 805 height 882
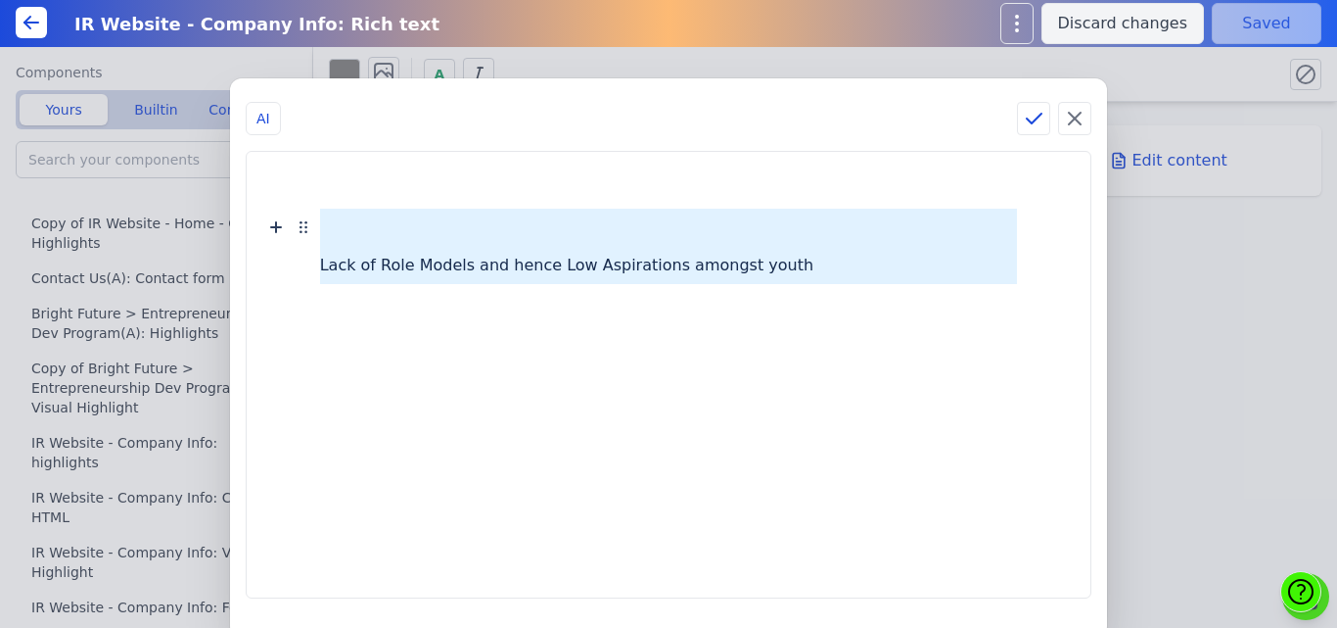
drag, startPoint x: 377, startPoint y: 243, endPoint x: 599, endPoint y: 337, distance: 241.3
click at [599, 337] on div "Lack of Role Models and hence Low Aspirations amongst youth" at bounding box center [668, 374] width 805 height 406
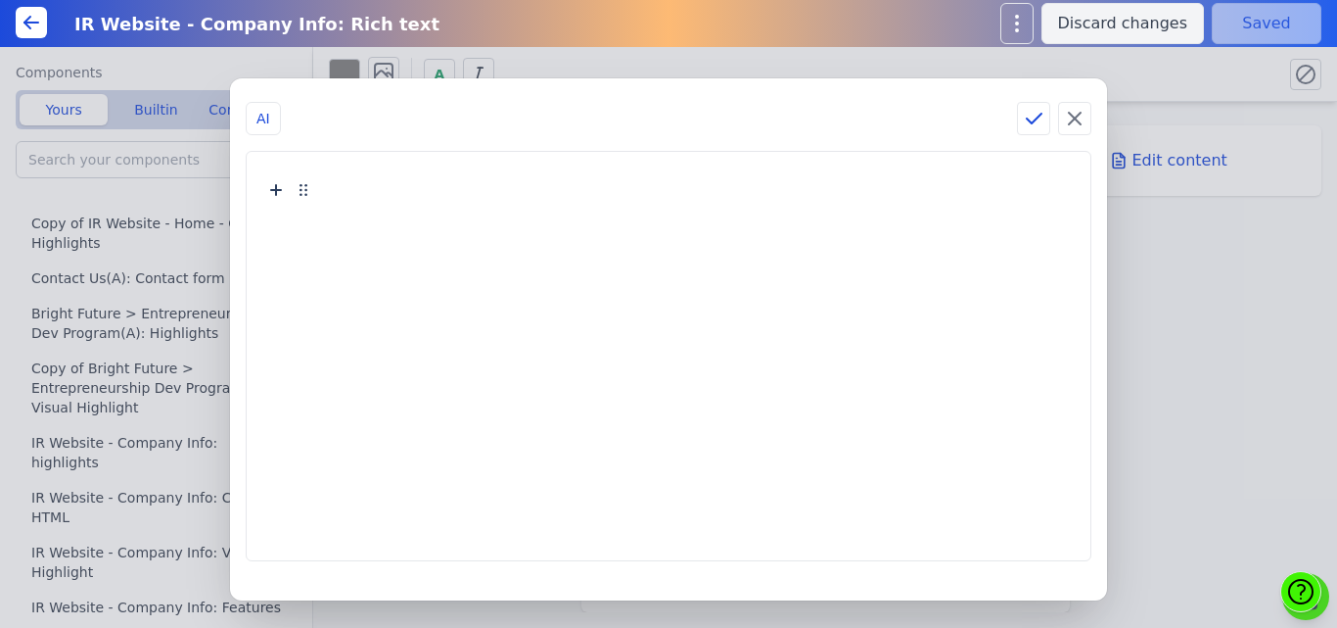
click at [398, 188] on div at bounding box center [669, 189] width 698 height 37
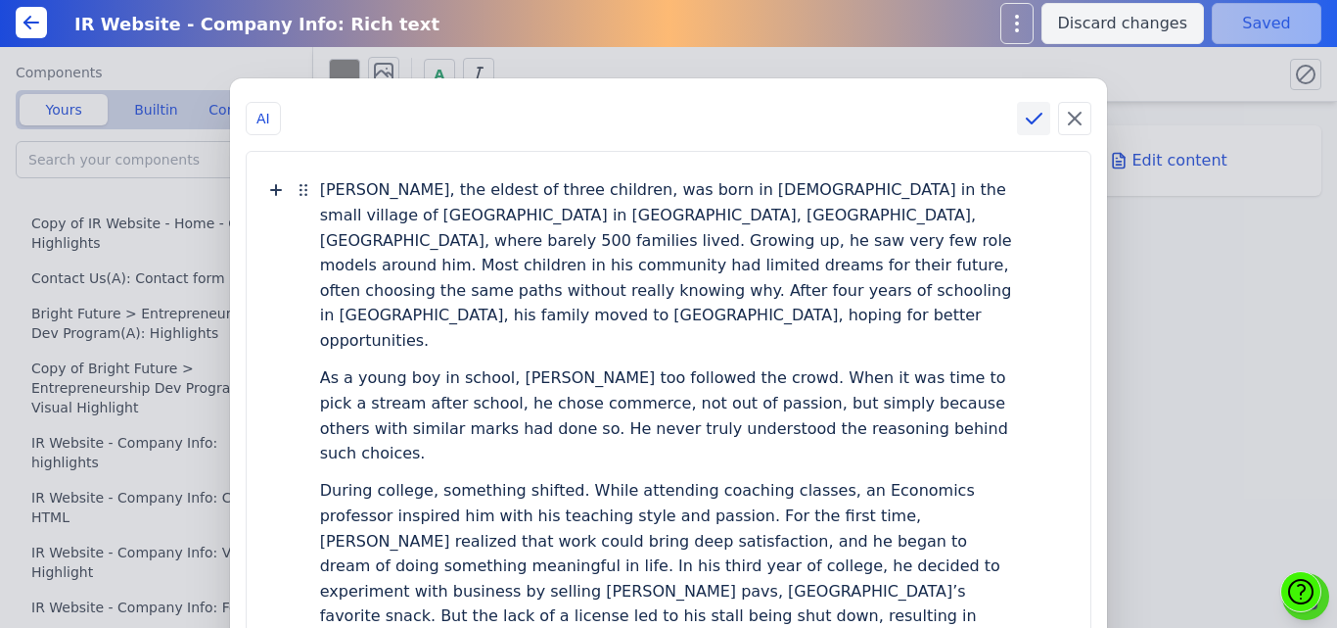
click at [1028, 119] on icon at bounding box center [1034, 119] width 15 height 10
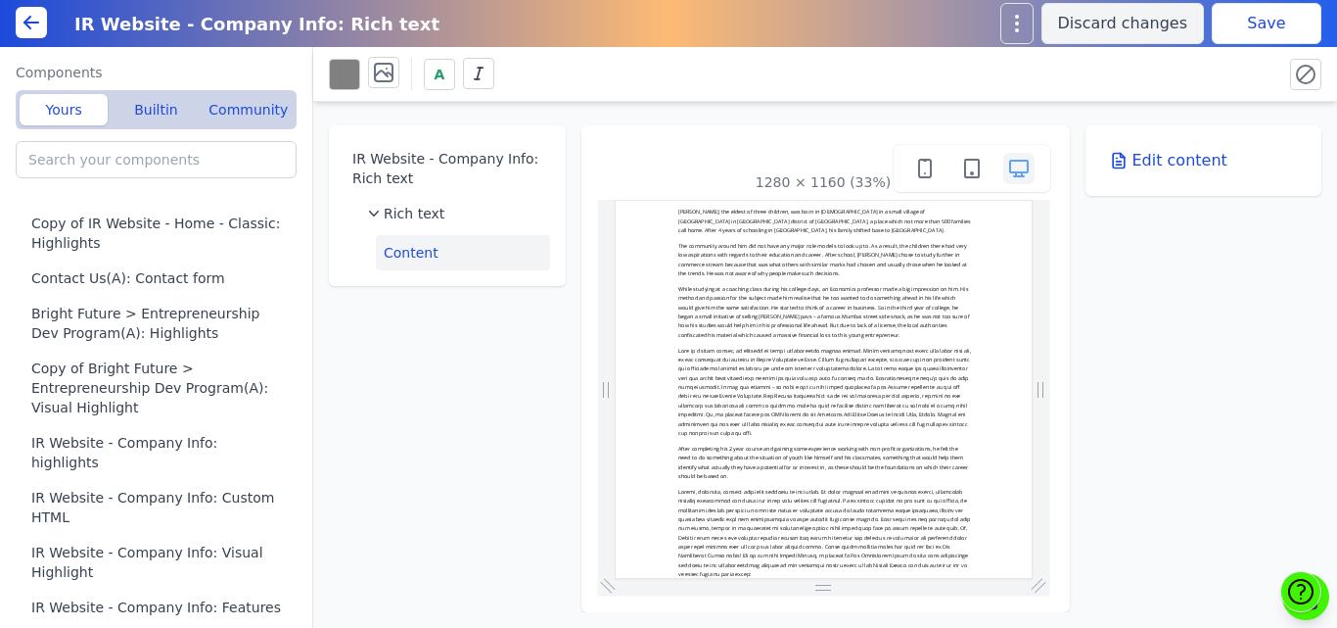
click at [1241, 27] on button "Save" at bounding box center [1267, 23] width 110 height 41
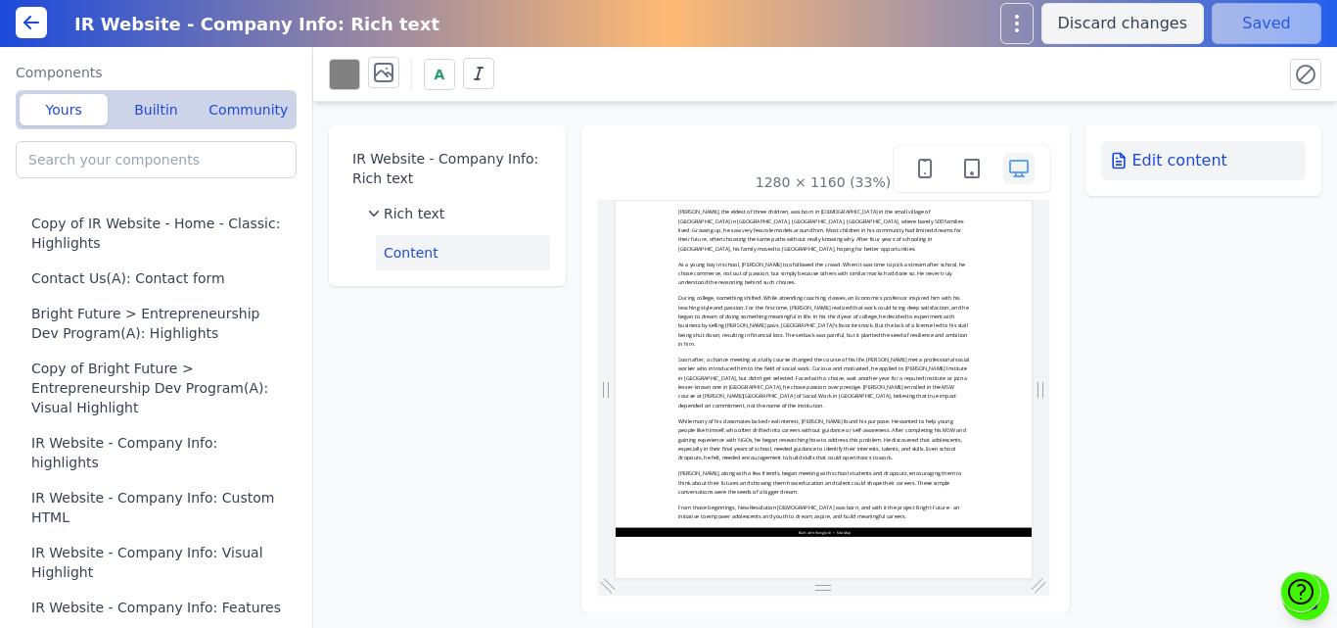
click at [1195, 147] on button "Edit content" at bounding box center [1204, 160] width 206 height 39
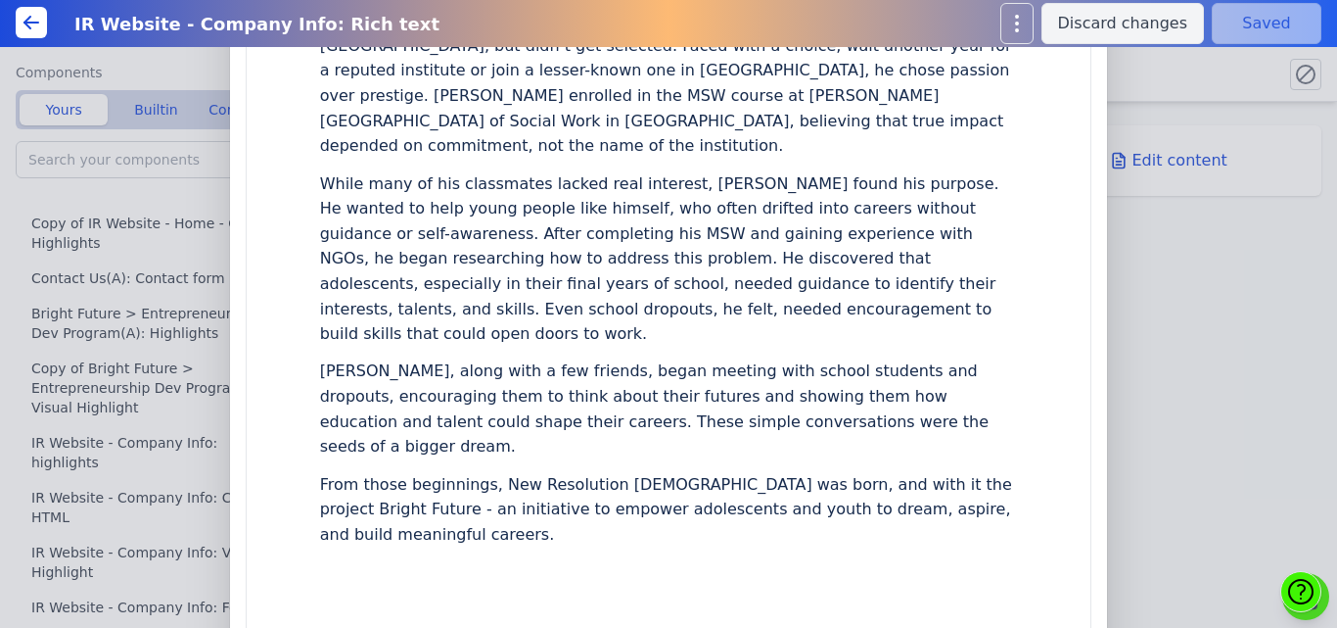
scroll to position [760, 0]
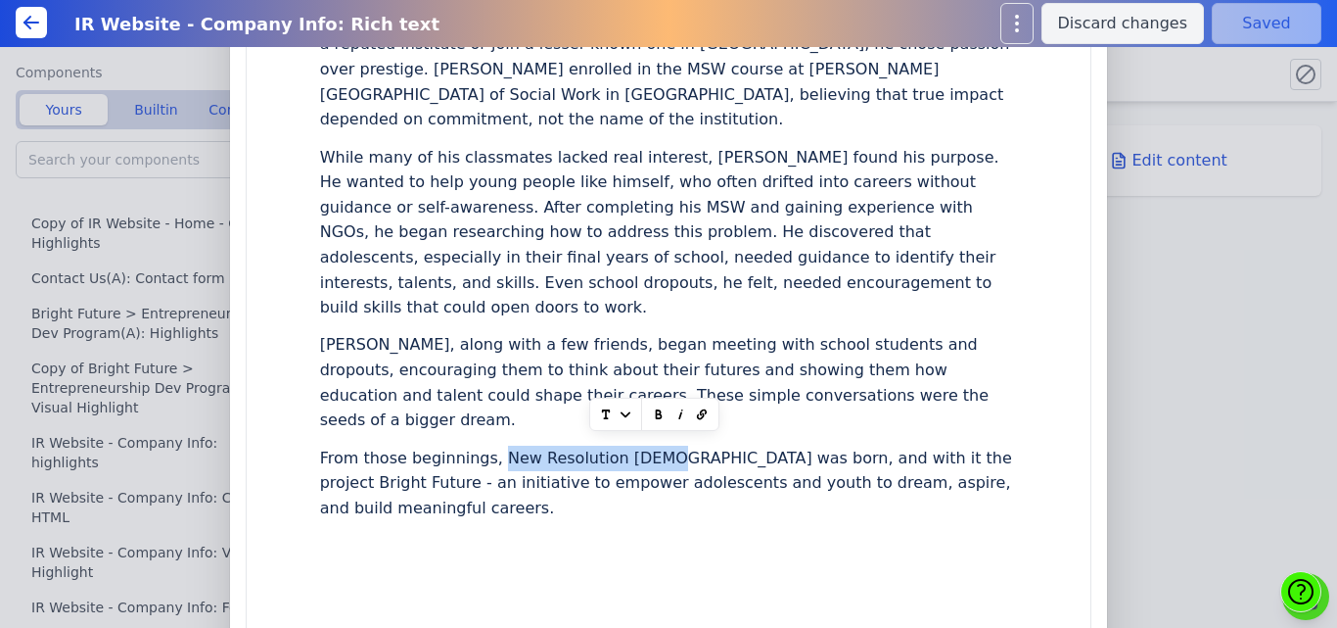
drag, startPoint x: 532, startPoint y: 383, endPoint x: 679, endPoint y: 387, distance: 147.9
click at [679, 439] on div "From those beginnings, New Resolution India was born, and with it the project B…" at bounding box center [669, 483] width 698 height 88
click at [649, 415] on icon "button" at bounding box center [659, 414] width 20 height 20
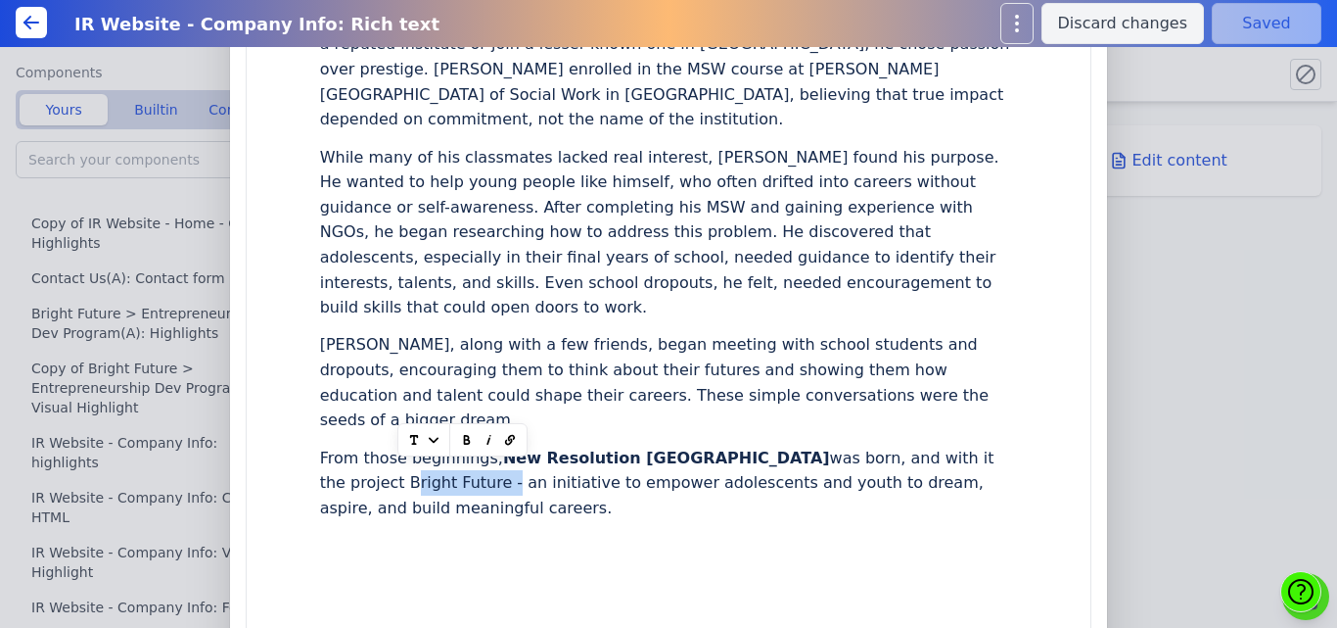
drag, startPoint x: 369, startPoint y: 406, endPoint x: 459, endPoint y: 404, distance: 90.1
click at [459, 439] on div "From those beginnings, New Resolution India was born, and with it the project B…" at bounding box center [669, 483] width 698 height 88
click at [459, 449] on button "button" at bounding box center [467, 439] width 22 height 31
click at [1209, 48] on div "AI Kishor Palve, the eldest of three children, was born in 1984 in the small vi…" at bounding box center [668, 314] width 1337 height 628
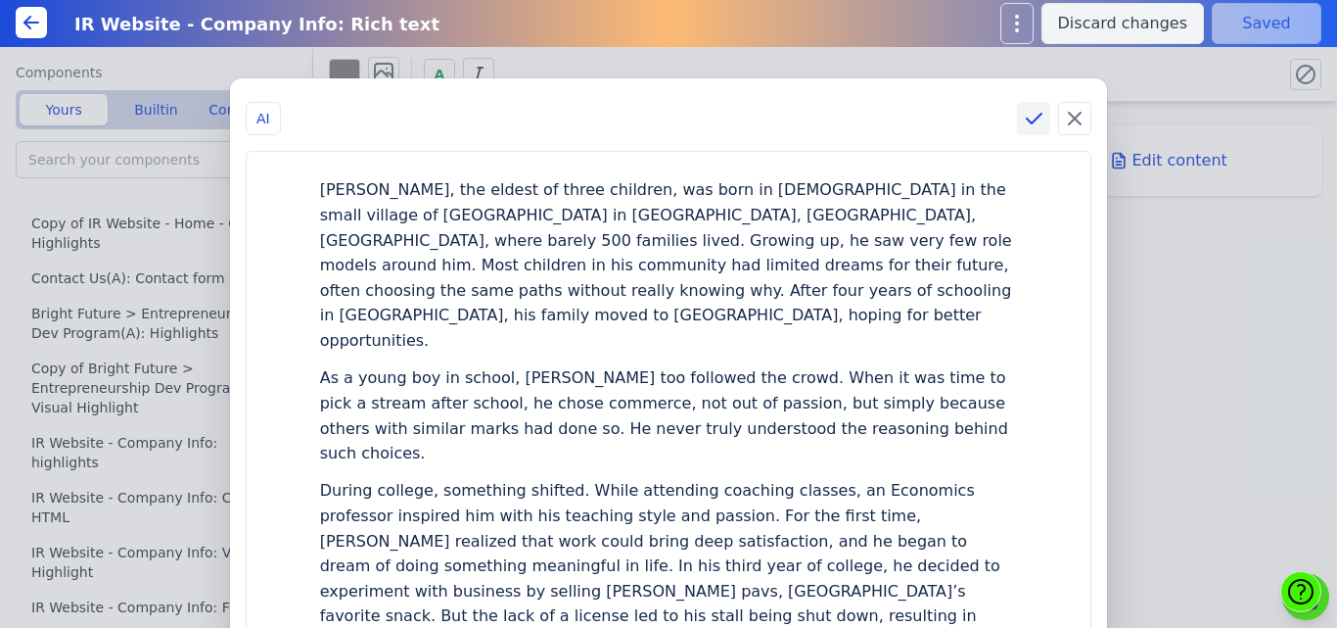
click at [1028, 114] on icon at bounding box center [1033, 118] width 23 height 23
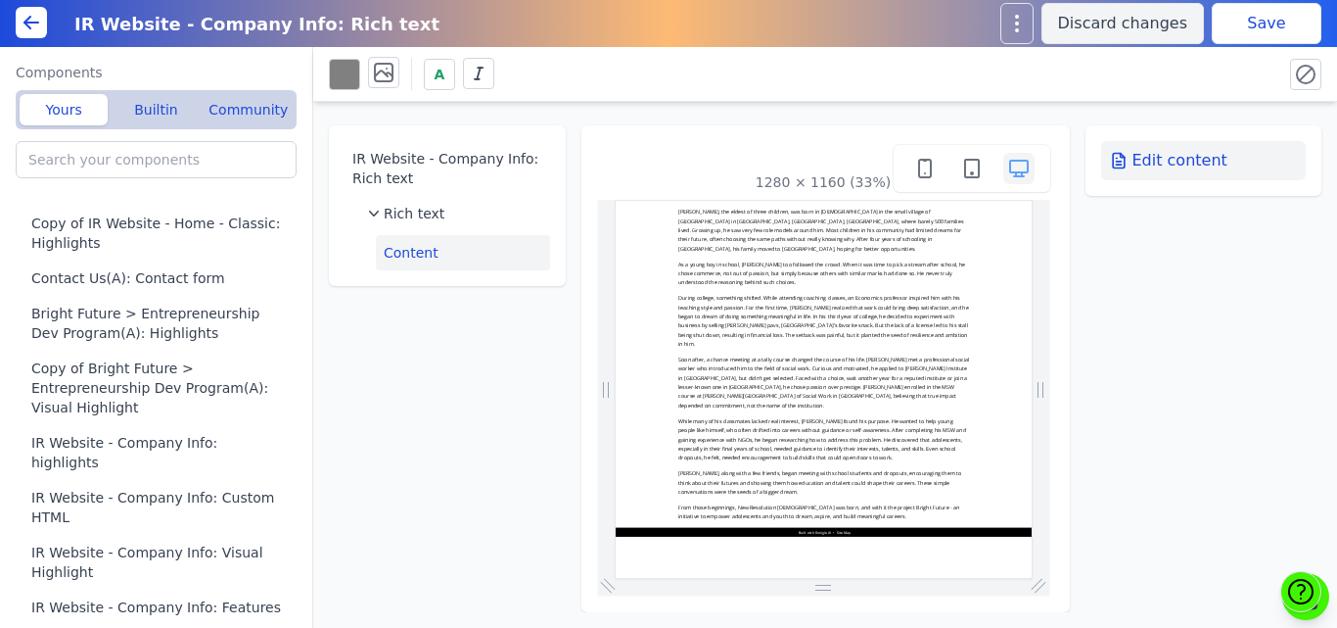
click at [1152, 166] on button "Edit content" at bounding box center [1204, 160] width 206 height 39
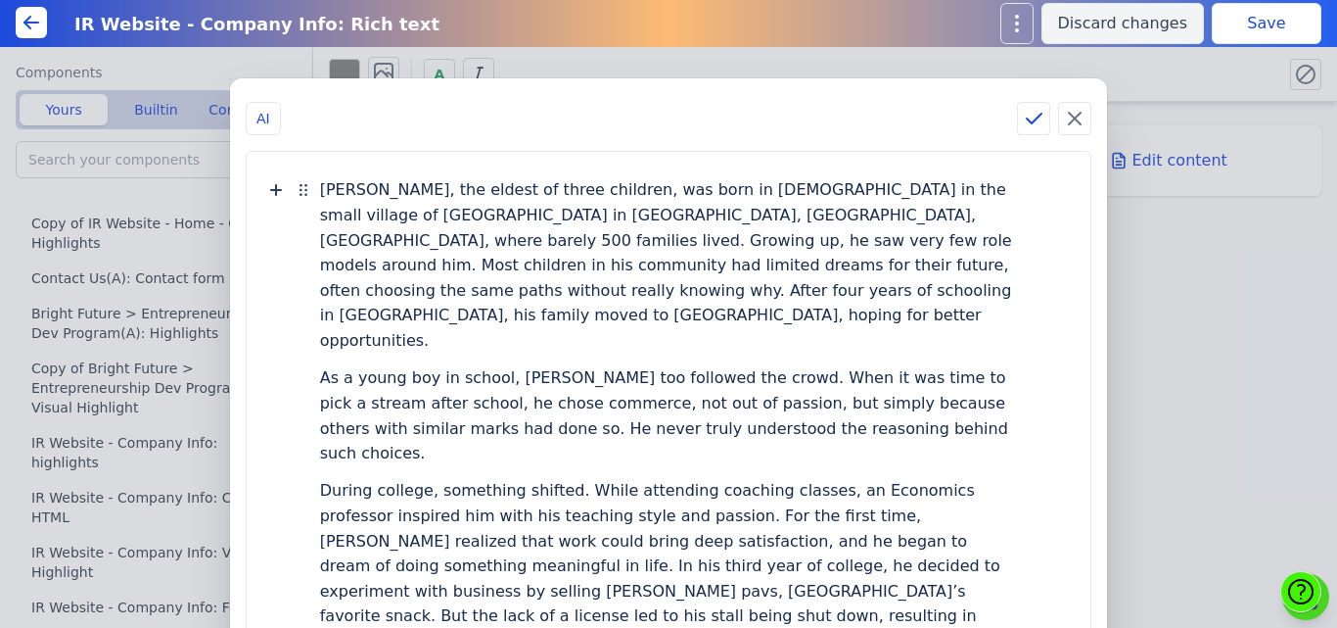
click at [968, 183] on div "Kishor Palve, the eldest of three children, was born in 1984 in the small villa…" at bounding box center [668, 265] width 805 height 188
click at [925, 183] on div "Kishor Palve, the eldest of three children, was born in 1984 in the small villa…" at bounding box center [669, 265] width 698 height 188
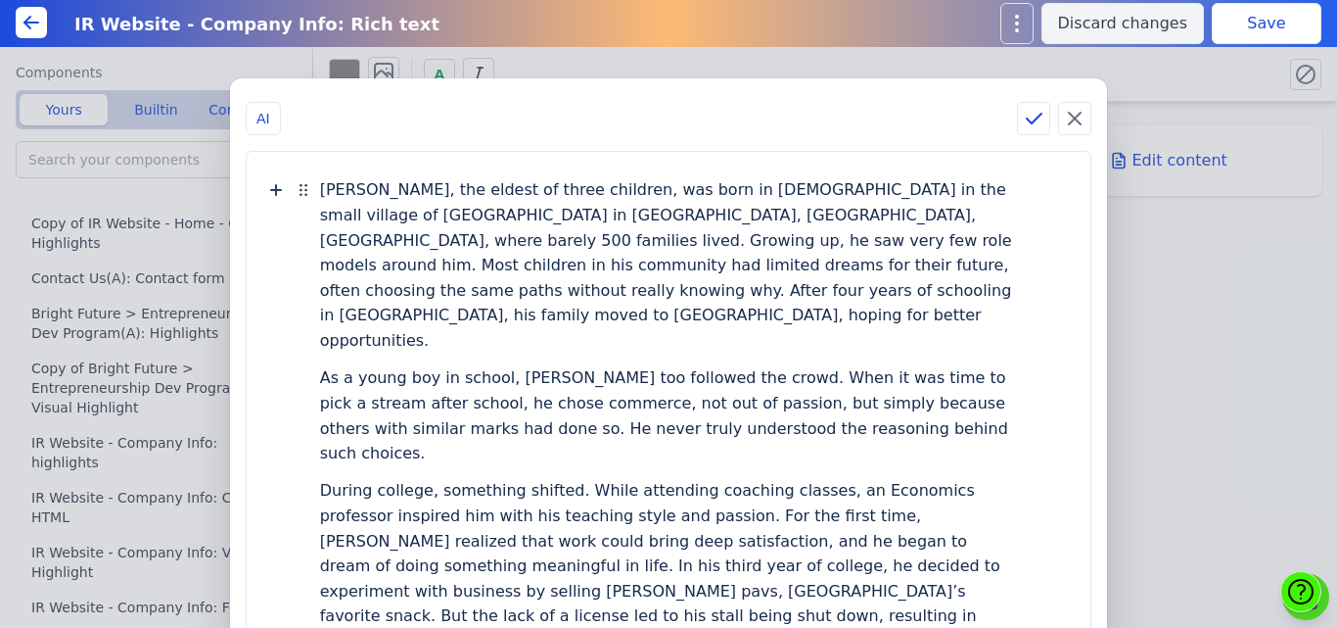
click at [928, 235] on div "Kishor Palve, the eldest of three children, was born in 1984 in the small villa…" at bounding box center [669, 265] width 698 height 188
click at [943, 375] on div "As a young boy in school, Kishor too followed the crowd. When it was time to pi…" at bounding box center [669, 415] width 698 height 113
click at [946, 377] on div "As a young boy in school, Kishor too followed the crowd. When it was time to pi…" at bounding box center [669, 415] width 698 height 113
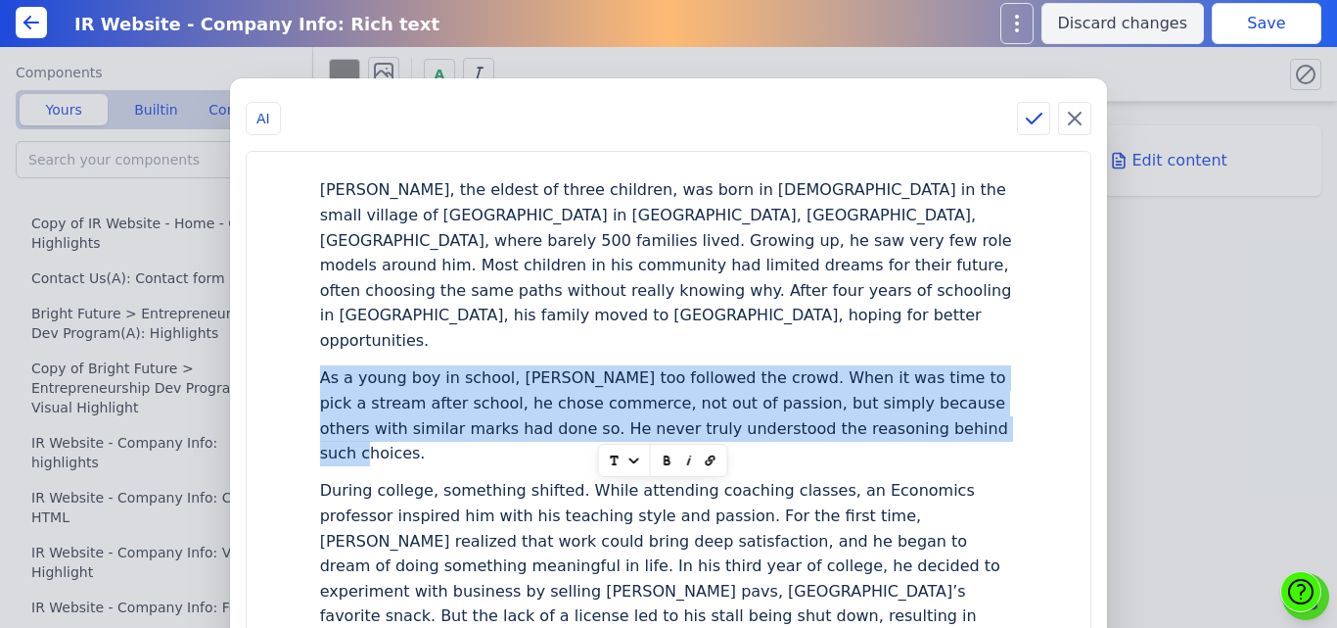
copy div "As a young boy in school, Kishor too followed the crowd. When it was time to pi…"
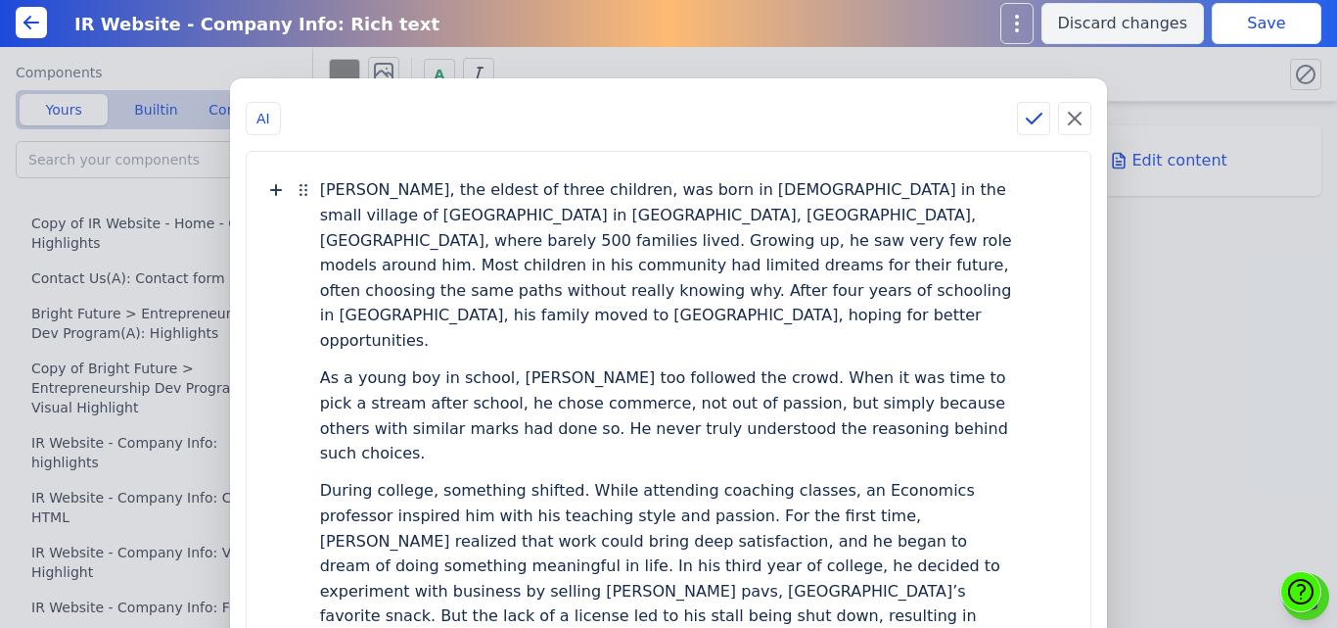
click at [666, 211] on div "Kishor Palve, the eldest of three children, was born in 1984 in the small villa…" at bounding box center [669, 265] width 698 height 188
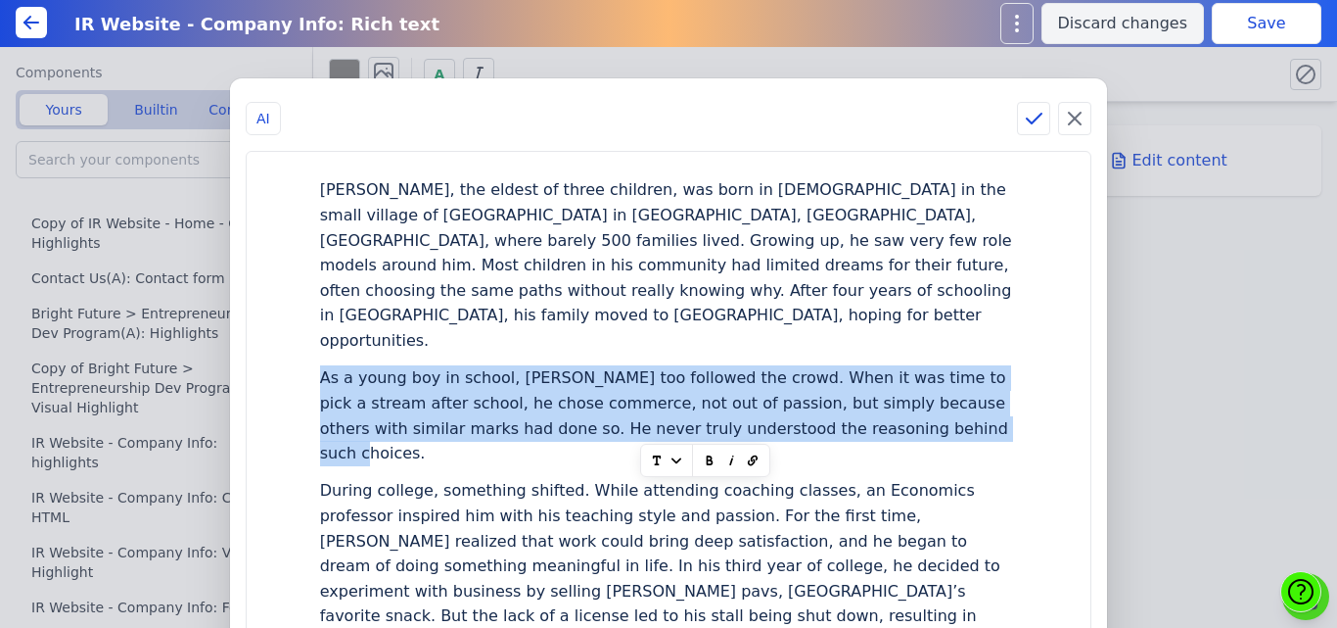
drag, startPoint x: 511, startPoint y: 429, endPoint x: 357, endPoint y: 353, distance: 171.2
click at [357, 359] on div "As a young boy in school, Kishor too followed the crowd. When it was time to pi…" at bounding box center [668, 415] width 805 height 113
paste div
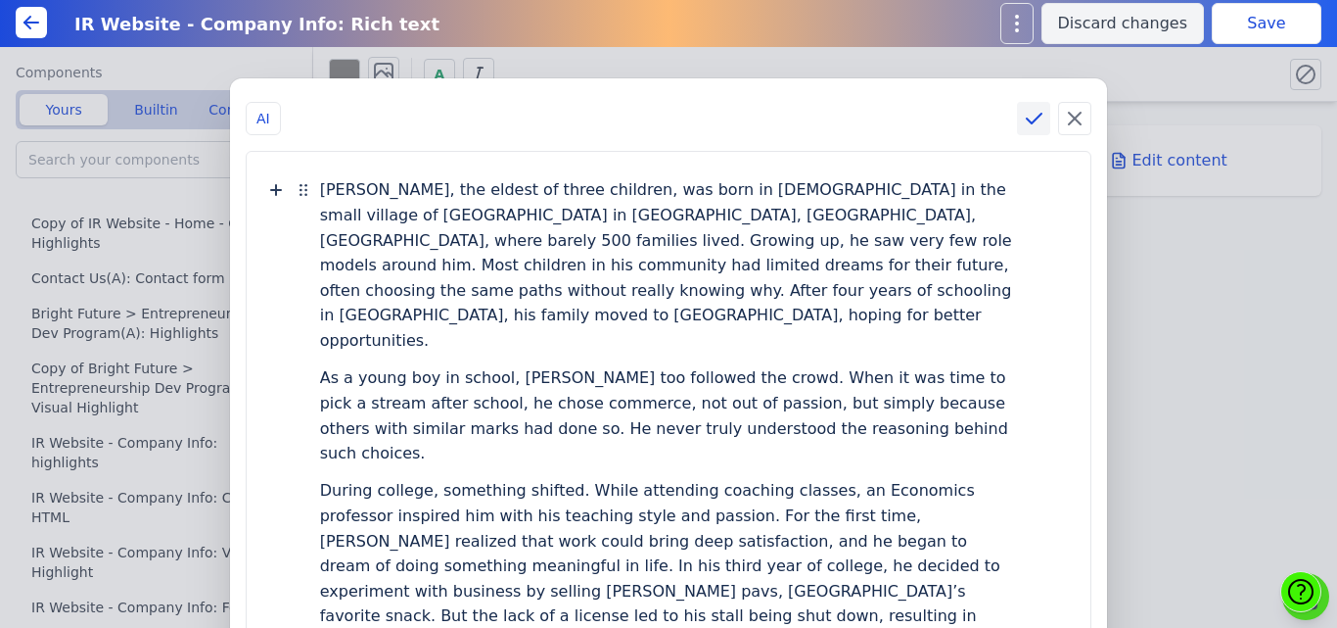
click at [1022, 117] on icon at bounding box center [1033, 118] width 23 height 23
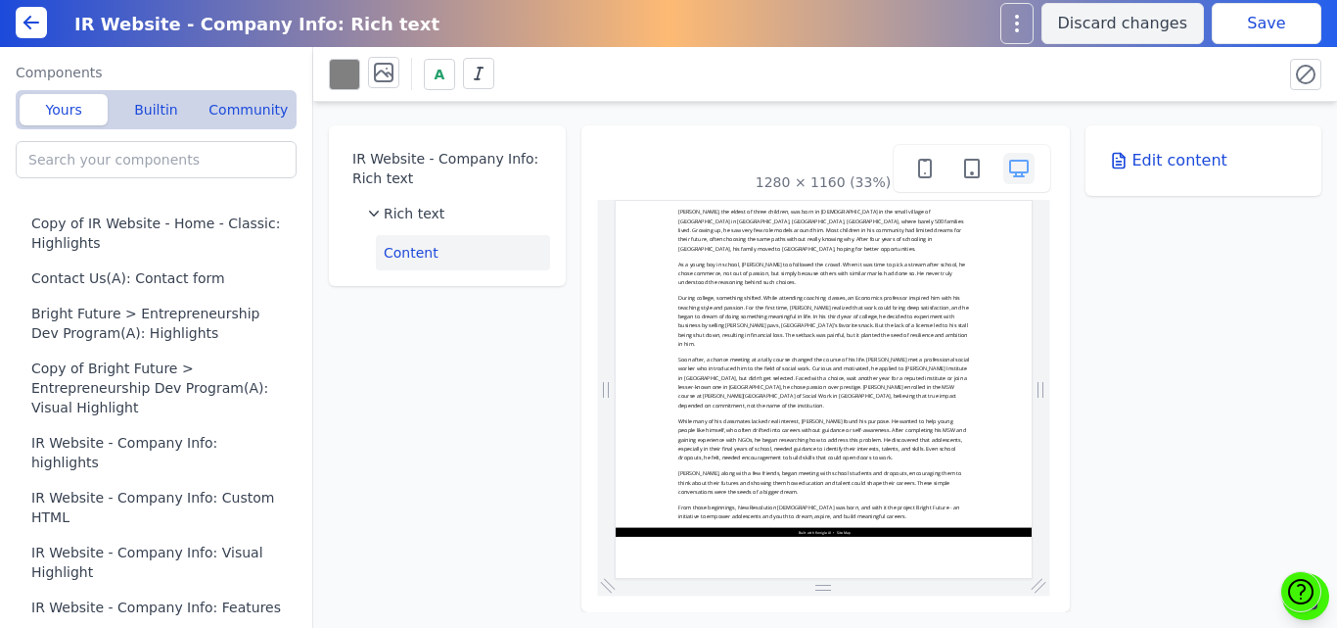
click at [1234, 32] on button "Save" at bounding box center [1267, 23] width 110 height 41
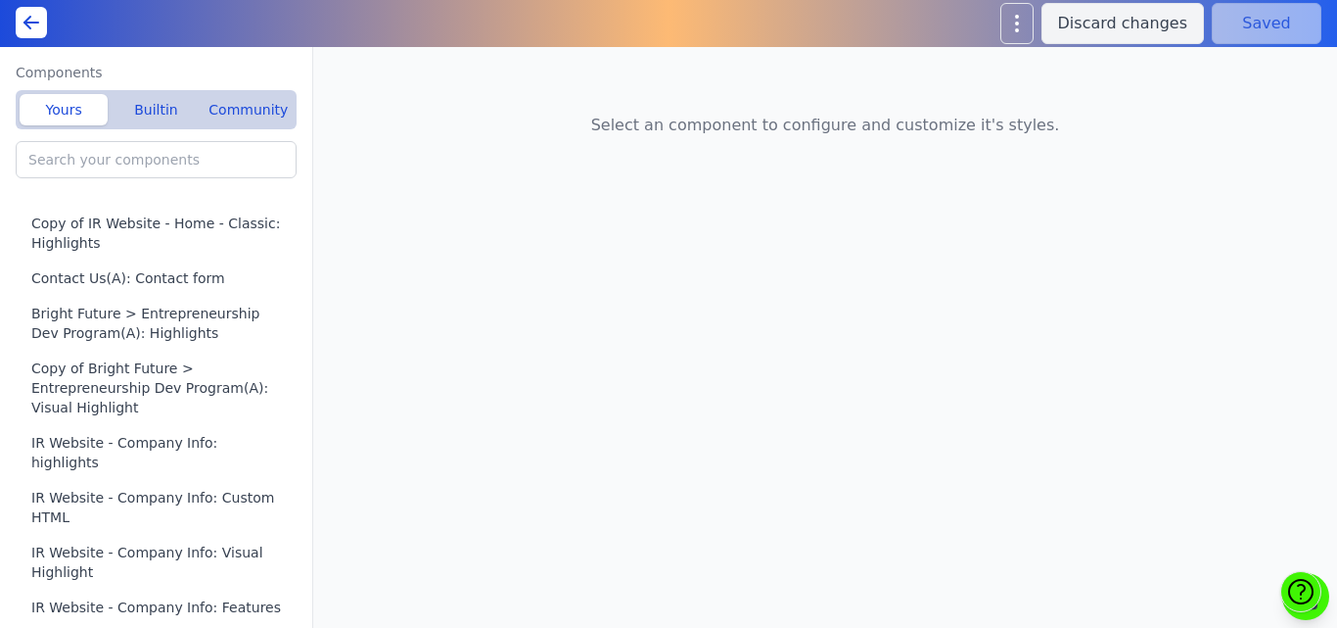
type input "IR Website - Company Info: Visual Highlight"
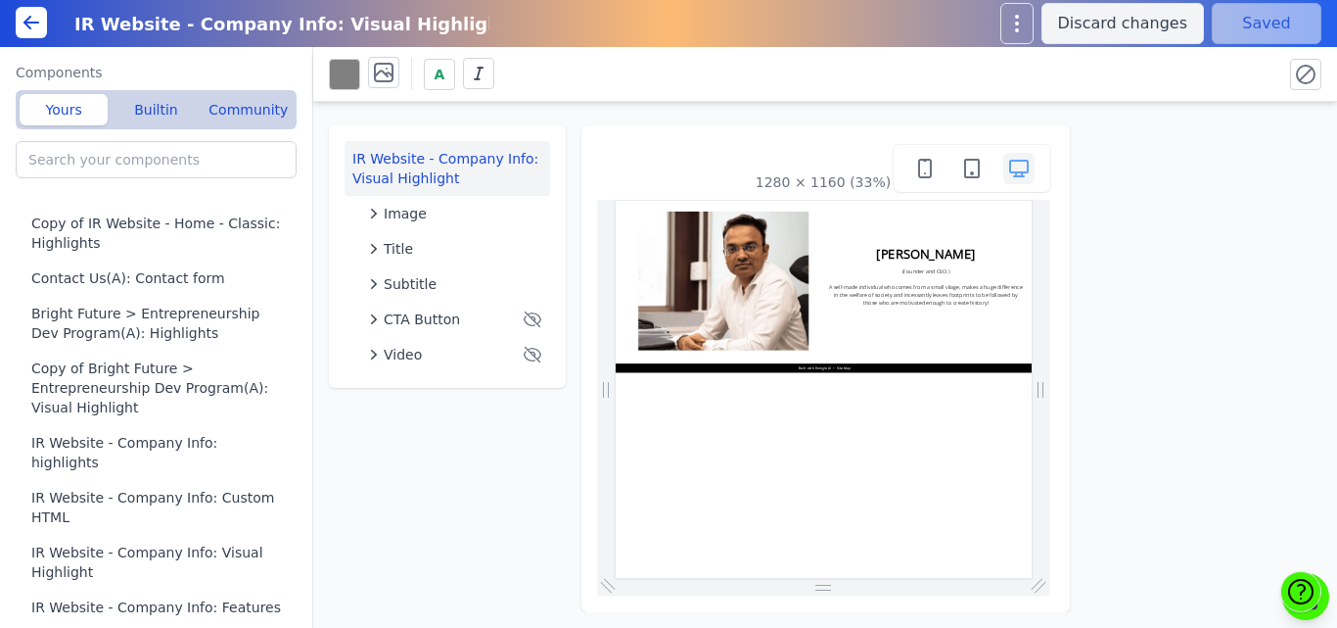
click at [393, 238] on button "Title" at bounding box center [455, 248] width 190 height 35
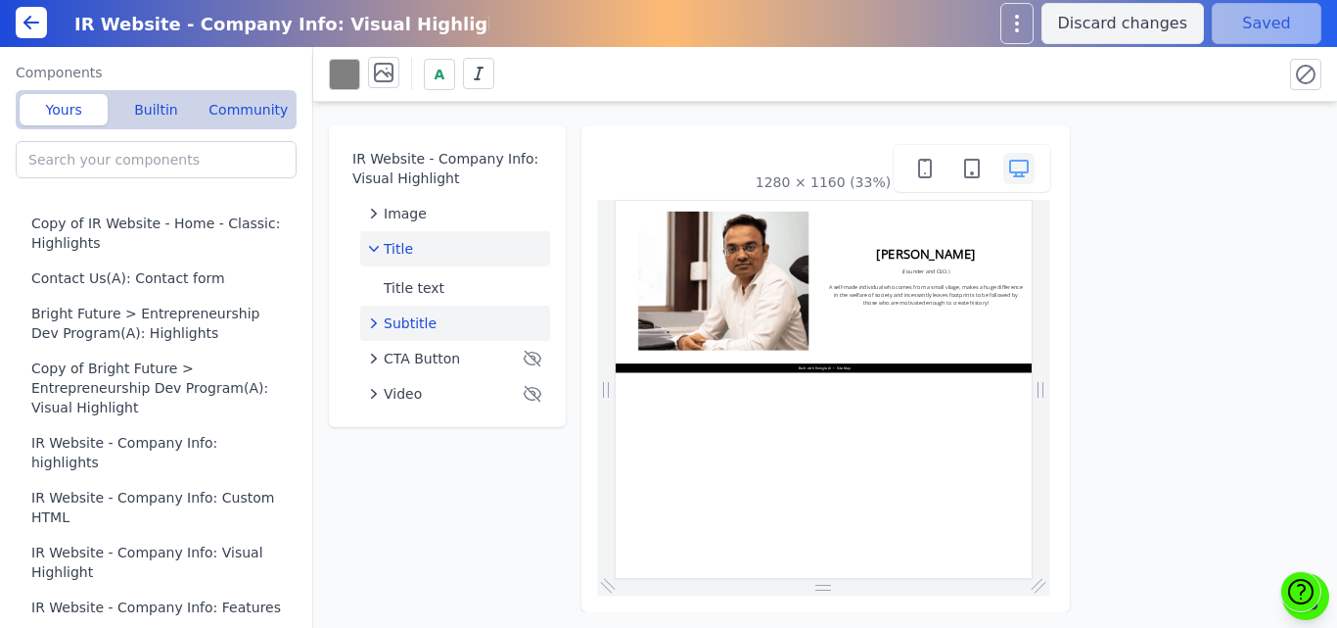
click at [409, 327] on span "Subtitle" at bounding box center [410, 323] width 53 height 20
click at [410, 360] on button "Text" at bounding box center [463, 362] width 174 height 35
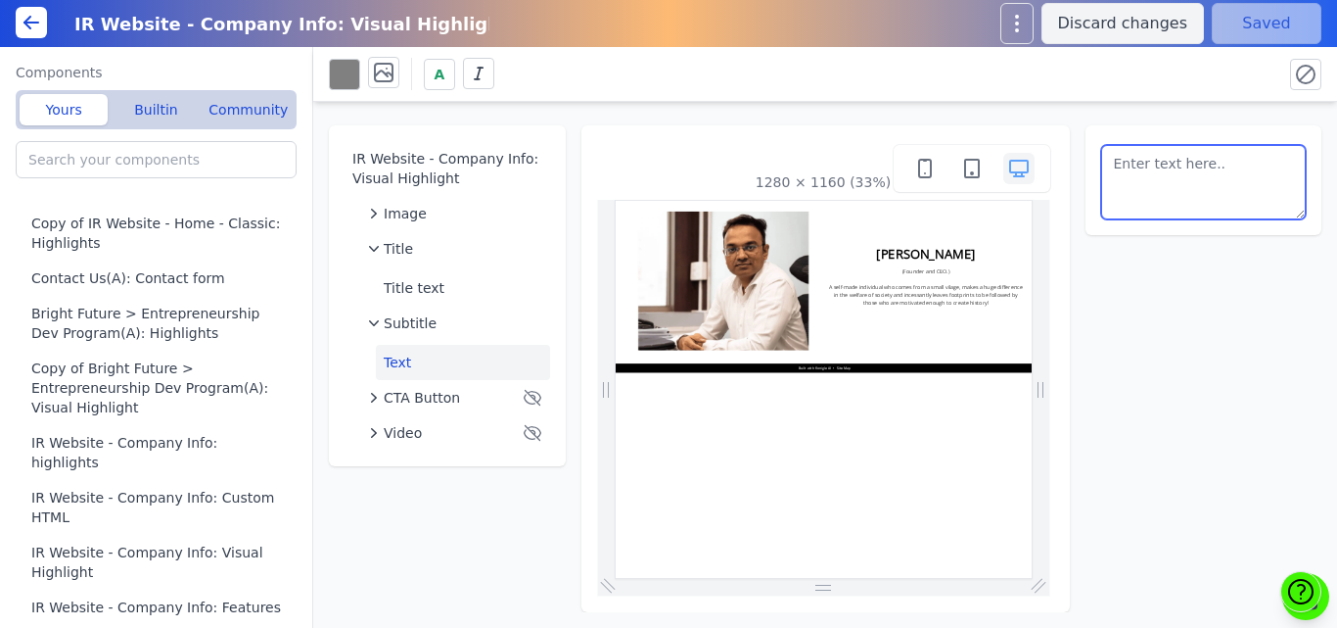
click at [1180, 190] on textarea at bounding box center [1204, 182] width 206 height 74
drag, startPoint x: 1118, startPoint y: 192, endPoint x: 1240, endPoint y: 208, distance: 123.4
click at [1240, 208] on textarea at bounding box center [1204, 182] width 206 height 74
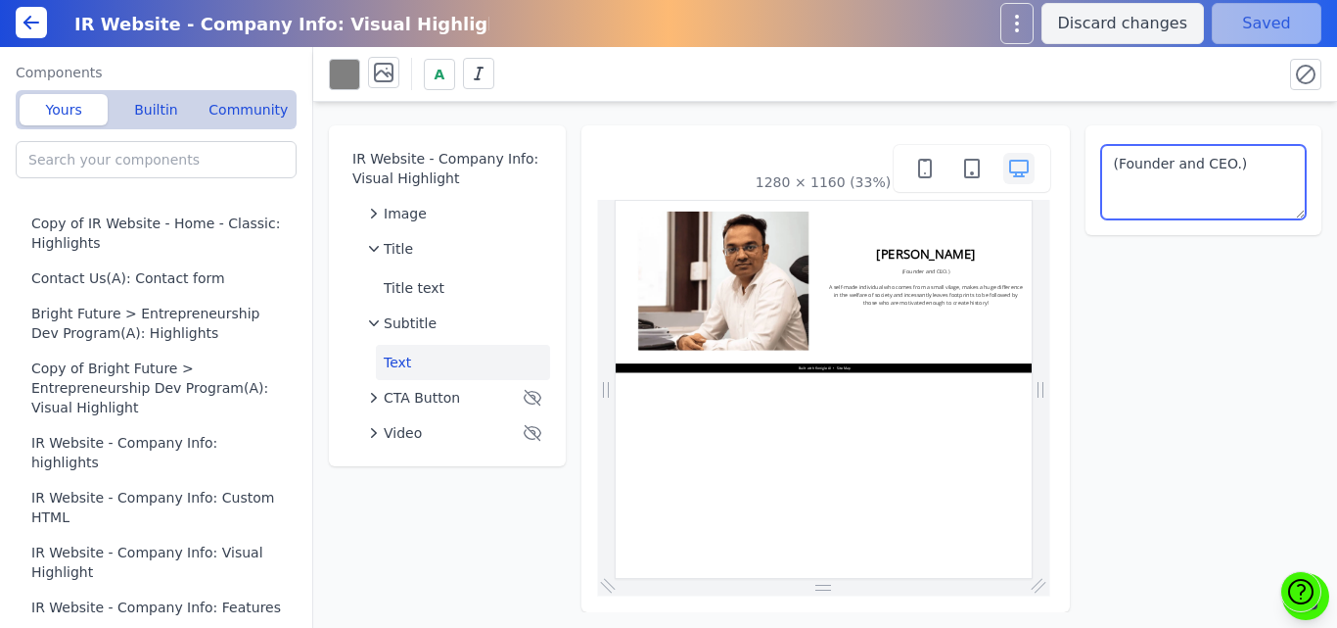
type textarea "(Founder and CEO.)"
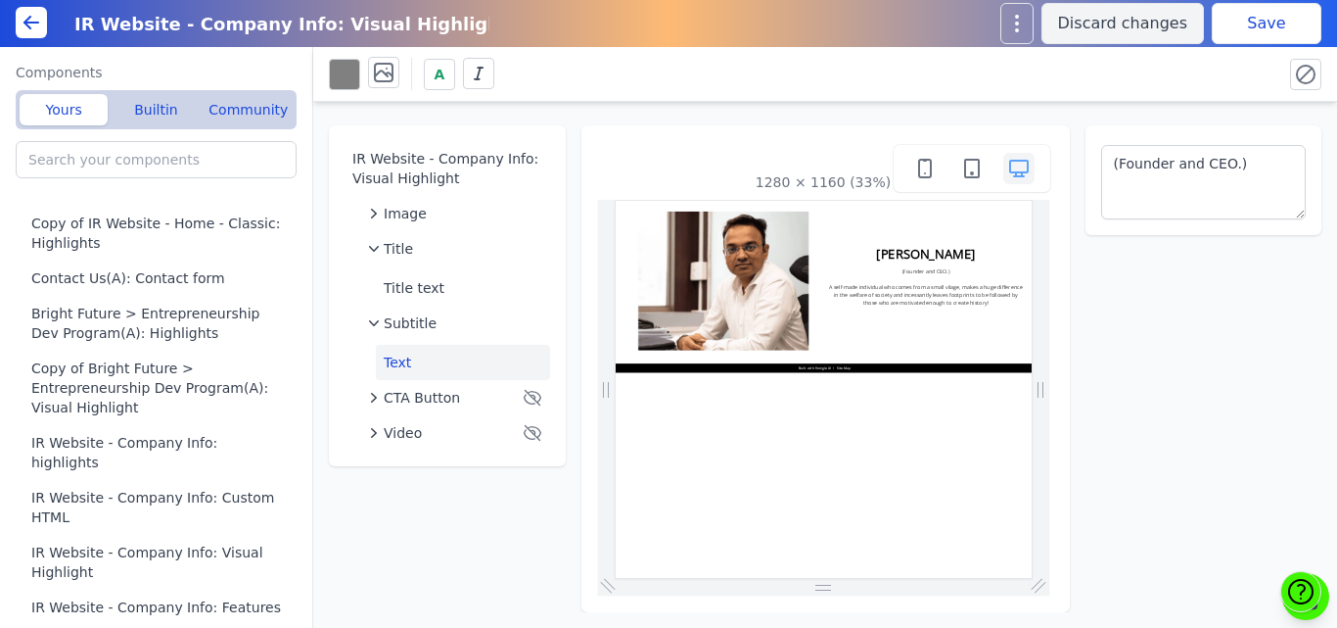
click at [1192, 83] on div "A" at bounding box center [798, 74] width 938 height 34
click at [1235, 19] on button "Save" at bounding box center [1267, 23] width 110 height 41
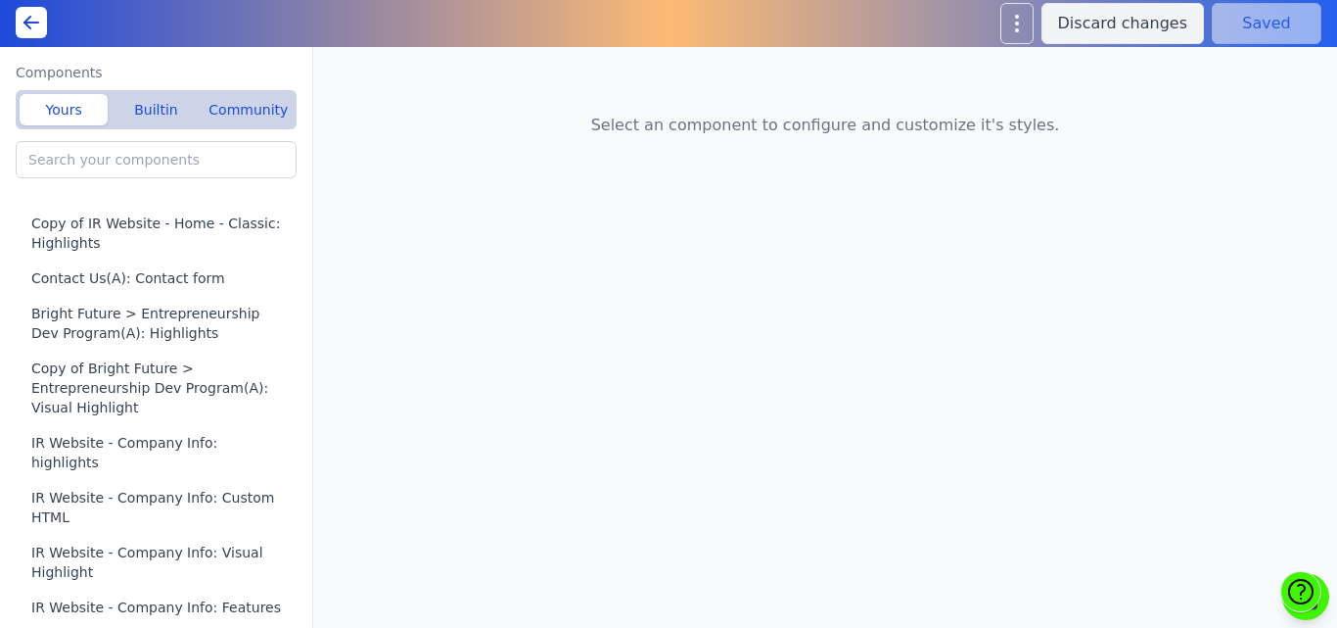
type input "Home(A): Page hero"
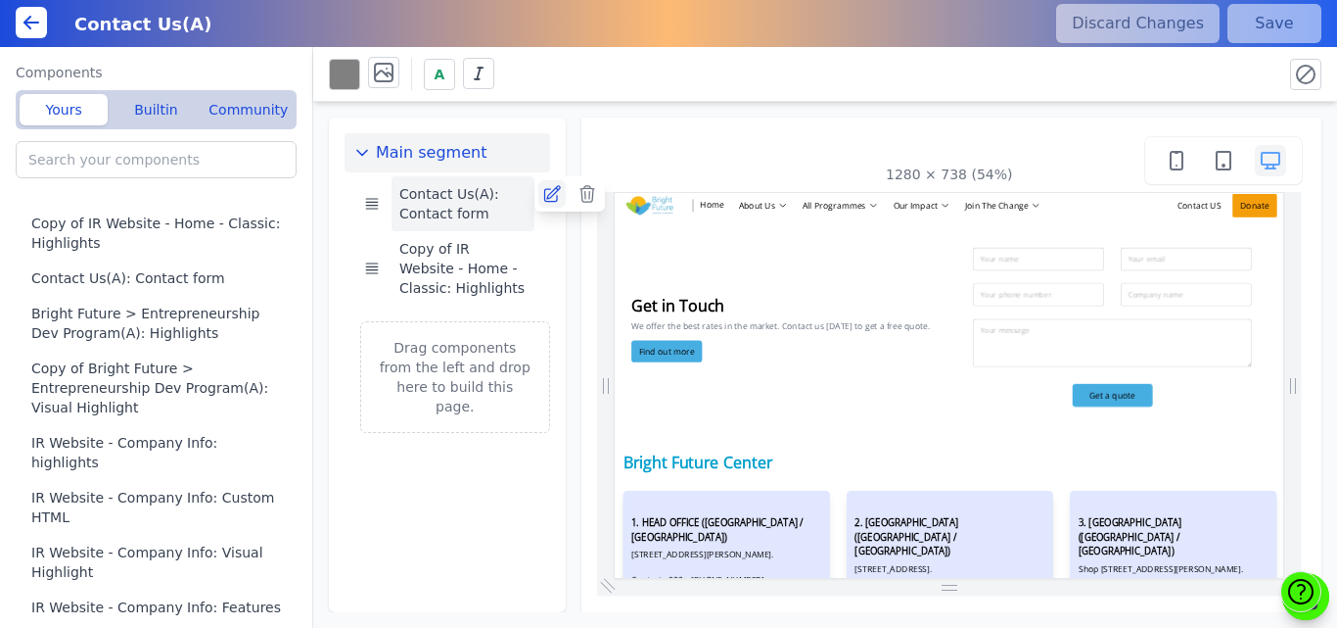
click at [545, 196] on icon at bounding box center [552, 194] width 20 height 20
click at [1319, 613] on icon at bounding box center [1305, 596] width 34 height 34
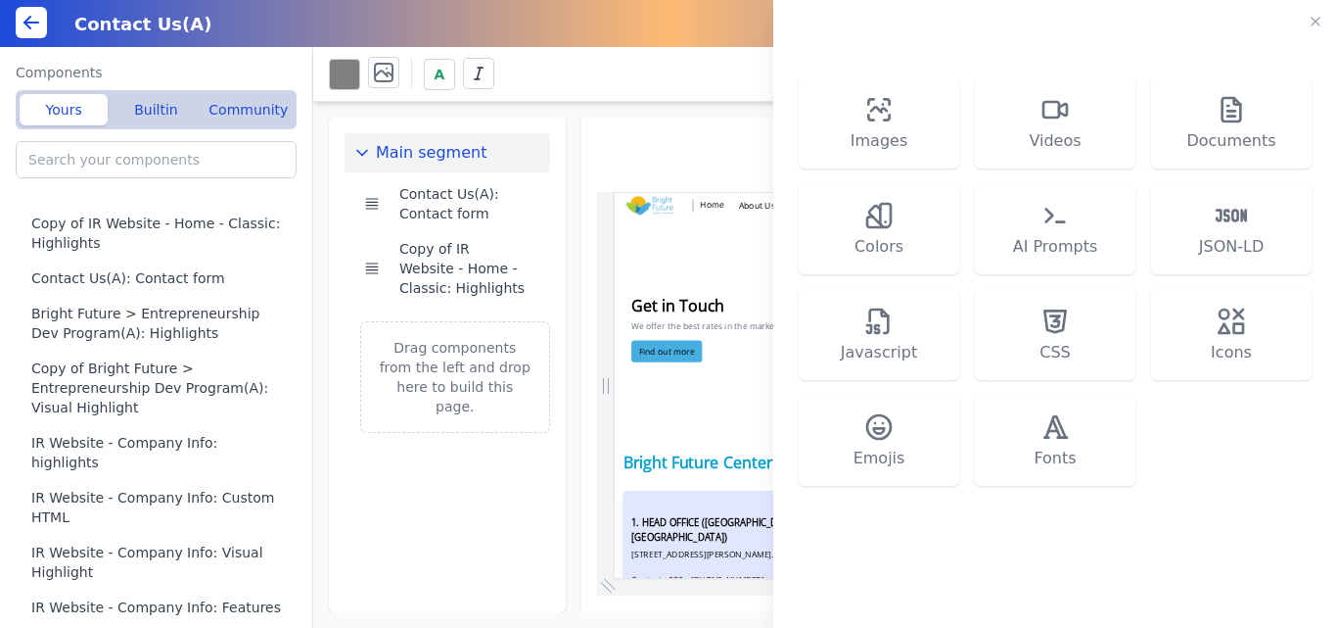
click at [435, 454] on div "Images Videos Documents Colors AI Prompts JSON-LD Javascript CSS Icons Emojis F…" at bounding box center [668, 314] width 1337 height 628
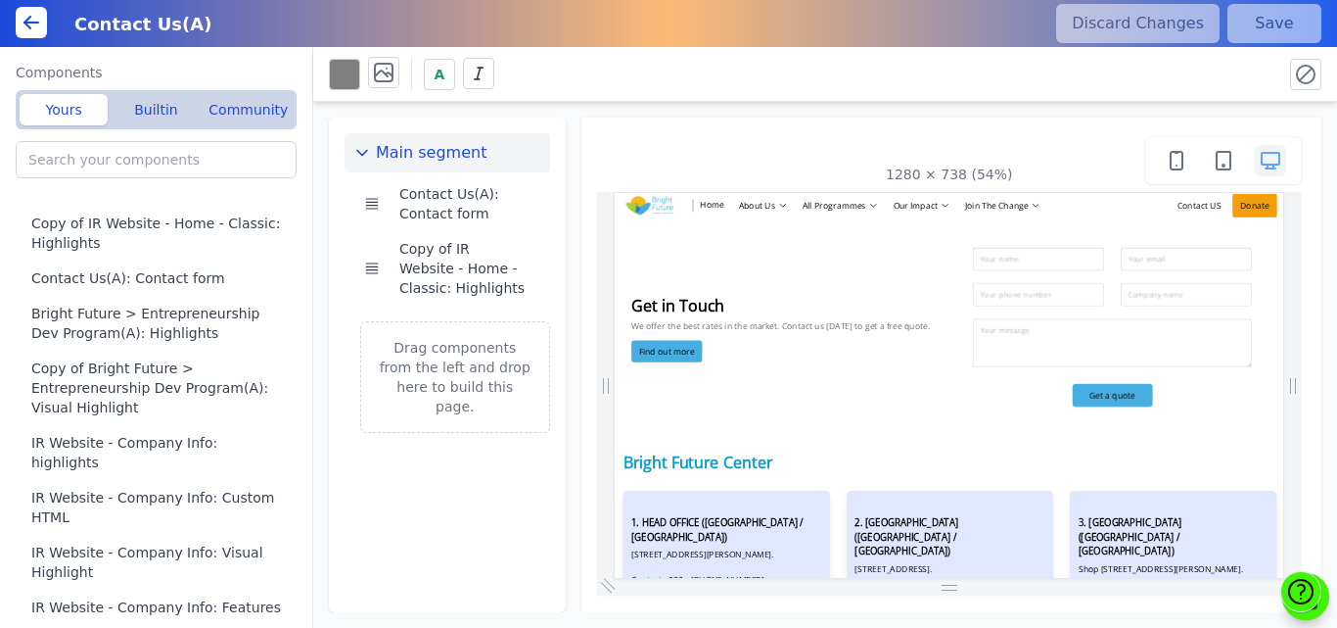
click at [1296, 593] on icon at bounding box center [1300, 591] width 31 height 31
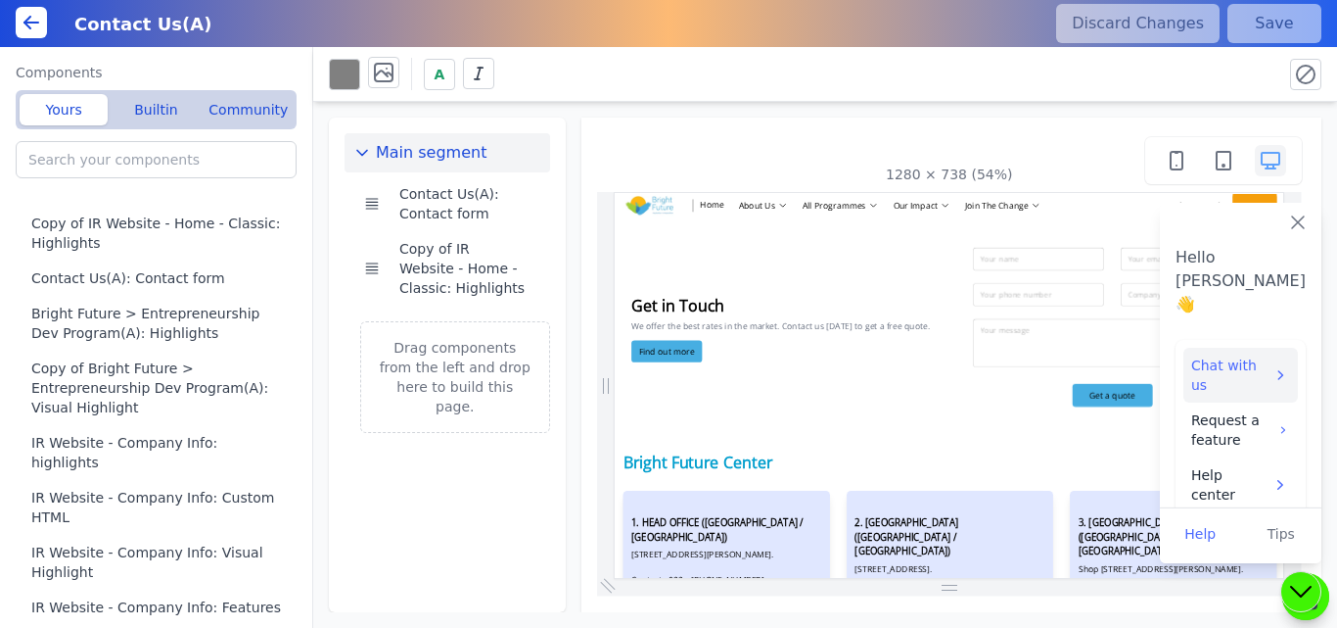
click at [1195, 355] on span "Chat with us" at bounding box center [1231, 374] width 80 height 39
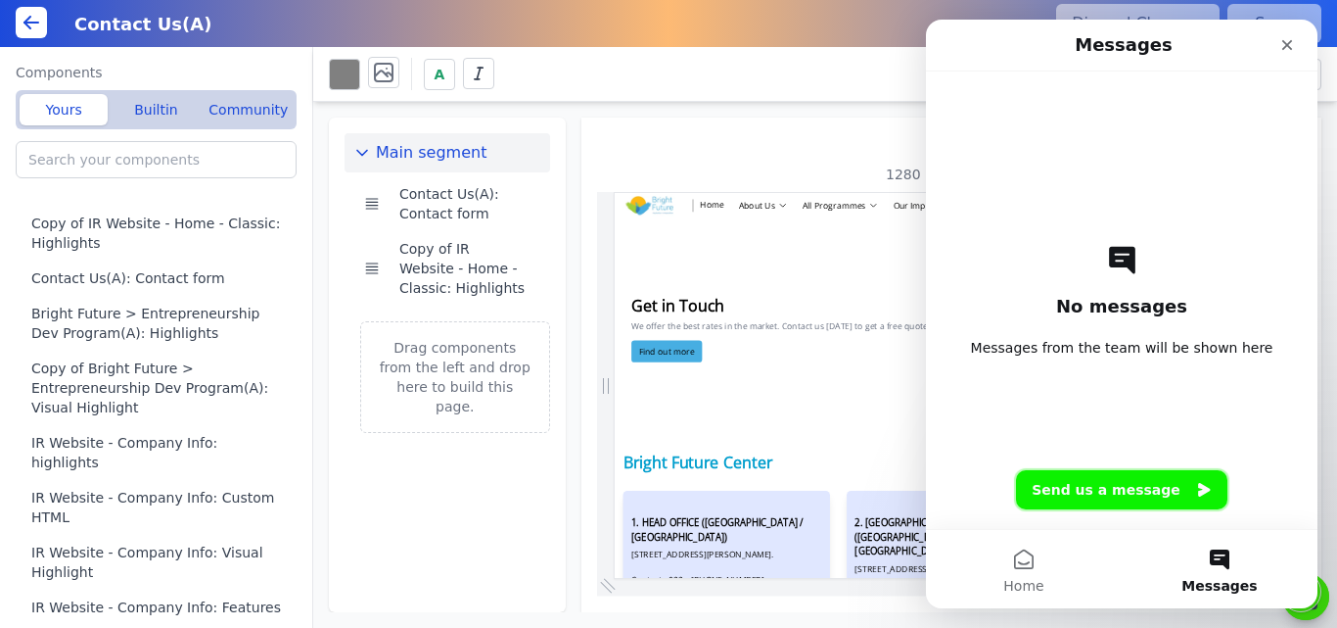
click at [1086, 485] on button "Send us a message" at bounding box center [1121, 489] width 211 height 39
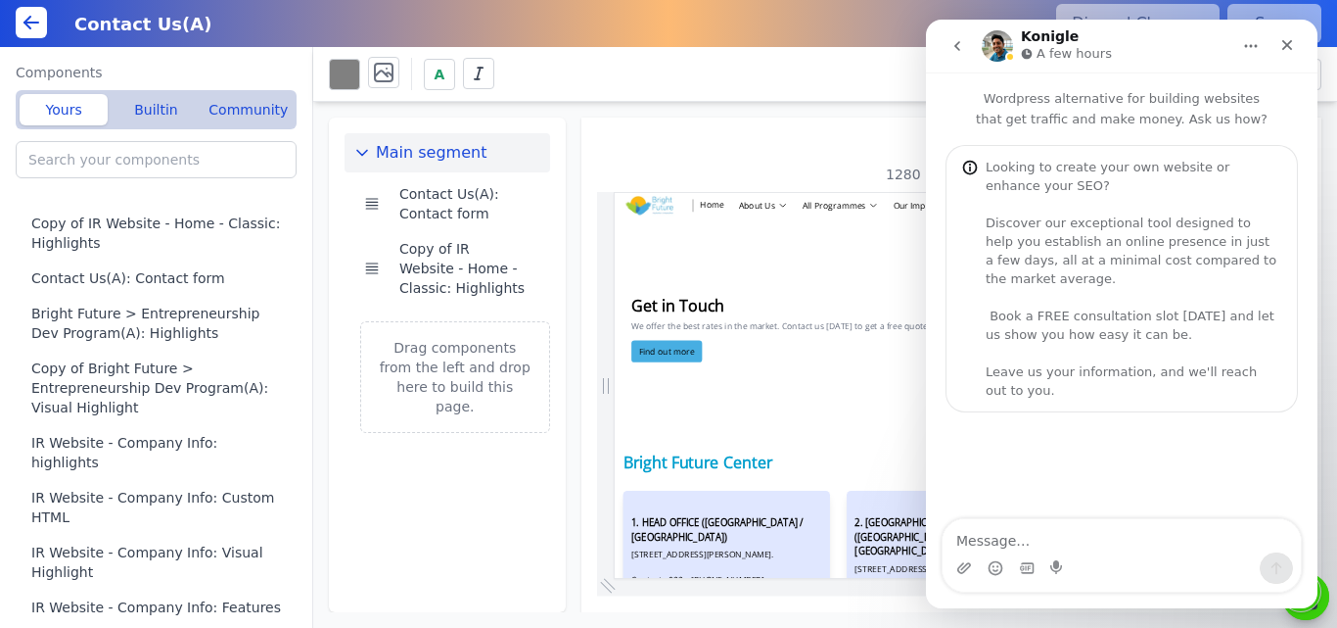
click at [1246, 37] on button "Home" at bounding box center [1251, 45] width 37 height 37
click at [1169, 91] on div "Expand window" at bounding box center [1212, 95] width 108 height 21
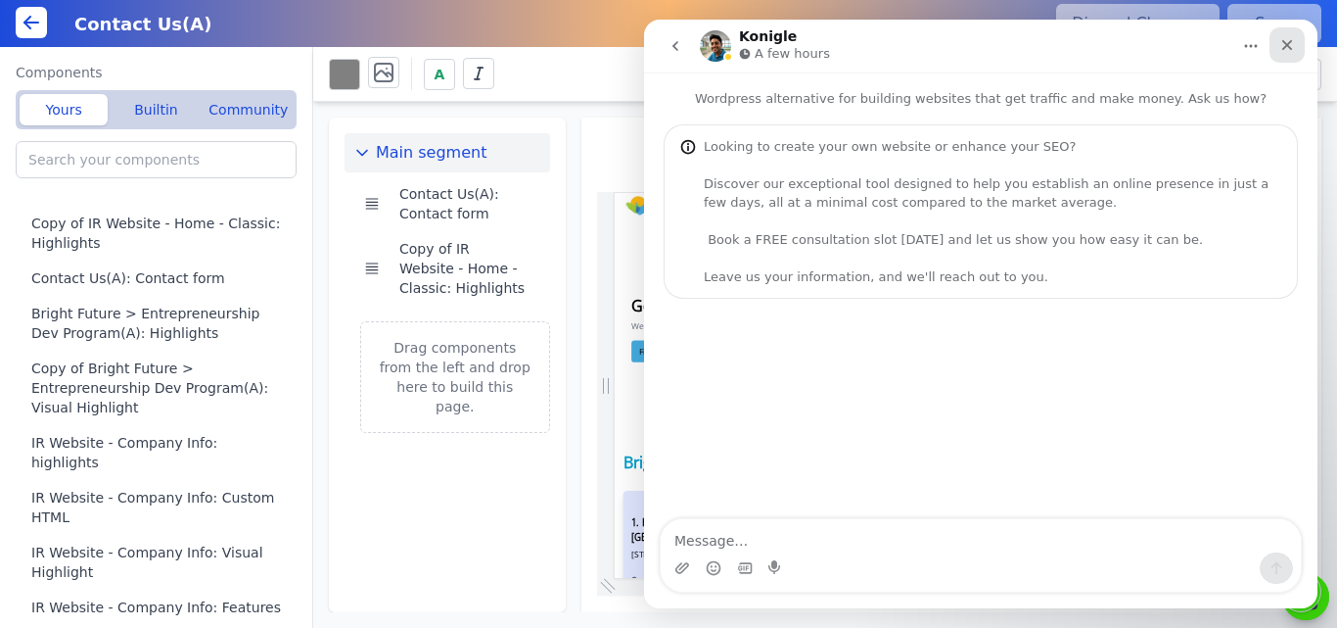
click at [1283, 37] on icon "Close" at bounding box center [1288, 45] width 16 height 16
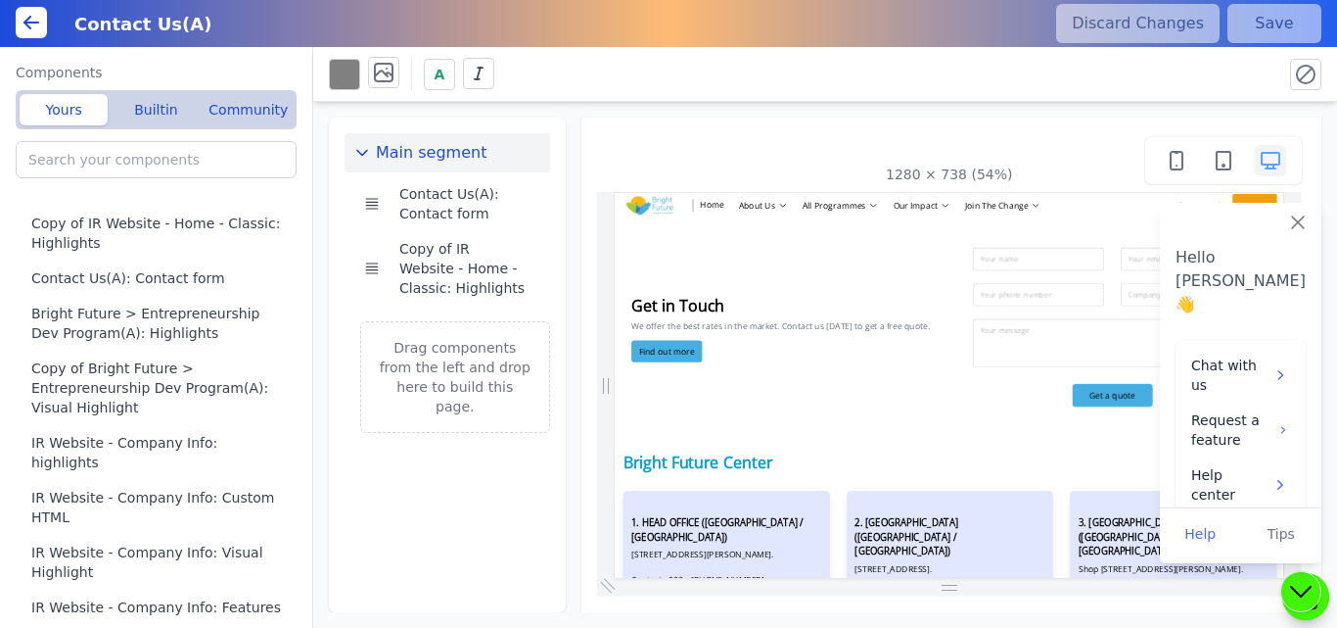
click at [15, 21] on div "Contact Us(A) Discard Changes Save" at bounding box center [668, 23] width 1337 height 47
click at [27, 29] on icon at bounding box center [31, 22] width 23 height 23
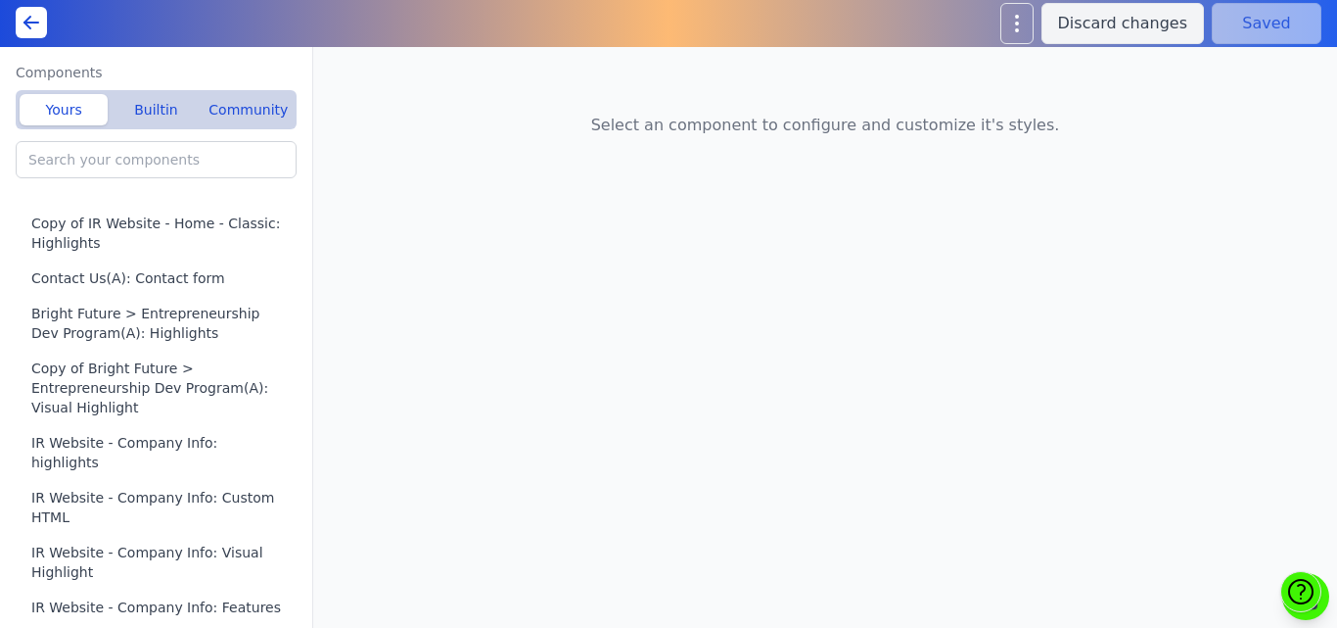
type input "Home(A): Featured Offerings"
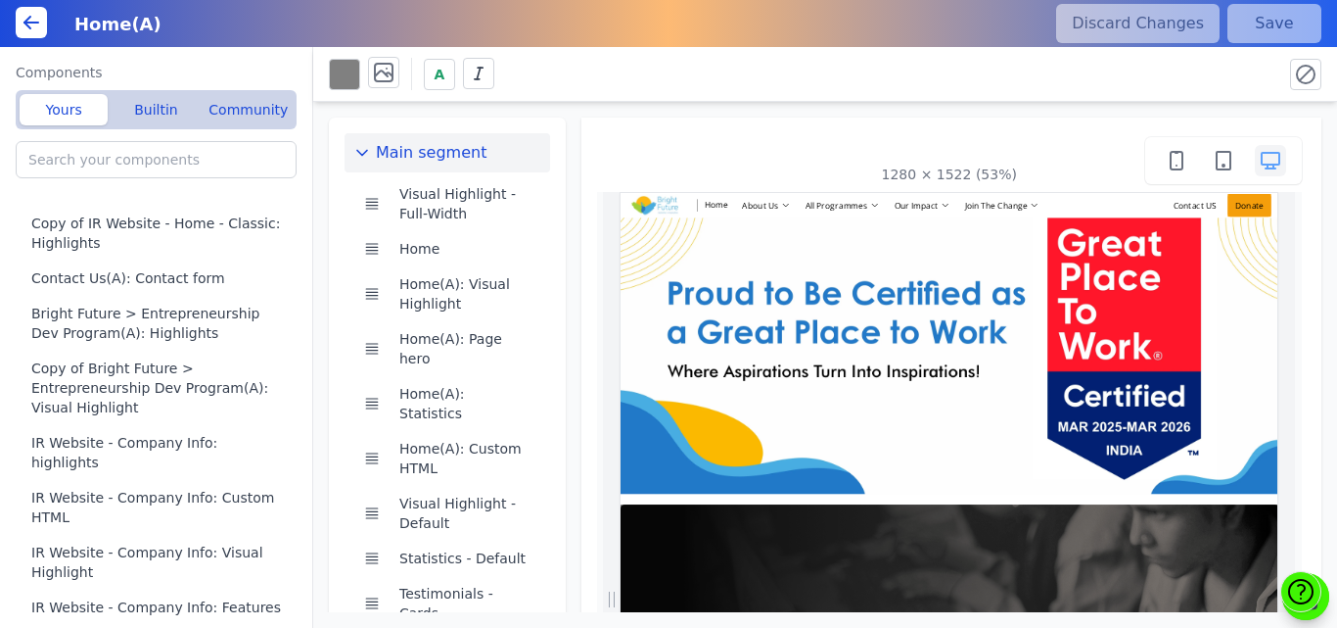
scroll to position [0, 787]
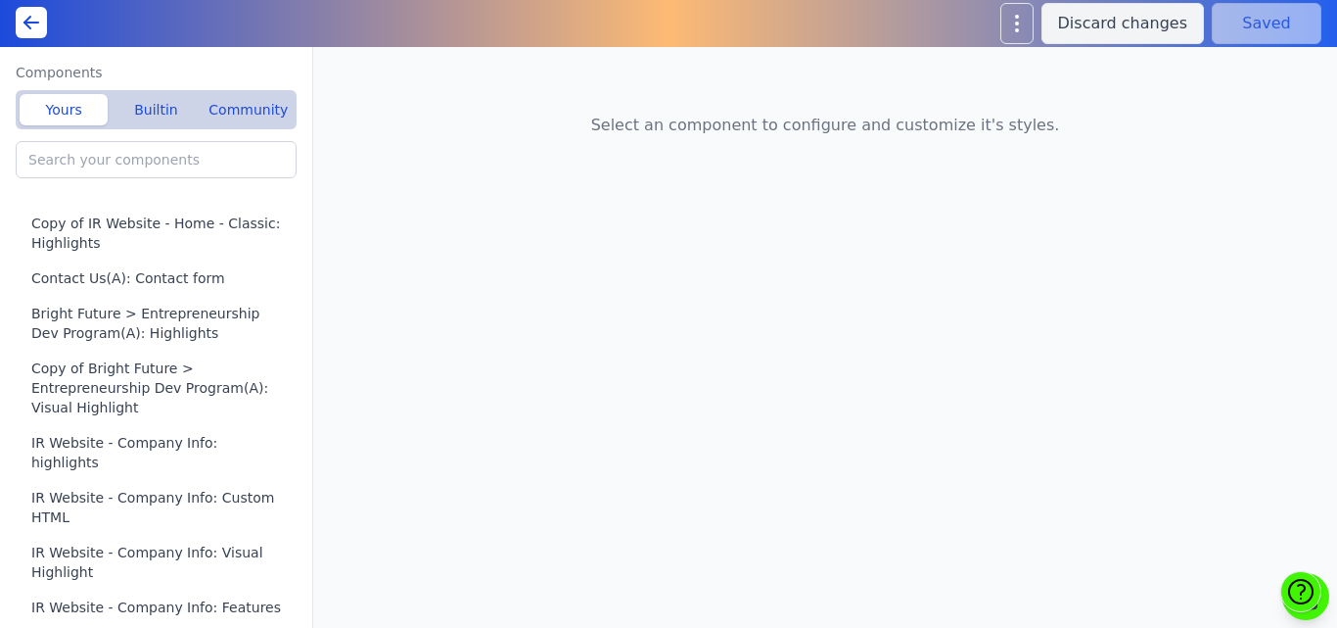
type input "IR Website - Company Info: Contact form"
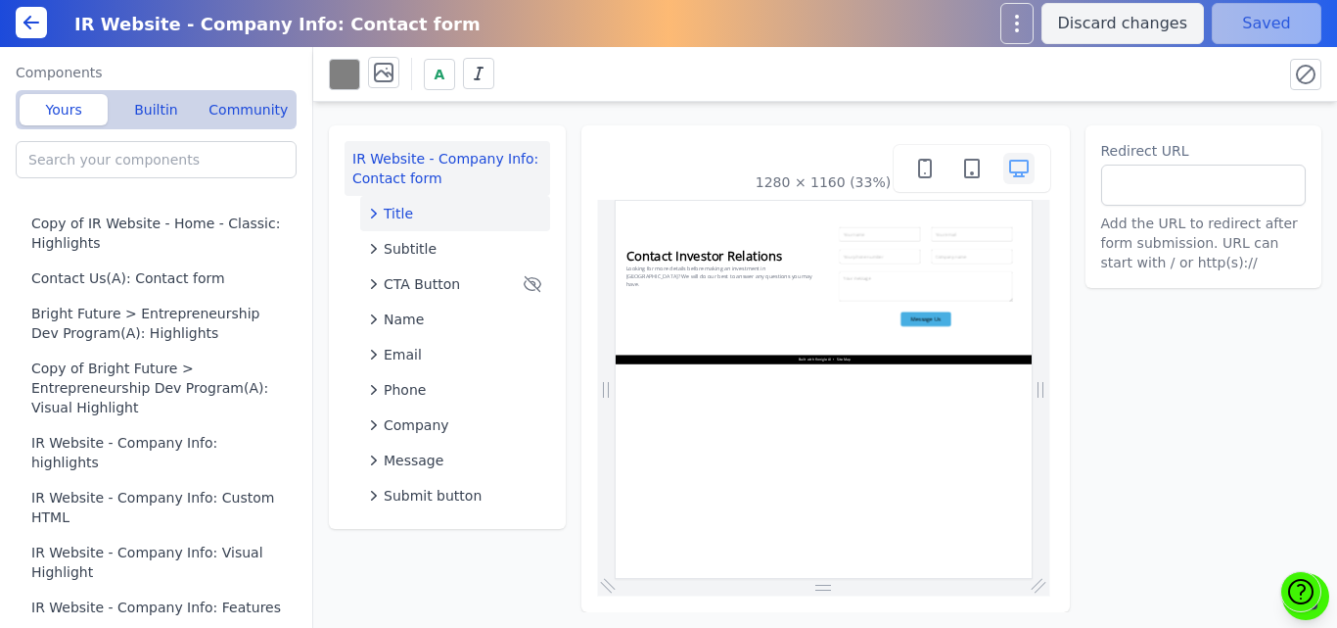
click at [402, 209] on span "Title" at bounding box center [398, 214] width 29 height 20
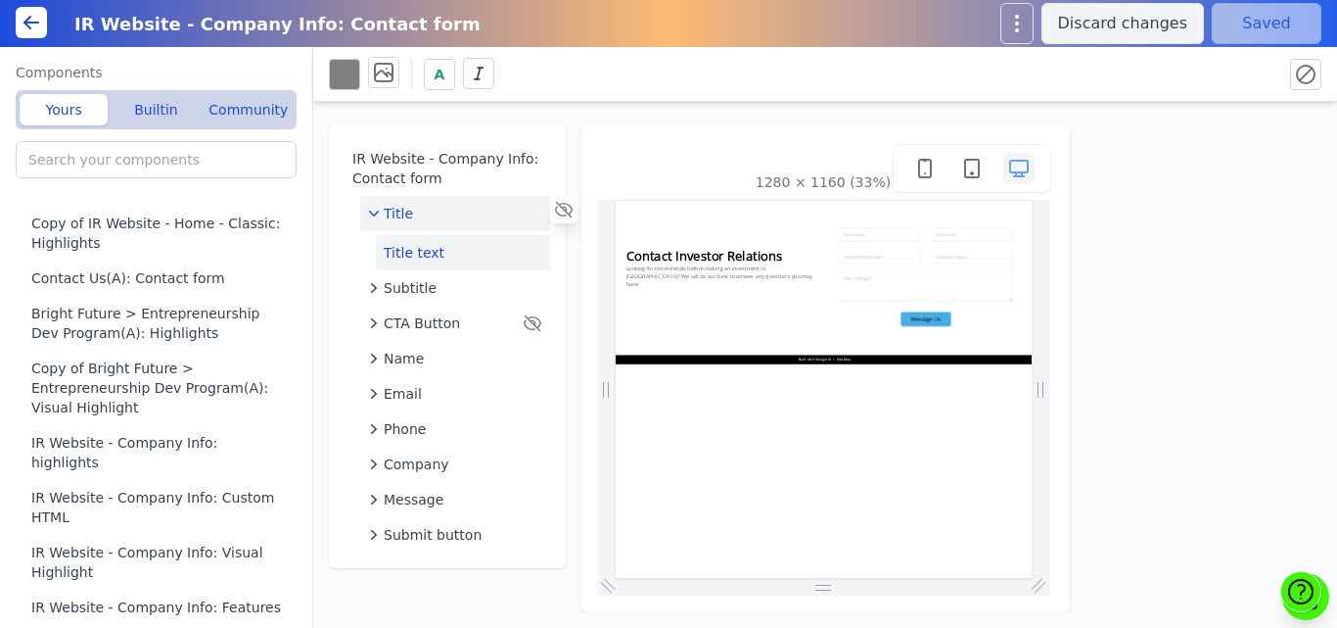
click at [407, 246] on button "Title text" at bounding box center [463, 252] width 174 height 35
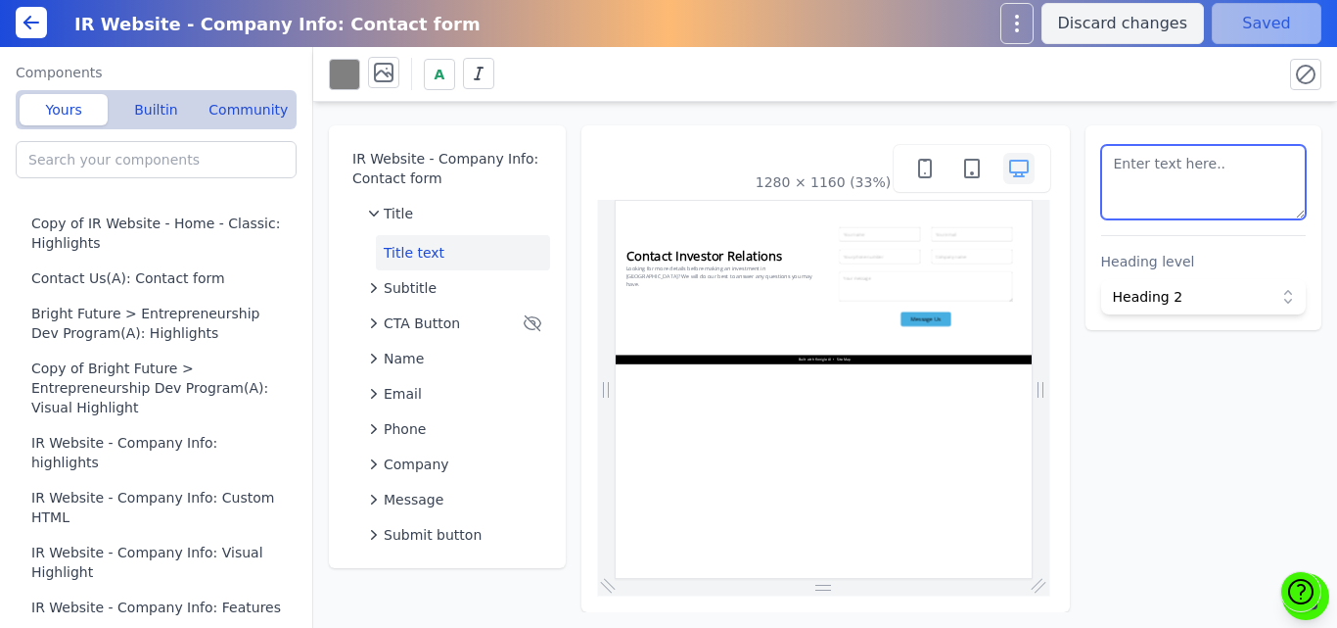
click at [1162, 202] on textarea at bounding box center [1204, 182] width 206 height 74
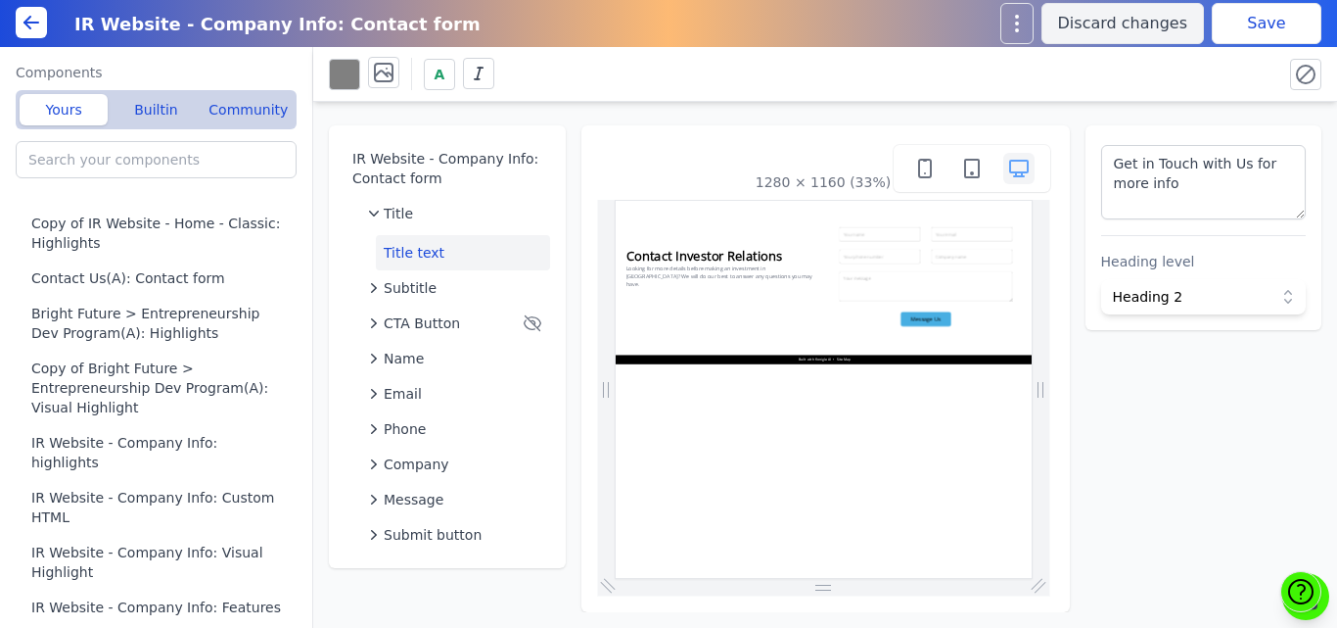
click at [1144, 79] on div "A" at bounding box center [798, 74] width 938 height 34
click at [1285, 25] on button "Save" at bounding box center [1267, 23] width 110 height 41
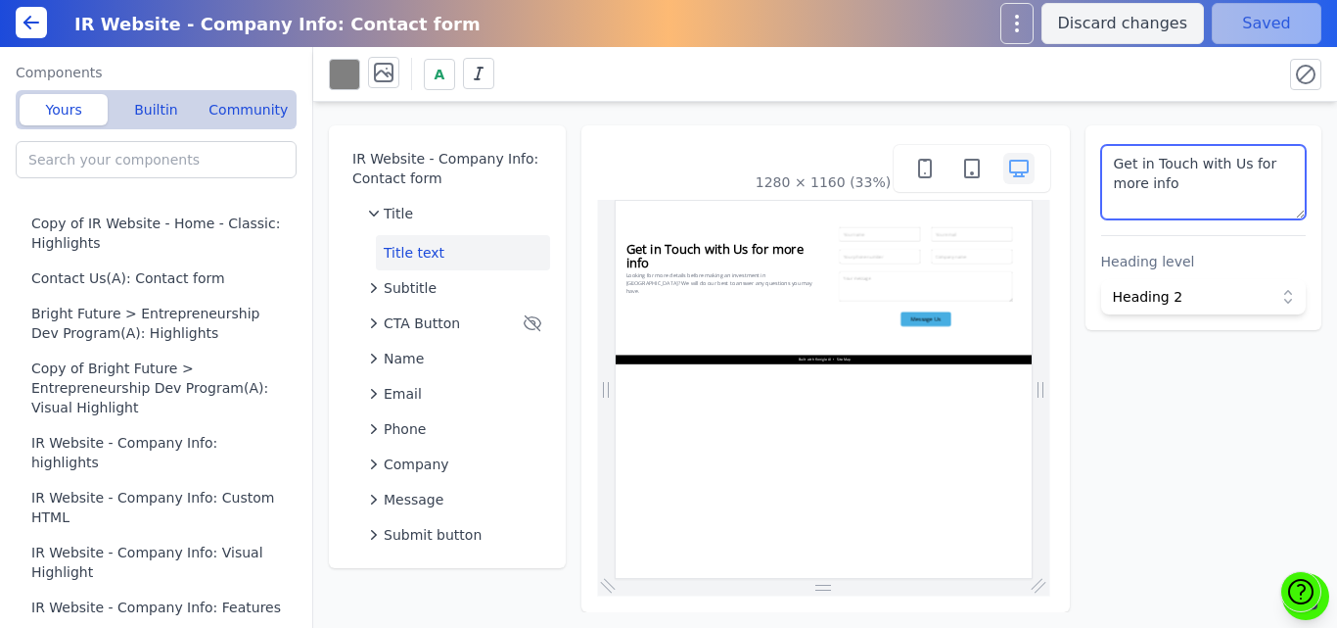
drag, startPoint x: 1242, startPoint y: 162, endPoint x: 1235, endPoint y: 180, distance: 19.8
click at [1235, 180] on textarea "Get in Touch with Us for more info" at bounding box center [1204, 182] width 206 height 74
drag, startPoint x: 1191, startPoint y: 166, endPoint x: 1201, endPoint y: 193, distance: 28.2
click at [1201, 193] on textarea "Get in Touch with Us for more info" at bounding box center [1204, 182] width 206 height 74
type textarea "Get in Touch"
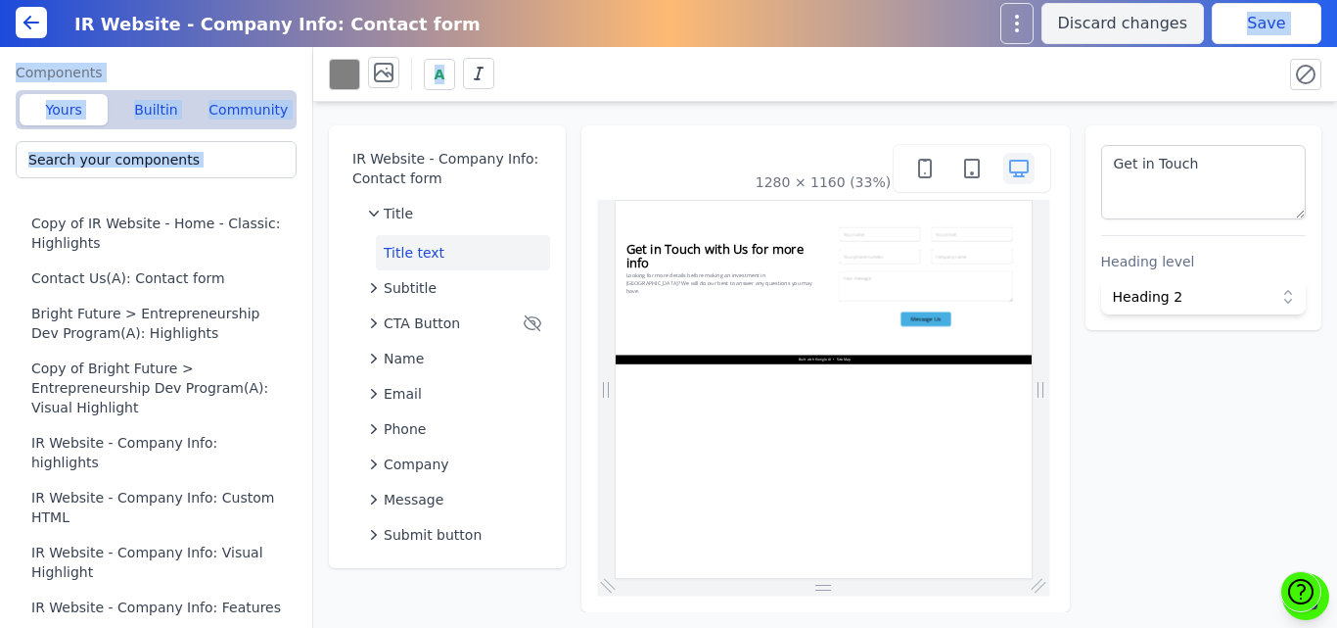
drag, startPoint x: 1188, startPoint y: 65, endPoint x: 1223, endPoint y: 35, distance: 45.9
click at [1223, 35] on div "IR Website - Company Info: Contact form Discard changes Save Components Yours B…" at bounding box center [668, 314] width 1337 height 628
click at [1223, 35] on button "Save" at bounding box center [1267, 23] width 110 height 41
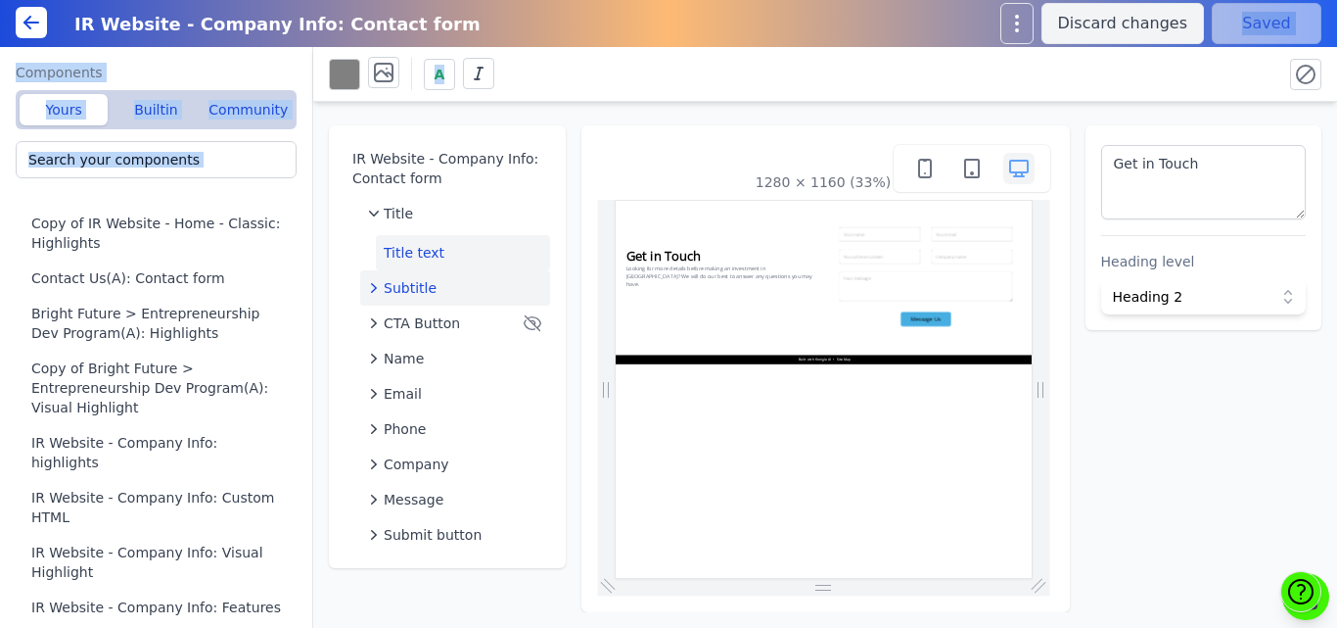
click at [446, 290] on div "Subtitle" at bounding box center [455, 288] width 174 height 20
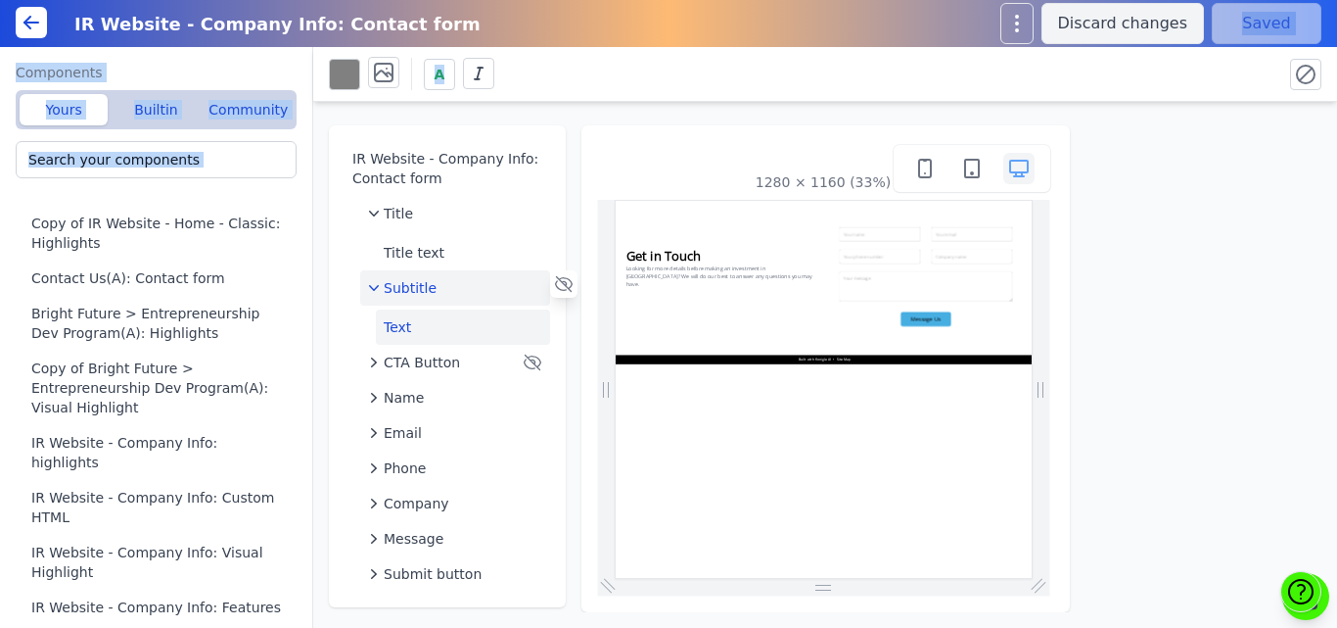
click at [416, 344] on button "Text" at bounding box center [463, 326] width 174 height 35
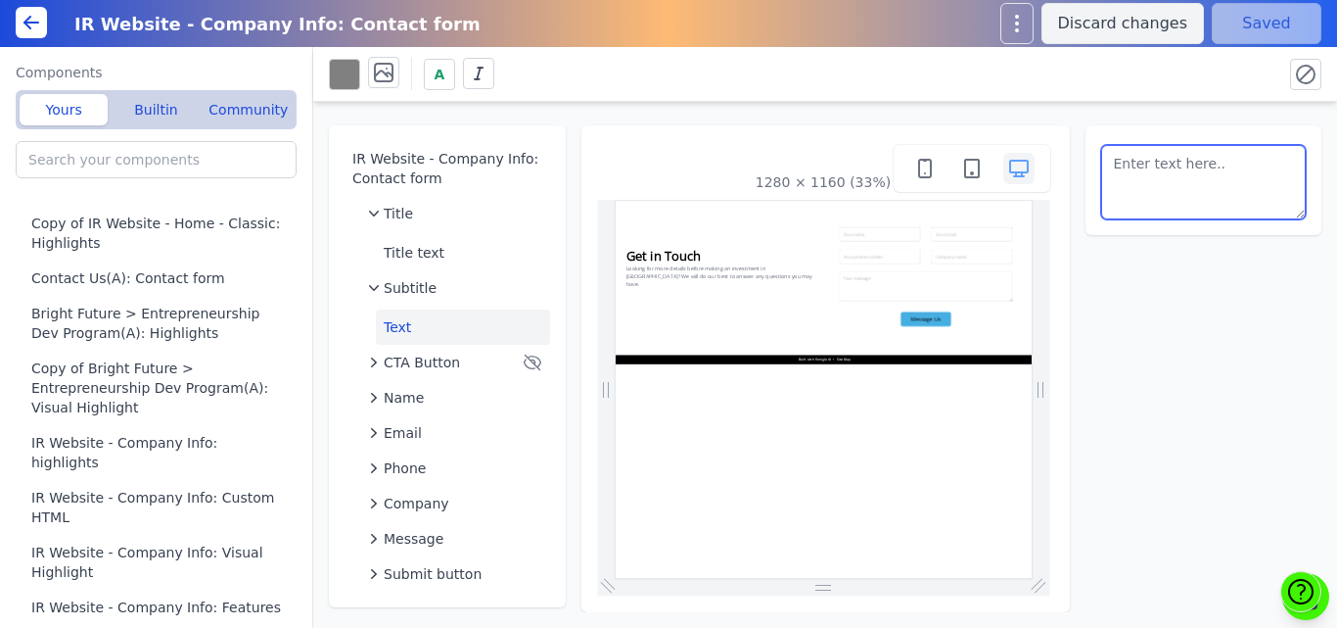
click at [1188, 194] on textarea at bounding box center [1204, 182] width 206 height 74
paste textarea "Aspirations Turns into inspirations!"
click at [1109, 188] on textarea "Aspirations Turns into inspirations!" at bounding box center [1204, 182] width 206 height 74
type textarea "Aspirations Turns into inspirations!"
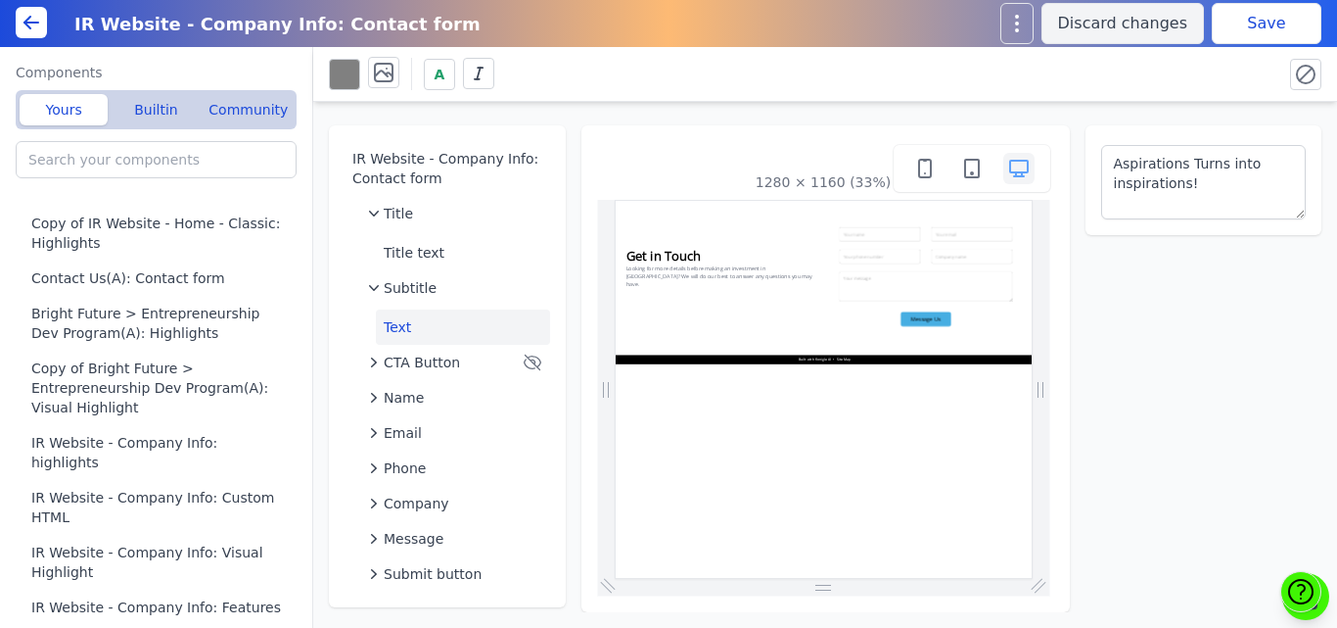
click at [1200, 68] on div "A" at bounding box center [798, 74] width 938 height 34
click at [1229, 33] on button "Save" at bounding box center [1267, 23] width 110 height 41
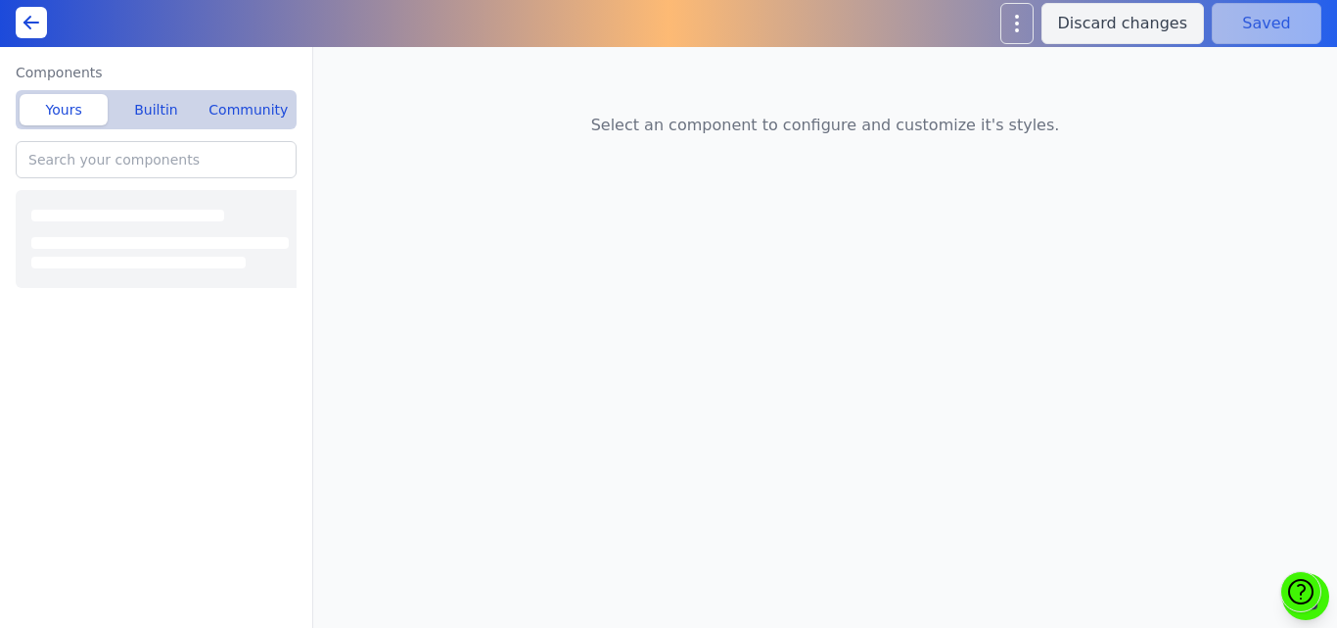
type input "Home(A): Featured Offerings"
type input "Contact Us(A): Contact form"
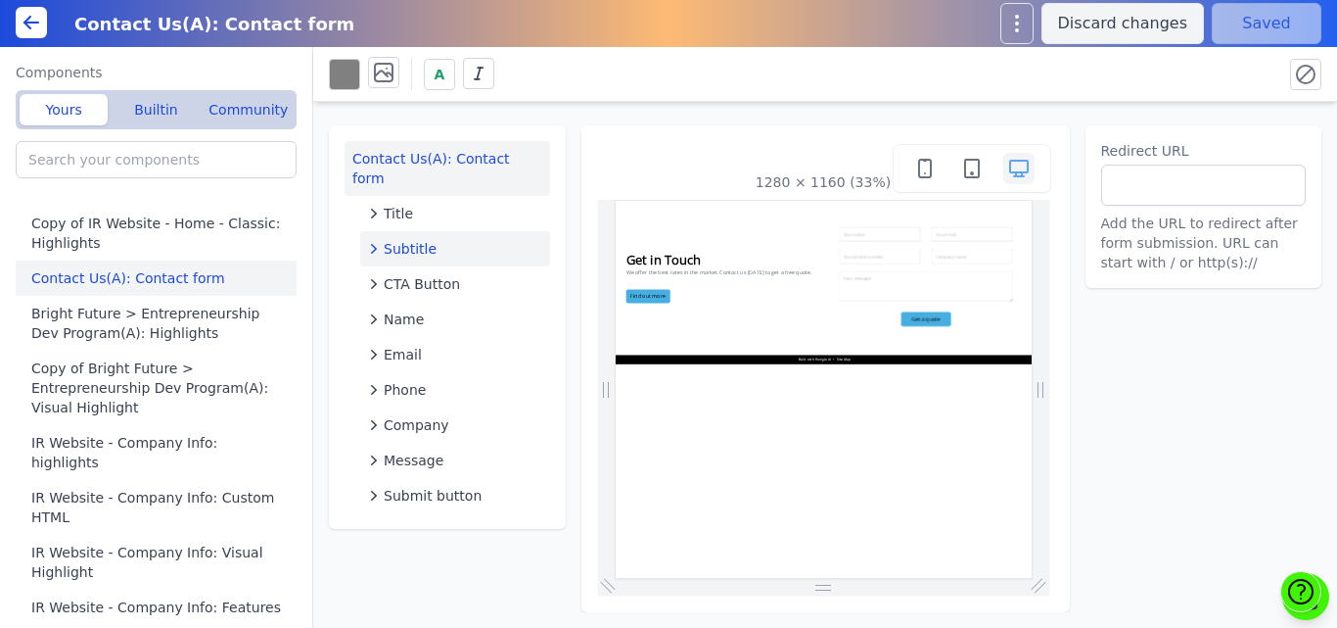
click at [420, 241] on button "Subtitle" at bounding box center [455, 248] width 190 height 35
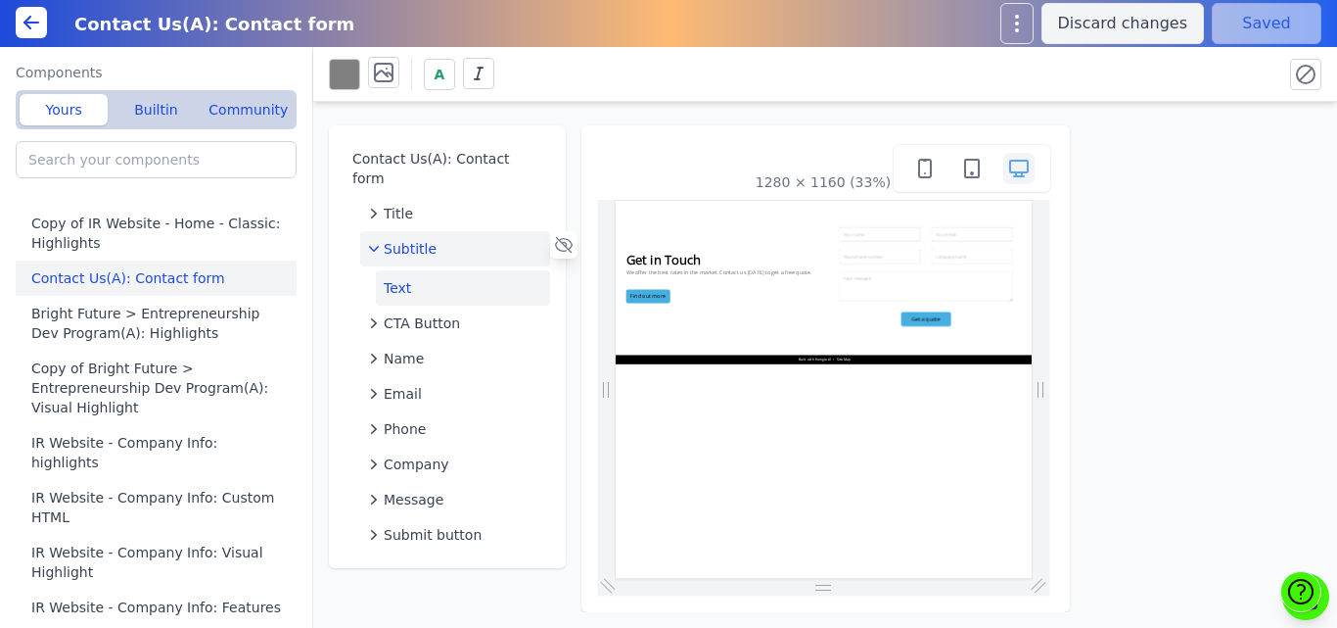
click at [415, 271] on button "Text" at bounding box center [463, 287] width 174 height 35
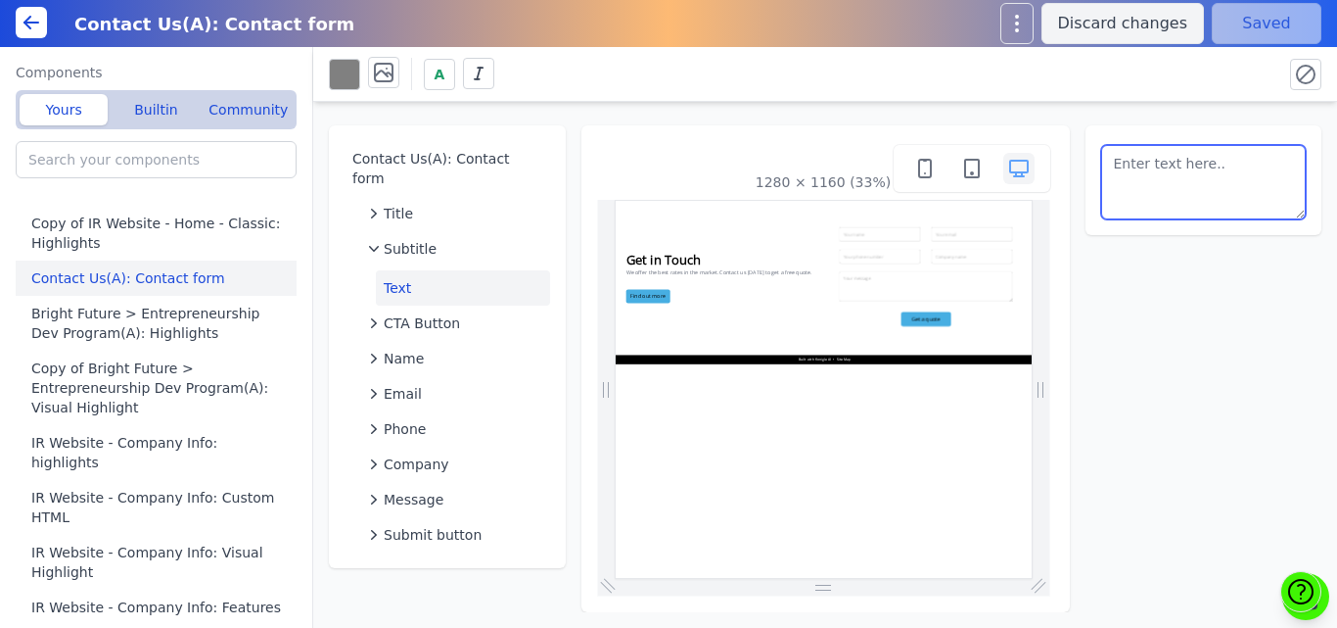
click at [1192, 194] on textarea at bounding box center [1204, 182] width 206 height 74
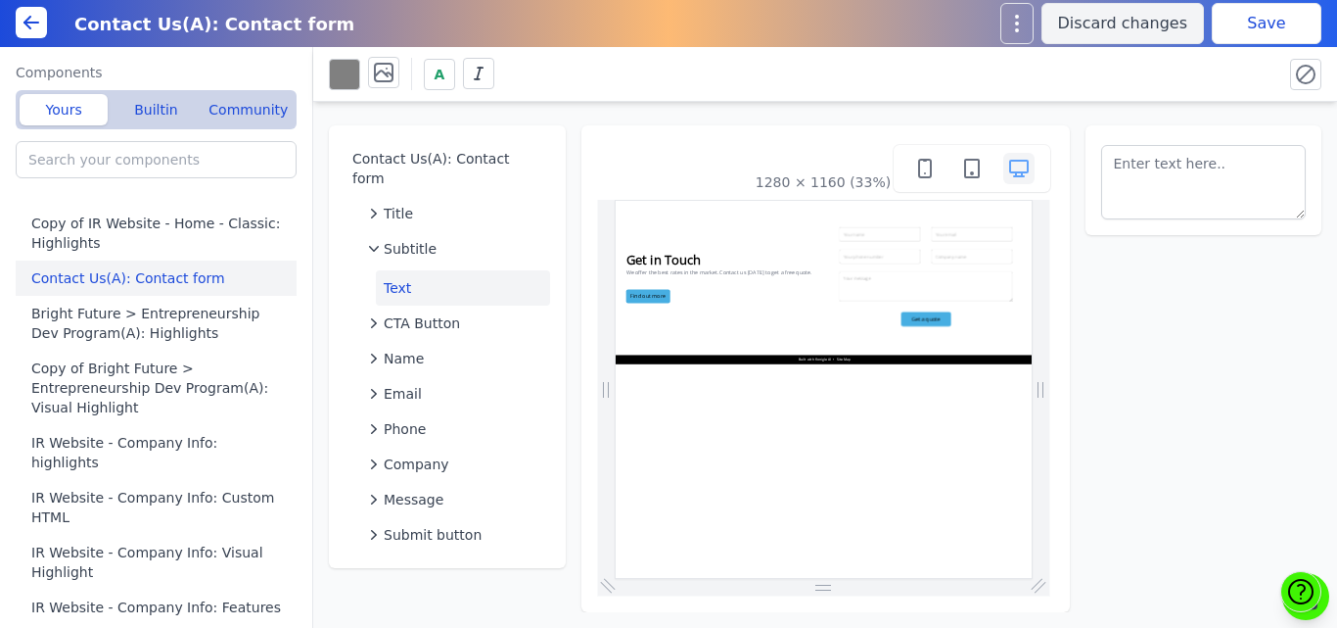
click at [1156, 100] on div "A" at bounding box center [825, 74] width 1024 height 55
click at [1249, 14] on button "Save" at bounding box center [1267, 23] width 110 height 41
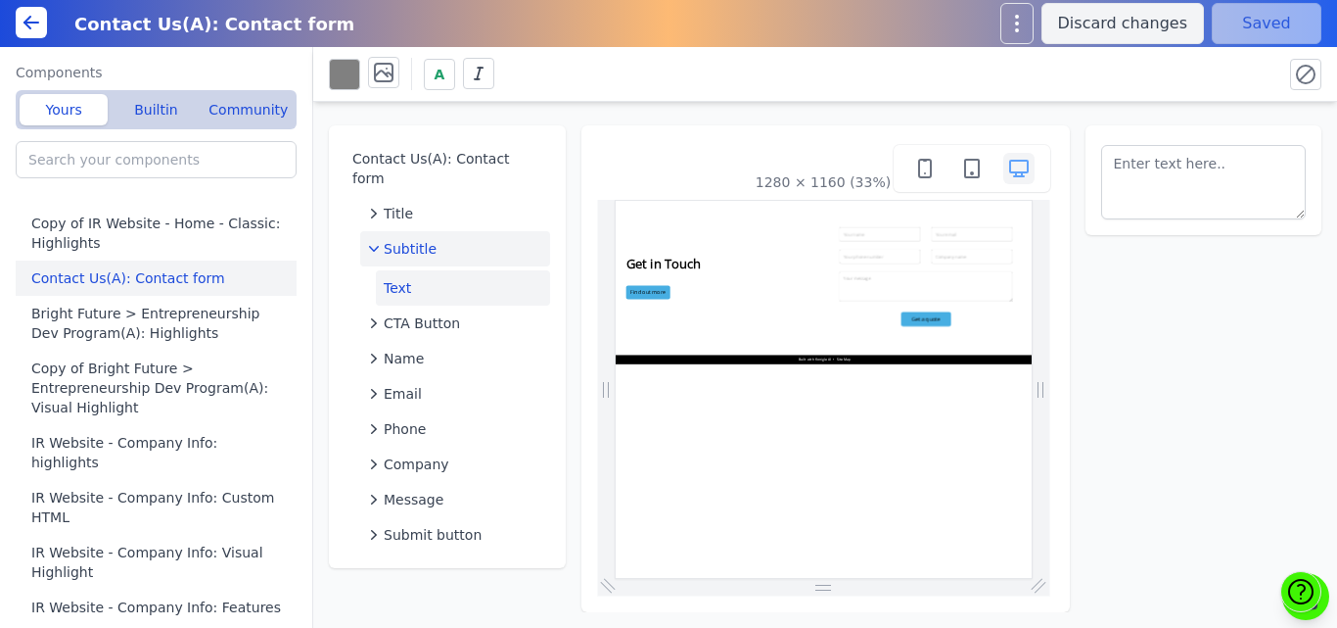
click at [426, 231] on button "Subtitle" at bounding box center [455, 248] width 190 height 35
click at [428, 239] on span "Subtitle" at bounding box center [410, 249] width 53 height 20
click at [413, 270] on button "Text" at bounding box center [463, 287] width 174 height 35
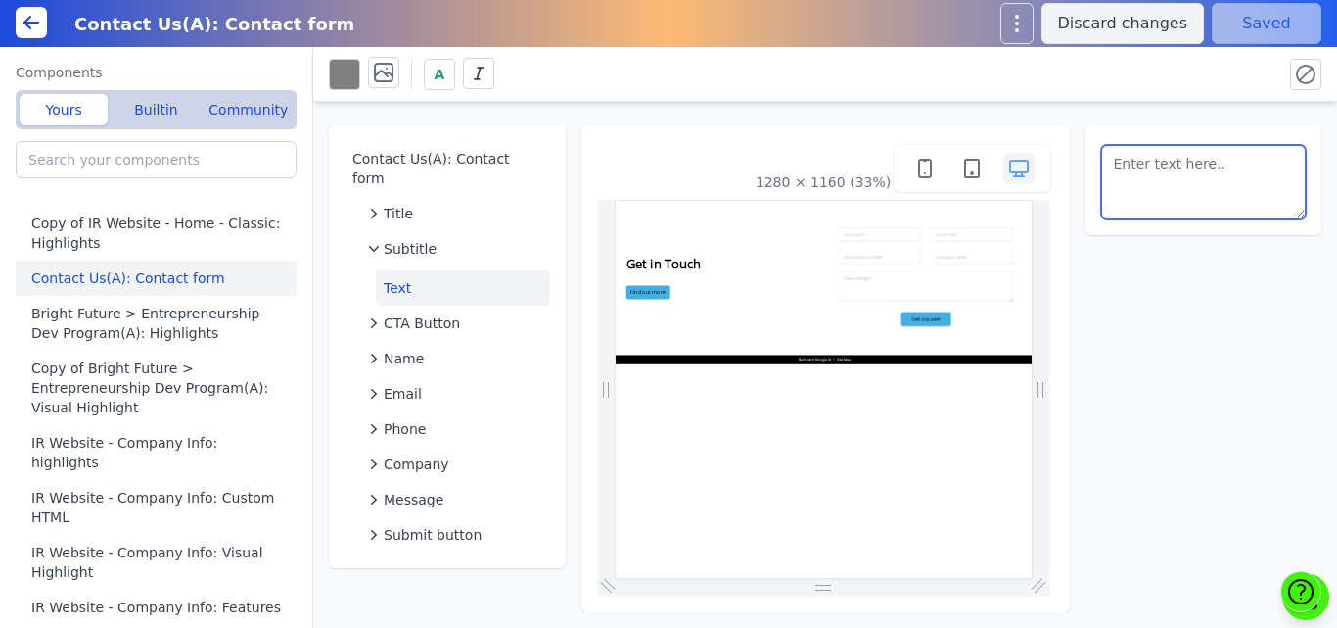
click at [1204, 183] on textarea at bounding box center [1204, 182] width 206 height 74
paste textarea "Bright Future is a project of New Resolution India which is a Non-Governmental …"
type textarea "Bright Future is a project of New Resolution India which is a Non-Governmental …"
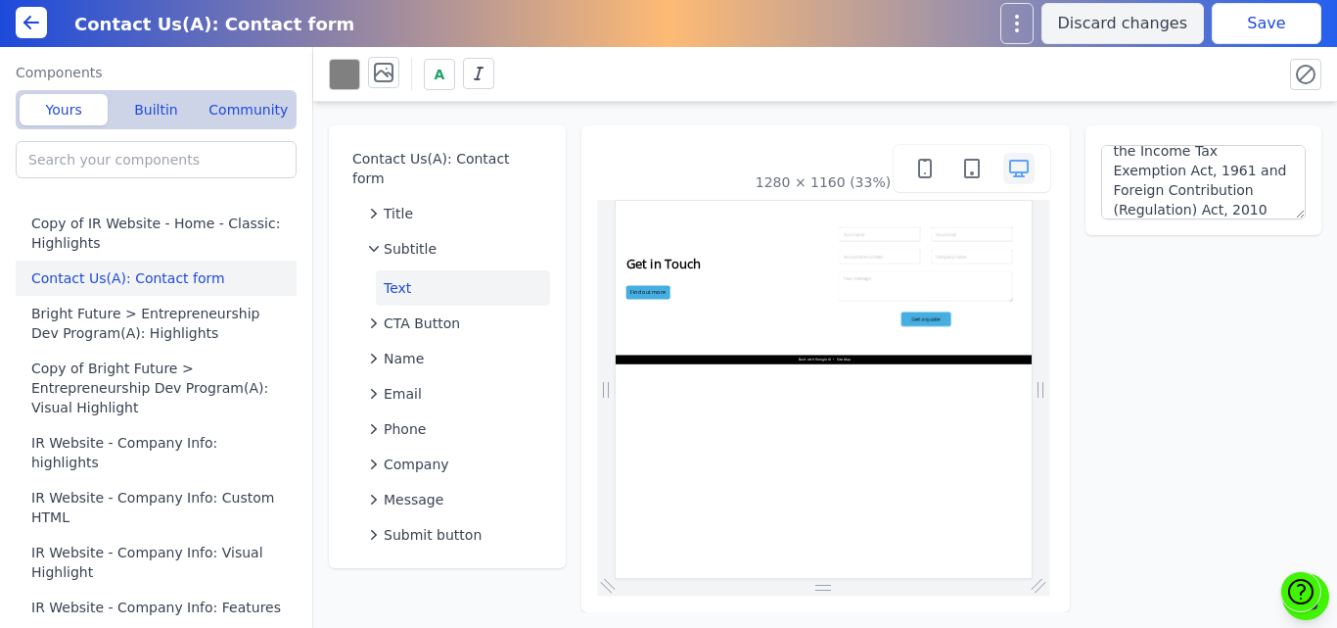
drag, startPoint x: 1191, startPoint y: 95, endPoint x: 1274, endPoint y: -19, distance: 140.2
click at [1274, 0] on html "Contact Us(A): Contact form Discard changes Save Components Yours Builtin Commu…" at bounding box center [668, 314] width 1337 height 628
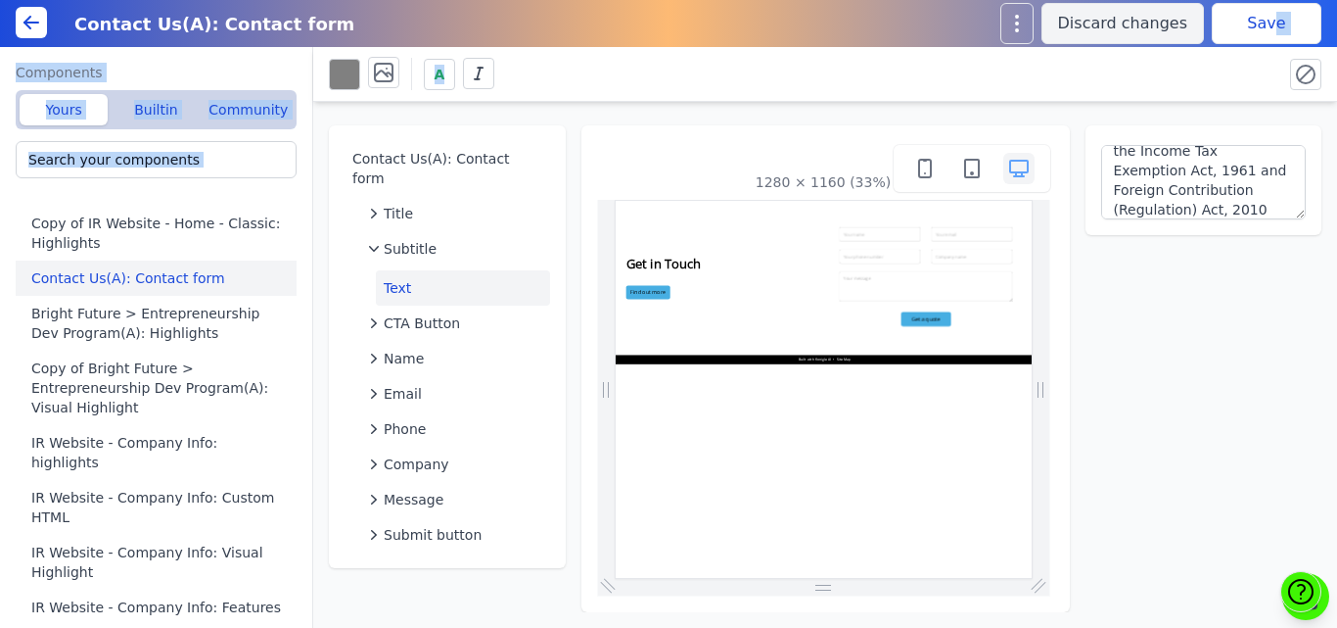
click at [1250, 24] on button "Save" at bounding box center [1267, 23] width 110 height 41
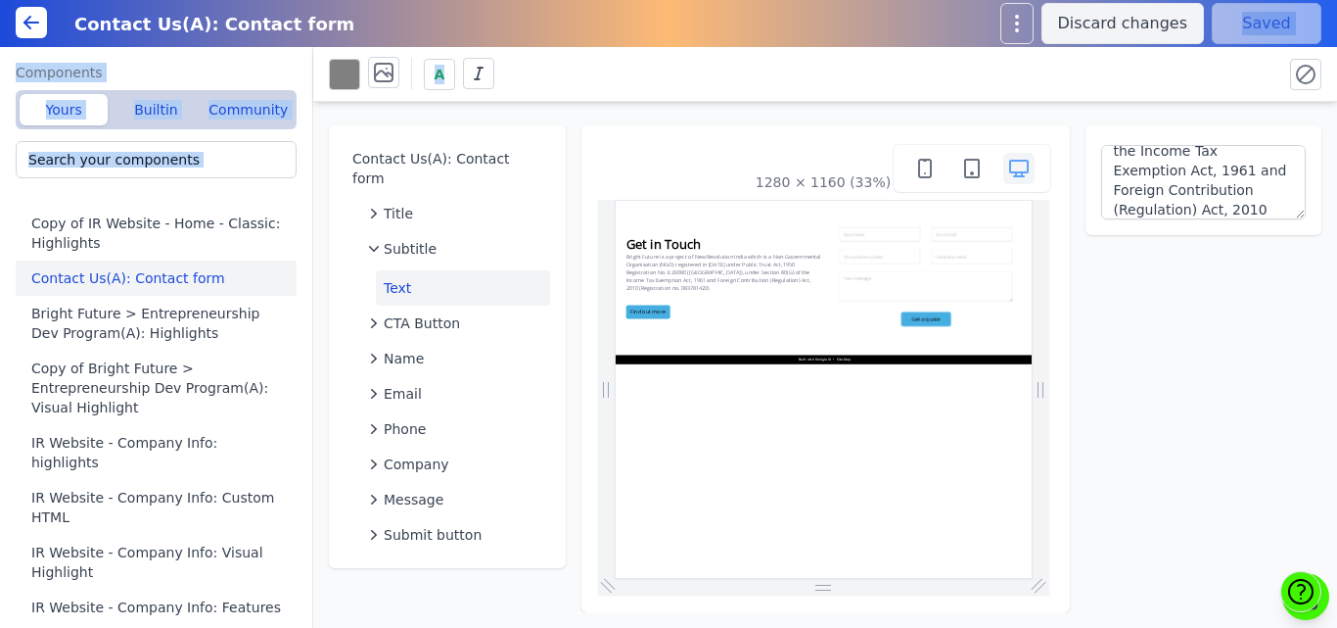
scroll to position [0, 0]
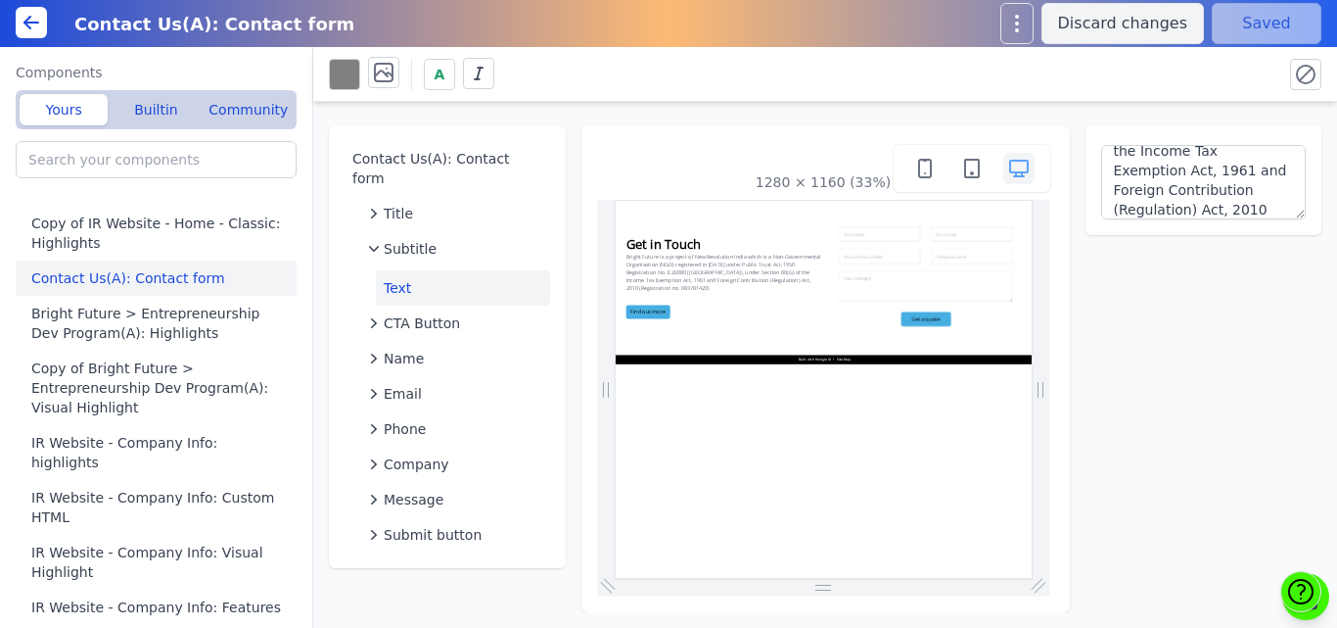
click at [630, 106] on div "Contact Us(A): Contact form Title Subtitle Text CTA Button Name Email Phone Com…" at bounding box center [825, 357] width 1024 height 510
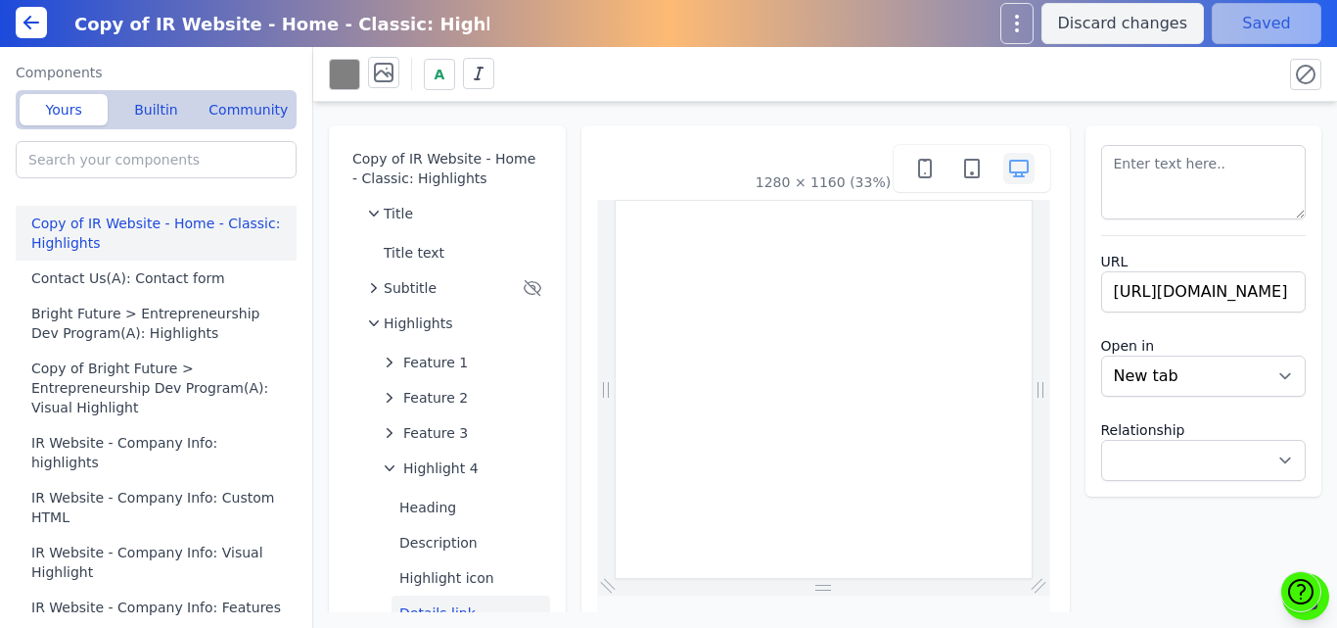
select select
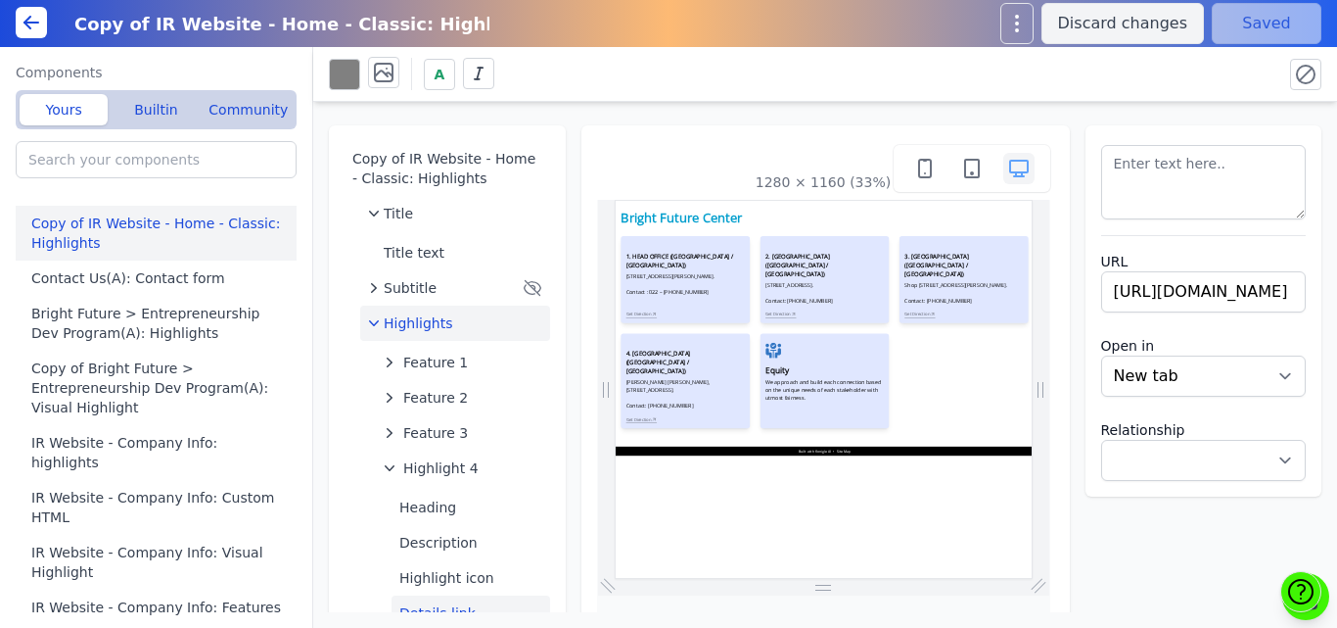
click at [417, 324] on span "Highlights" at bounding box center [419, 323] width 70 height 20
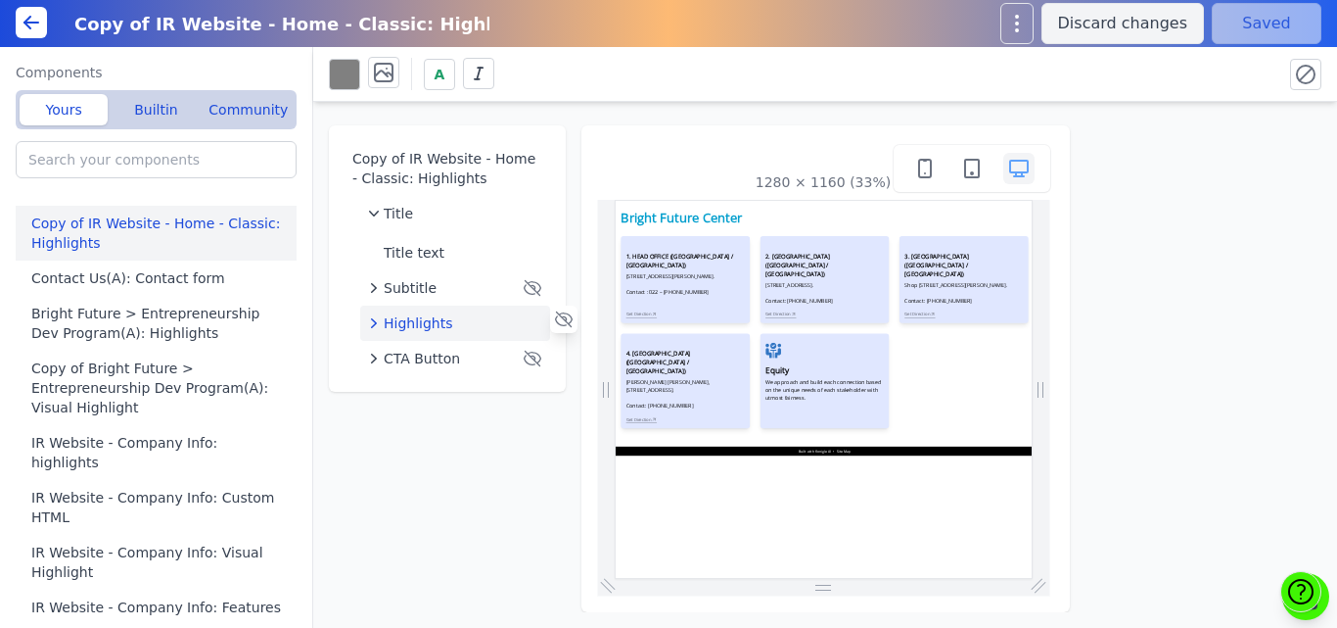
click at [437, 318] on span "Highlights" at bounding box center [419, 323] width 70 height 20
click at [1292, 593] on icon at bounding box center [1300, 591] width 31 height 31
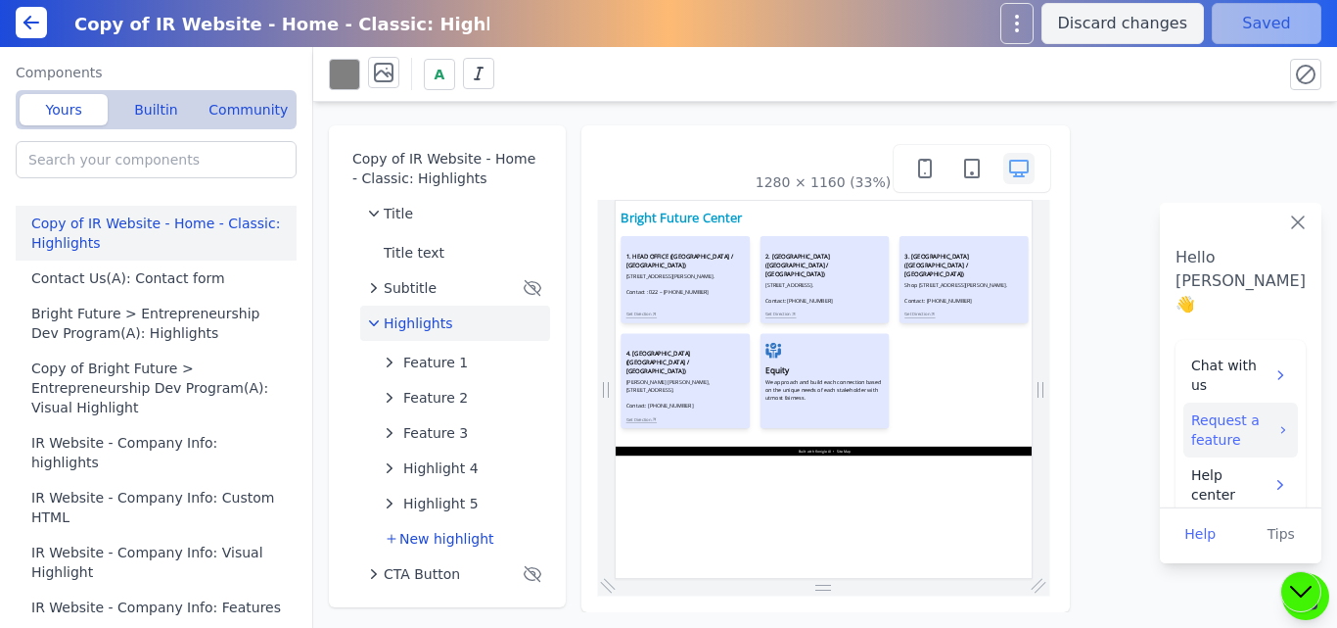
click at [1198, 410] on span "Request a feature" at bounding box center [1233, 429] width 85 height 39
click at [441, 316] on span "Highlights" at bounding box center [419, 323] width 70 height 20
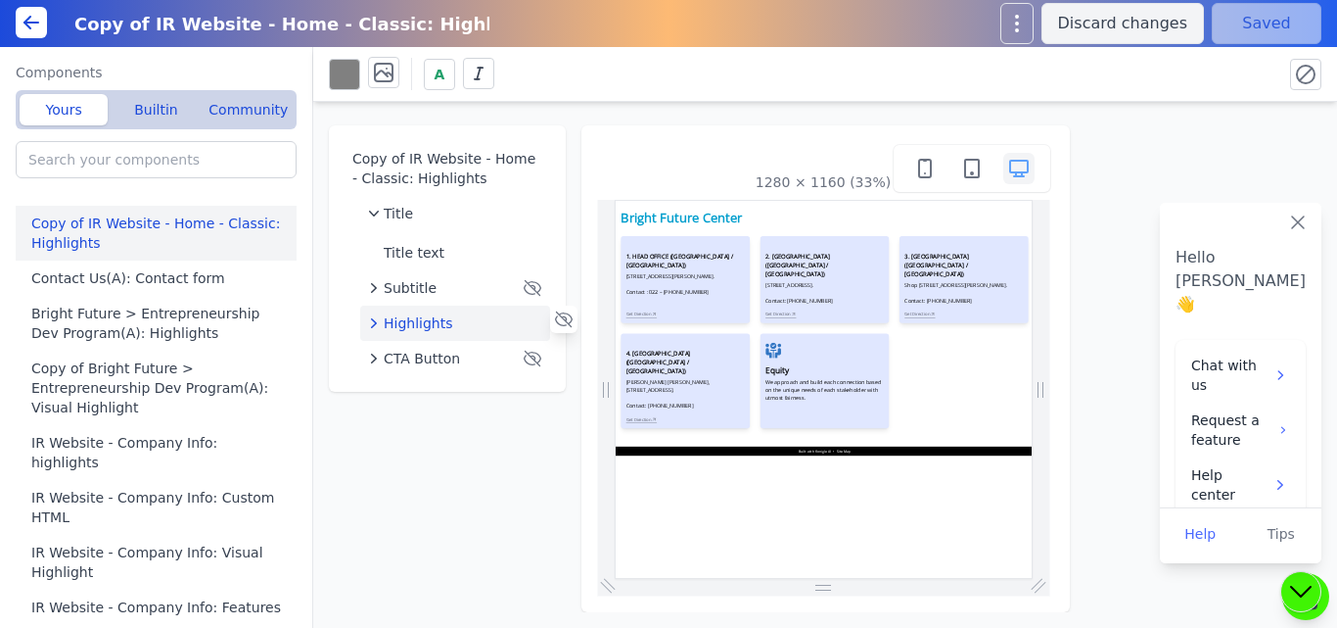
click at [420, 320] on span "Highlights" at bounding box center [419, 323] width 70 height 20
click at [442, 496] on span "Highlight 5" at bounding box center [440, 503] width 75 height 20
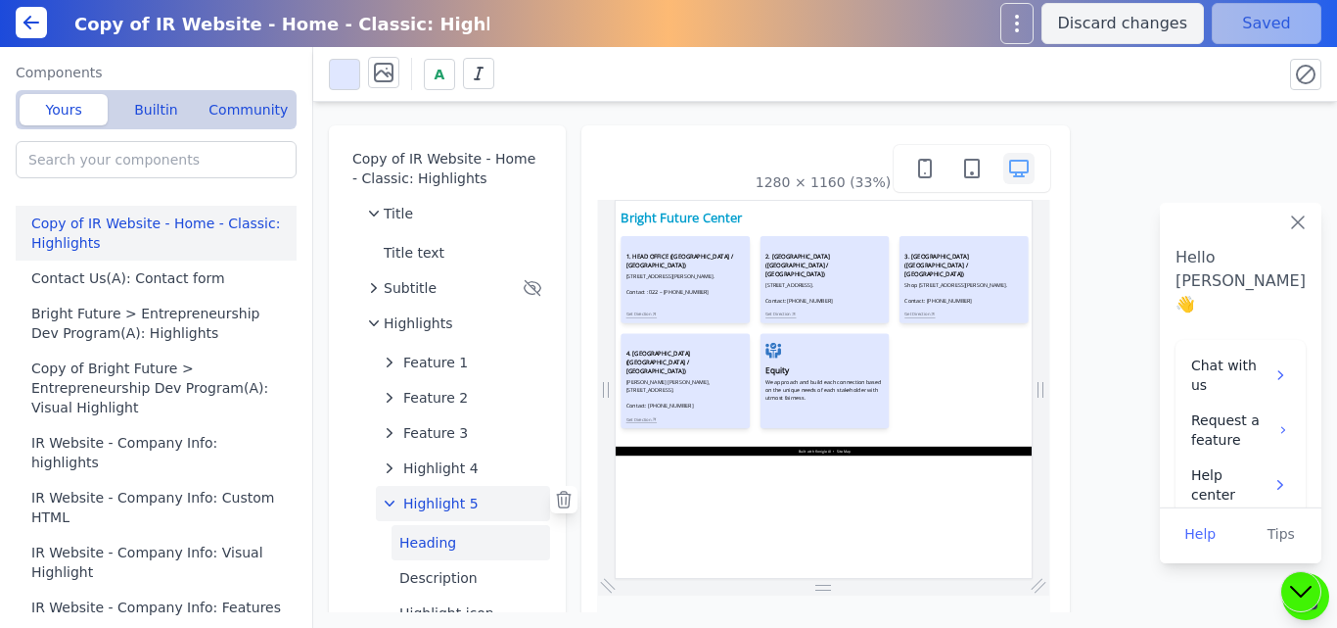
click at [416, 549] on button "Heading" at bounding box center [471, 542] width 159 height 35
click at [1294, 228] on icon at bounding box center [1297, 221] width 23 height 23
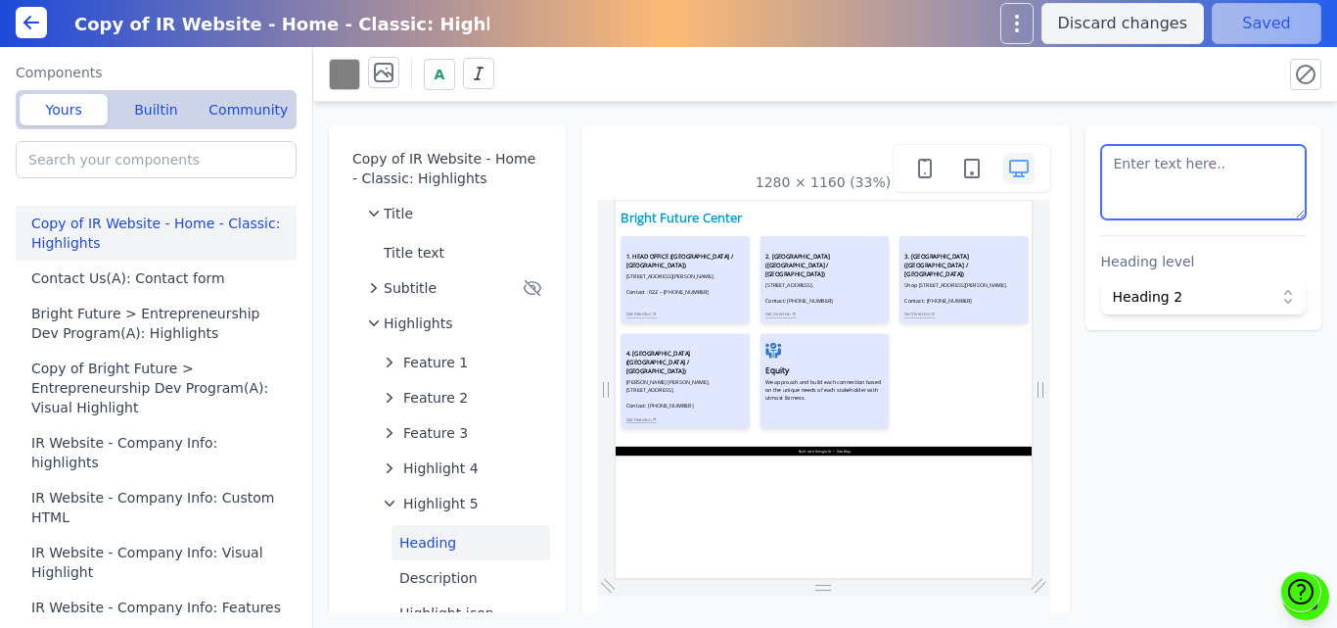
drag, startPoint x: 1181, startPoint y: 182, endPoint x: 1057, endPoint y: 178, distance: 123.4
click at [1057, 178] on div "Copy of IR Website - Home - Classic: Highlights Title Title text Subtitle Highl…" at bounding box center [825, 357] width 1024 height 510
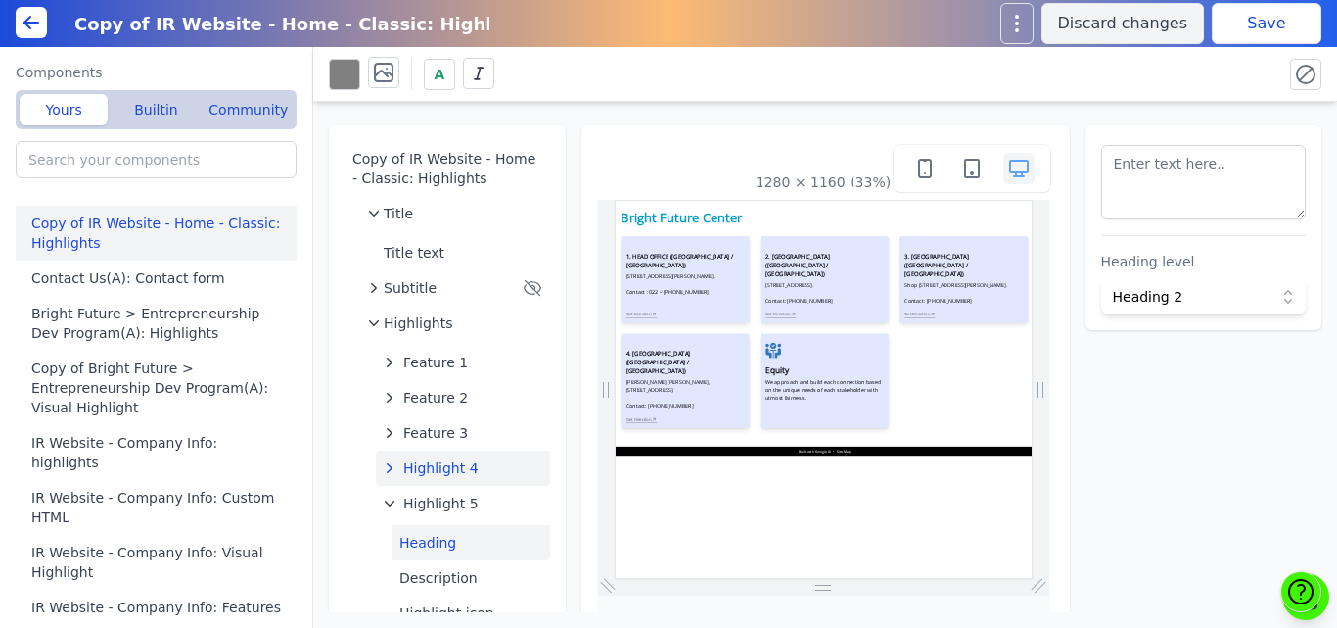
click at [417, 469] on span "Highlight 4" at bounding box center [440, 468] width 75 height 20
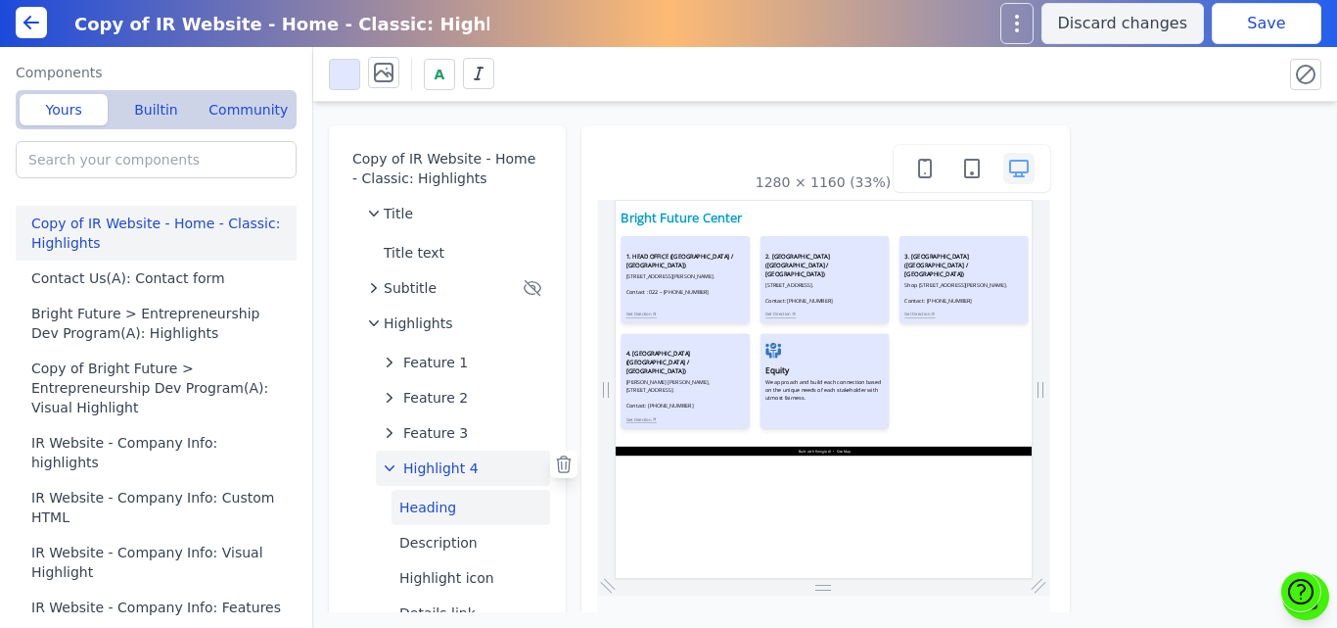
click at [422, 511] on button "Heading" at bounding box center [471, 507] width 159 height 35
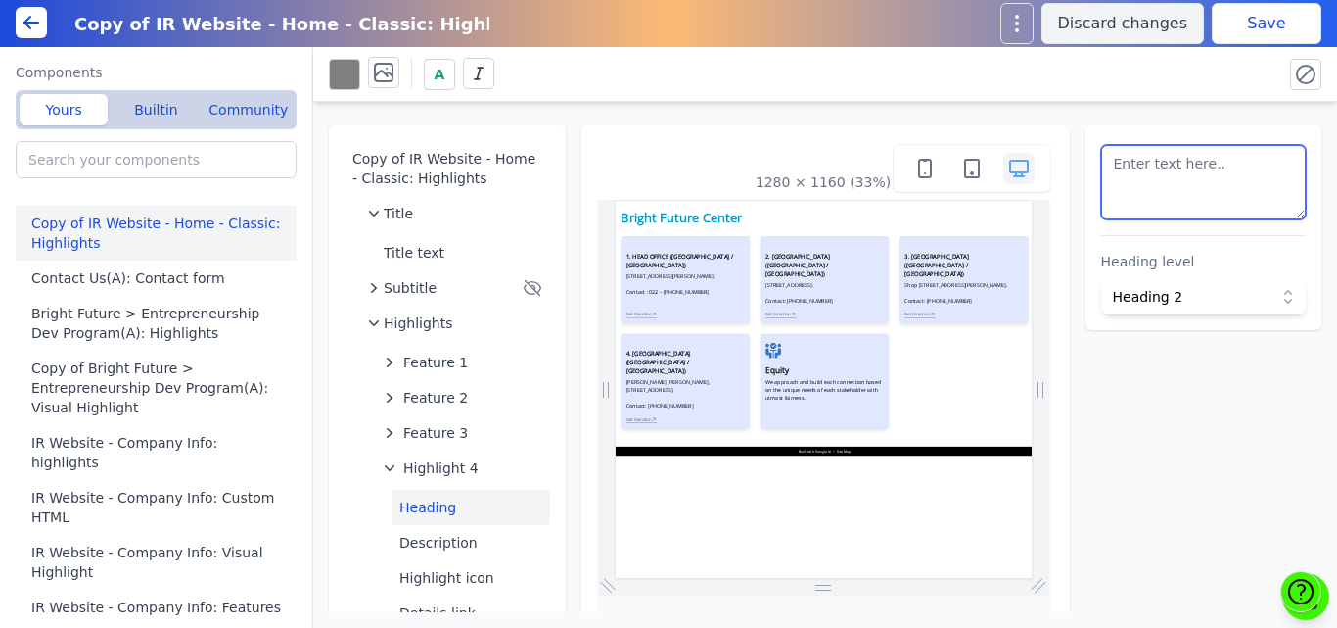
click at [1181, 196] on textarea at bounding box center [1204, 182] width 206 height 74
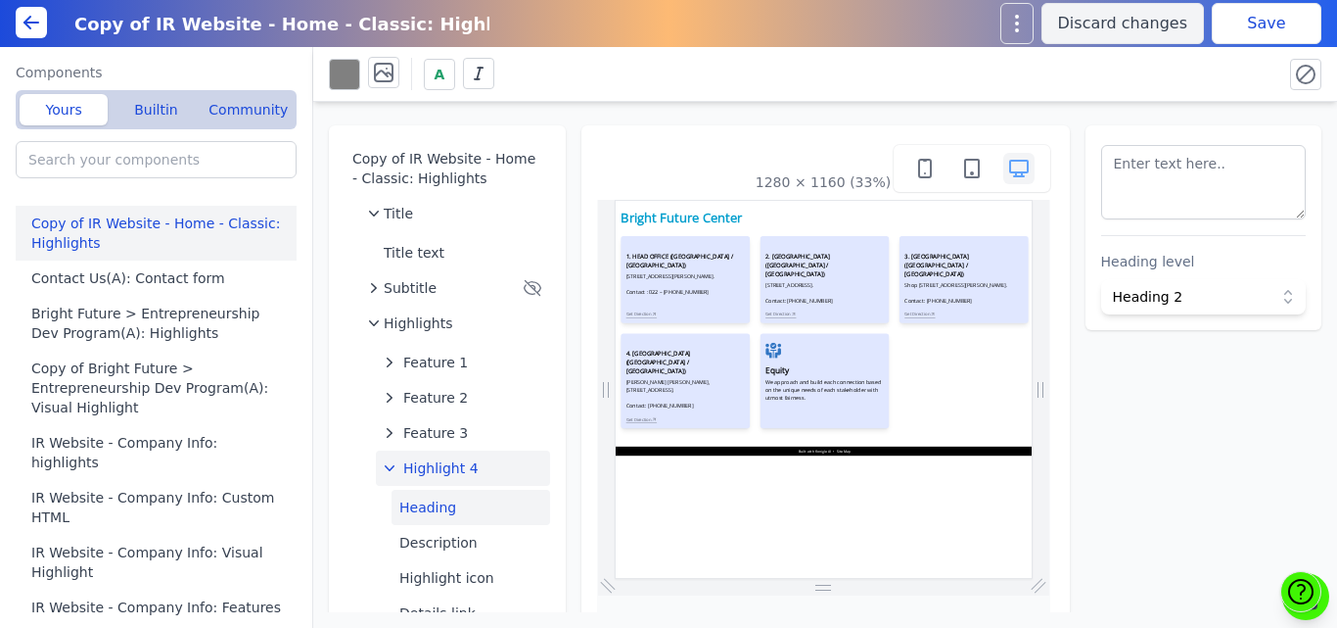
click at [454, 468] on span "Highlight 4" at bounding box center [440, 468] width 75 height 20
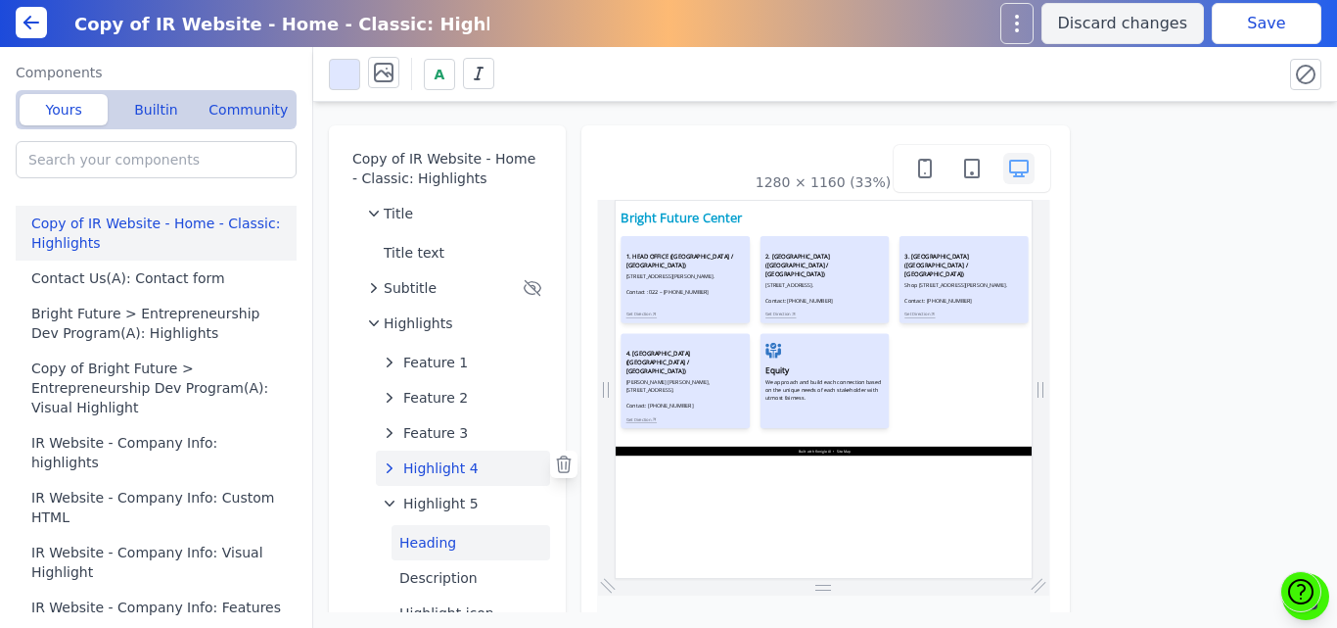
click at [430, 542] on button "Heading" at bounding box center [471, 542] width 159 height 35
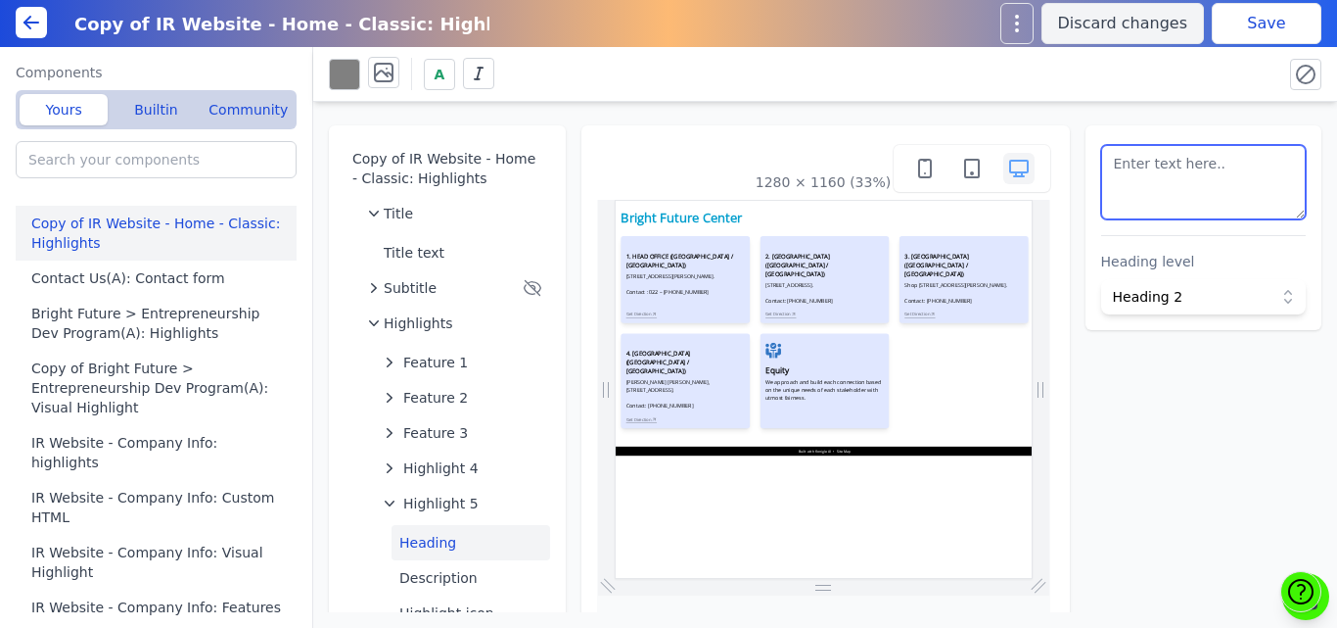
click at [1229, 192] on textarea at bounding box center [1204, 182] width 206 height 74
paste textarea "<h3 style=" font-size: 18px; font-weight: bold;">5. GHATKOPAR CENTER (MUMBAI / …"
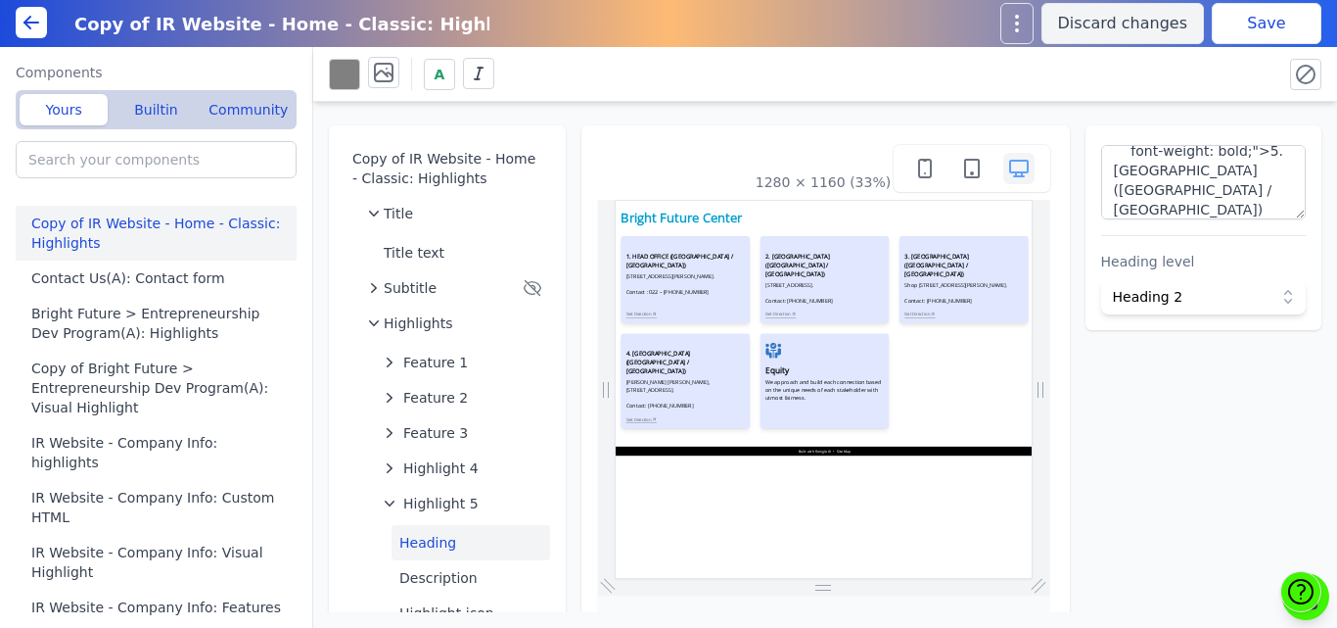
click at [1241, 17] on button "Save" at bounding box center [1267, 23] width 110 height 41
click at [424, 579] on button "Description" at bounding box center [471, 577] width 159 height 35
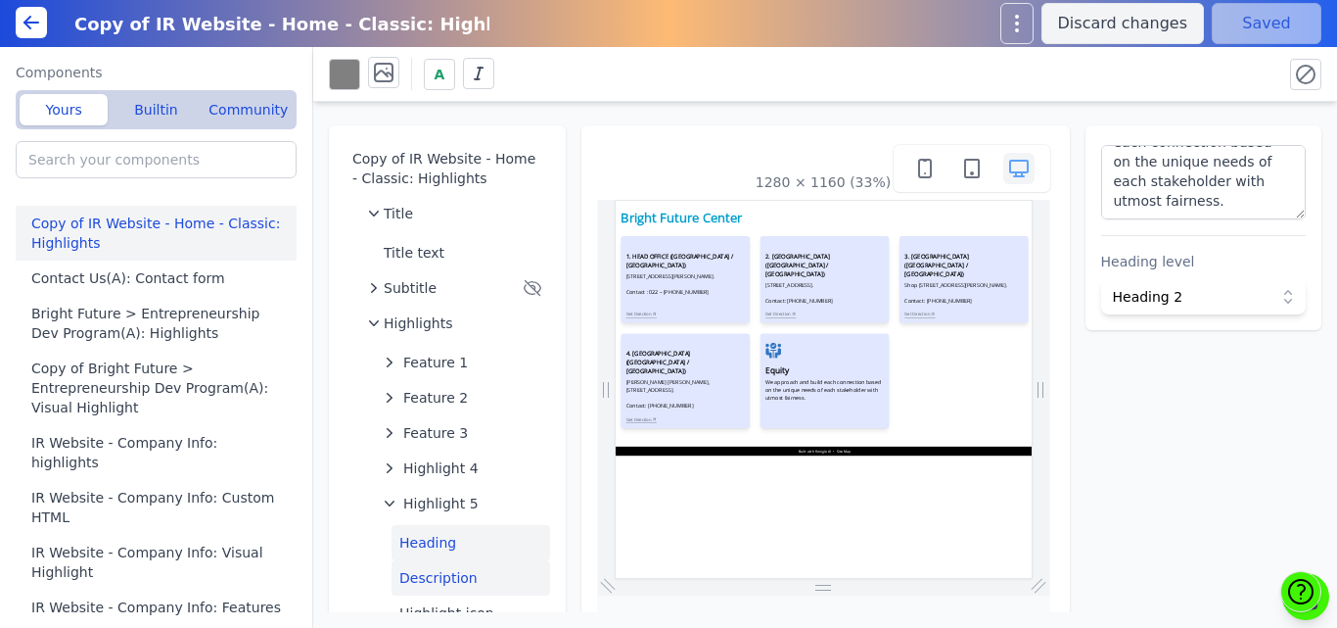
scroll to position [41, 0]
click at [428, 605] on button "Highlight icon" at bounding box center [471, 612] width 159 height 35
type textarea "<svg enable-background="new 0 0 297 297" fill="#3276c3" height="200px" version=…"
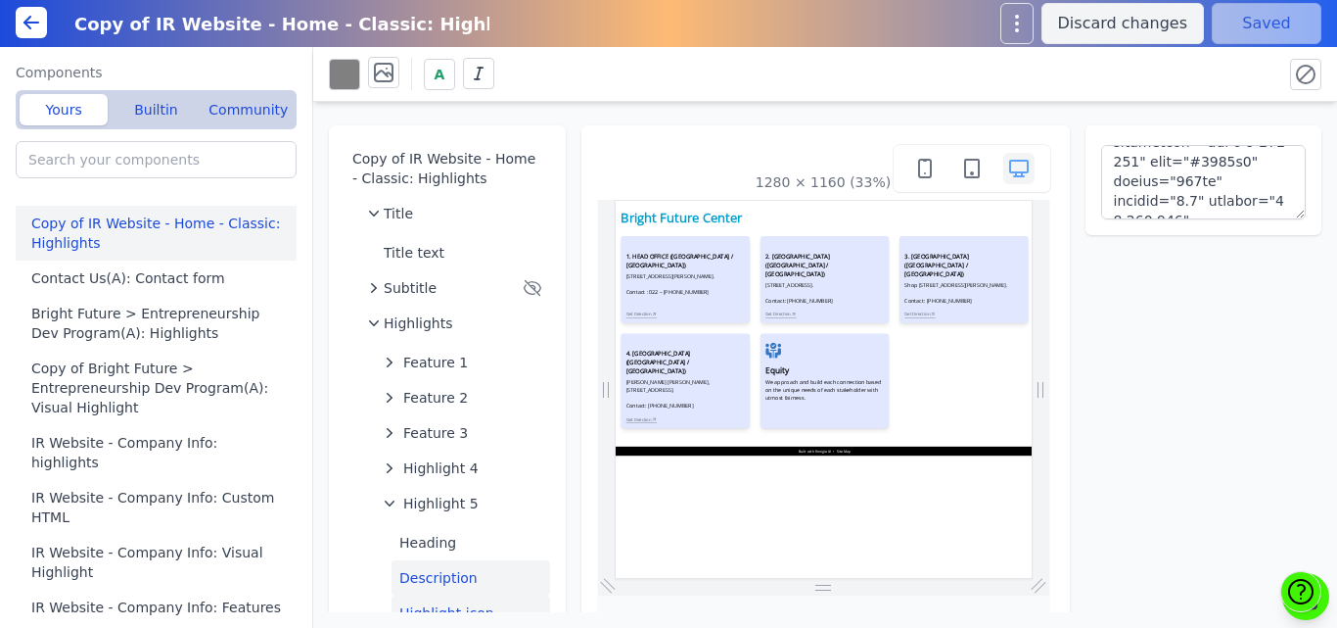
scroll to position [52, 0]
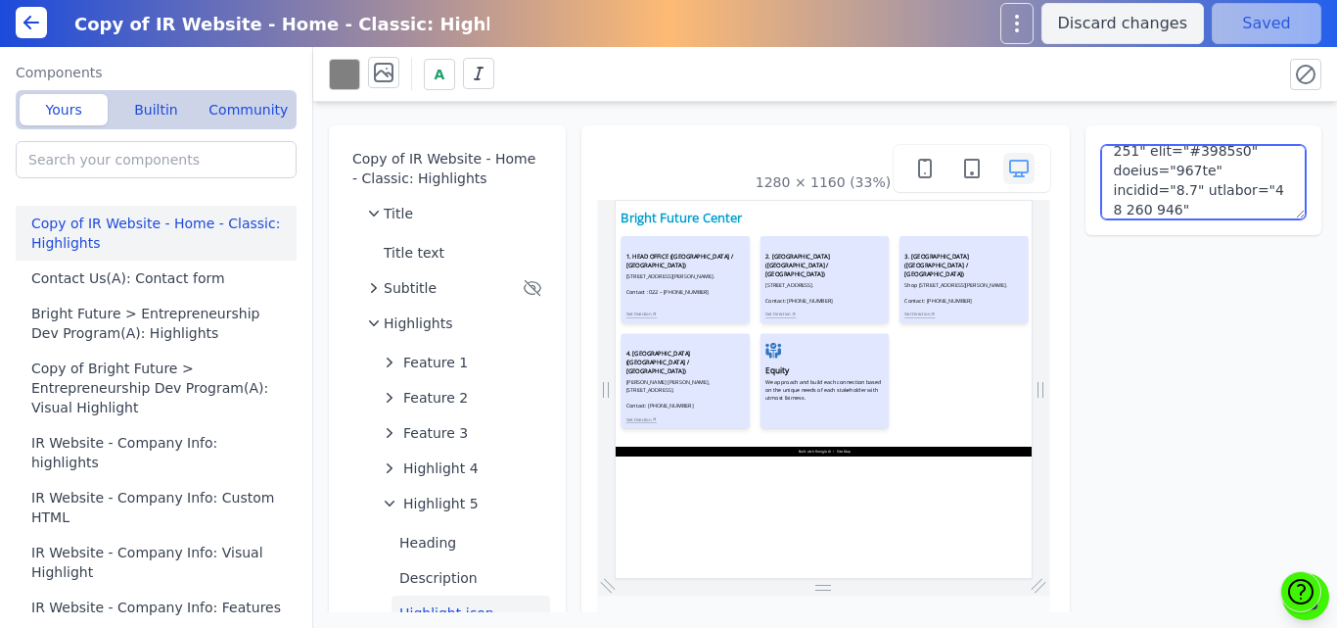
click at [1241, 170] on textarea at bounding box center [1204, 182] width 206 height 74
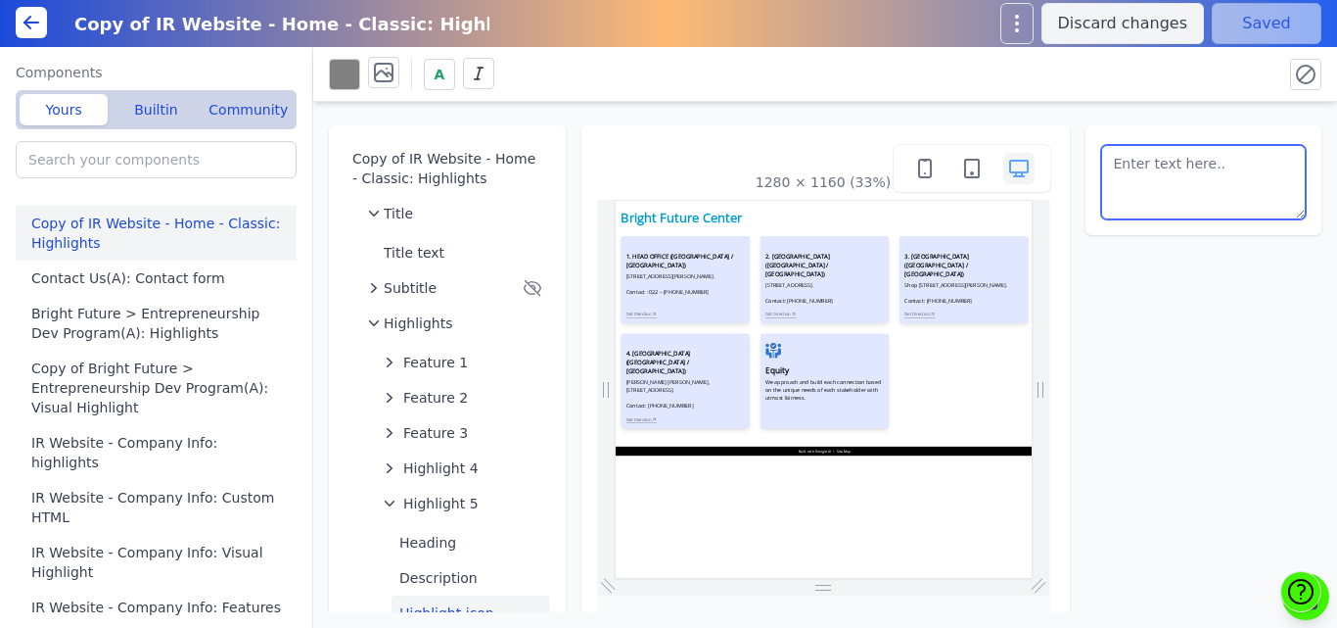
scroll to position [0, 0]
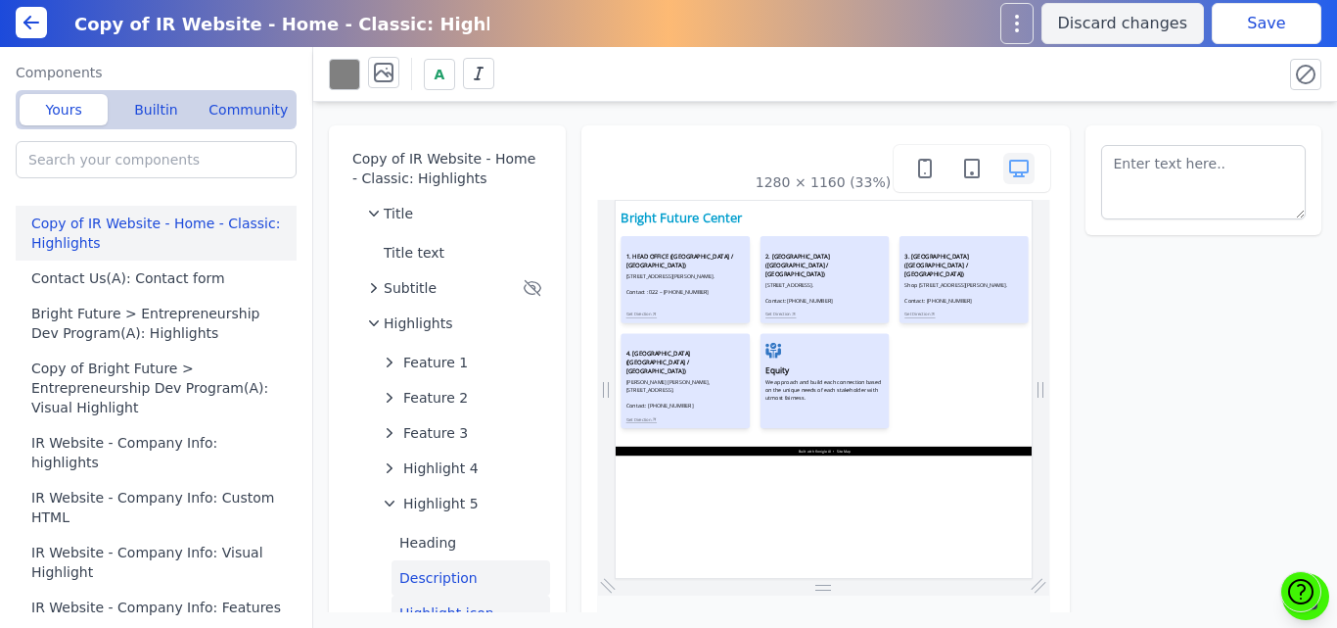
click at [417, 579] on button "Description" at bounding box center [471, 577] width 159 height 35
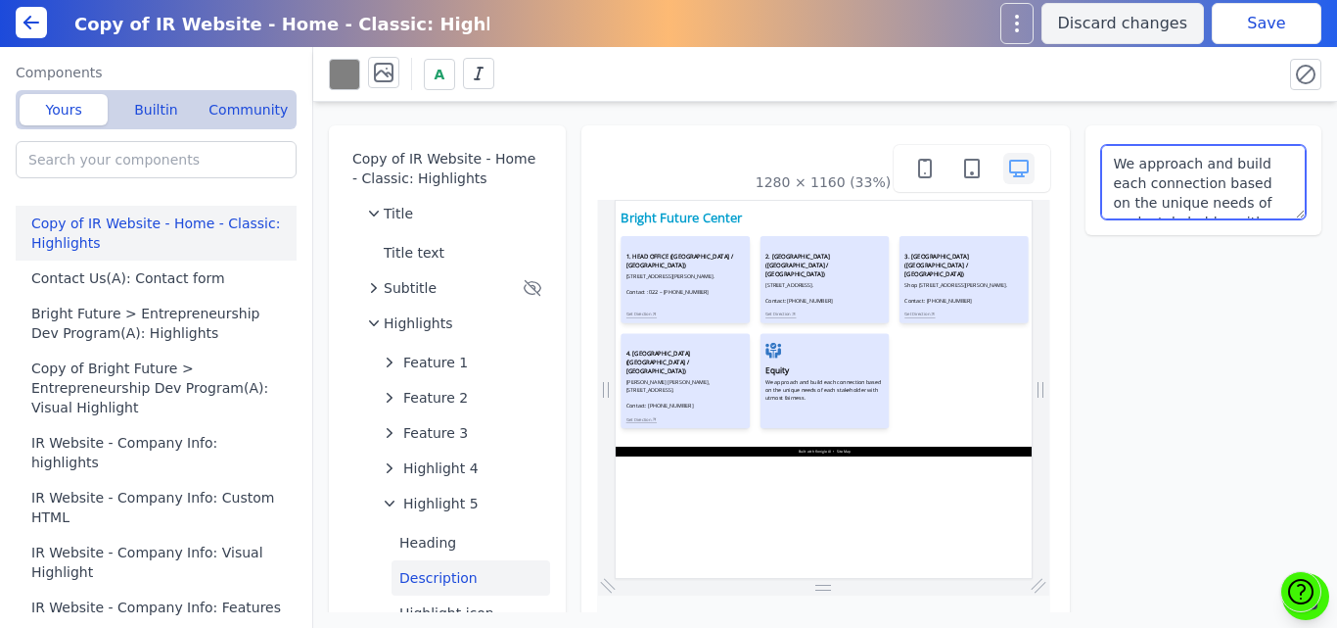
click at [1113, 193] on textarea "We approach and build each connection based on the unique needs of each stakeho…" at bounding box center [1204, 182] width 206 height 74
paste textarea "Shop No. 1, 1st Floor, Nakhate Niwas, Near Sana Maternity Home, Ramabai Nagar, …"
click at [1187, 165] on textarea "Shop No. 1, 1st Floor, Nakhate Niwas, Near Sana Maternity Home, Ramabai Nagar, …" at bounding box center [1204, 182] width 206 height 74
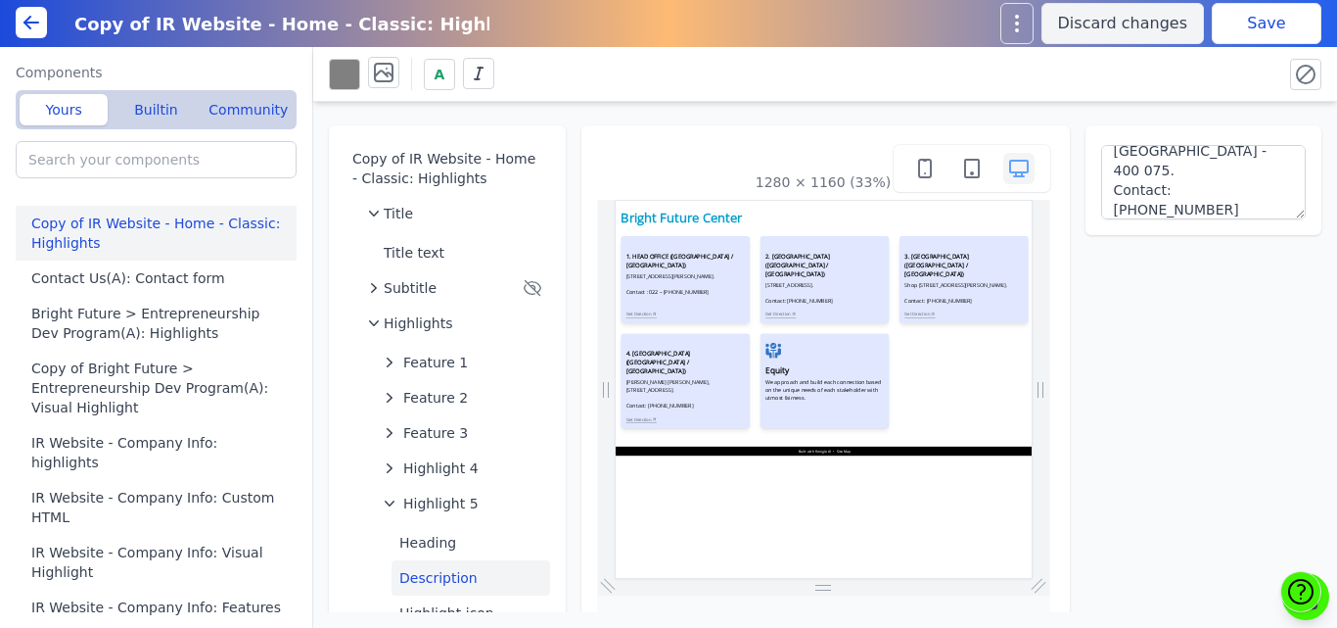
click at [1256, 28] on button "Save" at bounding box center [1267, 23] width 110 height 41
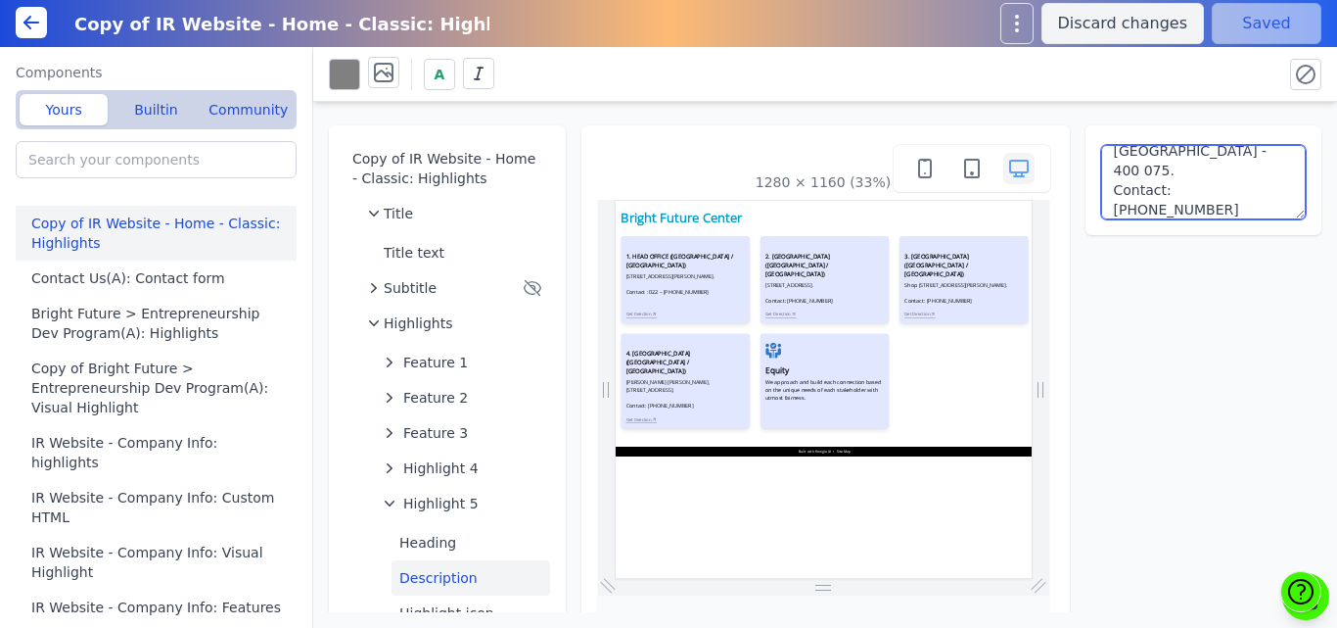
click at [1174, 168] on textarea "Shop No. 1, 1st Floor, Nakhate Niwas, Near Sana Maternity Home, Ramabai Nagar, …" at bounding box center [1204, 182] width 206 height 74
type textarea "Shop No. 1, 1st Floor, Nakhate Niwas, Near Sana Maternity Home, Ramabai Nagar, …"
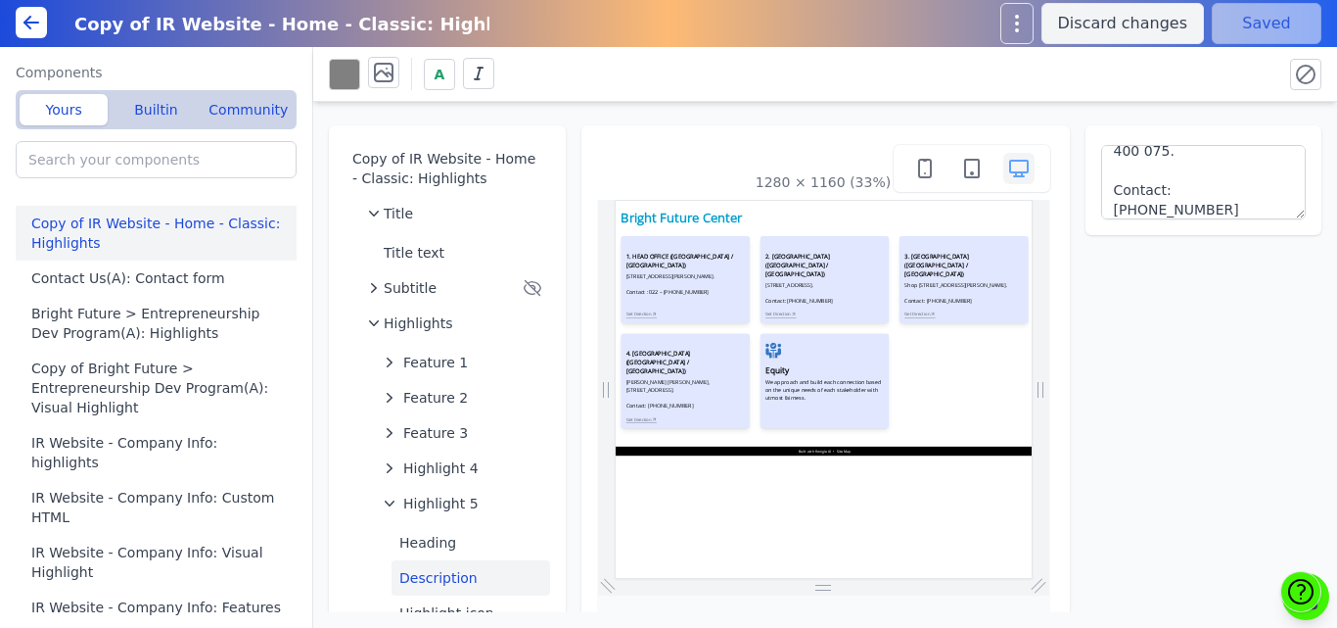
click at [1225, 80] on div "A" at bounding box center [798, 74] width 938 height 34
click at [1228, 32] on button "Save" at bounding box center [1267, 23] width 110 height 41
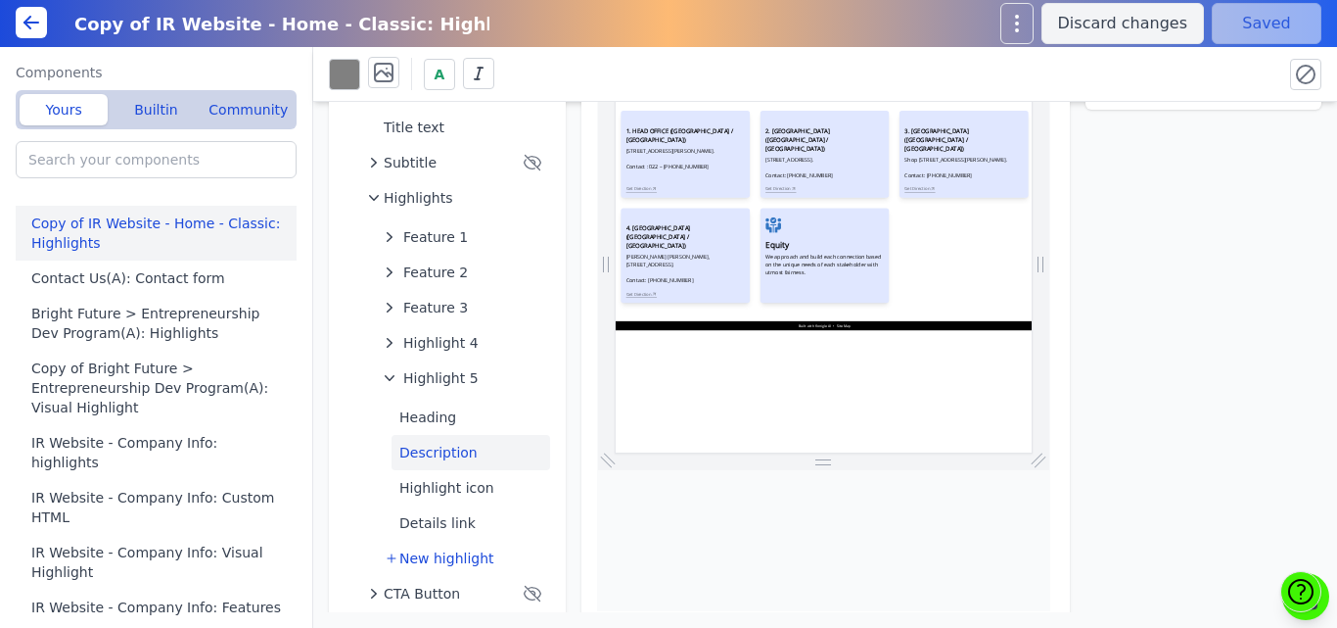
scroll to position [140, 0]
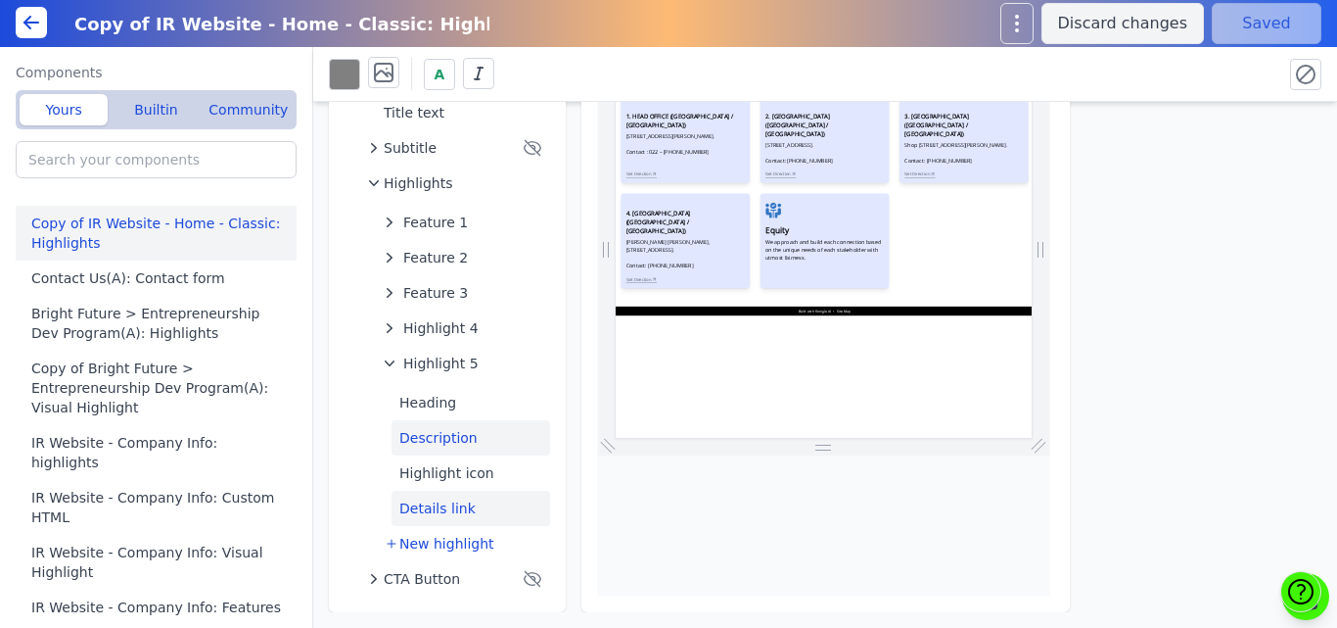
click at [435, 510] on button "Details link" at bounding box center [471, 507] width 159 height 35
select select "_self"
select select
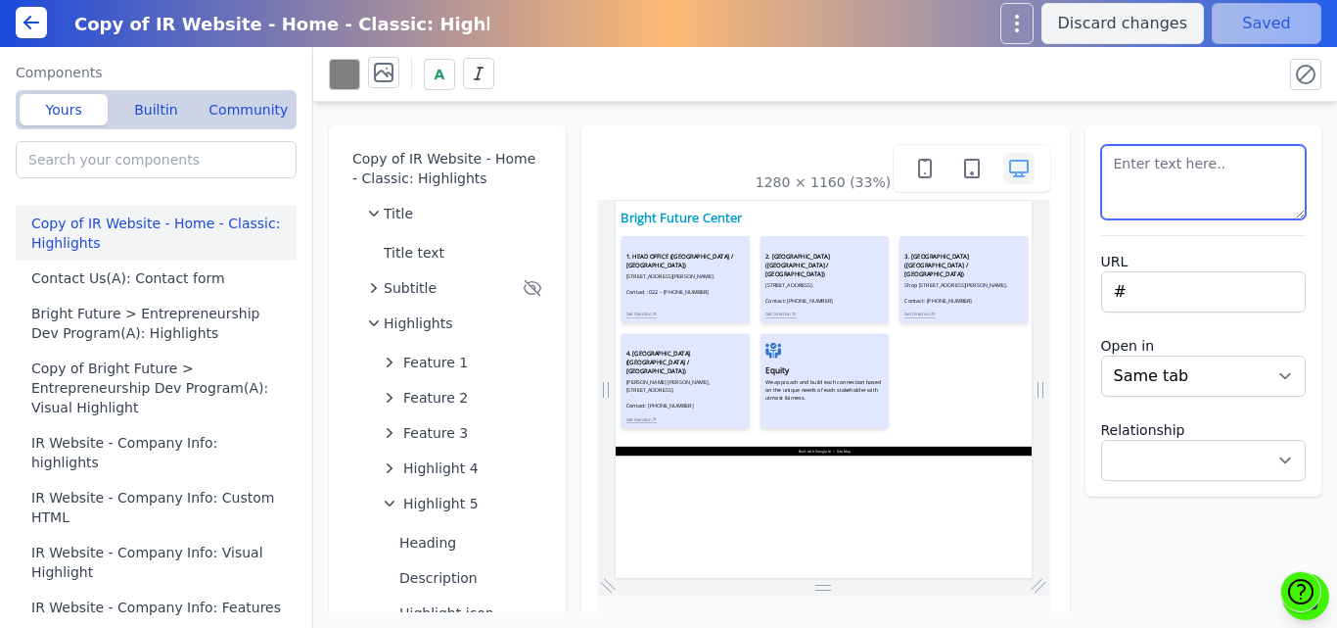
click at [1124, 153] on textarea at bounding box center [1204, 182] width 206 height 74
type textarea "Get Direction"
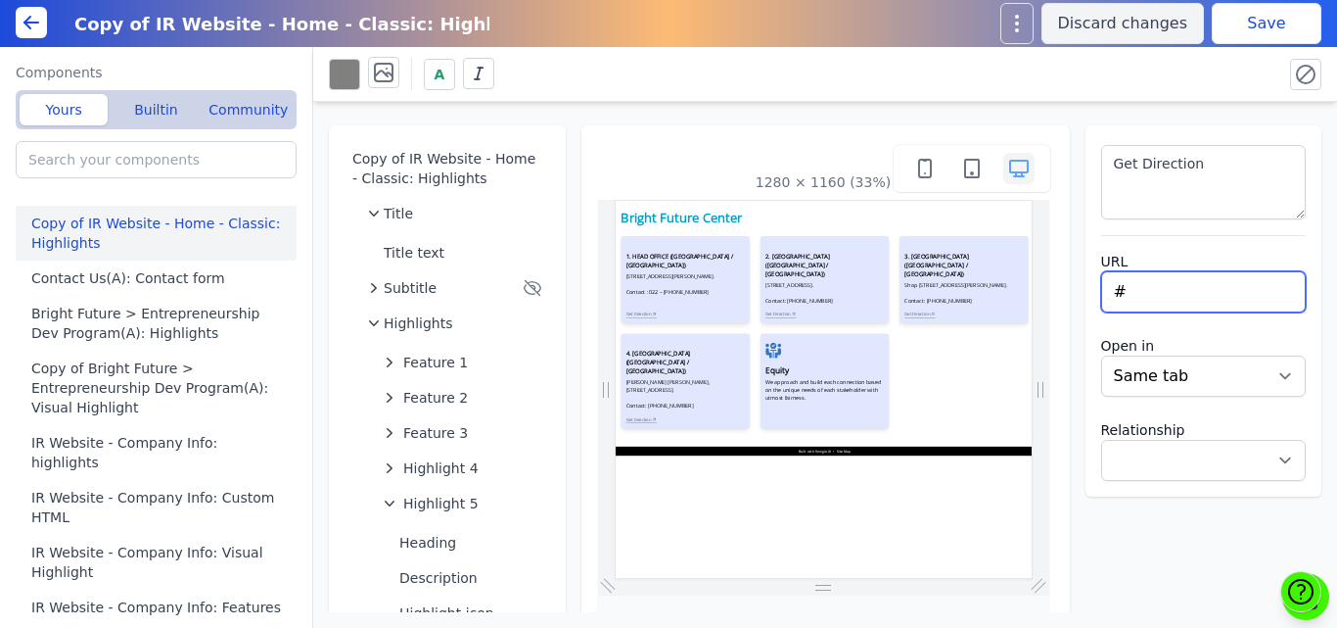
drag, startPoint x: 1117, startPoint y: 292, endPoint x: 1074, endPoint y: 295, distance: 43.2
click at [1086, 295] on div "Get Direction URL # Open in New tab Same tab Relationship Noopener Noreferrer N…" at bounding box center [1204, 310] width 237 height 371
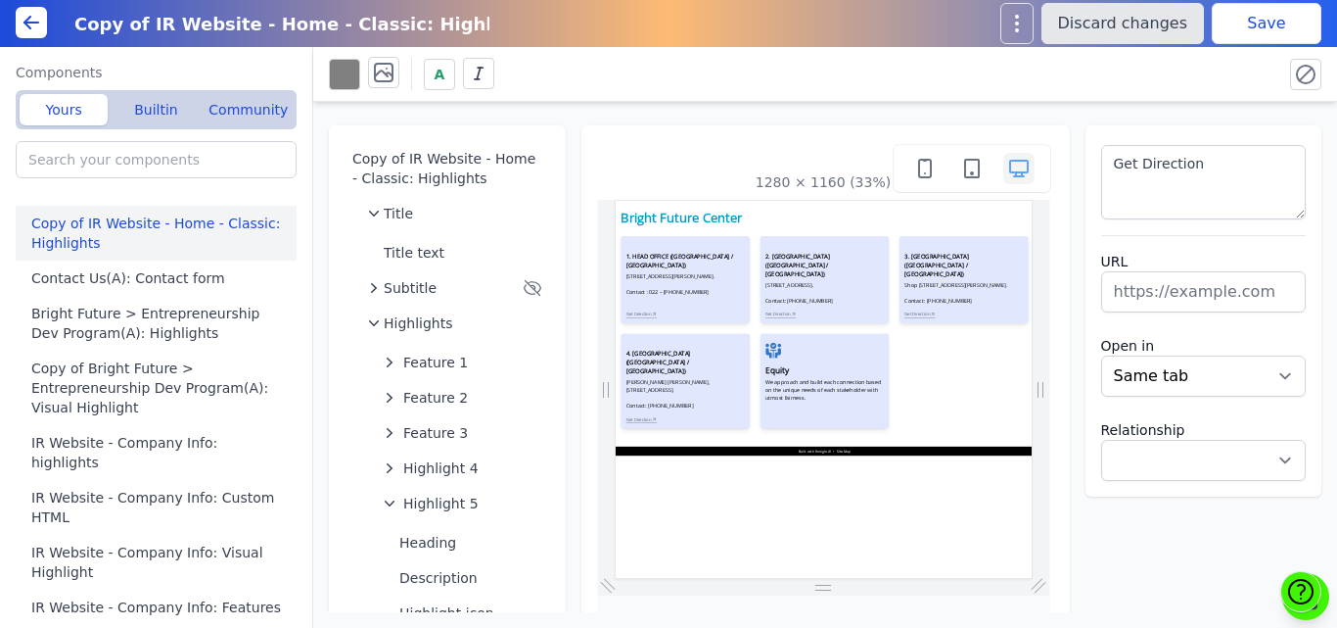
select select
click at [644, 108] on div "Copy of IR Website - Home - Classic: Highlights Title Title text Subtitle Highl…" at bounding box center [825, 357] width 1024 height 510
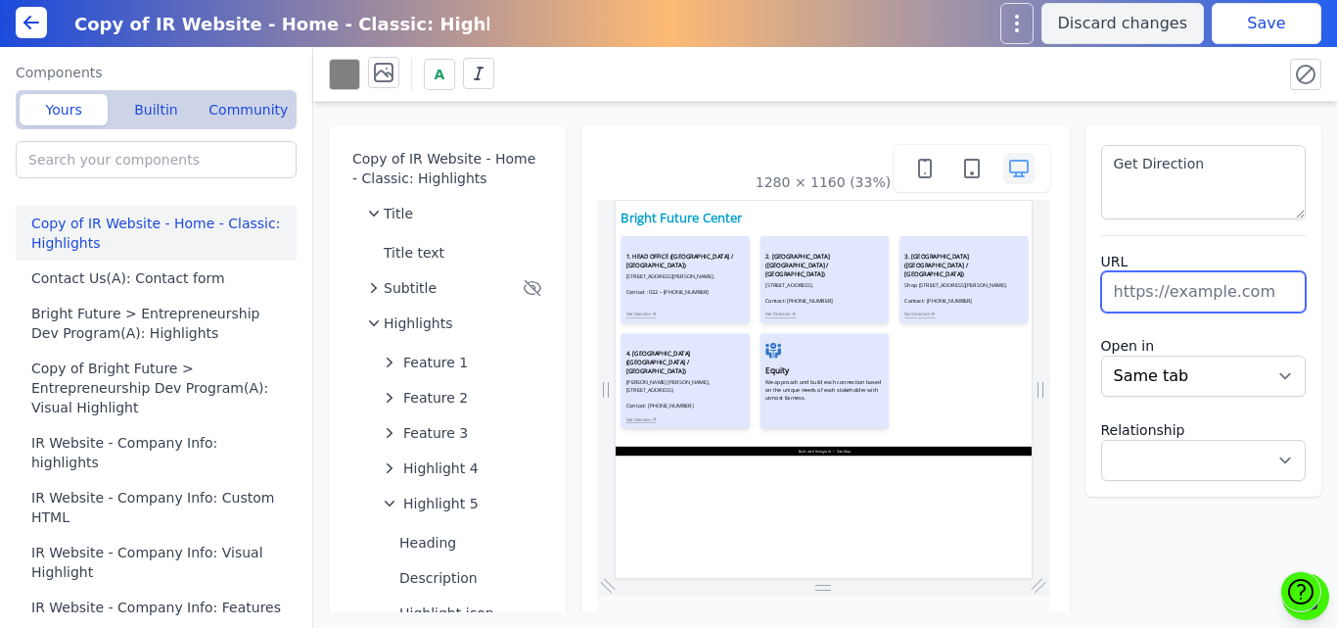
click at [1137, 303] on input "text" at bounding box center [1204, 291] width 206 height 41
paste input "https://maps.app.goo.gl/bRjAhWrnXsysqs5q6"
type input "https://maps.app.goo.gl/bRjAhWrnXsysqs5q6"
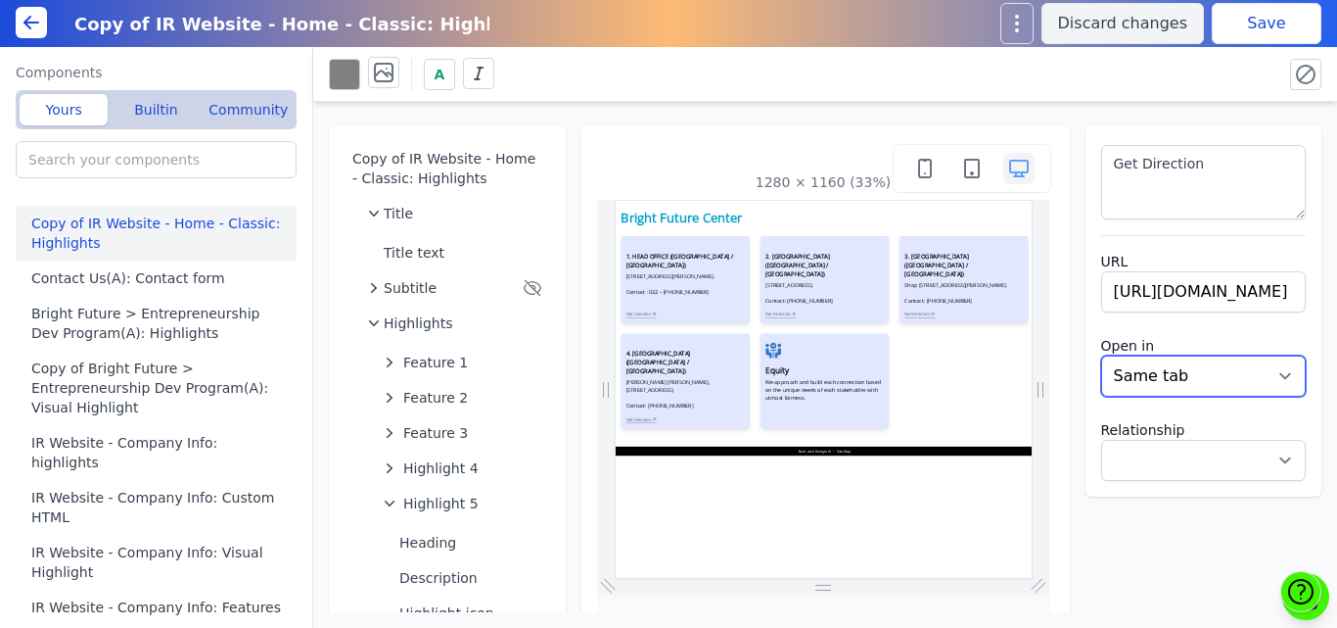
select select
click at [1155, 377] on select "New tab Same tab" at bounding box center [1204, 375] width 206 height 41
select select "_blank"
click at [1101, 355] on select "New tab Same tab" at bounding box center [1204, 375] width 206 height 41
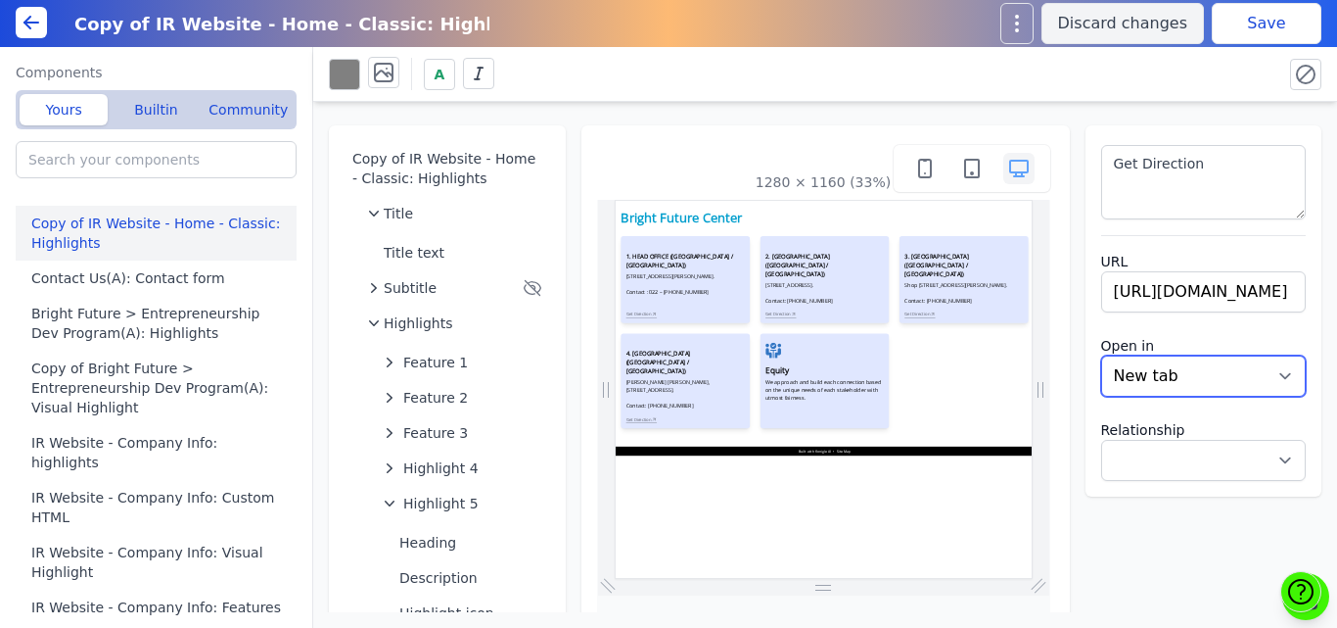
select select
click at [1257, 25] on button "Save" at bounding box center [1267, 23] width 110 height 41
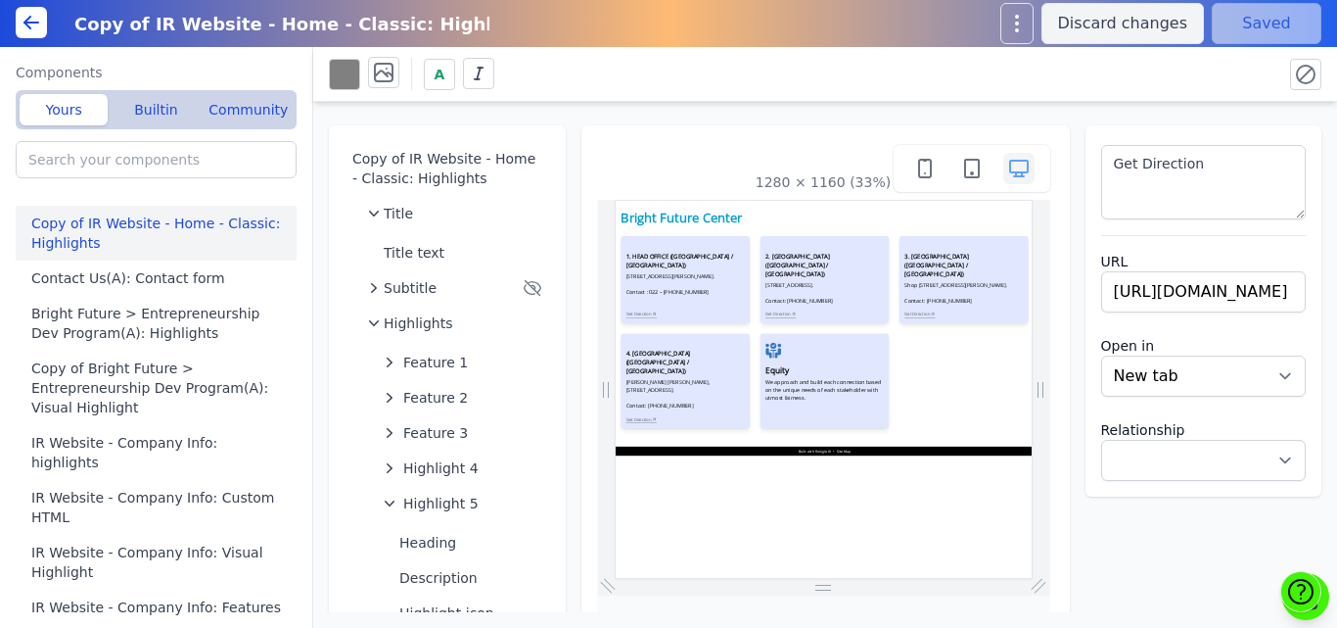
click at [659, 79] on div "A" at bounding box center [798, 74] width 938 height 34
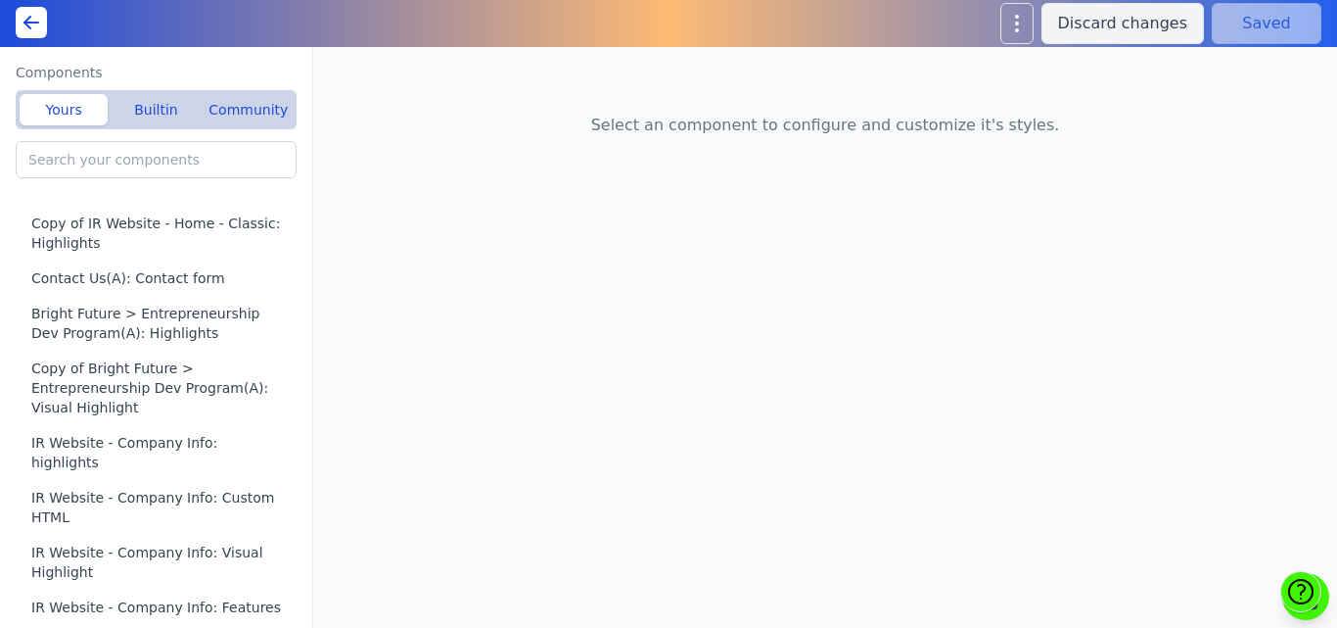
type input "Home(A): Page hero"
type input "Home"
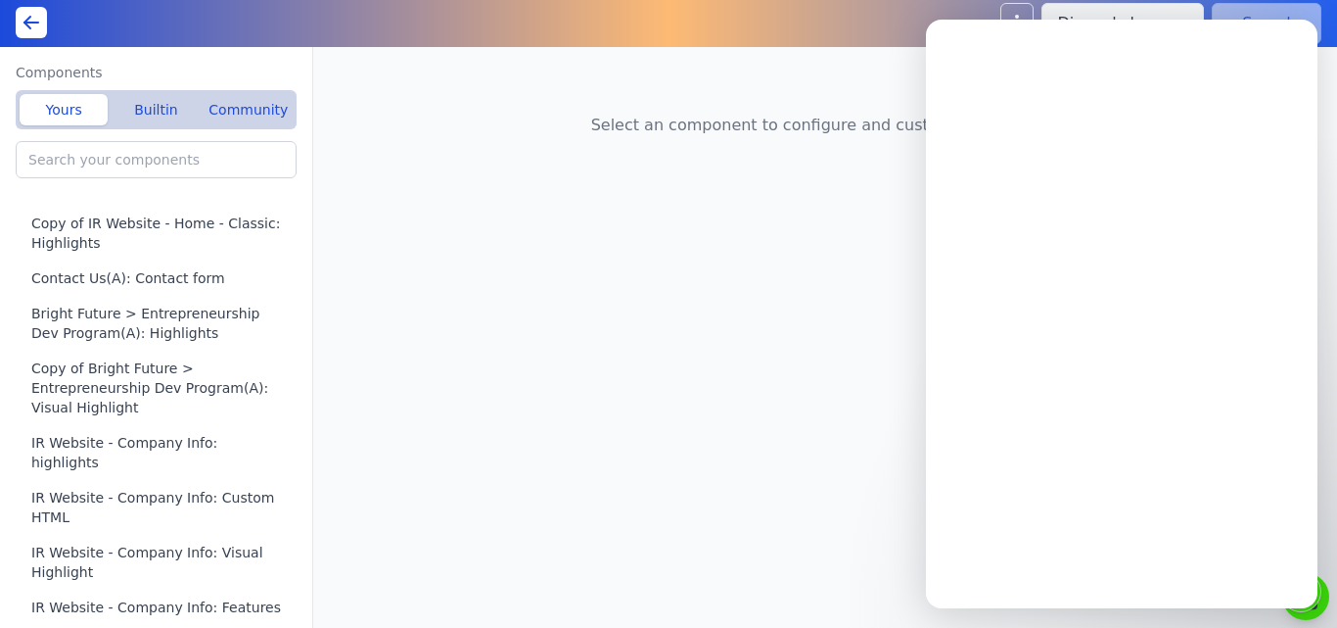
type input "IR Website - Company Info: Visual Highlight"
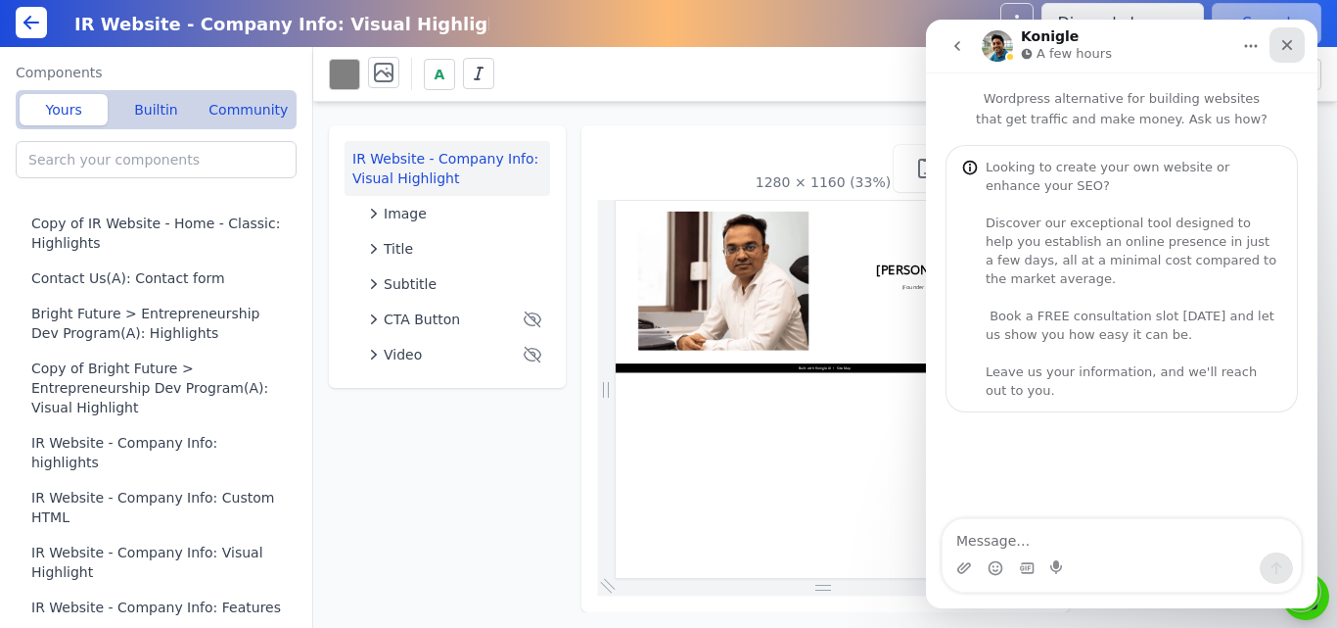
click at [1284, 47] on icon "Close" at bounding box center [1287, 45] width 11 height 11
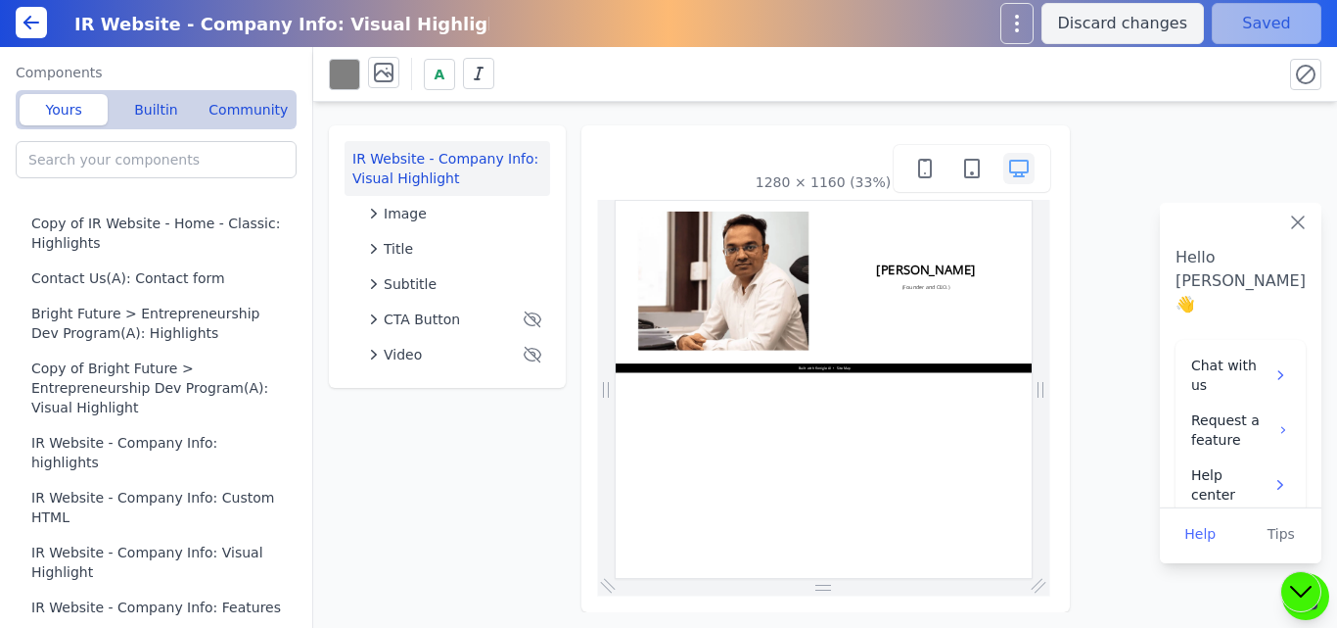
click at [1292, 583] on icon at bounding box center [1300, 591] width 31 height 31
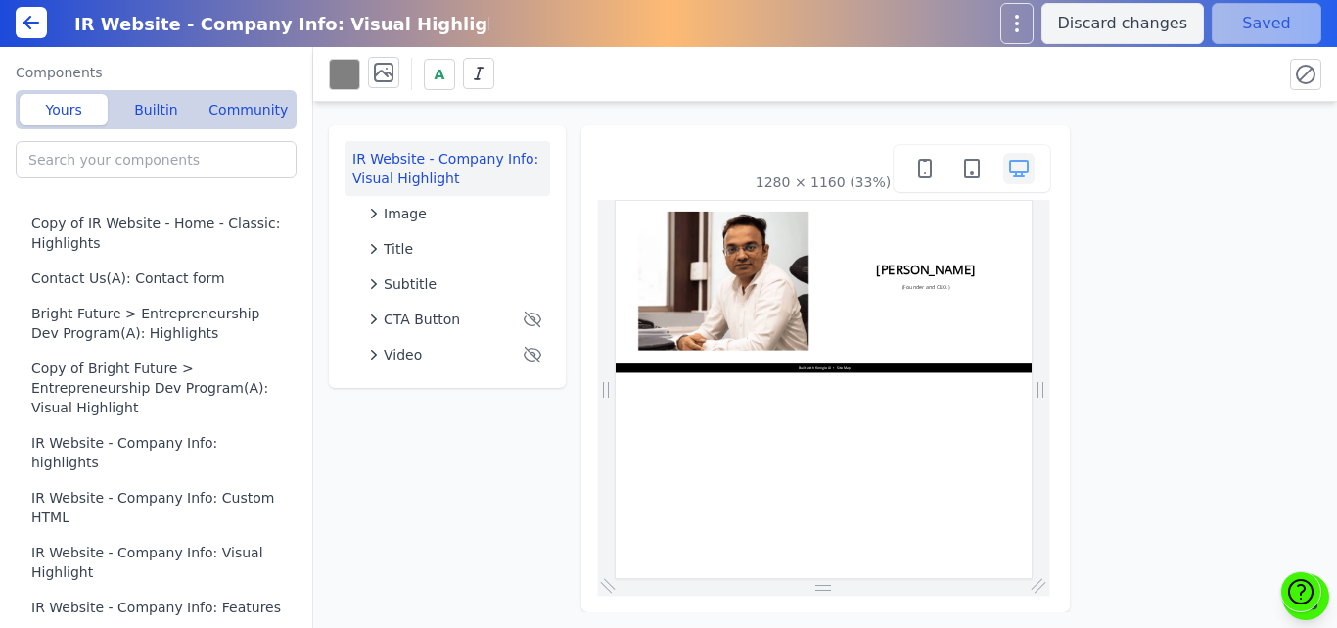
click at [1292, 583] on icon at bounding box center [1300, 591] width 23 height 23
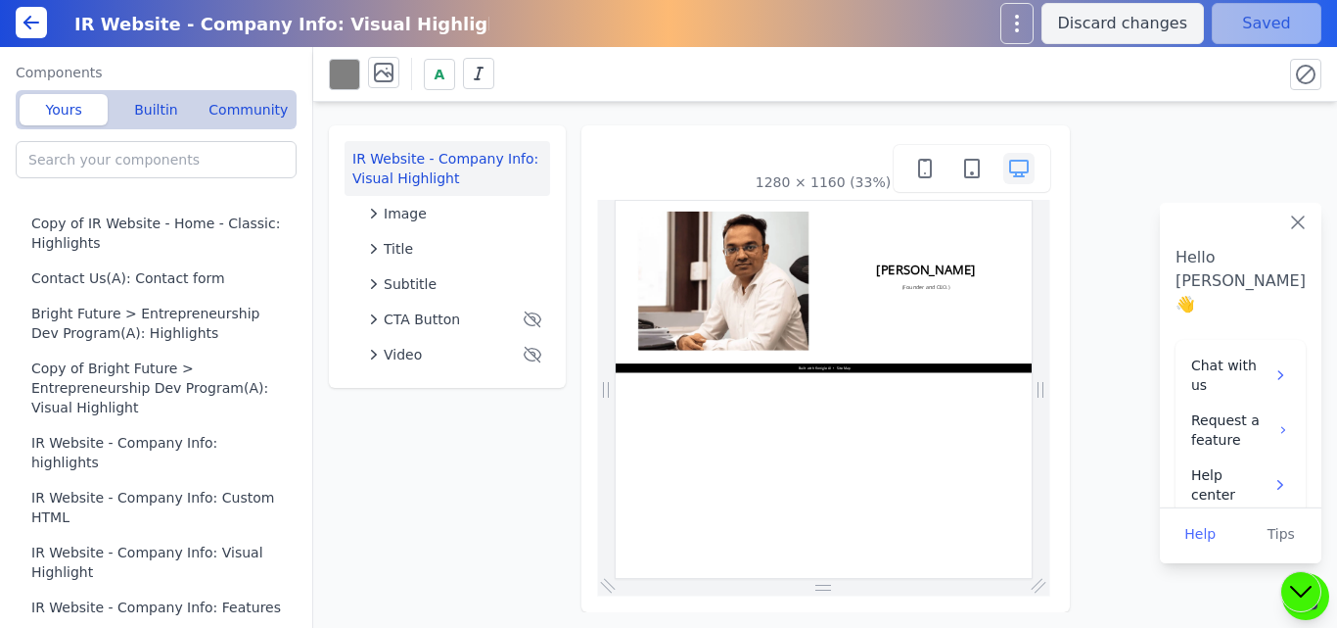
click at [1292, 583] on icon at bounding box center [1300, 591] width 31 height 31
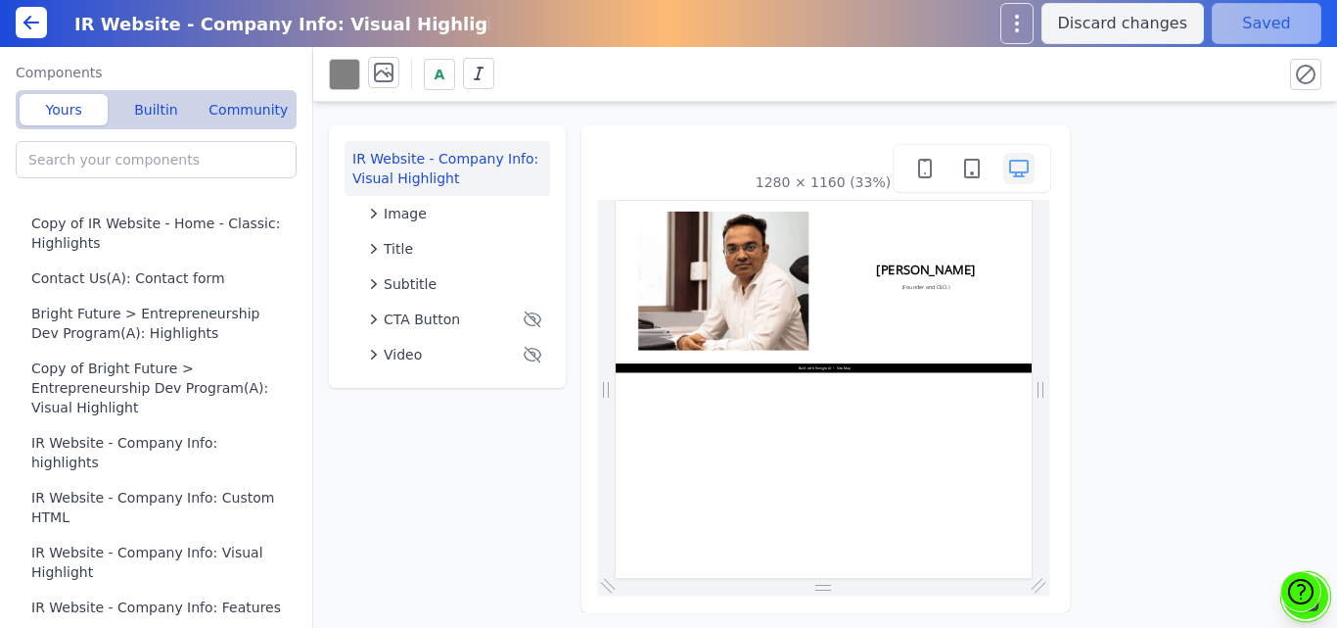
click at [1327, 604] on button at bounding box center [1307, 597] width 52 height 52
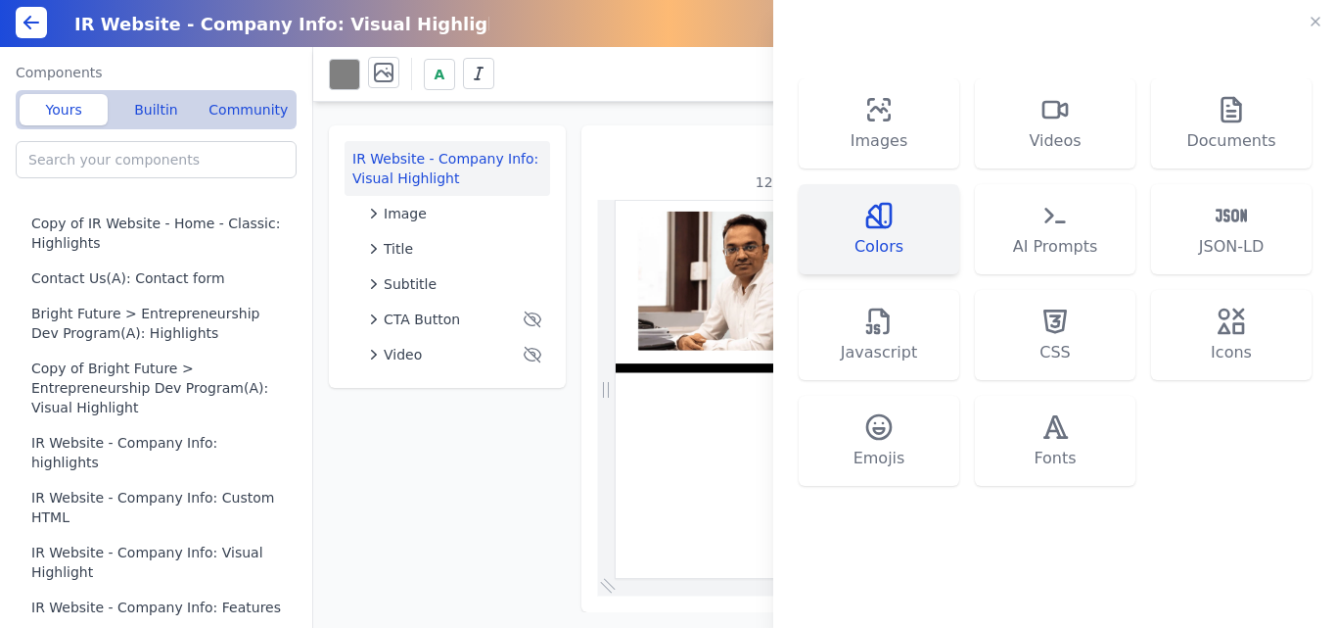
click at [887, 238] on span "Colors" at bounding box center [879, 246] width 49 height 23
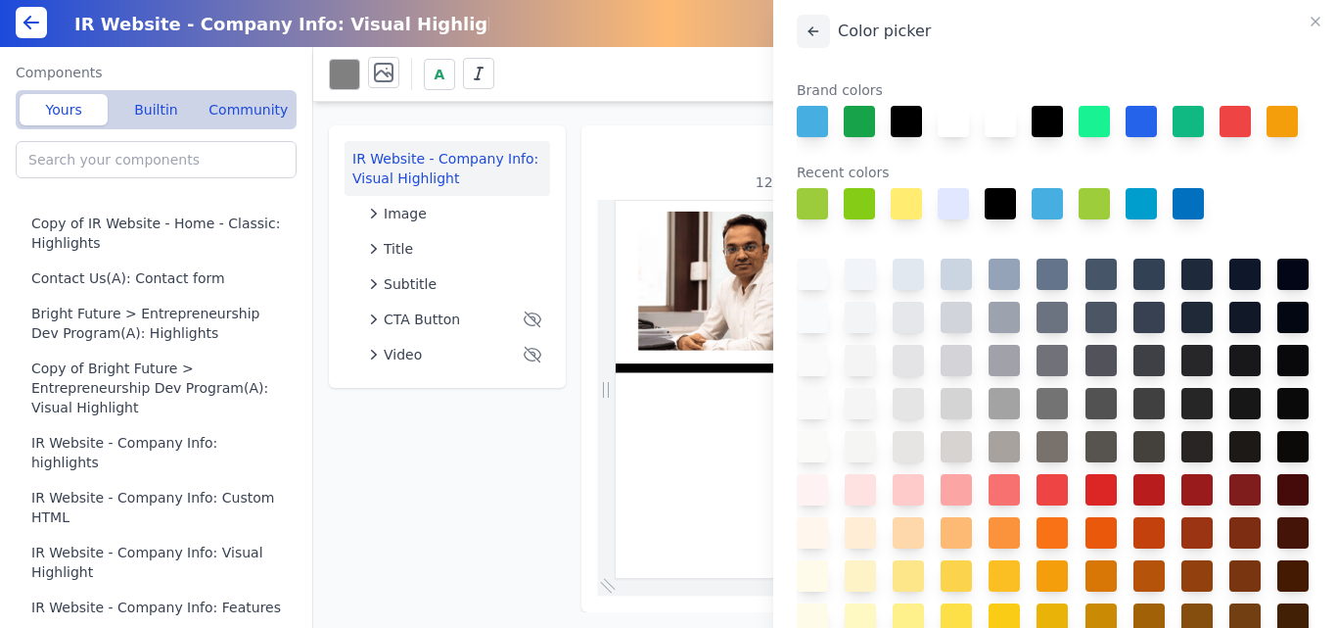
click at [807, 37] on icon at bounding box center [814, 31] width 16 height 16
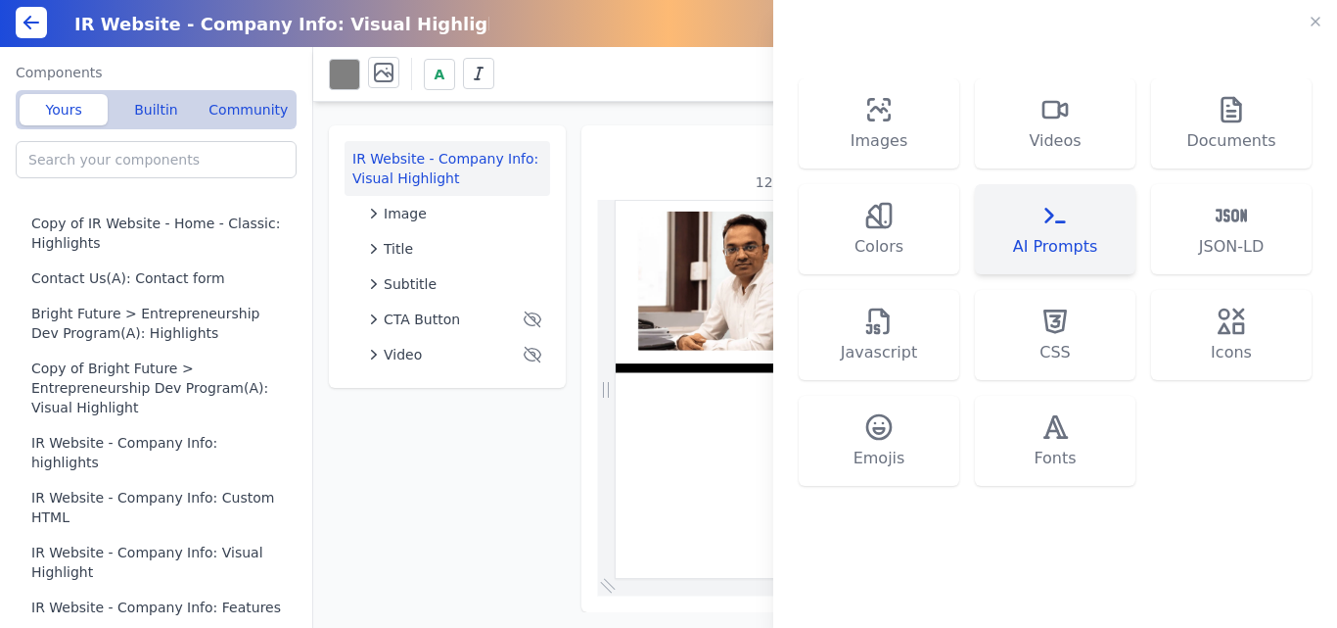
click at [1041, 229] on icon at bounding box center [1055, 215] width 31 height 31
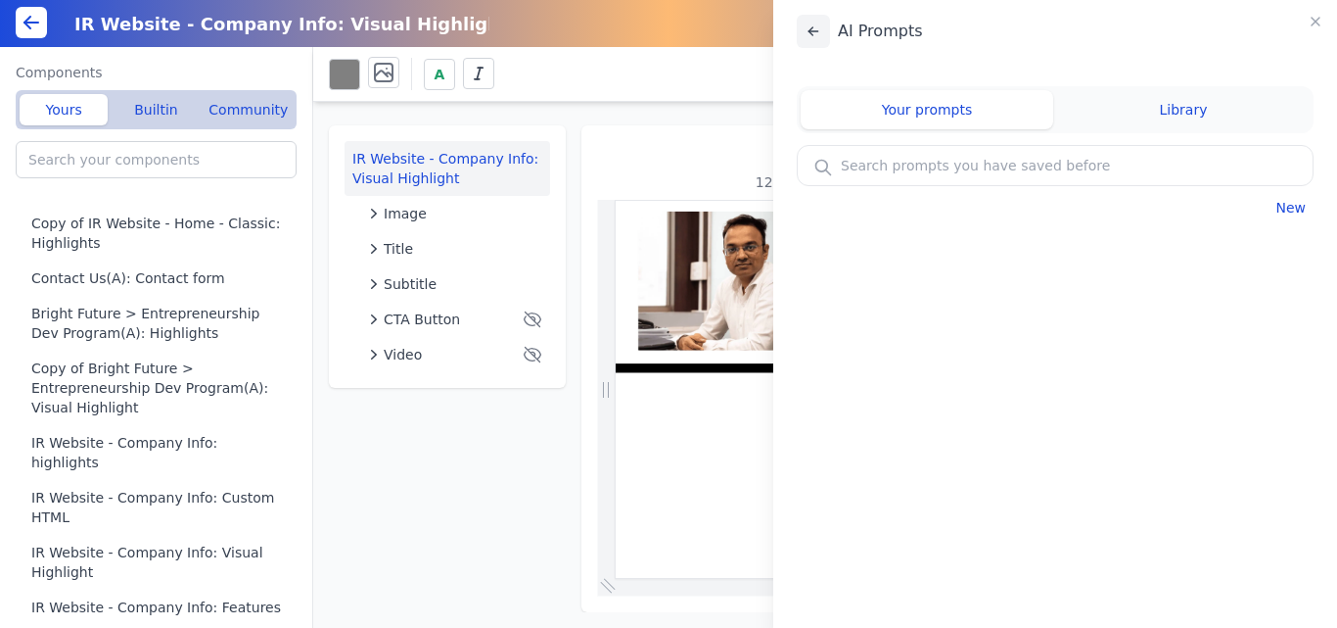
click at [804, 28] on button at bounding box center [813, 31] width 33 height 33
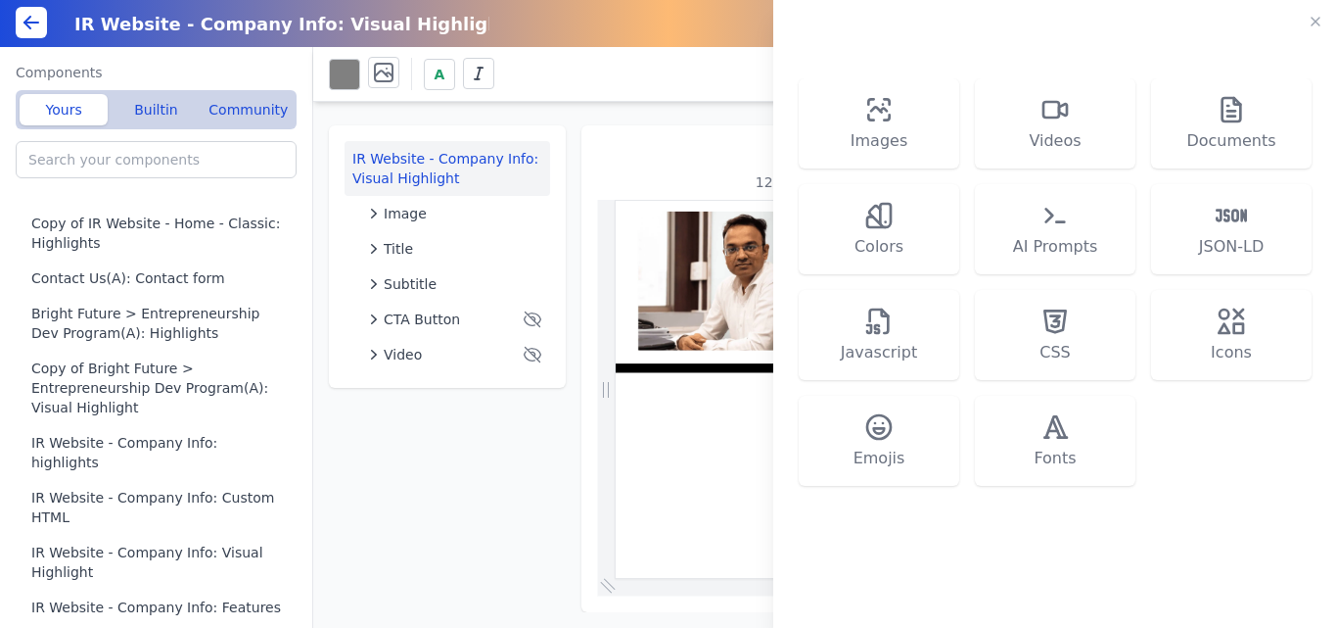
click at [503, 477] on div "Images Videos Documents Colors AI Prompts JSON-LD Javascript CSS Icons Emojis F…" at bounding box center [668, 314] width 1337 height 628
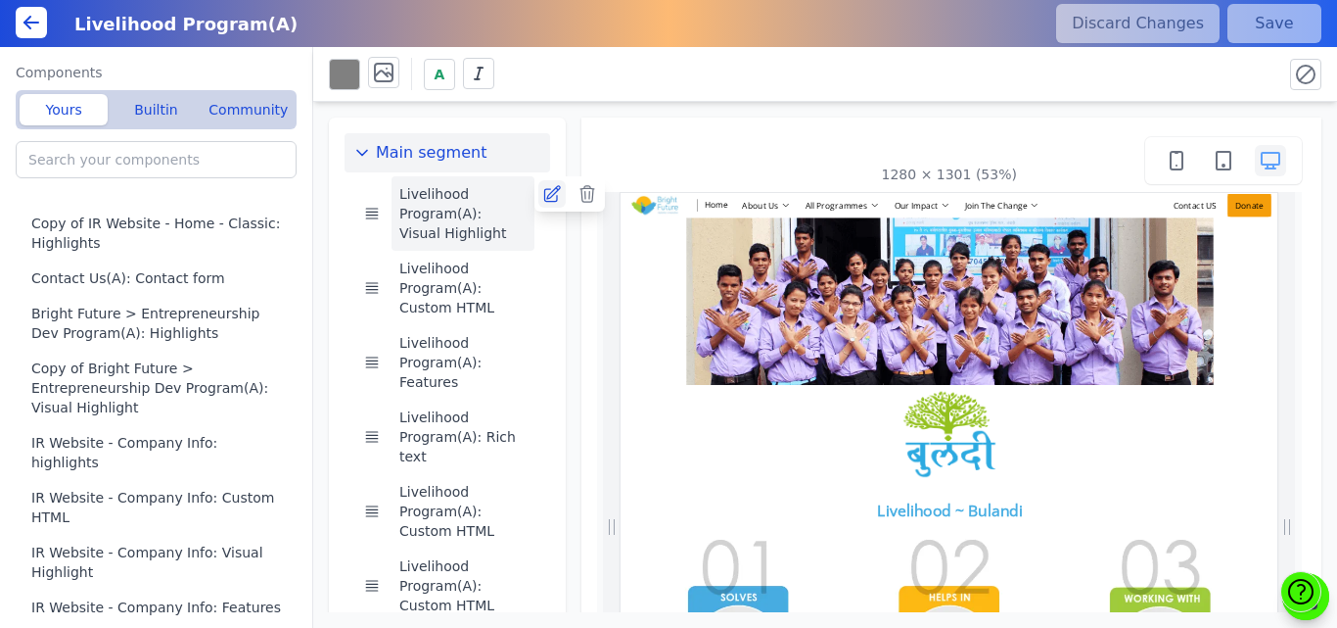
click at [550, 193] on icon at bounding box center [552, 194] width 20 height 20
click at [24, 18] on icon at bounding box center [31, 22] width 23 height 23
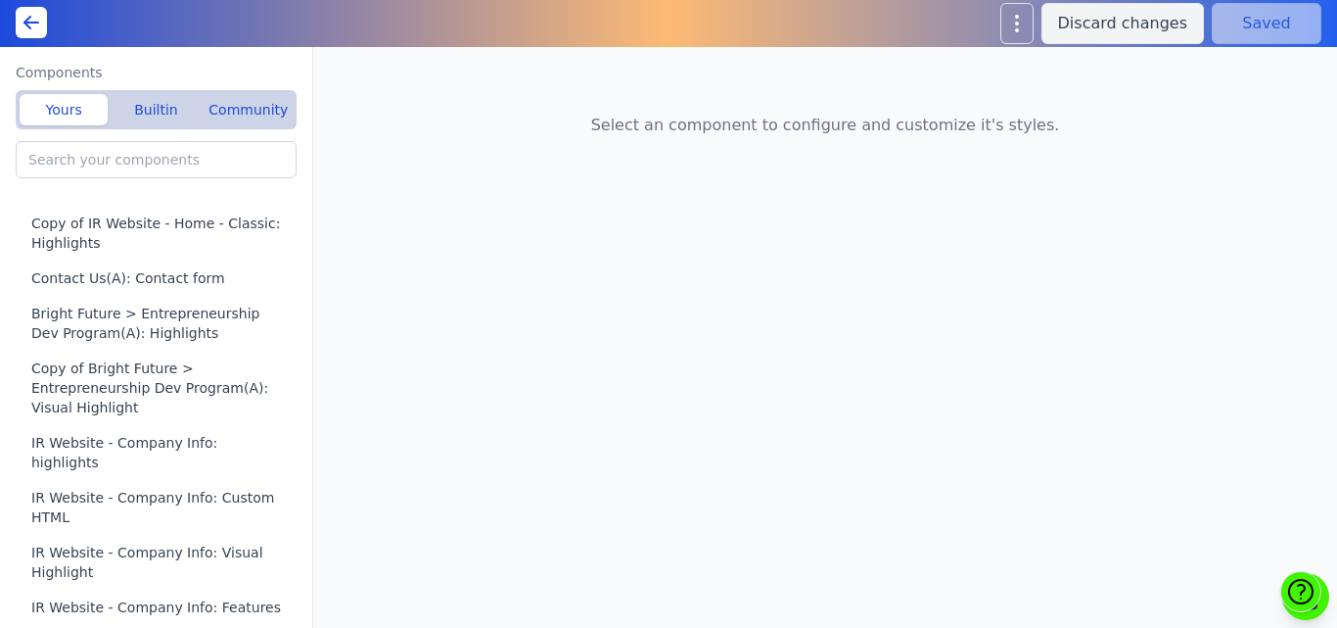
type input "Livelihood Program(A): Visual Highlight"
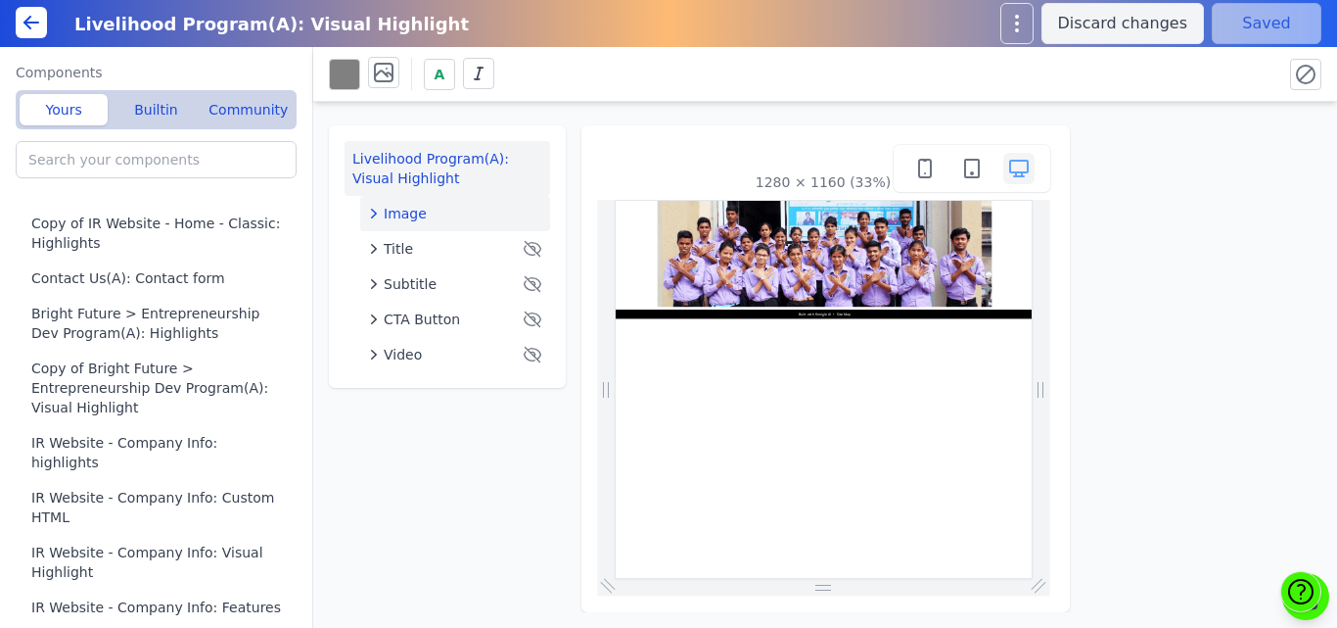
click at [376, 208] on icon "button" at bounding box center [374, 214] width 20 height 20
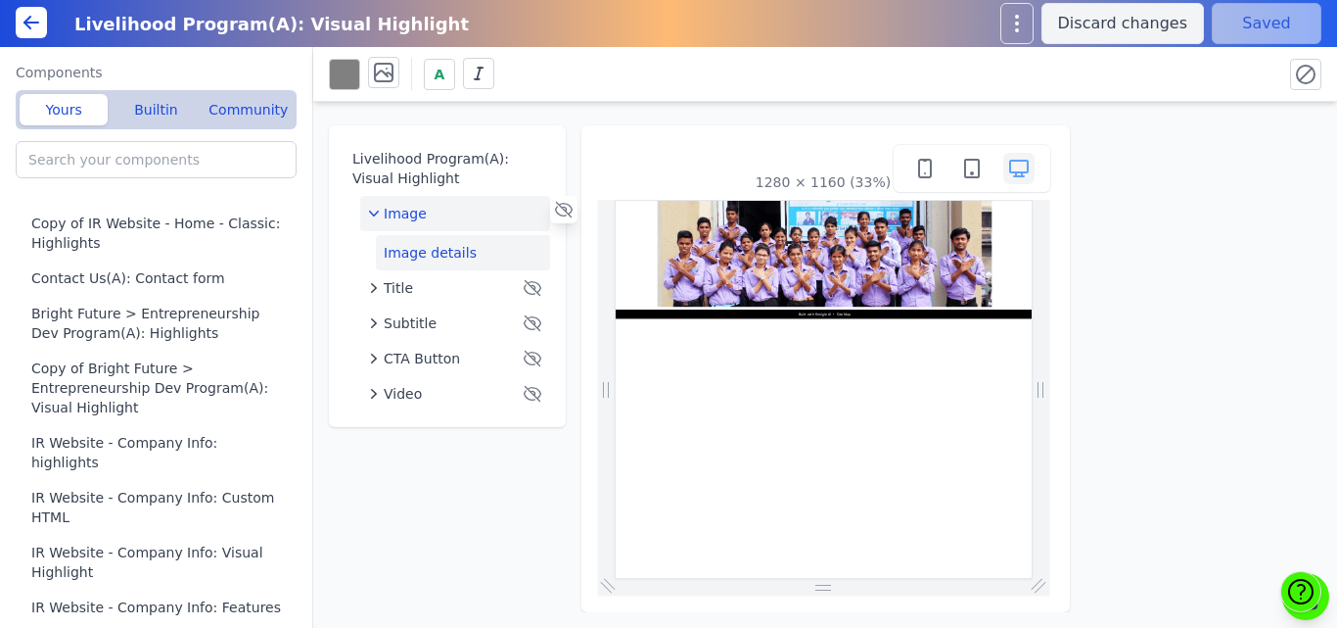
click at [406, 247] on button "Image details" at bounding box center [463, 252] width 174 height 35
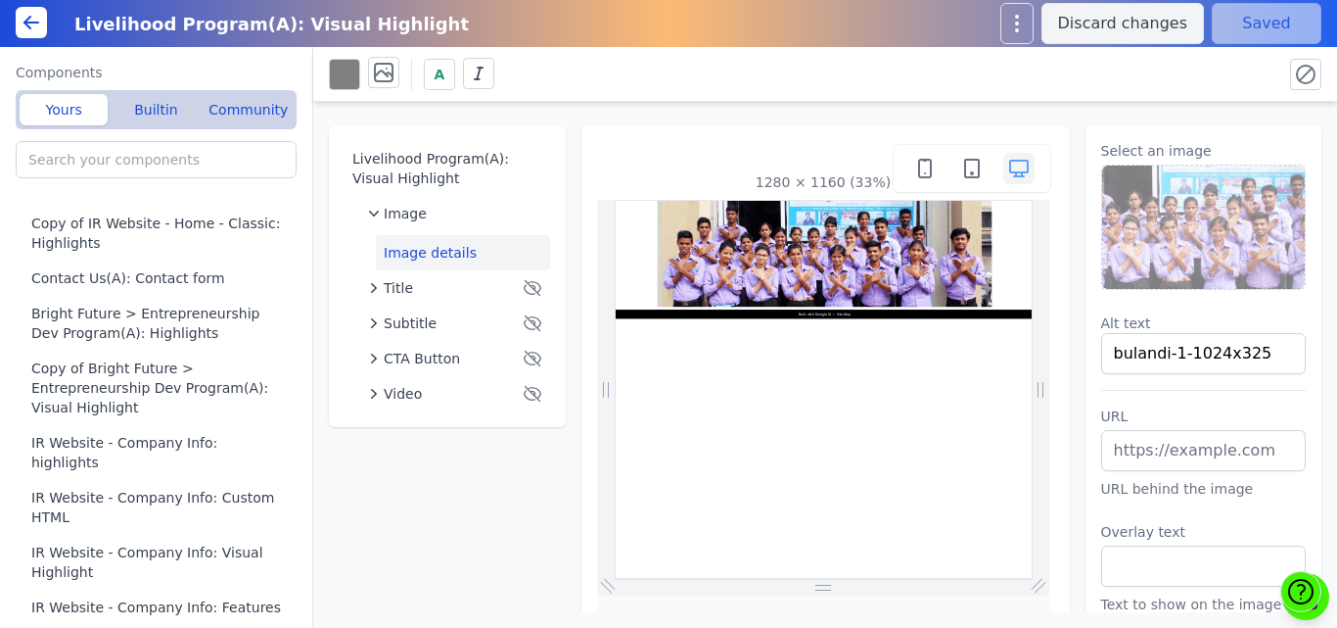
click at [1157, 198] on img at bounding box center [1204, 226] width 204 height 123
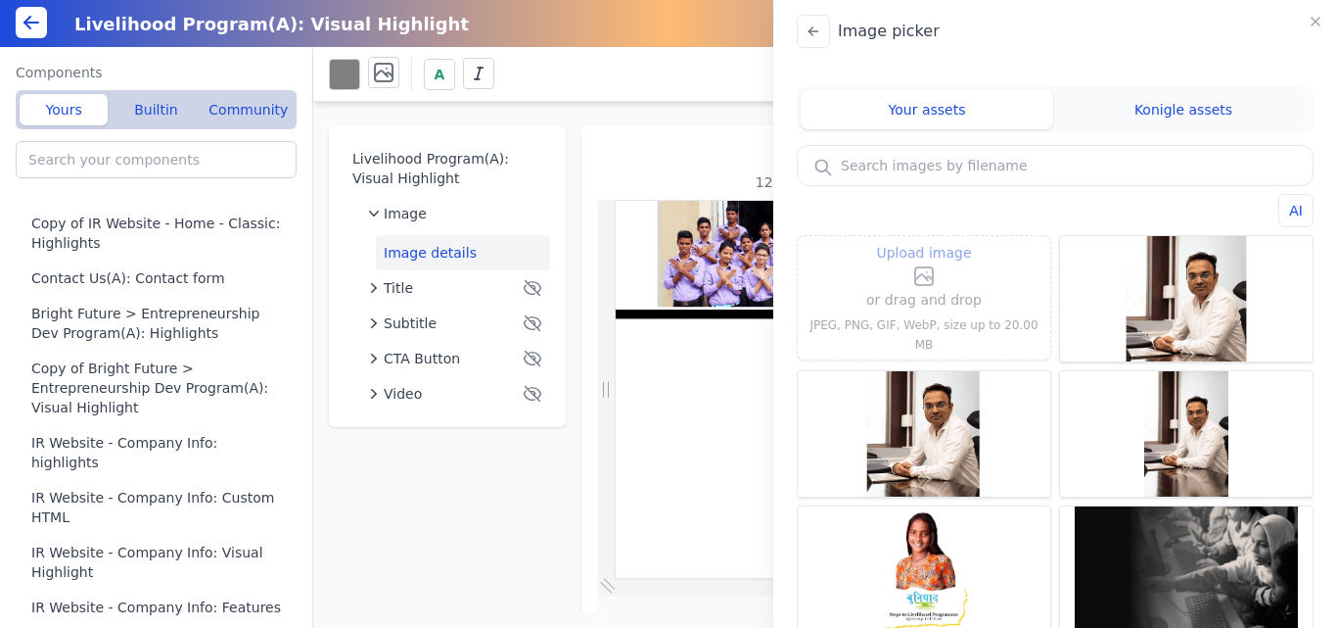
click at [921, 298] on p "or drag and drop" at bounding box center [924, 299] width 116 height 23
click at [895, 311] on p "or drag and drop" at bounding box center [924, 299] width 116 height 23
click at [925, 276] on icon at bounding box center [924, 276] width 18 height 18
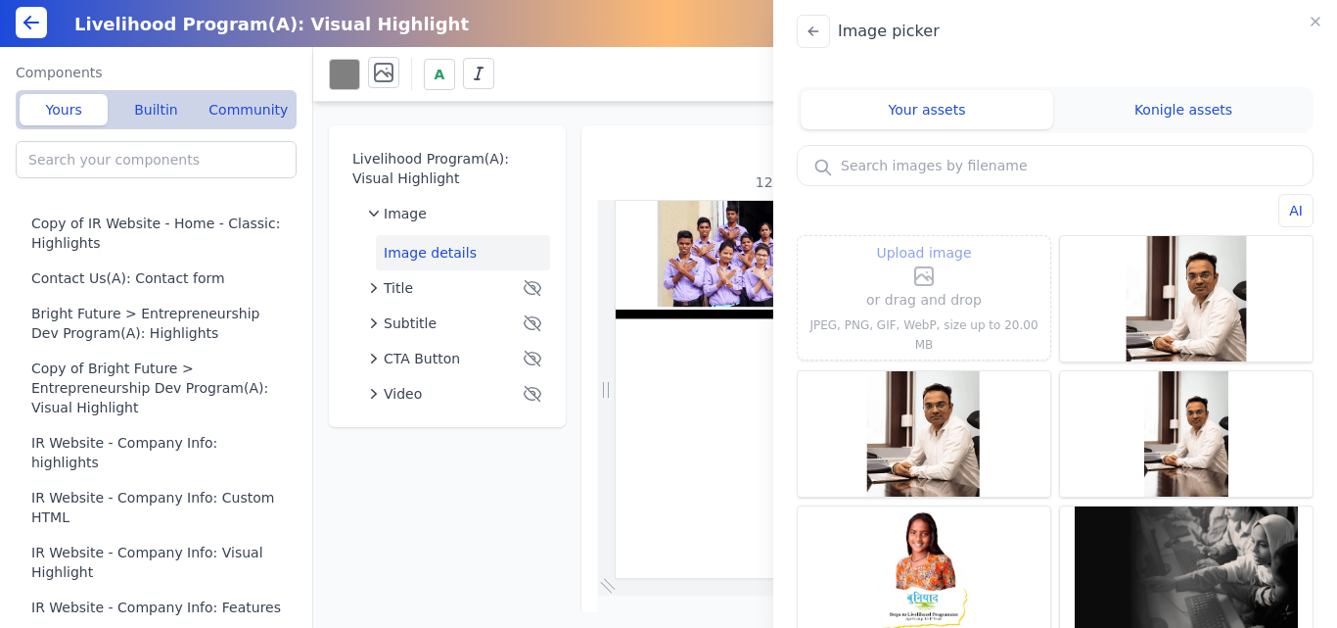
click at [925, 241] on input "Upload image" at bounding box center [924, 240] width 1 height 1
type input "C:\fakepath\buniyad-cover.PNG"
click at [881, 264] on span "Upload image" at bounding box center [923, 252] width 95 height 23
click at [924, 241] on input "Upload image" at bounding box center [924, 240] width 1 height 1
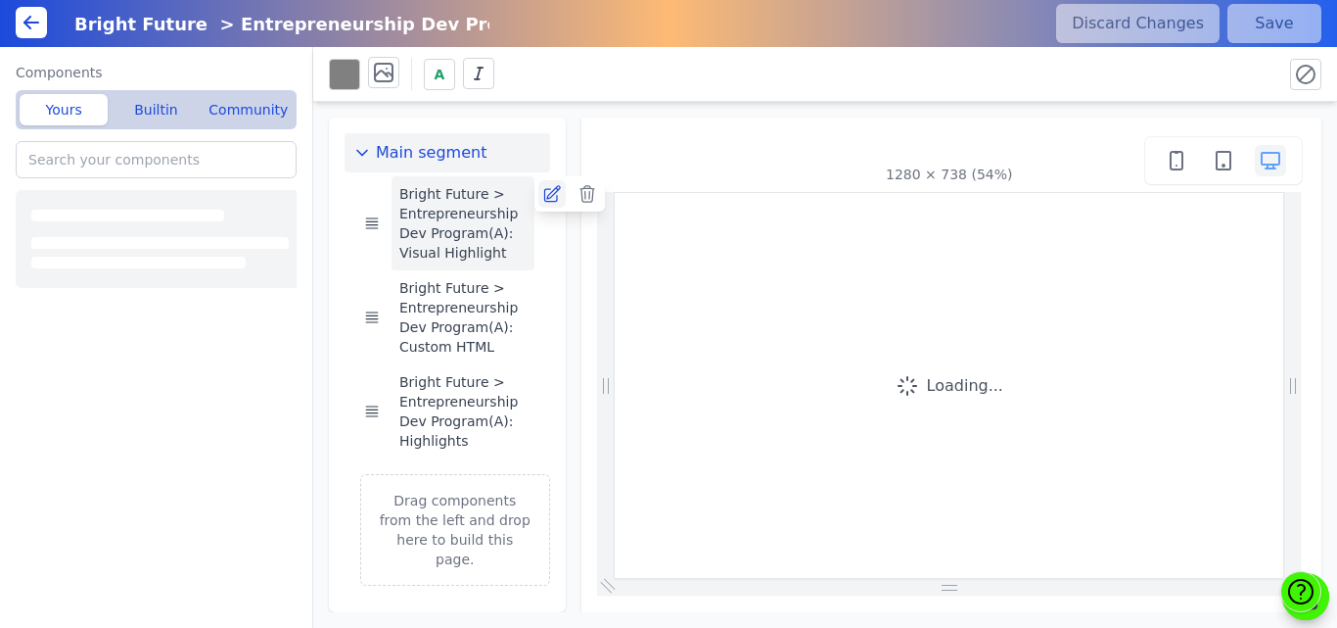
click at [548, 194] on icon at bounding box center [552, 194] width 20 height 20
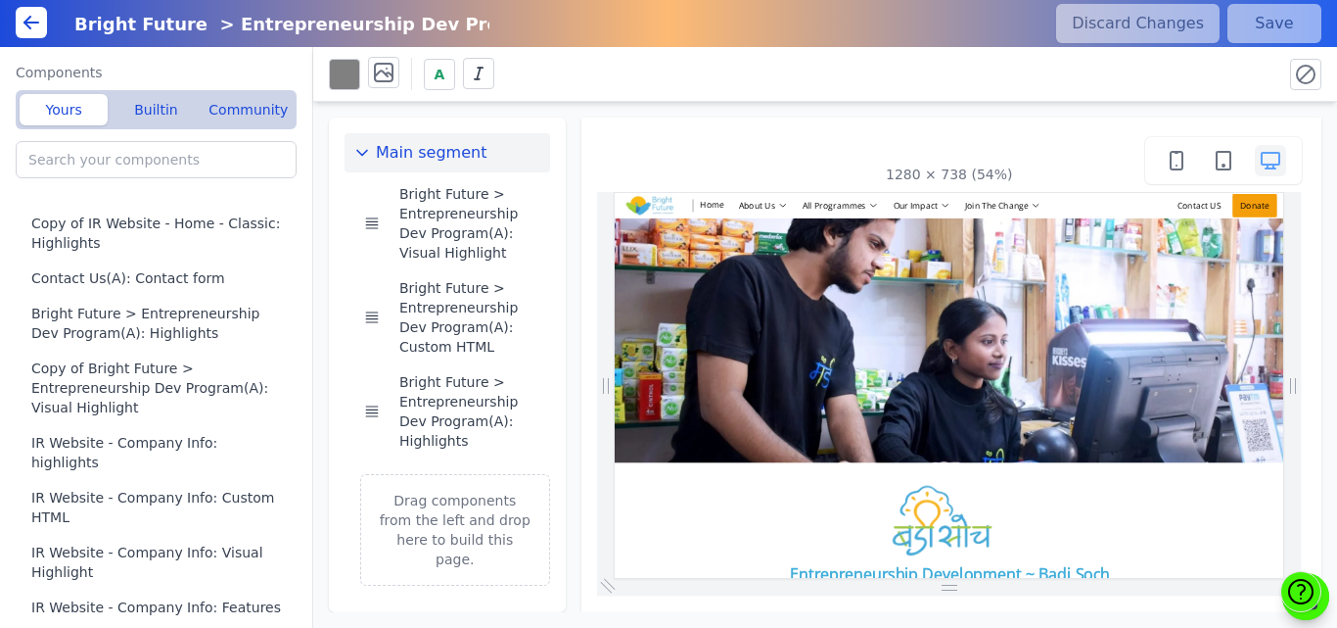
click at [43, 30] on button at bounding box center [31, 22] width 31 height 31
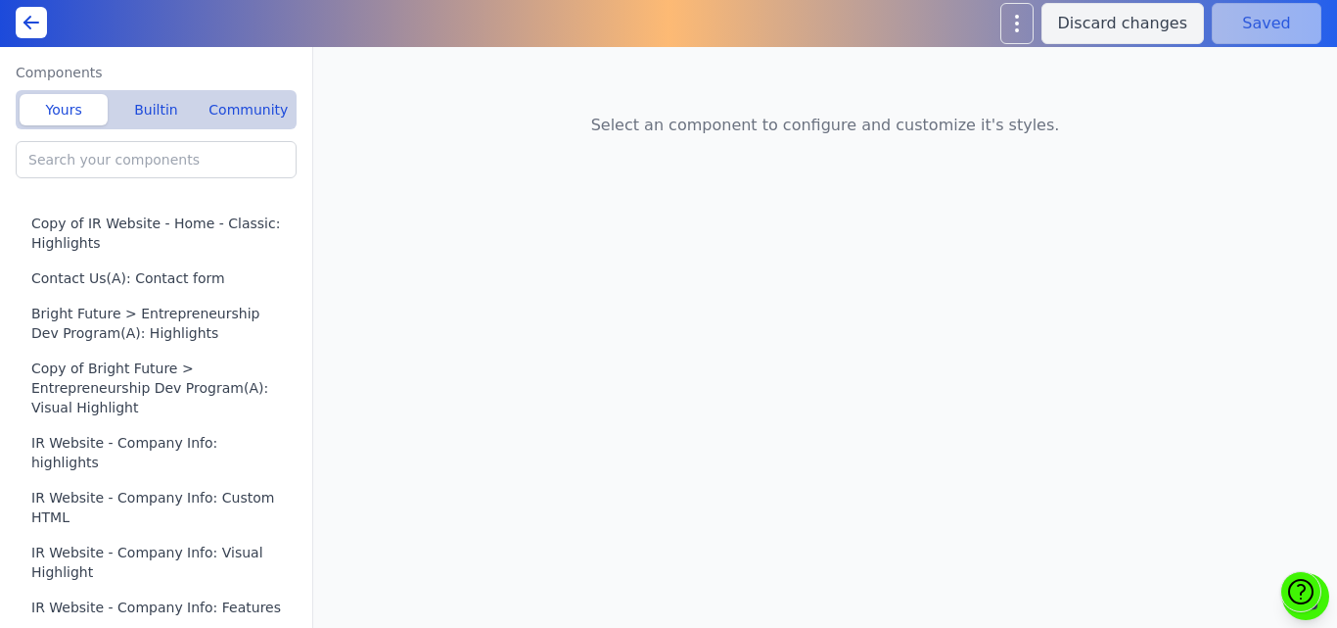
type input "Bright Future > Entrepreneurship Dev Program(A): Visual Highlight"
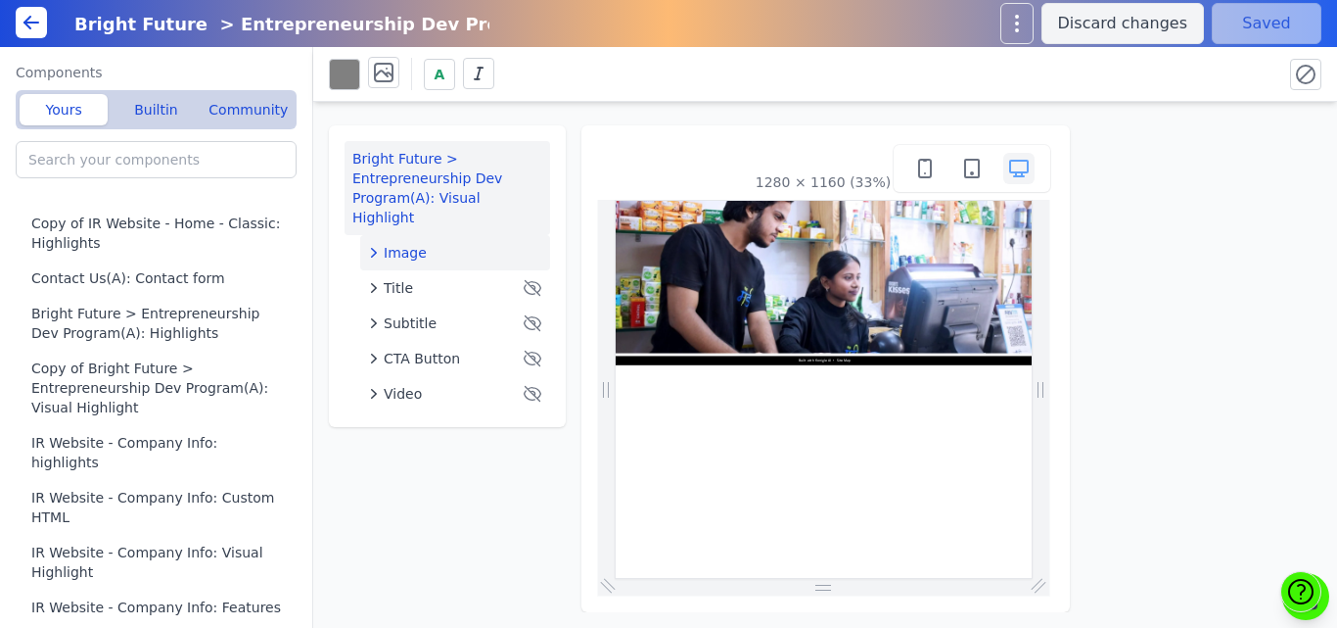
click at [422, 243] on div "Image" at bounding box center [455, 253] width 174 height 20
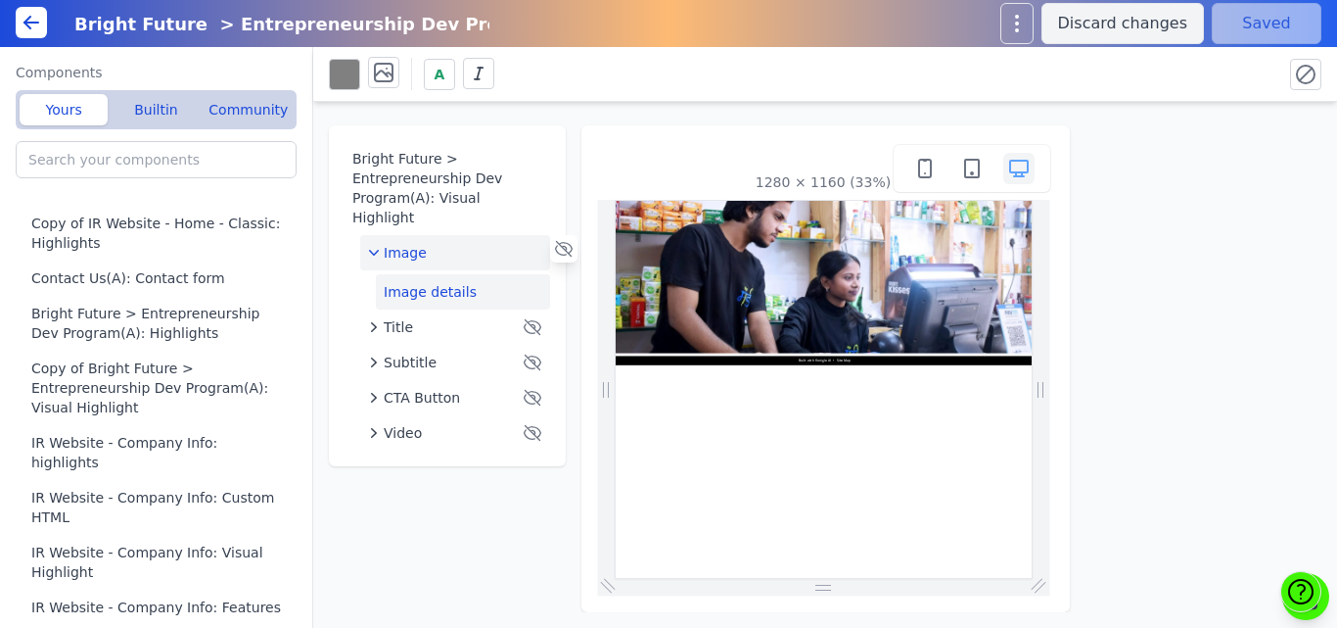
click at [400, 274] on button "Image details" at bounding box center [463, 291] width 174 height 35
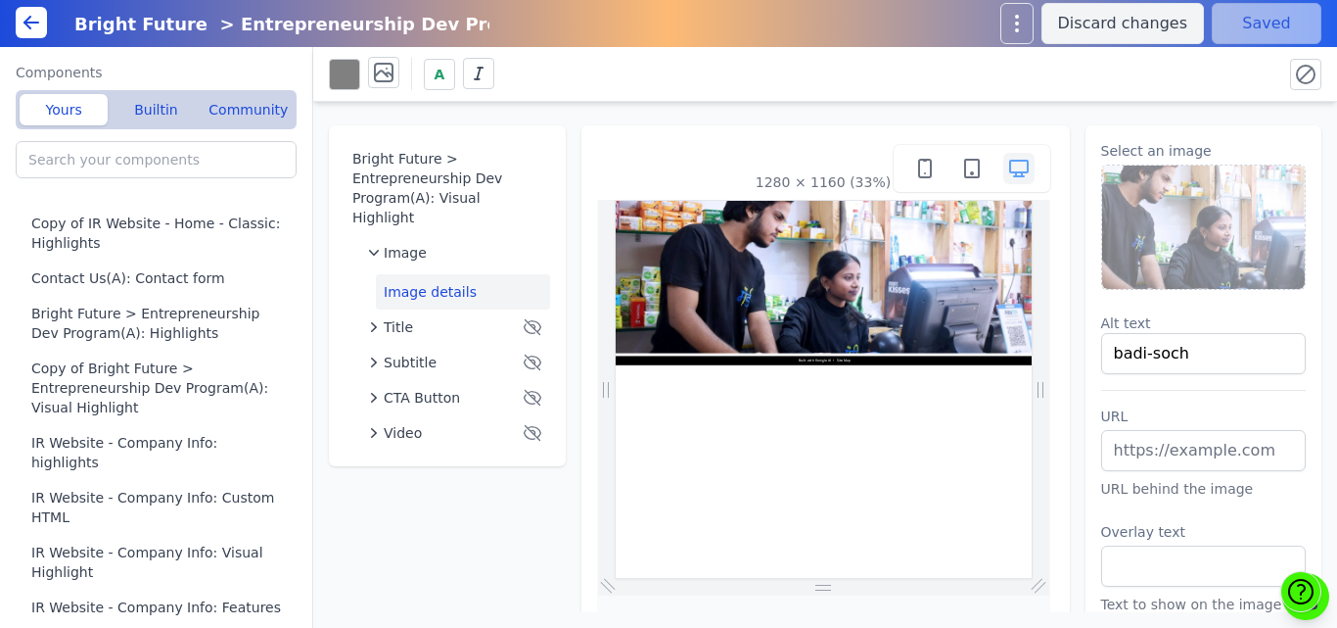
click at [1225, 184] on img at bounding box center [1204, 226] width 204 height 123
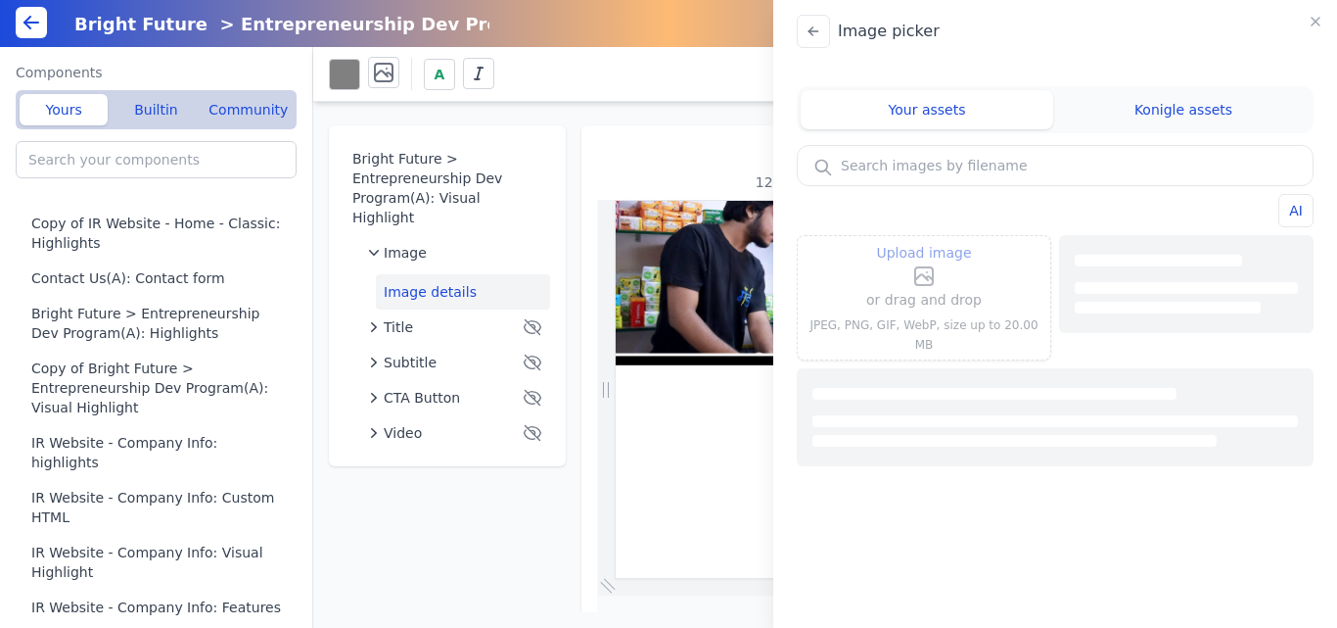
click at [947, 287] on label "Upload image" at bounding box center [924, 264] width 116 height 47
click at [925, 241] on input "Upload image" at bounding box center [924, 240] width 1 height 1
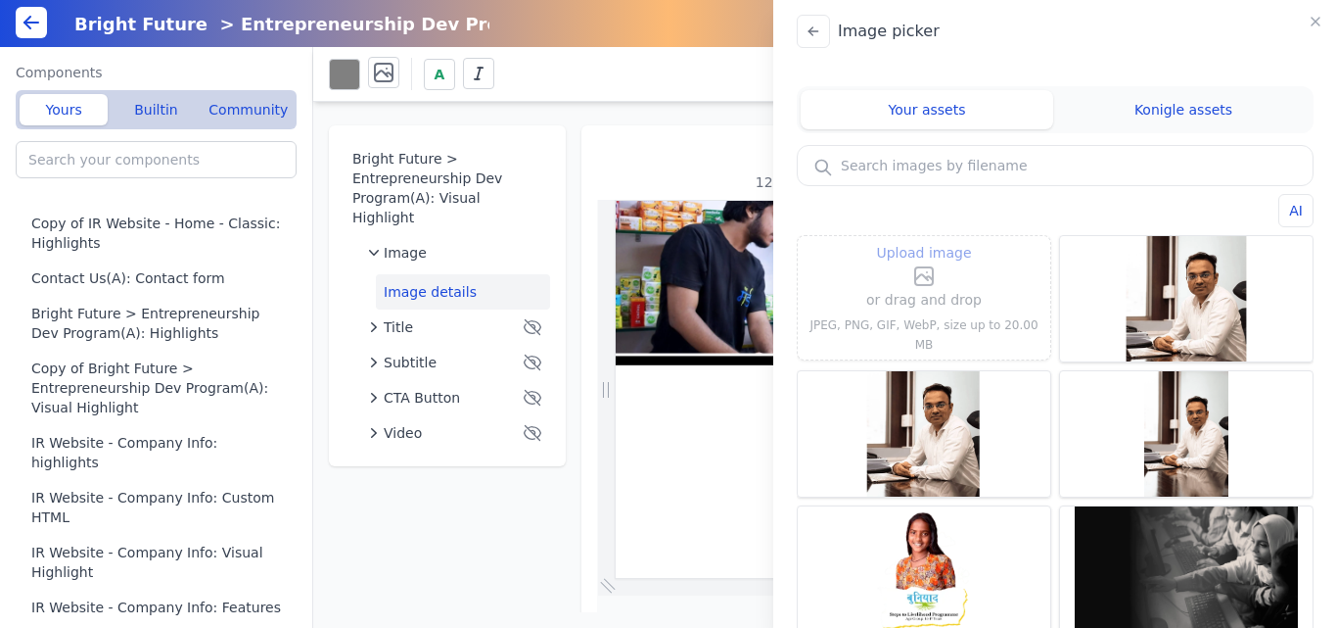
click at [927, 272] on icon at bounding box center [927, 272] width 0 height 0
click at [924, 241] on input "Upload image" at bounding box center [924, 240] width 1 height 1
click at [915, 284] on icon at bounding box center [924, 276] width 18 height 18
click at [924, 241] on input "Upload image" at bounding box center [924, 240] width 1 height 1
click at [921, 260] on span "Upload image" at bounding box center [923, 252] width 95 height 23
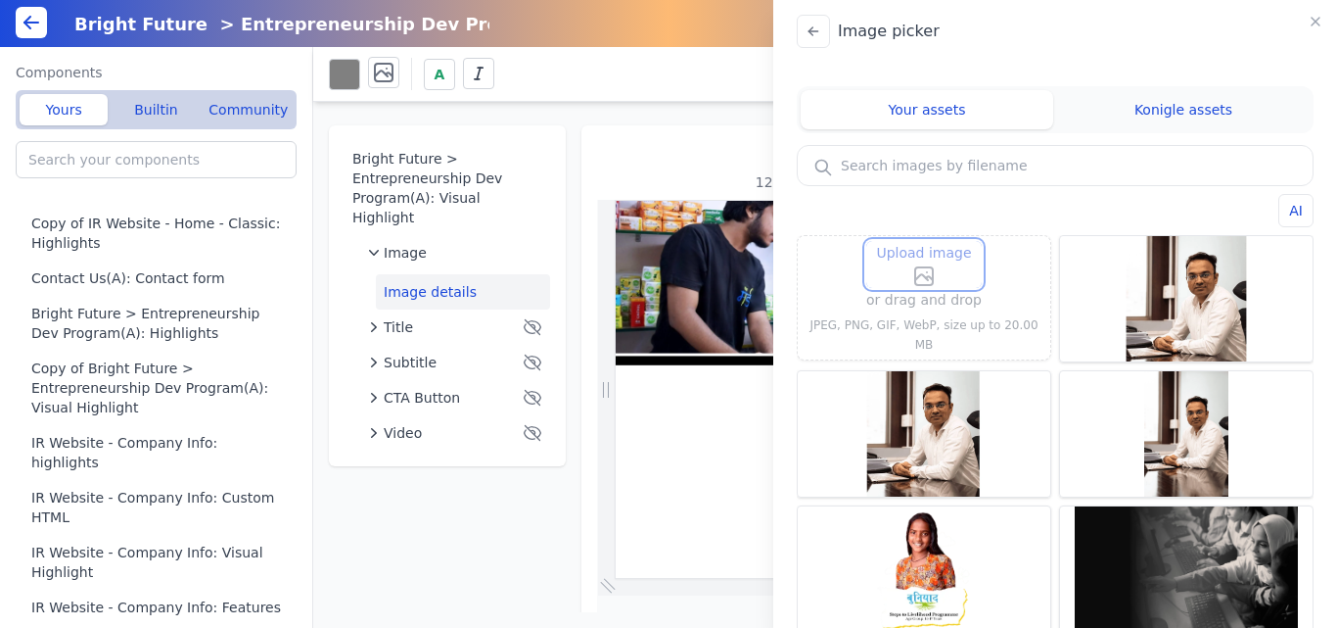
click at [924, 241] on input "Upload image" at bounding box center [924, 240] width 1 height 1
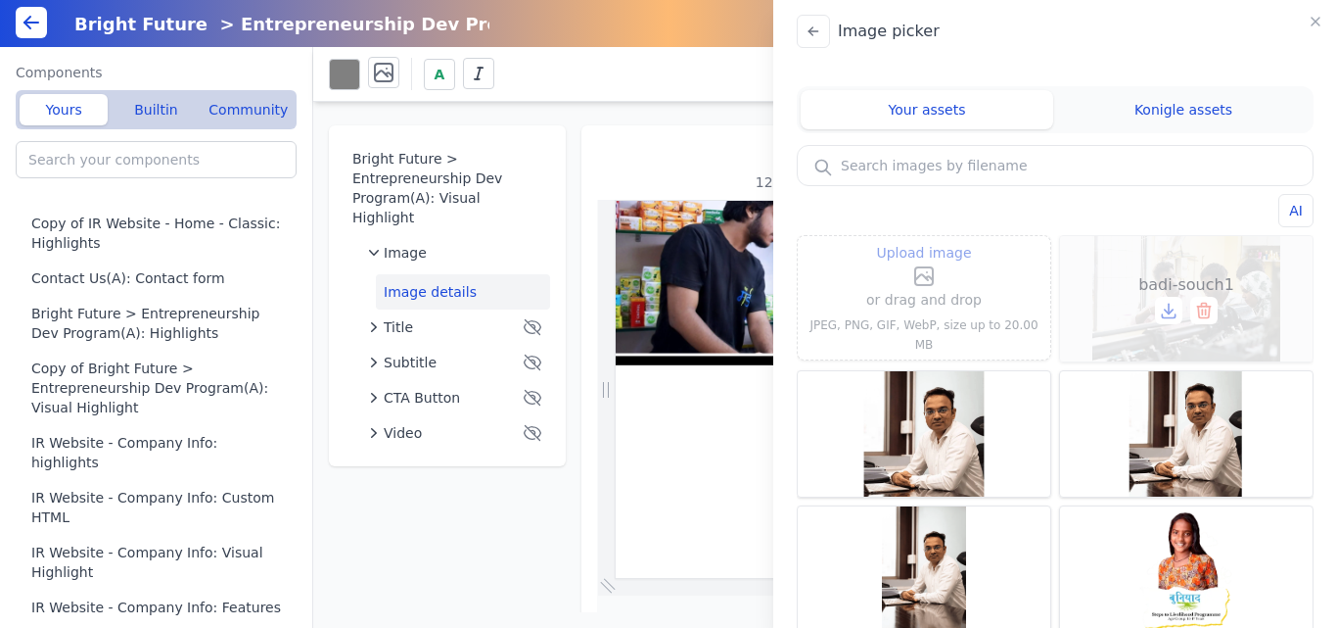
click at [1142, 277] on span "badi-souch1" at bounding box center [1187, 284] width 96 height 23
type input "badi-souch1"
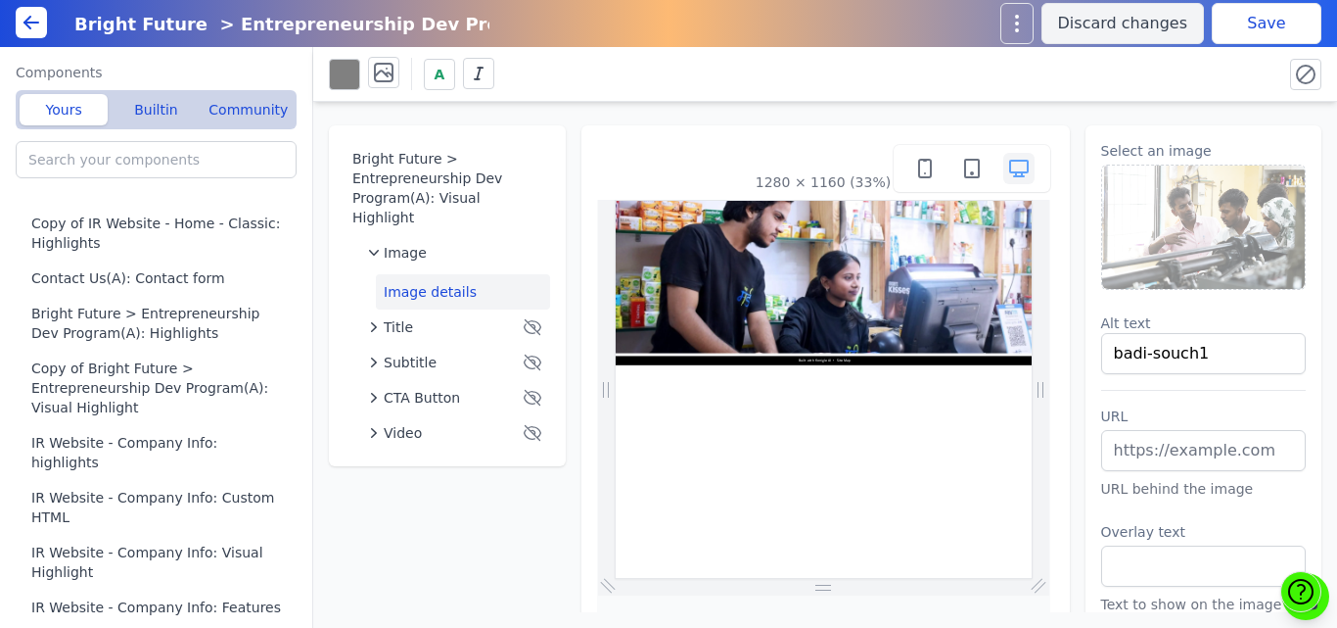
click at [1233, 32] on button "Save" at bounding box center [1267, 23] width 110 height 41
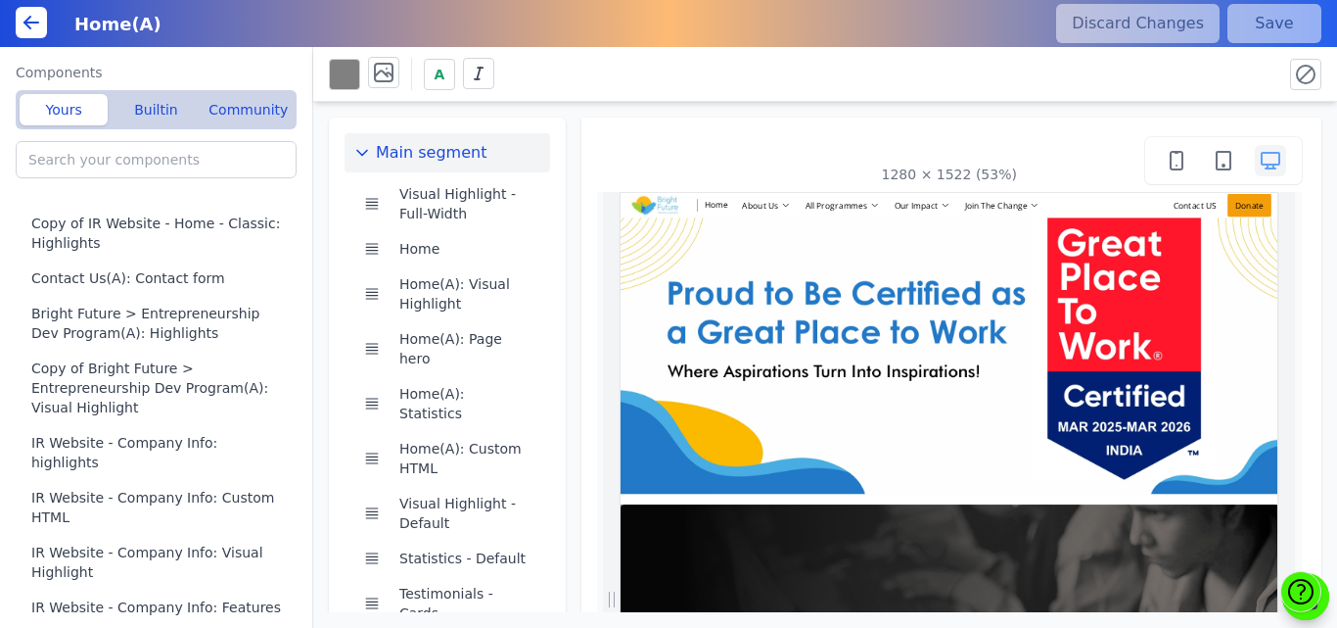
scroll to position [0, 995]
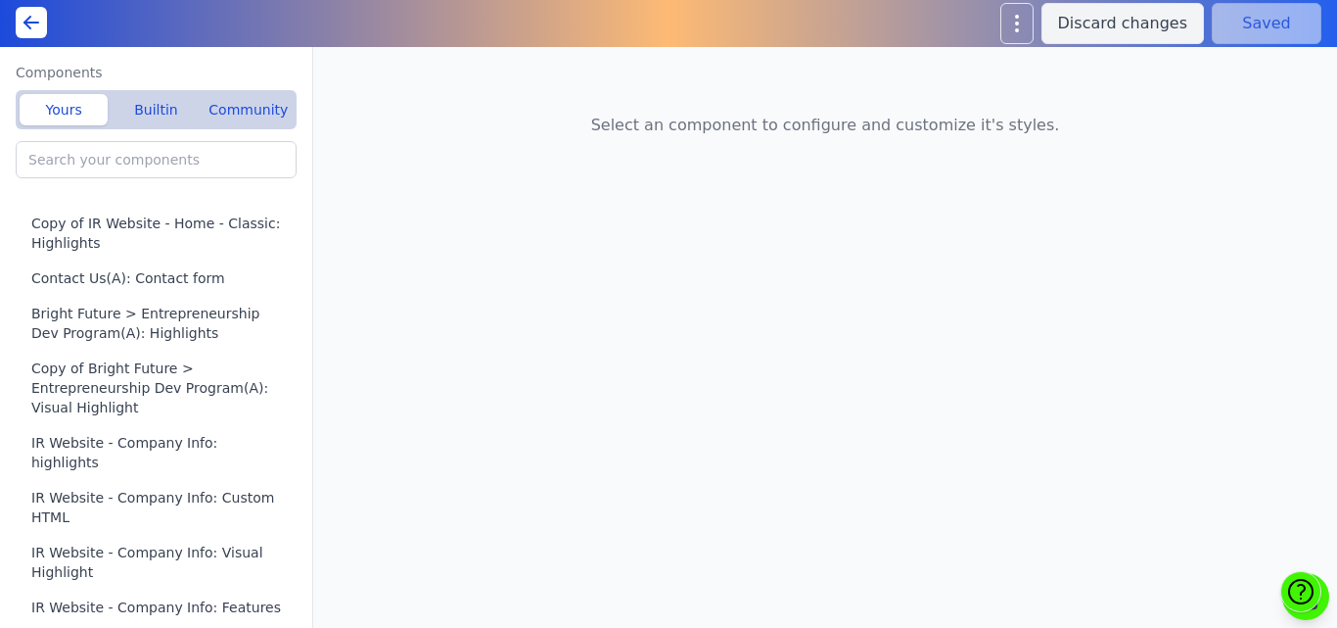
type input "Home(A): Featured Offerings"
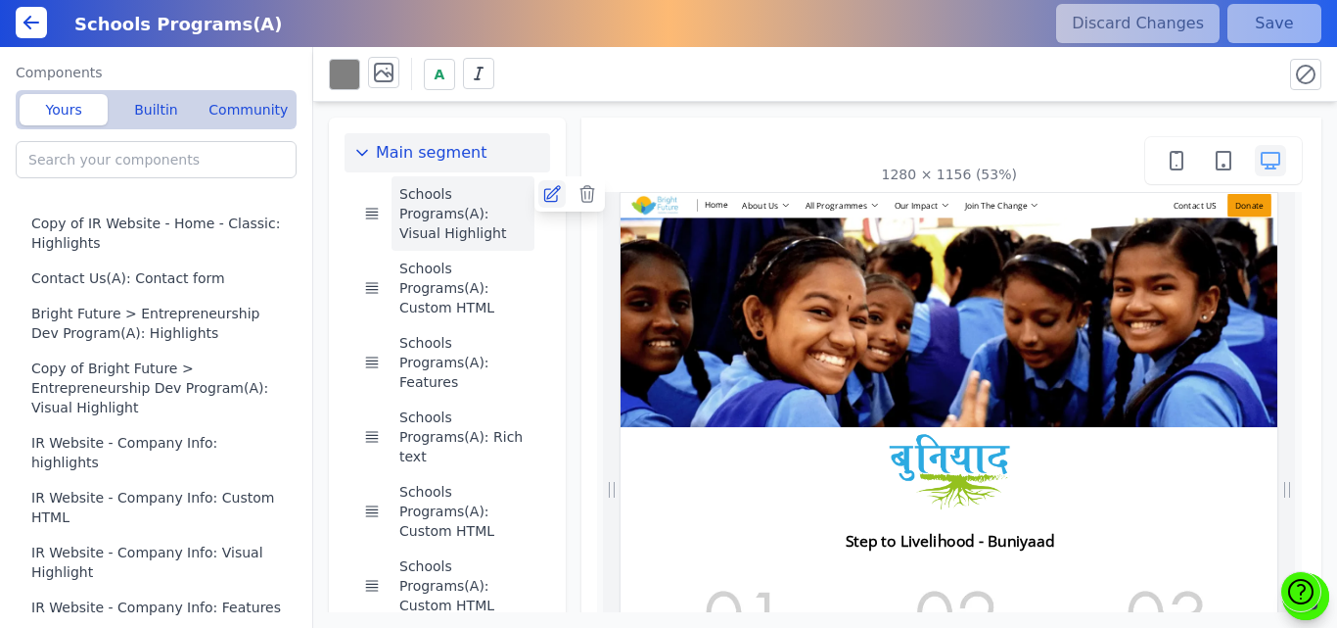
click at [542, 194] on icon at bounding box center [552, 194] width 20 height 20
click at [32, 20] on icon at bounding box center [31, 22] width 23 height 23
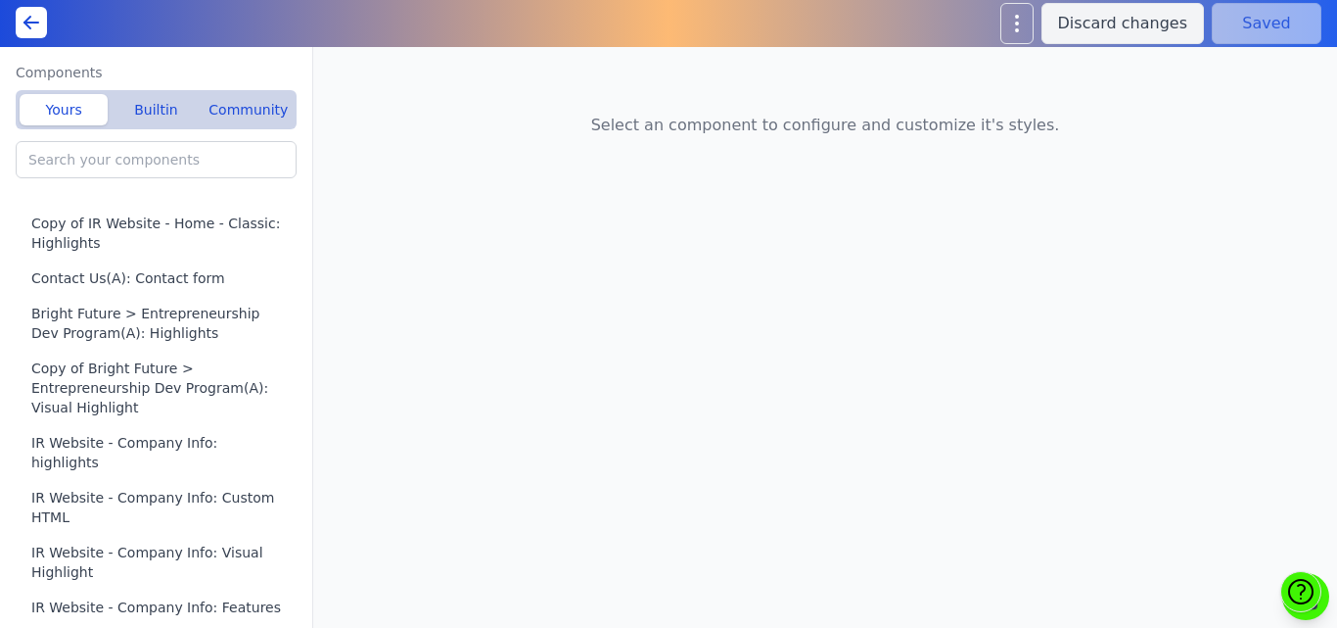
type input "Schools Programs(A): Visual Highlight"
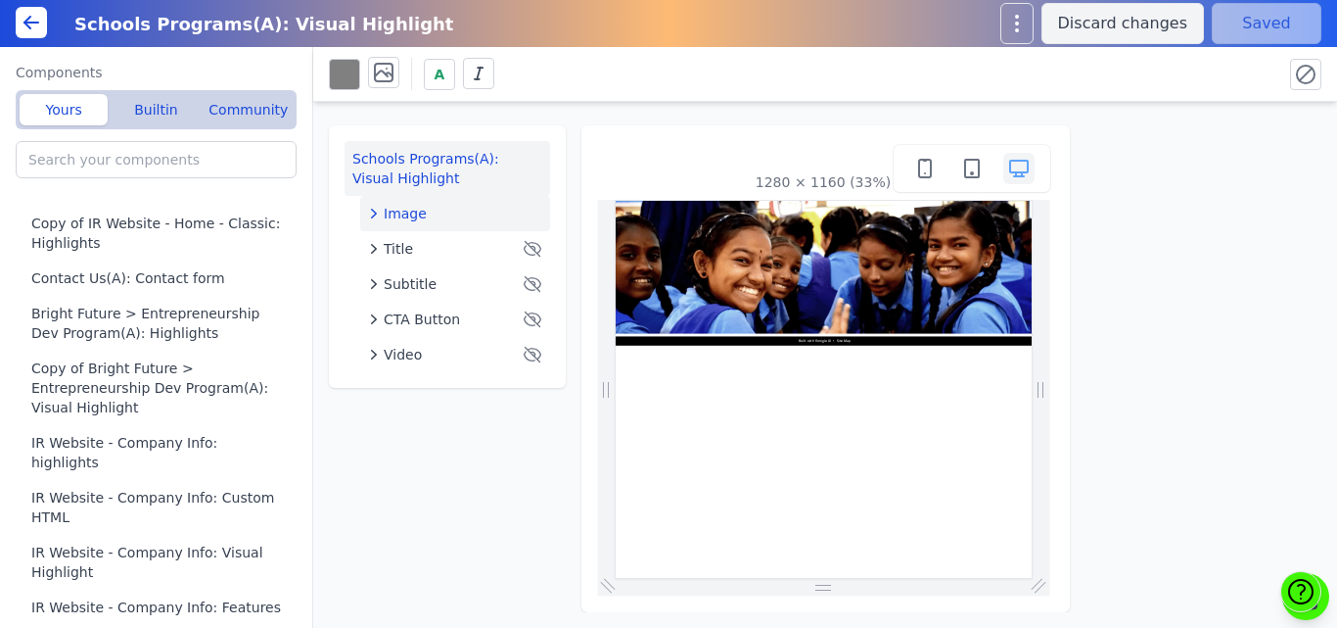
click at [431, 215] on div "Image" at bounding box center [455, 214] width 174 height 20
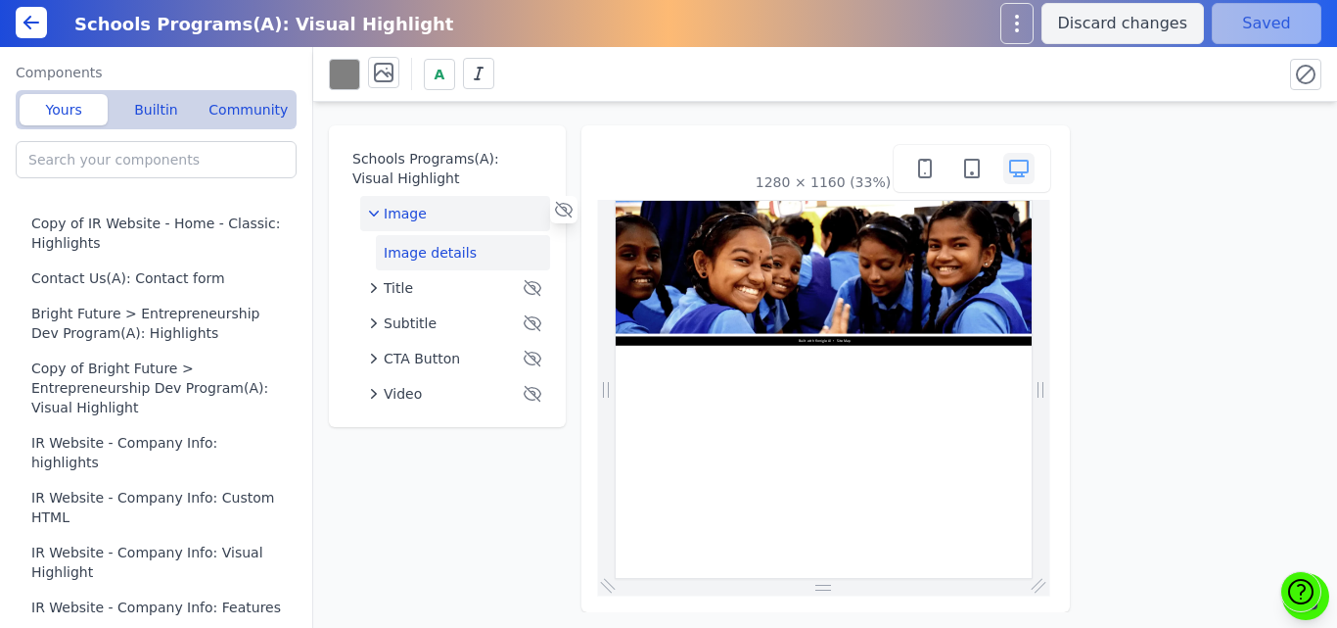
click at [425, 256] on button "Image details" at bounding box center [463, 252] width 174 height 35
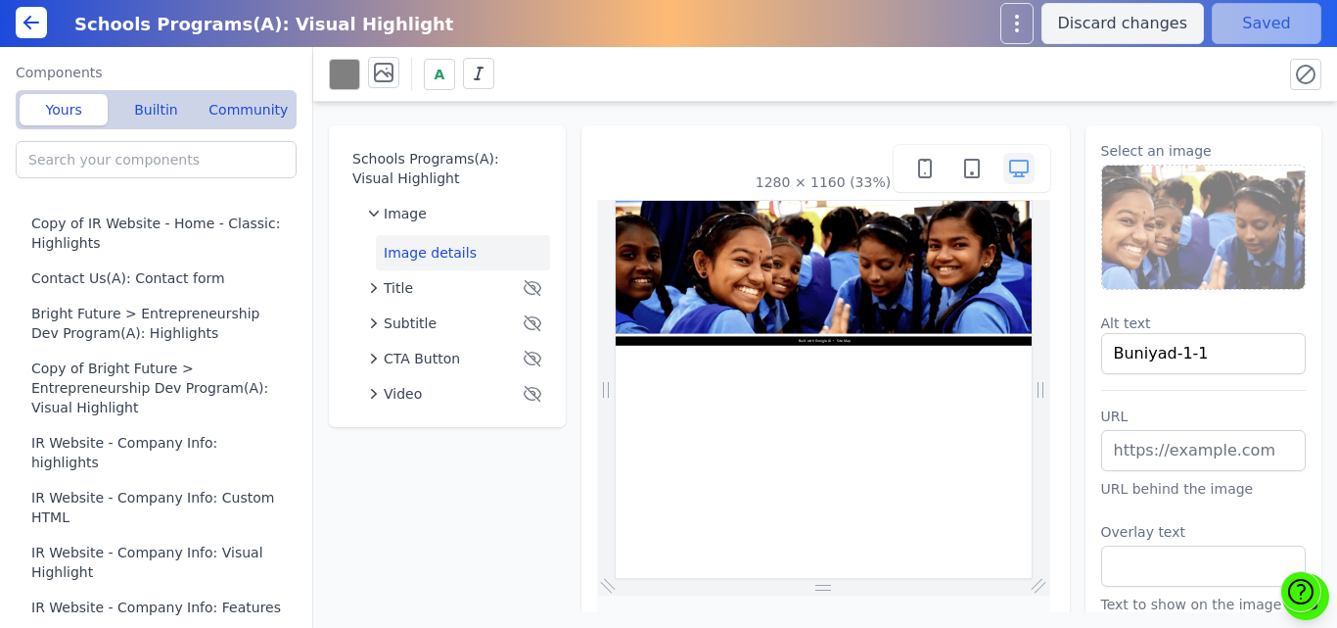
click at [1156, 244] on img at bounding box center [1204, 226] width 204 height 123
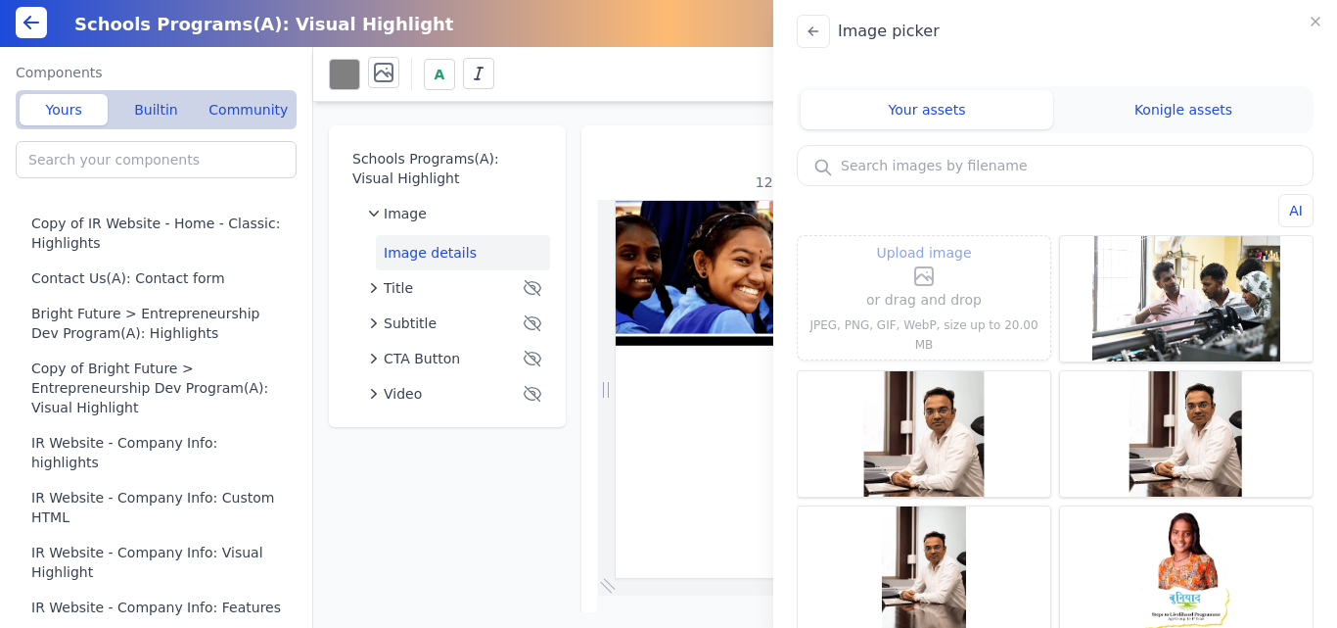
click at [912, 284] on icon at bounding box center [923, 275] width 23 height 23
click at [924, 241] on input "Upload image" at bounding box center [924, 240] width 1 height 1
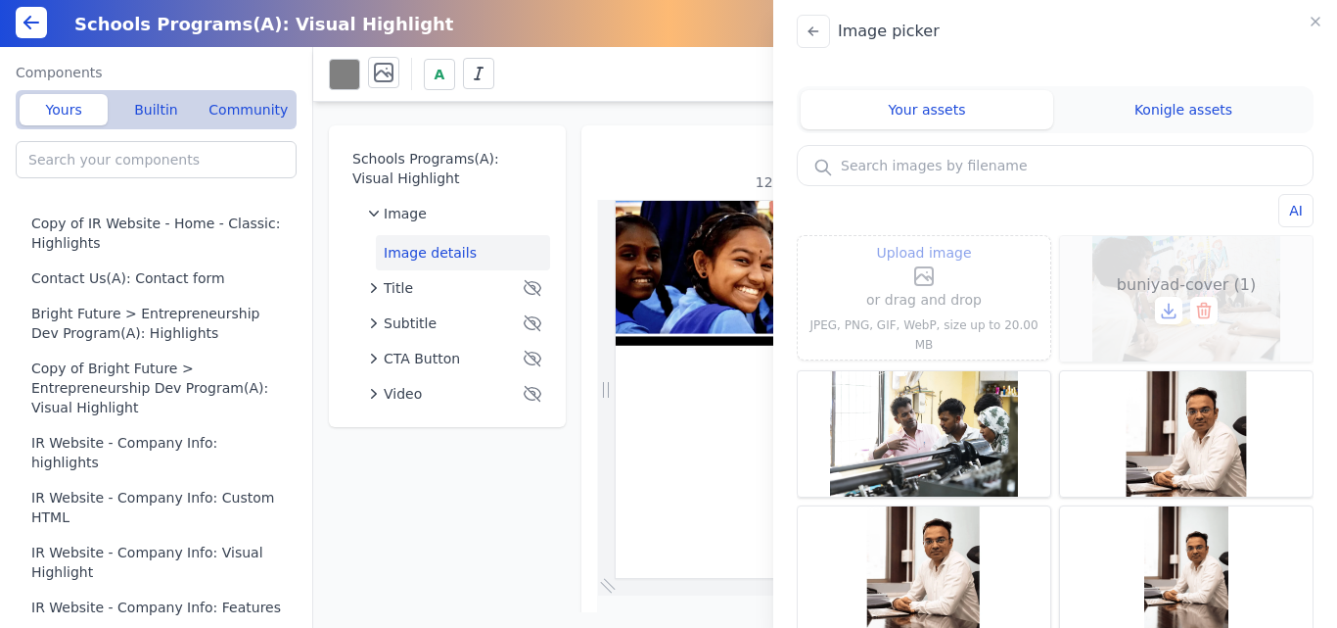
click at [1240, 255] on div "buniyad-cover (1)" at bounding box center [1186, 298] width 253 height 125
type input "buniyad-cover (1)"
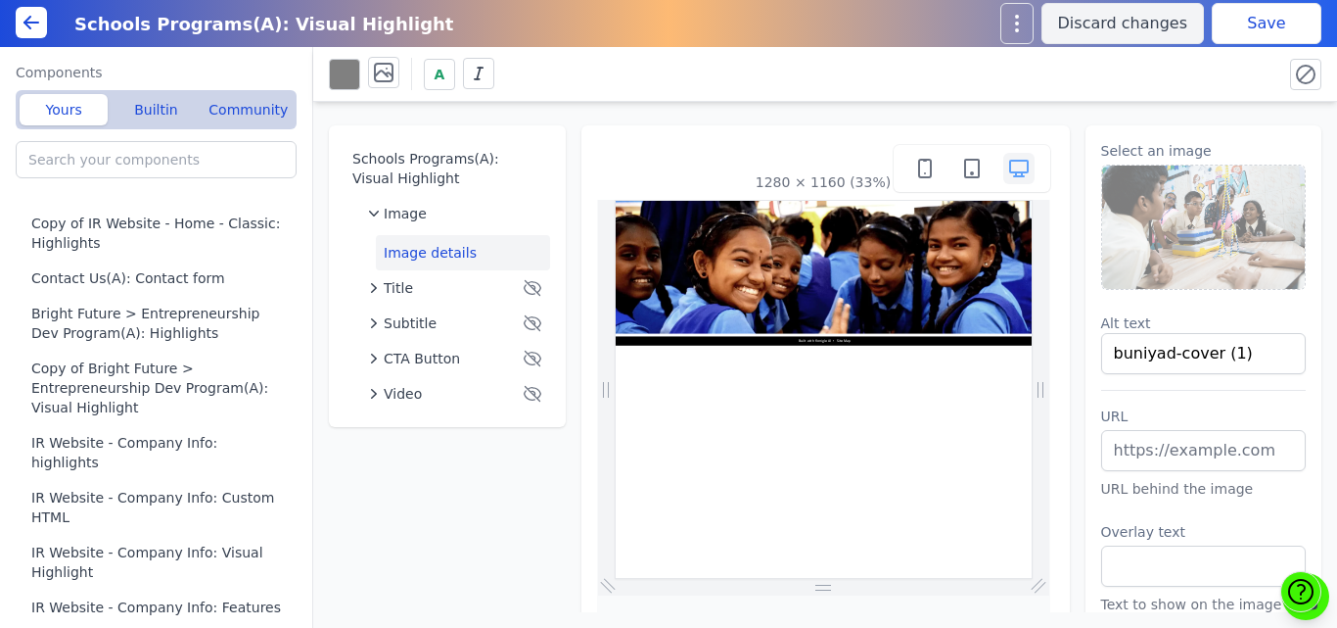
click at [1236, 24] on button "Save" at bounding box center [1267, 23] width 110 height 41
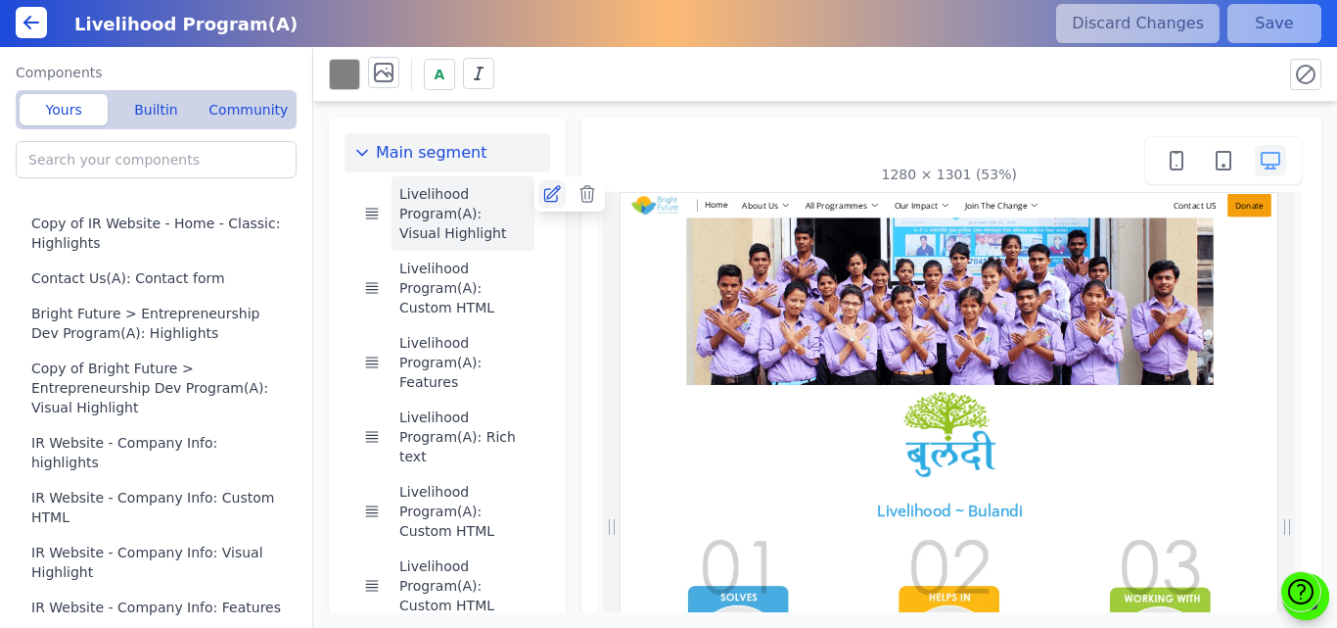
click at [545, 192] on icon at bounding box center [552, 194] width 20 height 20
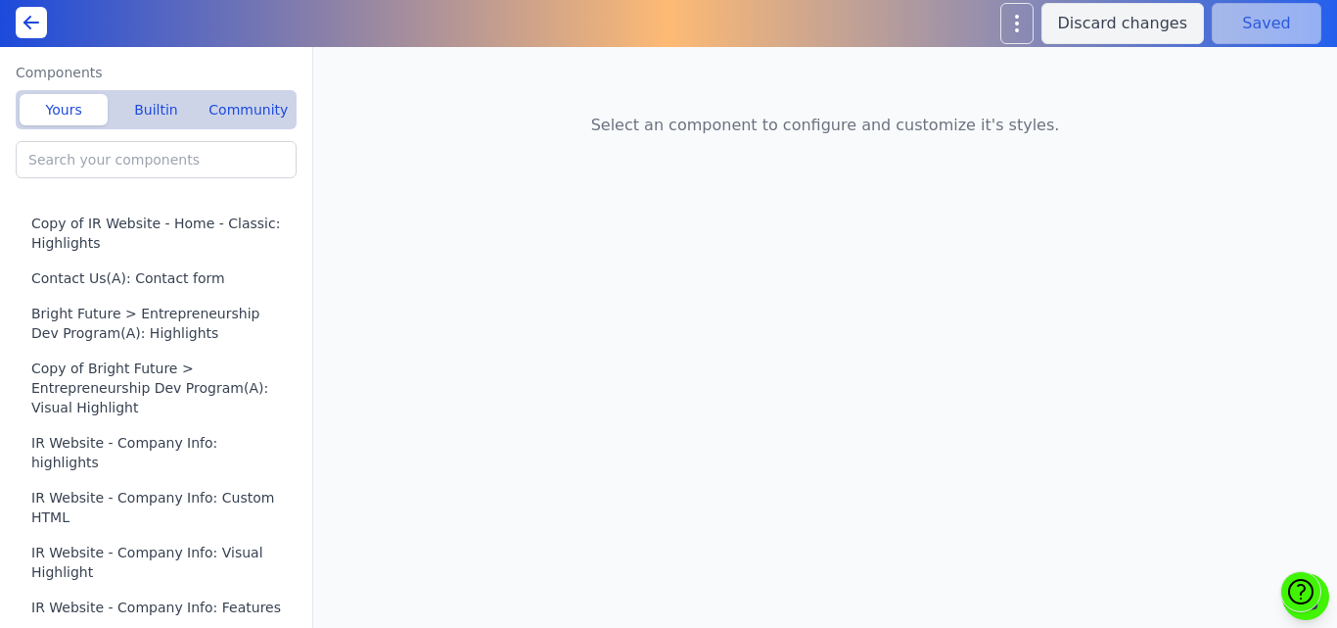
type input "Livelihood Program(A): Visual Highlight"
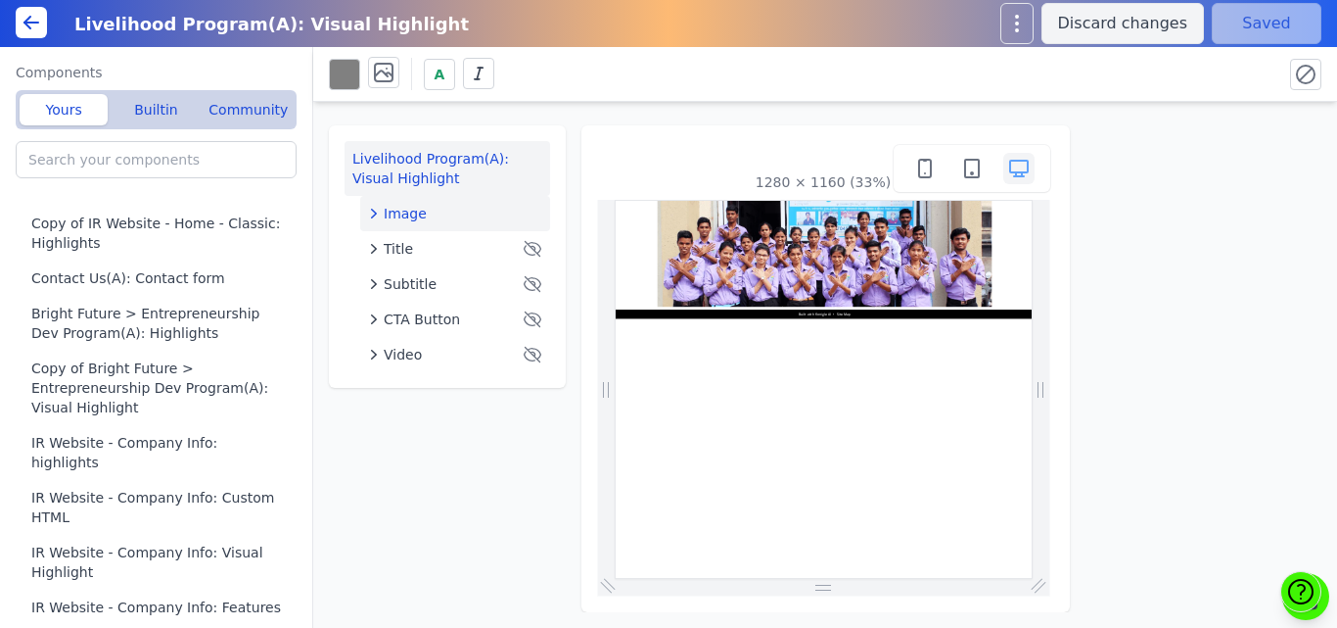
click at [468, 217] on div "Image" at bounding box center [455, 214] width 174 height 20
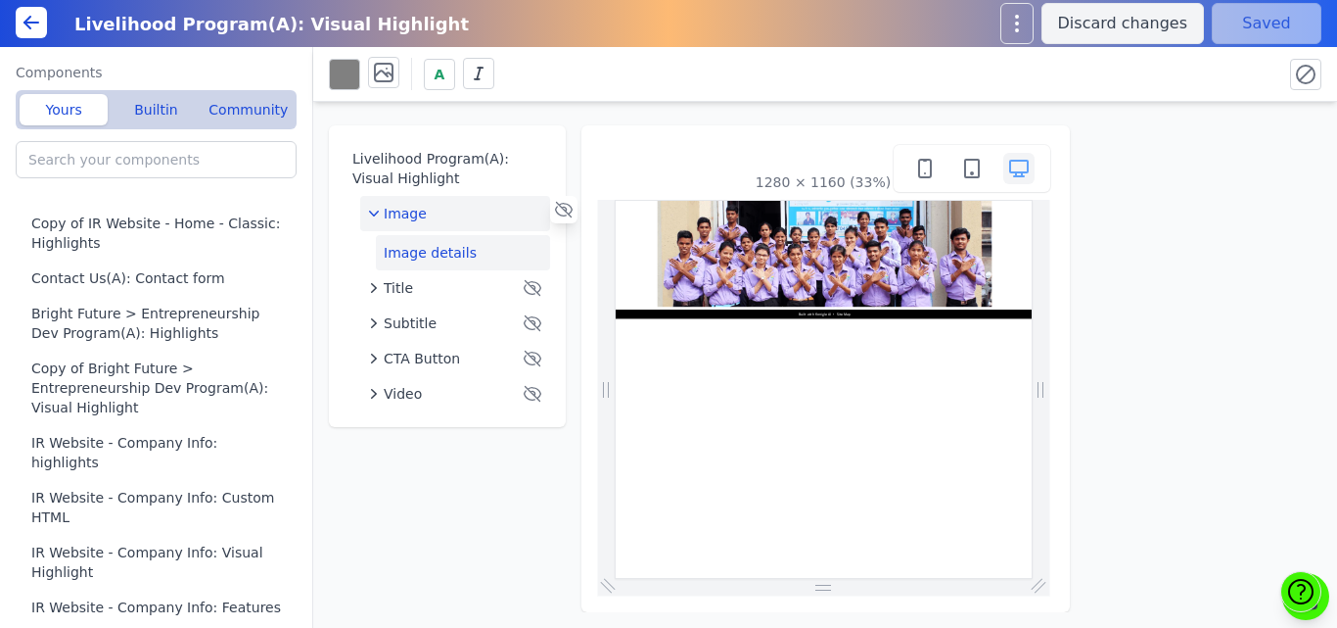
click at [429, 256] on button "Image details" at bounding box center [463, 252] width 174 height 35
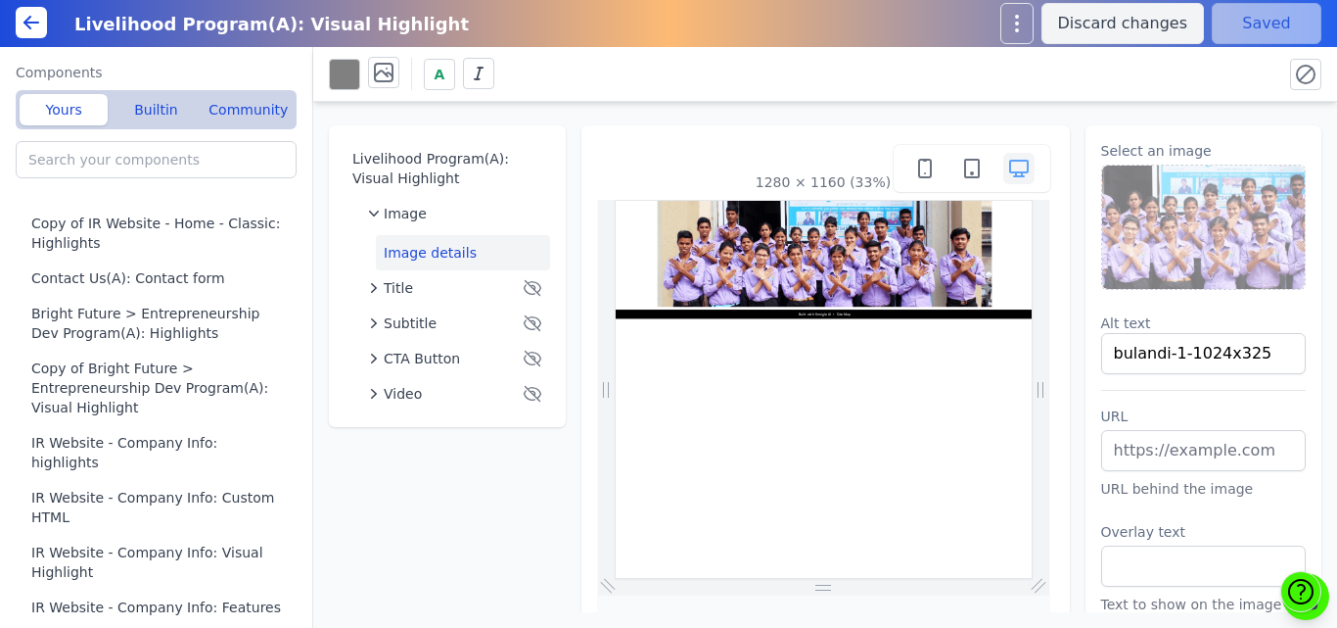
click at [1226, 240] on img at bounding box center [1204, 226] width 204 height 123
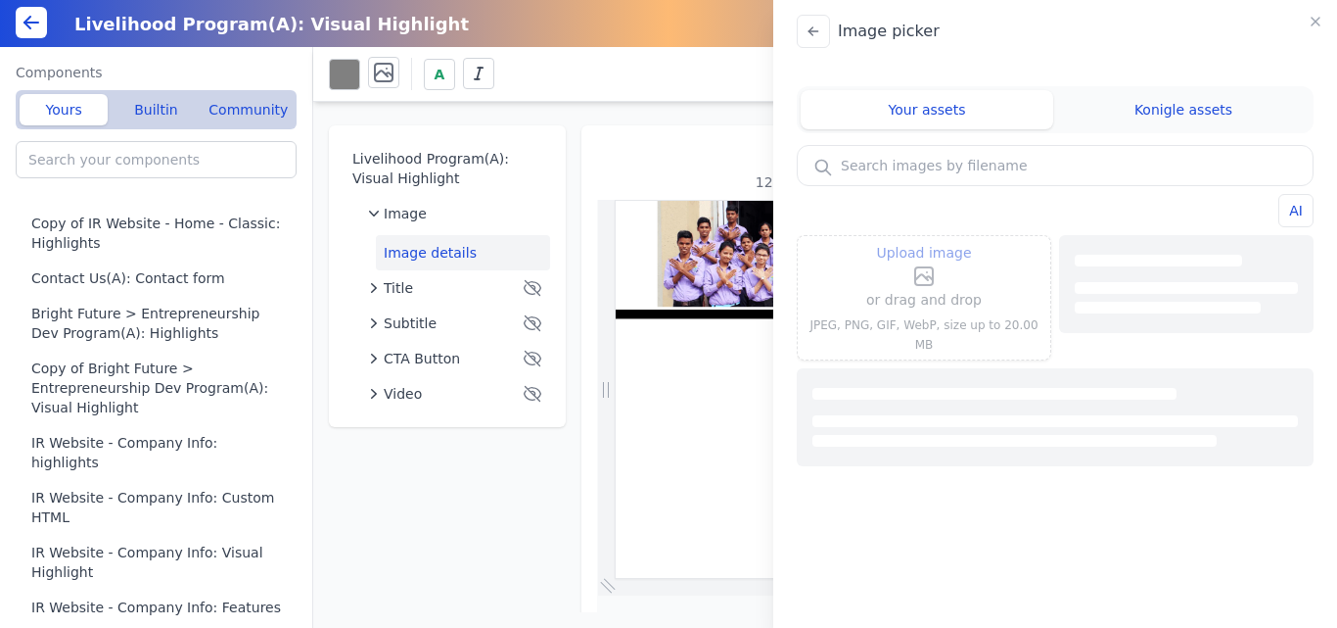
click at [909, 275] on label "Upload image" at bounding box center [924, 264] width 116 height 47
click at [924, 241] on input "Upload image" at bounding box center [924, 240] width 1 height 1
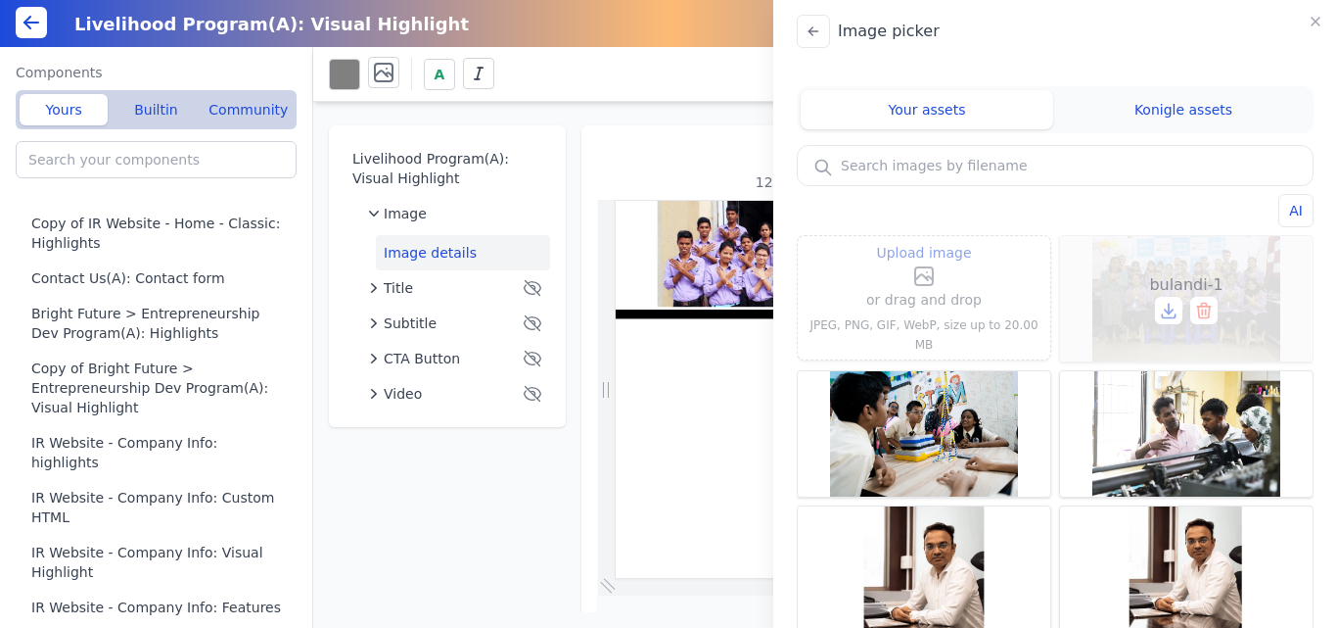
click at [1161, 289] on span "bulandi-1" at bounding box center [1185, 284] width 73 height 23
type input "bulandi-1"
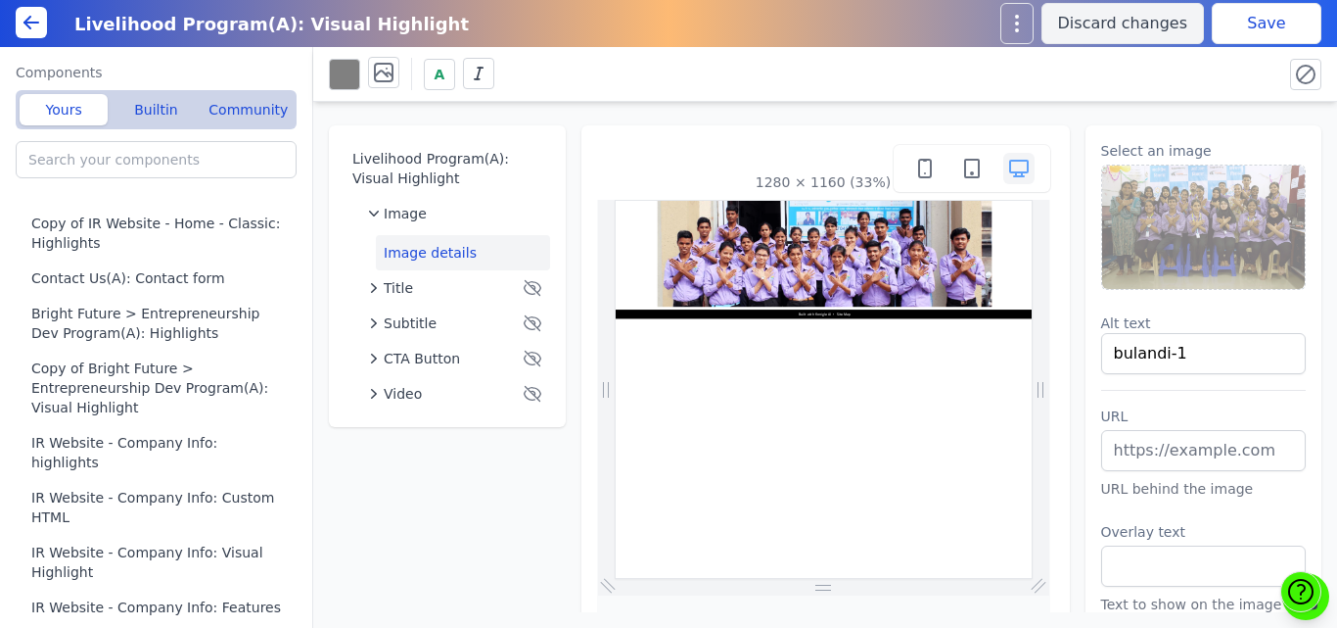
click at [1230, 23] on button "Save" at bounding box center [1267, 23] width 110 height 41
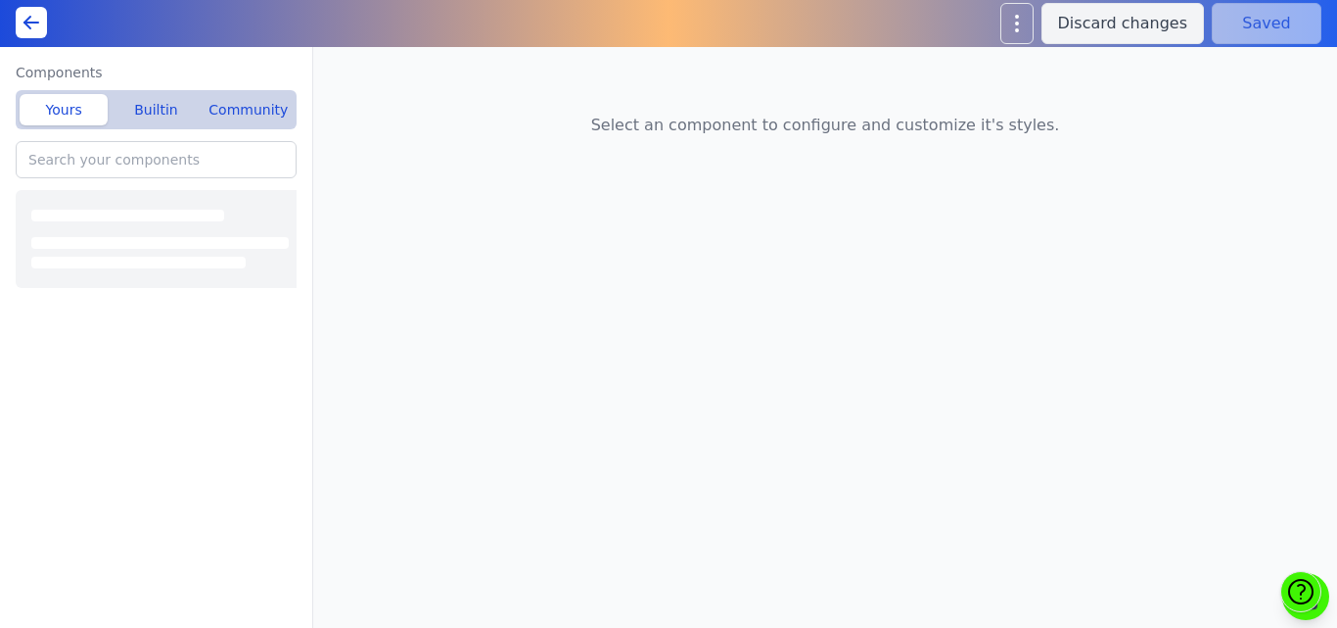
type input "Home(A): Featured Offerings"
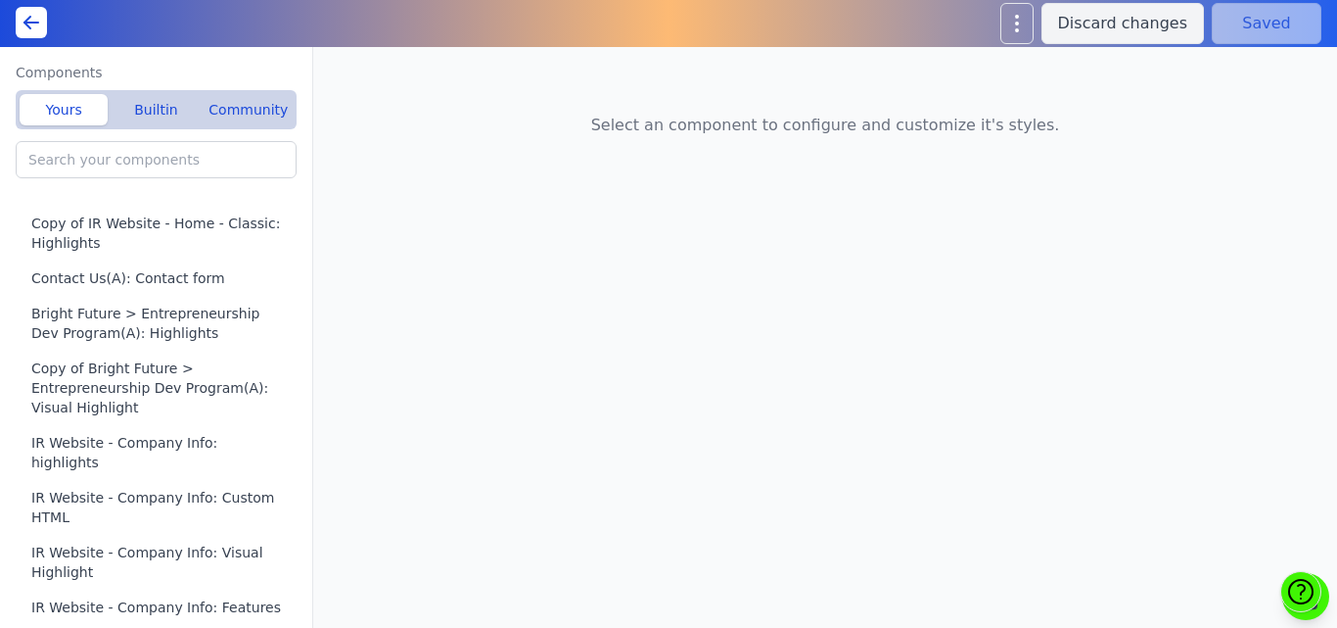
type input "IR Website - Company Info: Visual Highlight"
type input "Home(A): Featured Offerings"
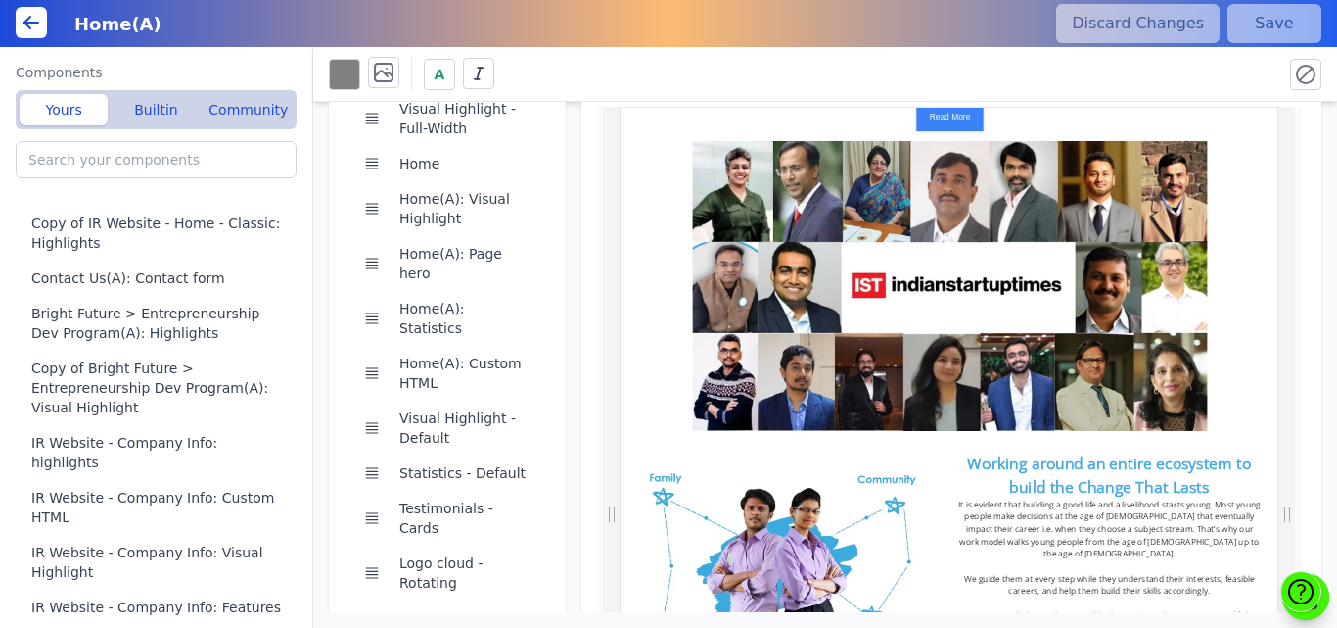
scroll to position [2350, 0]
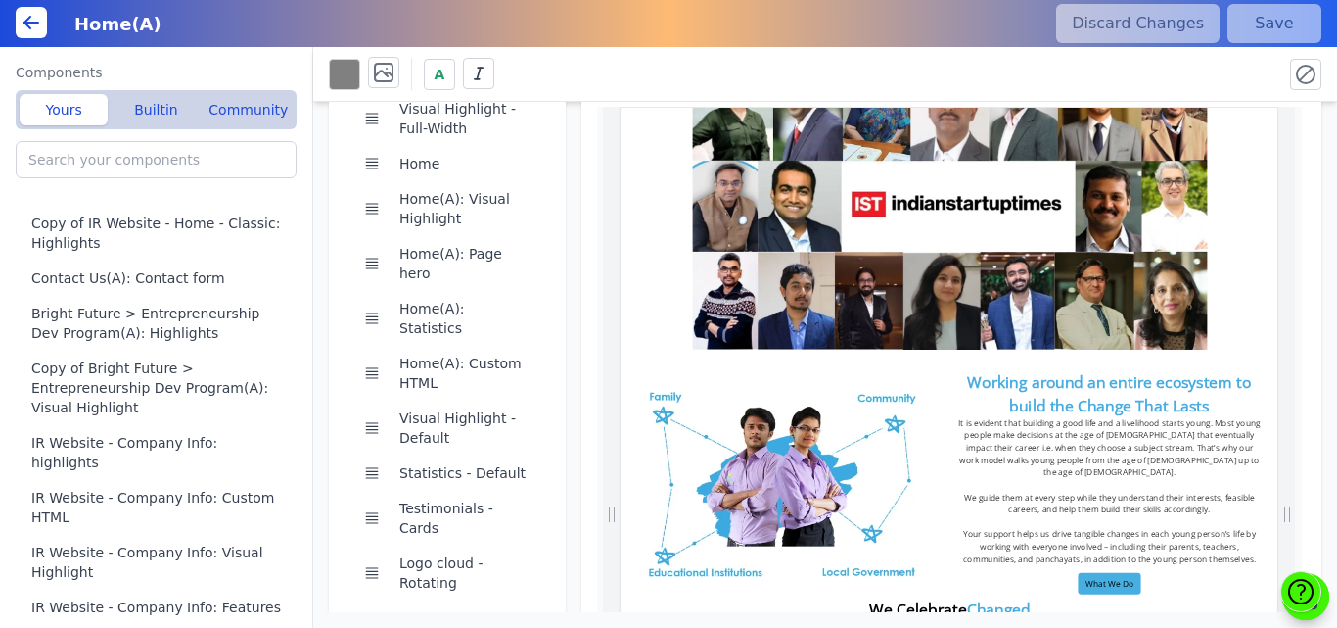
drag, startPoint x: 1862, startPoint y: 372, endPoint x: 1910, endPoint y: 606, distance: 238.8
click at [1336, 437] on center "Read More" at bounding box center [1247, 268] width 1253 height 646
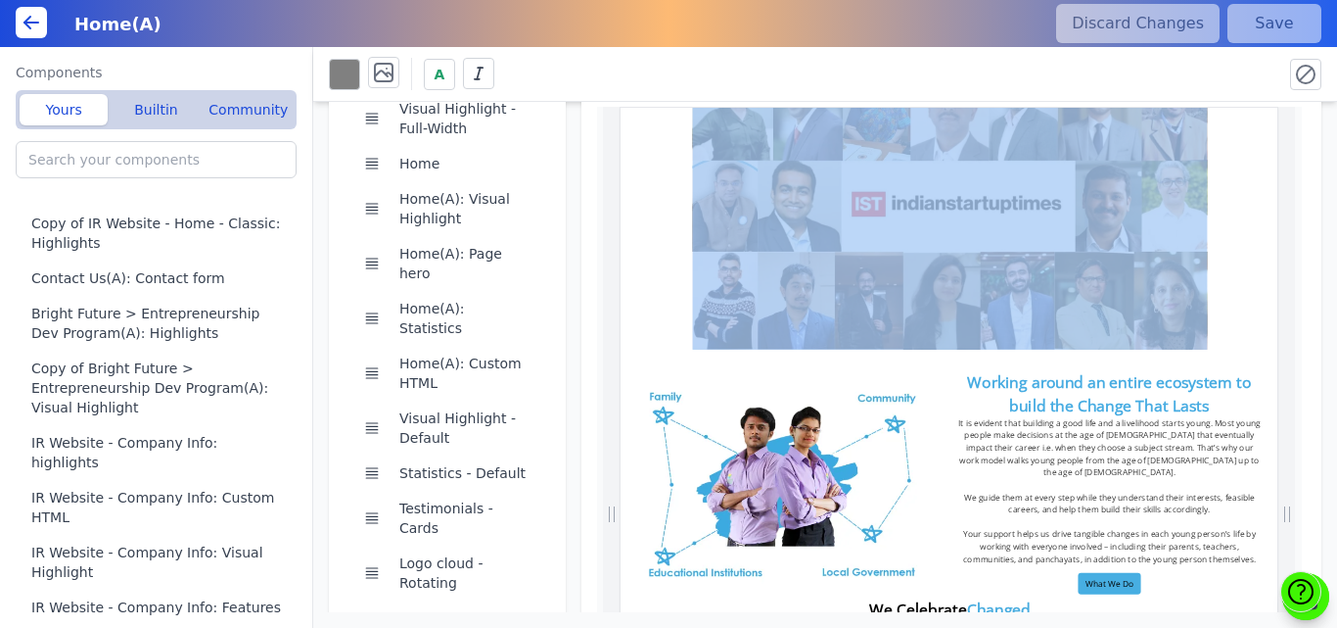
scroll to position [2176, 0]
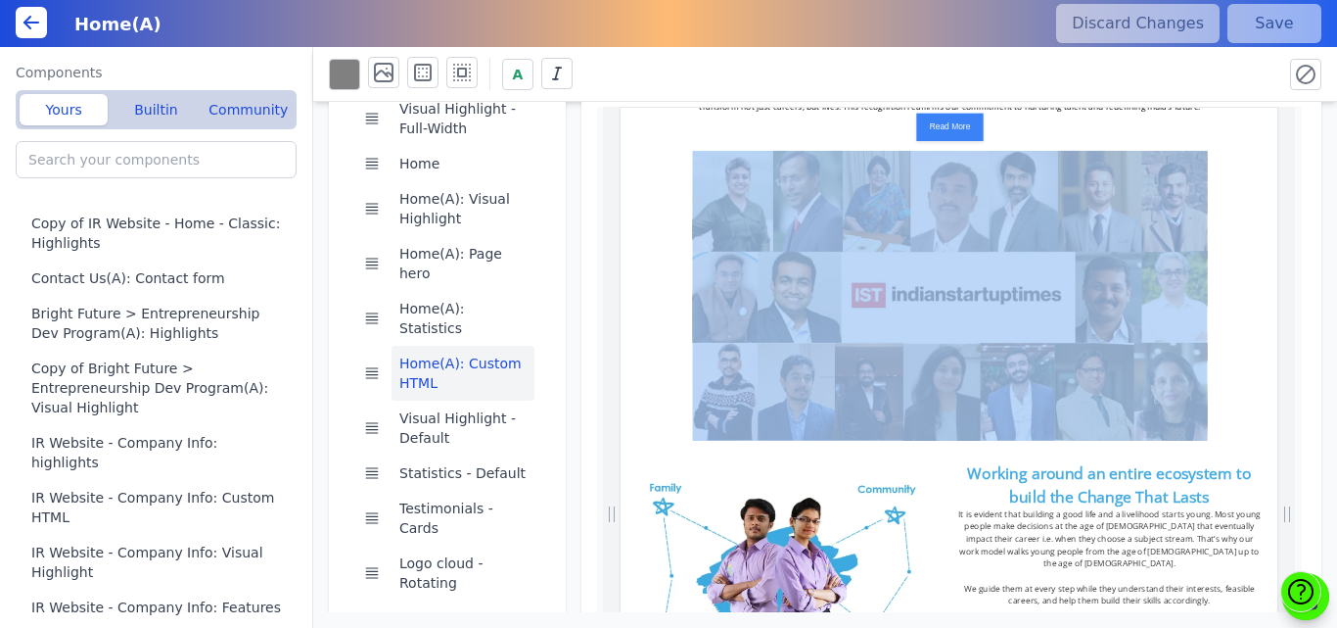
click at [1336, 437] on center "Read More" at bounding box center [1247, 441] width 1253 height 646
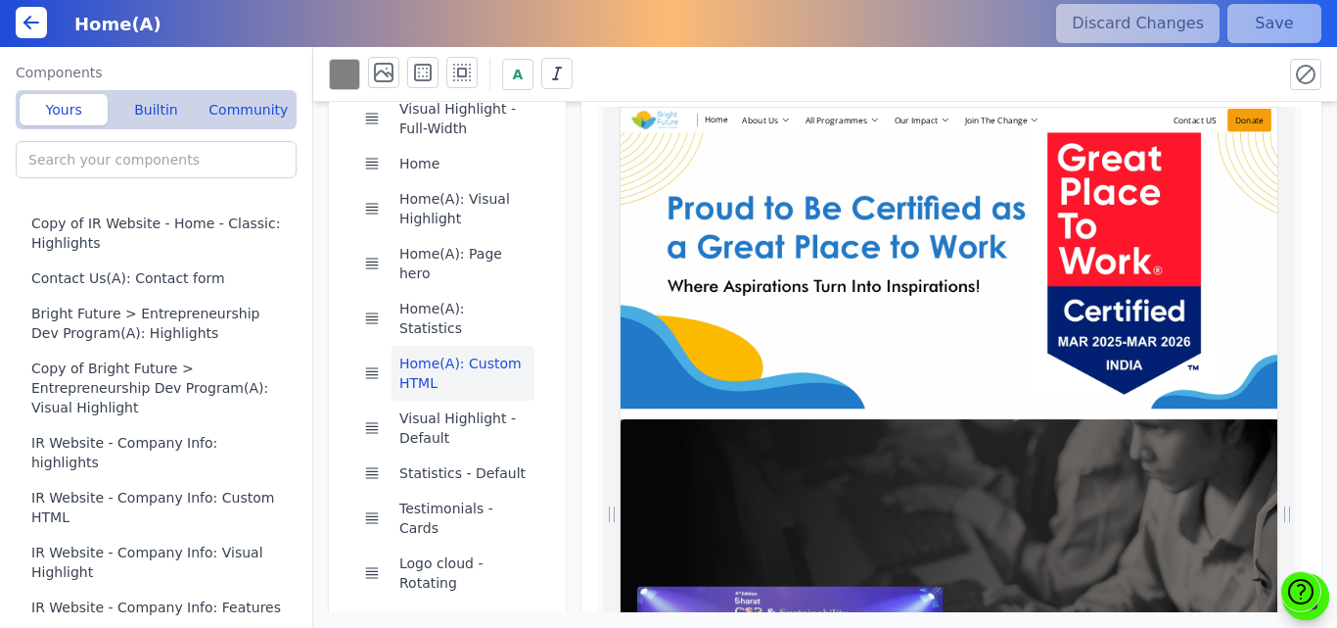
scroll to position [0, 143]
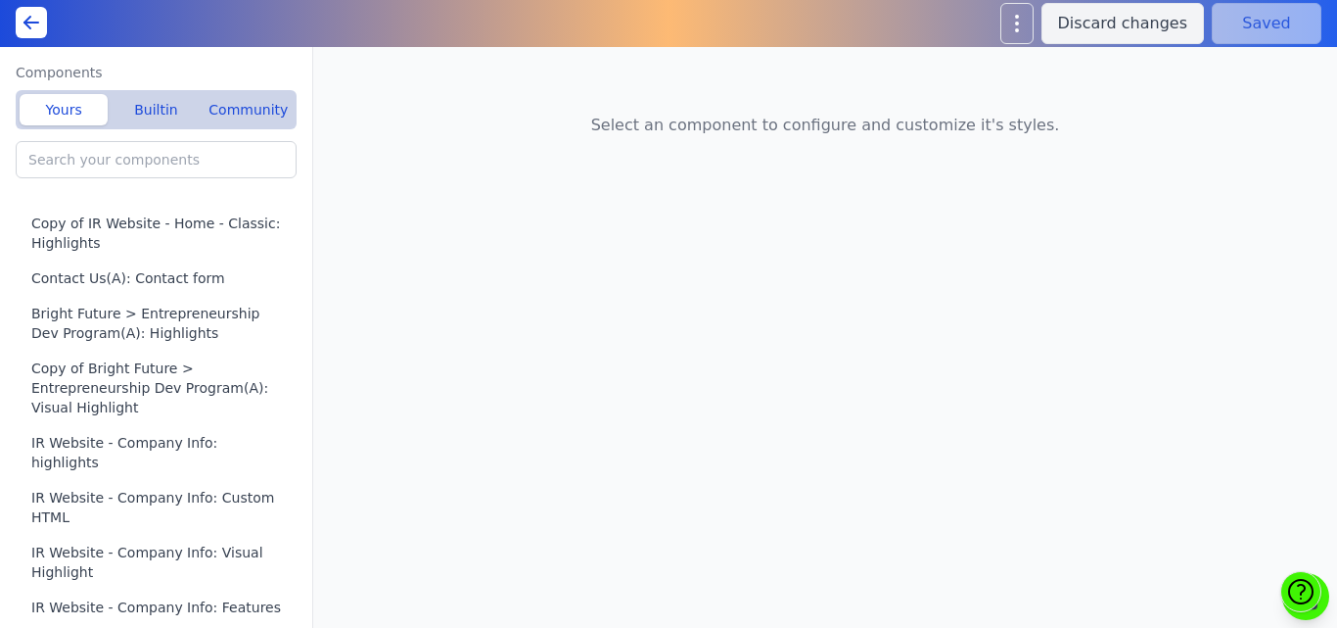
type input "Livelihood Program(A): Visual Highlight"
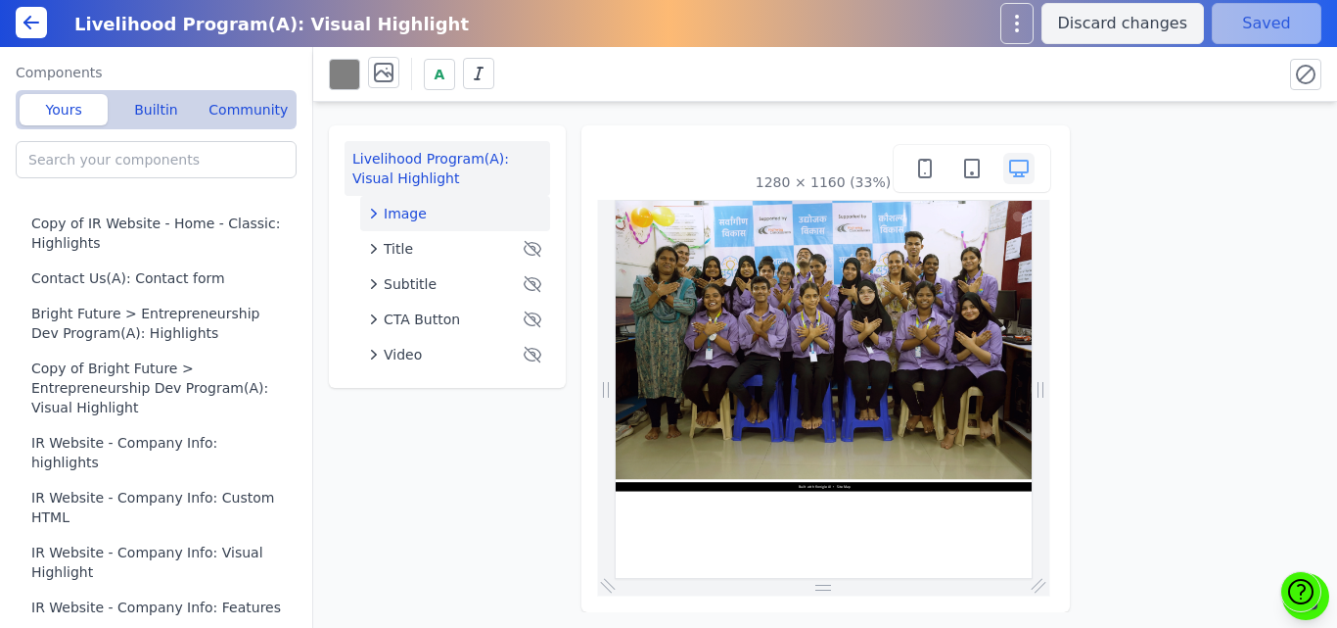
click at [440, 222] on div "Image" at bounding box center [455, 214] width 174 height 20
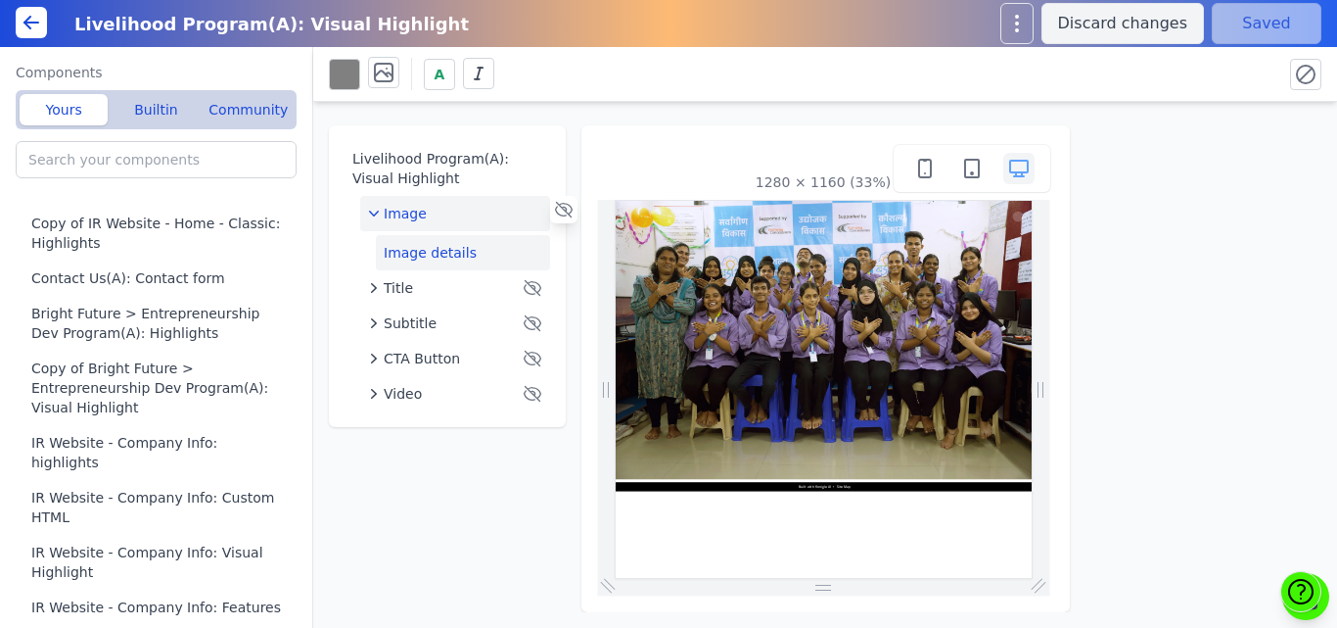
click at [428, 258] on button "Image details" at bounding box center [463, 252] width 174 height 35
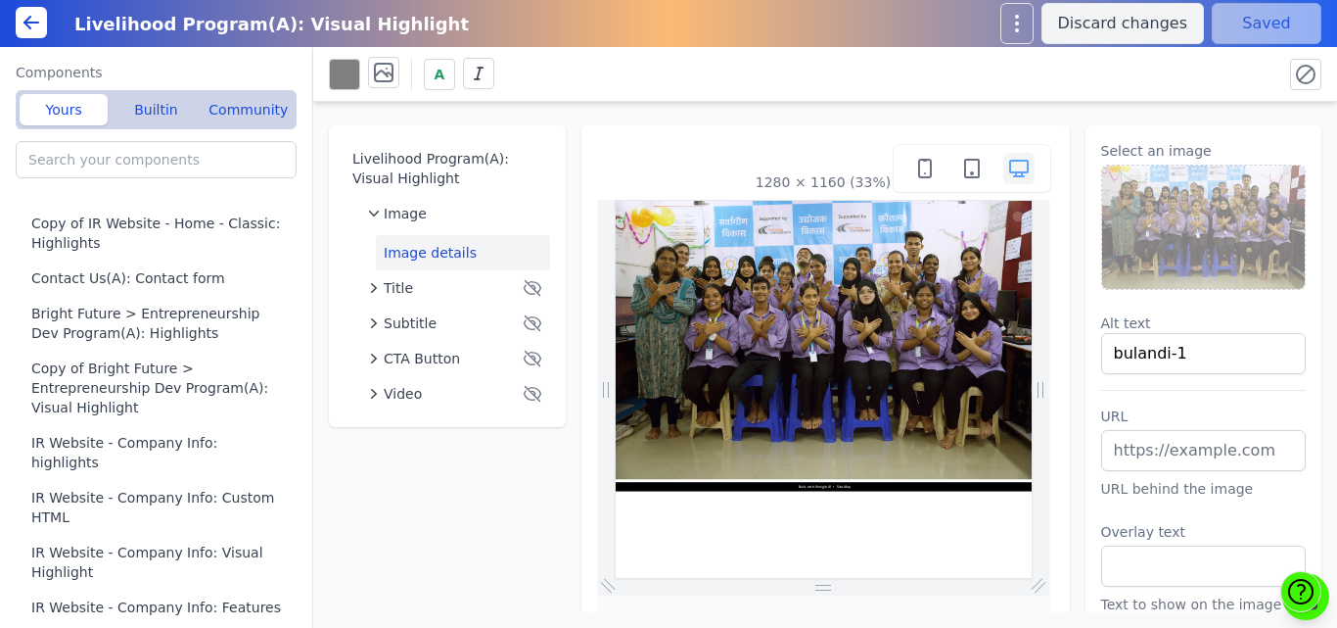
click at [1154, 218] on img at bounding box center [1204, 226] width 204 height 123
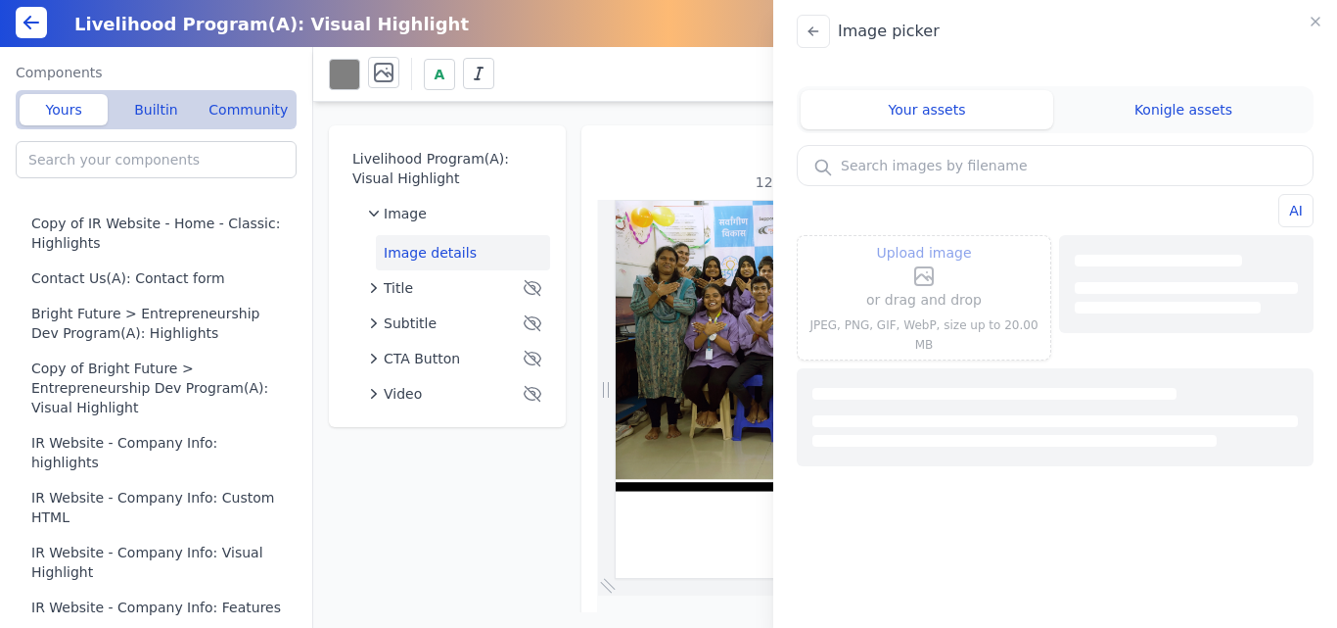
click at [930, 285] on icon at bounding box center [924, 276] width 18 height 18
click at [925, 241] on input "Upload image" at bounding box center [924, 240] width 1 height 1
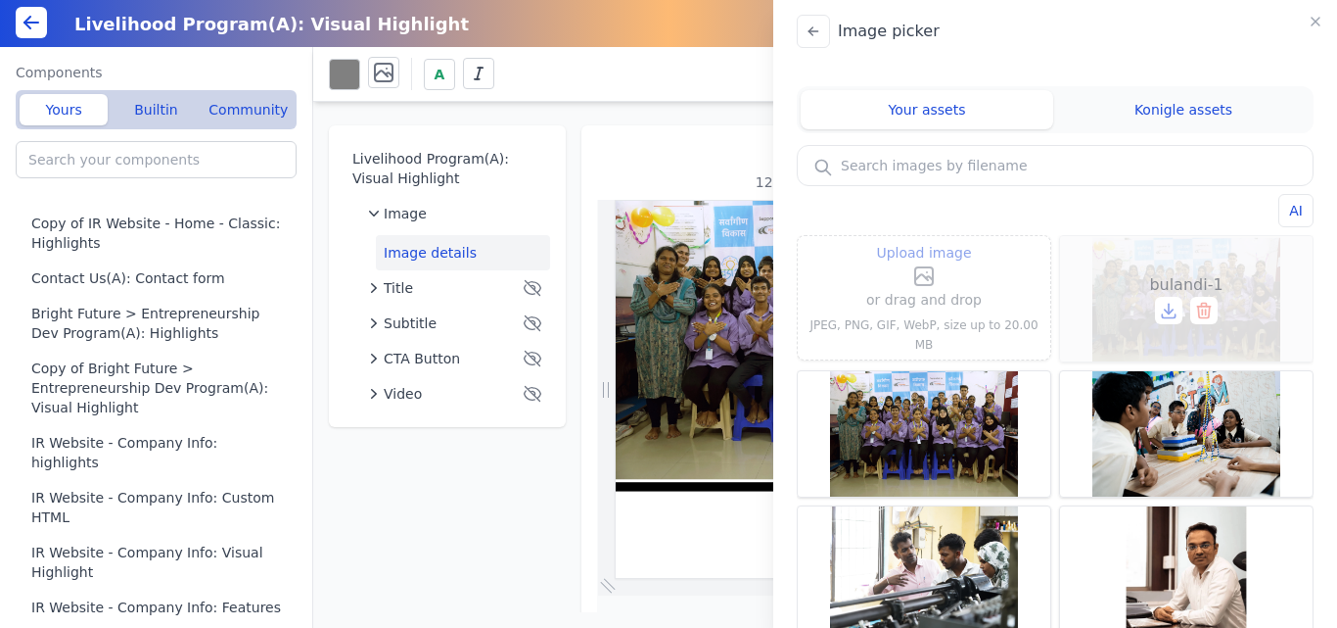
click at [1136, 246] on div "bulandi-1" at bounding box center [1186, 298] width 253 height 125
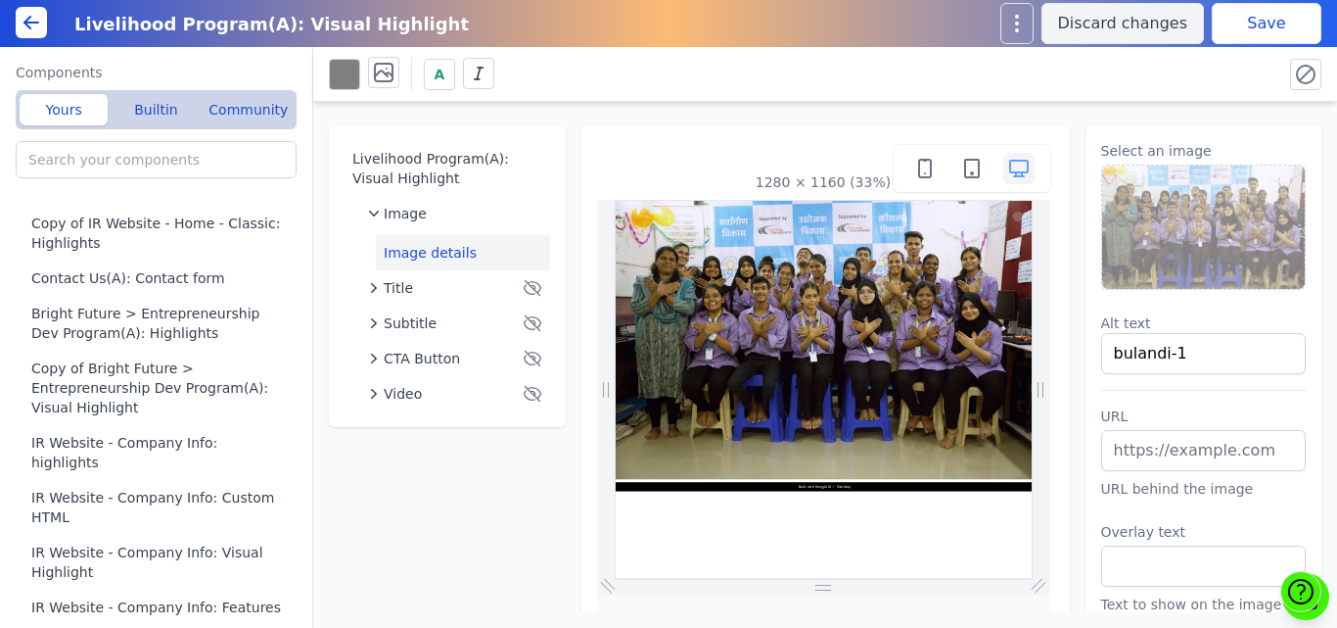
click at [1250, 34] on button "Save" at bounding box center [1267, 23] width 110 height 41
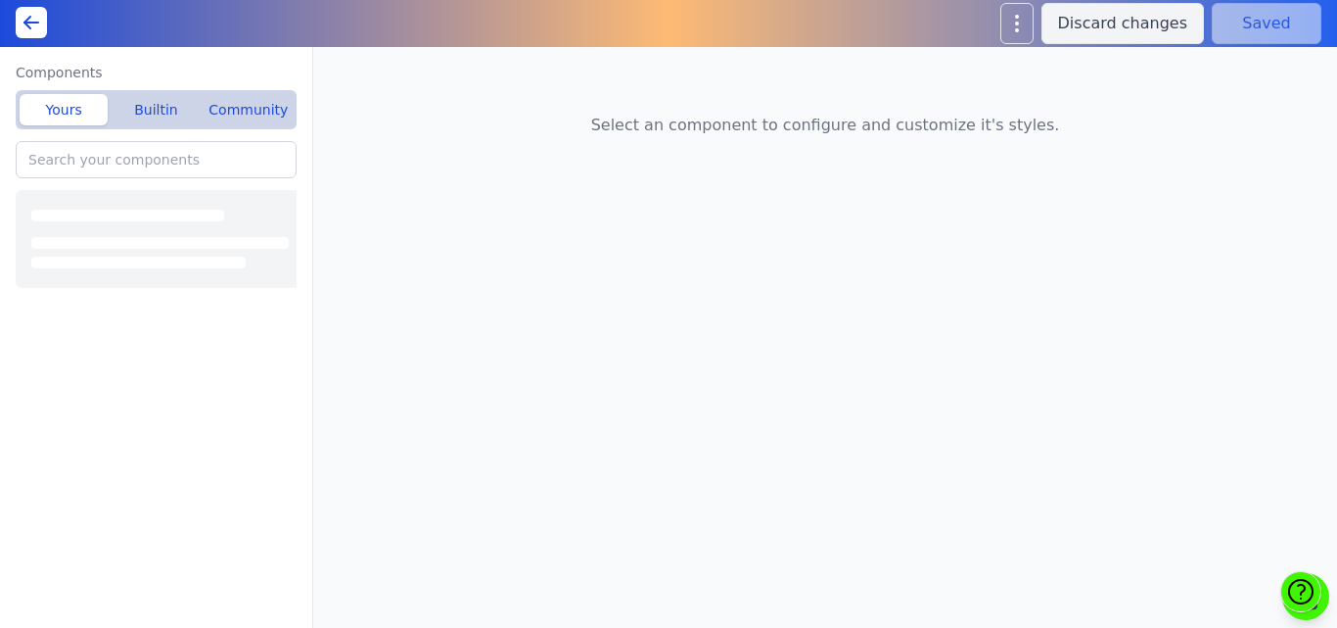
type input "Copy of IR Website - Home - Classic: Highlights"
